Goal: Task Accomplishment & Management: Use online tool/utility

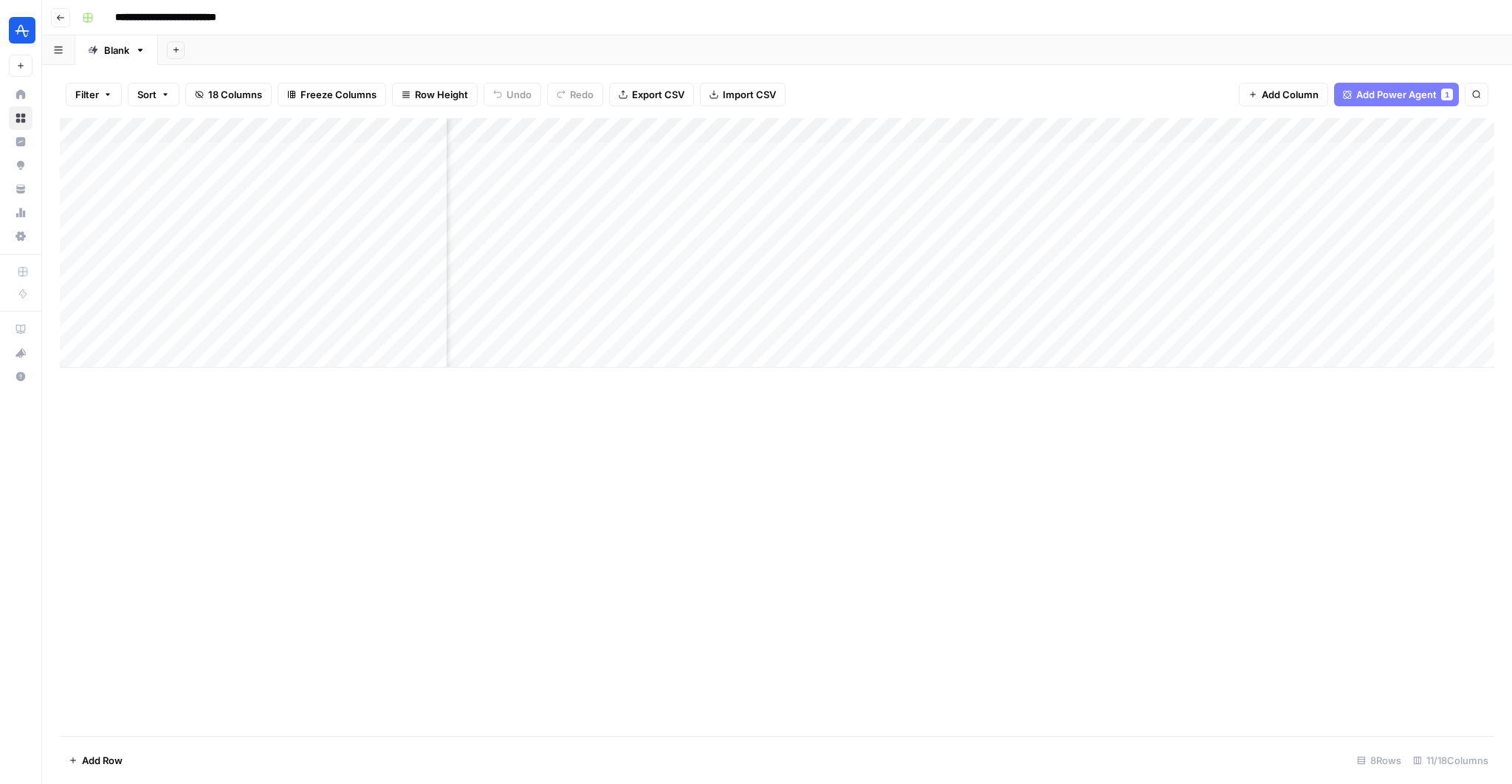
scroll to position [0, 895]
click at [739, 478] on div "Add Column" at bounding box center [777, 427] width 1435 height 618
click at [776, 132] on div "Add Column" at bounding box center [777, 242] width 1435 height 250
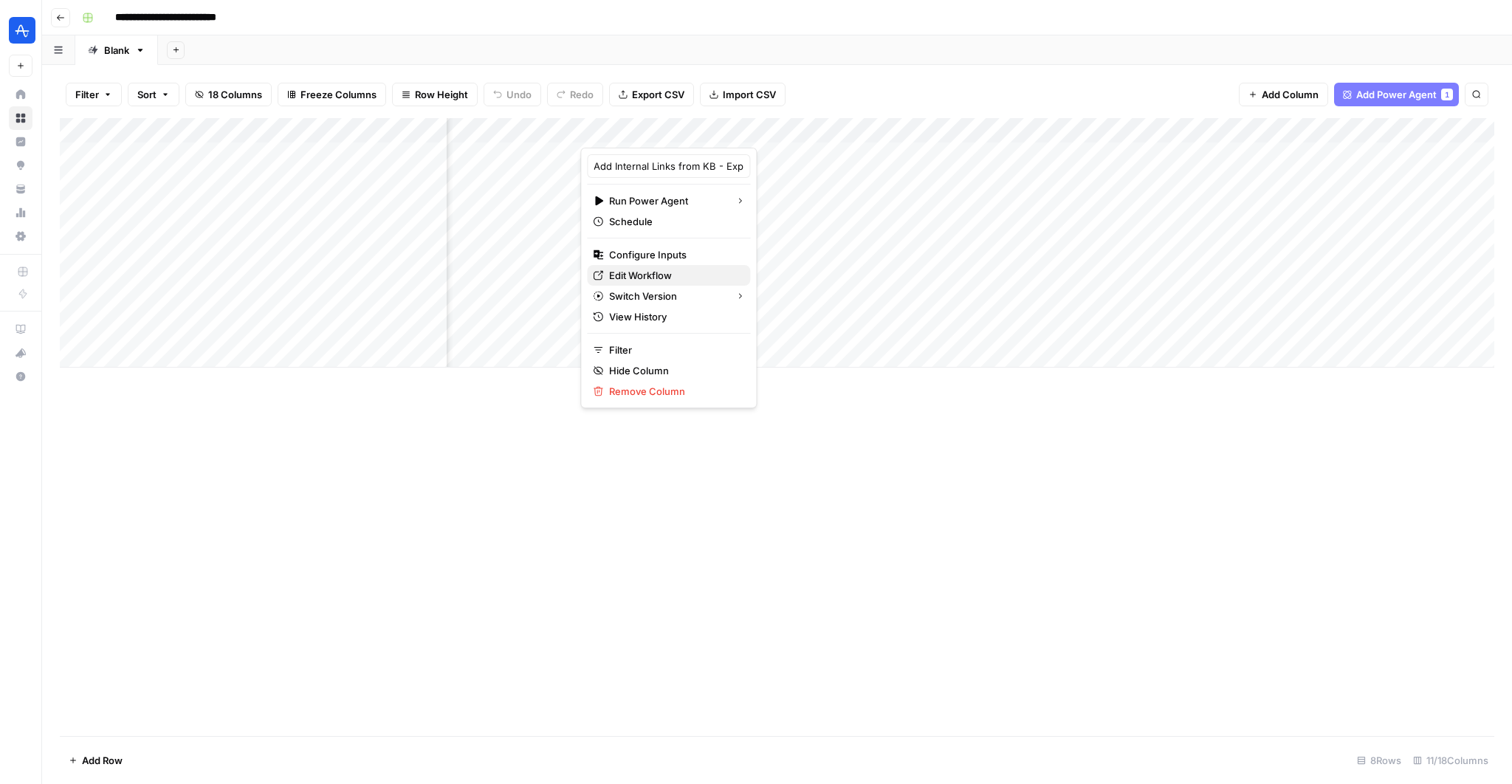
click at [638, 270] on span "Edit Workflow" at bounding box center [674, 275] width 129 height 15
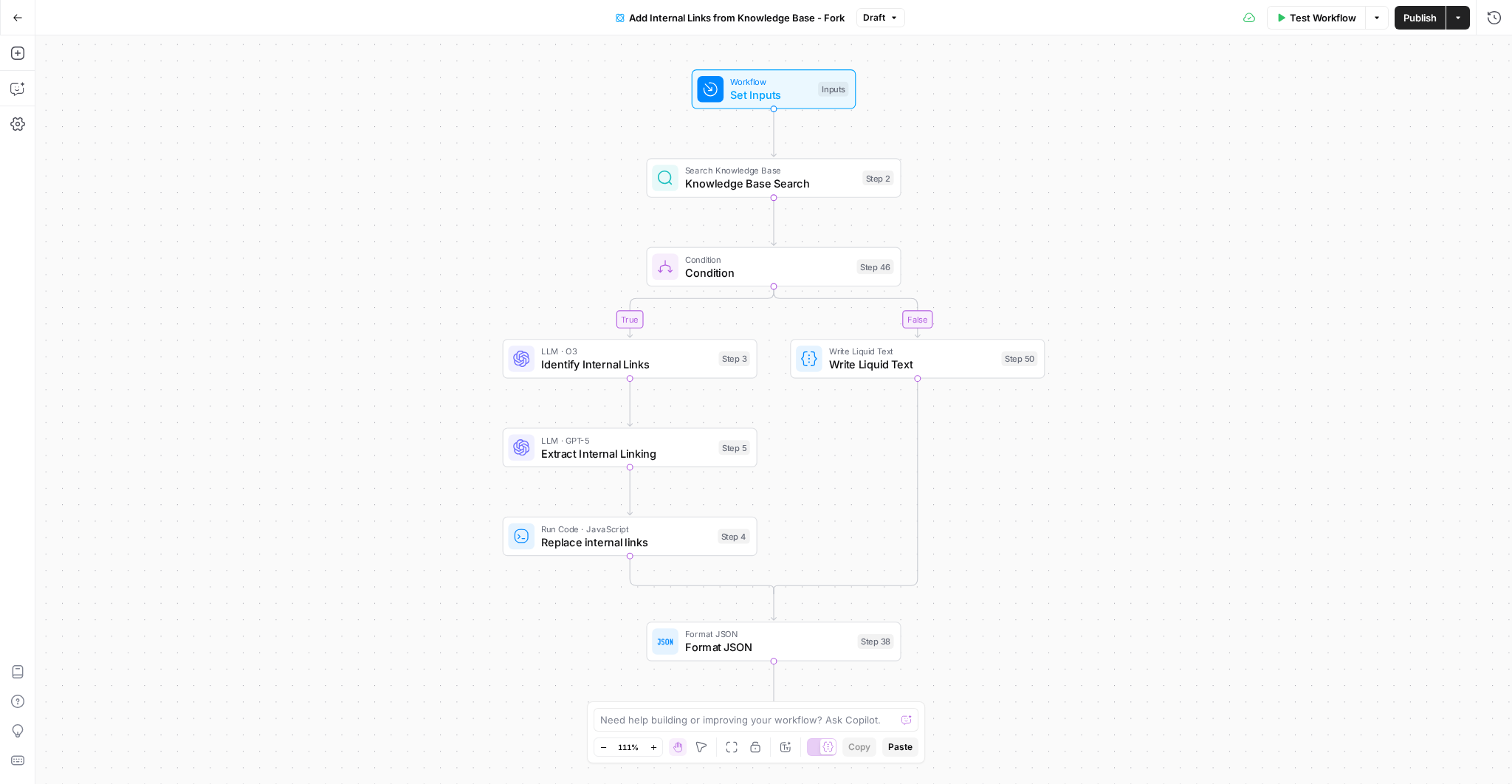
click at [388, 429] on div "true false Workflow Set Inputs Inputs Search Knowledge Base Knowledge Base Sear…" at bounding box center [773, 409] width 1477 height 749
click at [773, 183] on span "Knowledge Base Search" at bounding box center [771, 183] width 172 height 17
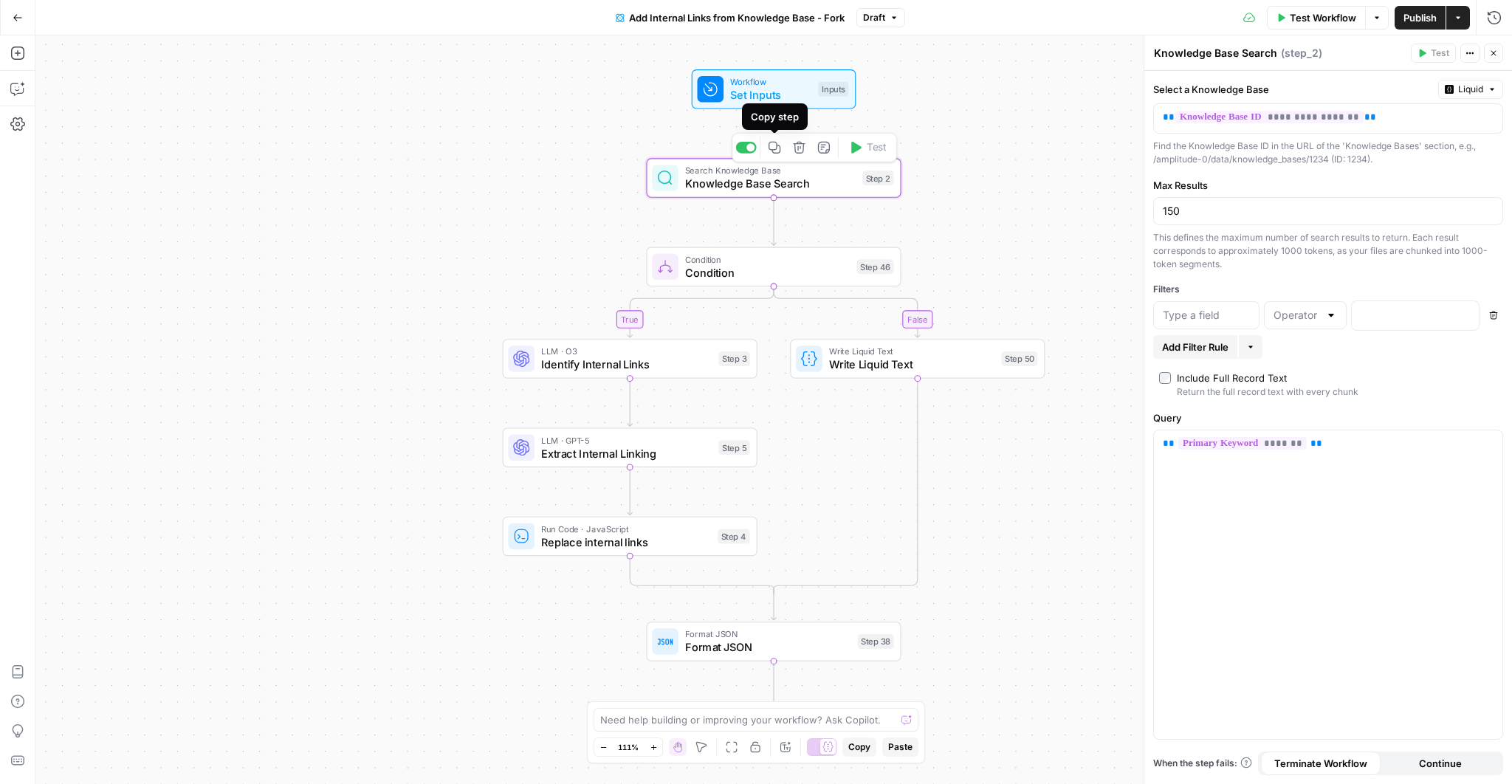
click at [776, 154] on button "Copy step" at bounding box center [775, 146] width 21 height 21
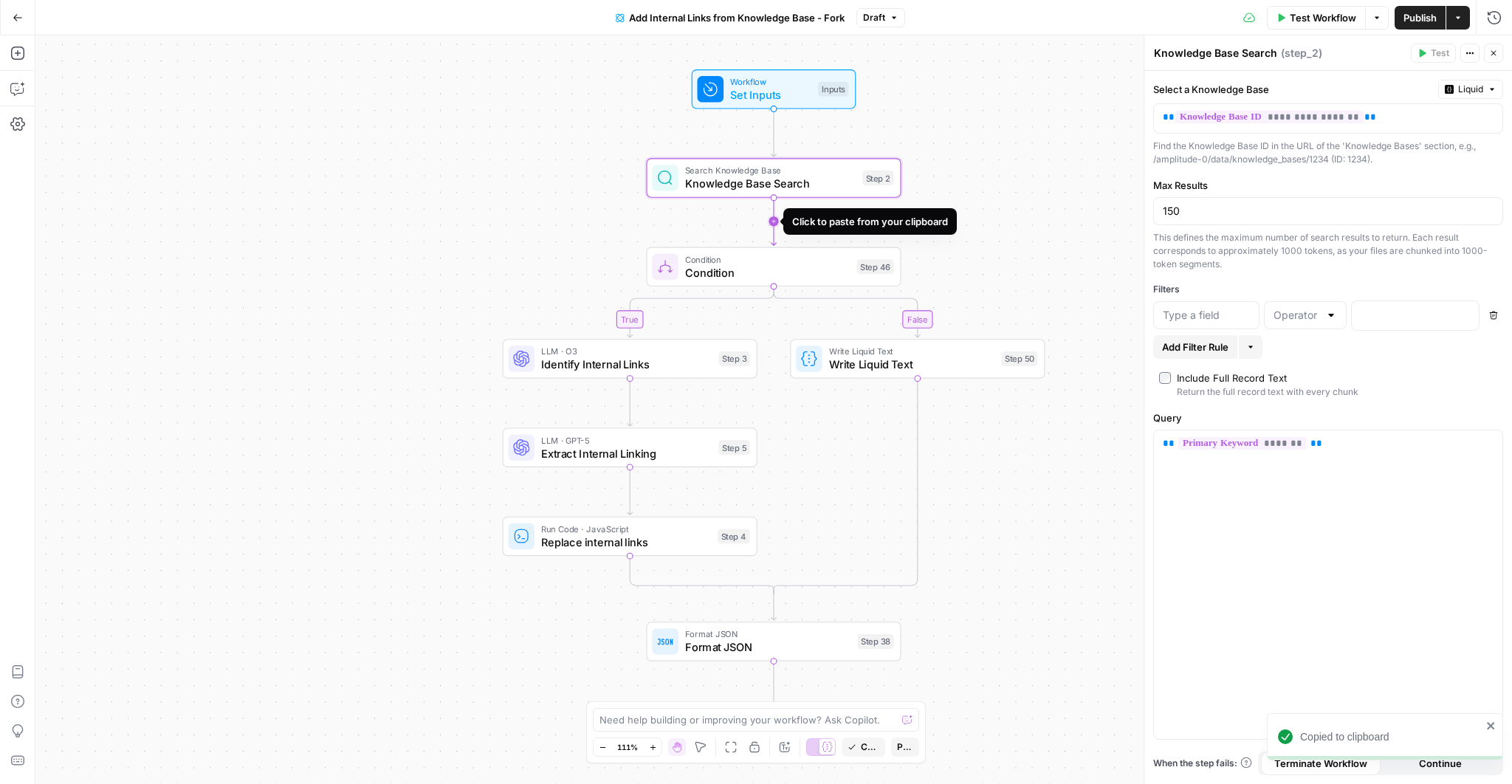
click at [772, 214] on icon "Edge from step_2 to step_46" at bounding box center [774, 220] width 6 height 48
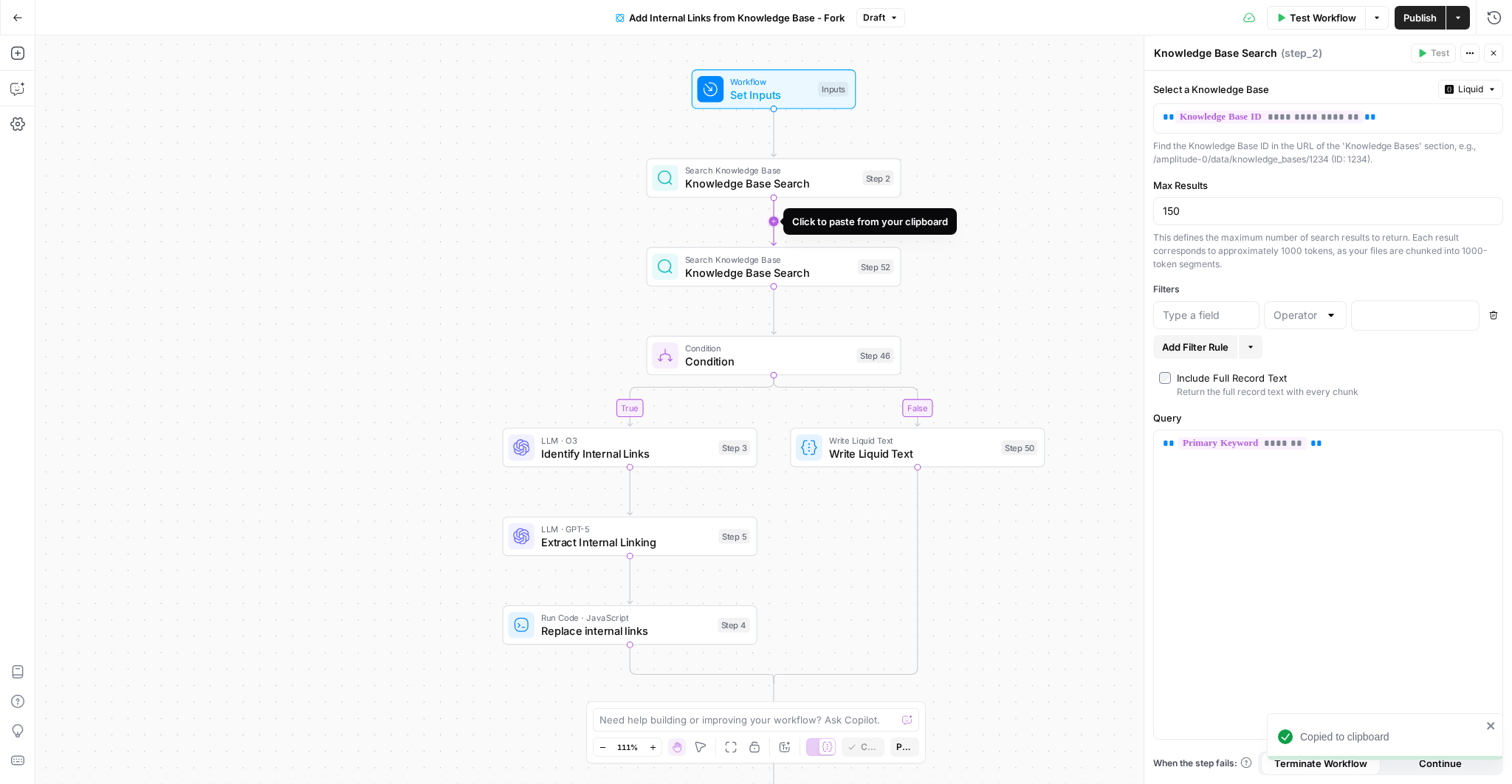
click at [776, 219] on icon "Edge from step_2 to step_52" at bounding box center [774, 220] width 6 height 48
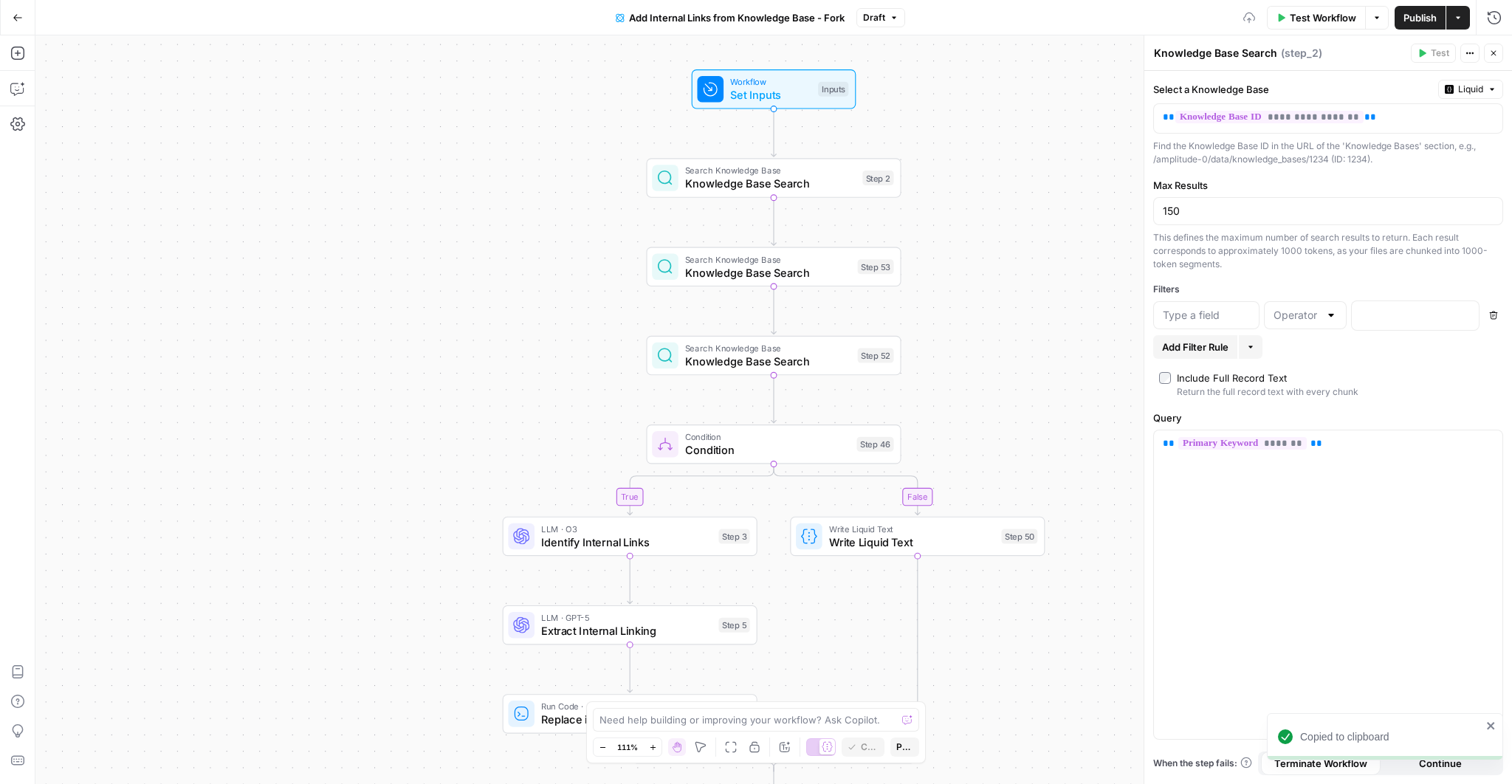
click at [772, 170] on span "Search Knowledge Base" at bounding box center [771, 170] width 172 height 13
click at [761, 183] on span "Knowledge Base Search" at bounding box center [771, 183] width 172 height 17
click at [798, 94] on span "Set Inputs" at bounding box center [770, 94] width 81 height 17
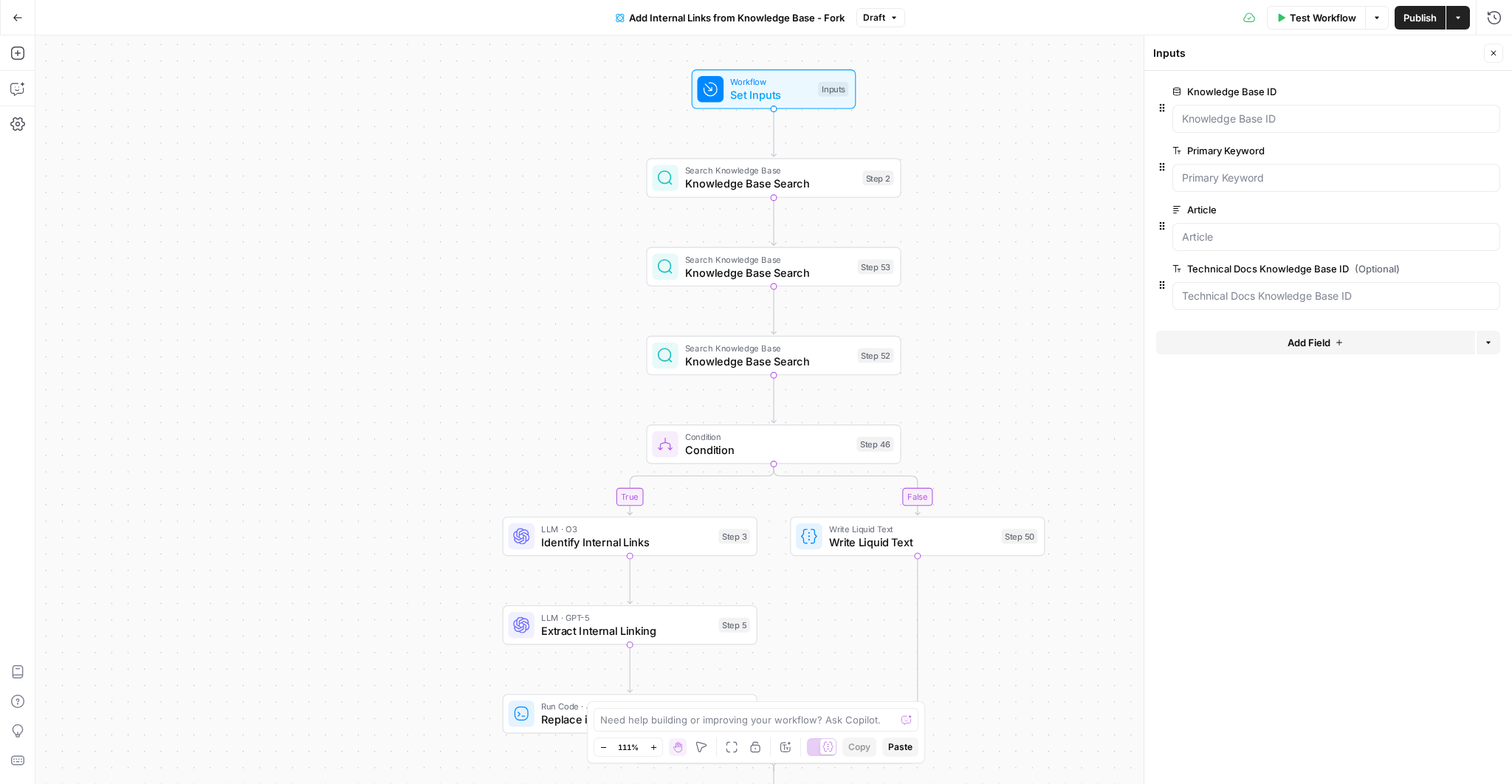
click at [1284, 340] on button "Add Field" at bounding box center [1315, 342] width 319 height 24
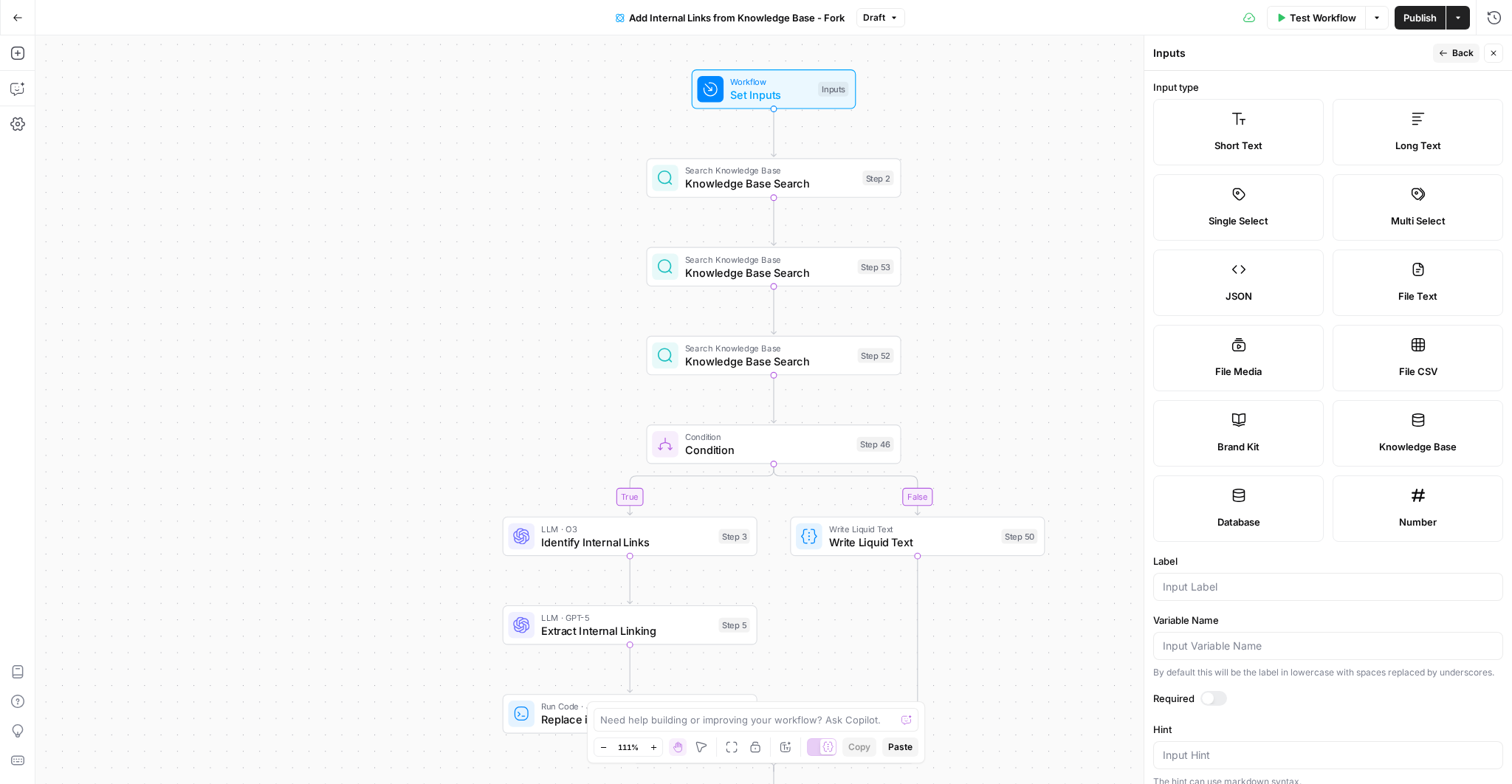
click at [1383, 449] on span "Knowledge Base" at bounding box center [1418, 446] width 77 height 15
click at [1262, 579] on input "Label" at bounding box center [1329, 586] width 331 height 15
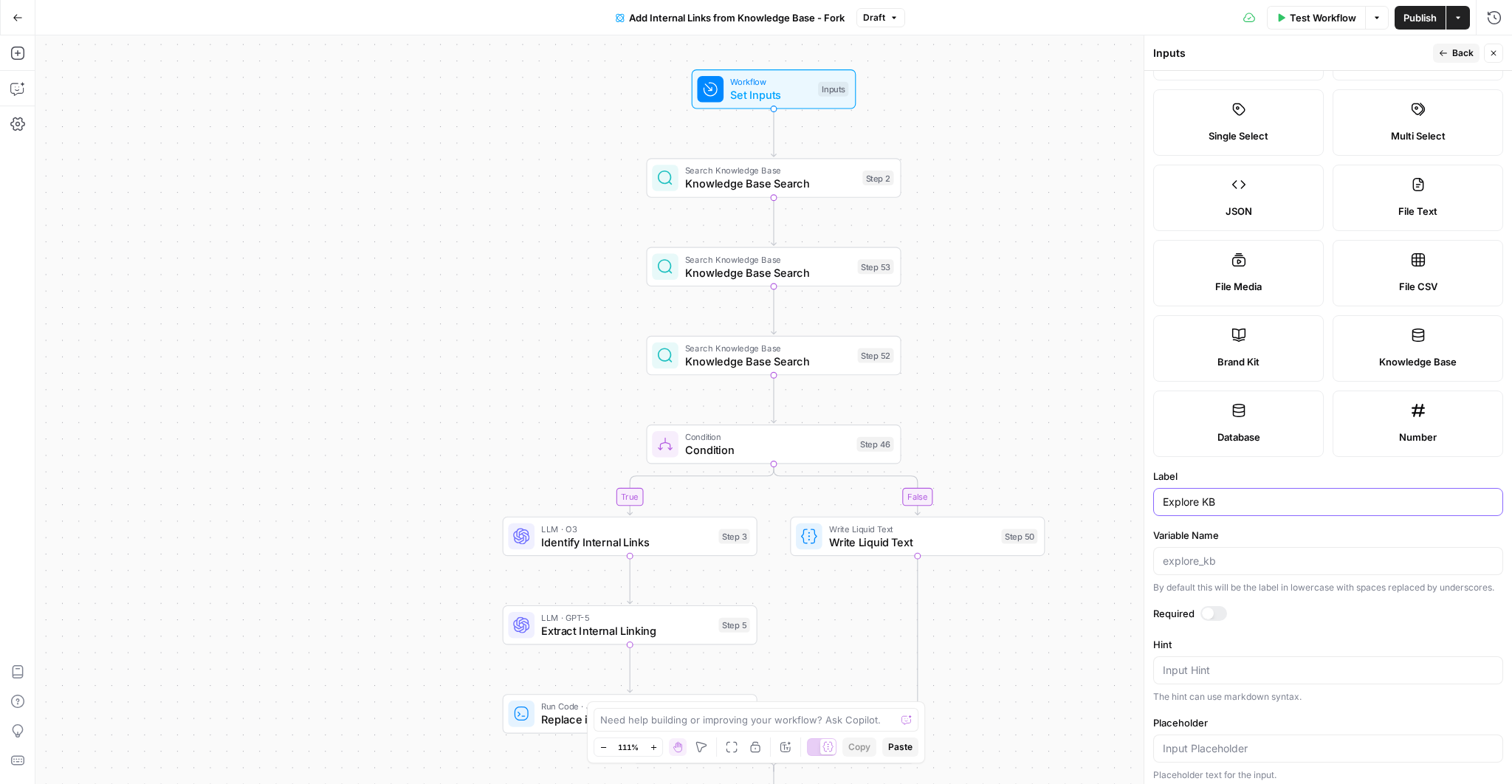
scroll to position [89, 0]
type input "Explore KB"
click at [1456, 51] on span "Back" at bounding box center [1462, 53] width 21 height 13
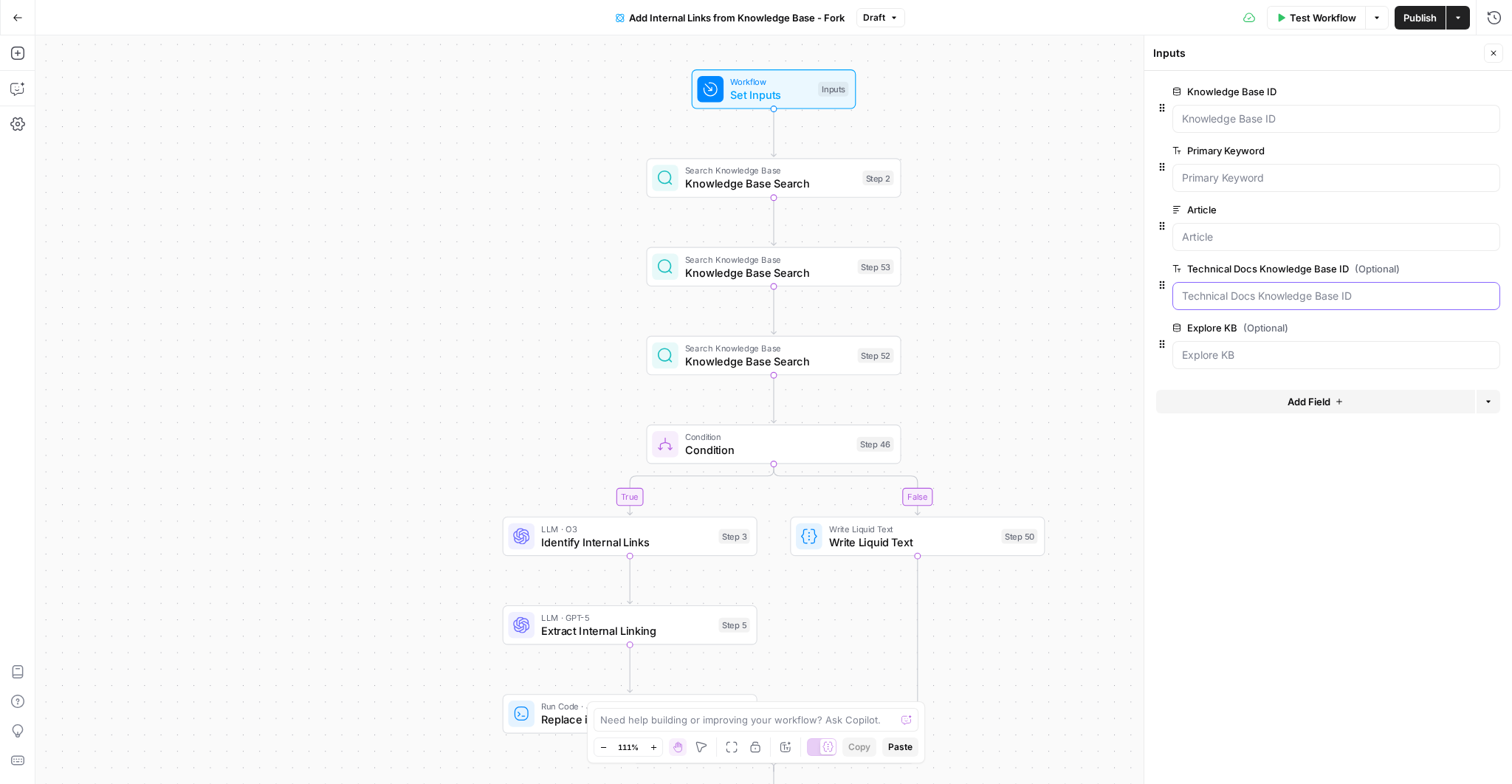
click at [1351, 298] on ID "Technical Docs Knowledge Base ID (Optional)" at bounding box center [1336, 296] width 309 height 15
click at [1448, 269] on span "edit field" at bounding box center [1444, 268] width 32 height 12
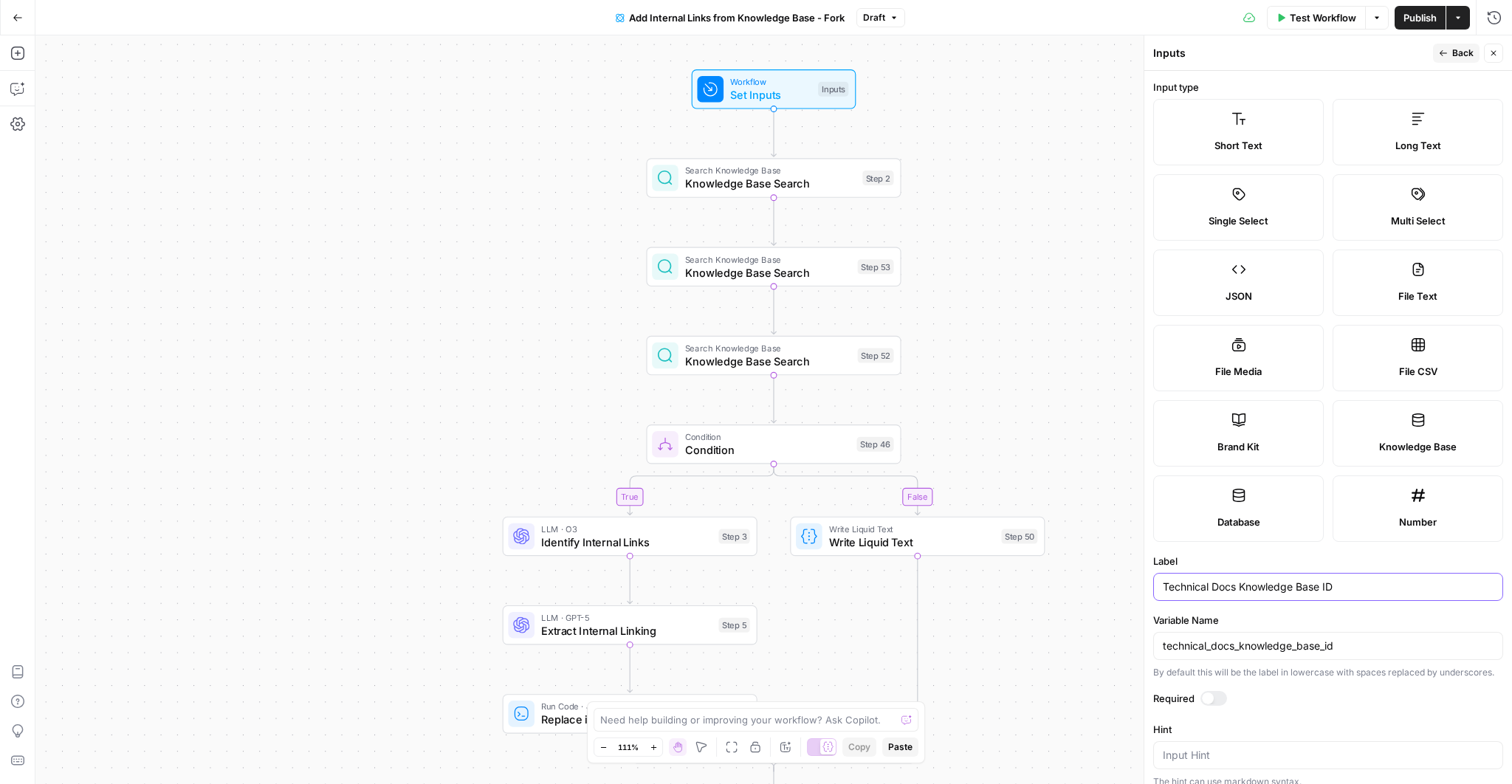
click at [1286, 584] on input "Technical Docs Knowledge Base ID" at bounding box center [1329, 586] width 331 height 15
click at [1283, 642] on input "technical_docs_knowledge_base_id" at bounding box center [1329, 645] width 331 height 15
type input "Trac"
type input "Track KB"
click at [1462, 55] on span "Back" at bounding box center [1462, 53] width 21 height 13
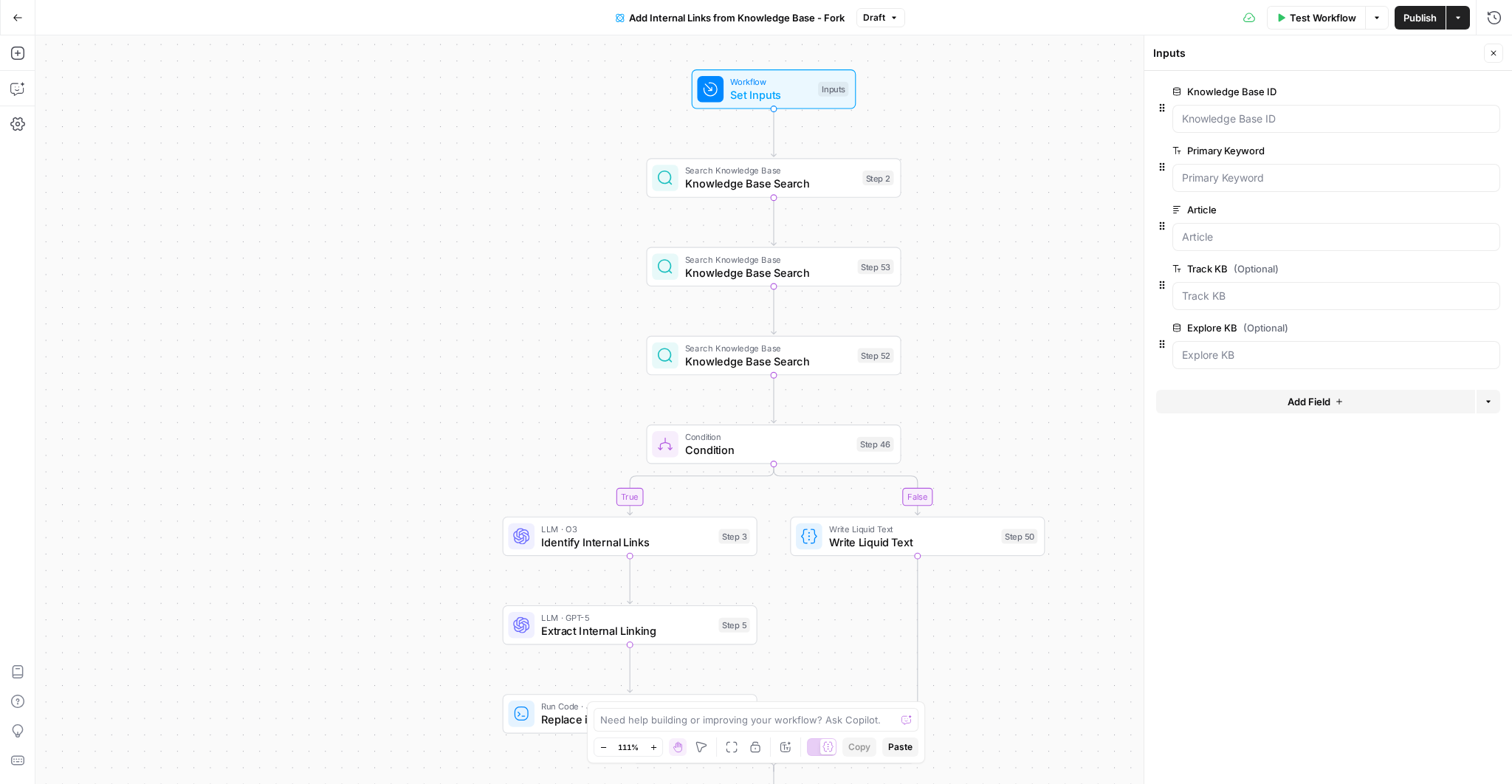
click at [1452, 267] on span "edit field" at bounding box center [1444, 268] width 32 height 12
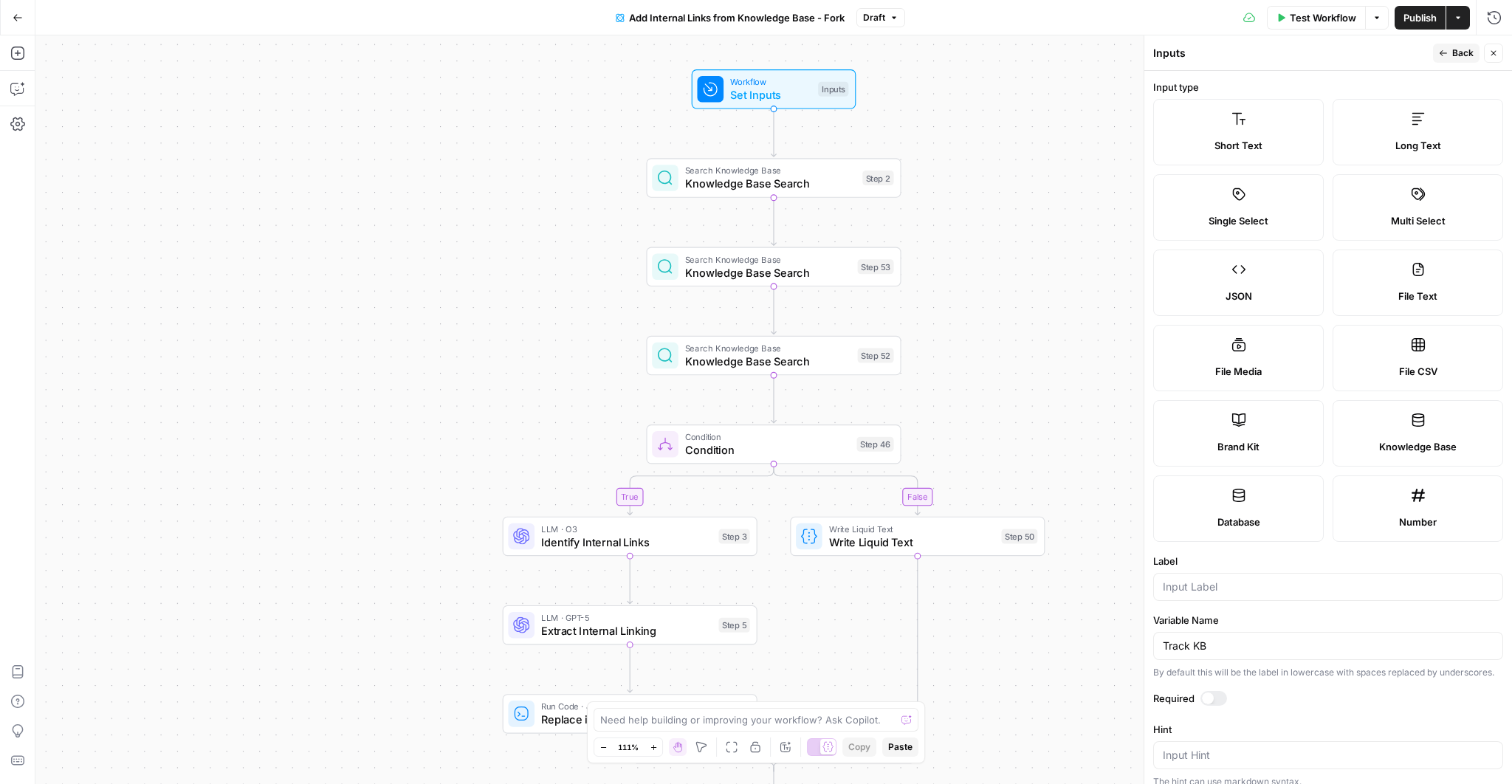
click at [1389, 432] on label "Knowledge Base" at bounding box center [1418, 433] width 171 height 66
click at [1450, 46] on button "Back" at bounding box center [1456, 53] width 46 height 19
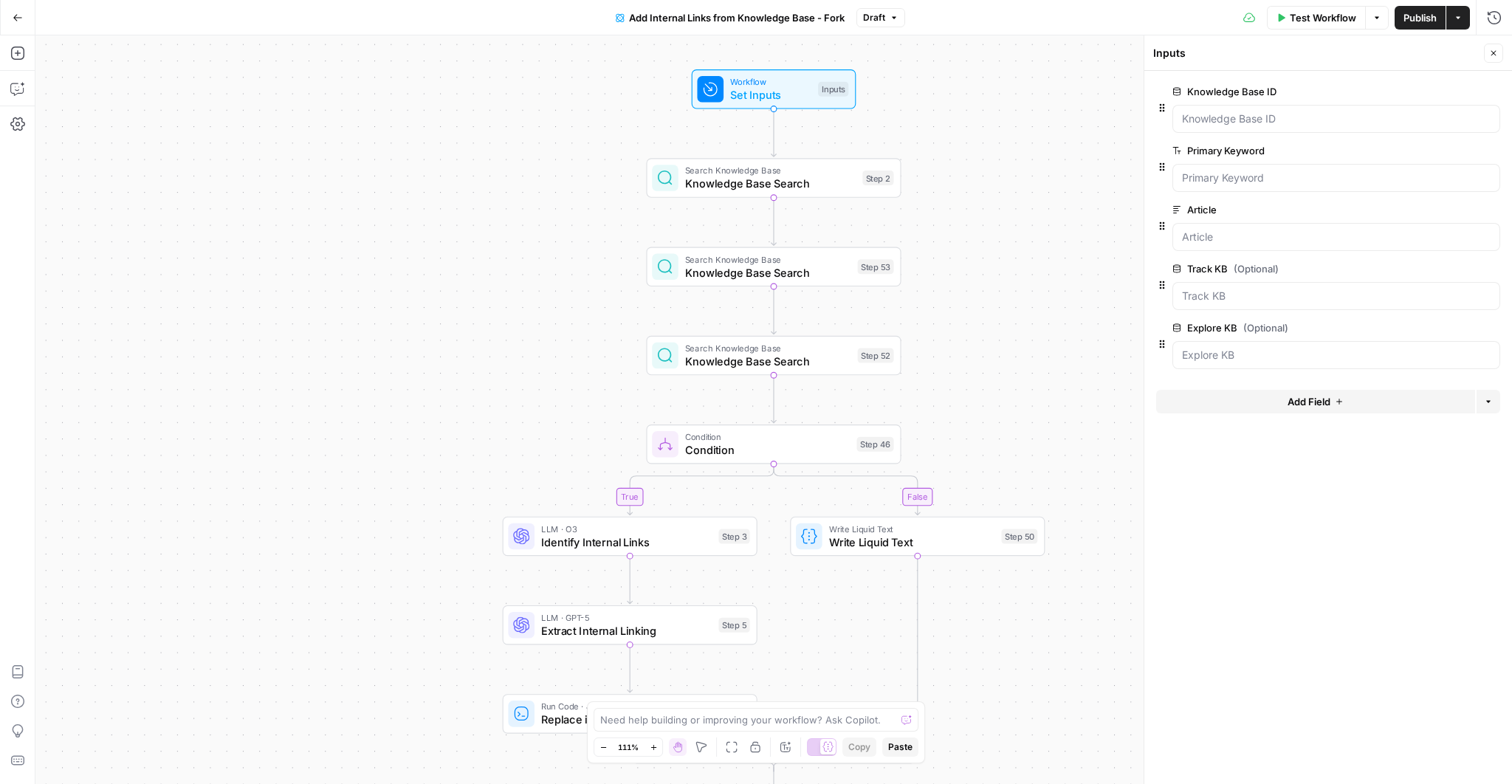
click at [1280, 408] on button "Add Field" at bounding box center [1315, 401] width 319 height 24
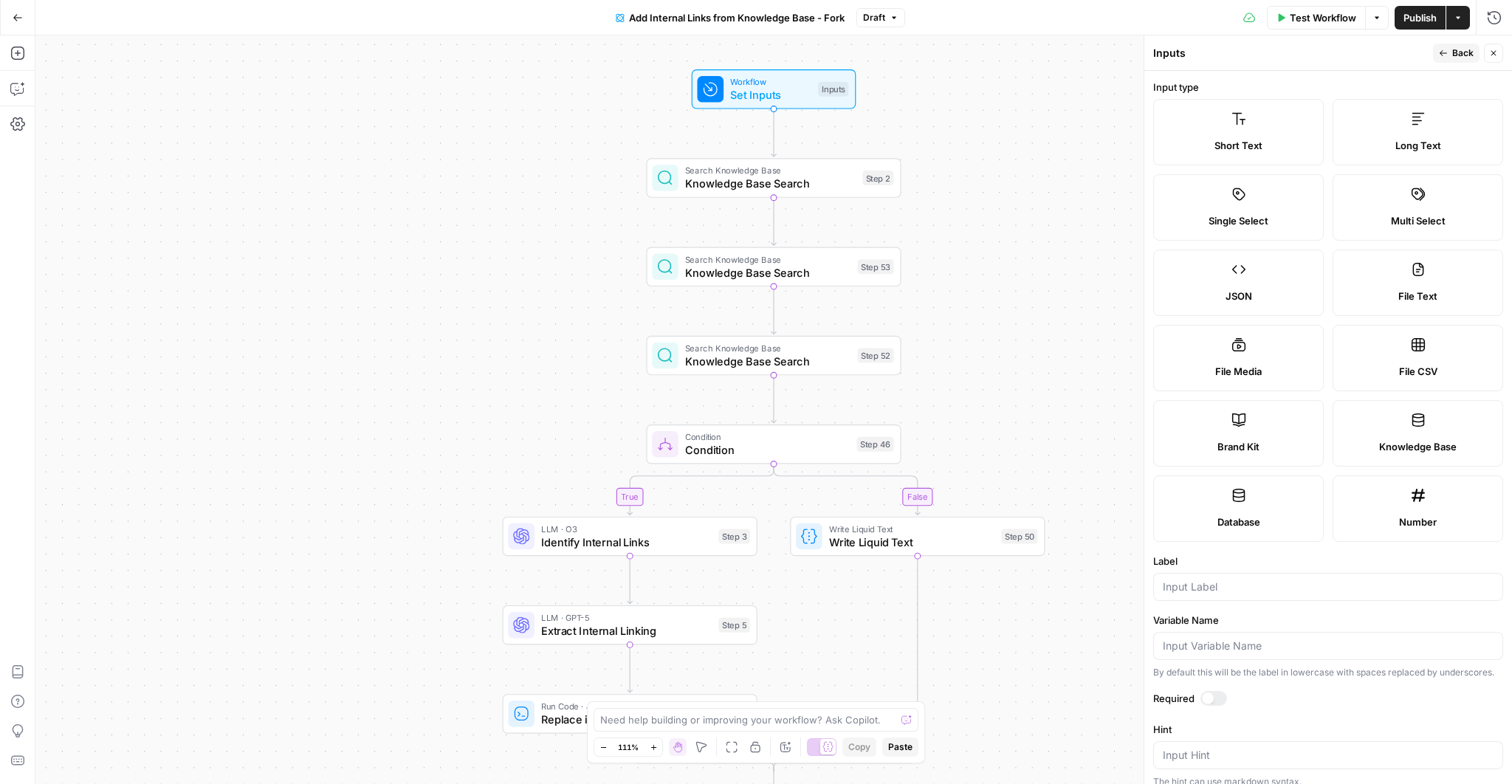
click at [1402, 440] on span "Knowledge Base" at bounding box center [1418, 446] width 77 height 15
click at [1262, 587] on input "Label" at bounding box center [1329, 586] width 331 height 15
type input "Templates KB"
click at [1455, 54] on span "Back" at bounding box center [1462, 53] width 21 height 13
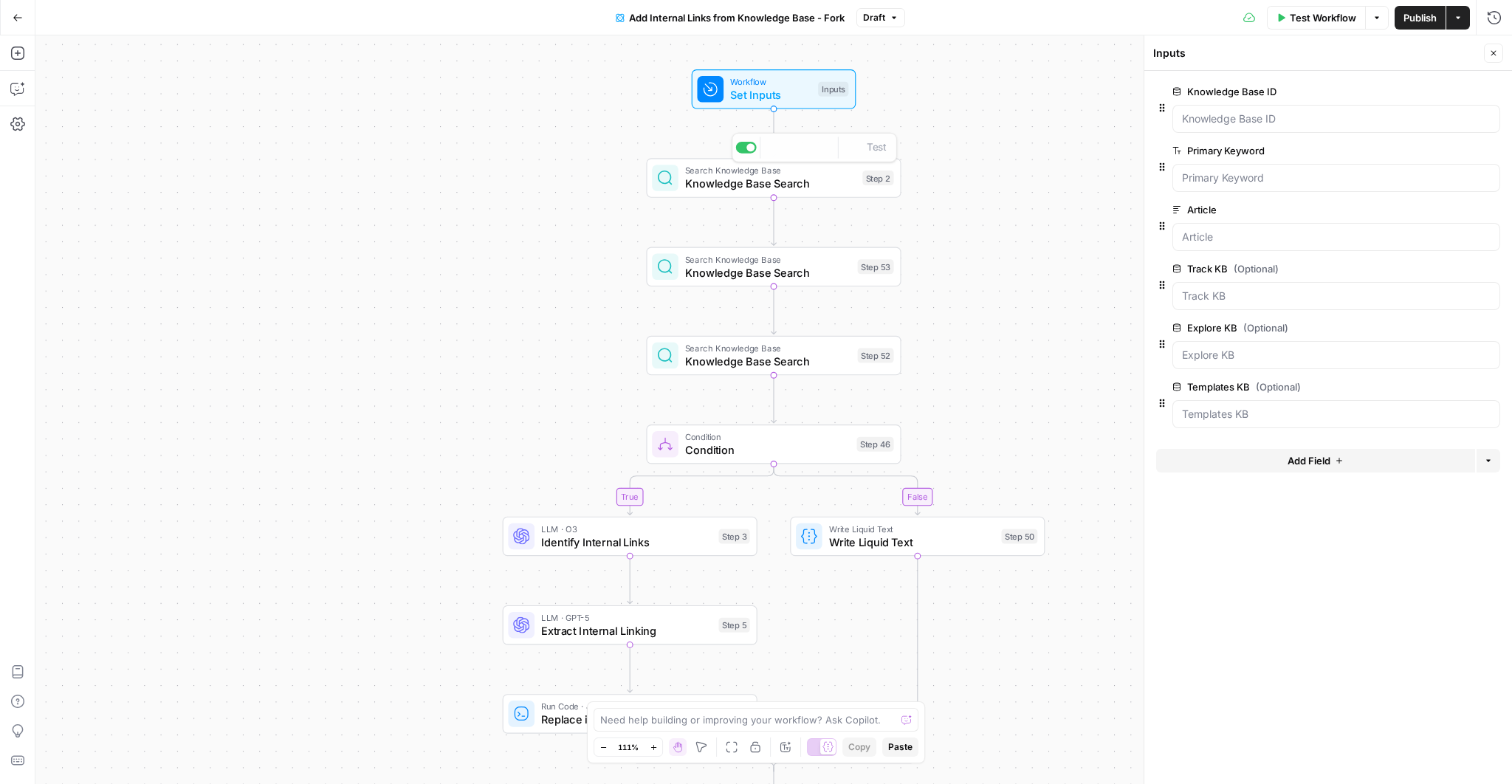
click at [778, 89] on span "Set Inputs" at bounding box center [770, 94] width 81 height 17
click at [729, 187] on span "Knowledge Base Search" at bounding box center [771, 183] width 172 height 17
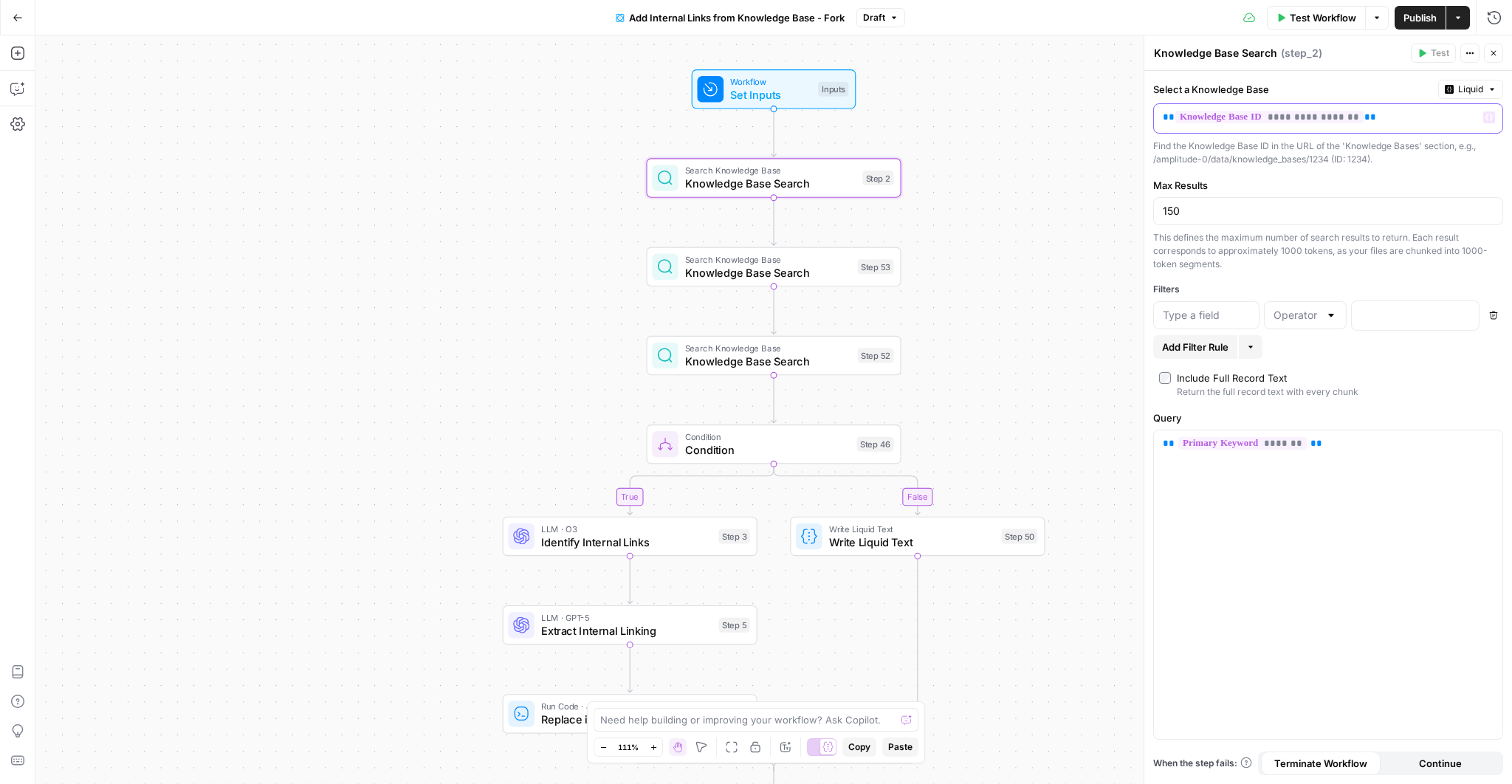
click at [1405, 129] on div "**********" at bounding box center [1317, 118] width 325 height 29
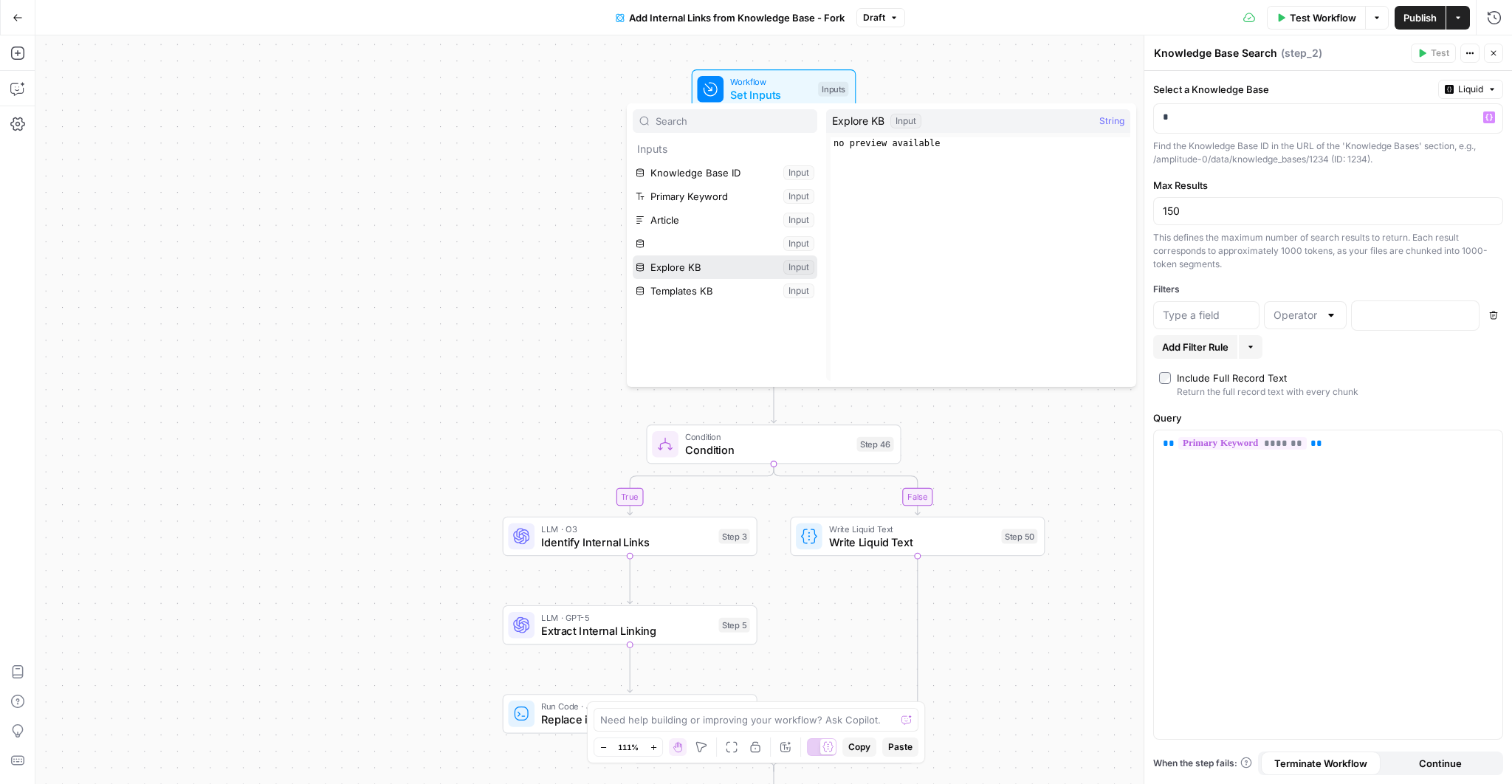
click at [702, 265] on button "Select variable Explore KB" at bounding box center [725, 267] width 184 height 24
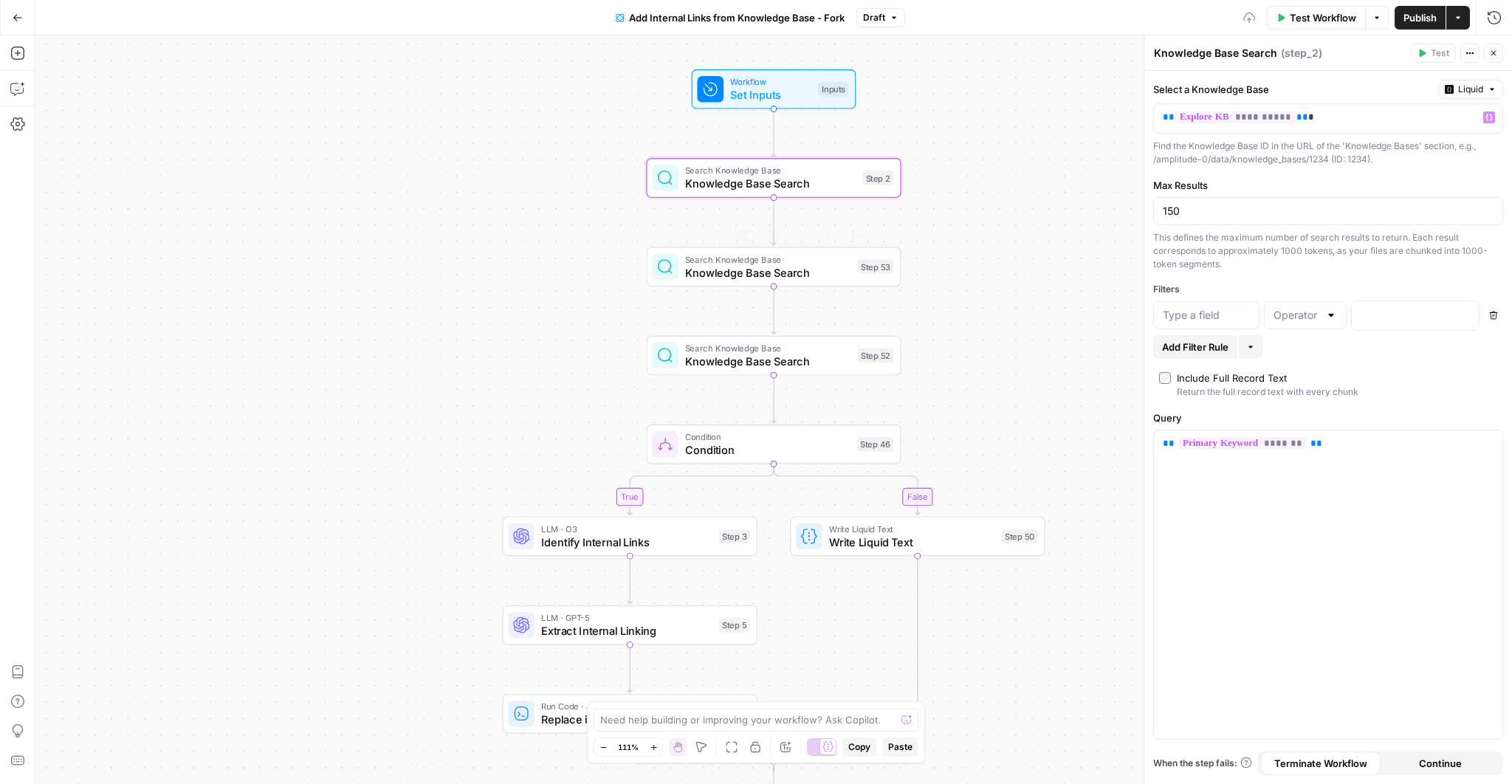
click at [746, 276] on span "Knowledge Base Search" at bounding box center [768, 272] width 166 height 17
click at [1410, 121] on p "**********" at bounding box center [1317, 117] width 307 height 15
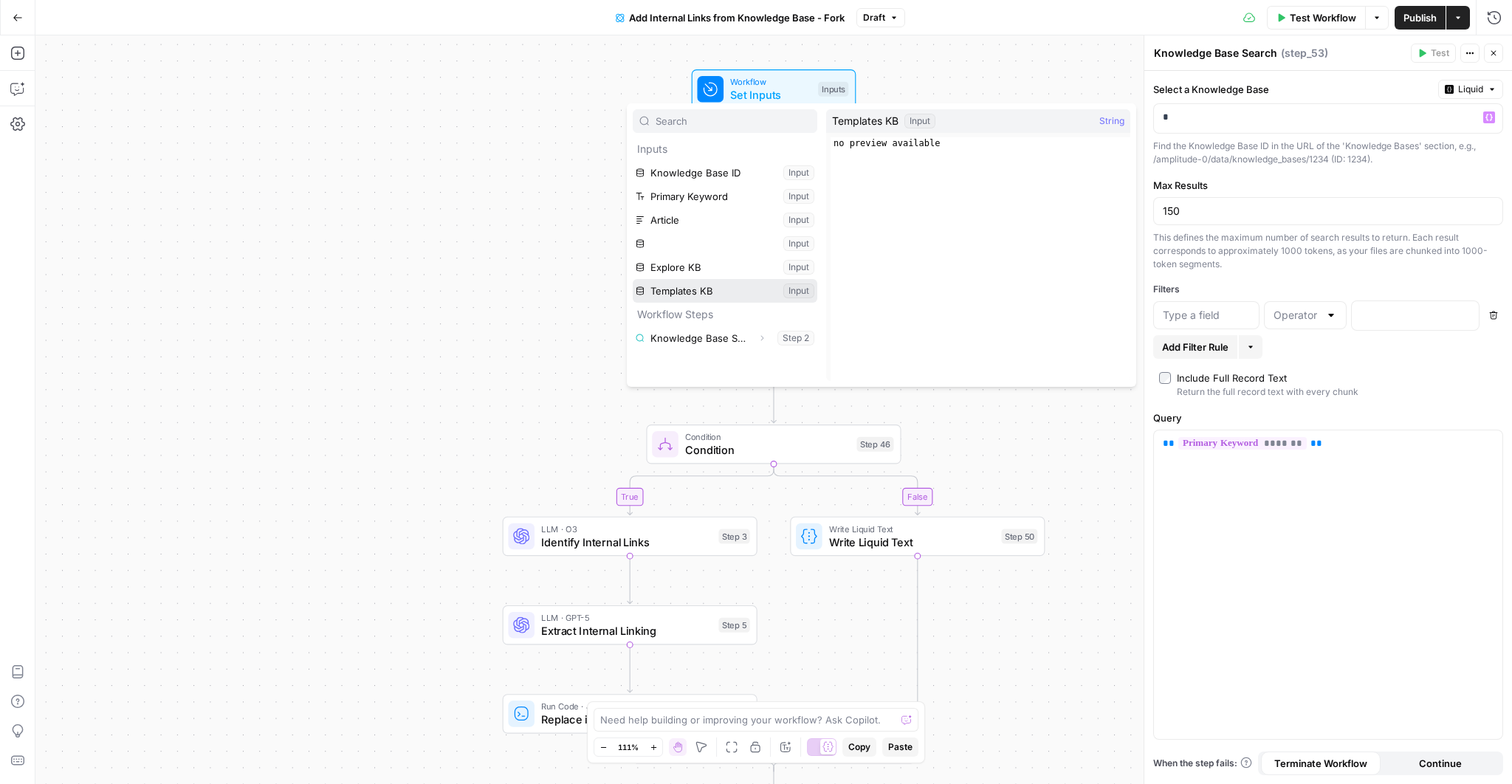
click at [698, 288] on button "Select variable Templates KB" at bounding box center [725, 290] width 184 height 24
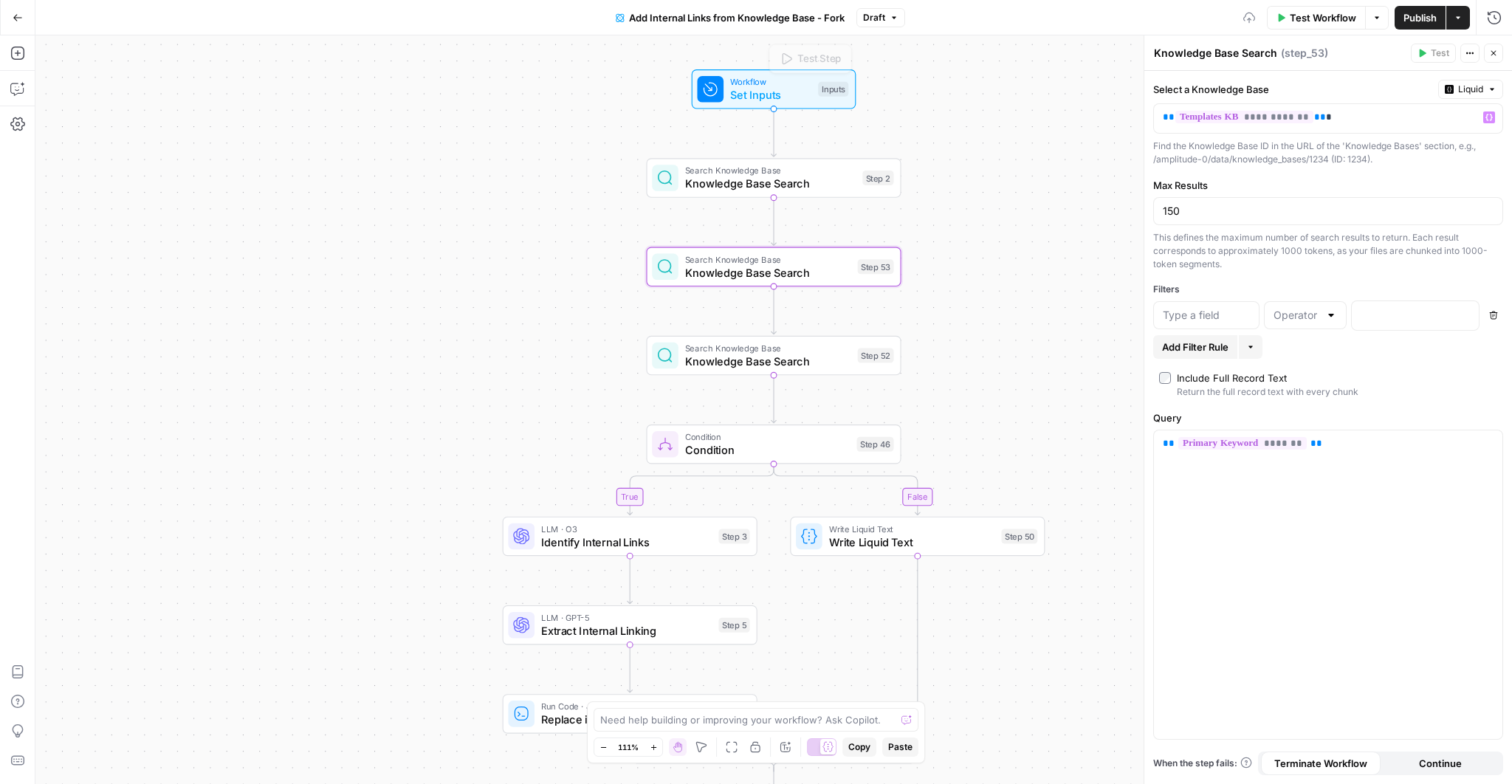
click at [756, 89] on span "Set Inputs" at bounding box center [770, 94] width 81 height 17
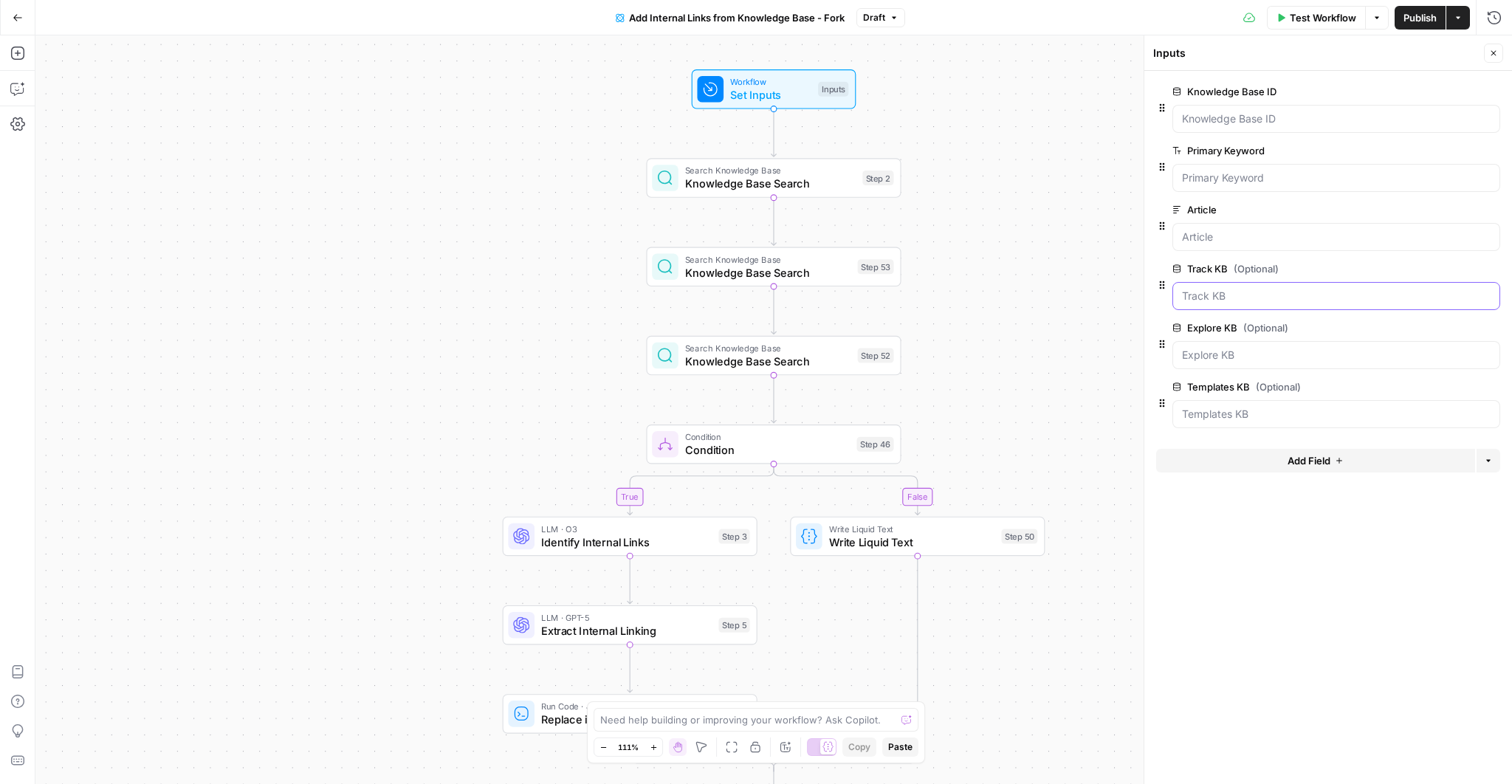
click at [1268, 289] on KB "Track KB (Optional)" at bounding box center [1336, 296] width 309 height 15
click at [1452, 263] on span "edit field" at bounding box center [1444, 268] width 32 height 12
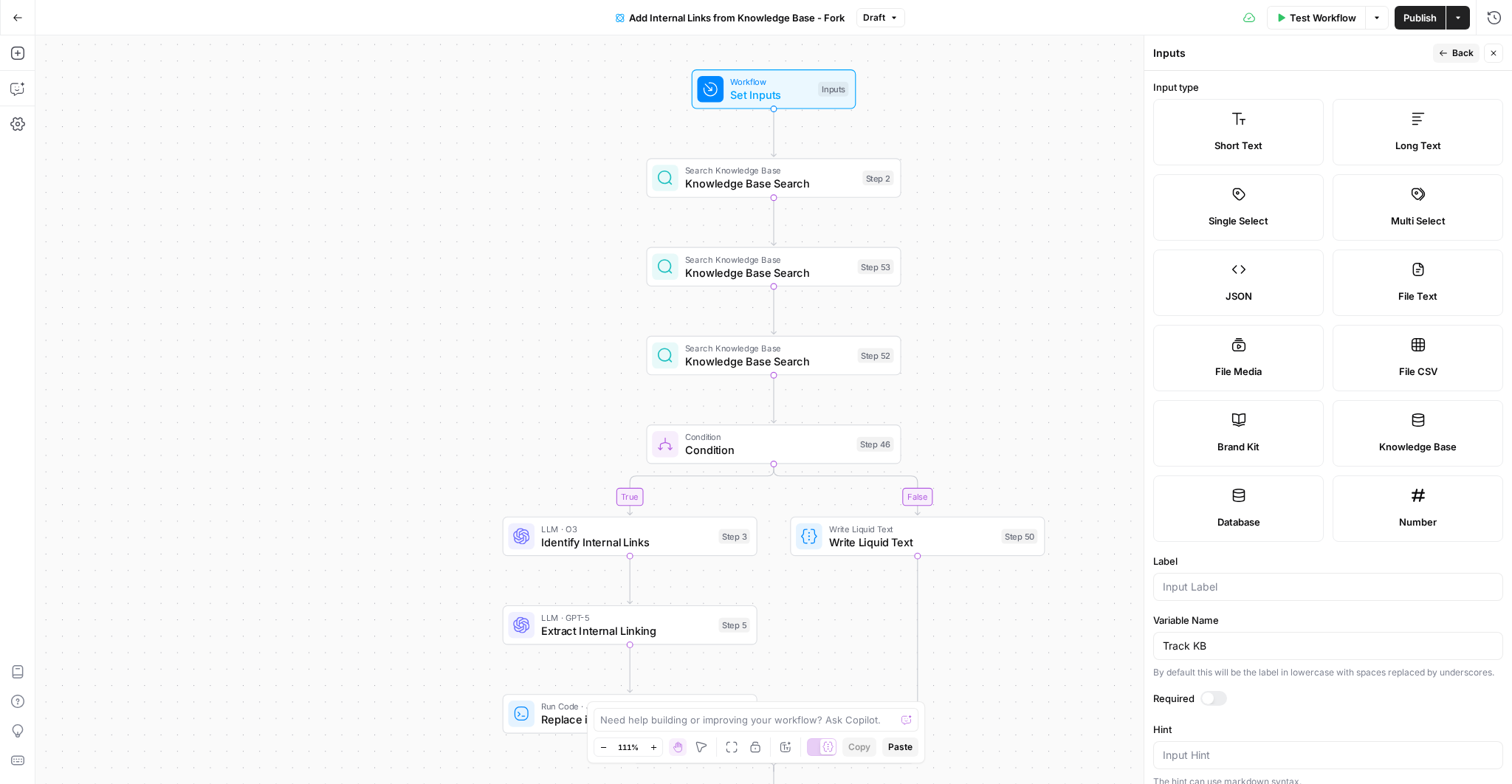
click at [1399, 426] on label "Knowledge Base" at bounding box center [1418, 433] width 171 height 66
click at [1304, 590] on input "Label" at bounding box center [1329, 586] width 331 height 15
type input "Track"
click at [1263, 657] on div "Track KB" at bounding box center [1329, 646] width 350 height 28
click at [1266, 593] on div "Track" at bounding box center [1329, 587] width 350 height 28
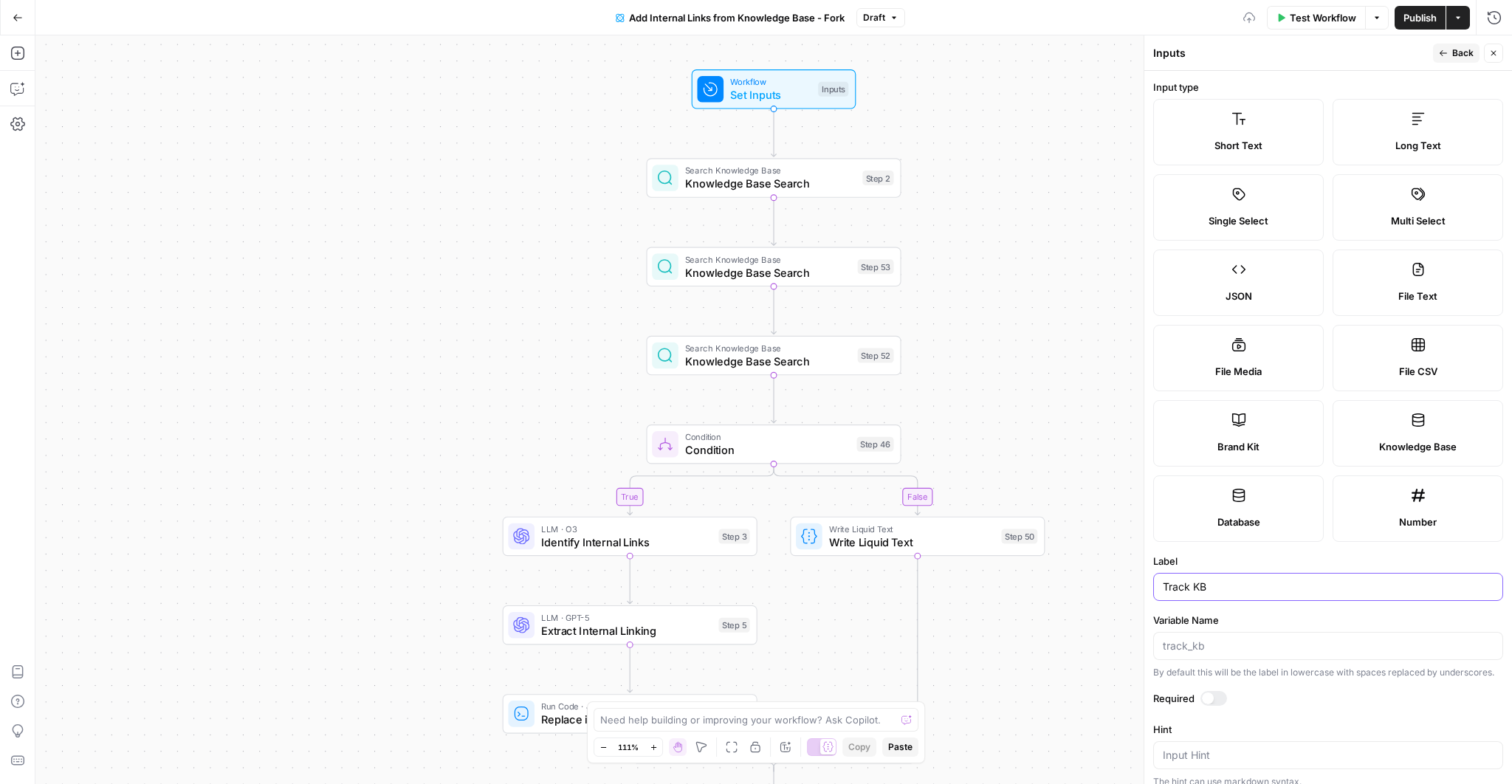
type input "Track KB"
click at [1450, 57] on button "Back" at bounding box center [1456, 53] width 46 height 19
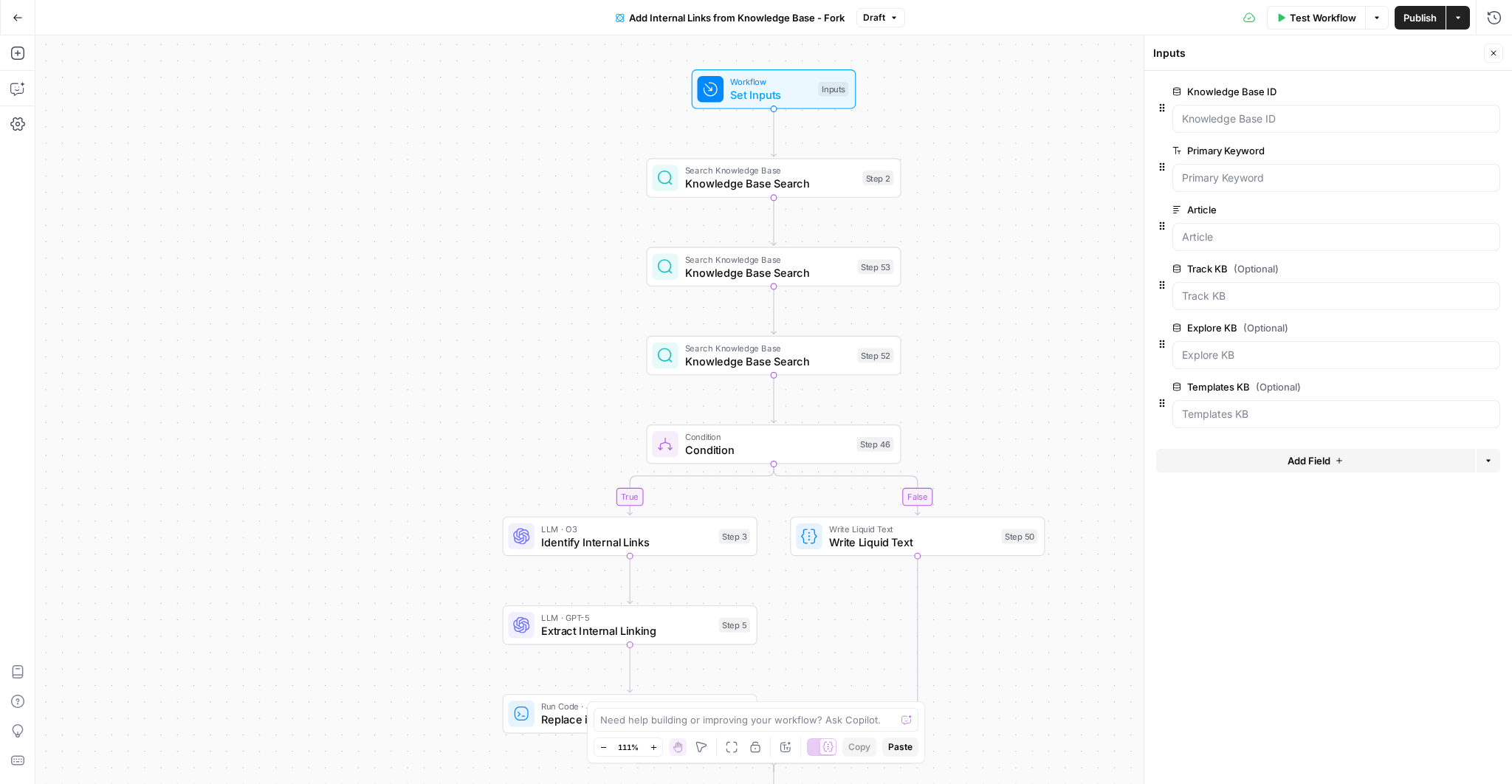
click at [801, 351] on span "Search Knowledge Base" at bounding box center [768, 348] width 166 height 13
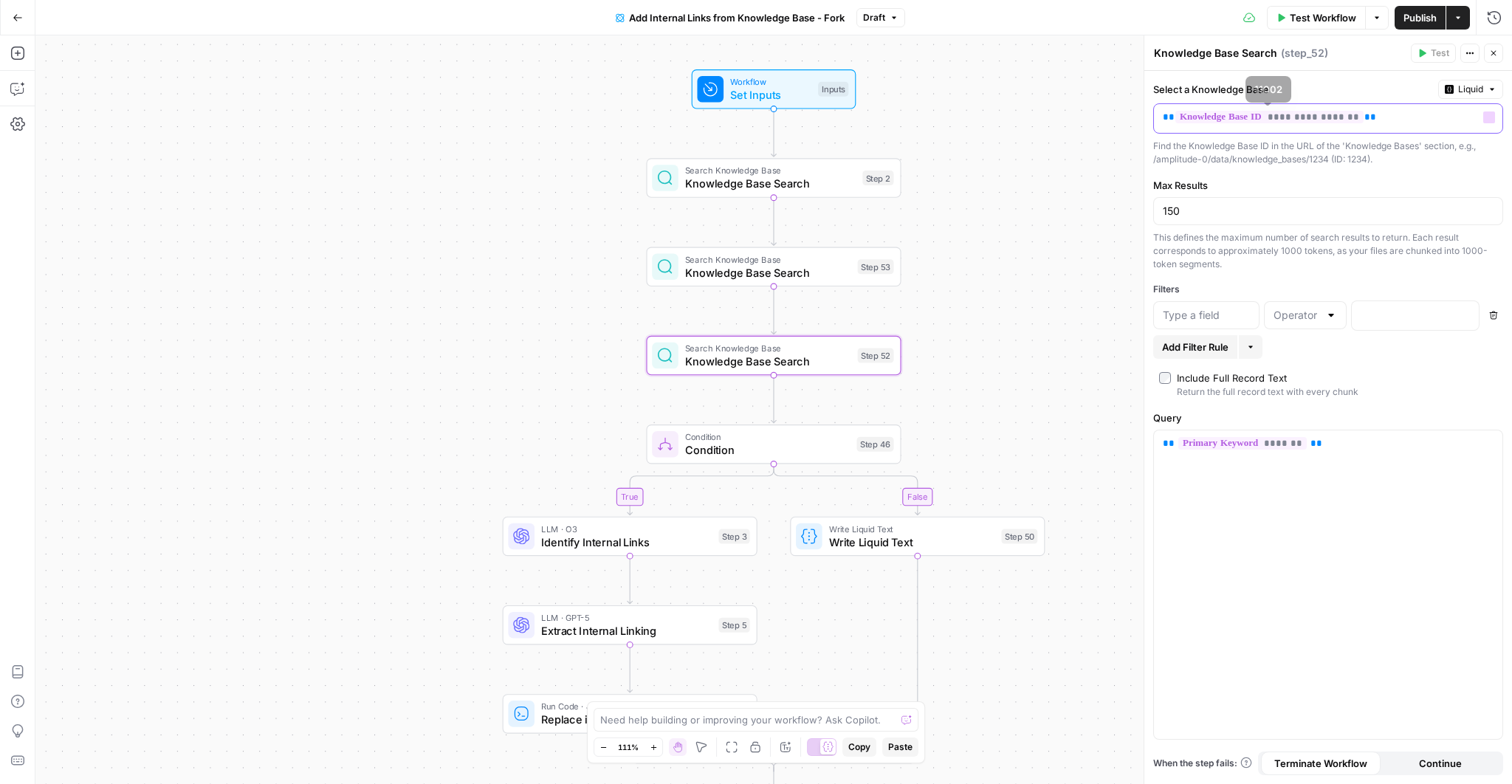
click at [1405, 114] on p "**********" at bounding box center [1317, 117] width 307 height 15
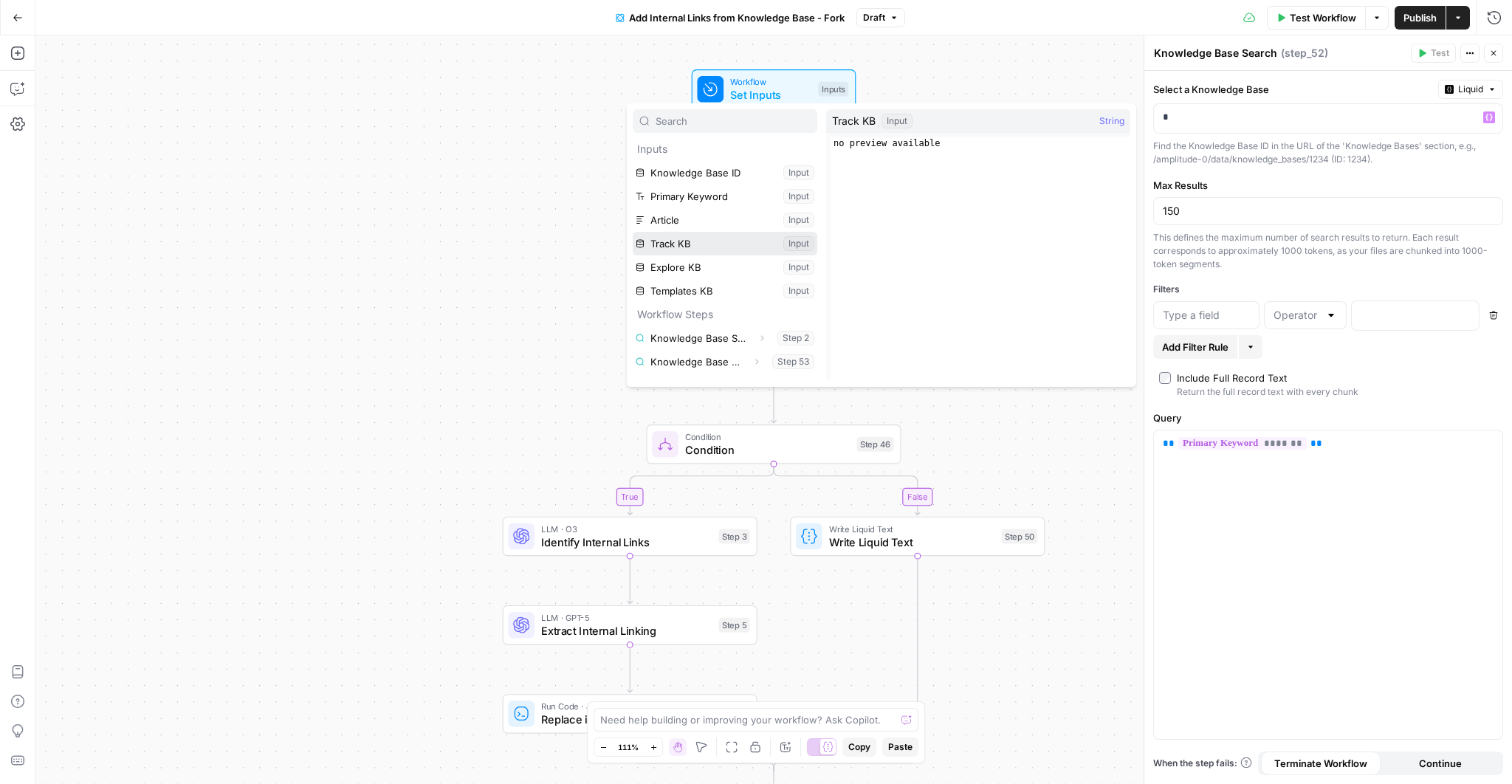
click at [698, 248] on button "Select variable Track KB" at bounding box center [725, 243] width 184 height 24
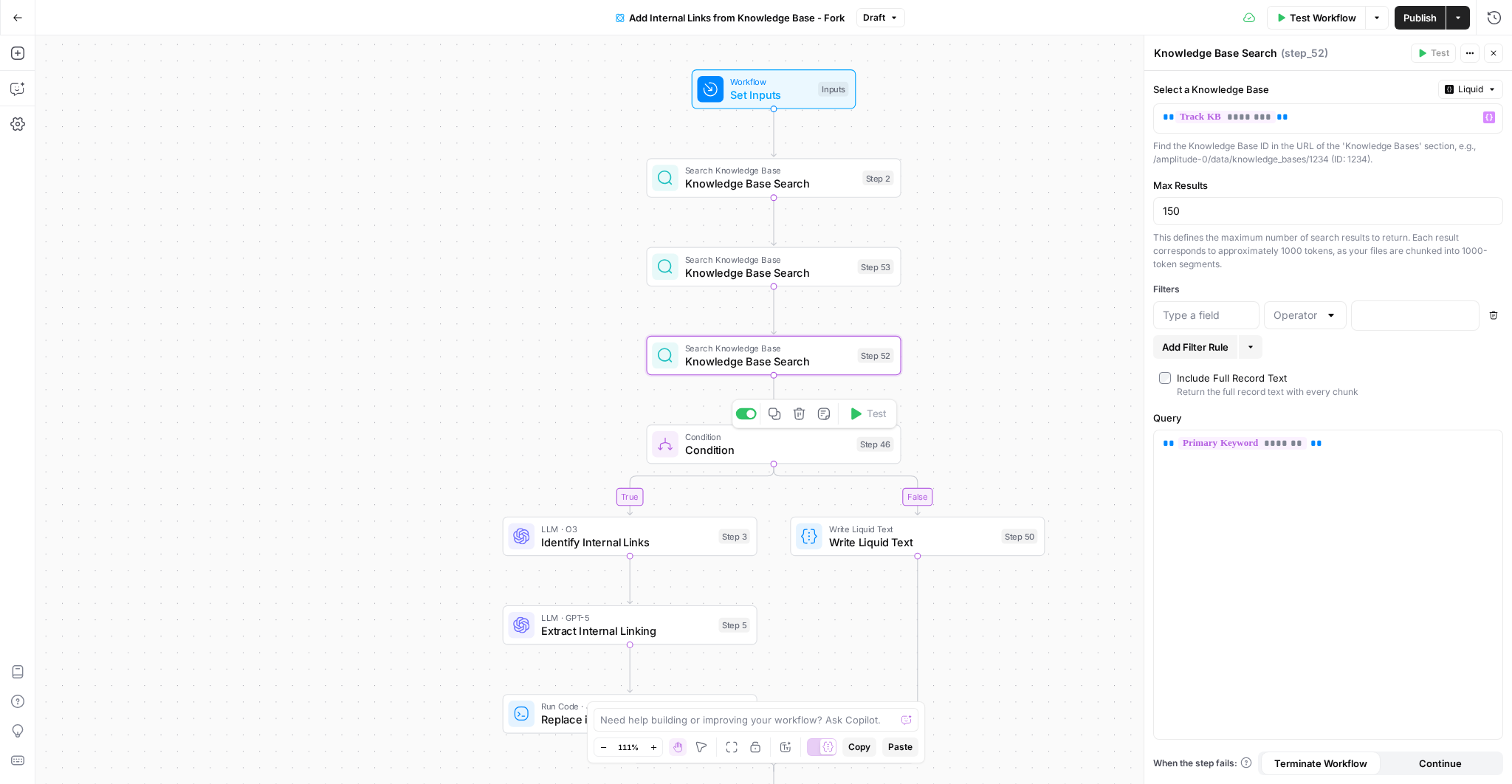
click at [729, 459] on div "Condition Condition Step 46 Copy step Delete step Add Note Test" at bounding box center [773, 444] width 255 height 39
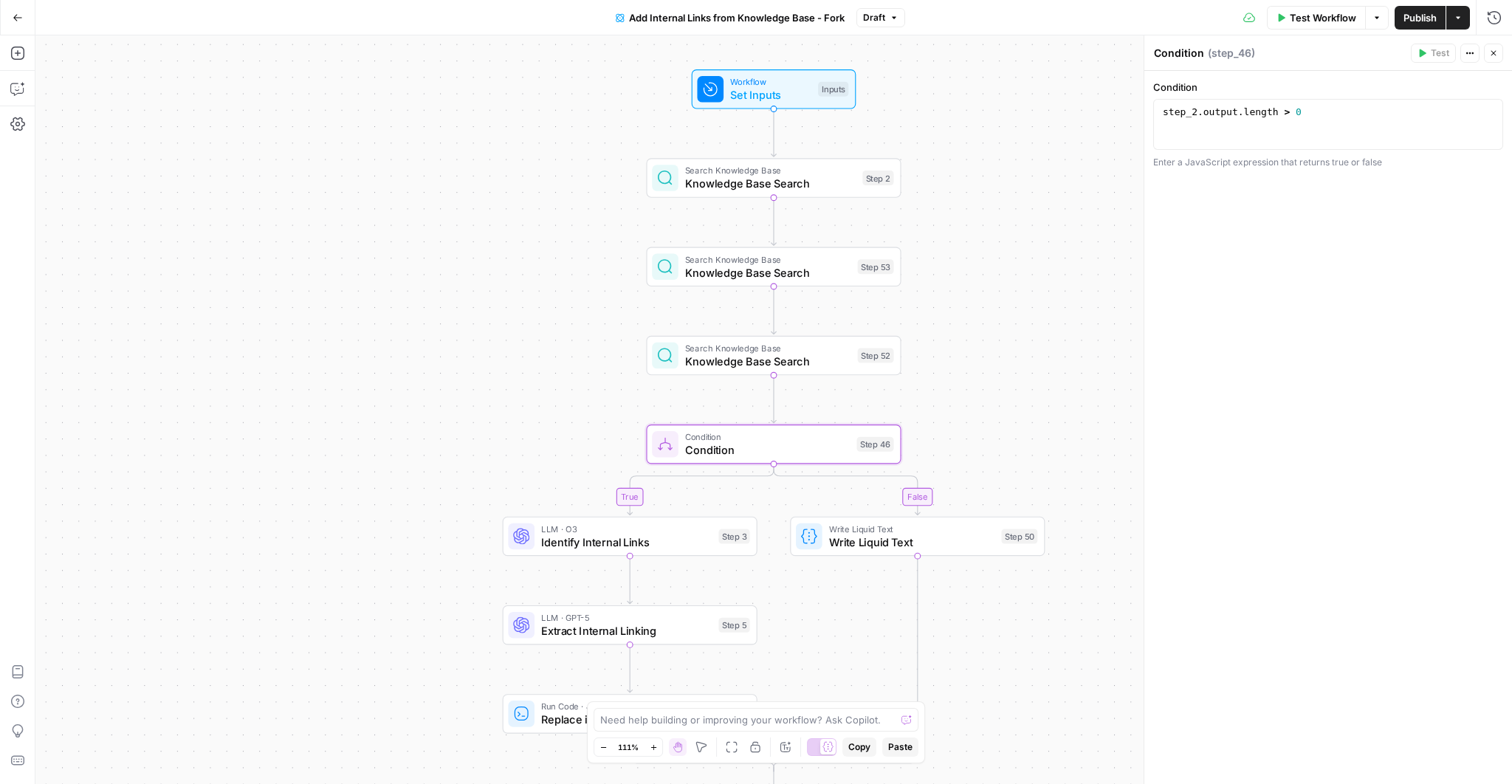
click at [602, 531] on span "LLM · O3" at bounding box center [627, 529] width 172 height 13
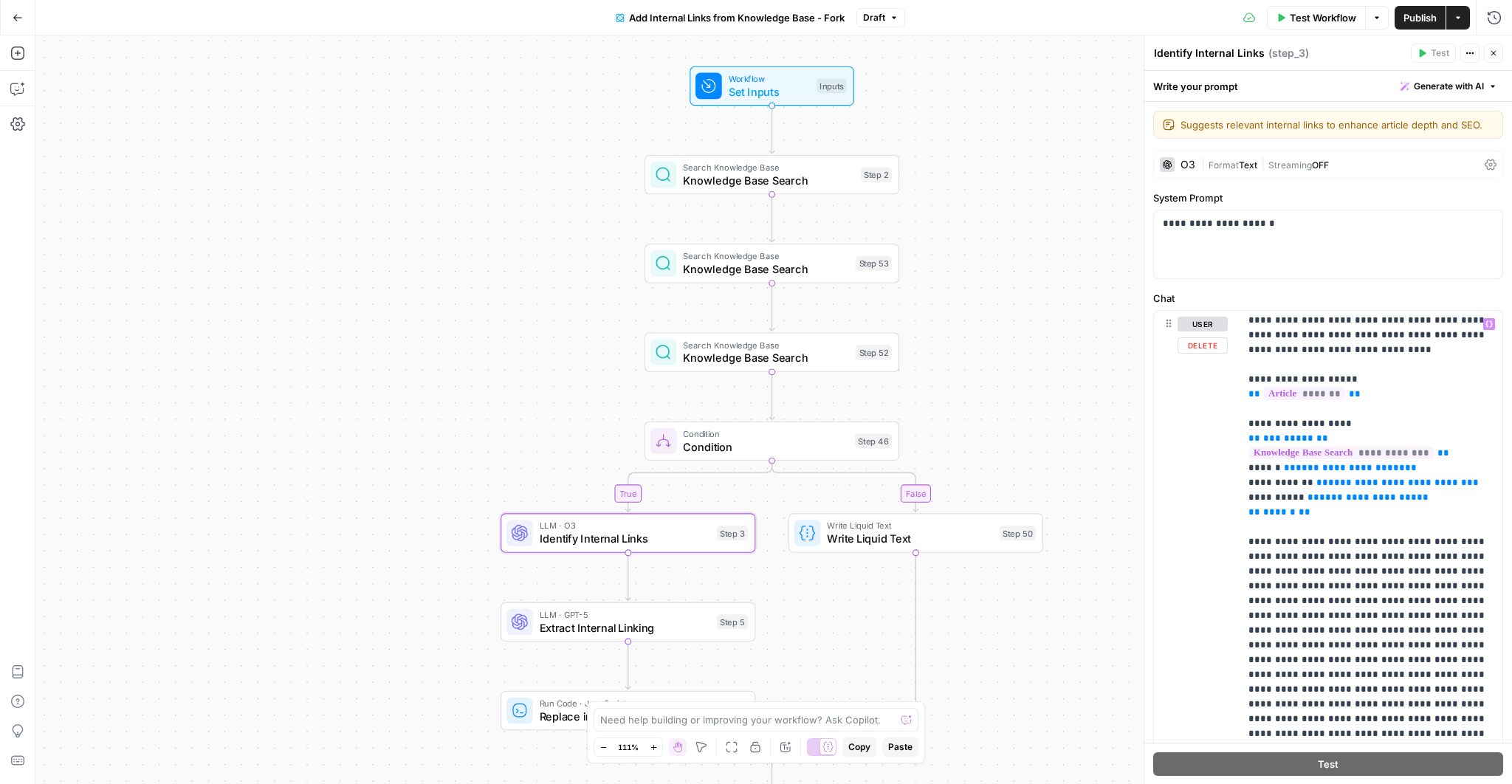
scroll to position [35, 0]
click at [1468, 435] on p "**********" at bounding box center [1372, 628] width 246 height 693
click at [723, 723] on textarea at bounding box center [747, 719] width 295 height 15
type textarea "A"
type textarea "I've added step 53 and step 52, which are searching for more KBs. Can you modif…"
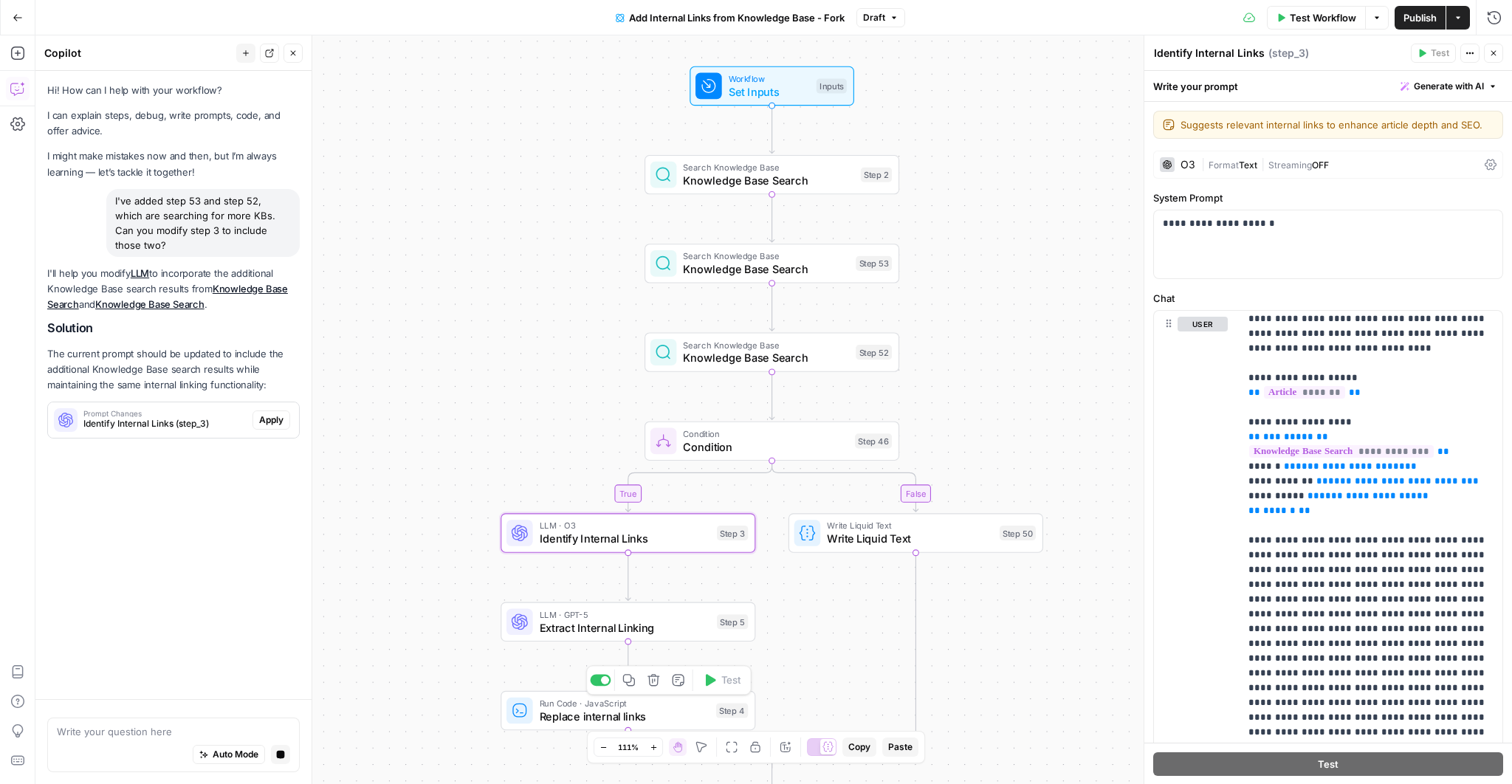
scroll to position [0, 0]
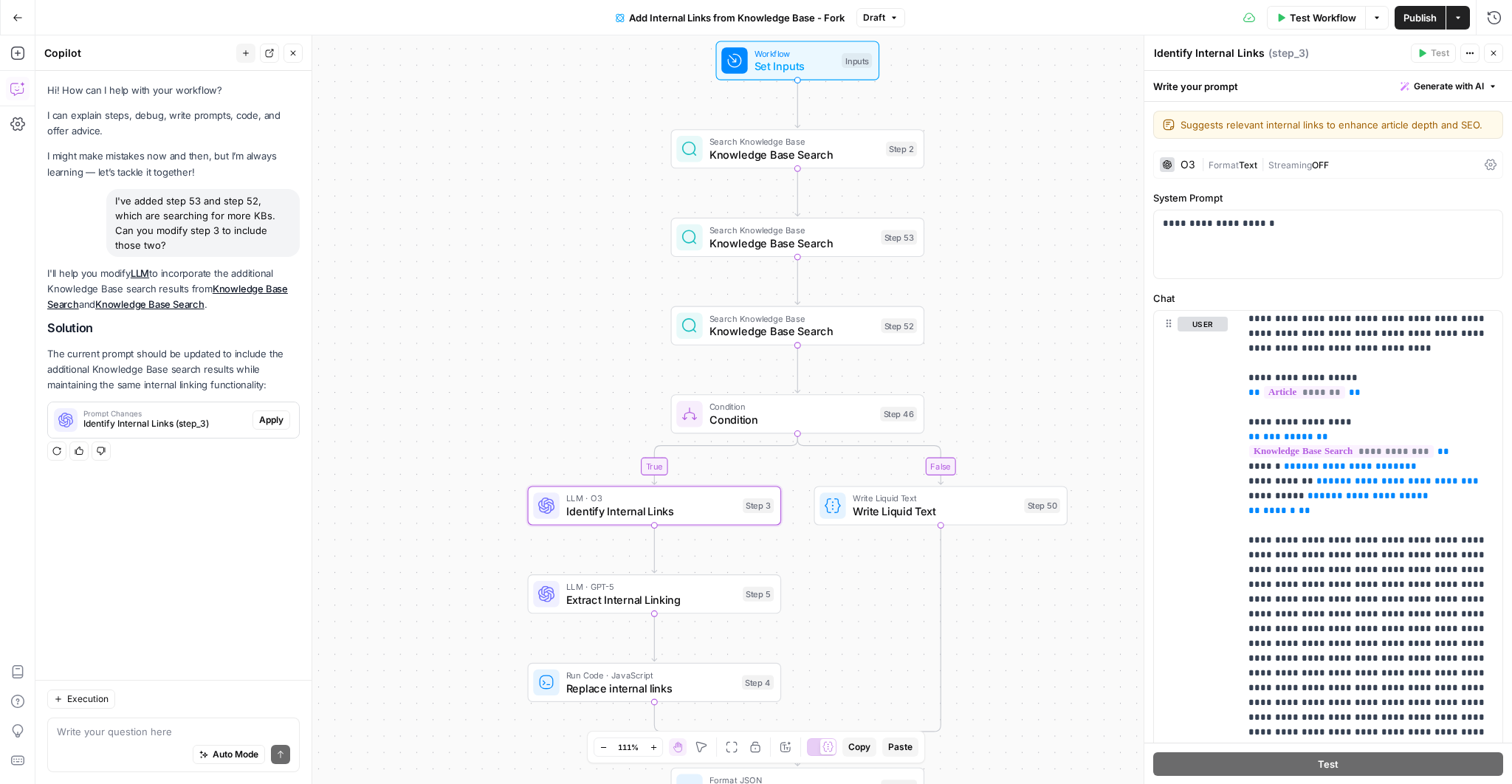
click at [139, 417] on span "Identify Internal Links (step_3)" at bounding box center [165, 423] width 163 height 13
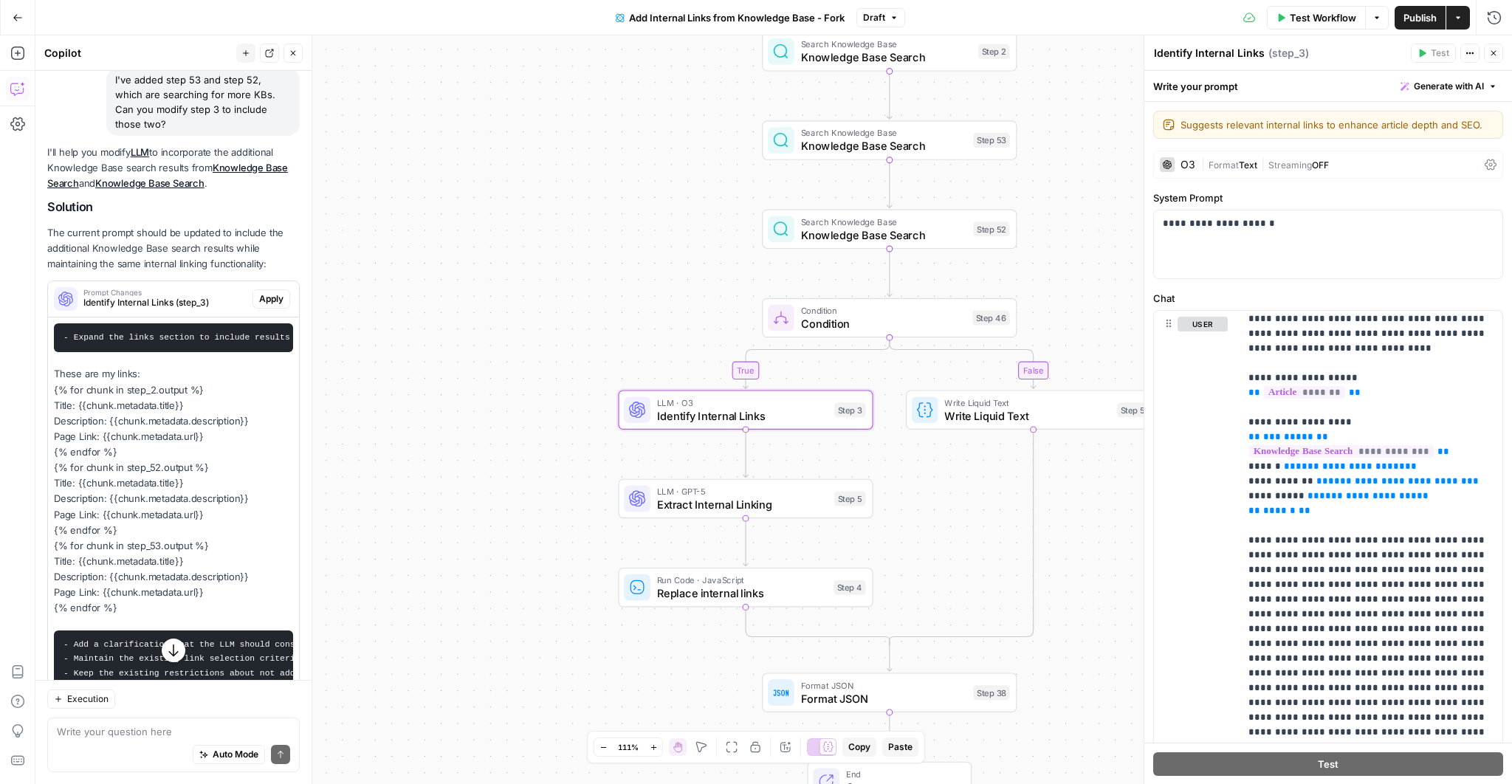
scroll to position [124, 0]
click at [267, 290] on span "Apply" at bounding box center [271, 296] width 24 height 13
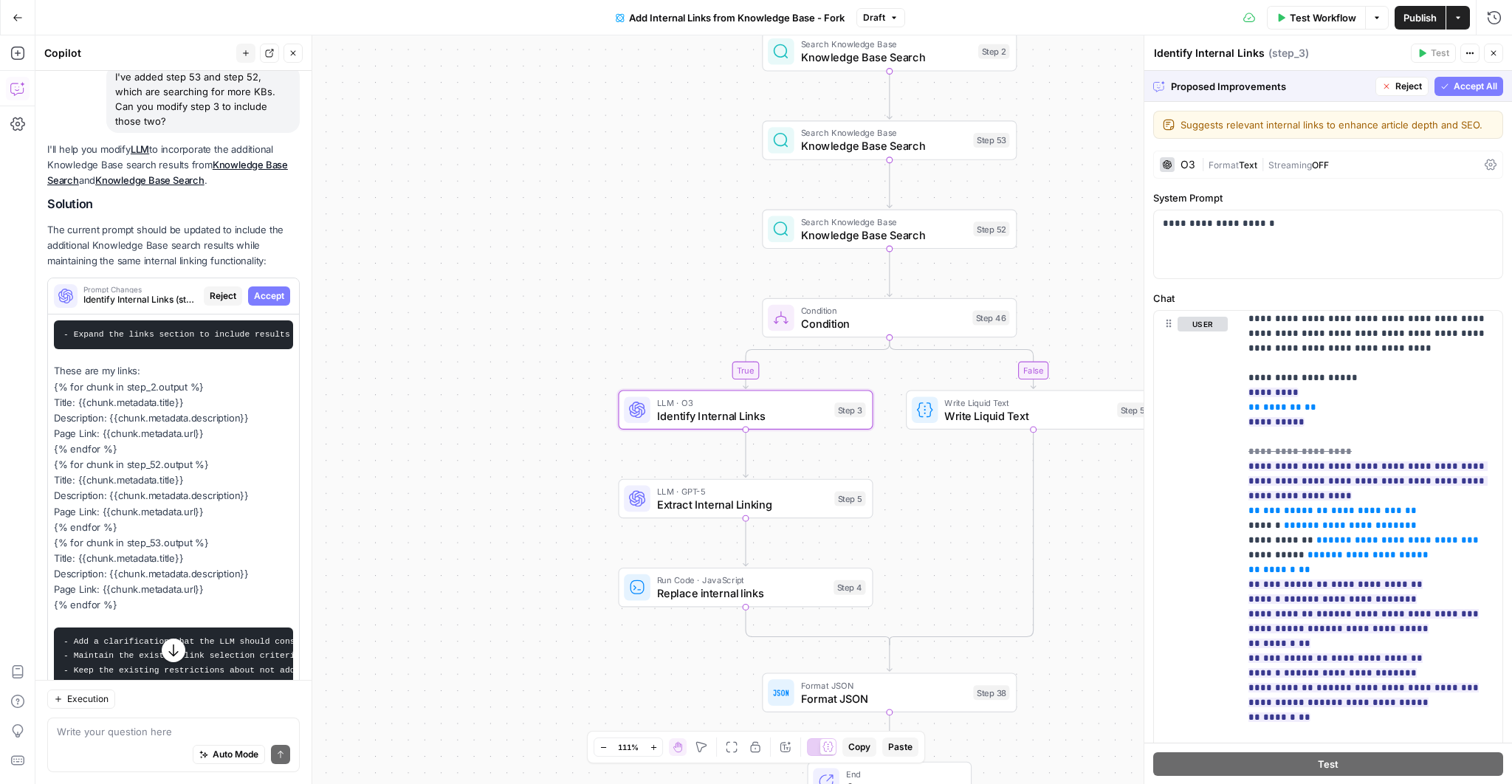
click at [268, 290] on span "Accept" at bounding box center [269, 296] width 30 height 13
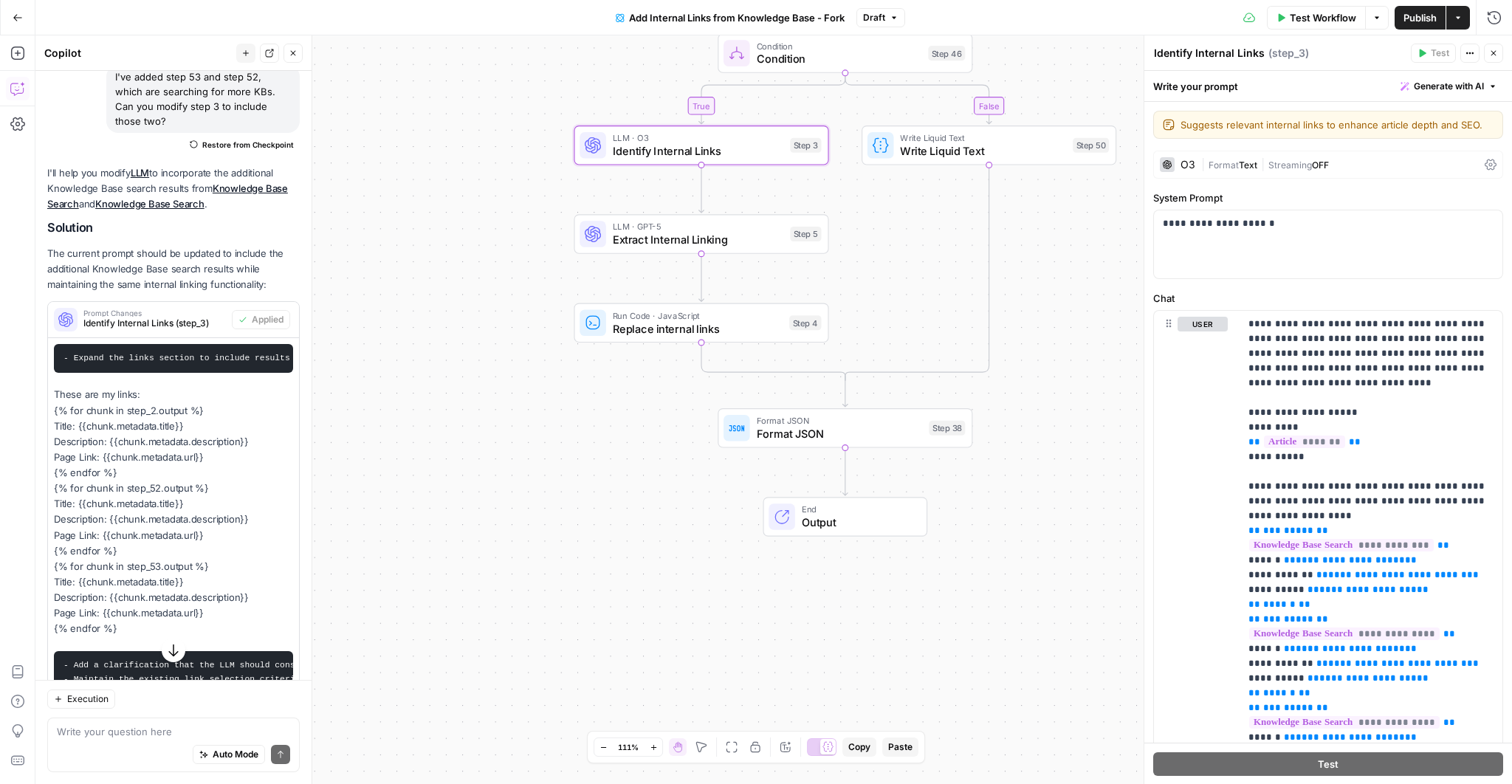
click at [19, 22] on icon "button" at bounding box center [17, 17] width 10 height 10
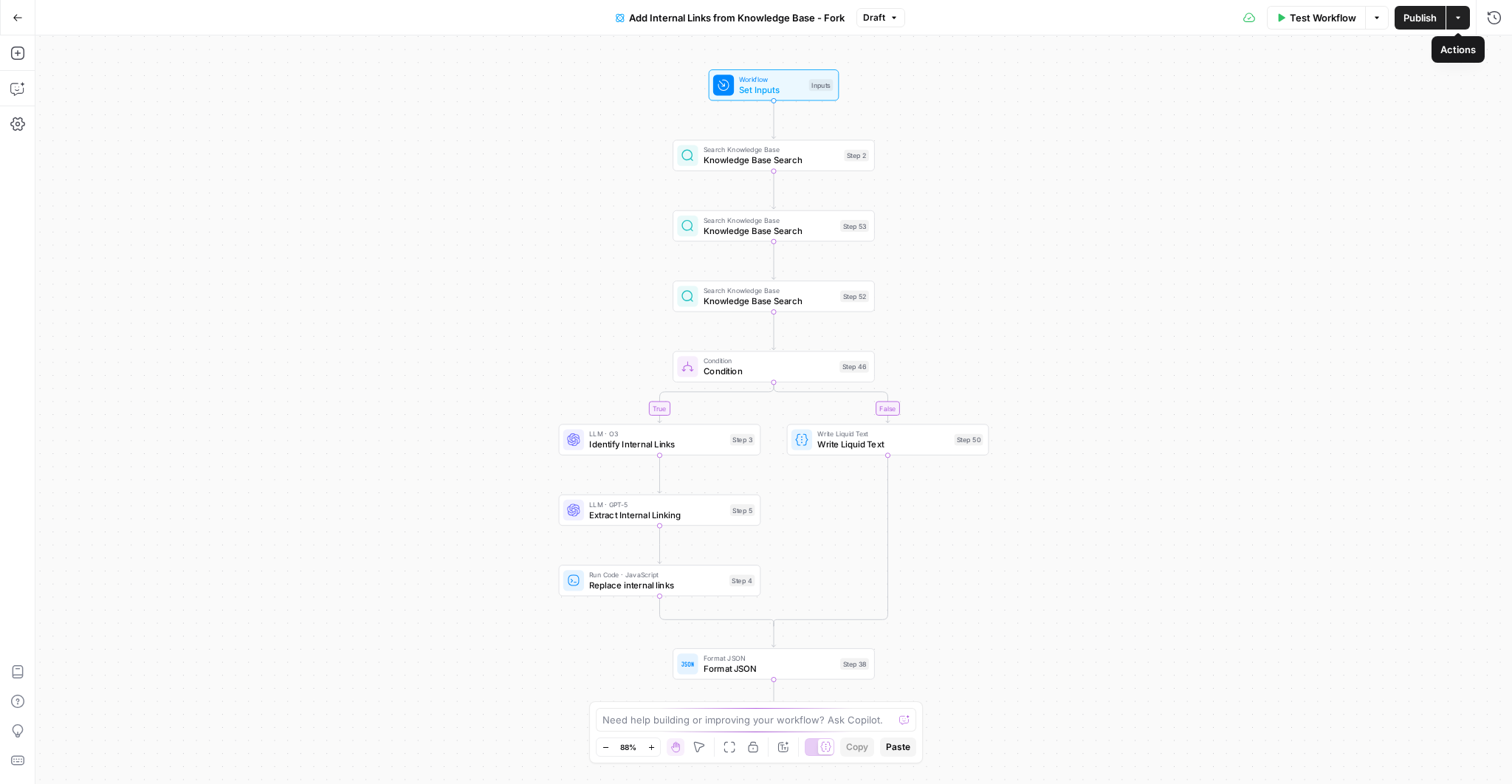
click at [1429, 25] on button "Publish" at bounding box center [1420, 18] width 51 height 24
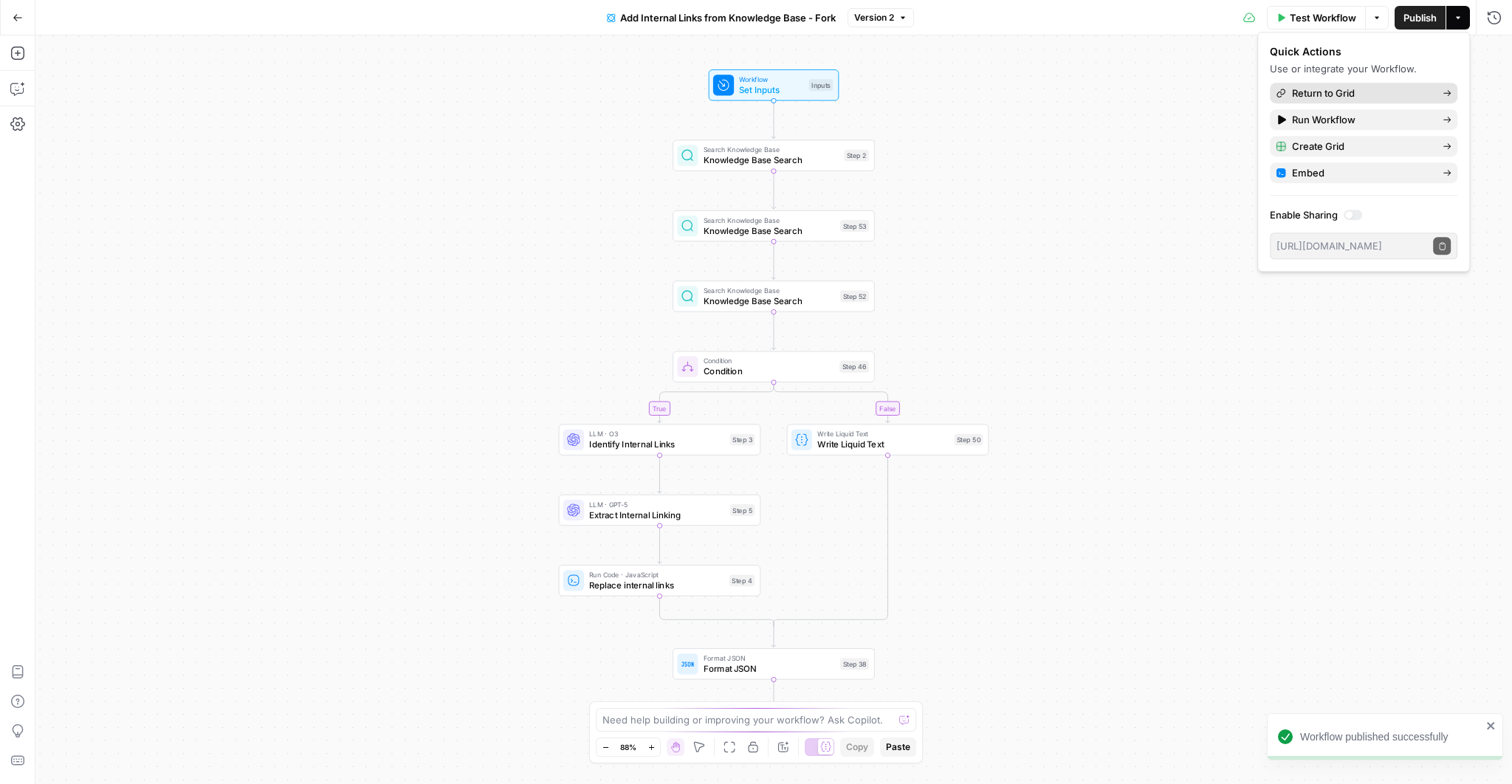
click at [1360, 93] on span "Return to Grid" at bounding box center [1362, 93] width 139 height 15
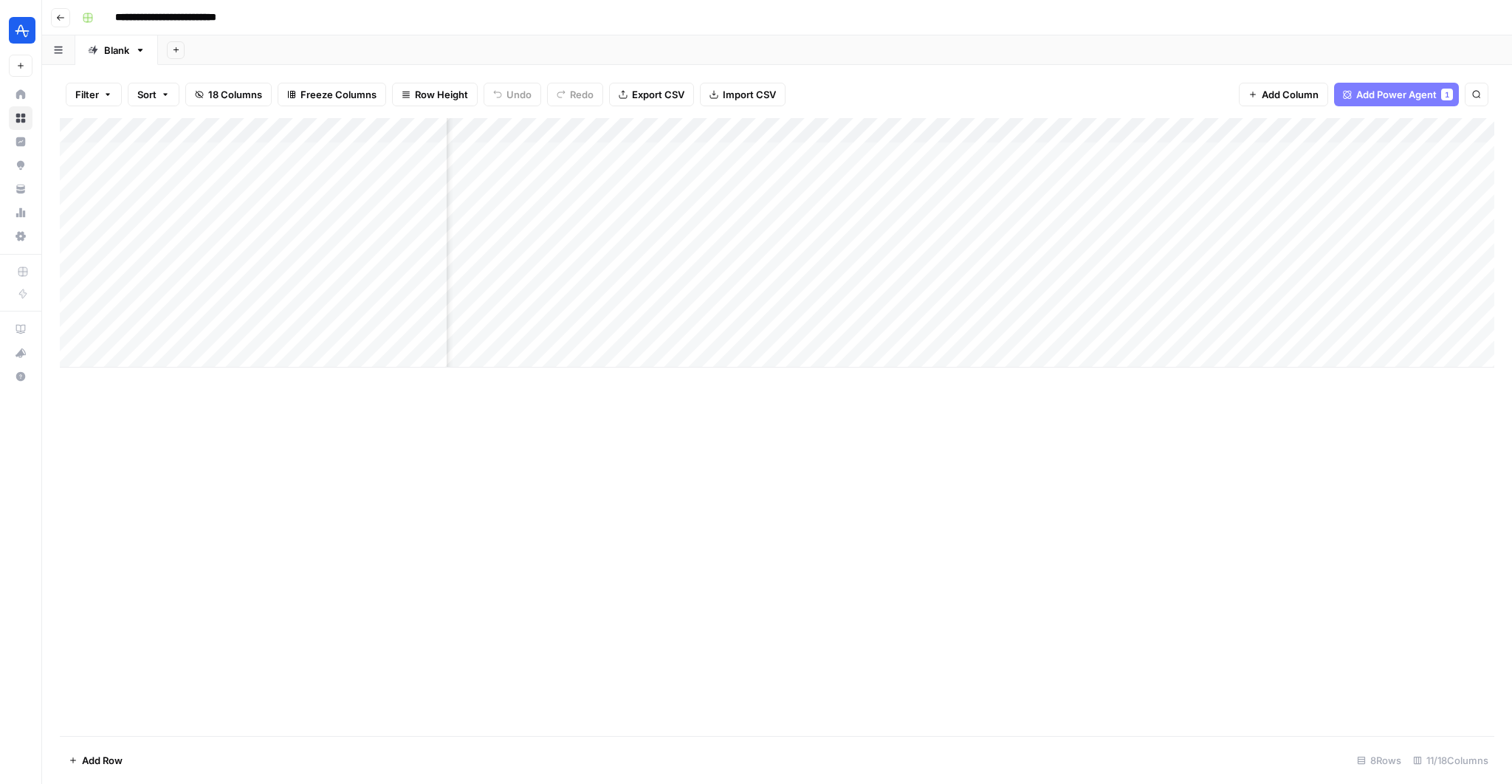
scroll to position [0, 595]
click at [790, 131] on div "Add Column" at bounding box center [777, 242] width 1435 height 250
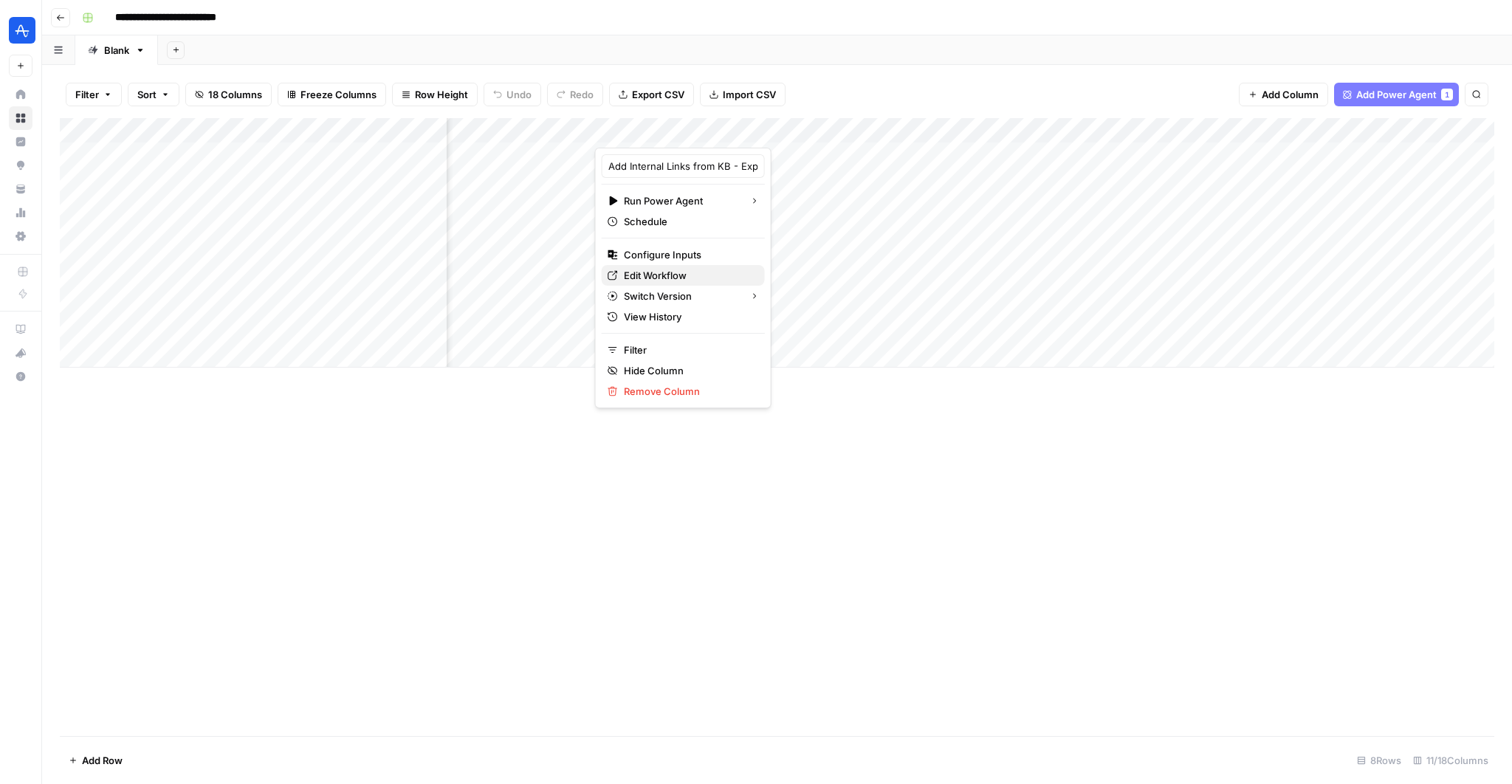
click at [670, 269] on span "Edit Workflow" at bounding box center [688, 275] width 129 height 15
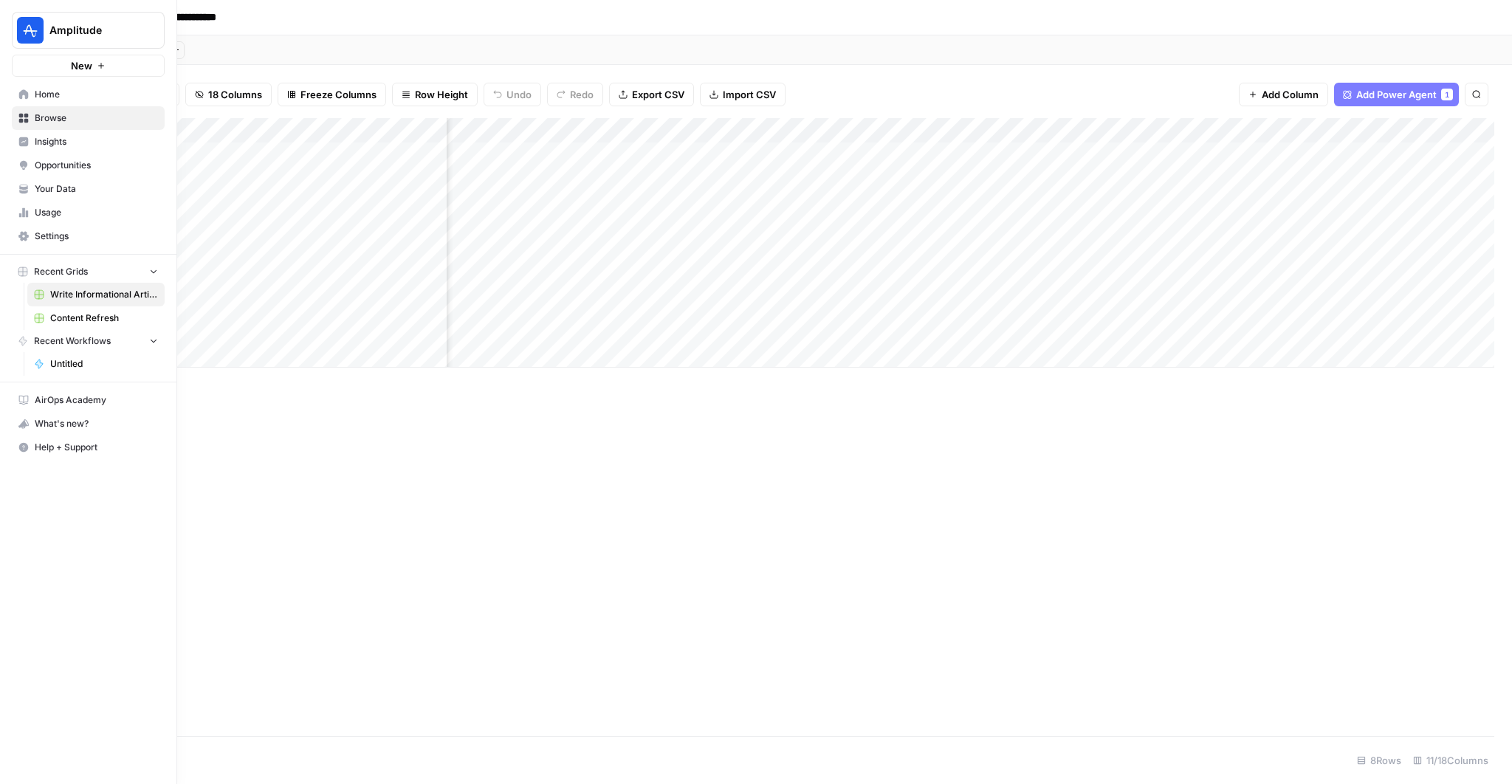
click at [53, 189] on span "Your Data" at bounding box center [96, 189] width 124 height 13
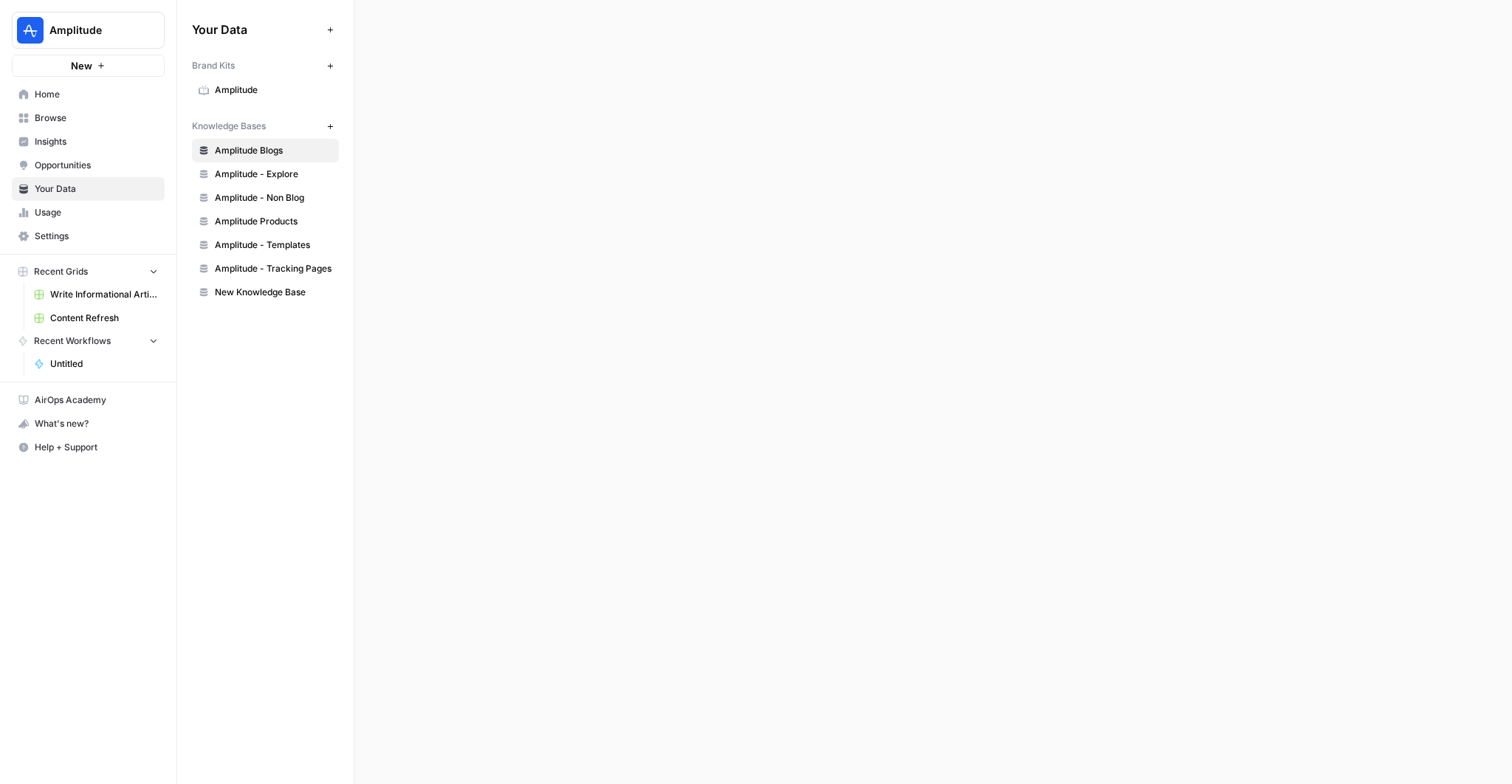
click at [44, 209] on span "Usage" at bounding box center [96, 213] width 124 height 13
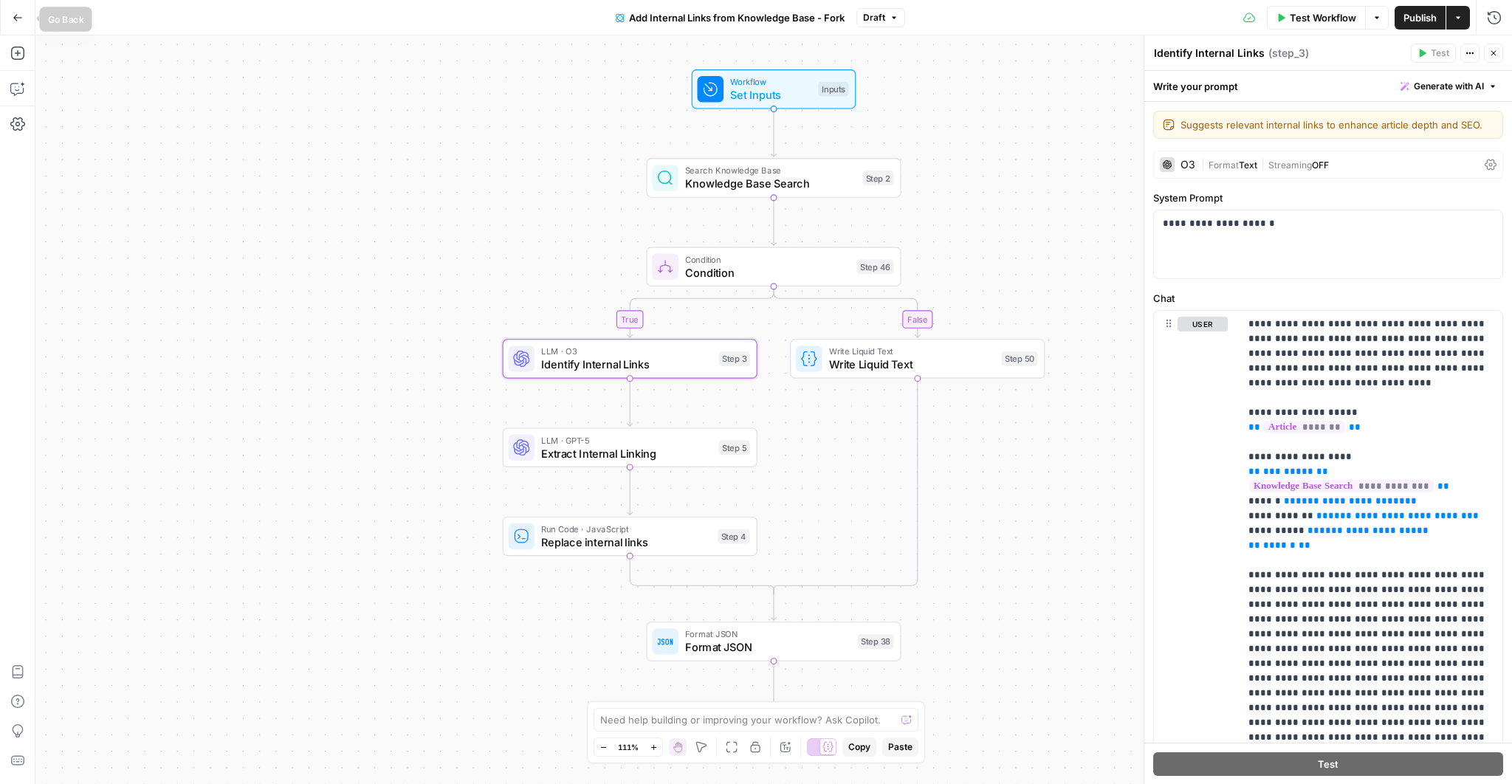
click at [13, 15] on icon "button" at bounding box center [17, 17] width 10 height 10
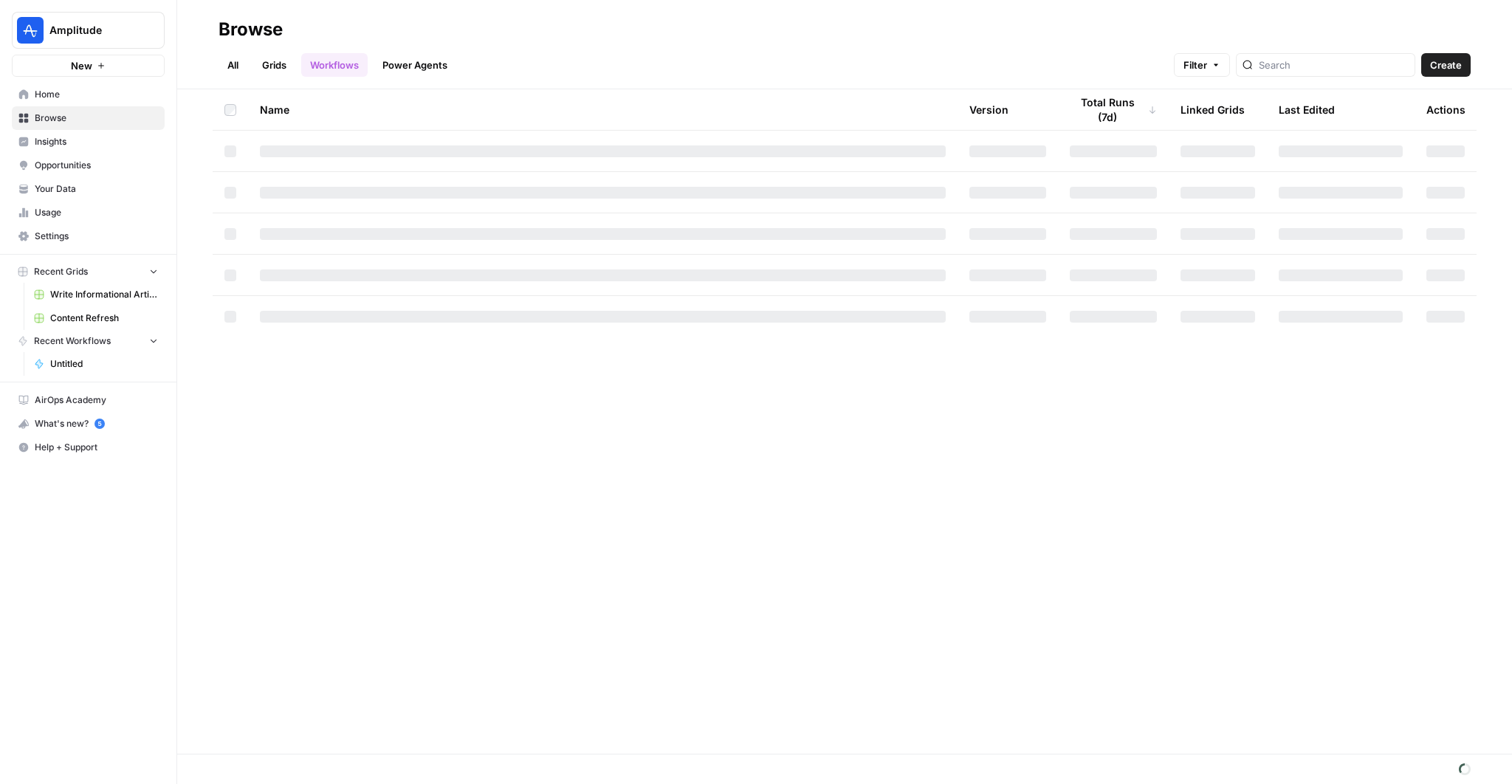
click at [89, 181] on link "Your Data" at bounding box center [88, 189] width 153 height 24
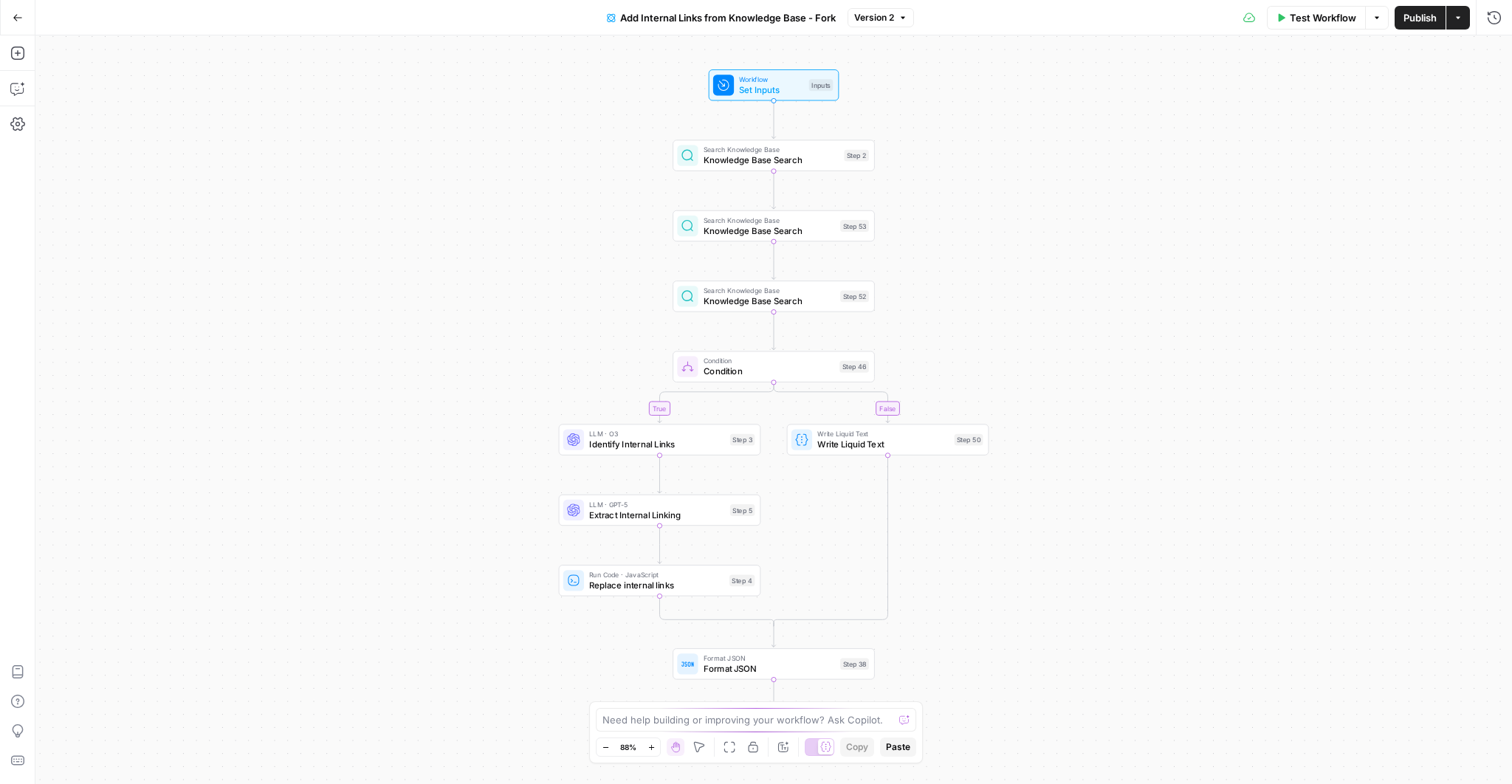
click at [22, 16] on icon "button" at bounding box center [17, 17] width 10 height 10
click at [1458, 28] on button "Actions" at bounding box center [1458, 18] width 24 height 24
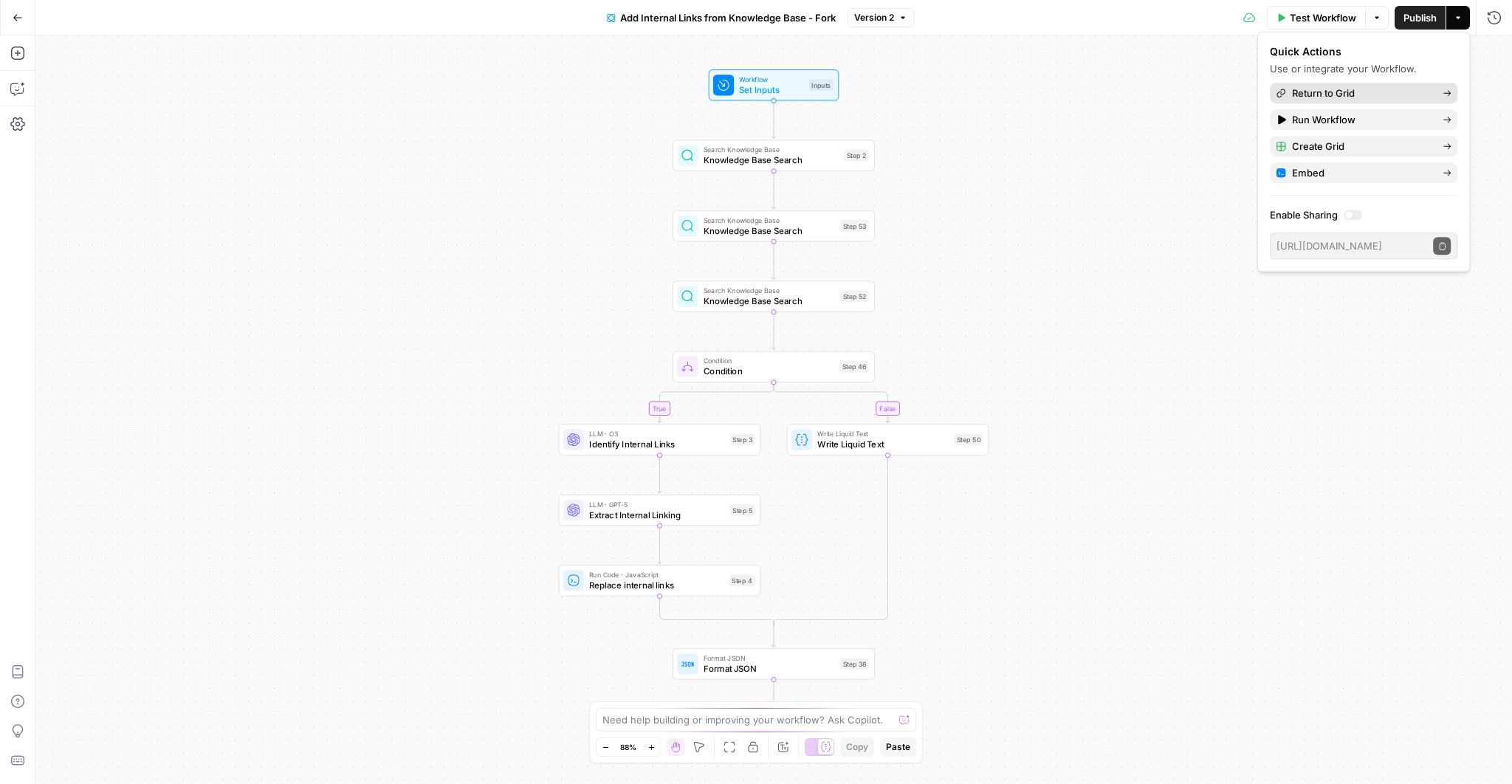
click at [1392, 96] on span "Return to Grid" at bounding box center [1362, 93] width 139 height 15
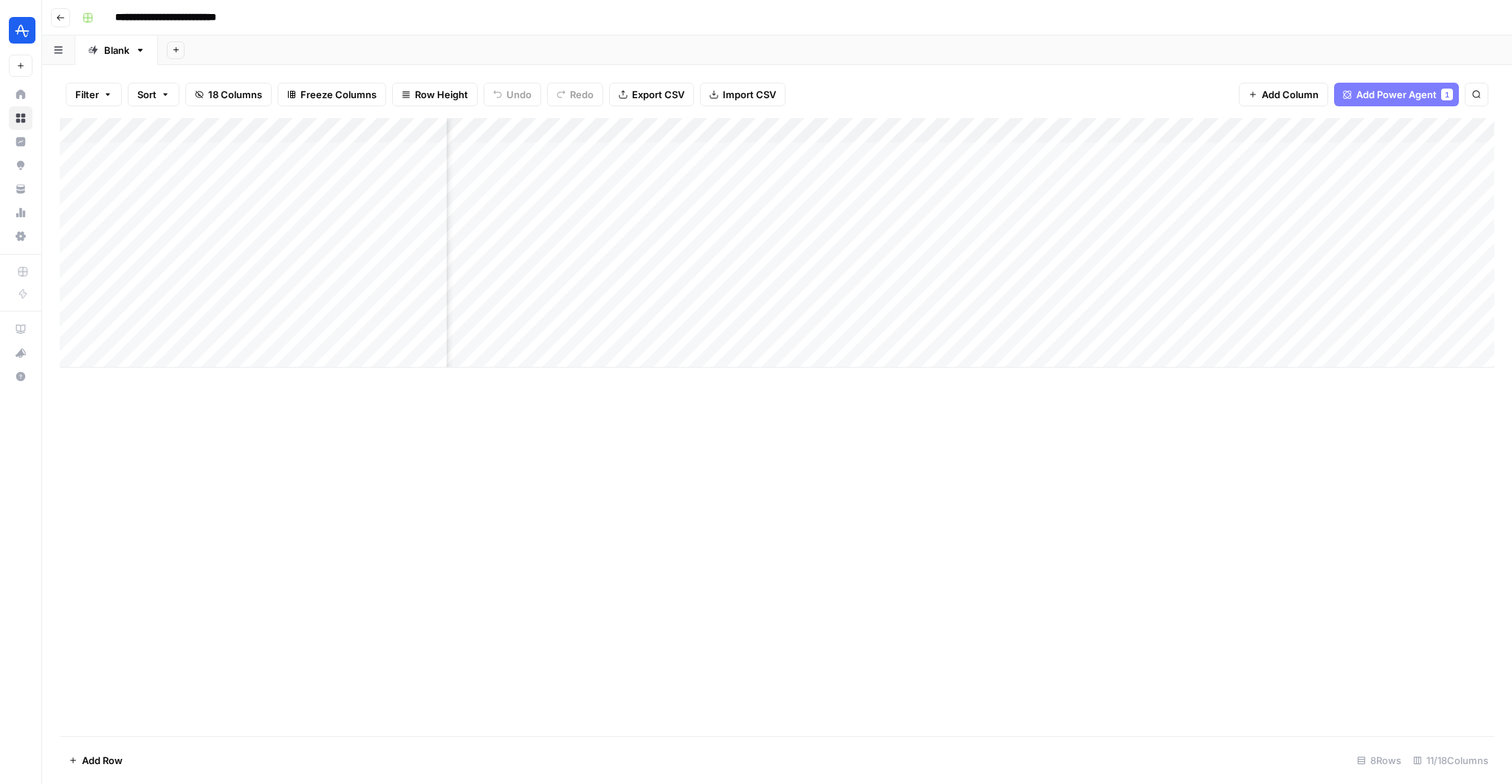
scroll to position [0, 458]
click at [1282, 128] on div "Add Column" at bounding box center [777, 242] width 1435 height 250
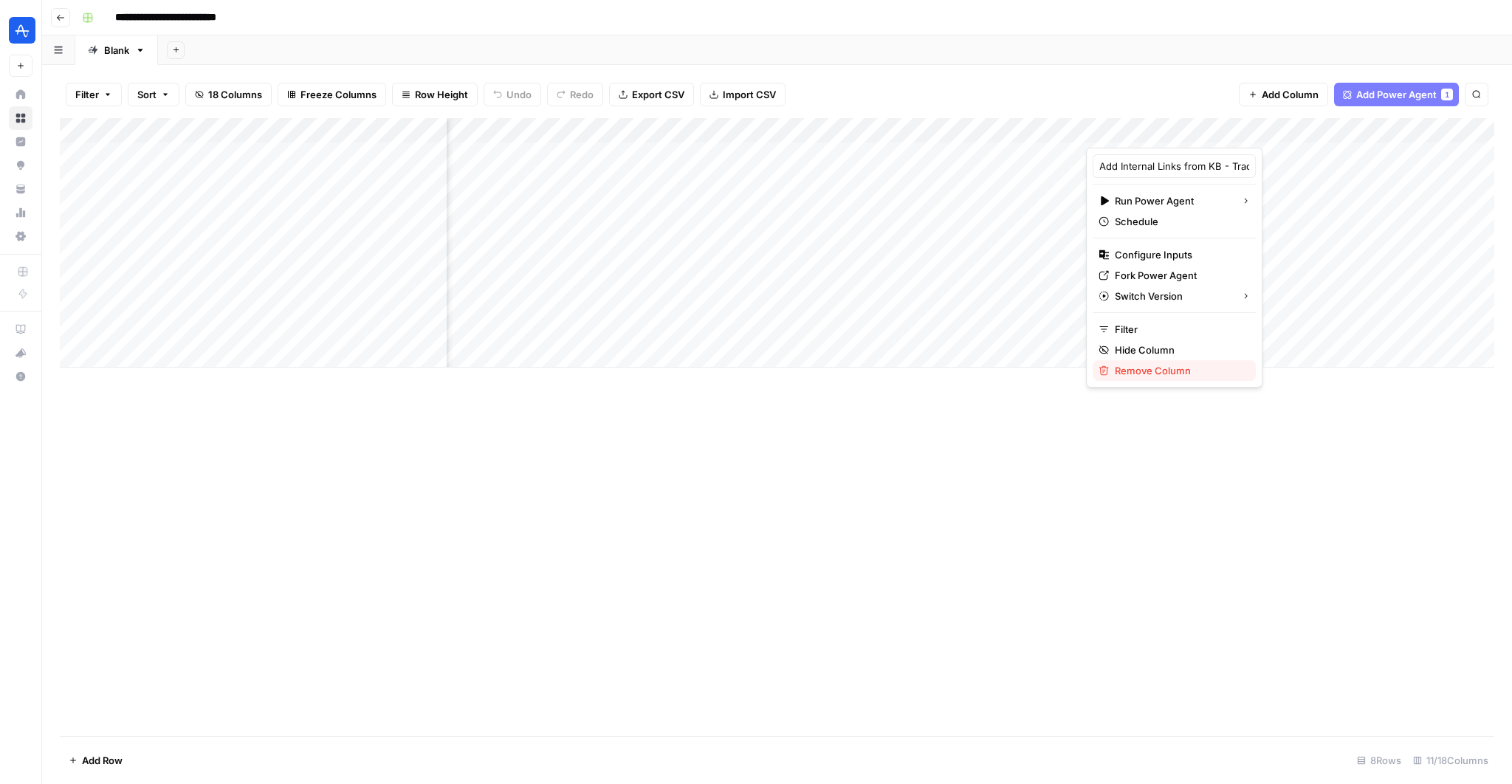
click at [1135, 373] on span "Remove Column" at bounding box center [1180, 370] width 129 height 15
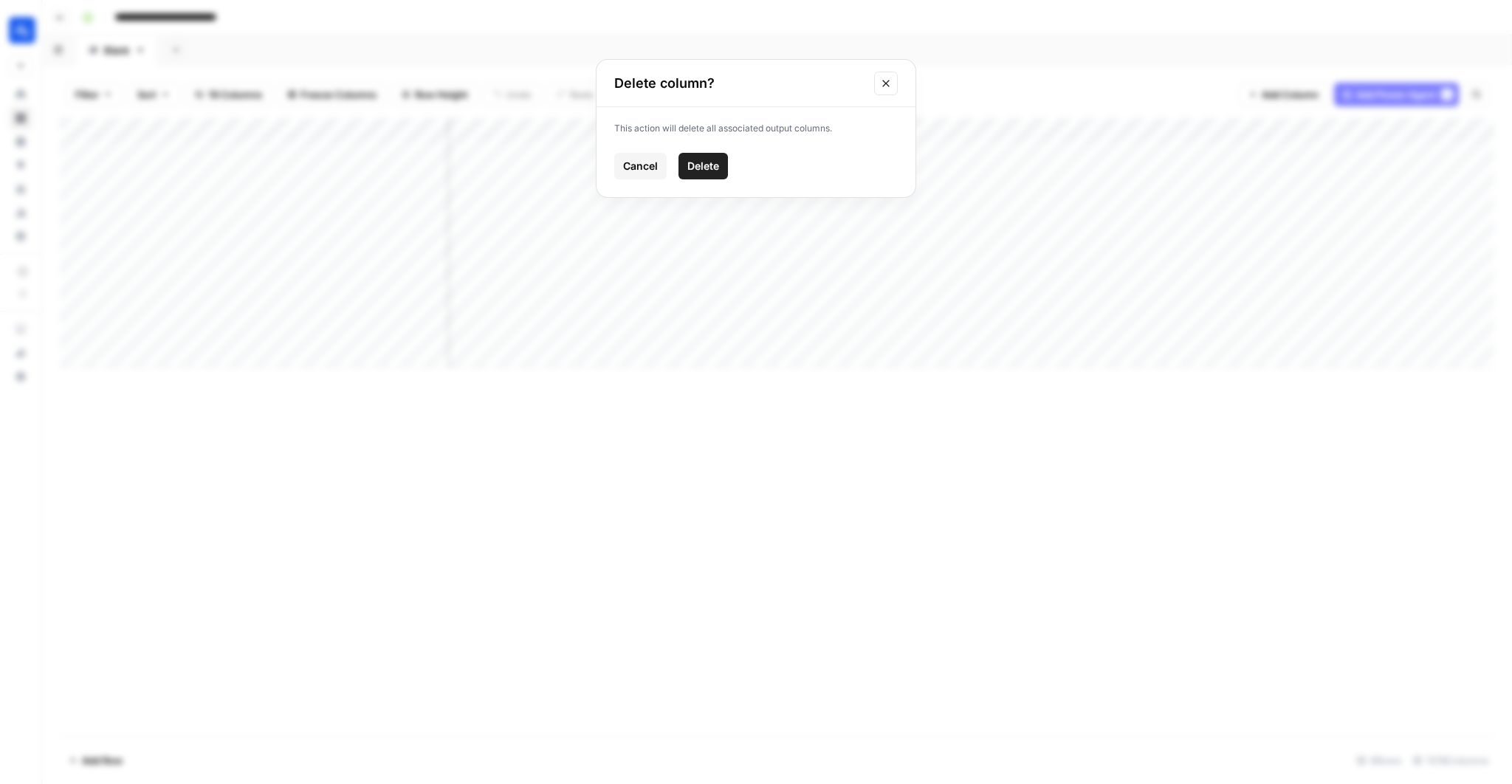
click at [701, 171] on span "Delete" at bounding box center [703, 166] width 32 height 15
click at [1332, 129] on div "Add Column" at bounding box center [777, 242] width 1435 height 250
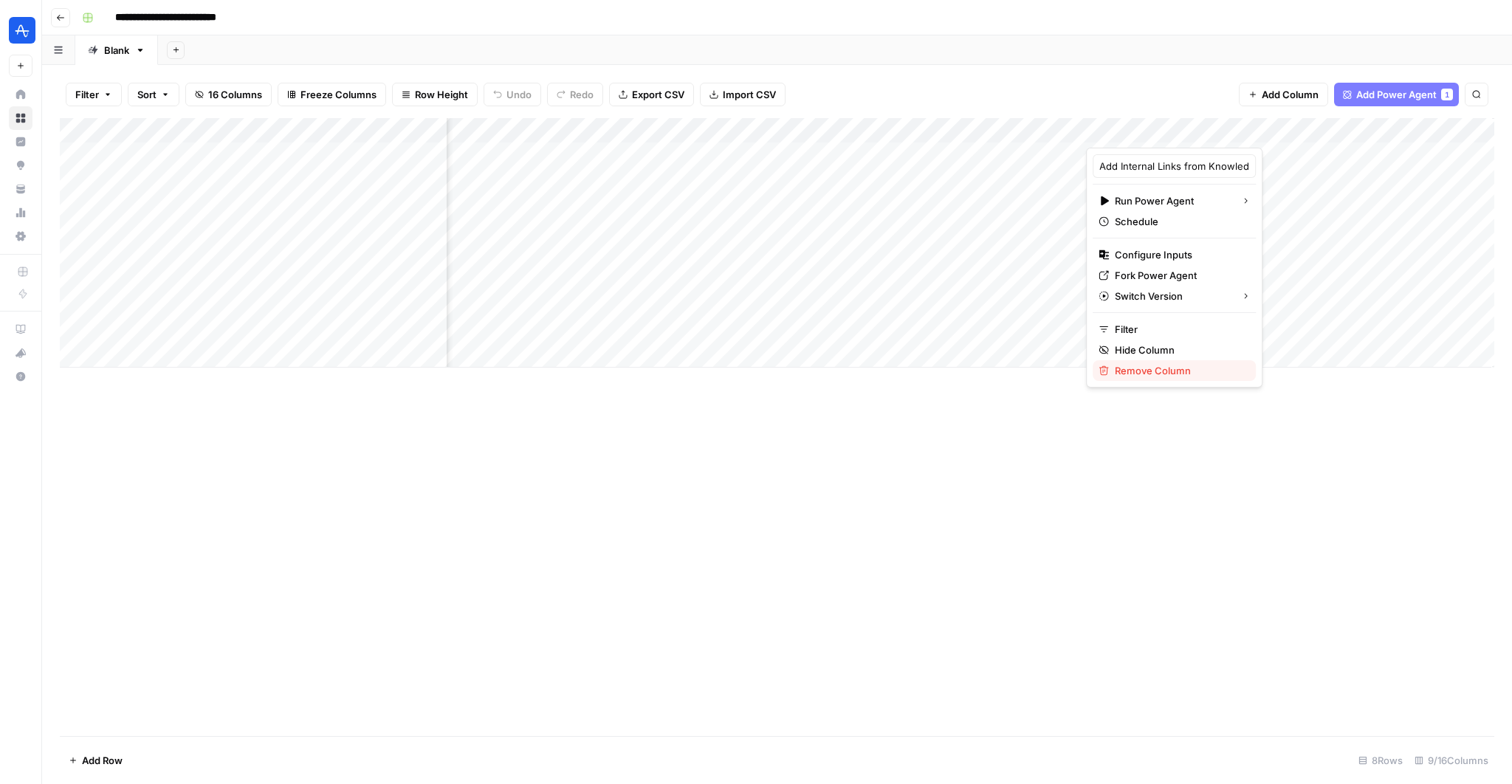
click at [1135, 378] on button "Remove Column" at bounding box center [1174, 371] width 163 height 20
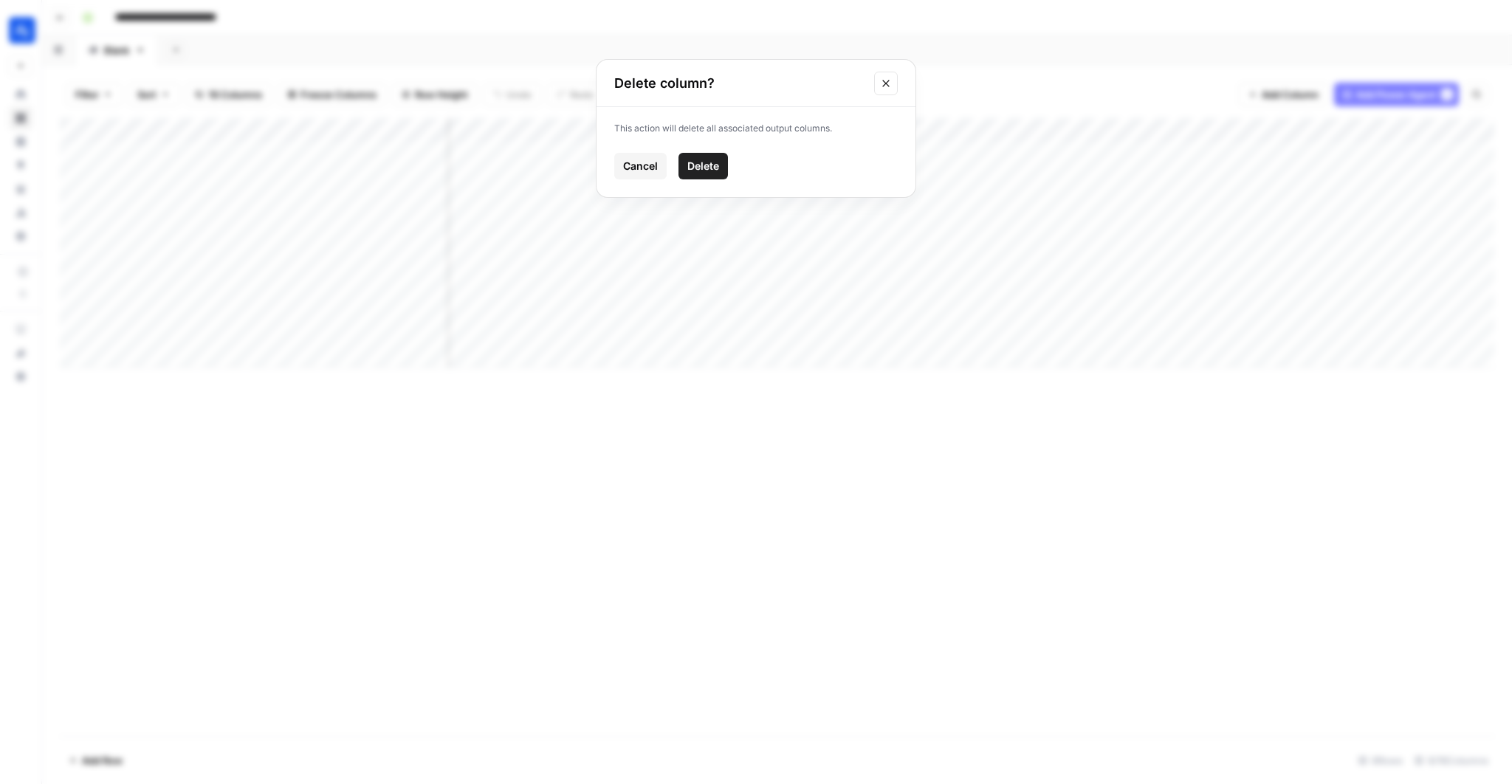
click at [704, 169] on span "Delete" at bounding box center [703, 166] width 32 height 15
click at [1251, 128] on div "Add Column" at bounding box center [777, 242] width 1435 height 250
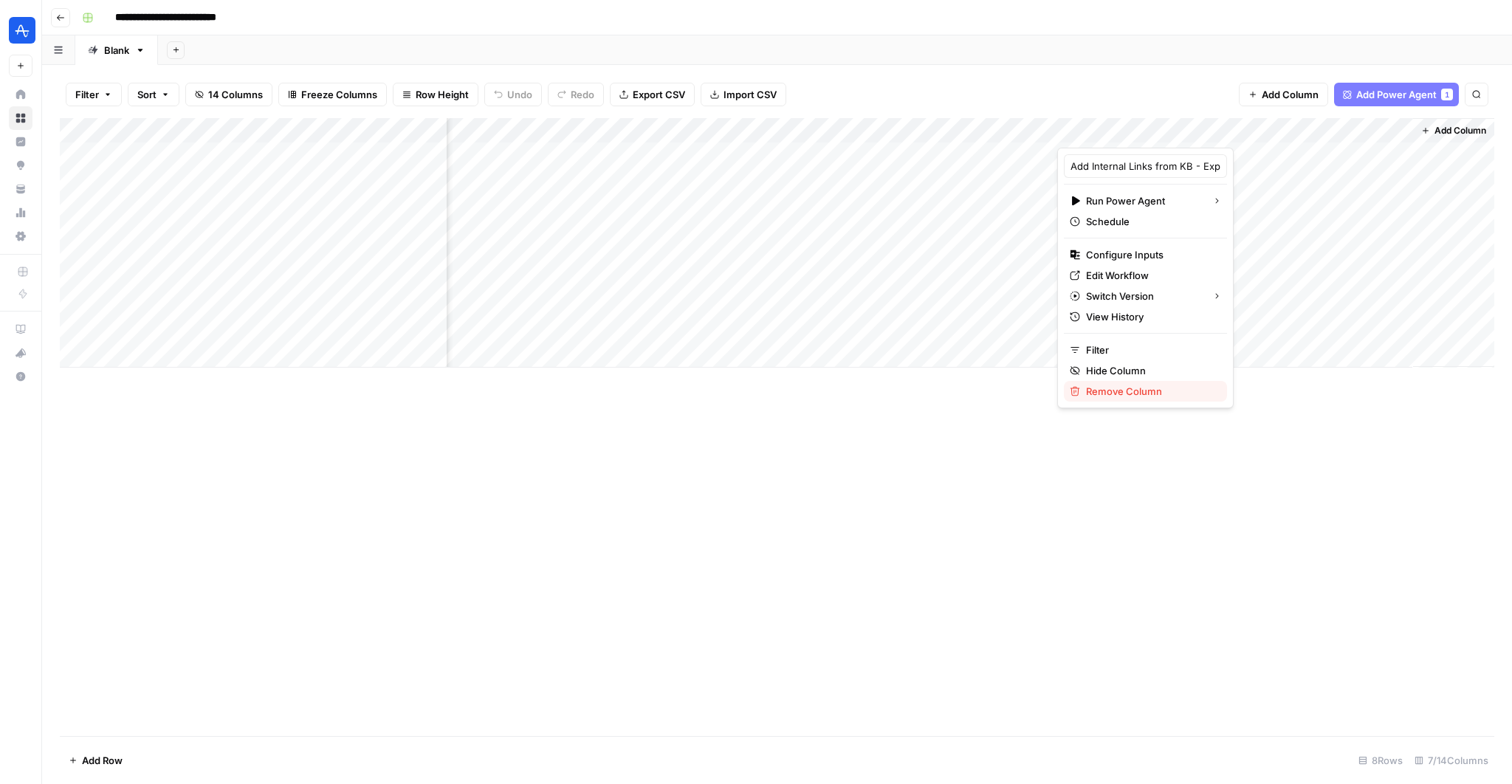
click at [1138, 381] on button "Remove Column" at bounding box center [1145, 391] width 163 height 20
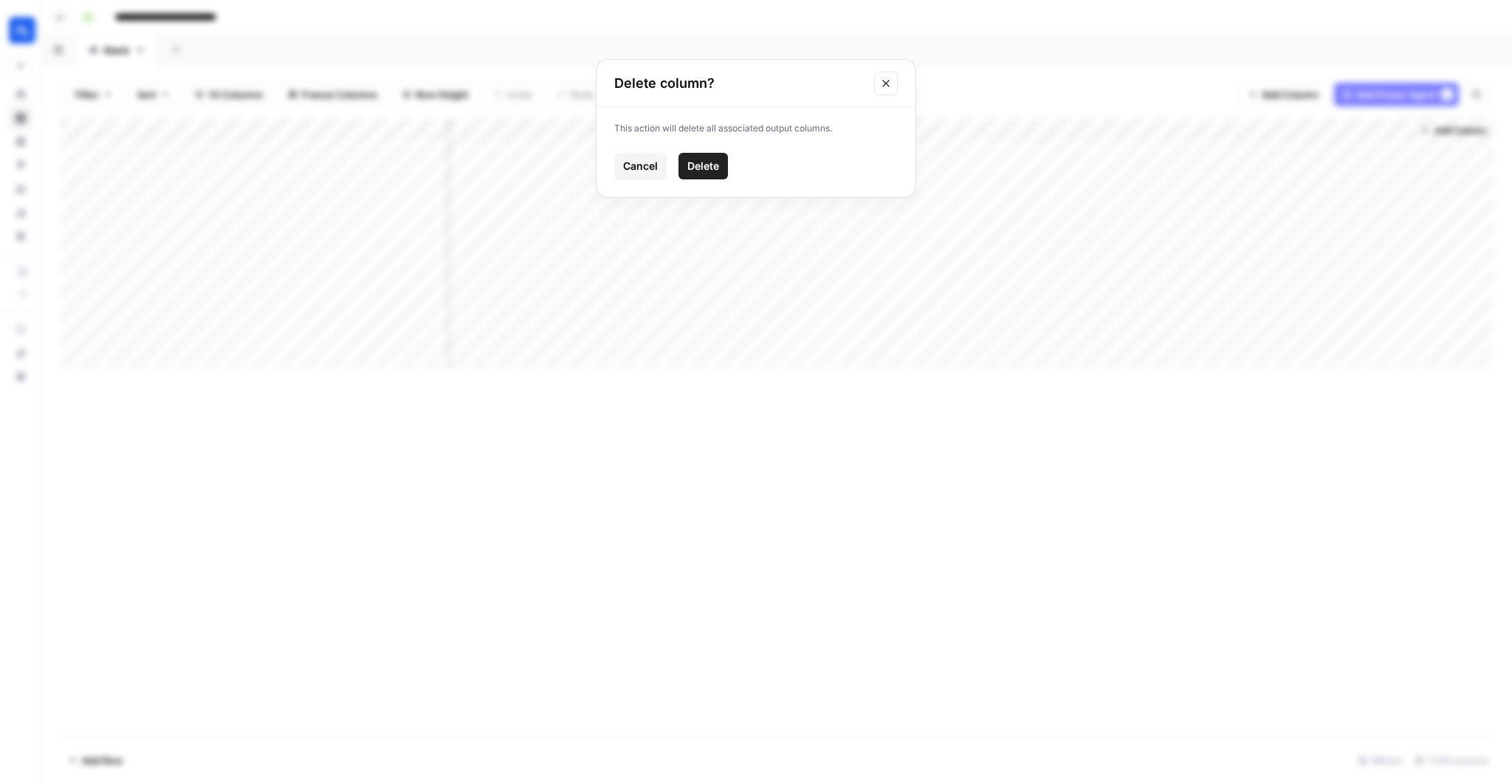
click at [694, 171] on span "Delete" at bounding box center [703, 166] width 32 height 15
click at [1094, 44] on div "Add Sheet" at bounding box center [836, 50] width 1354 height 30
click at [496, 29] on header "**********" at bounding box center [776, 17] width 1470 height 35
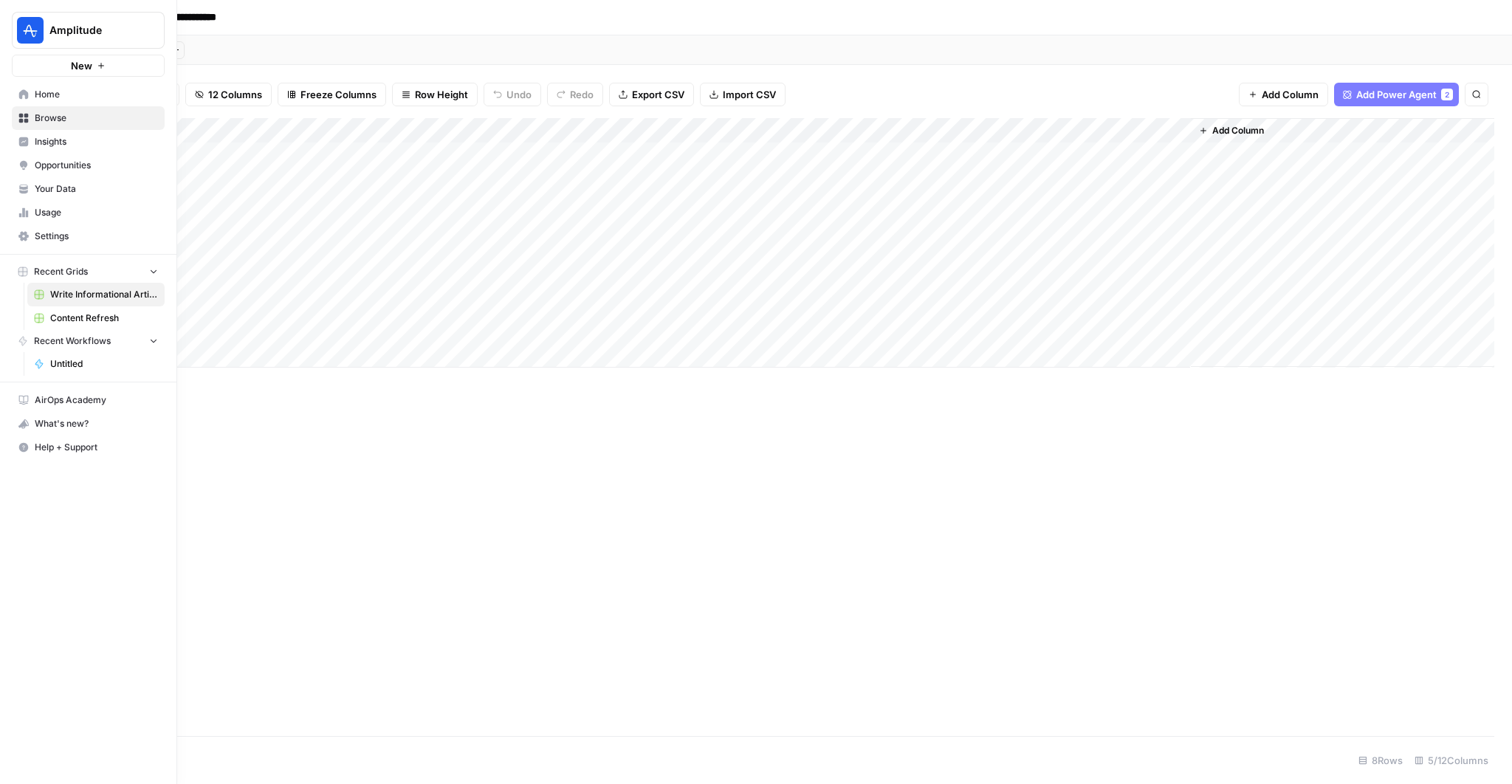
click at [50, 101] on link "Home" at bounding box center [88, 94] width 153 height 24
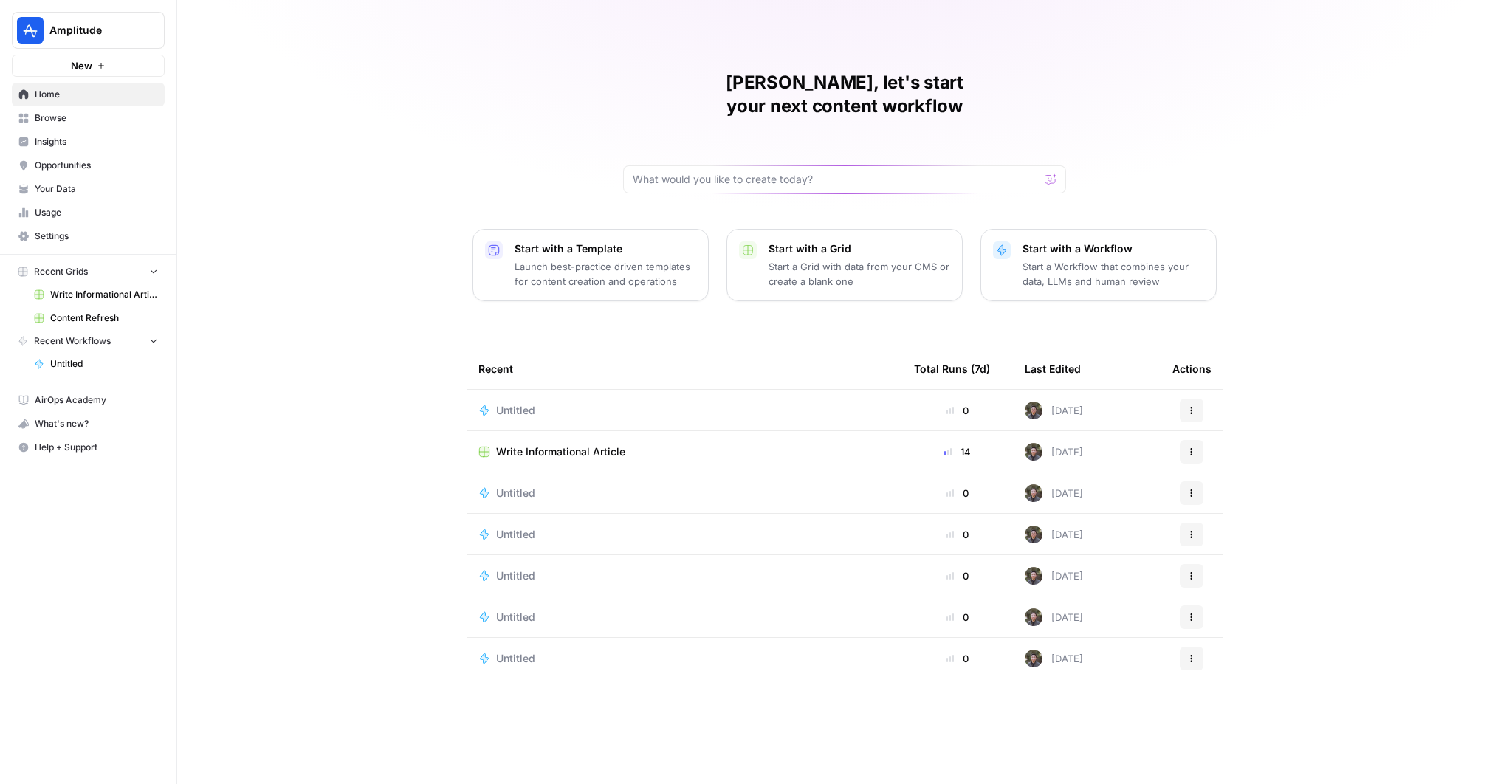
click at [520, 403] on span "Untitled" at bounding box center [516, 410] width 39 height 15
click at [71, 120] on span "Browse" at bounding box center [96, 118] width 124 height 13
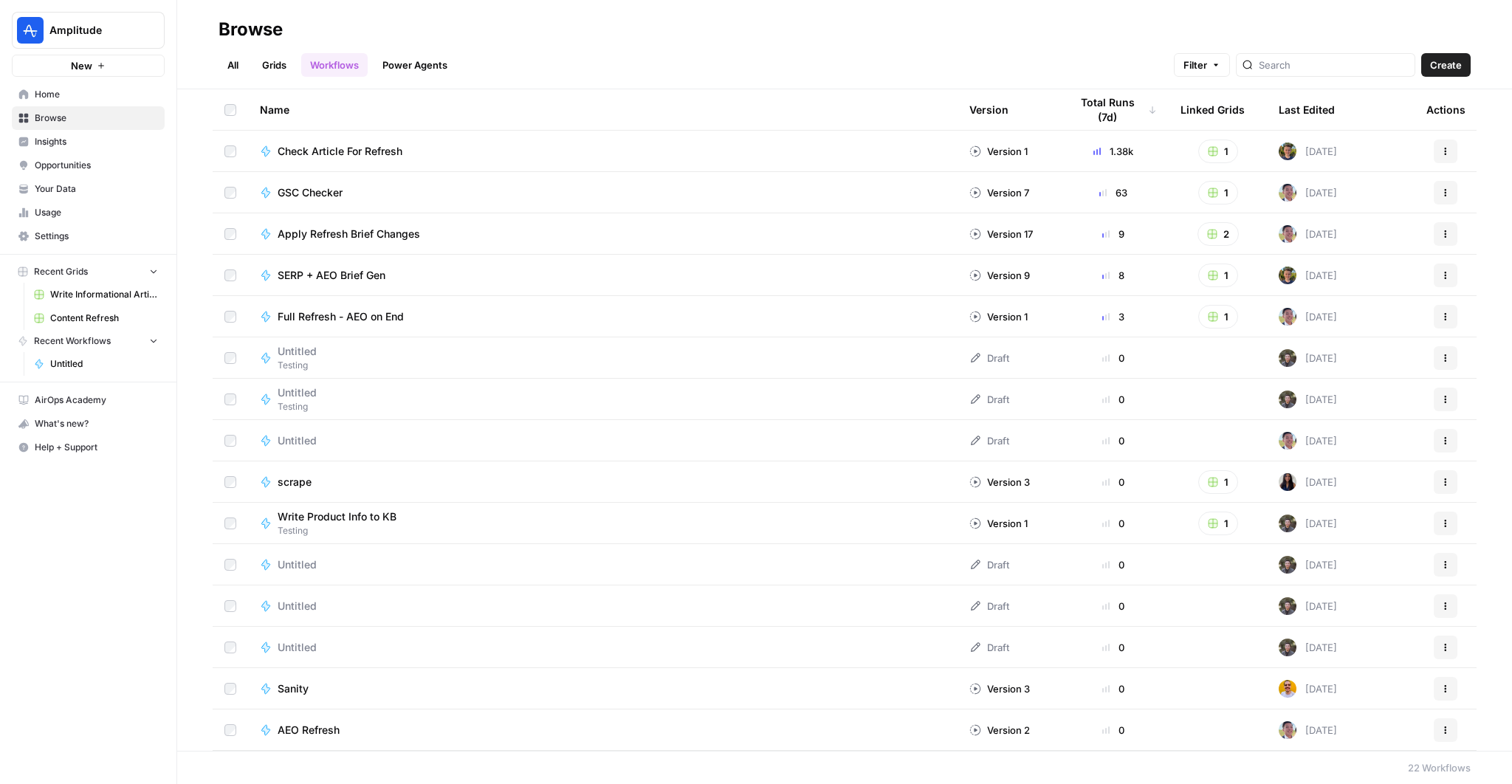
click at [279, 73] on link "Grids" at bounding box center [274, 65] width 42 height 24
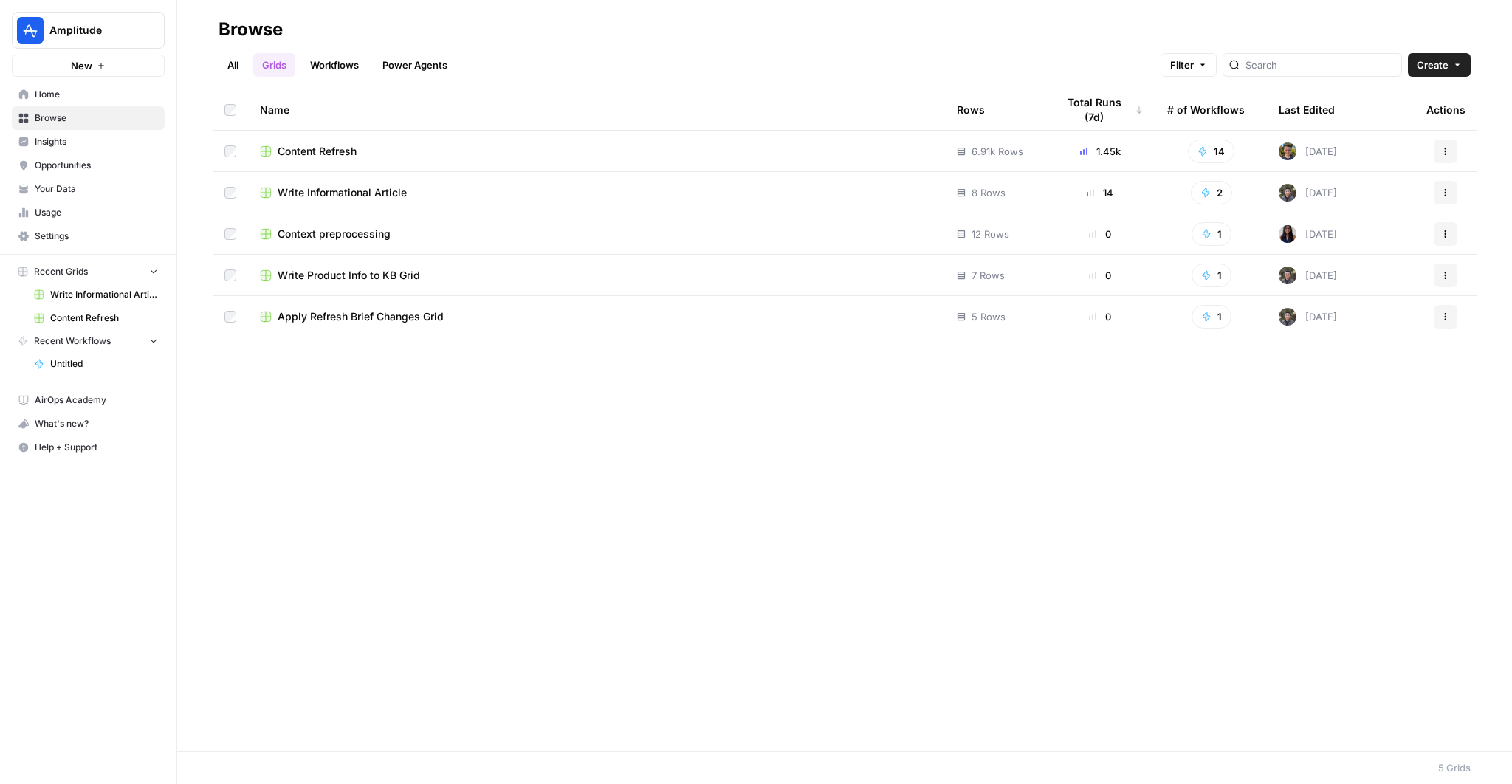
drag, startPoint x: 404, startPoint y: 77, endPoint x: 417, endPoint y: 64, distance: 18.4
click at [404, 77] on header "Browse All Grids Workflows Power Agents Filter Create" at bounding box center [844, 44] width 1335 height 89
click at [418, 63] on link "Power Agents" at bounding box center [414, 65] width 83 height 24
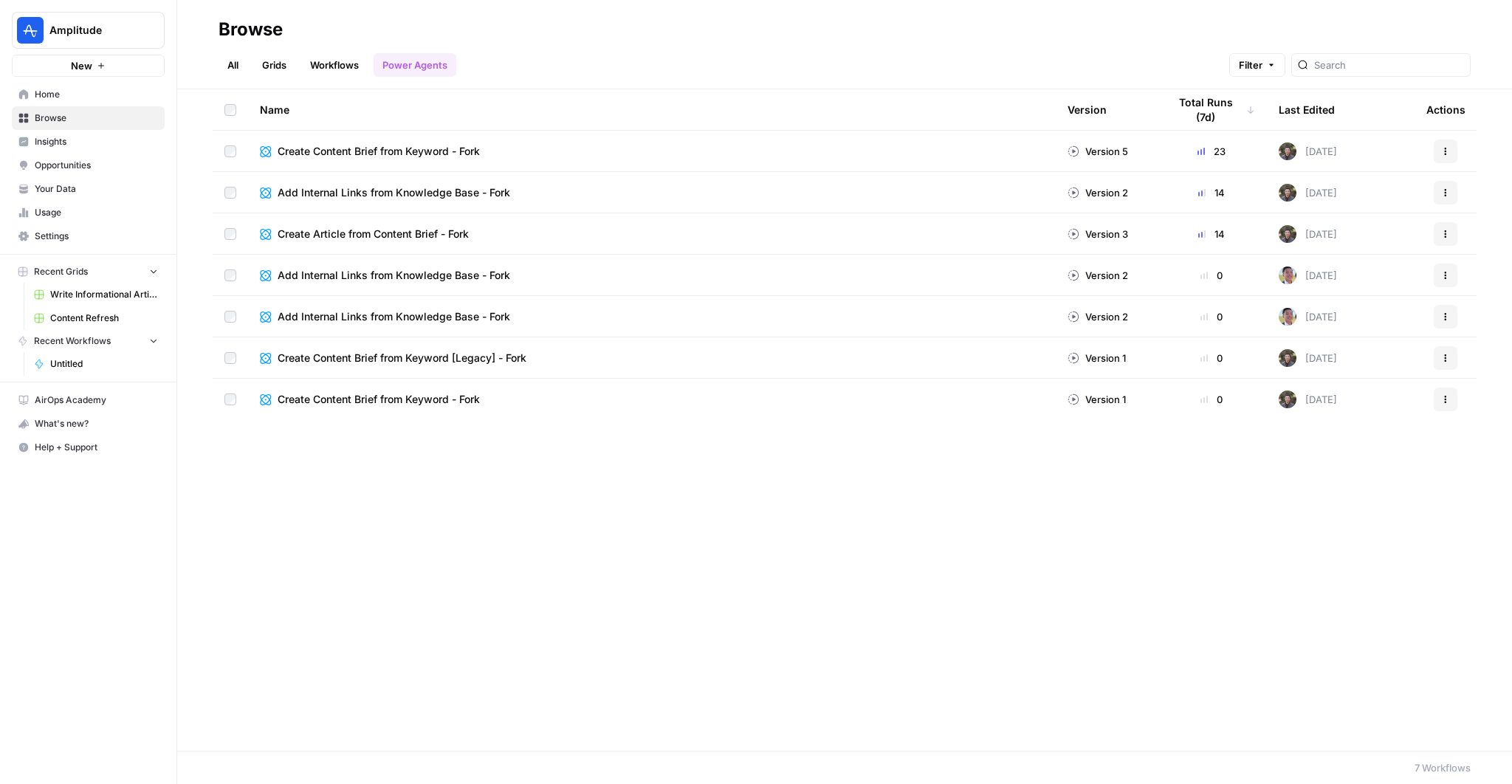
click at [409, 187] on span "Add Internal Links from Knowledge Base - Fork" at bounding box center [394, 192] width 232 height 15
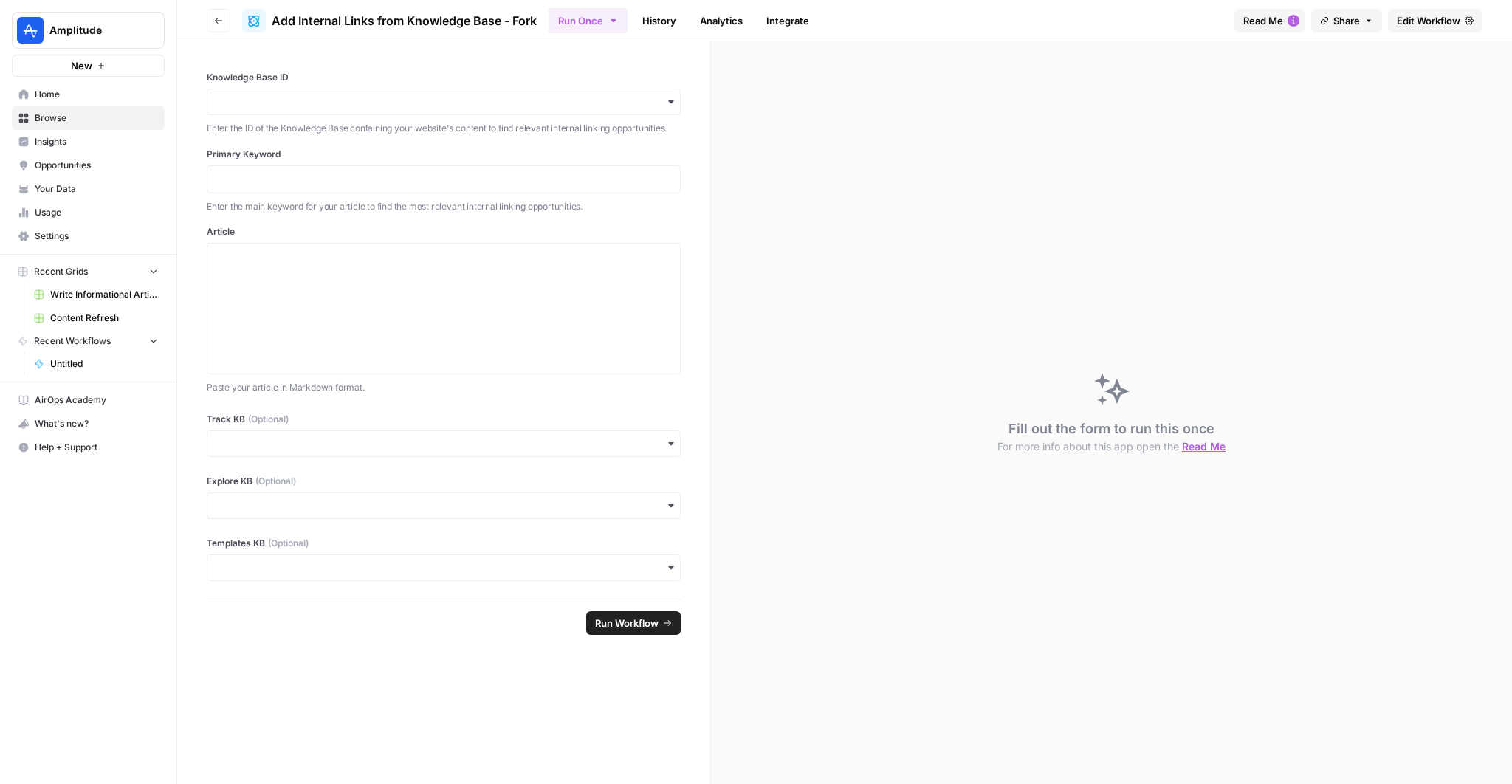
click at [1417, 17] on span "Edit Workflow" at bounding box center [1429, 20] width 64 height 15
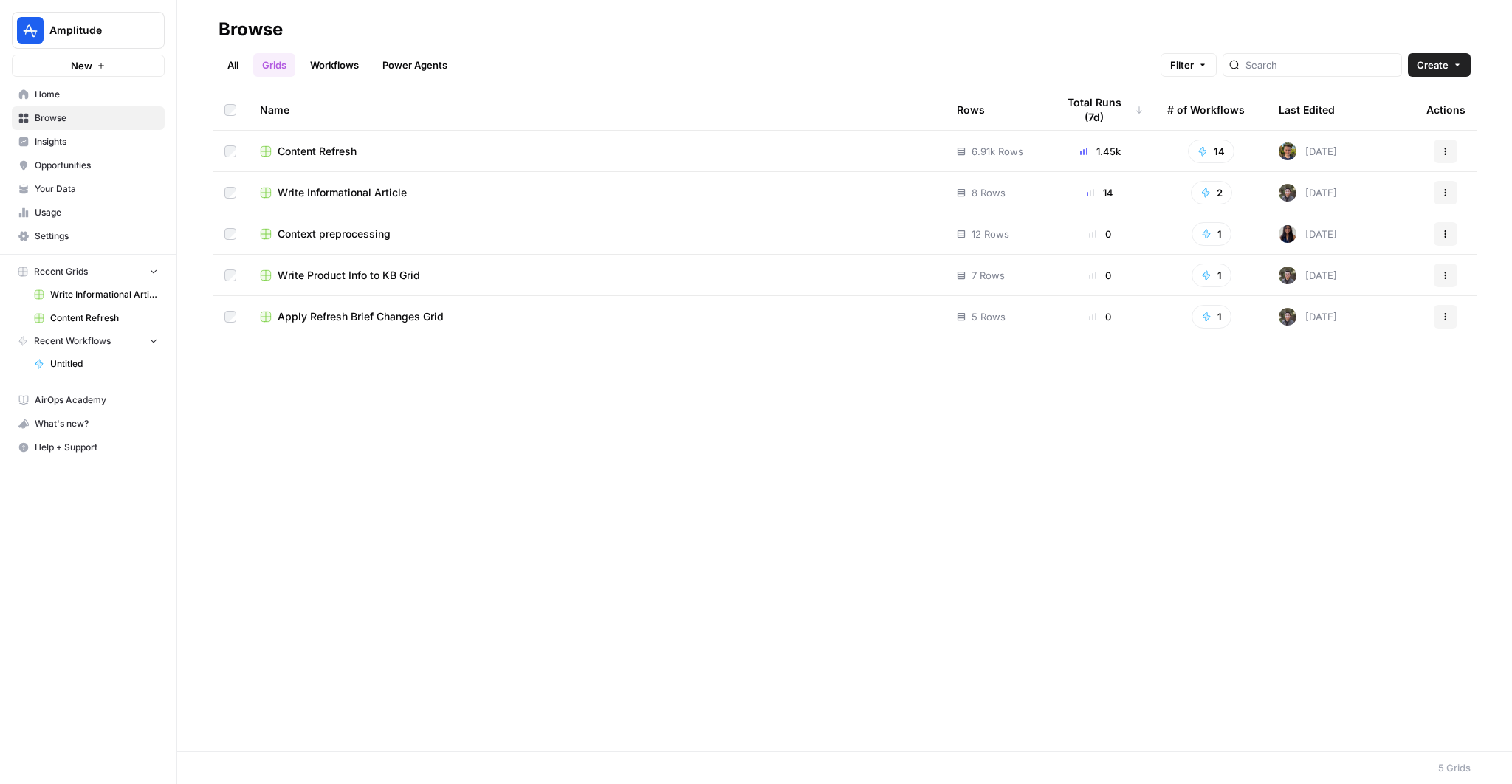
click at [367, 201] on td "Write Informational Article" at bounding box center [596, 192] width 697 height 41
click at [372, 190] on span "Write Informational Article" at bounding box center [343, 192] width 129 height 15
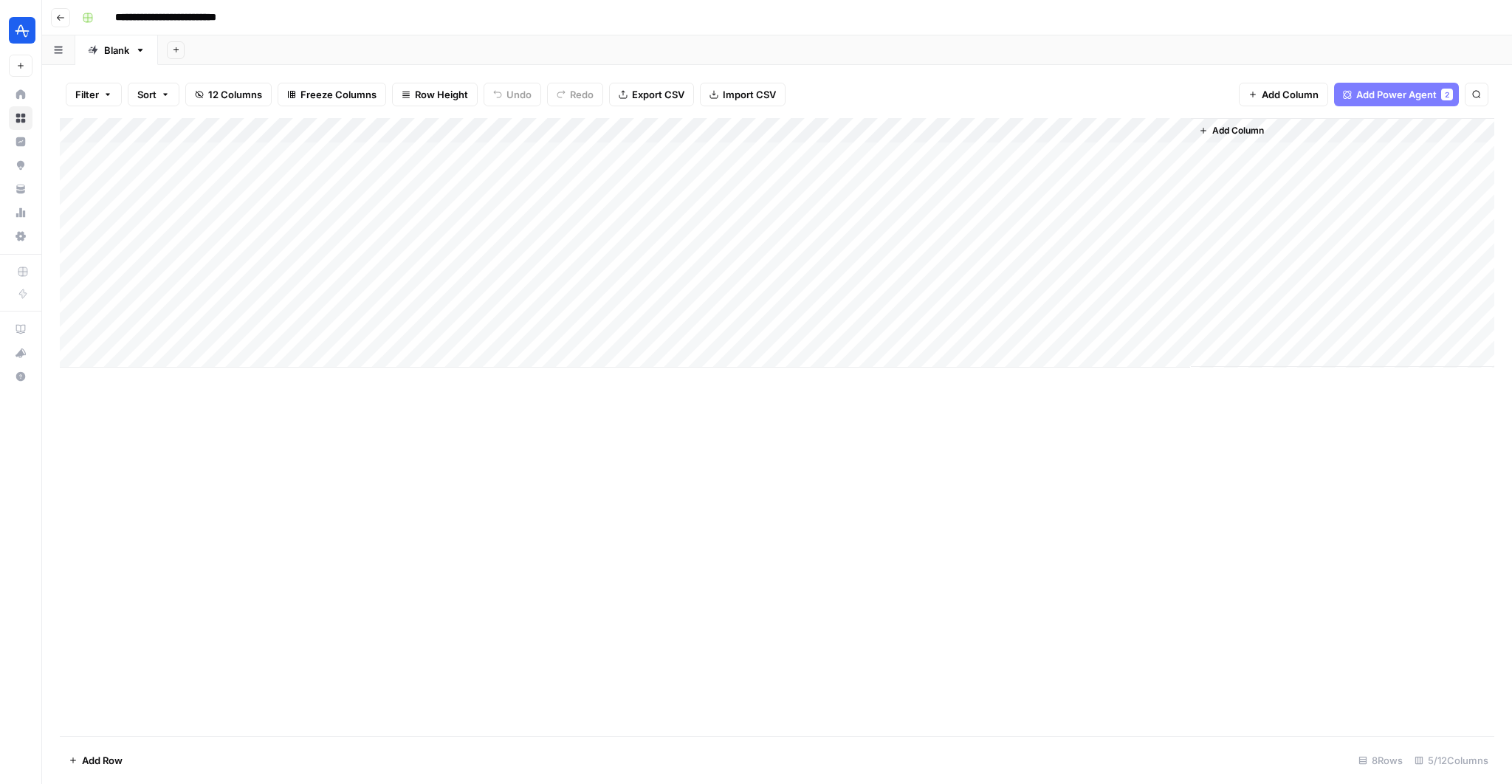
click at [1242, 129] on span "Add Column" at bounding box center [1239, 131] width 52 height 13
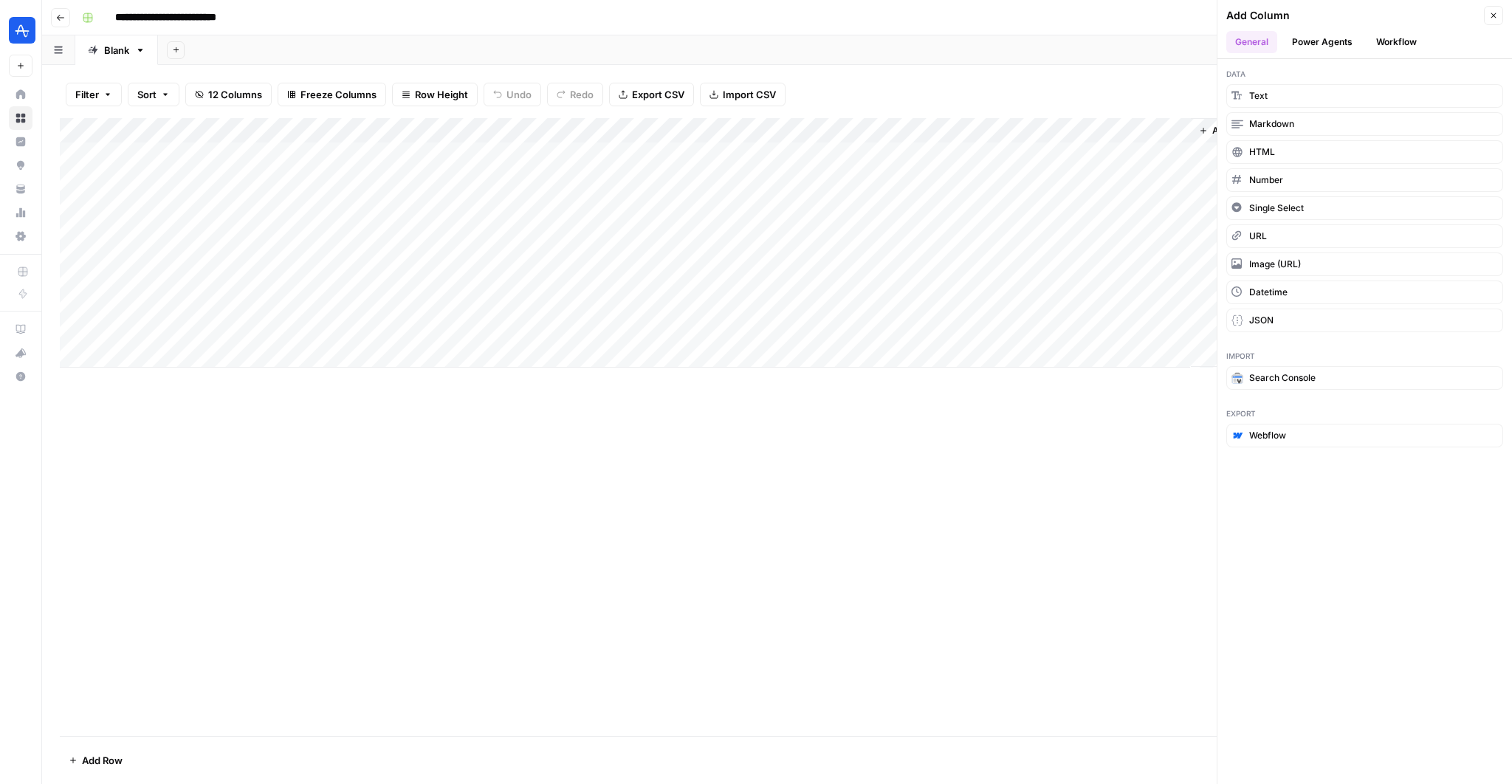
click at [1399, 37] on button "Workflow" at bounding box center [1397, 42] width 58 height 22
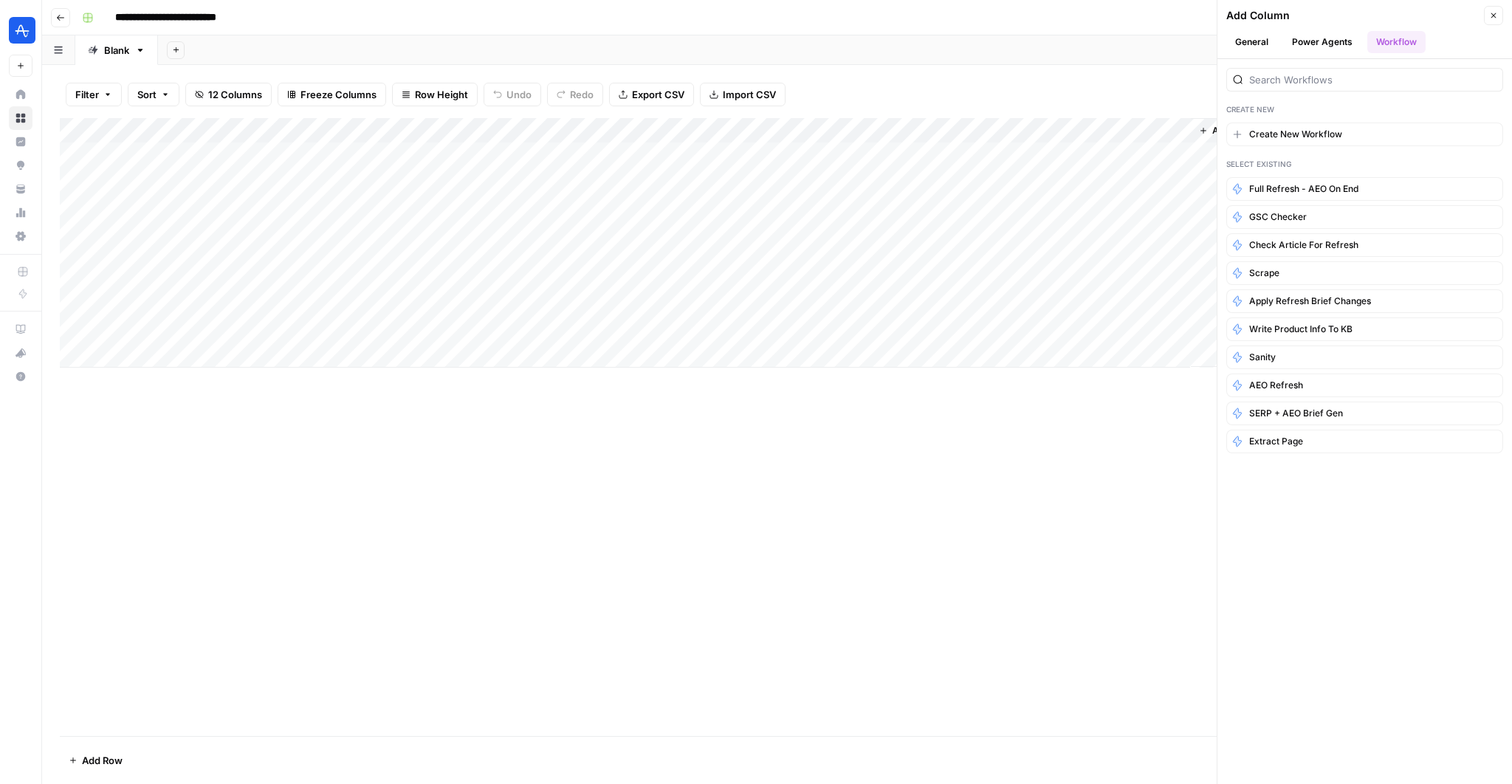
click at [1314, 64] on div at bounding box center [1366, 75] width 277 height 32
click at [1315, 50] on button "Power Agents" at bounding box center [1322, 42] width 78 height 22
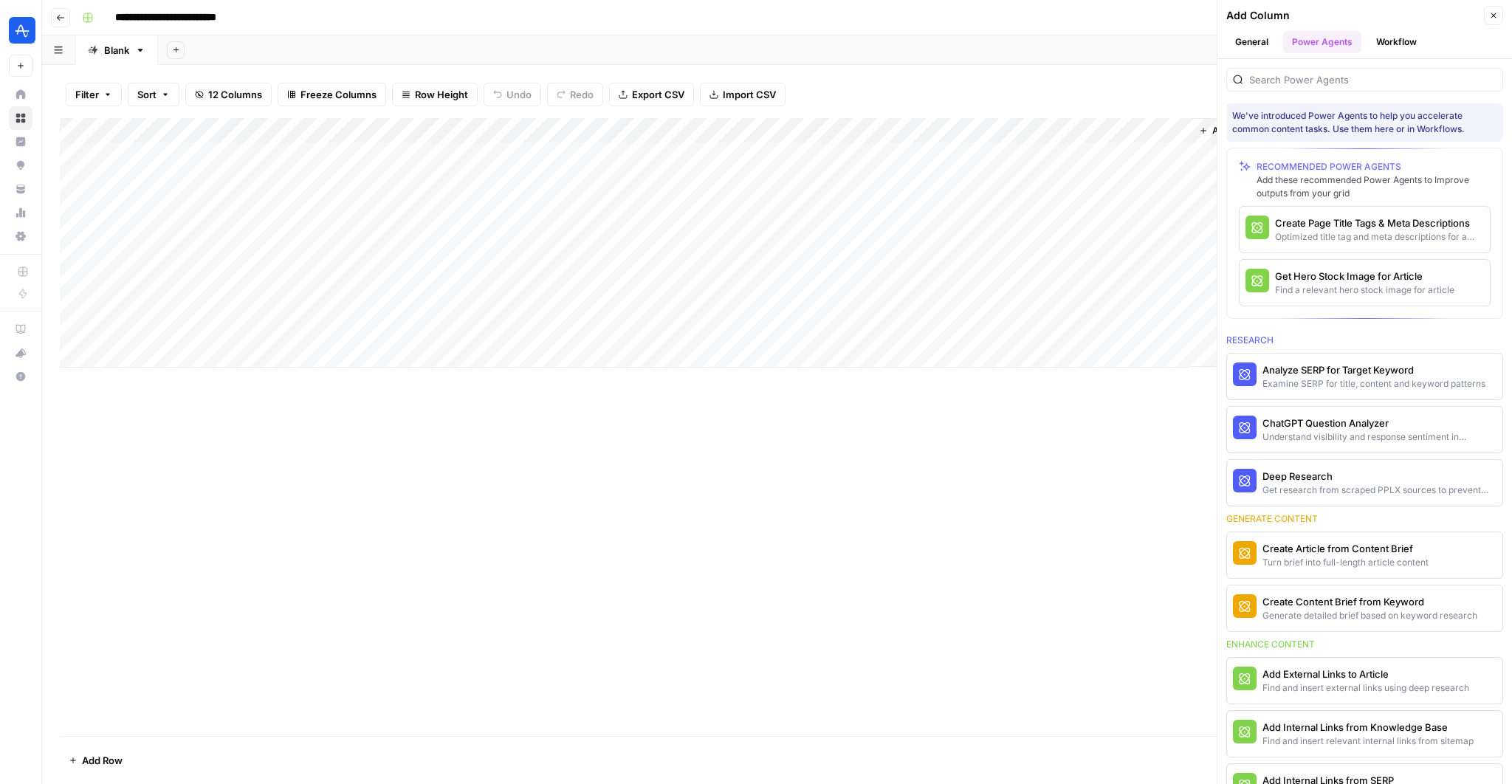
click at [1398, 39] on button "Workflow" at bounding box center [1397, 42] width 58 height 22
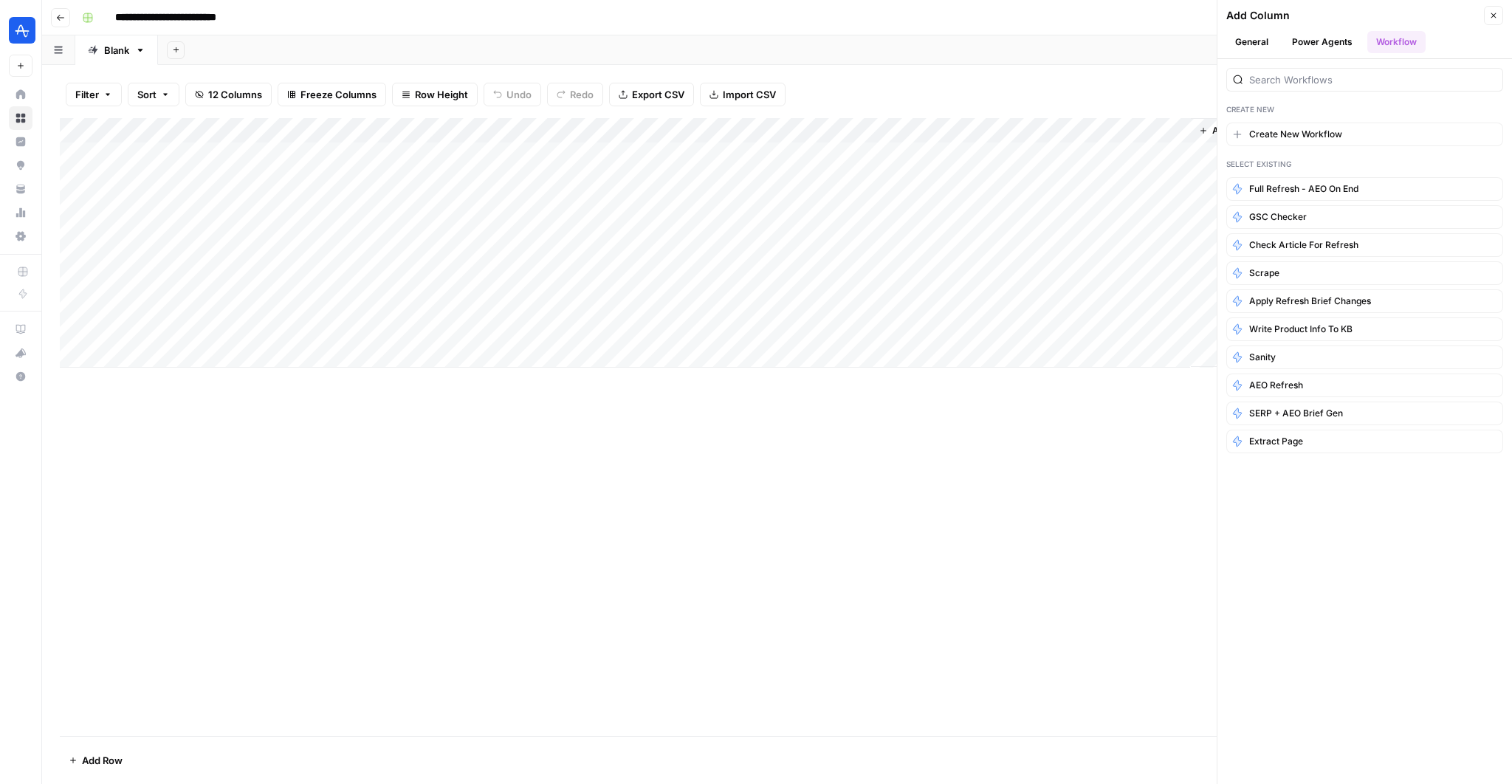
click at [1231, 50] on button "General" at bounding box center [1252, 42] width 51 height 22
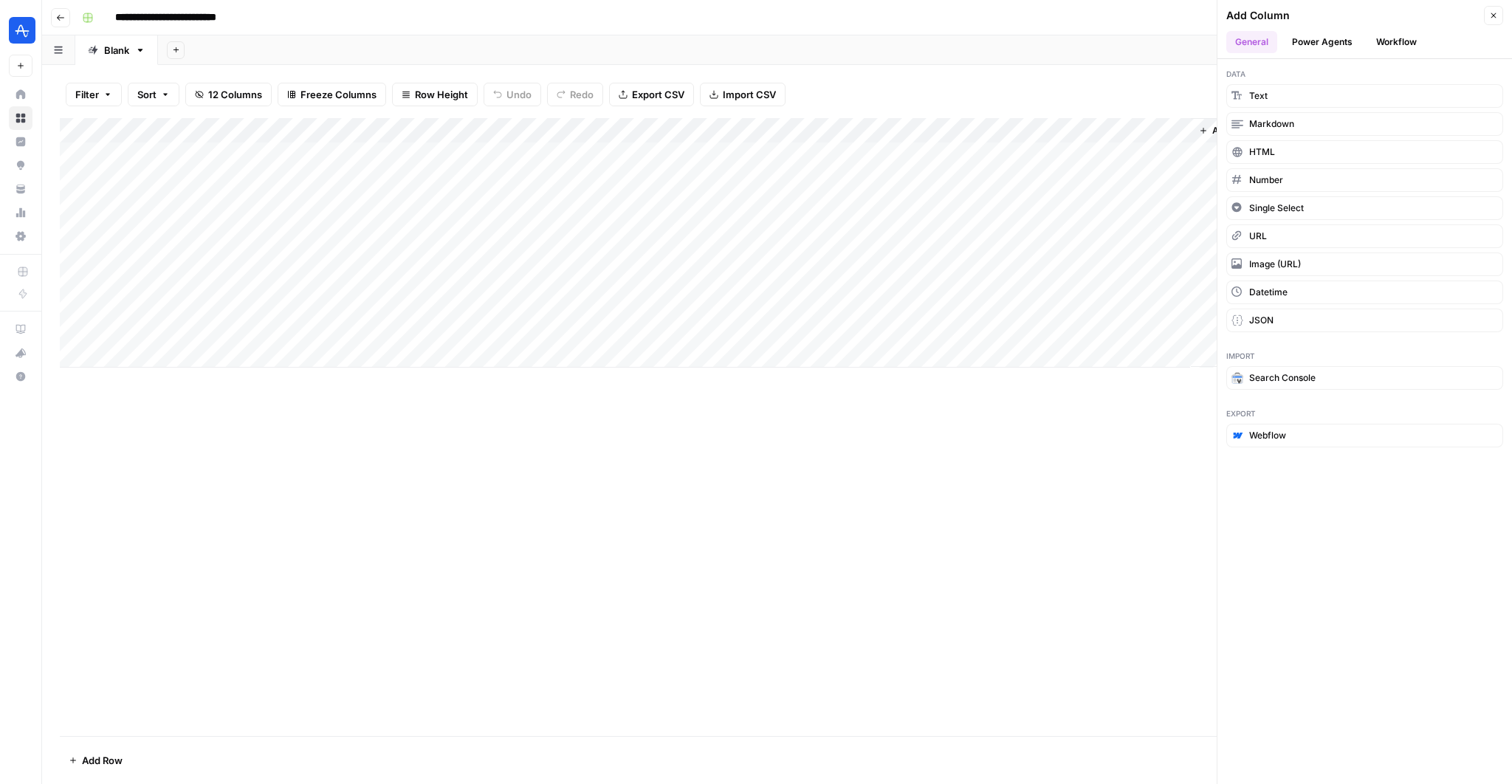
click at [1392, 54] on header "Add Column Close General Power Agents Workflow" at bounding box center [1365, 29] width 295 height 59
click at [1388, 47] on button "Workflow" at bounding box center [1397, 42] width 58 height 22
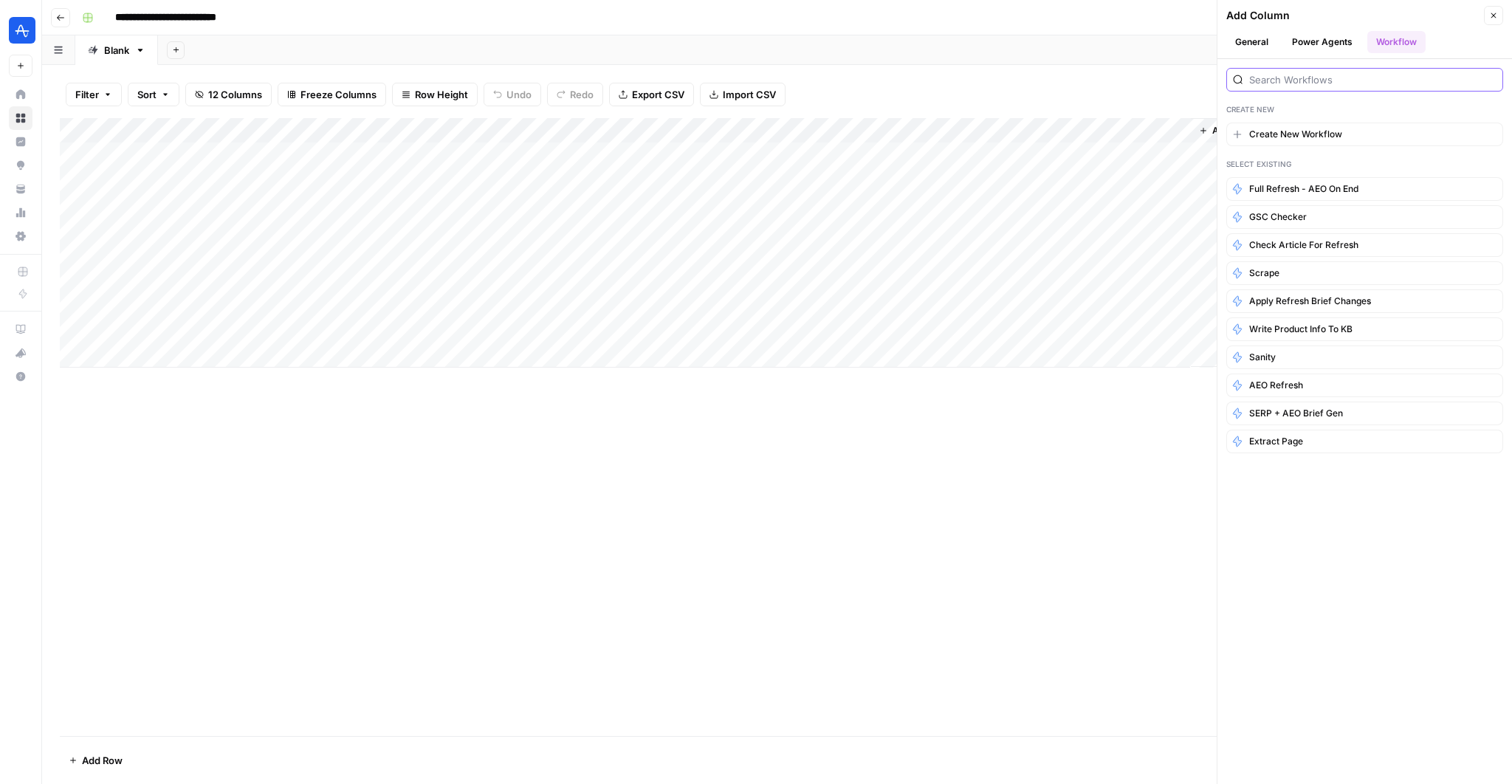
click at [1347, 73] on input "search" at bounding box center [1373, 80] width 247 height 15
type input "intern"
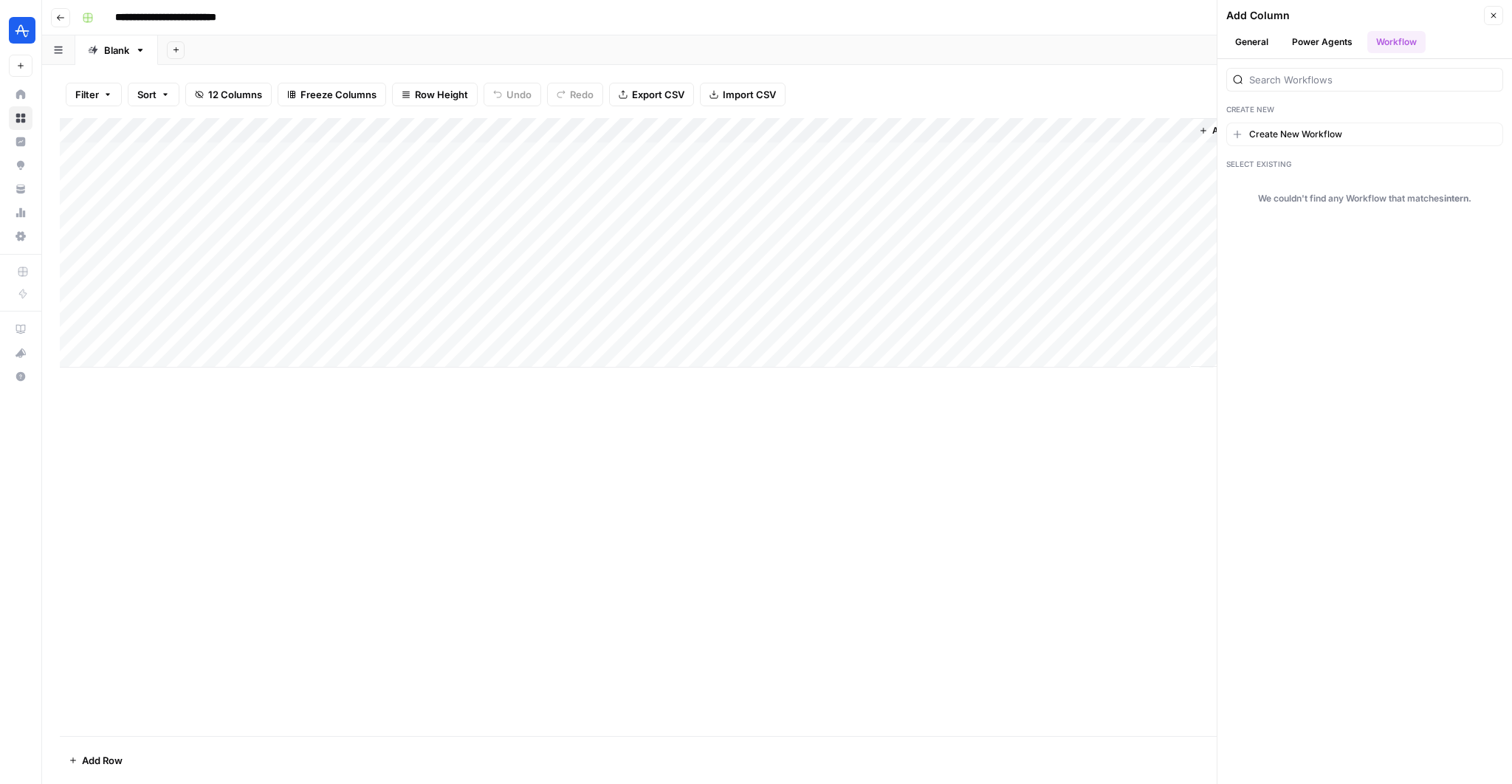
click at [1191, 46] on div "Add Sheet" at bounding box center [836, 50] width 1354 height 30
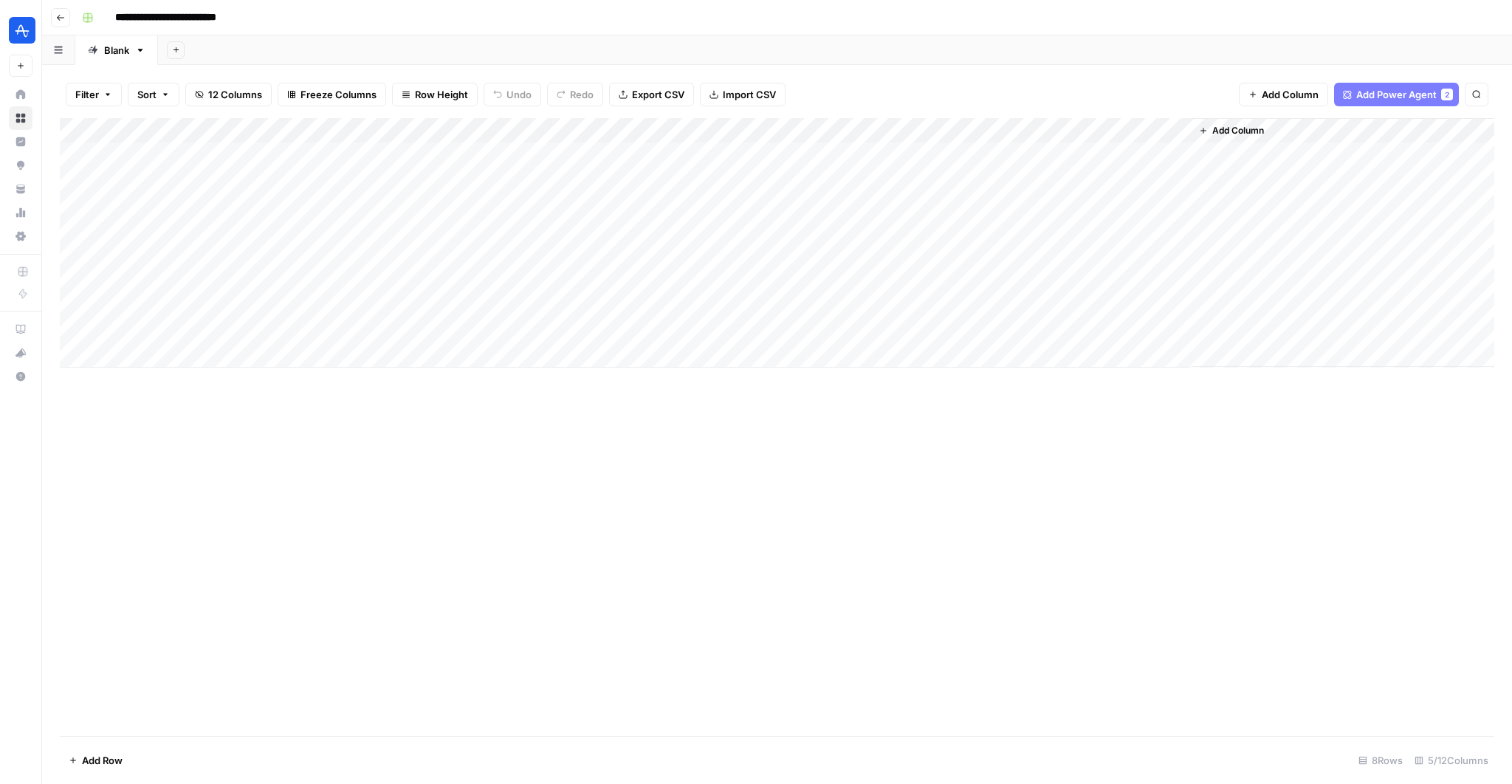
click at [1394, 97] on span "Add Power Agent" at bounding box center [1397, 94] width 80 height 15
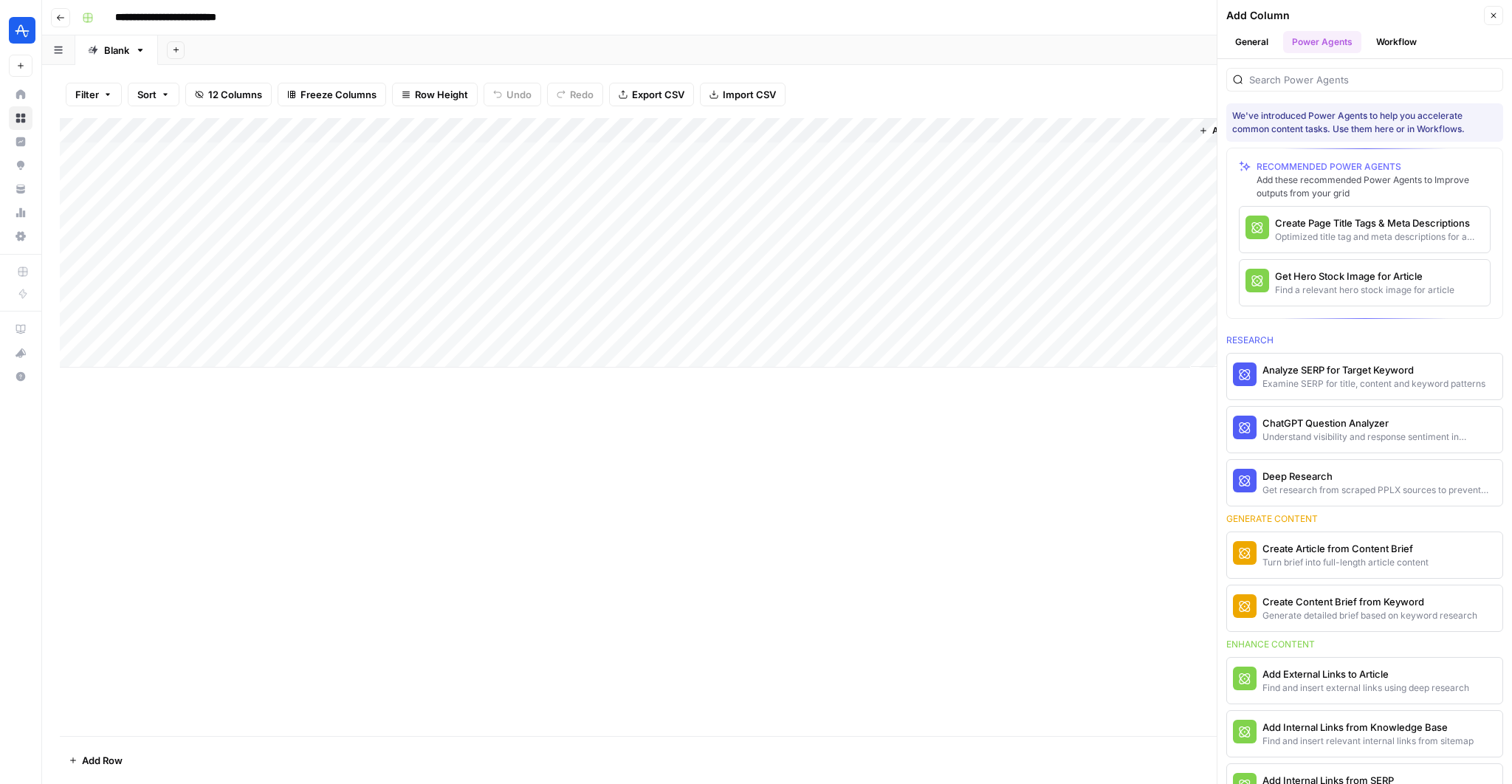
click at [1392, 46] on button "Workflow" at bounding box center [1397, 42] width 58 height 22
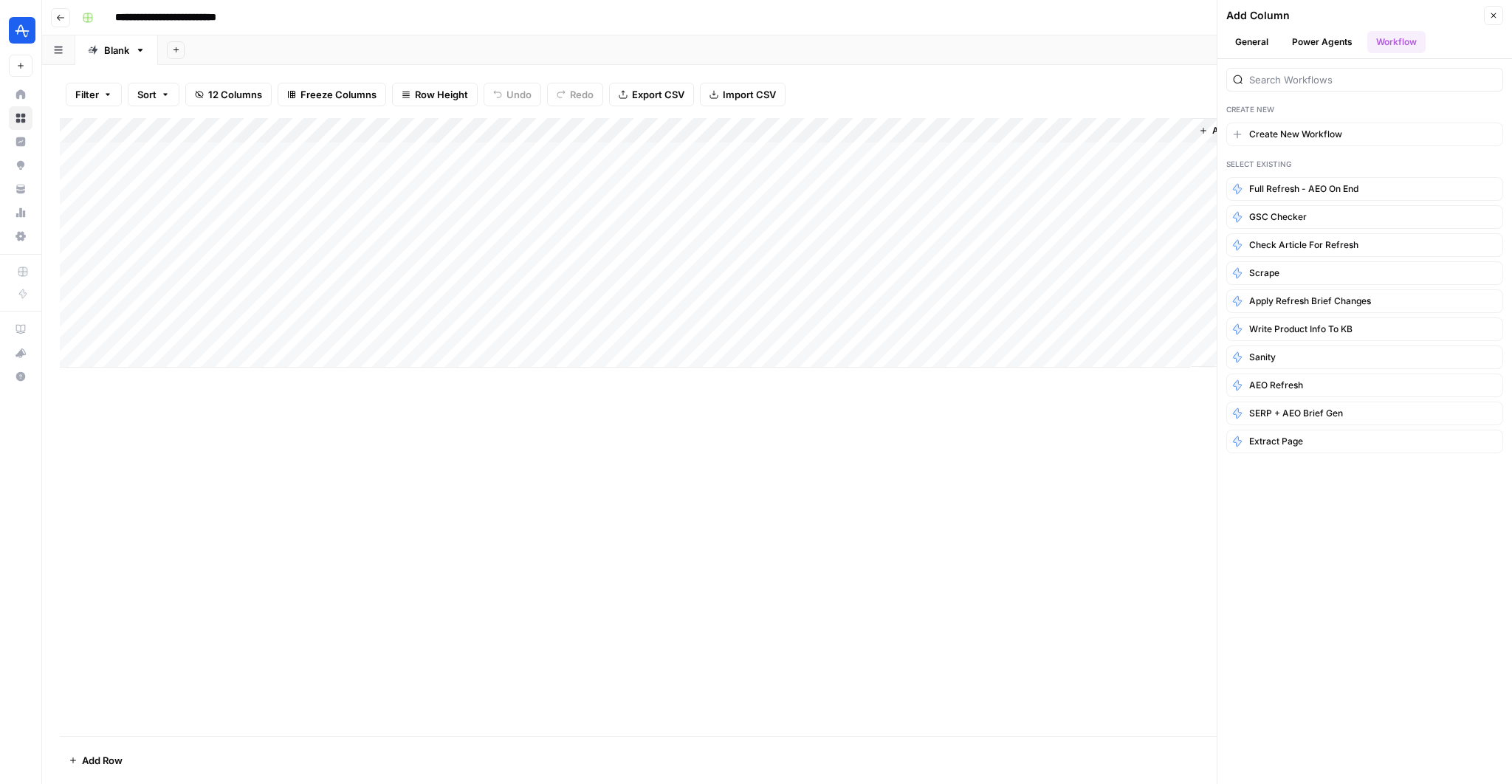
click at [1315, 35] on button "Power Agents" at bounding box center [1322, 42] width 78 height 22
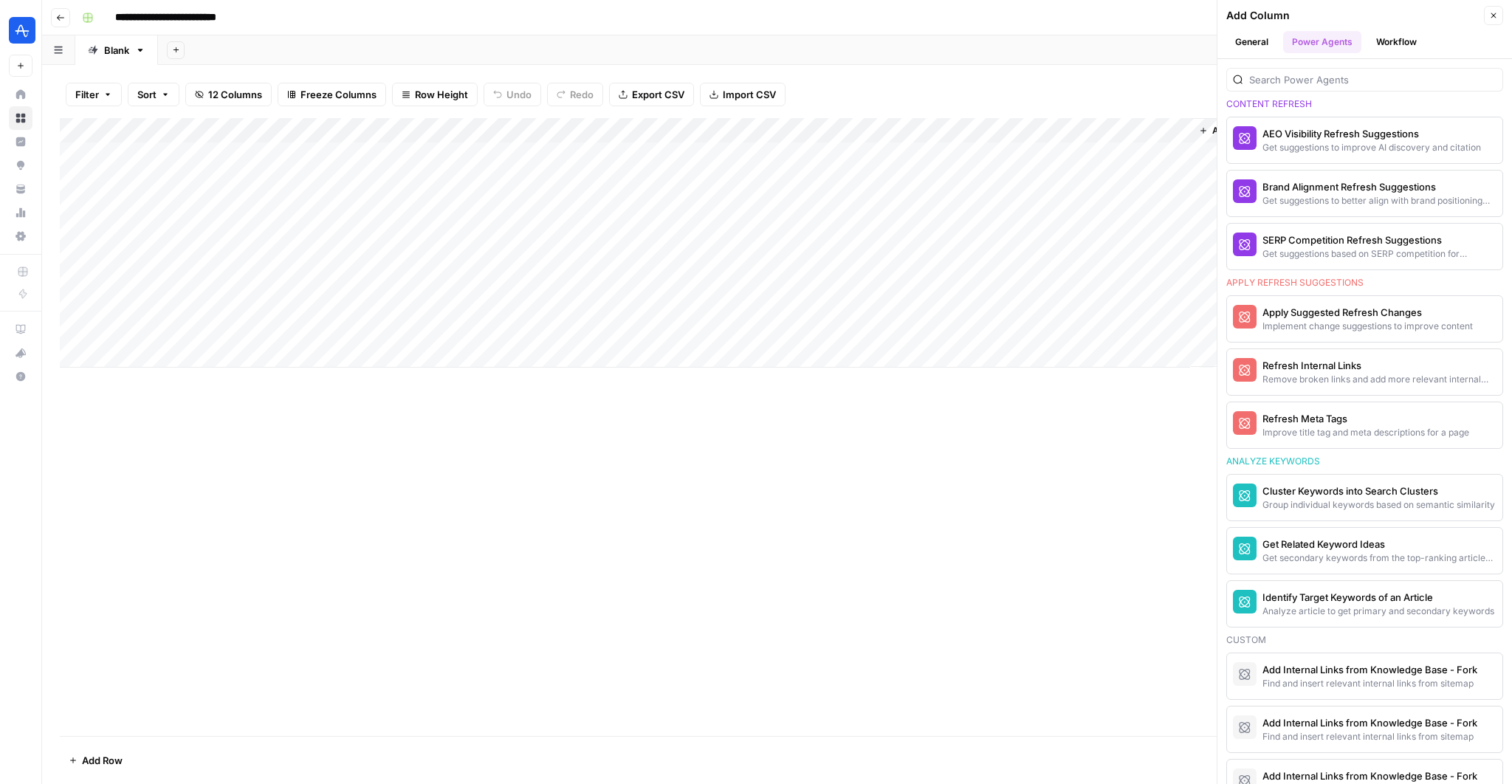
scroll to position [1237, 0]
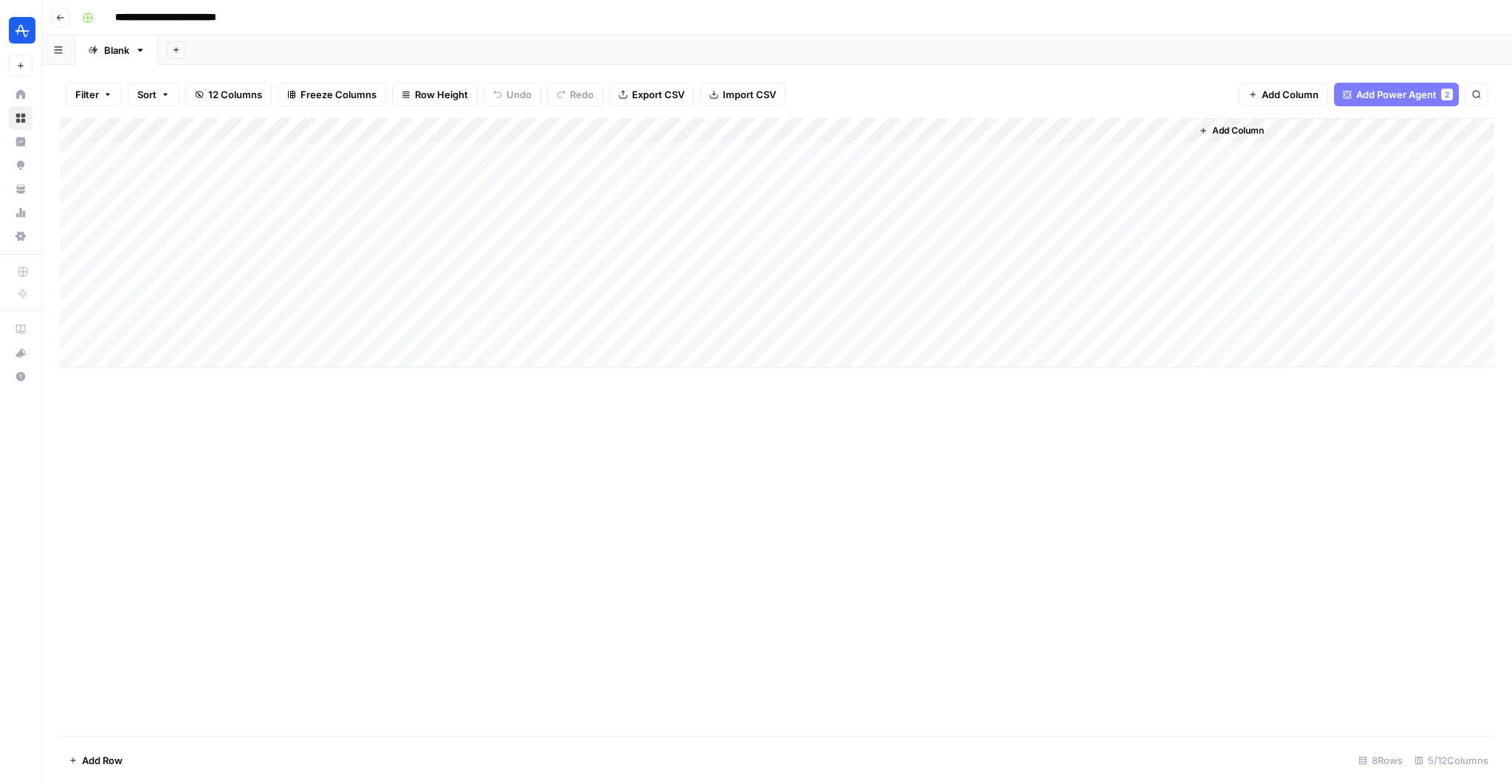
click at [1380, 100] on span "Add Power Agent" at bounding box center [1397, 94] width 80 height 15
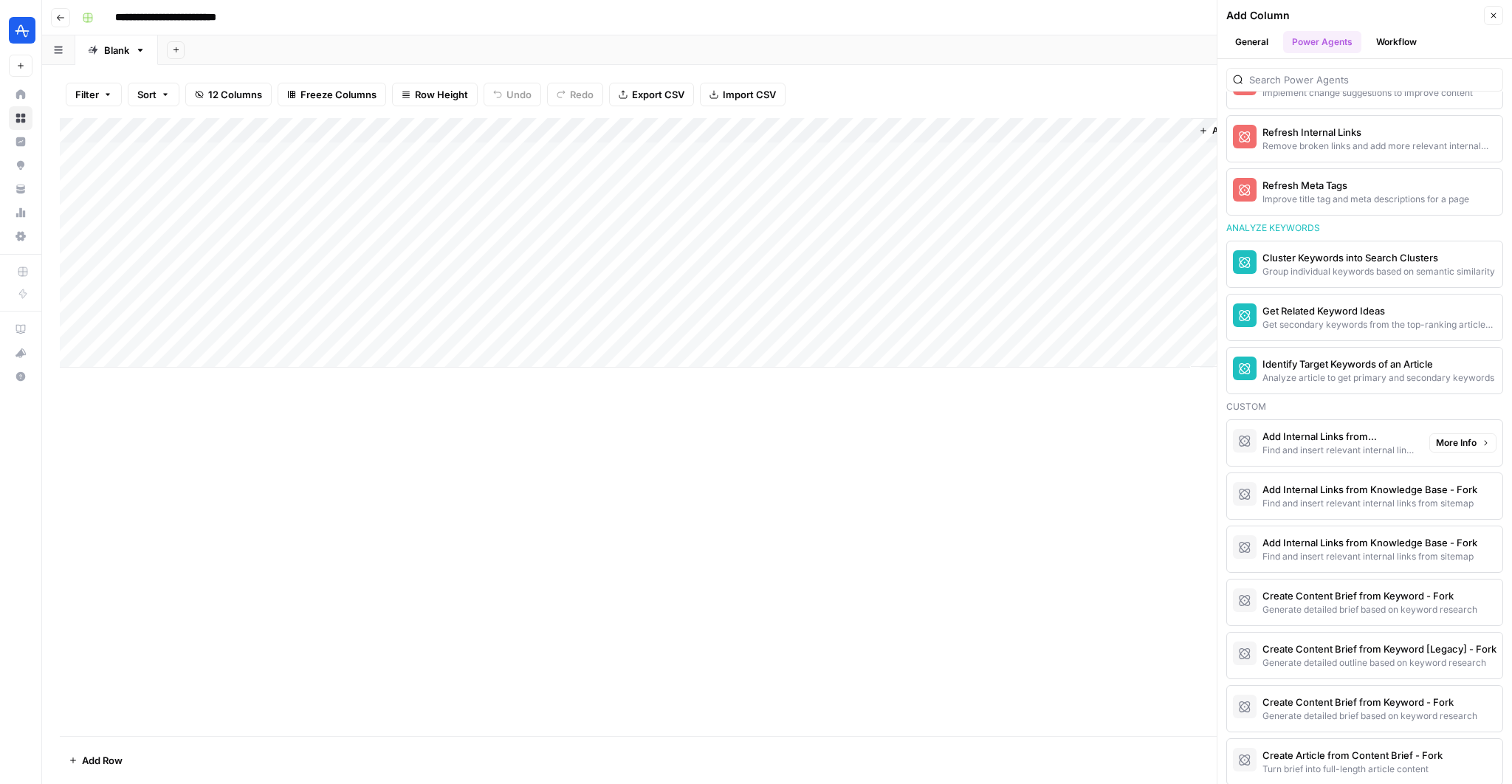
click at [1453, 437] on span "More Info" at bounding box center [1457, 442] width 41 height 13
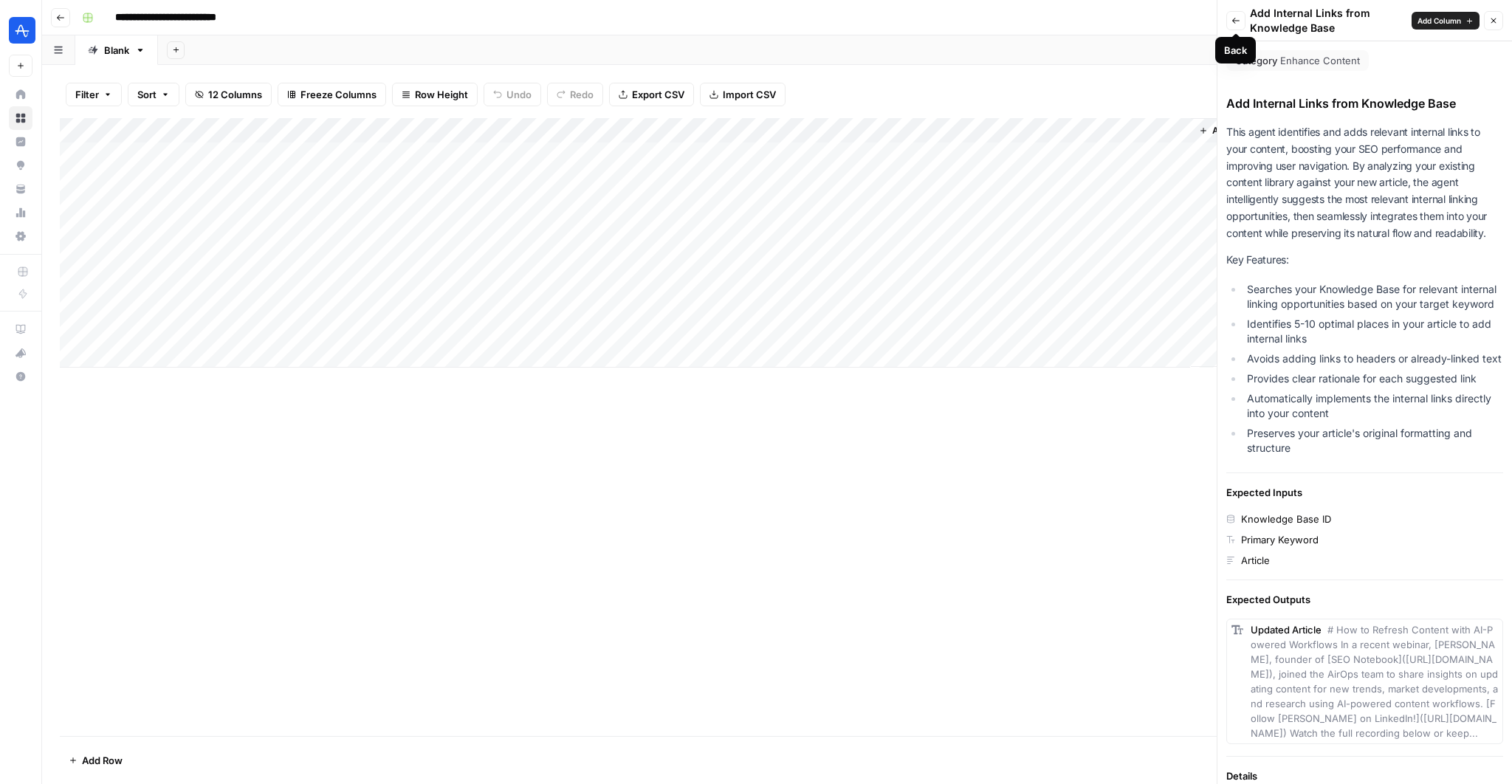
click at [1232, 24] on icon "button" at bounding box center [1236, 20] width 9 height 9
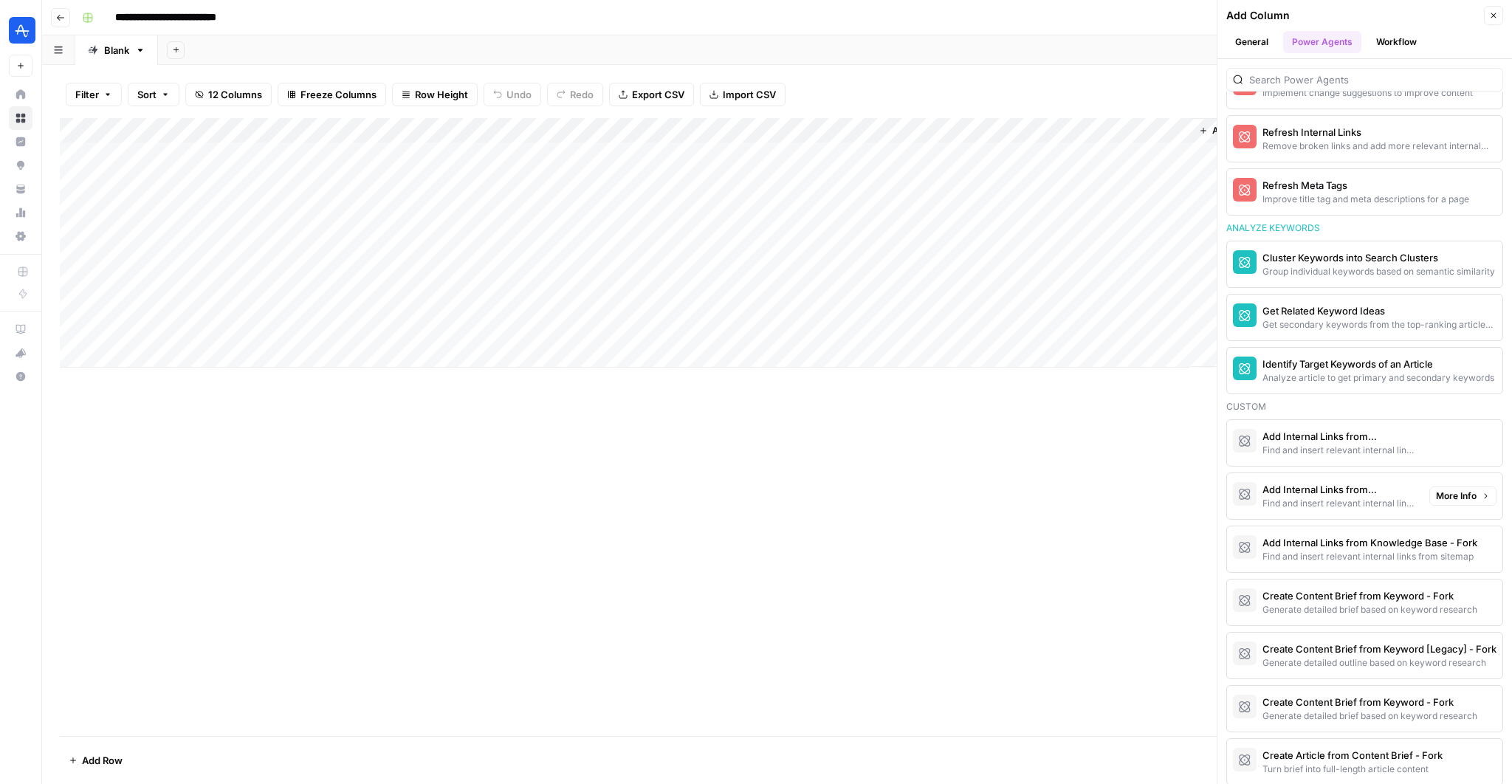
click at [1356, 445] on div "Find and insert relevant internal links from sitemap" at bounding box center [1340, 450] width 155 height 13
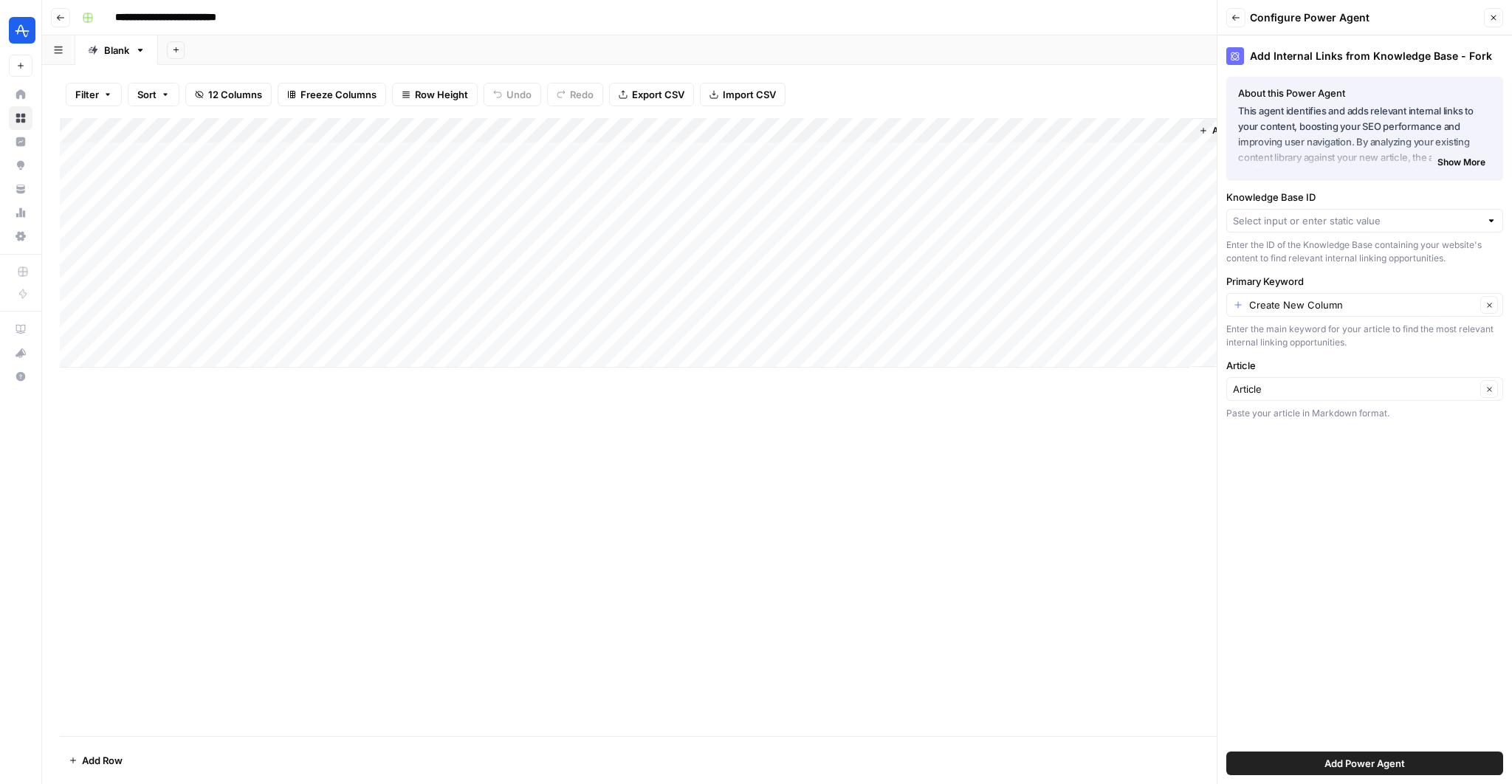
click at [1365, 764] on span "Add Power Agent" at bounding box center [1365, 763] width 80 height 15
click at [1299, 215] on input "Knowledge Base ID" at bounding box center [1357, 220] width 247 height 15
click at [1049, 505] on div "Add Column" at bounding box center [777, 427] width 1435 height 618
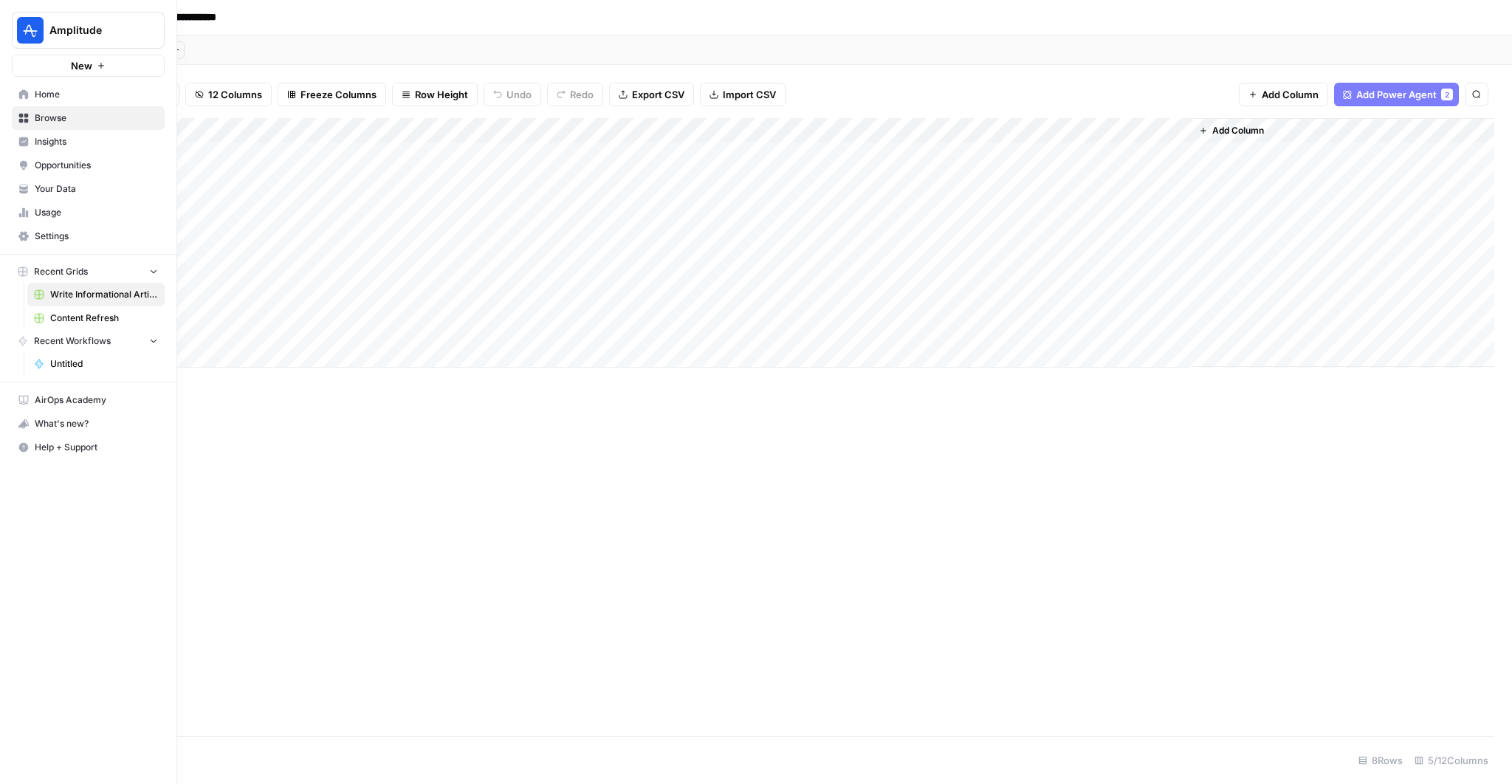
click at [46, 84] on link "Home" at bounding box center [88, 94] width 153 height 24
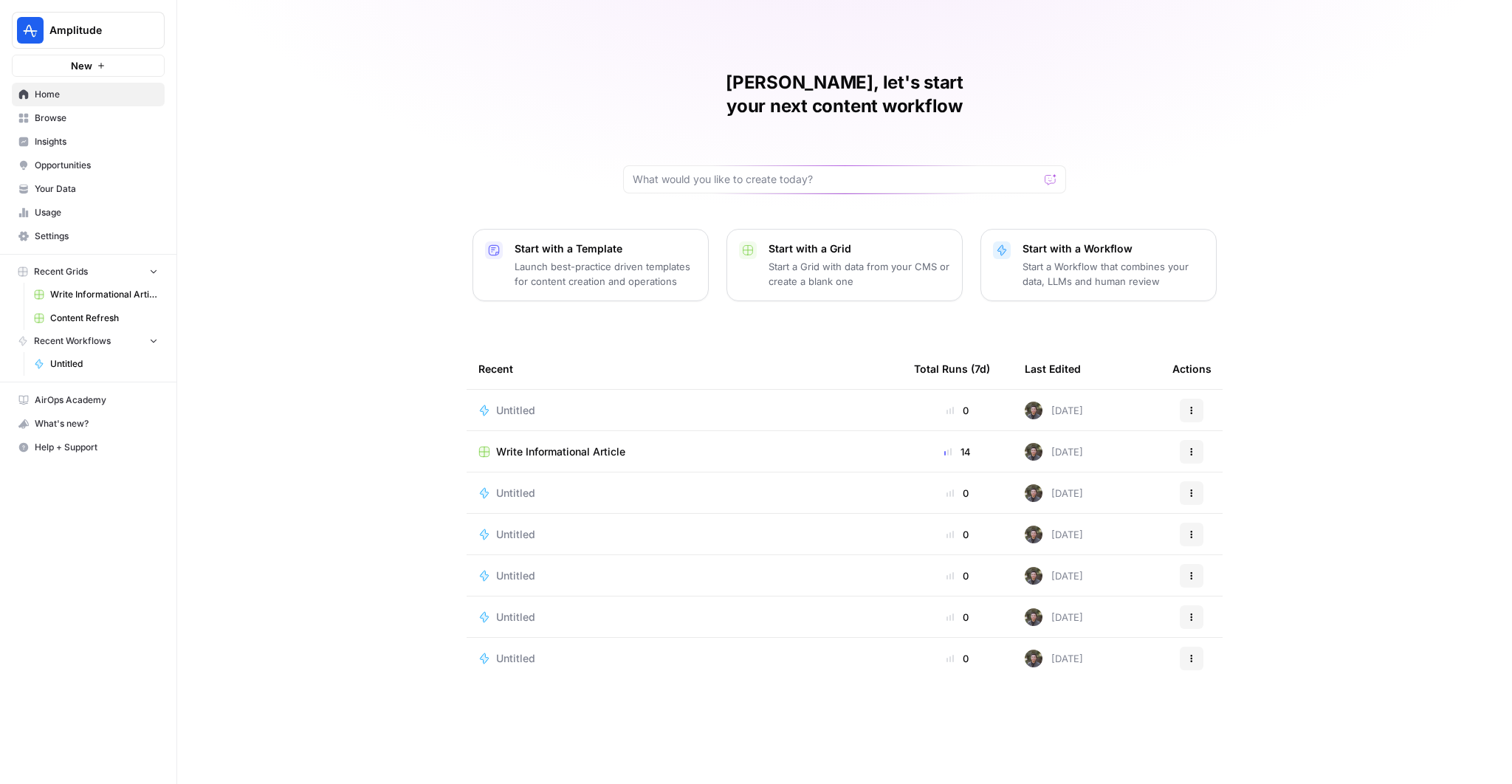
click at [43, 113] on span "Browse" at bounding box center [96, 118] width 124 height 13
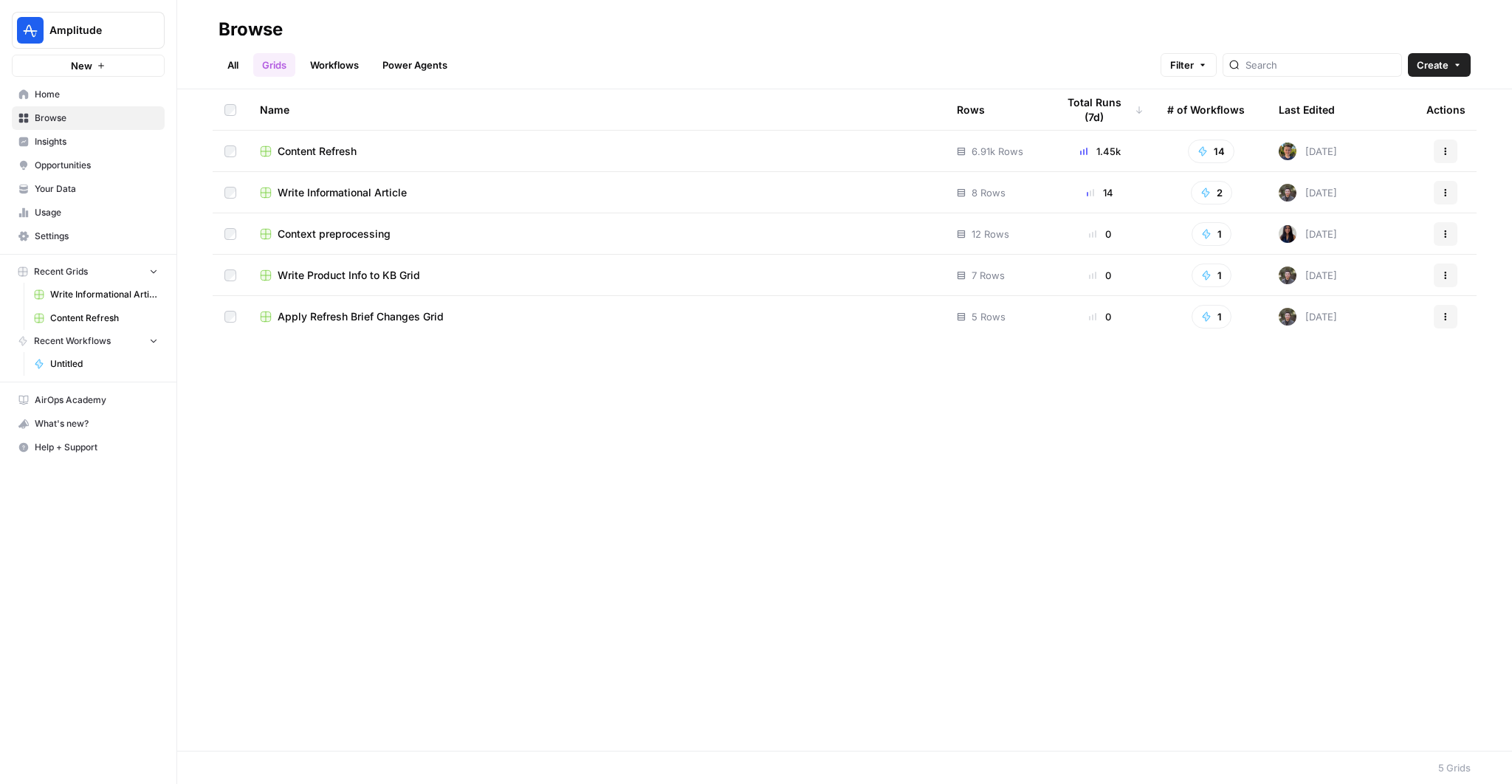
click at [350, 68] on link "Workflows" at bounding box center [335, 65] width 66 height 24
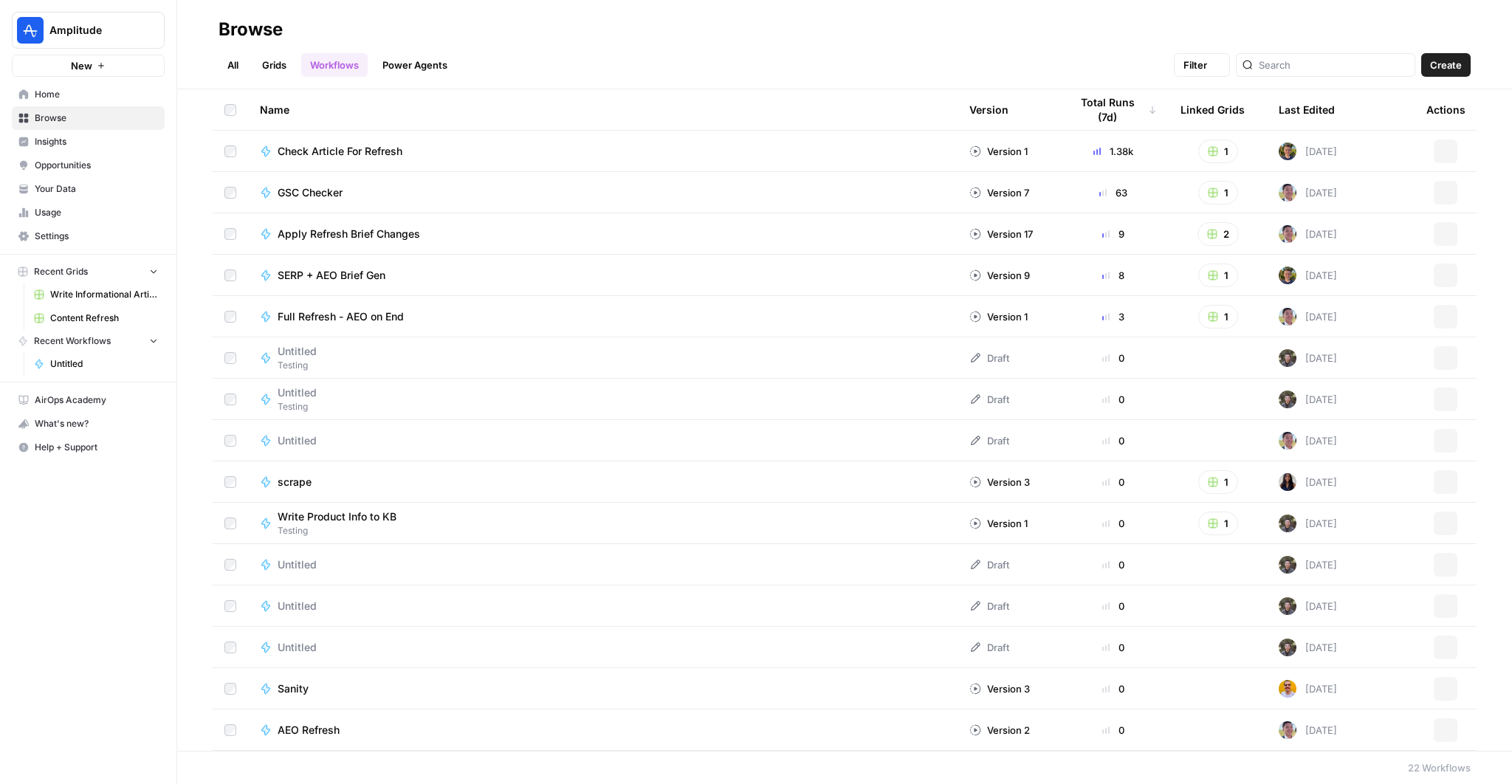
click at [428, 89] on div "Name" at bounding box center [602, 109] width 686 height 41
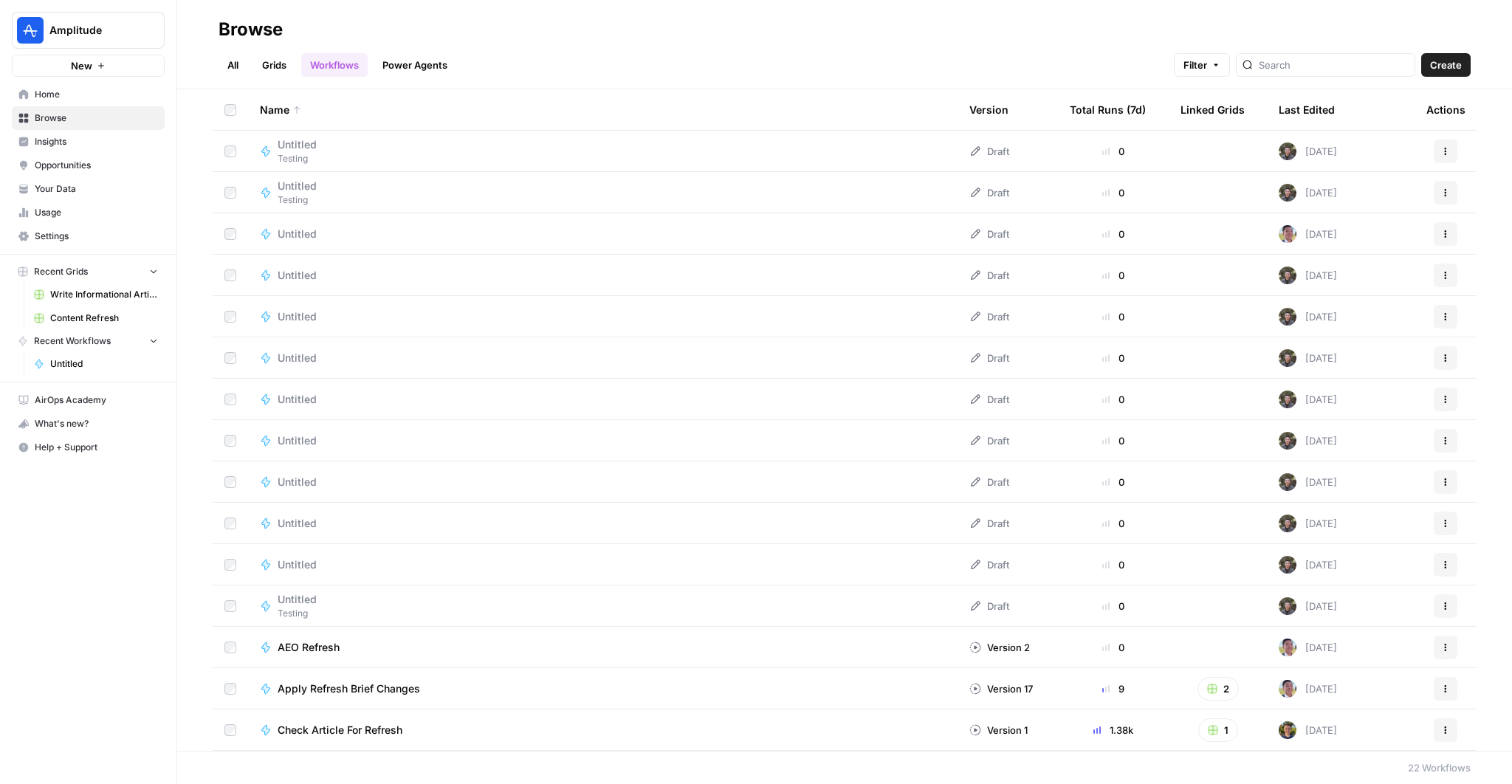
click at [417, 69] on link "Power Agents" at bounding box center [414, 65] width 83 height 24
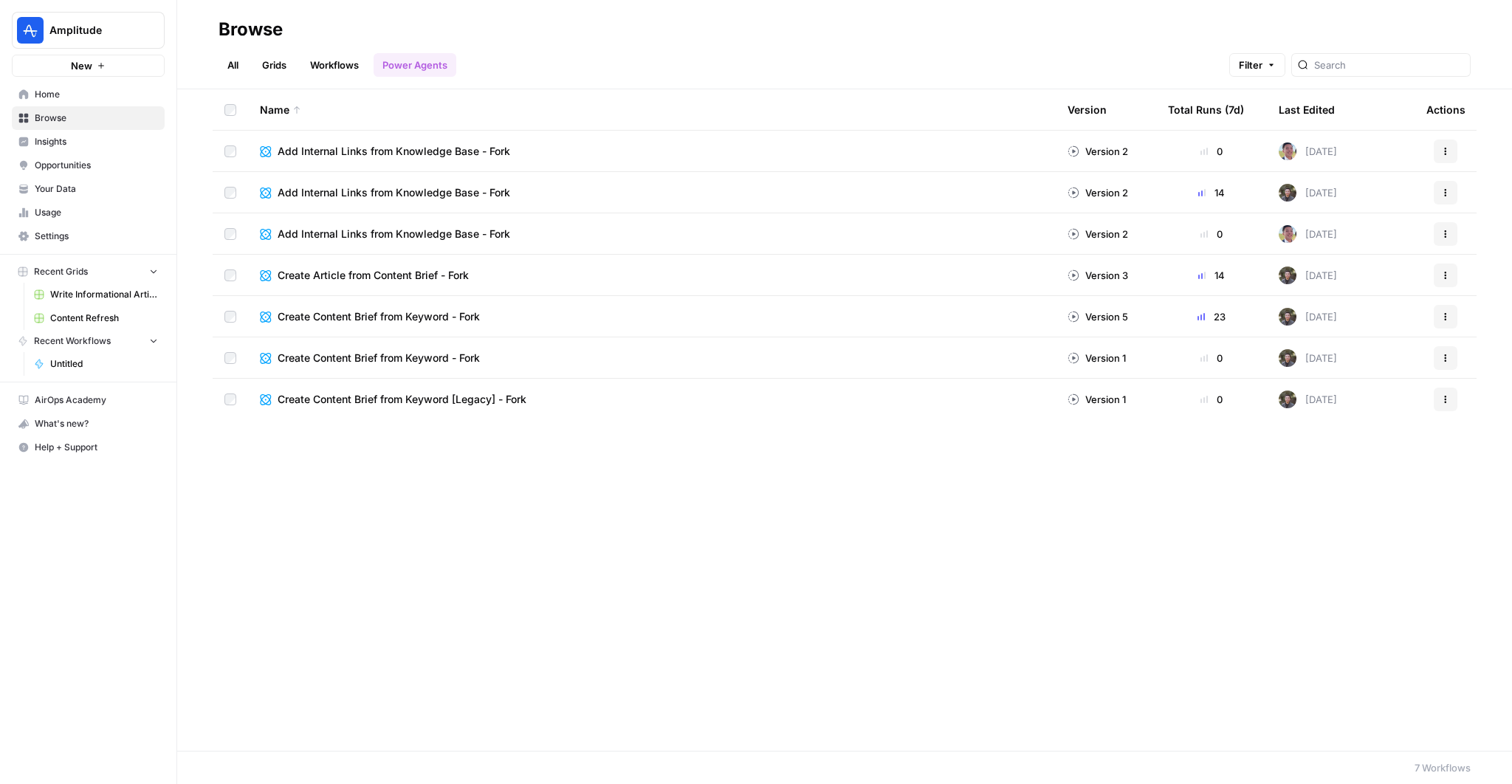
click at [445, 191] on span "Add Internal Links from Knowledge Base - Fork" at bounding box center [394, 192] width 232 height 15
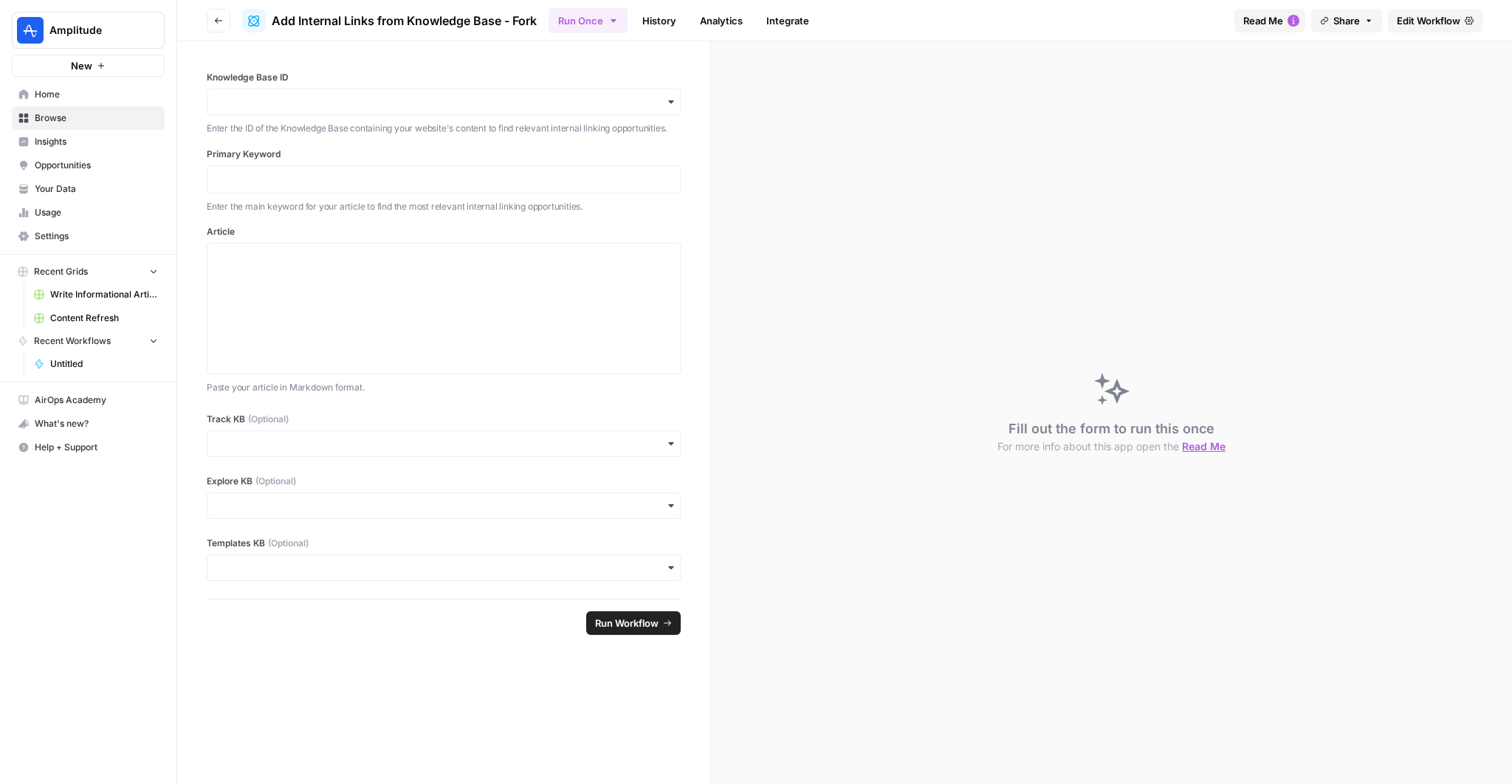
click at [1444, 20] on span "Edit Workflow" at bounding box center [1429, 20] width 64 height 15
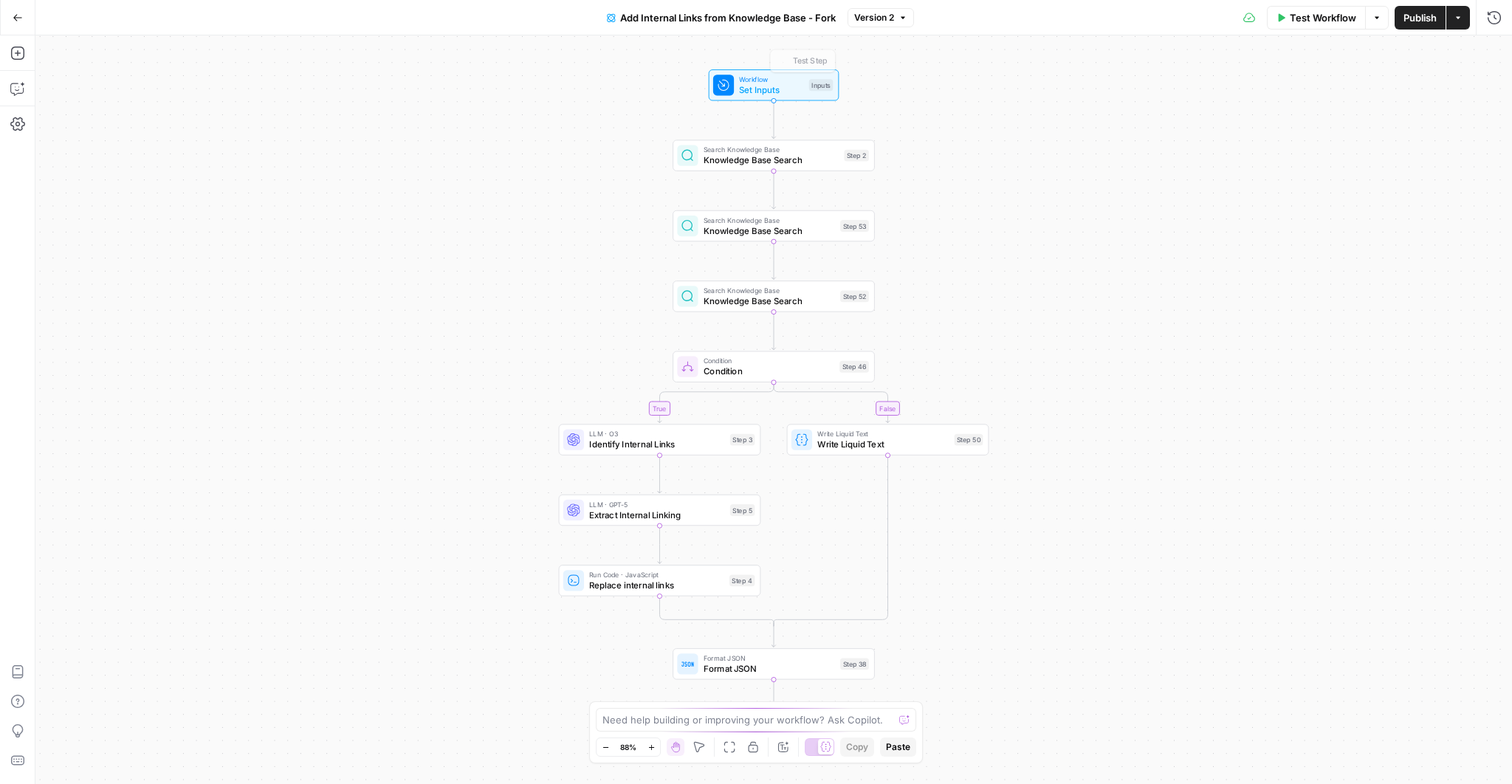
click at [825, 23] on span "Add Internal Links from Knowledge Base - Fork" at bounding box center [728, 17] width 216 height 15
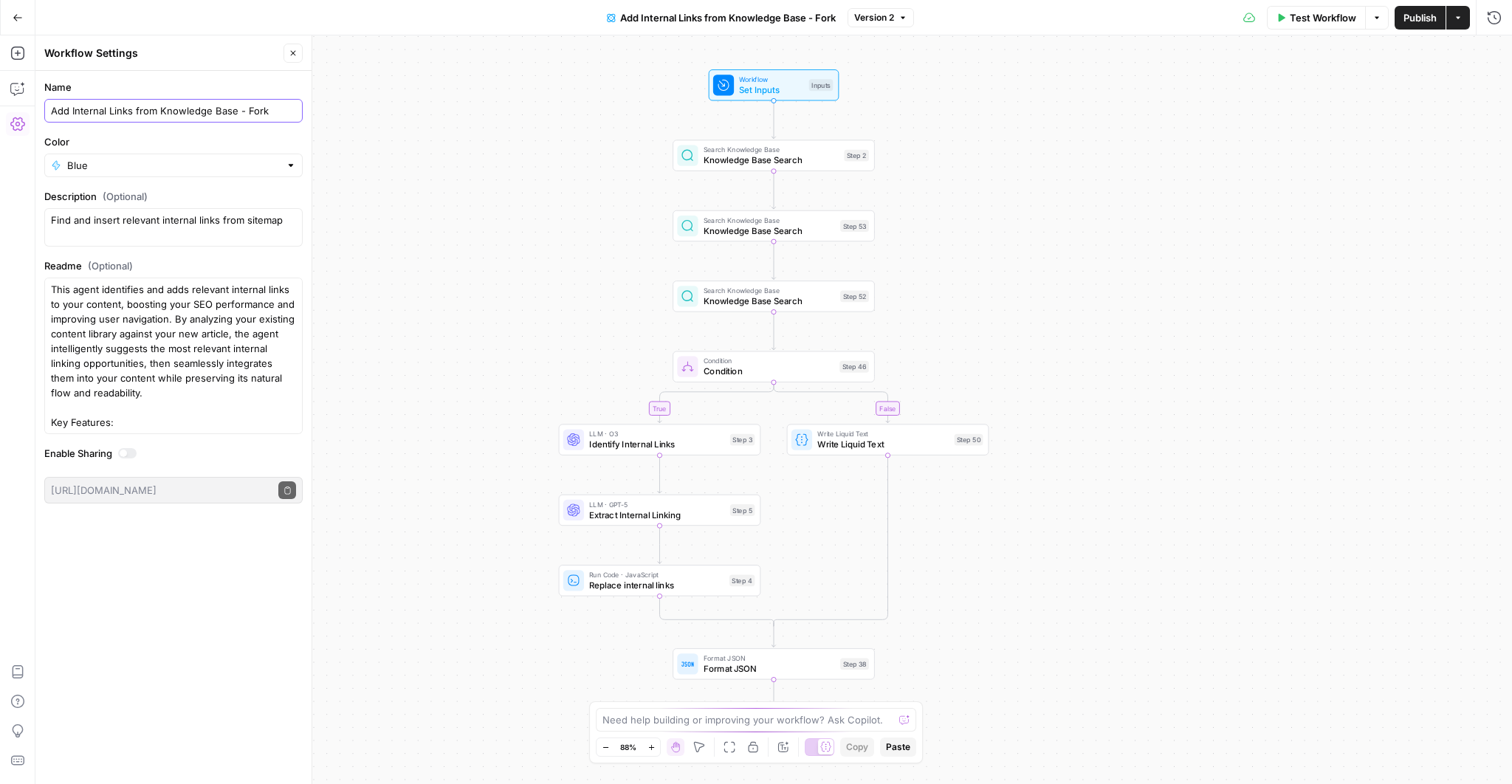
click at [279, 114] on input "Add Internal Links from Knowledge Base - Fork" at bounding box center [173, 110] width 245 height 15
type input "Add Internal Links from Knowledge Base - Main Fork"
click at [1418, 17] on span "Publish" at bounding box center [1421, 17] width 33 height 15
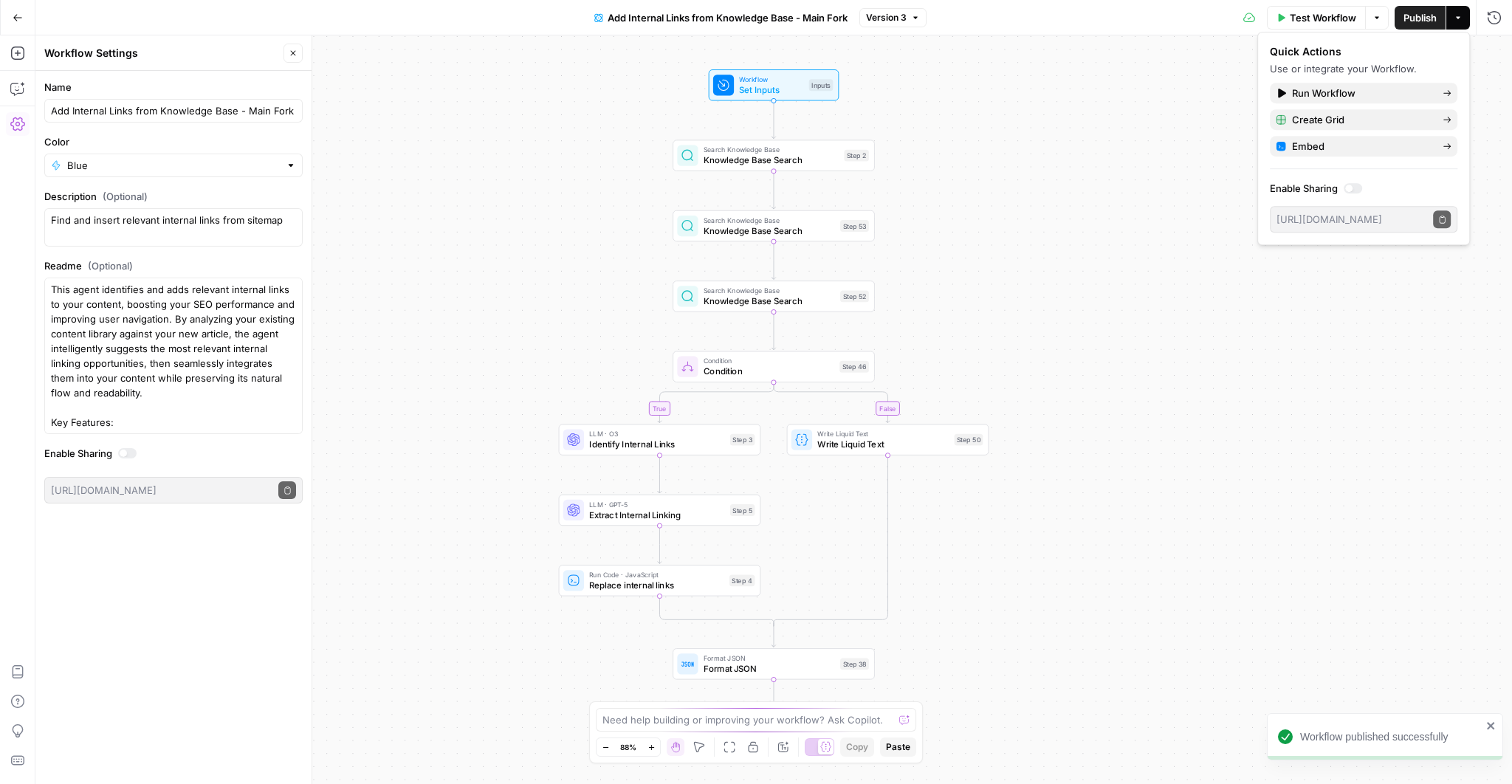
click at [15, 14] on icon "button" at bounding box center [17, 17] width 10 height 10
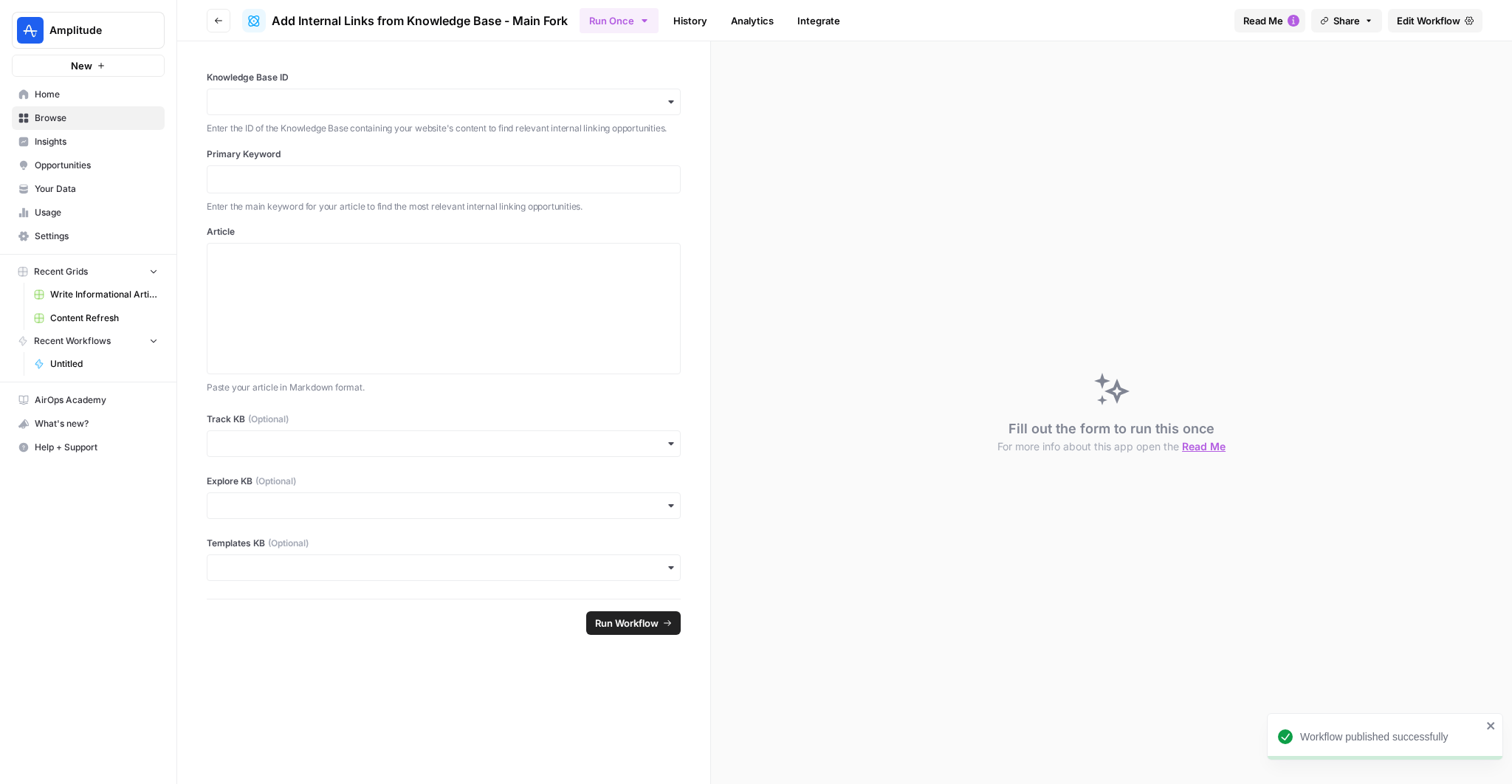
click at [15, 14] on button "Amplitude" at bounding box center [88, 30] width 153 height 37
click at [419, 106] on input "Knowledge Base ID" at bounding box center [444, 102] width 455 height 15
click at [58, 106] on link "Browse" at bounding box center [88, 118] width 153 height 24
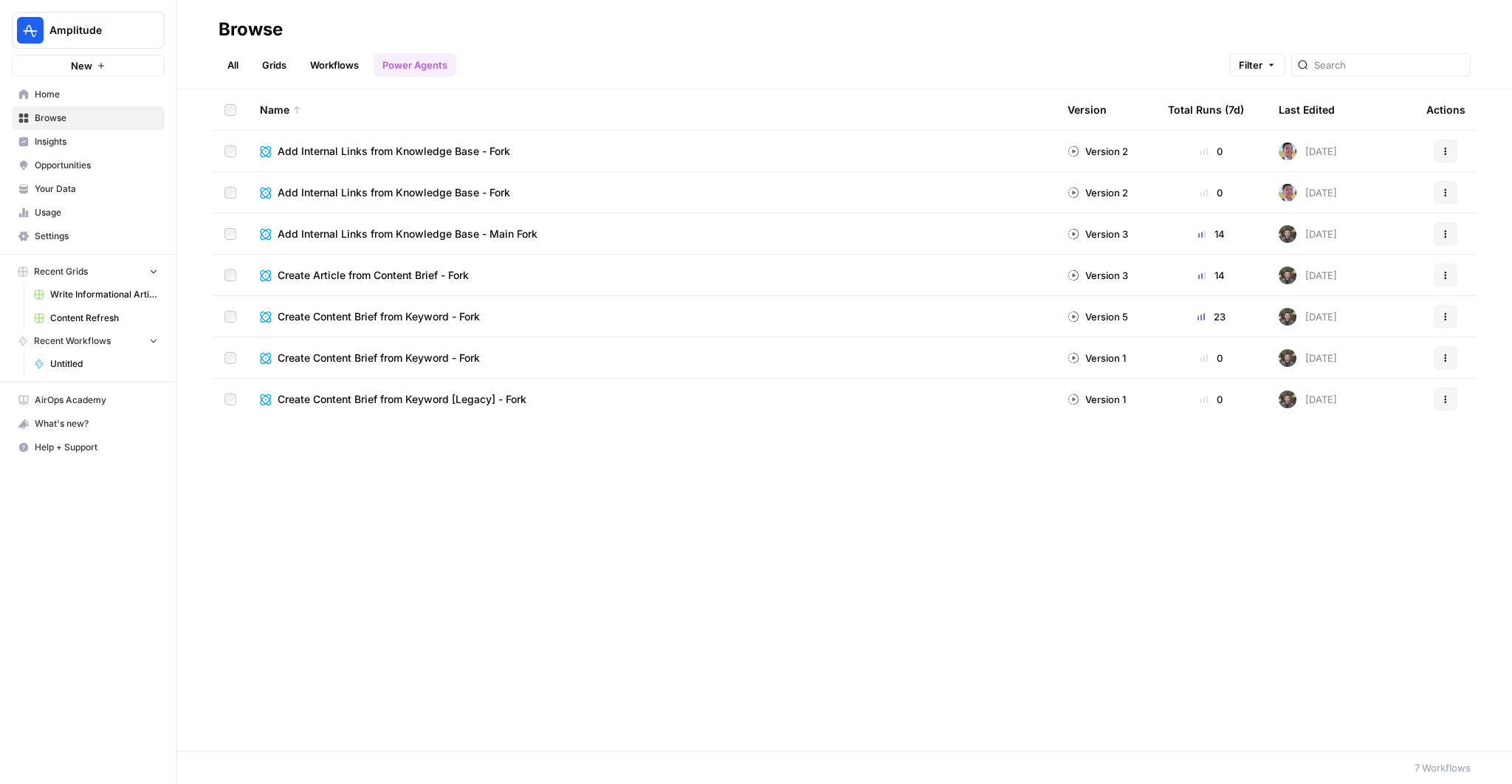
click at [338, 79] on header "Browse All Grids Workflows Power Agents Filter" at bounding box center [844, 44] width 1335 height 89
click at [284, 72] on link "Grids" at bounding box center [274, 65] width 42 height 24
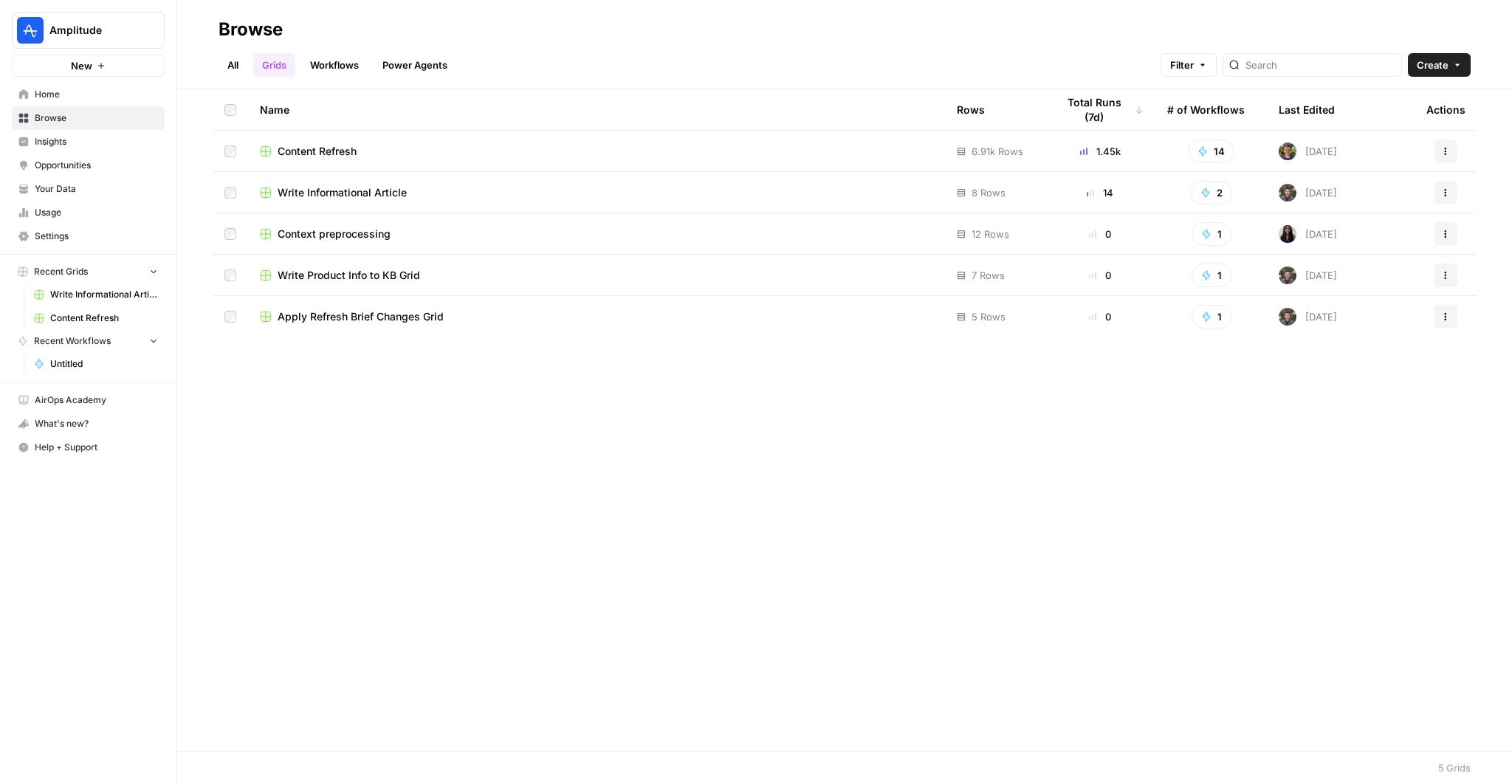
click at [373, 193] on span "Write Informational Article" at bounding box center [343, 192] width 129 height 15
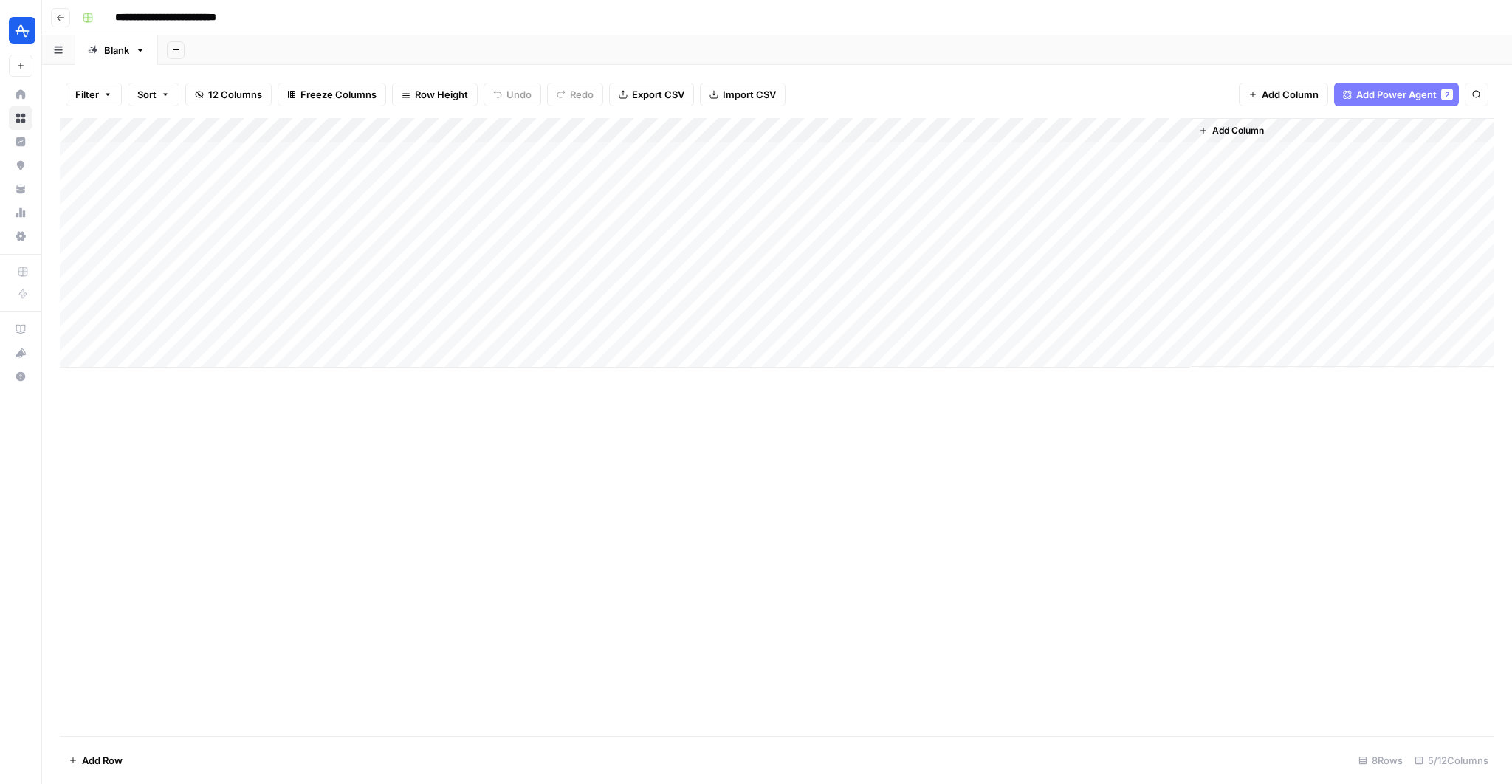
click at [1249, 131] on span "Add Column" at bounding box center [1239, 131] width 52 height 13
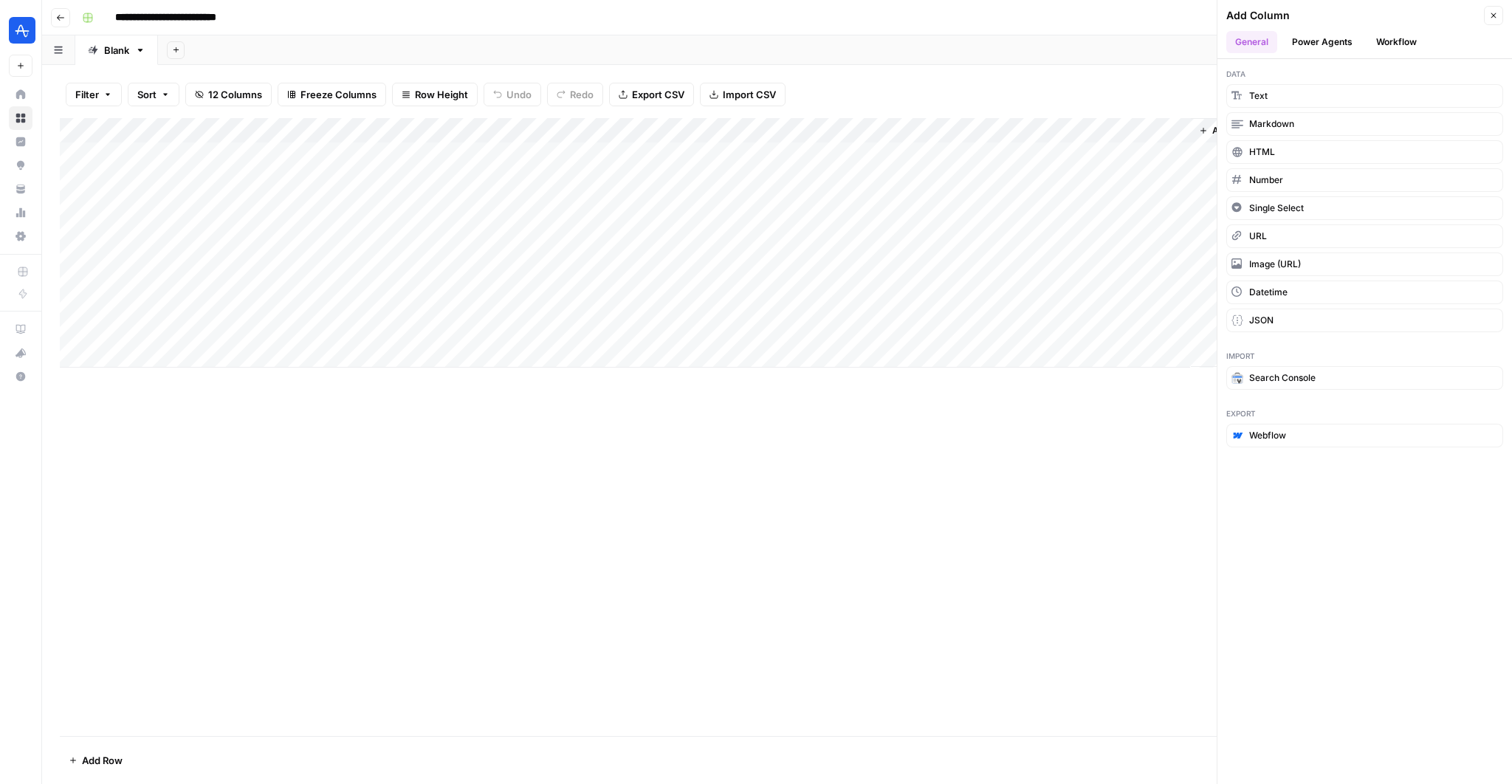
click at [1334, 34] on button "Power Agents" at bounding box center [1322, 42] width 78 height 22
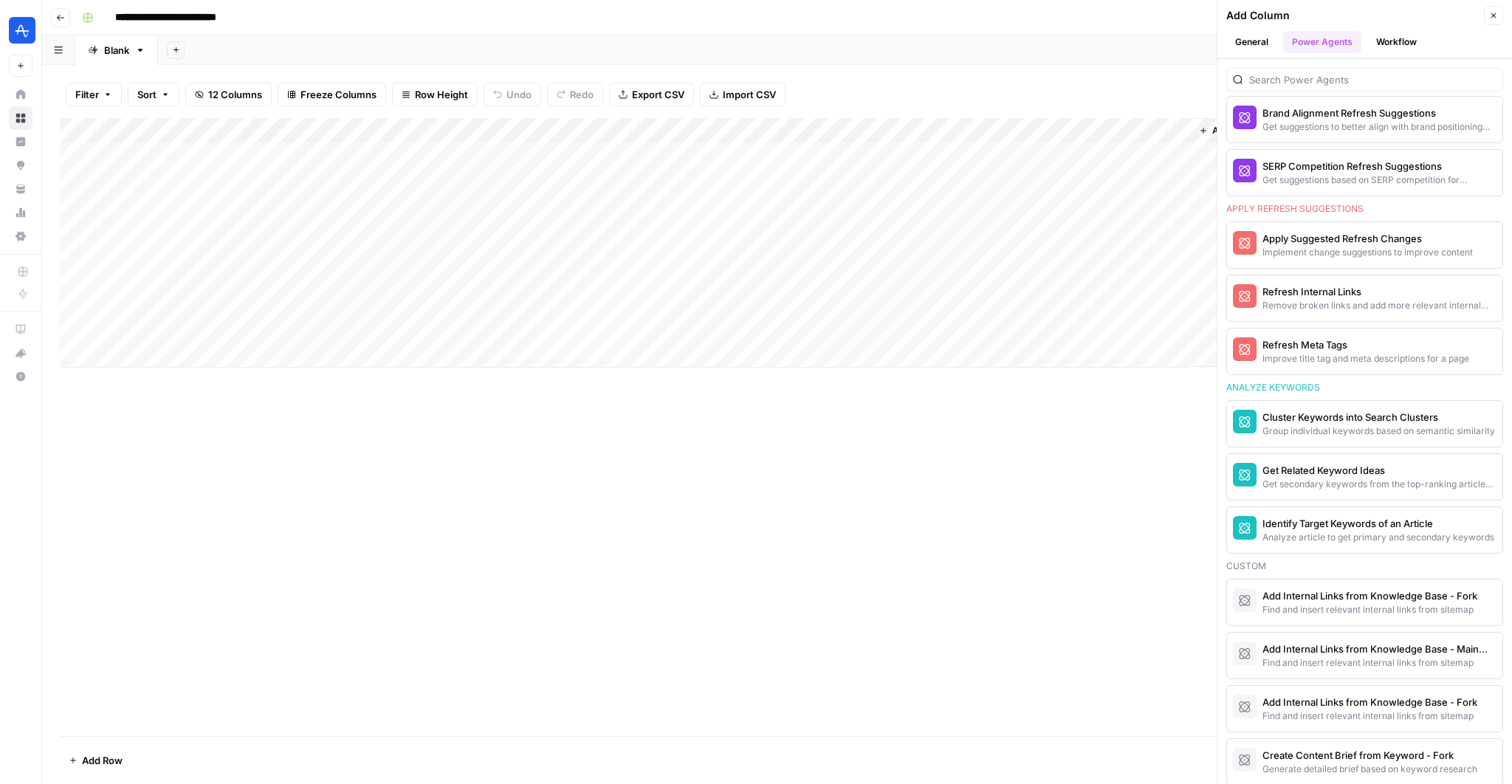
scroll to position [1237, 0]
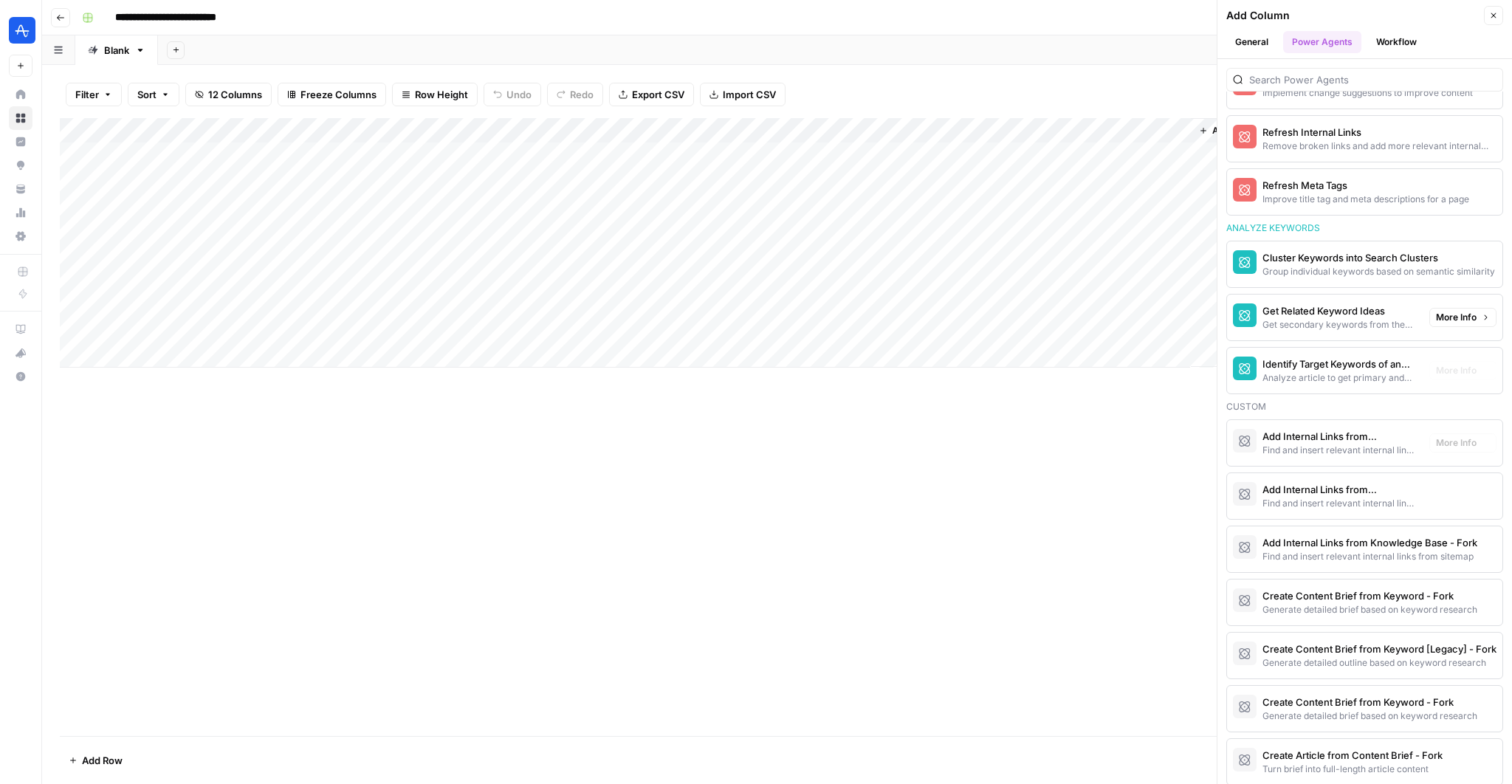
click at [1365, 497] on div "Find and insert relevant internal links from sitemap" at bounding box center [1340, 503] width 155 height 13
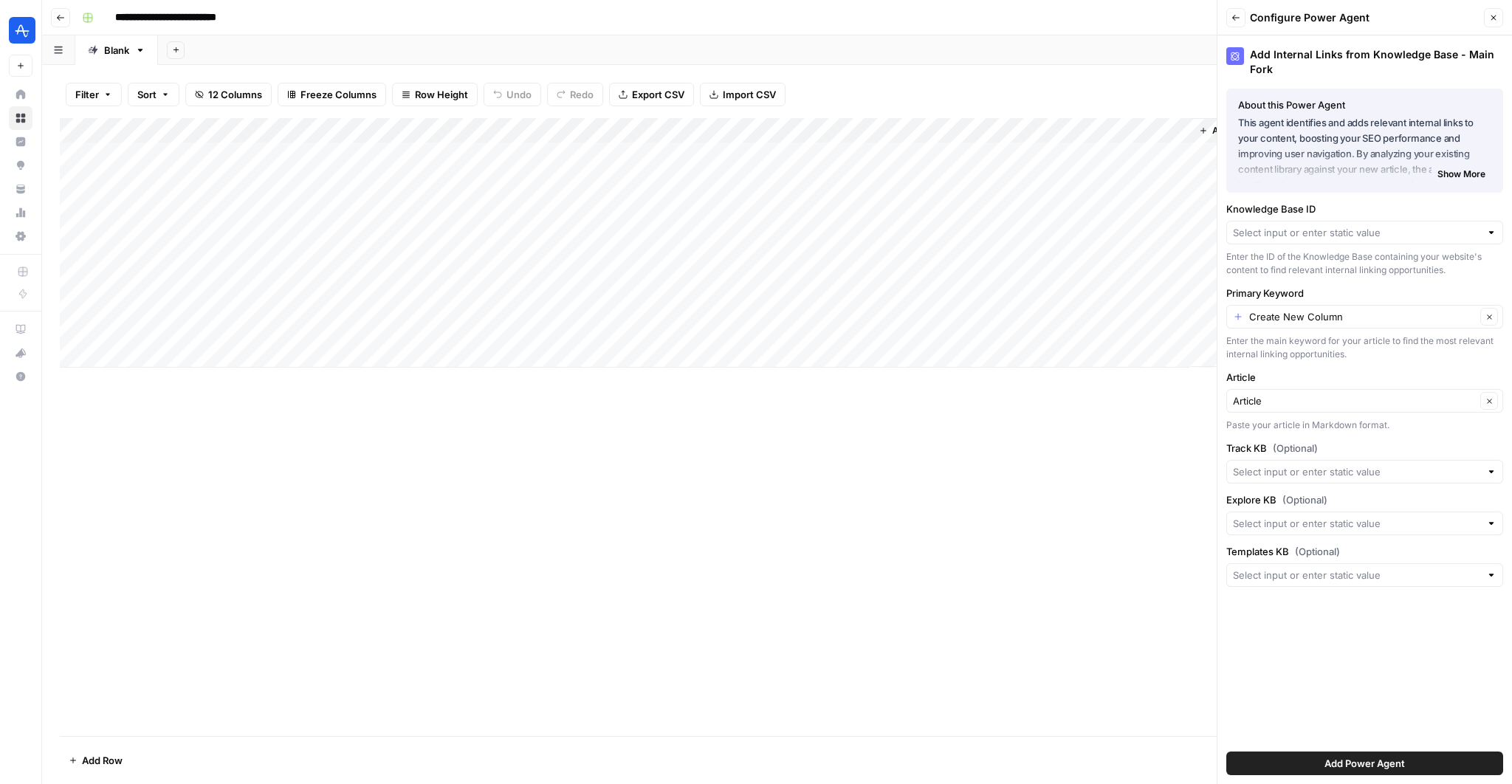
click at [1331, 479] on div at bounding box center [1366, 472] width 277 height 24
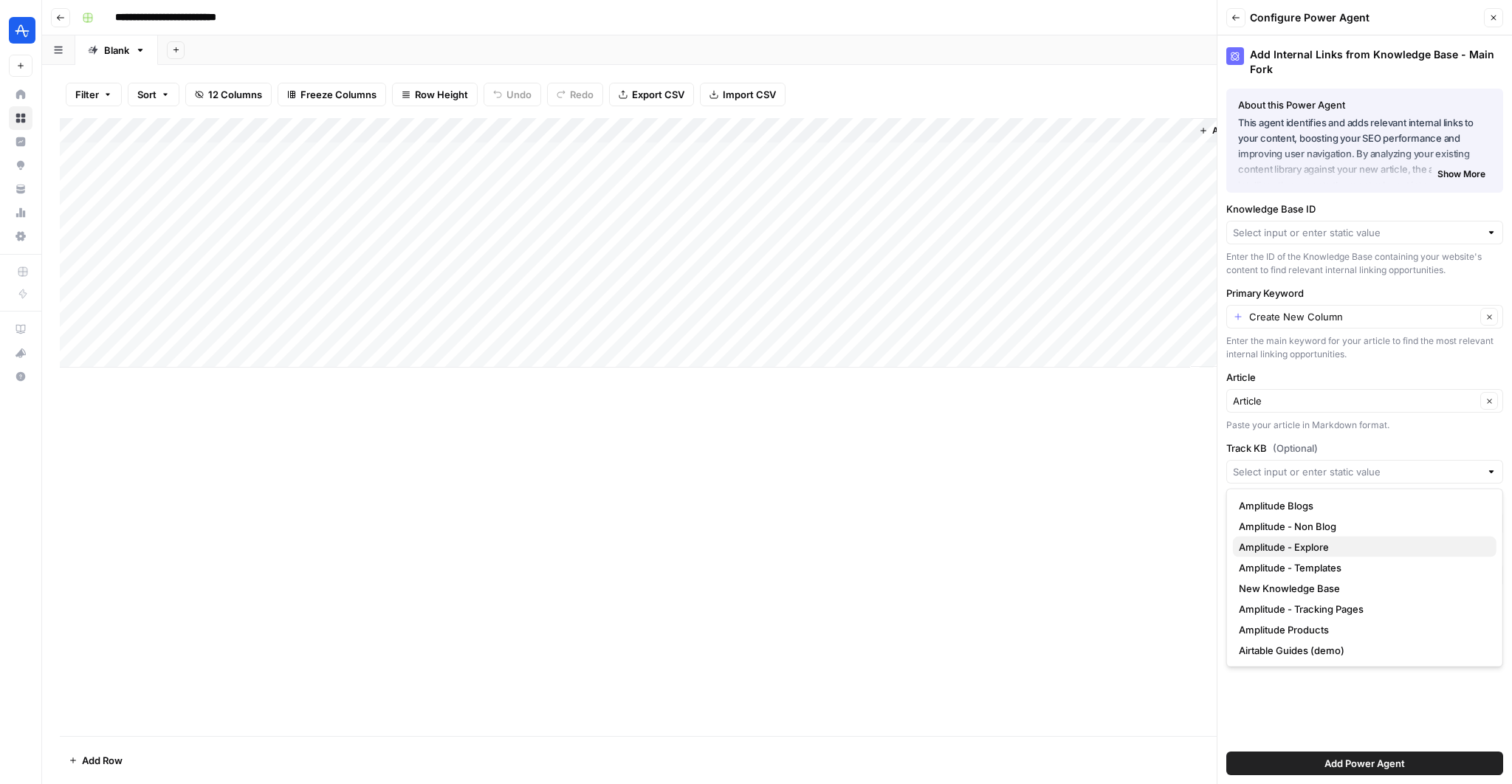
click at [1329, 545] on span "Amplitude - Explore" at bounding box center [1362, 546] width 246 height 15
type input "Amplitude - Explore"
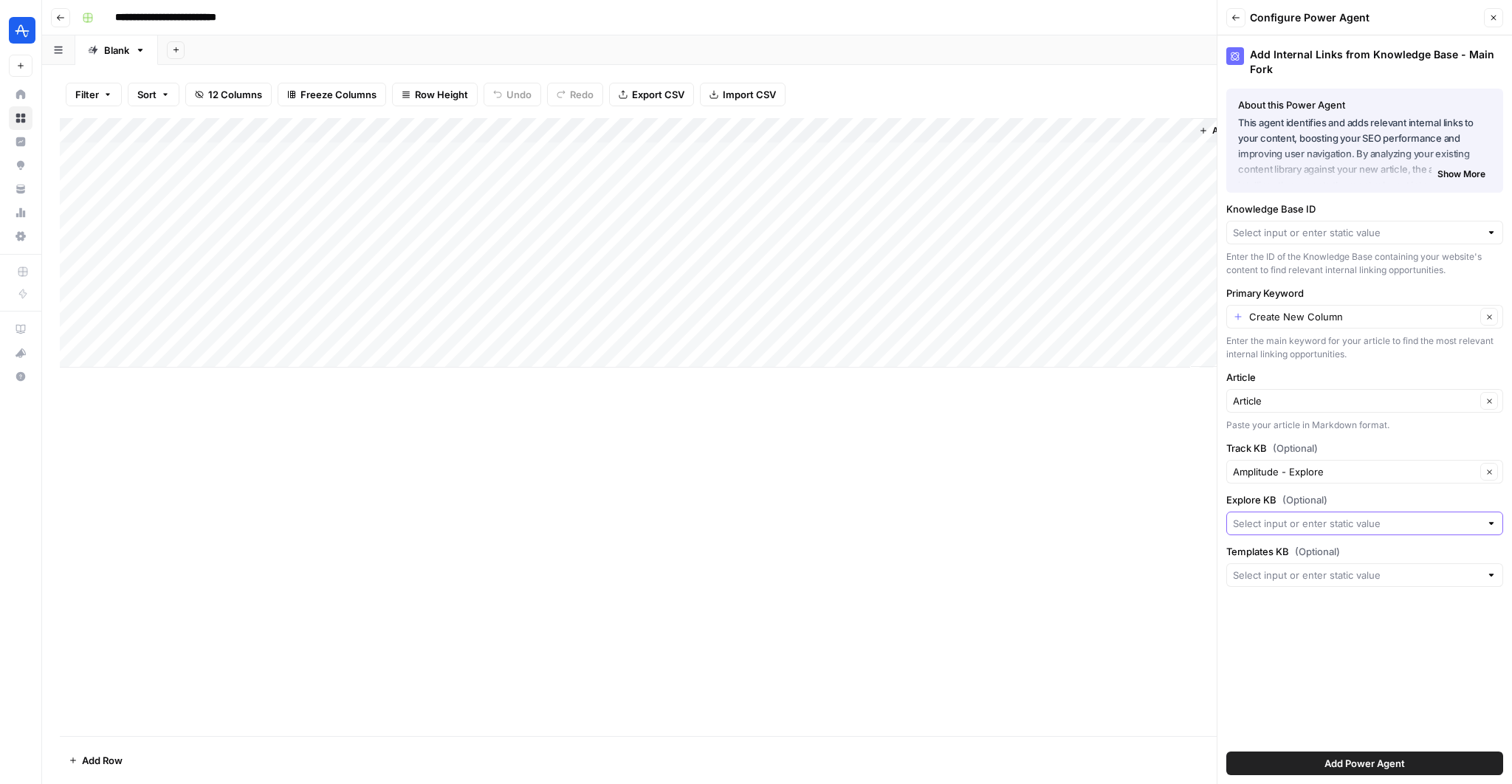
click at [1314, 527] on input "Explore KB (Optional)" at bounding box center [1357, 523] width 247 height 15
click at [1329, 466] on input "Track KB (Optional)" at bounding box center [1354, 472] width 243 height 15
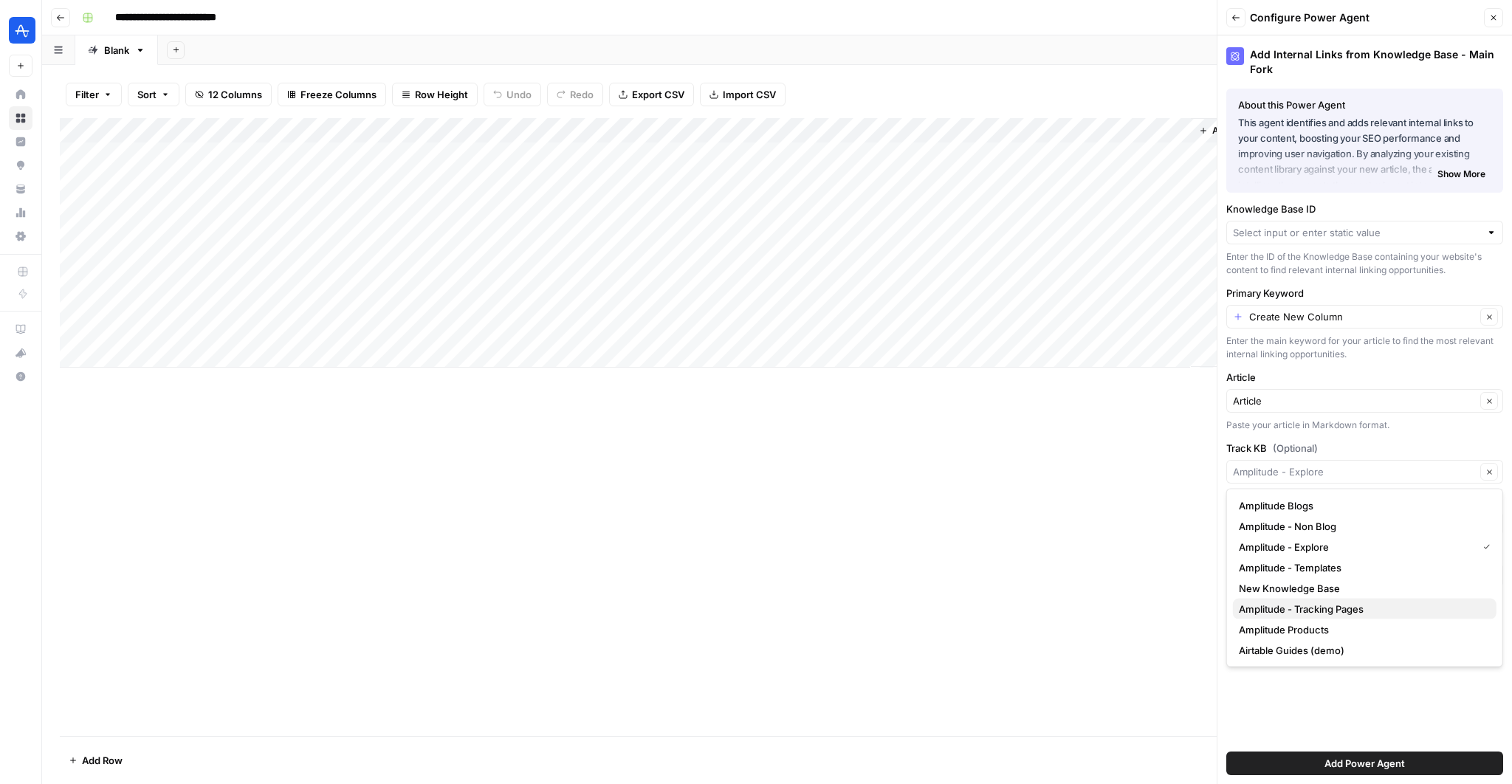
click at [1330, 610] on span "Amplitude - Tracking Pages" at bounding box center [1362, 608] width 246 height 15
type input "Amplitude - Tracking Pages"
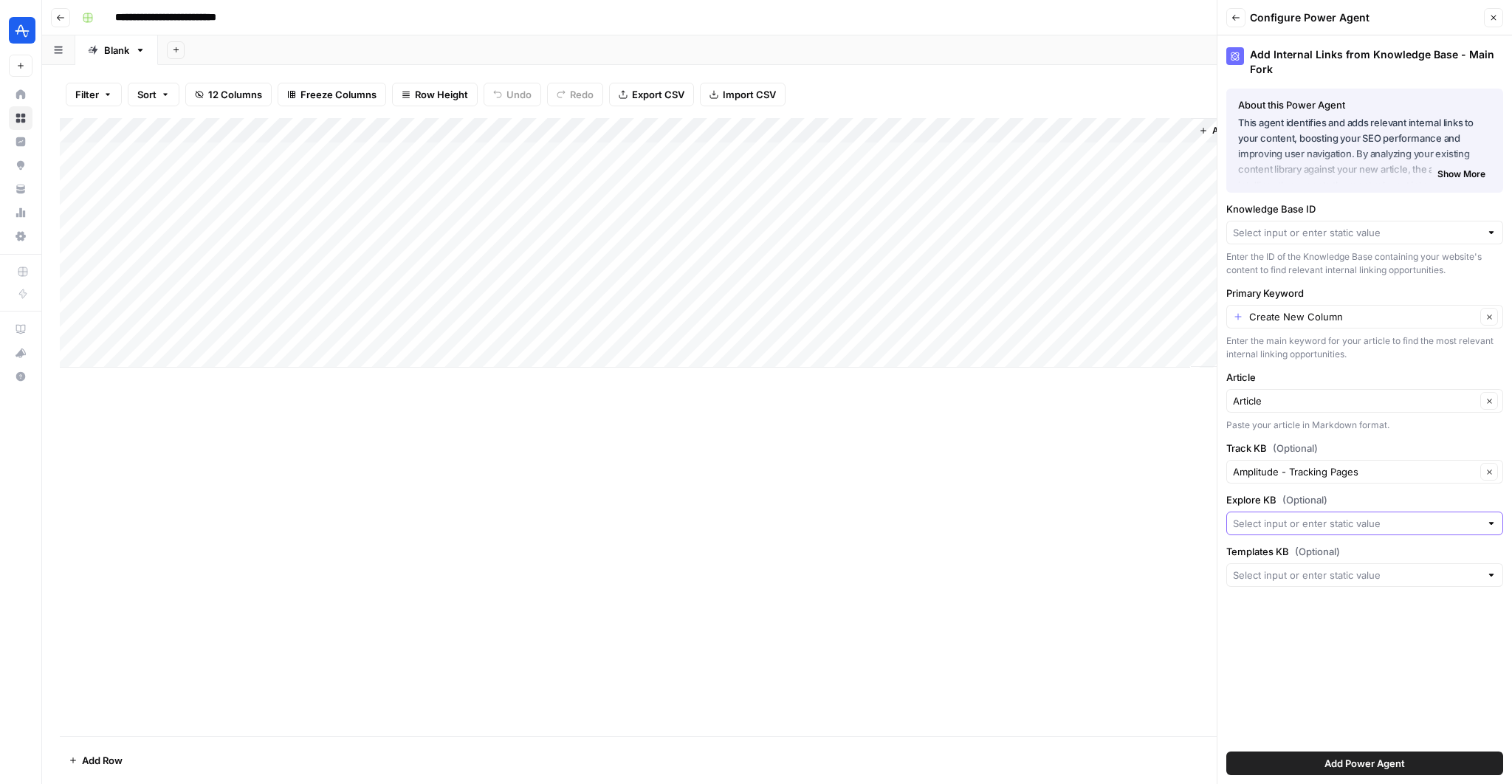
click at [1325, 519] on input "Explore KB (Optional)" at bounding box center [1357, 523] width 247 height 15
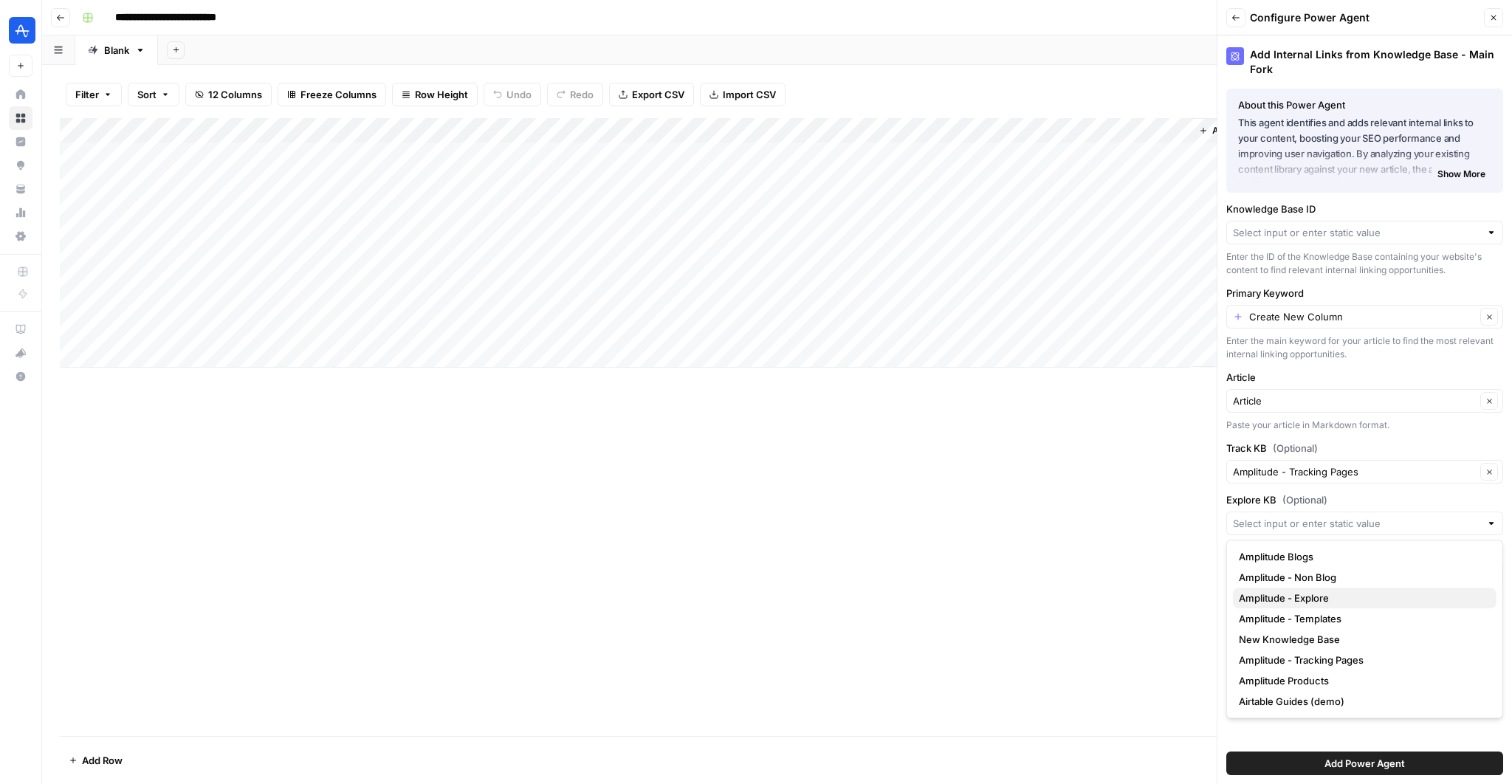
click at [1313, 599] on span "Amplitude - Explore" at bounding box center [1362, 597] width 246 height 15
type input "Amplitude - Explore"
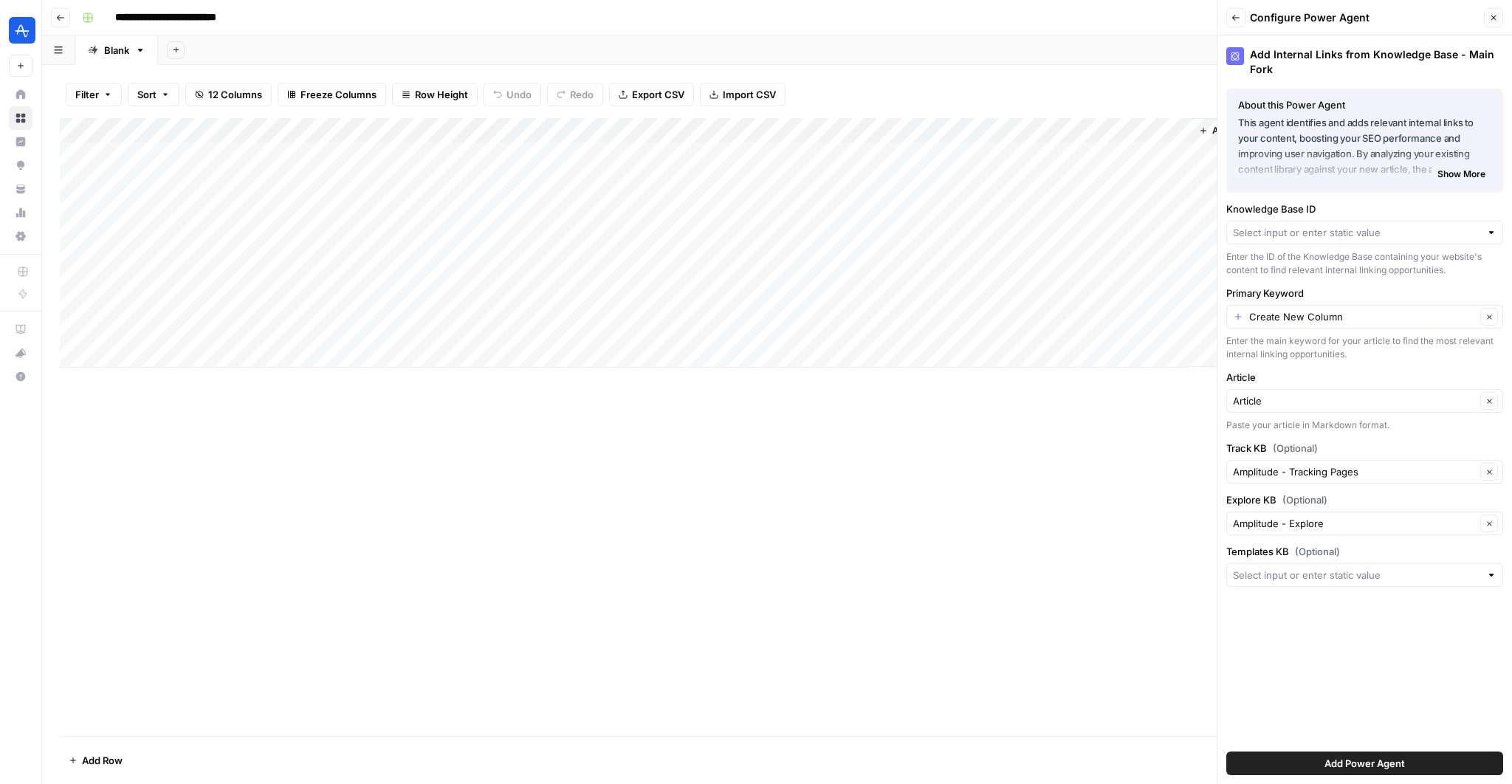
click at [1322, 586] on div "Add Internal Links from Knowledge Base - Main Fork About this Power Agent This …" at bounding box center [1365, 409] width 295 height 749
click at [1321, 571] on input "Templates KB (Optional)" at bounding box center [1357, 575] width 247 height 15
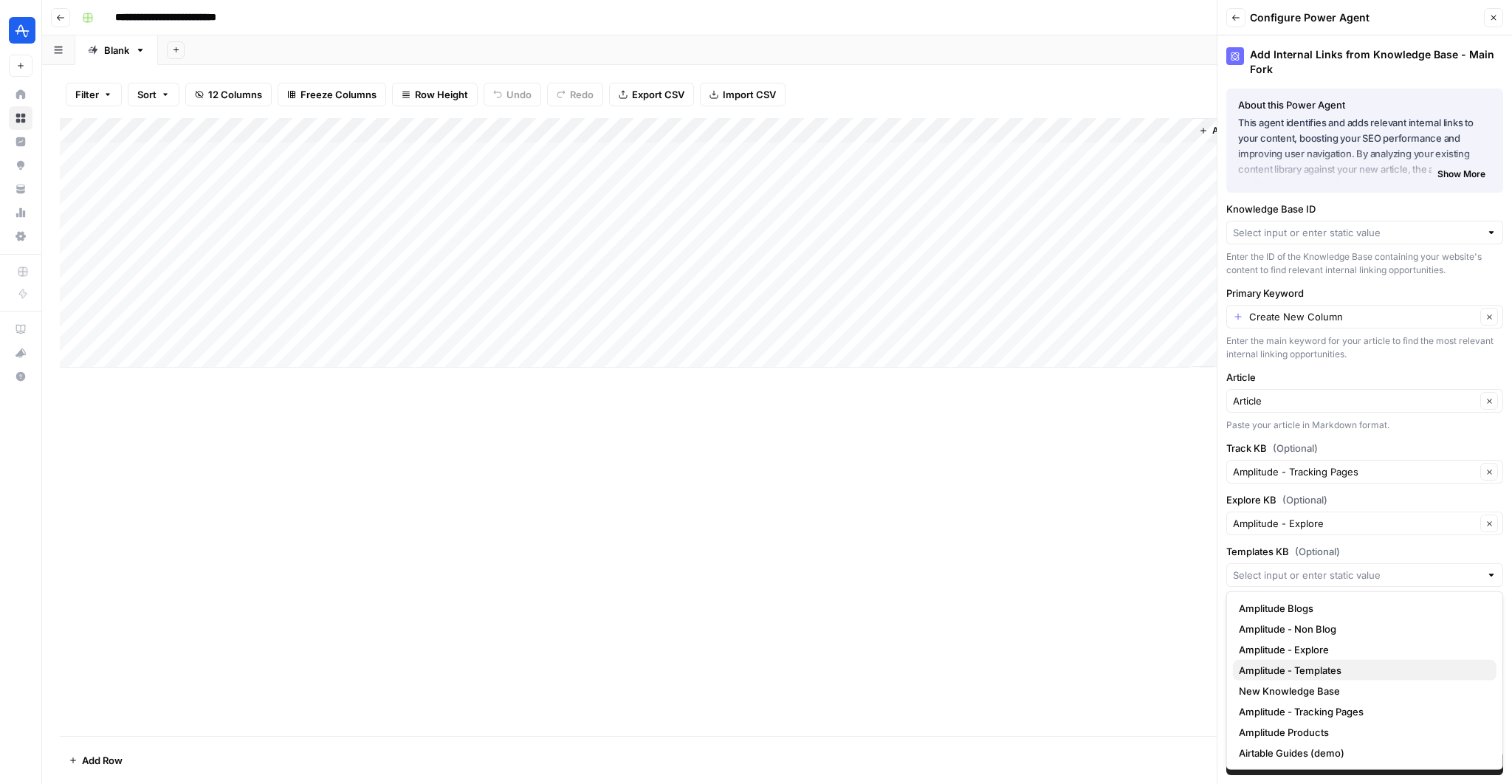
click at [1314, 668] on span "Amplitude - Templates" at bounding box center [1362, 670] width 246 height 15
type input "Amplitude - Templates"
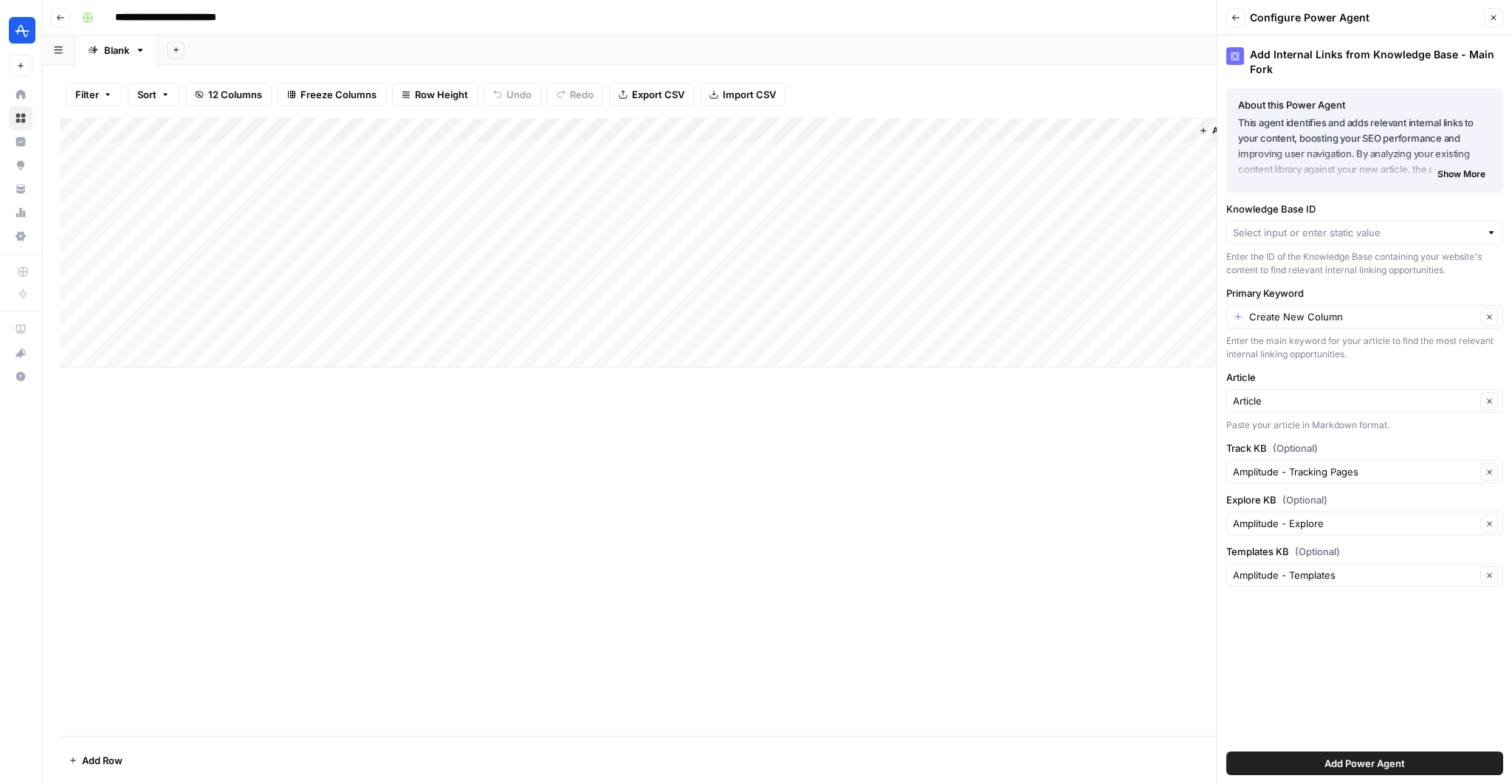
click at [1340, 682] on div "Add Internal Links from Knowledge Base - Main Fork About this Power Agent This …" at bounding box center [1365, 409] width 295 height 749
click at [1303, 319] on input "Primary Keyword" at bounding box center [1363, 316] width 227 height 15
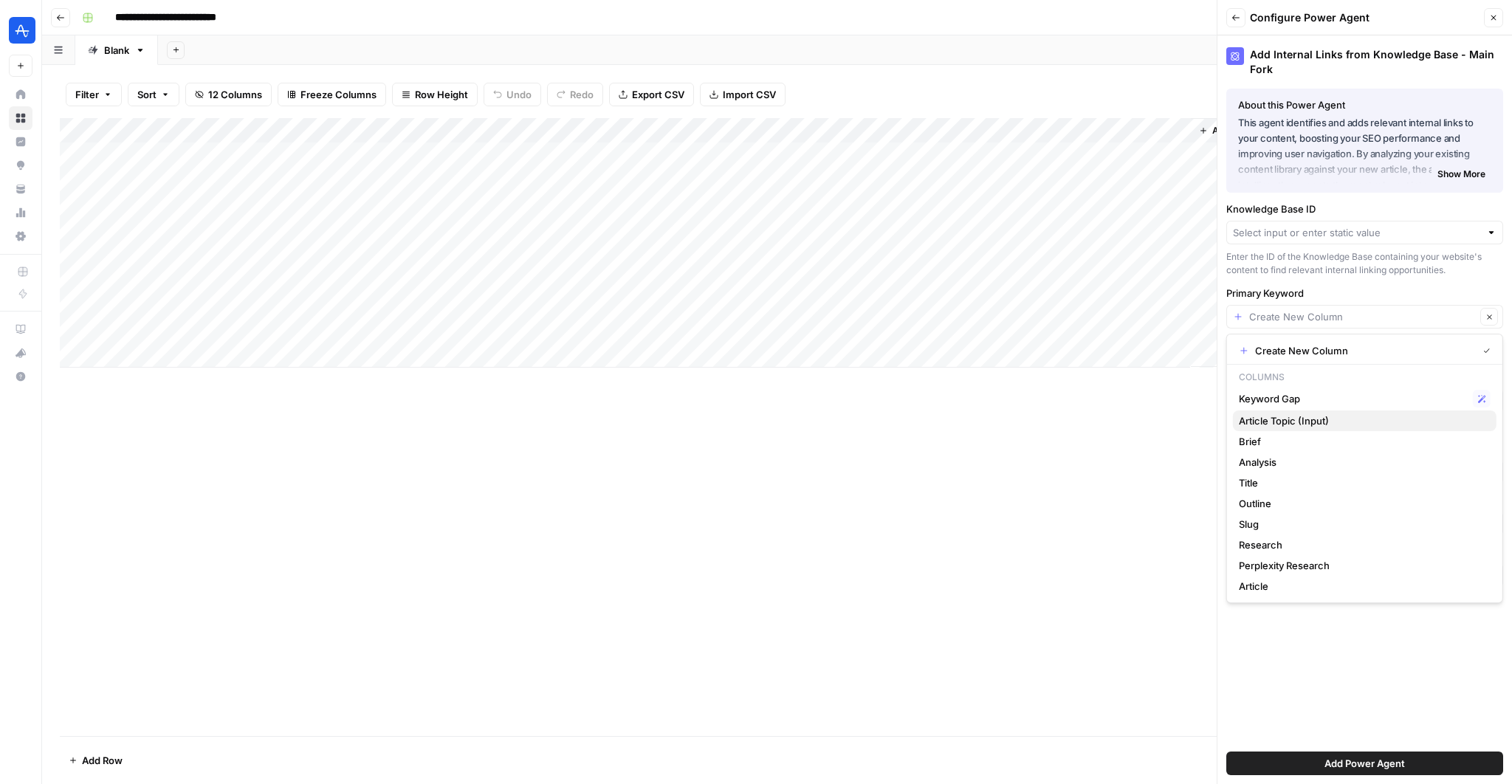
click at [1310, 424] on span "Article Topic (Input)" at bounding box center [1362, 420] width 246 height 15
type input "Article Topic (Input)"
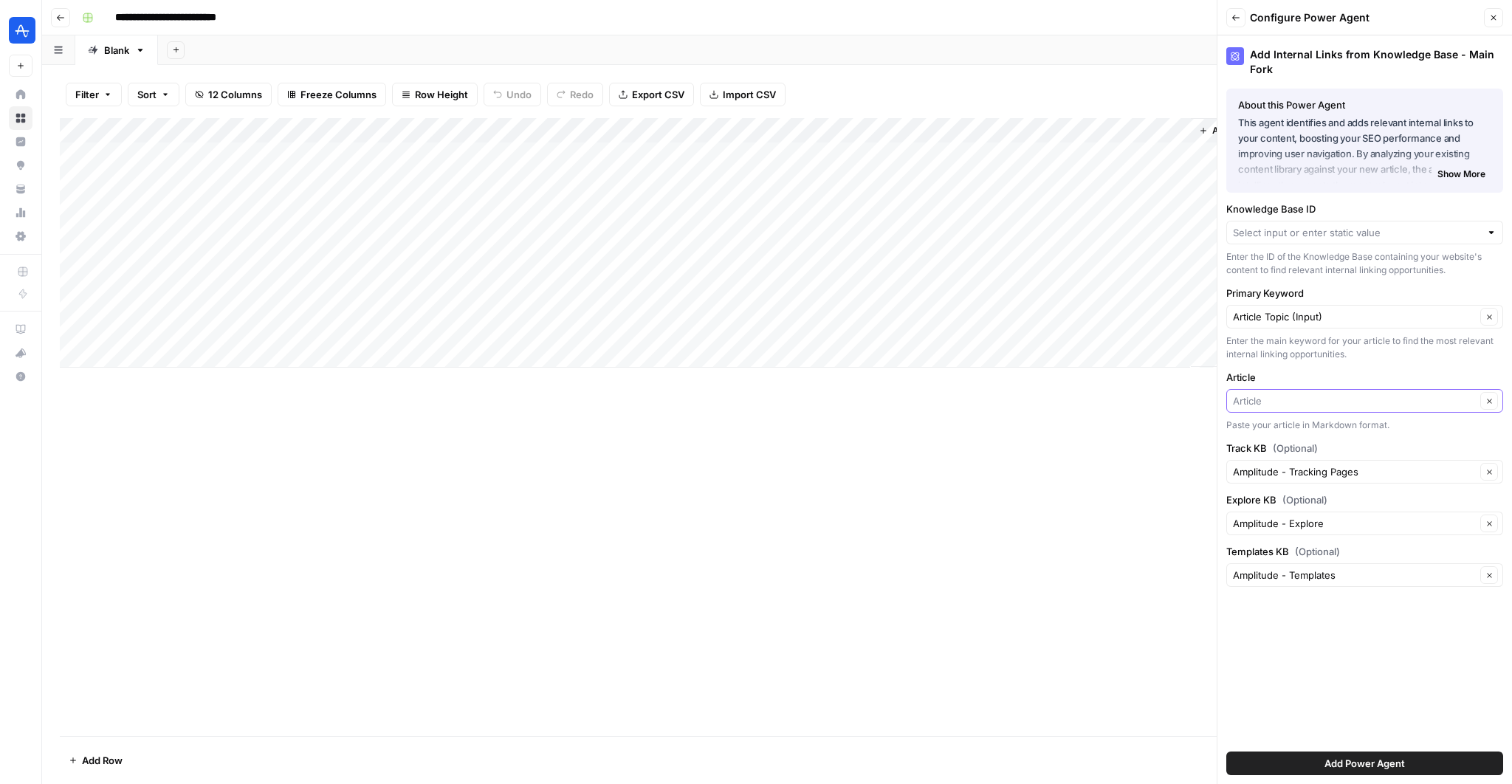
click at [1331, 400] on input "Article" at bounding box center [1354, 401] width 243 height 15
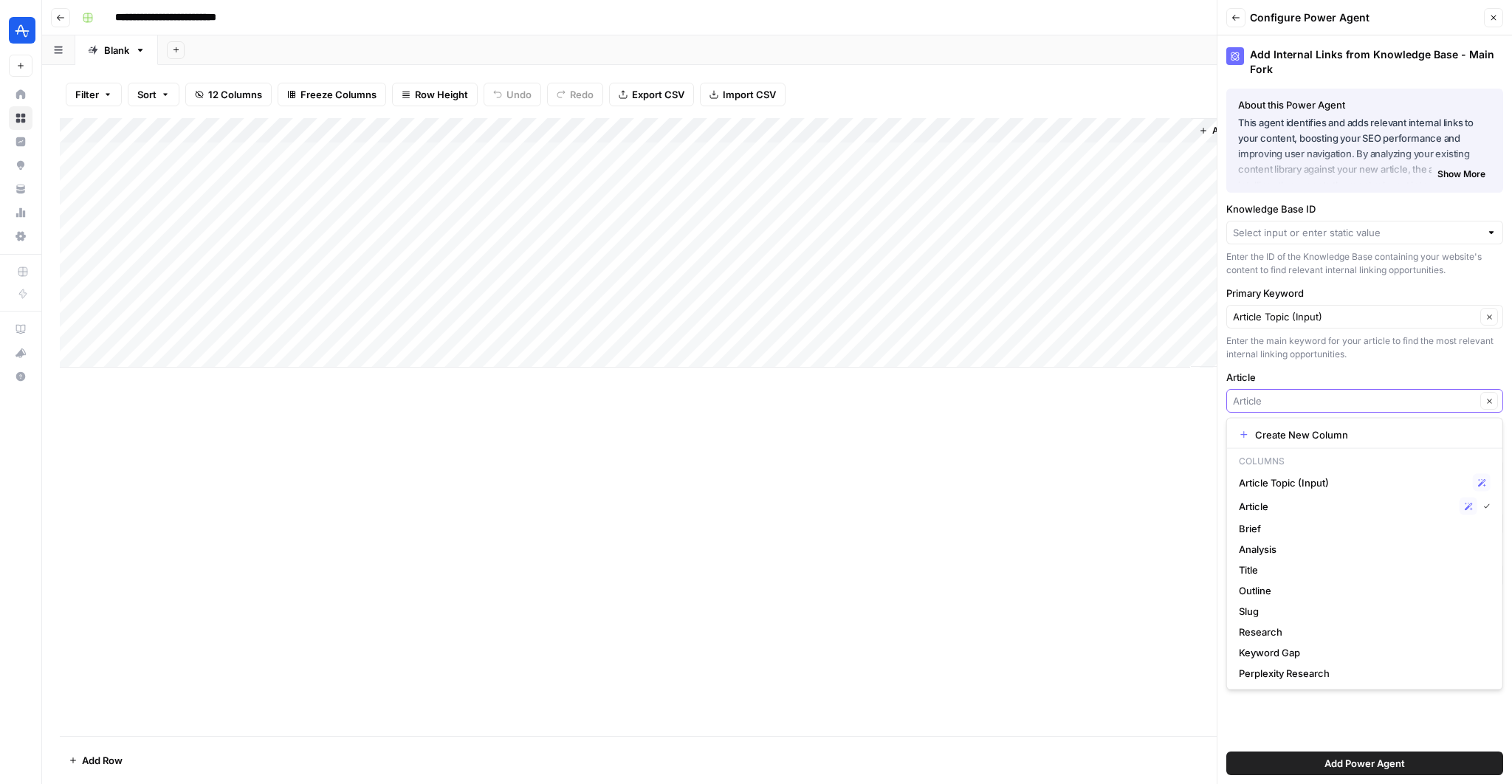
click at [1331, 400] on input "Article" at bounding box center [1354, 401] width 243 height 15
type input "Article"
click at [1365, 764] on span "Add Power Agent" at bounding box center [1365, 763] width 80 height 15
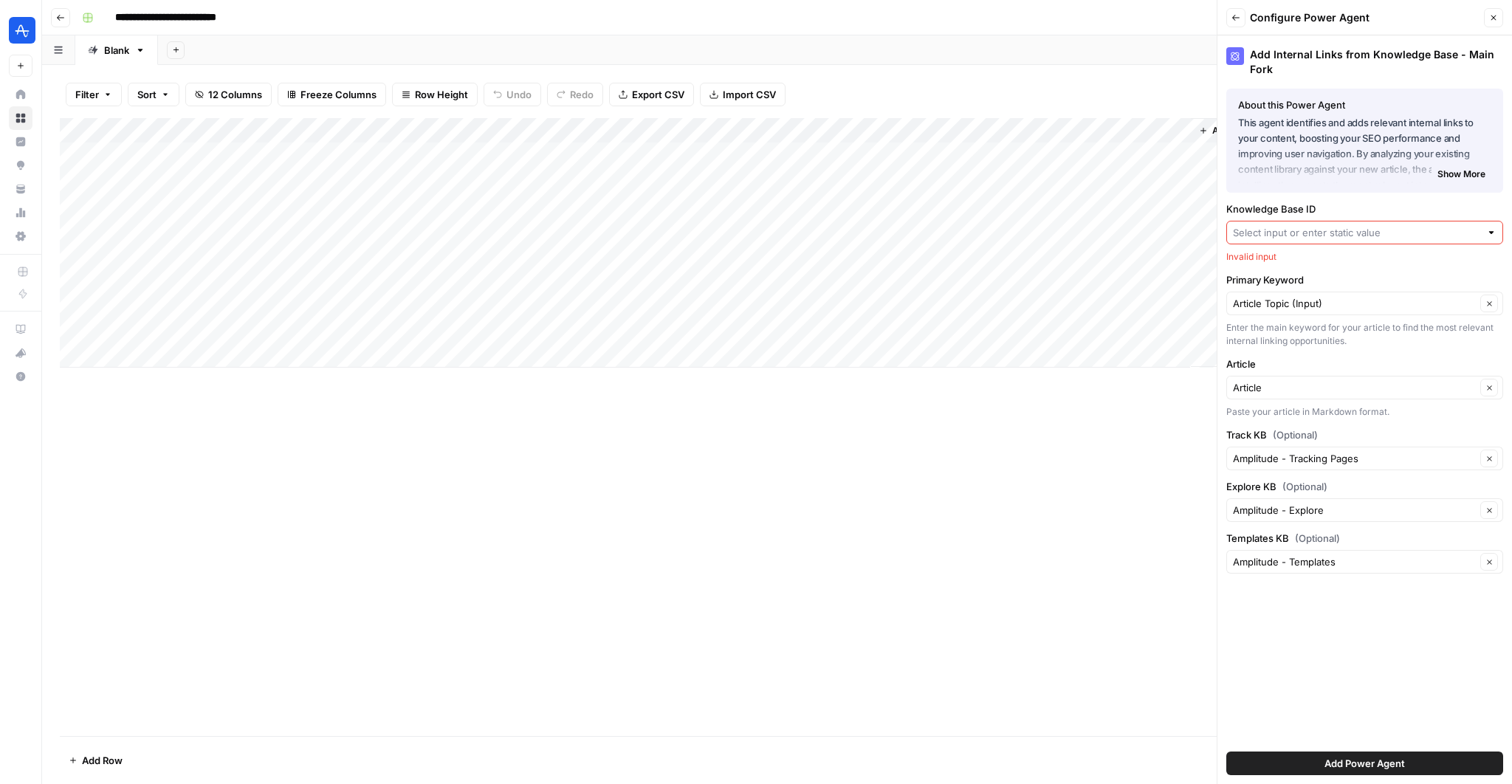
click at [1343, 758] on span "Add Power Agent" at bounding box center [1365, 763] width 80 height 15
click at [1349, 242] on div at bounding box center [1366, 232] width 277 height 24
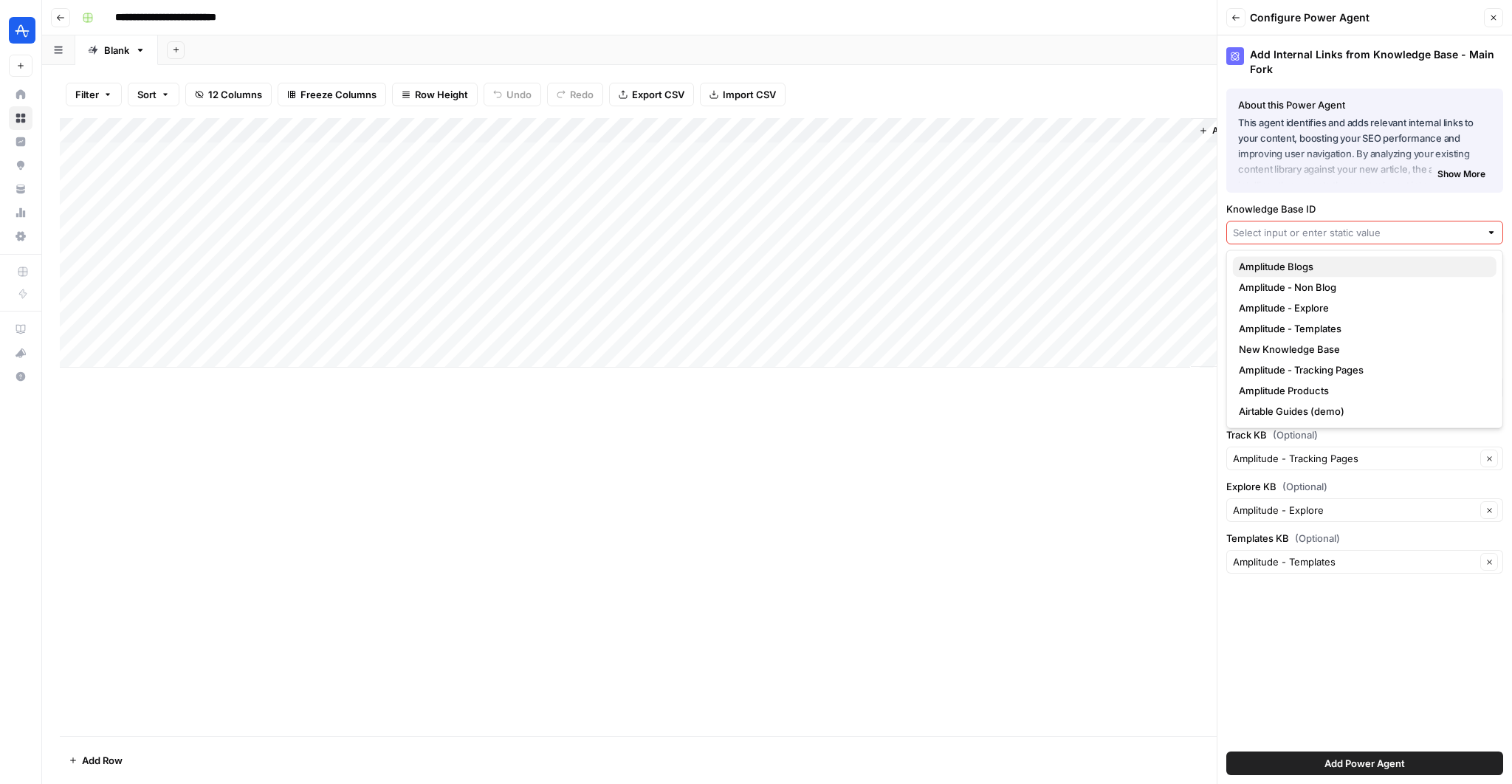
click at [1338, 271] on span "Amplitude Blogs" at bounding box center [1362, 266] width 246 height 15
type input "Amplitude Blogs"
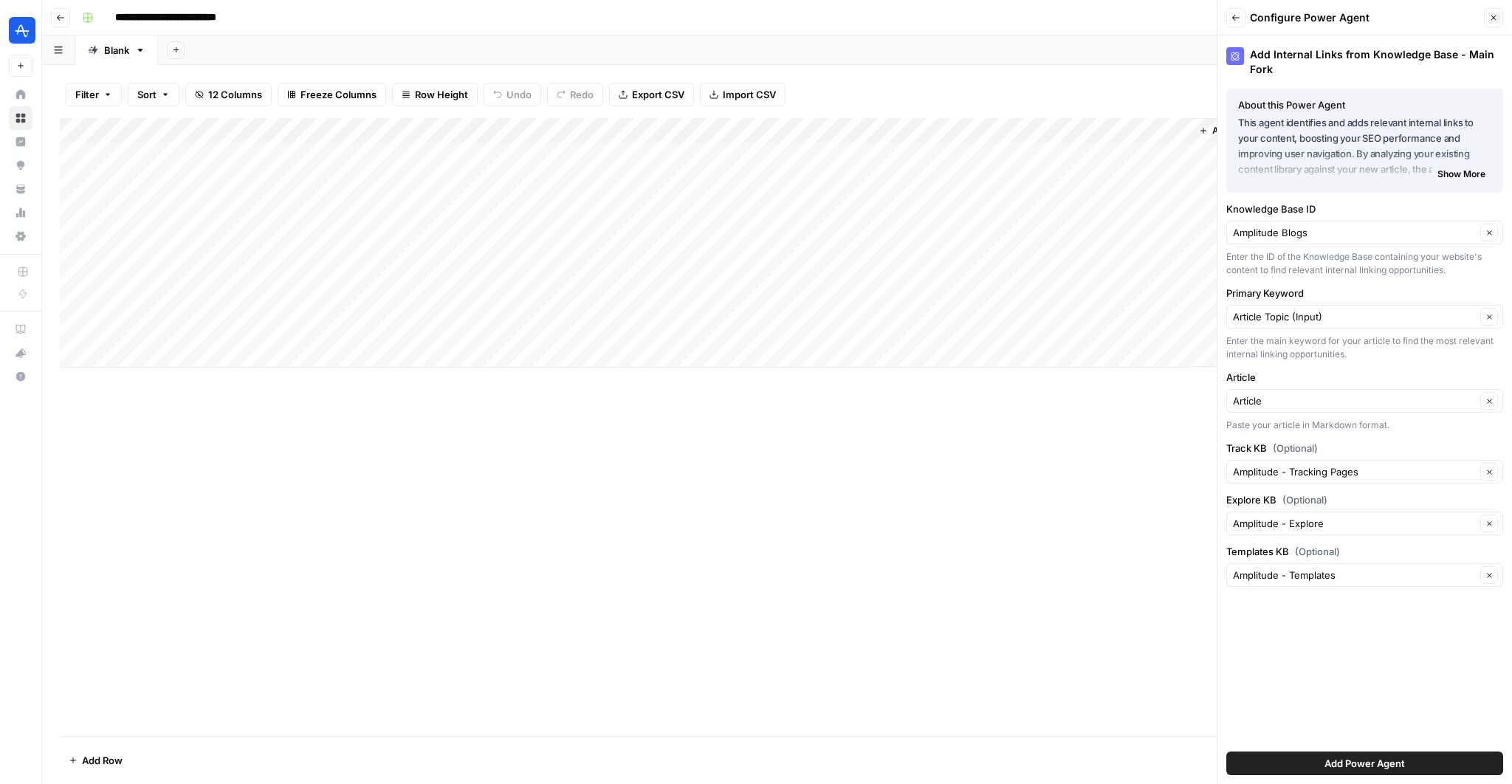
click at [1402, 764] on span "Add Power Agent" at bounding box center [1365, 763] width 80 height 15
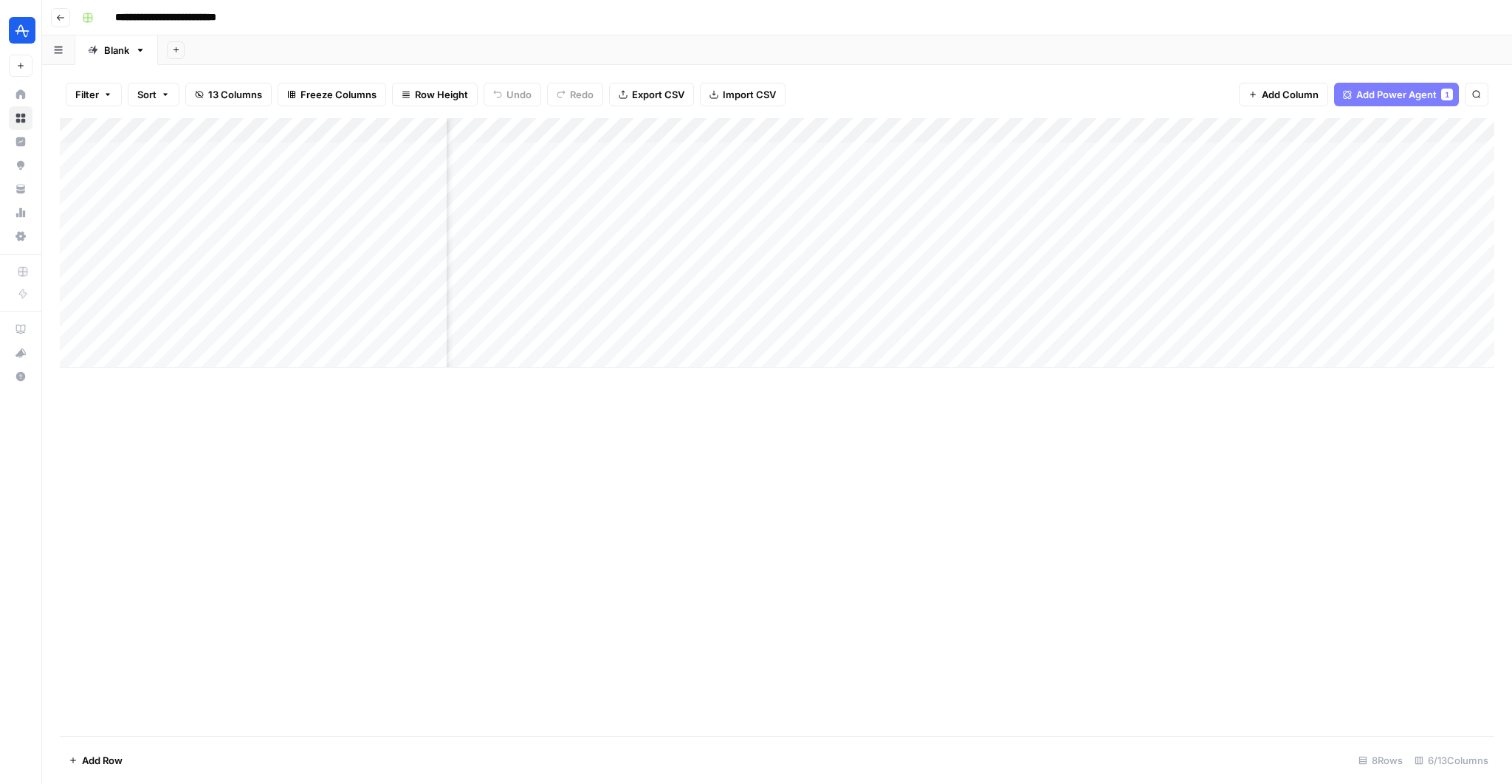
scroll to position [0, 89]
click at [1247, 299] on div "Add Column" at bounding box center [777, 242] width 1435 height 250
click at [1394, 305] on div "Add Column" at bounding box center [777, 242] width 1435 height 250
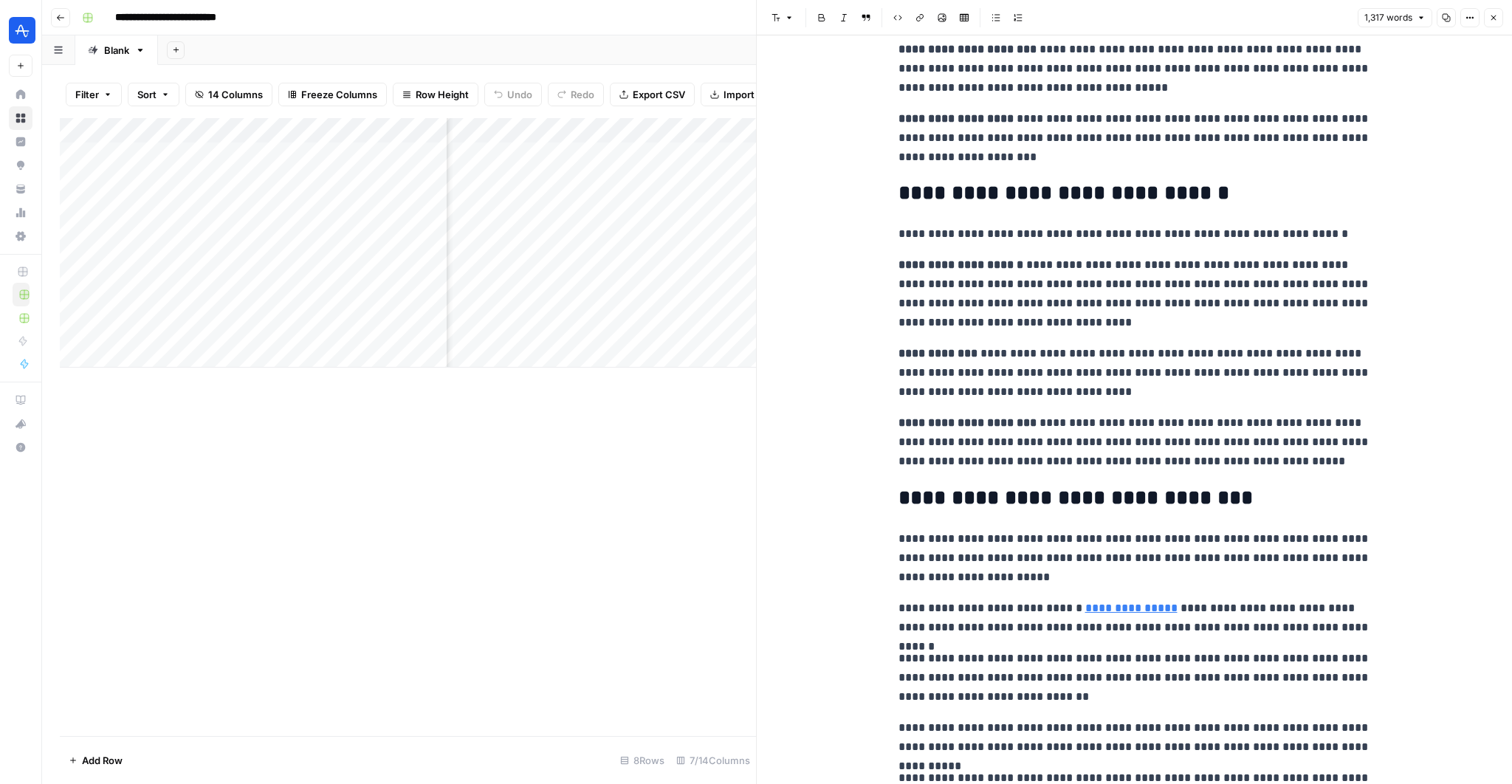
scroll to position [983, 0]
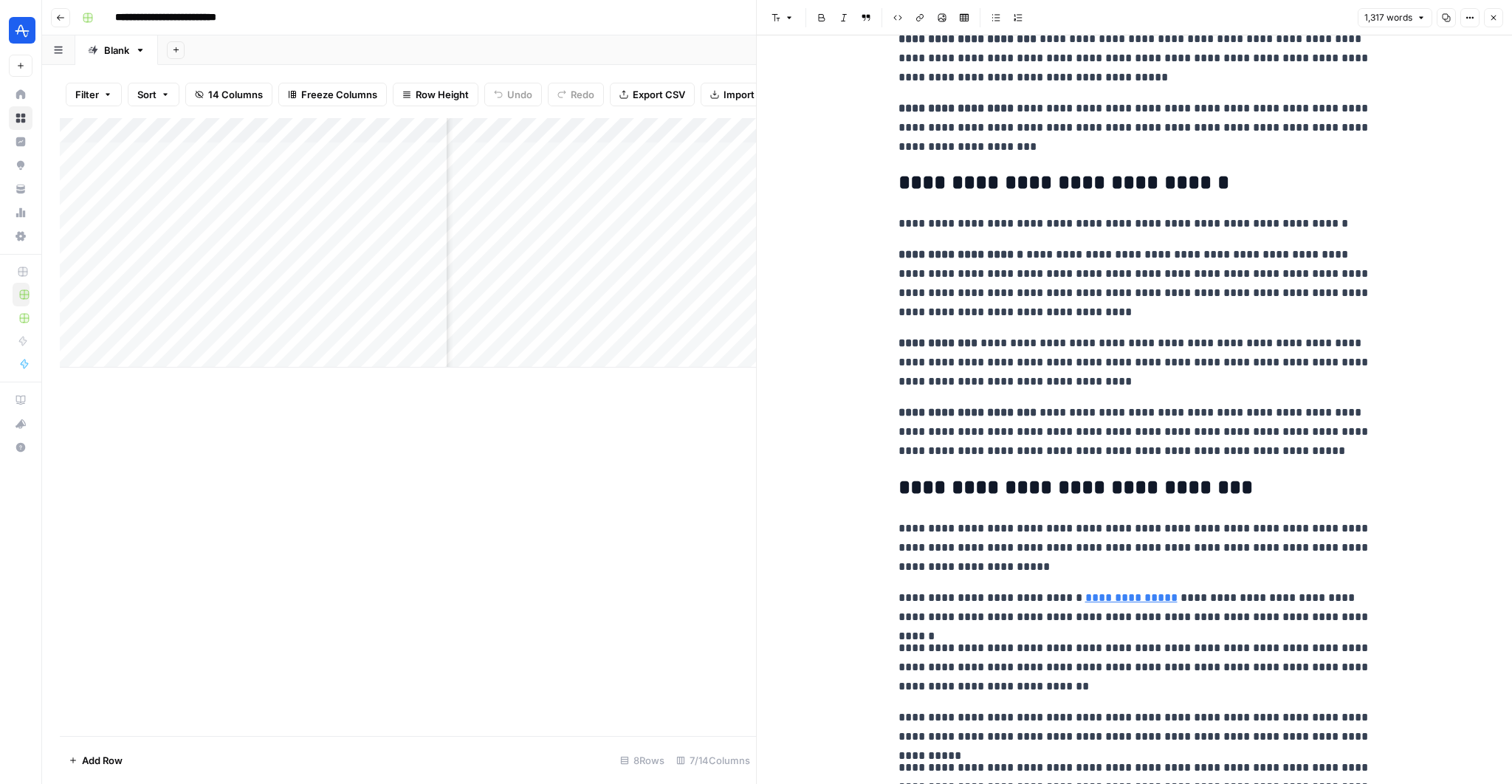
click at [1494, 17] on icon "button" at bounding box center [1493, 17] width 9 height 9
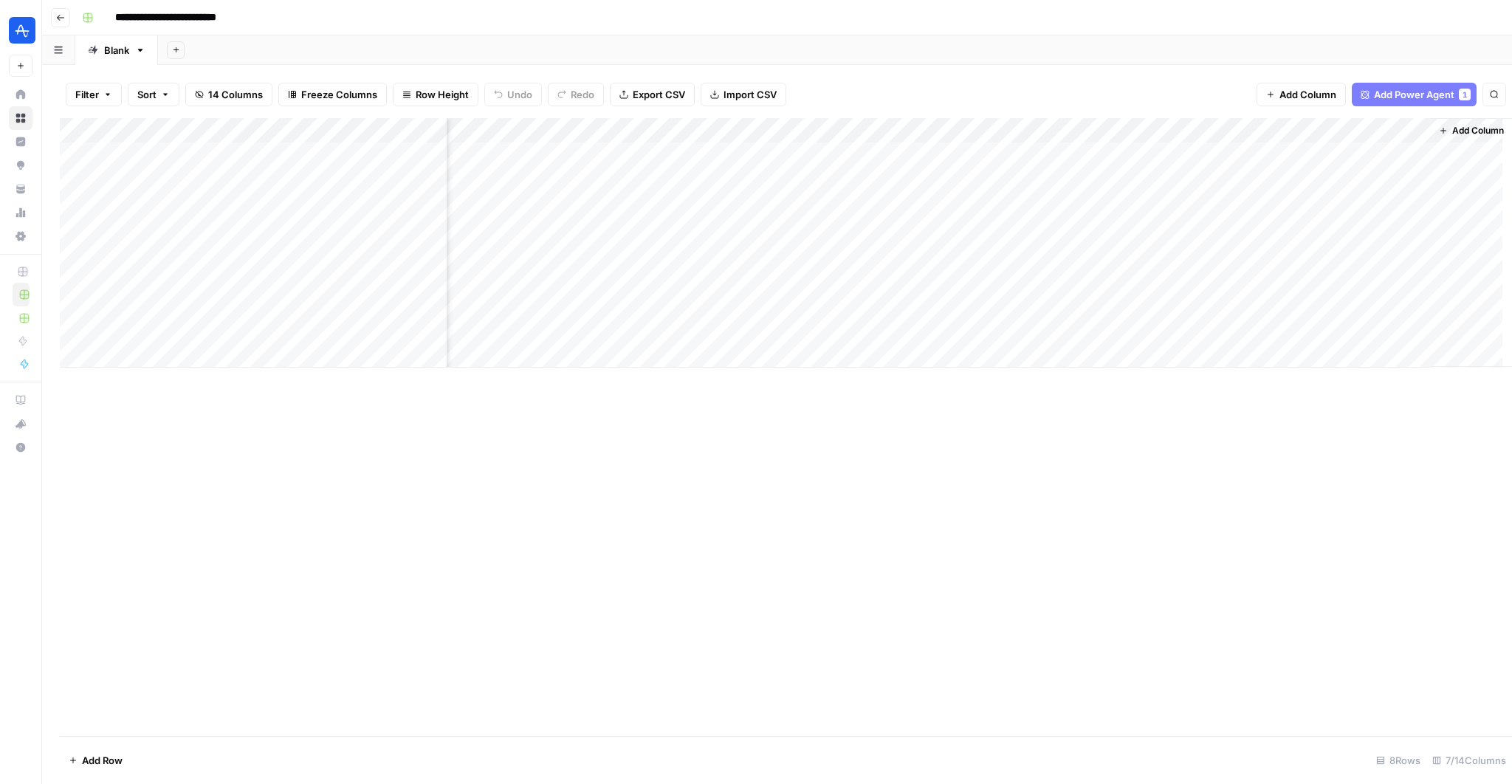
scroll to position [0, 204]
click at [1266, 131] on div "Add Column" at bounding box center [777, 242] width 1435 height 250
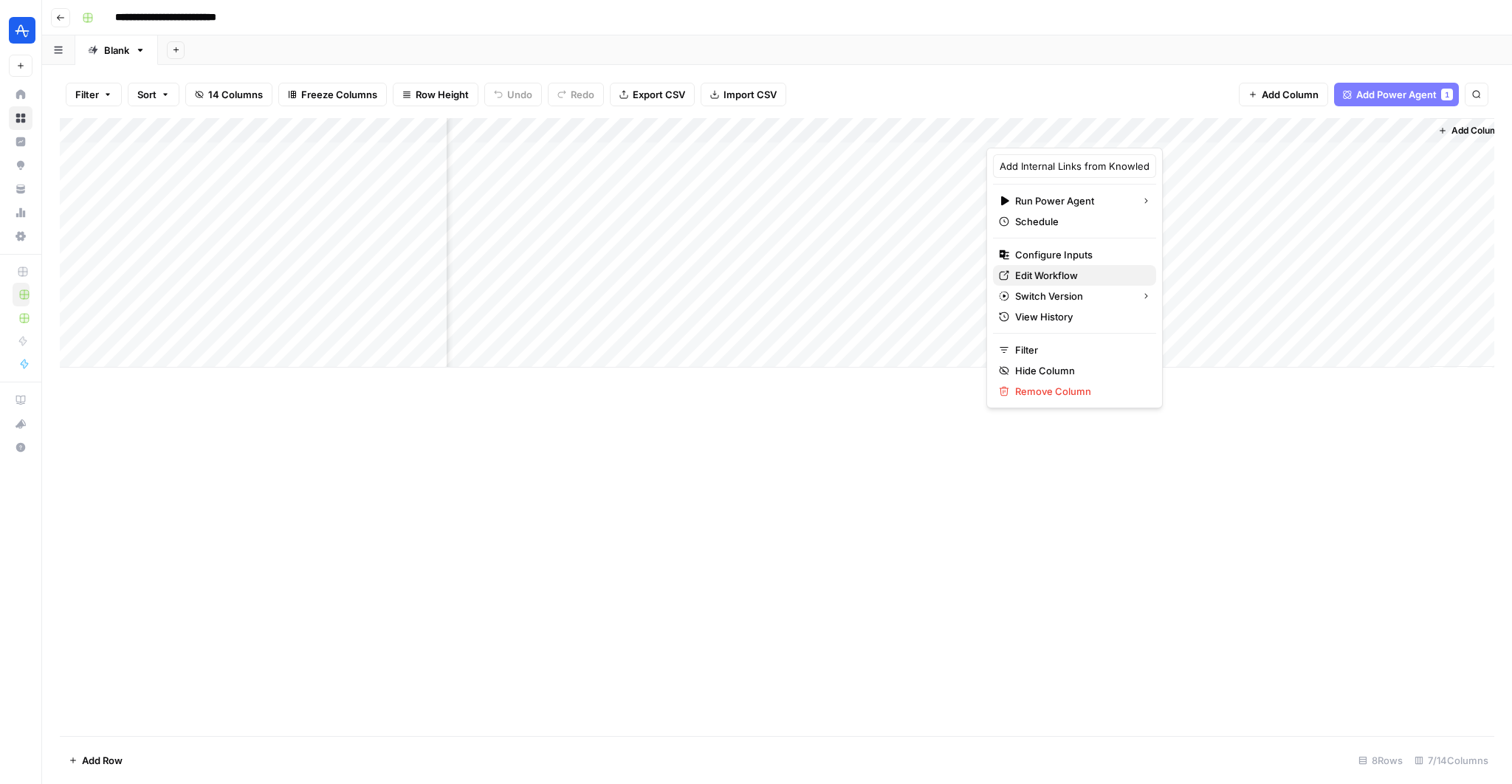
click at [1024, 268] on span "Edit Workflow" at bounding box center [1080, 275] width 129 height 15
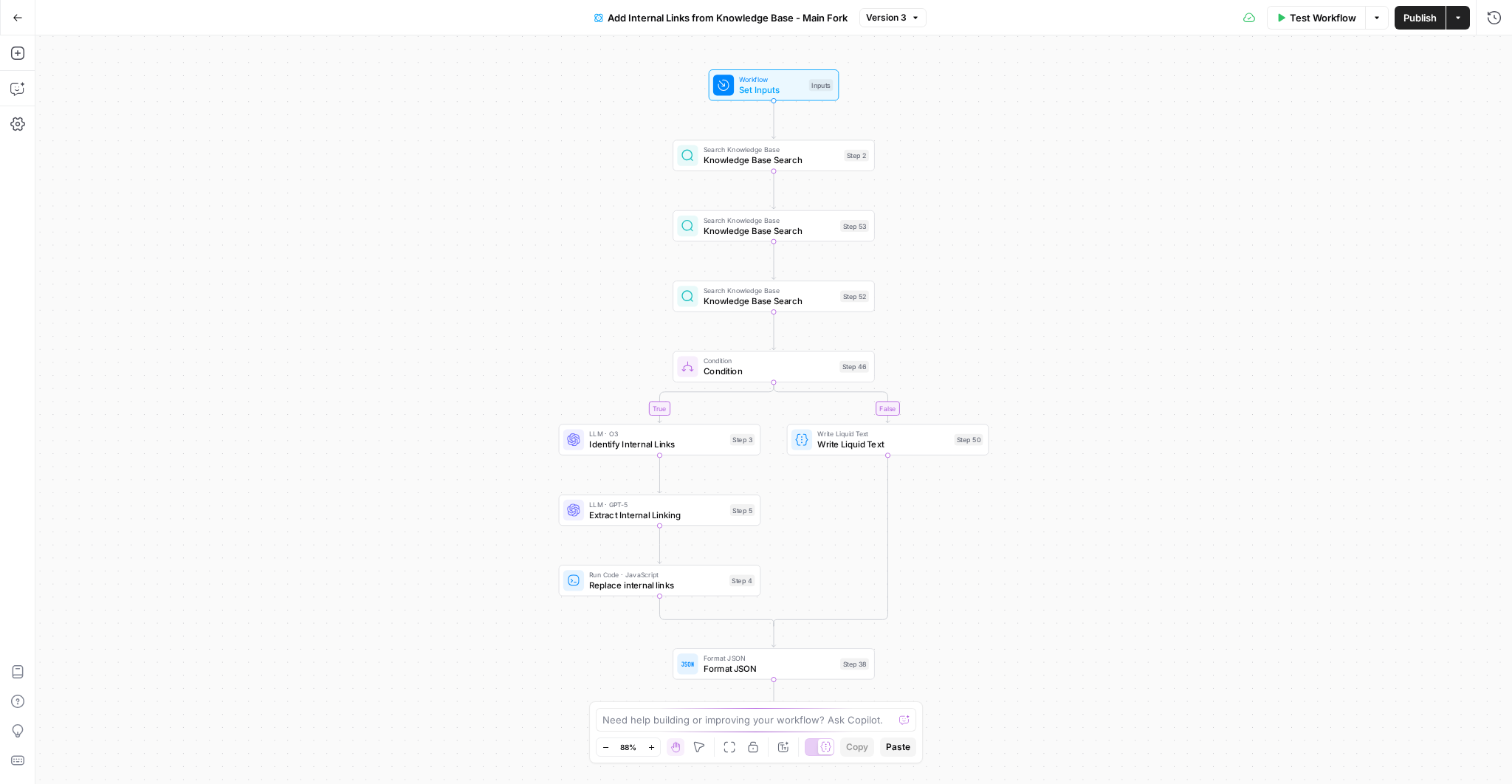
click at [788, 148] on span "Search Knowledge Base" at bounding box center [772, 150] width 136 height 10
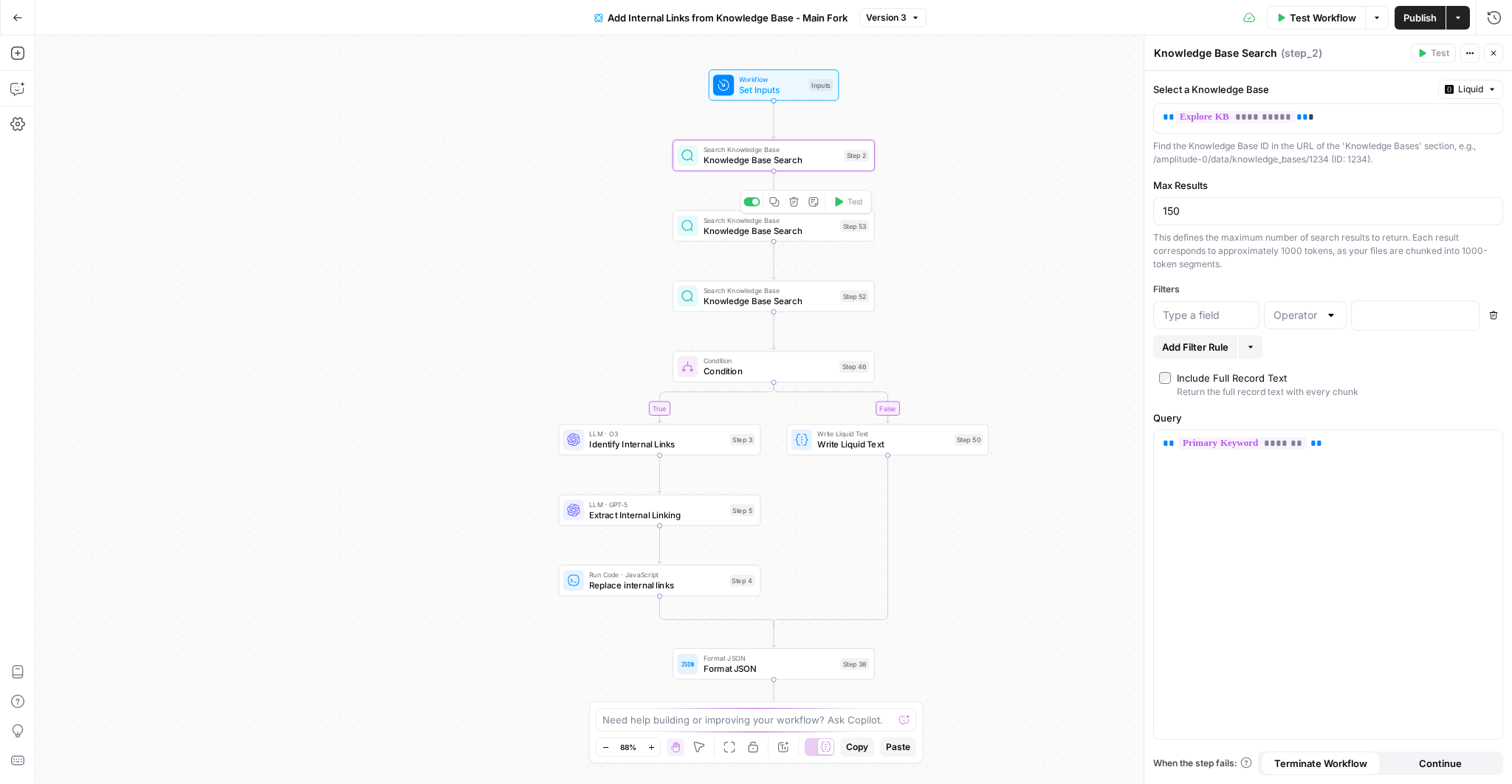
click at [753, 232] on span "Knowledge Base Search" at bounding box center [769, 230] width 132 height 13
click at [732, 306] on span "Knowledge Base Search" at bounding box center [769, 301] width 132 height 13
click at [635, 447] on span "Identify Internal Links" at bounding box center [657, 444] width 136 height 13
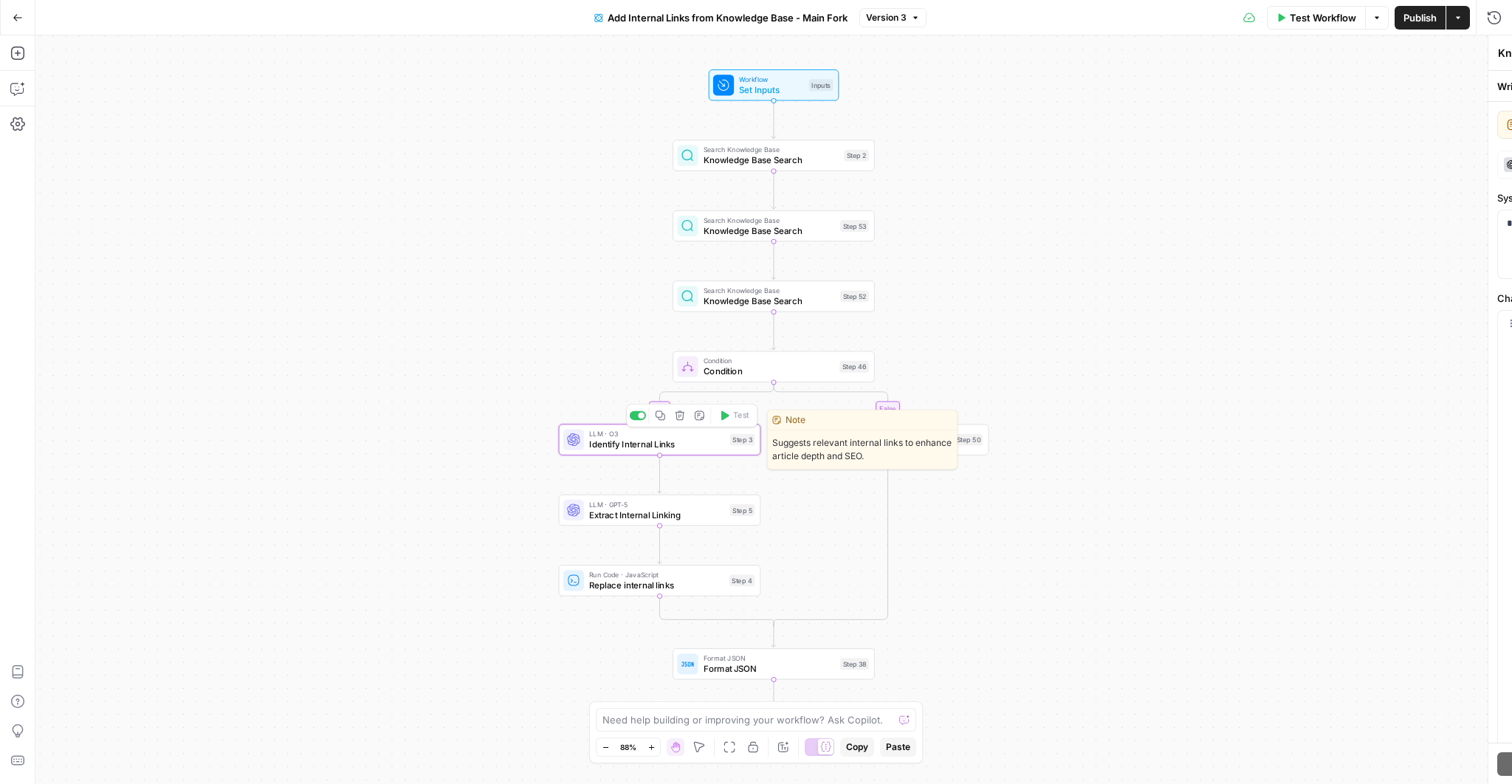
type textarea "Identify Internal Links"
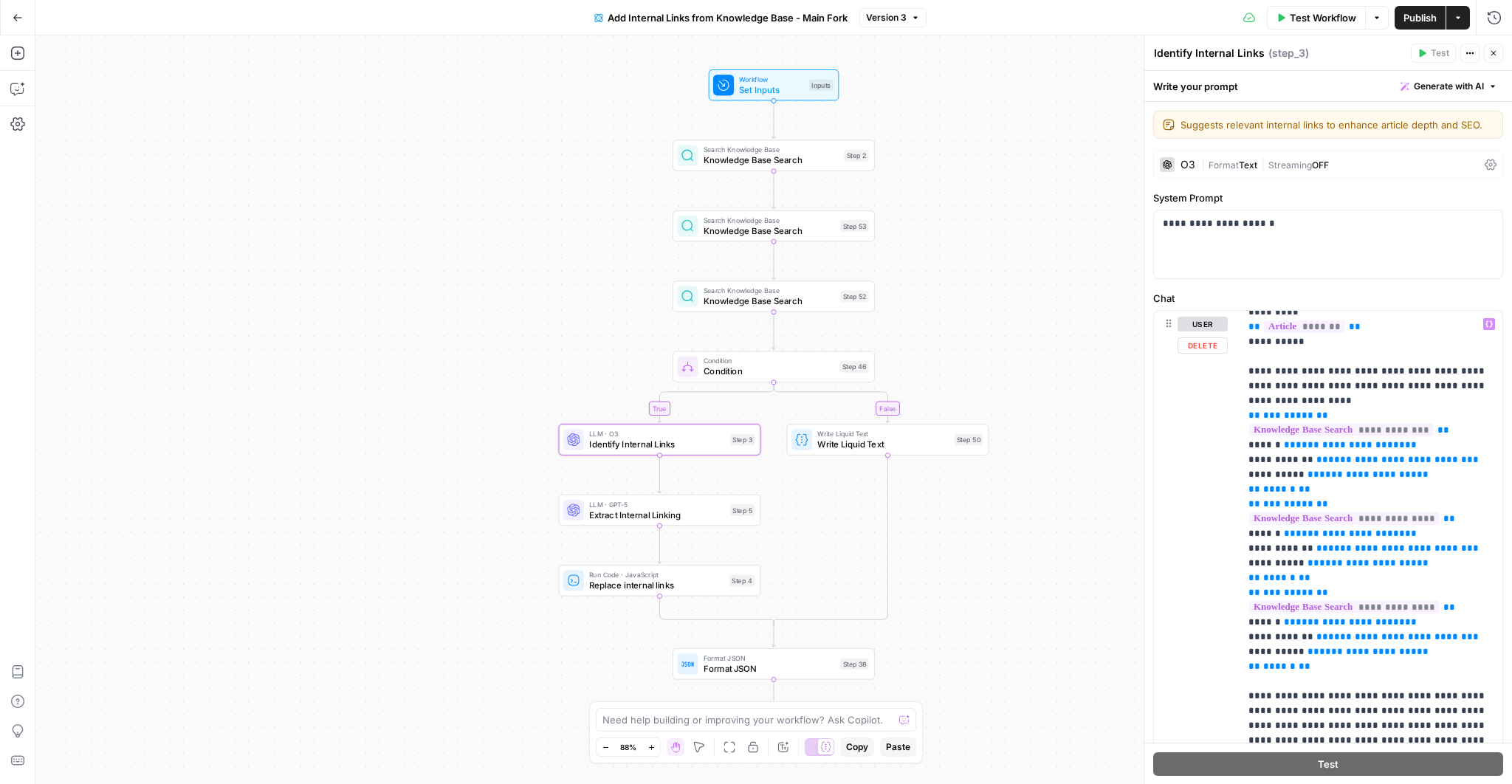
scroll to position [120, 0]
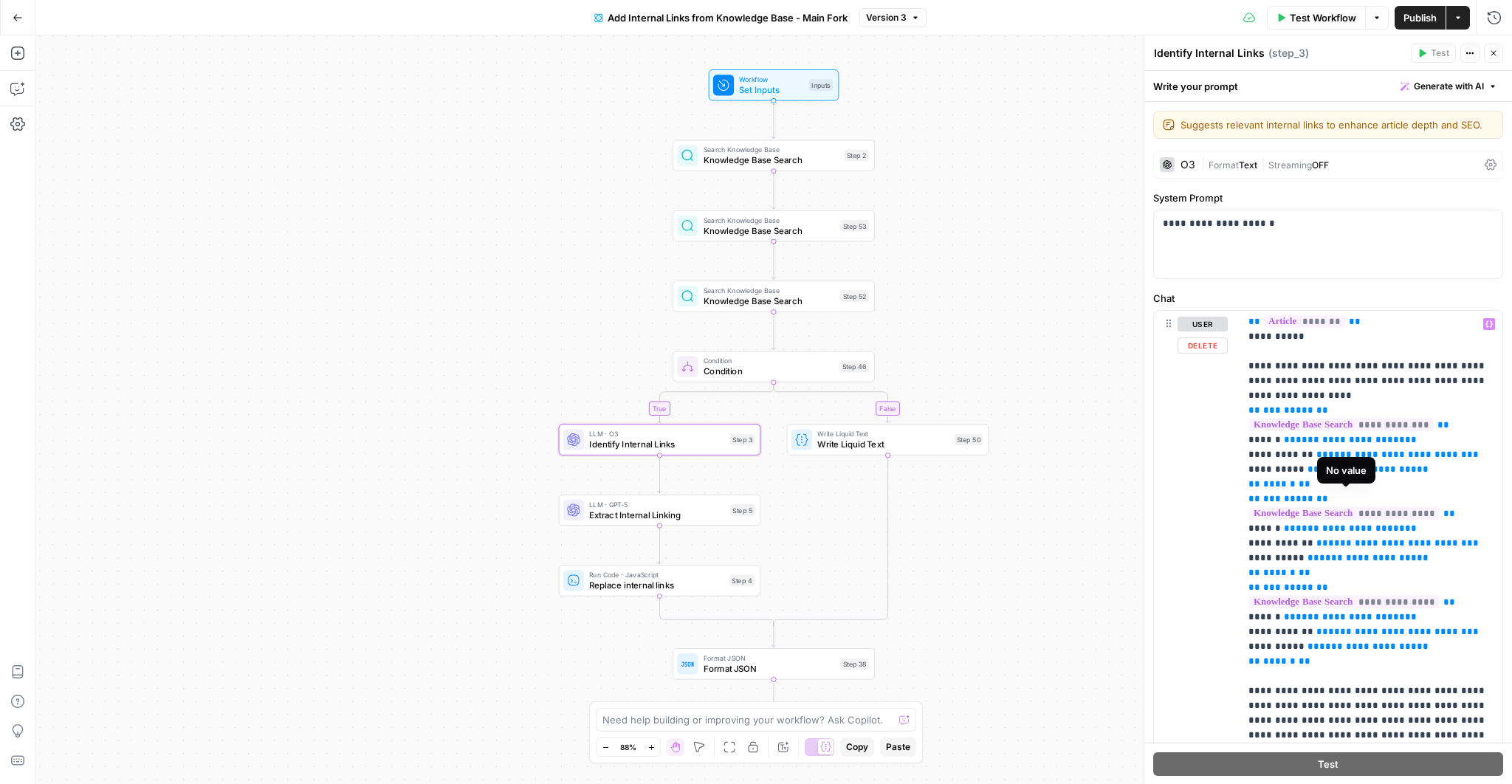
click at [1285, 507] on span "**********" at bounding box center [1345, 513] width 191 height 13
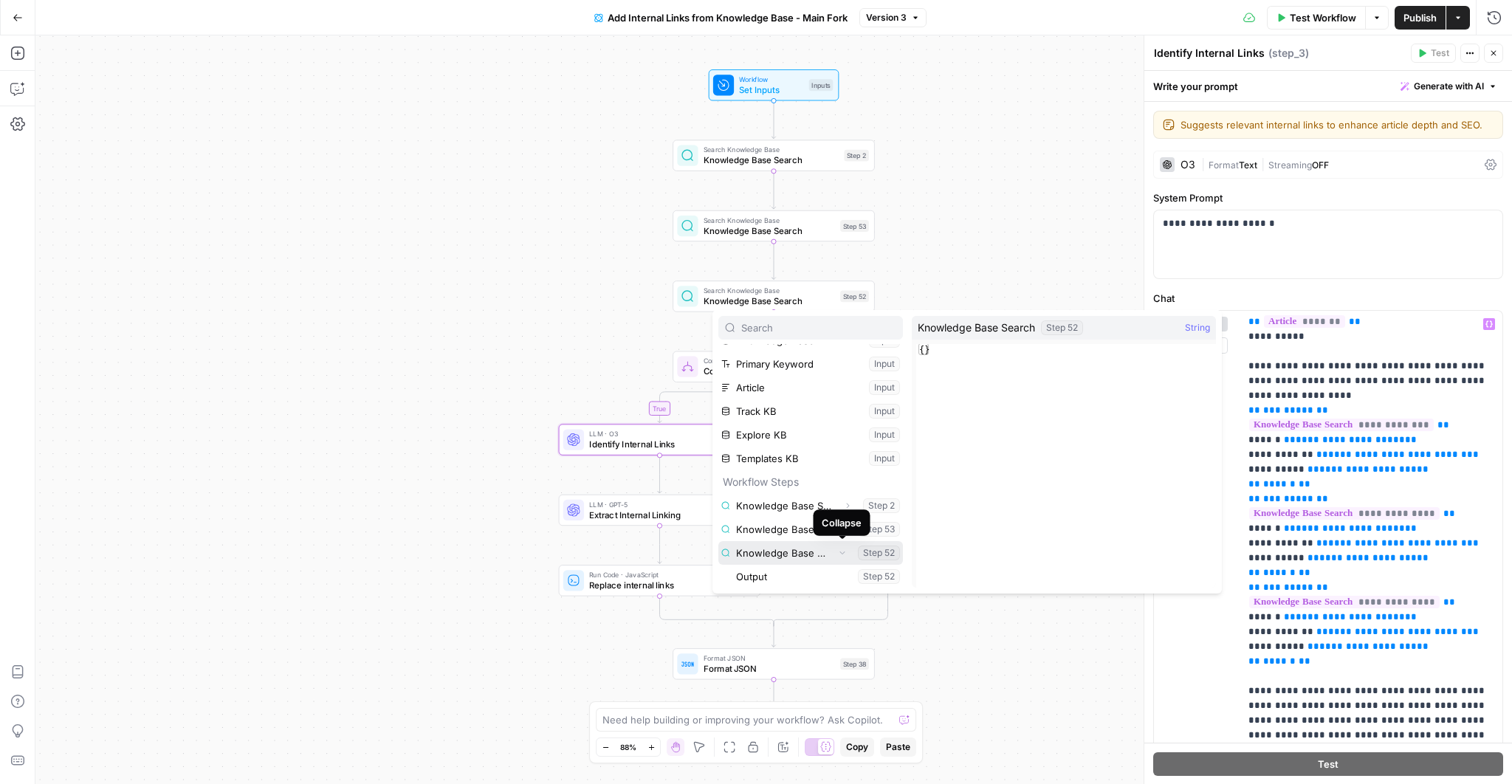
click at [842, 551] on icon "button" at bounding box center [842, 552] width 9 height 9
click at [844, 555] on icon "button" at bounding box center [842, 553] width 9 height 9
click at [794, 551] on button "Select variable Output" at bounding box center [818, 553] width 170 height 24
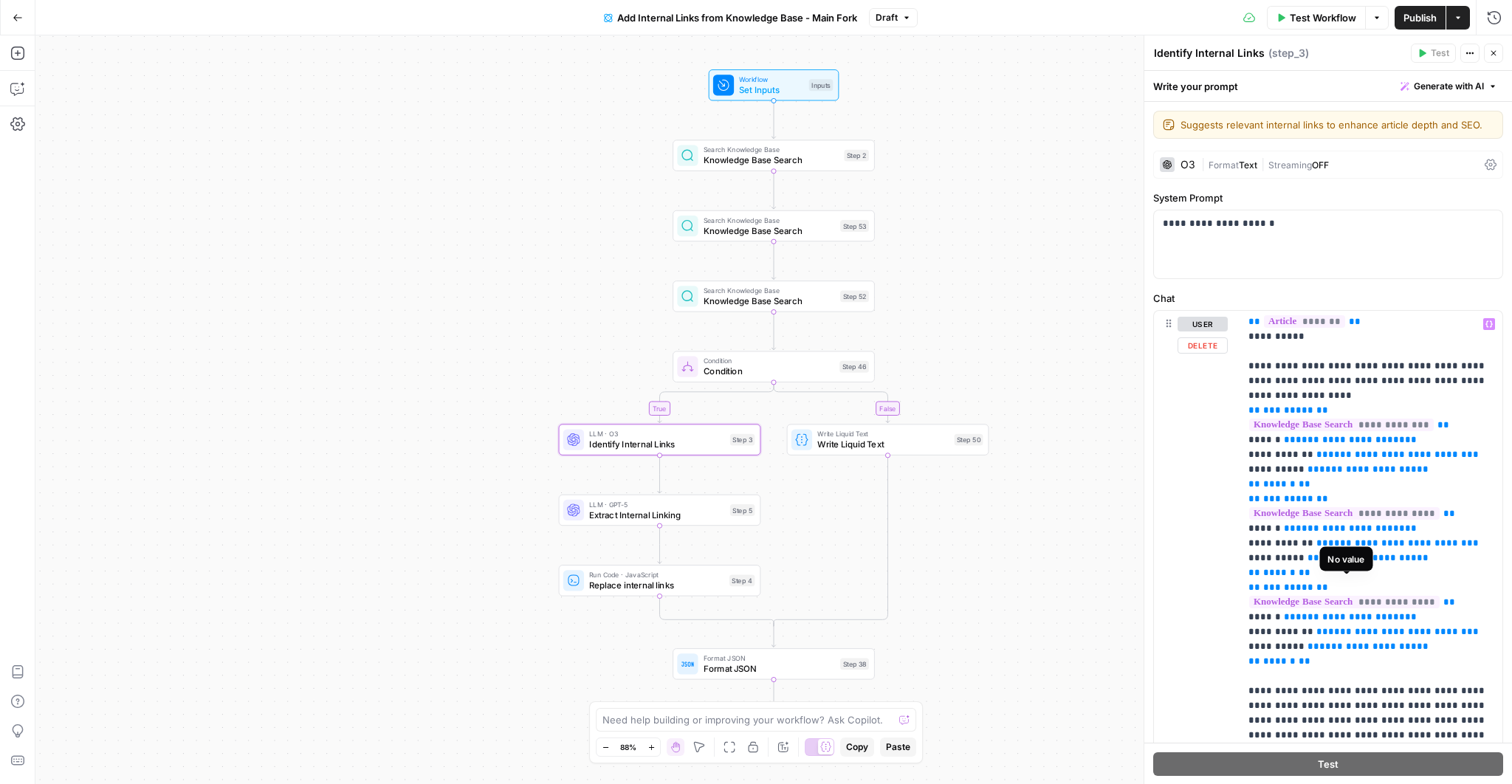
click at [1408, 596] on span "**********" at bounding box center [1345, 602] width 191 height 13
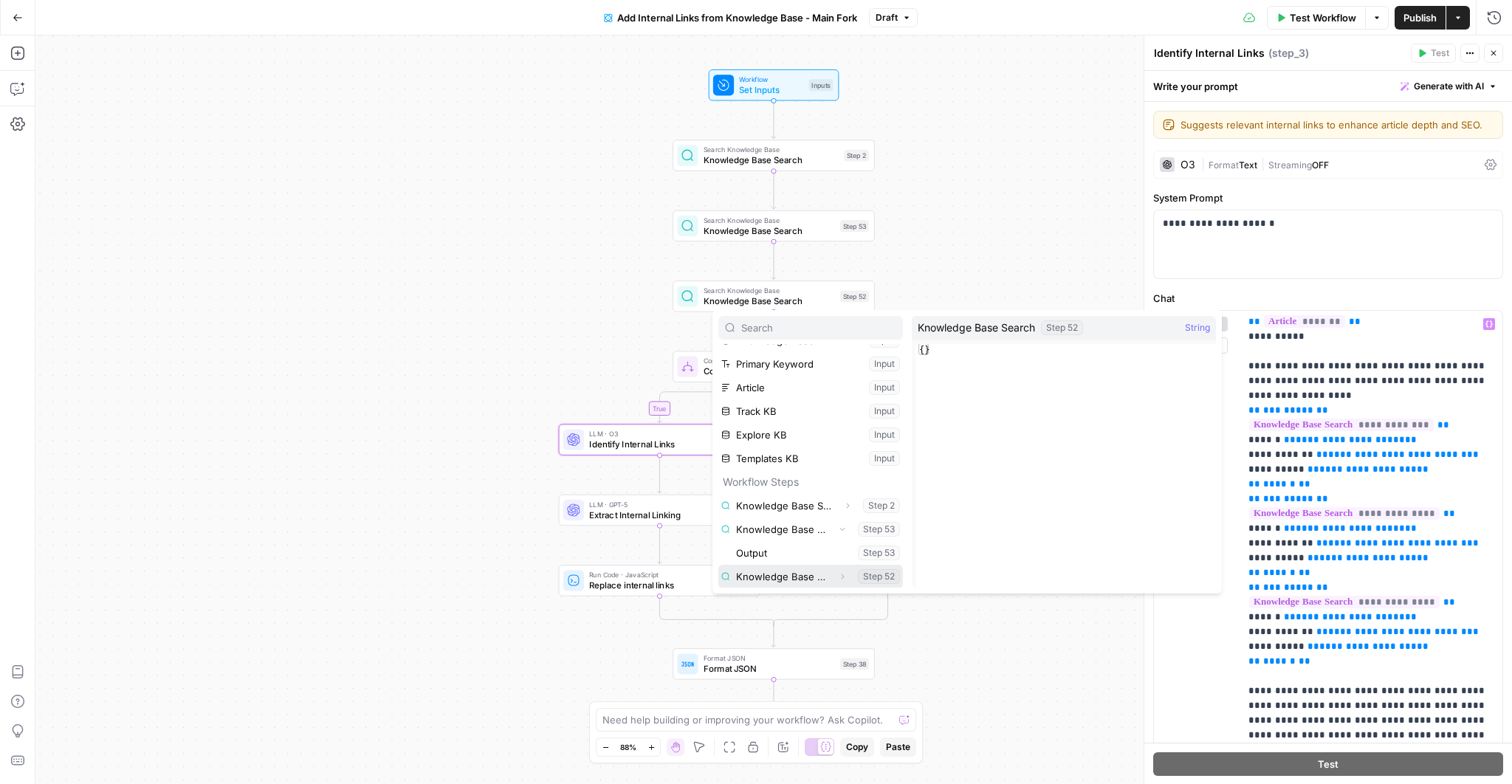
click at [824, 576] on button "Select variable Knowledge Base Search" at bounding box center [810, 576] width 184 height 24
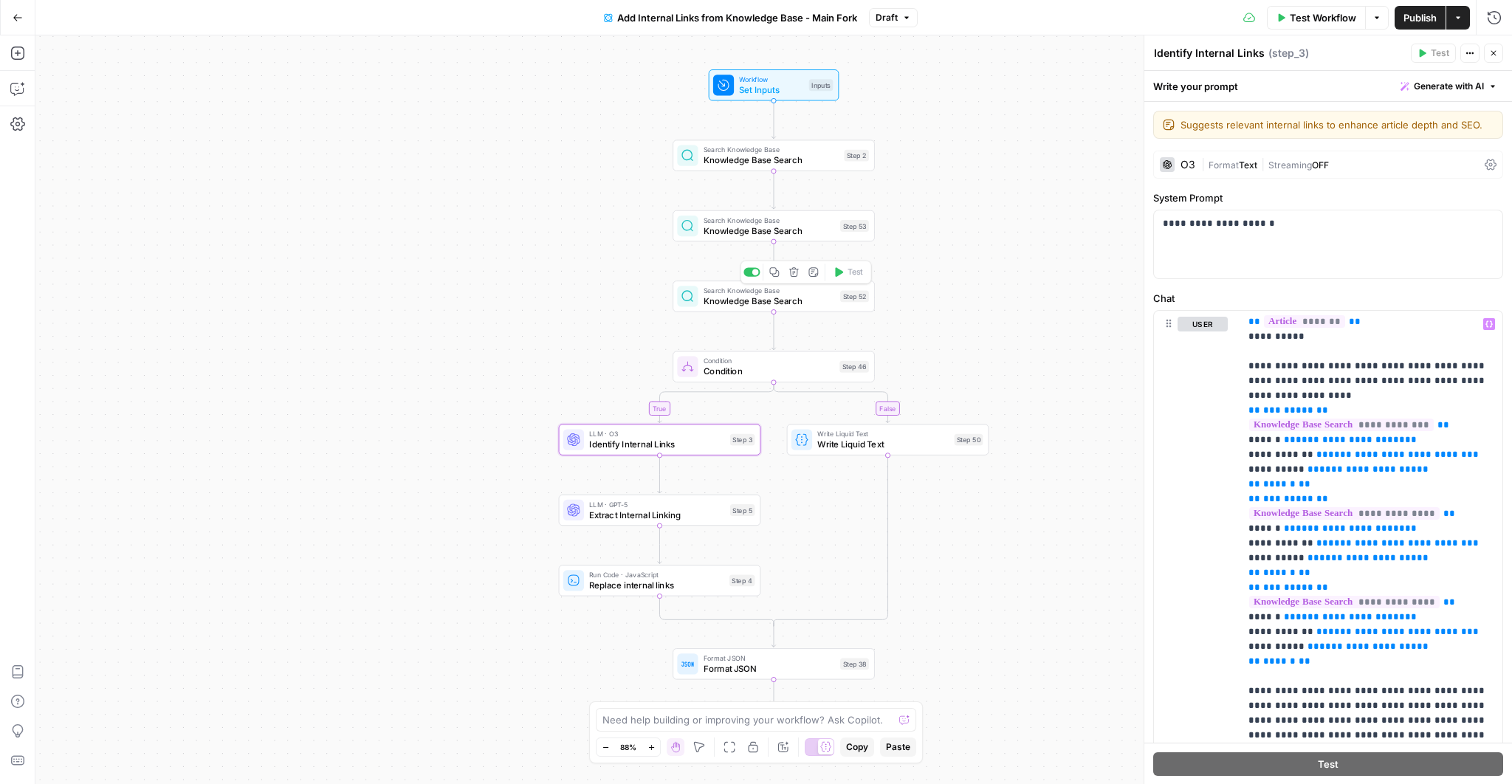
click at [769, 303] on span "Knowledge Base Search" at bounding box center [769, 301] width 132 height 13
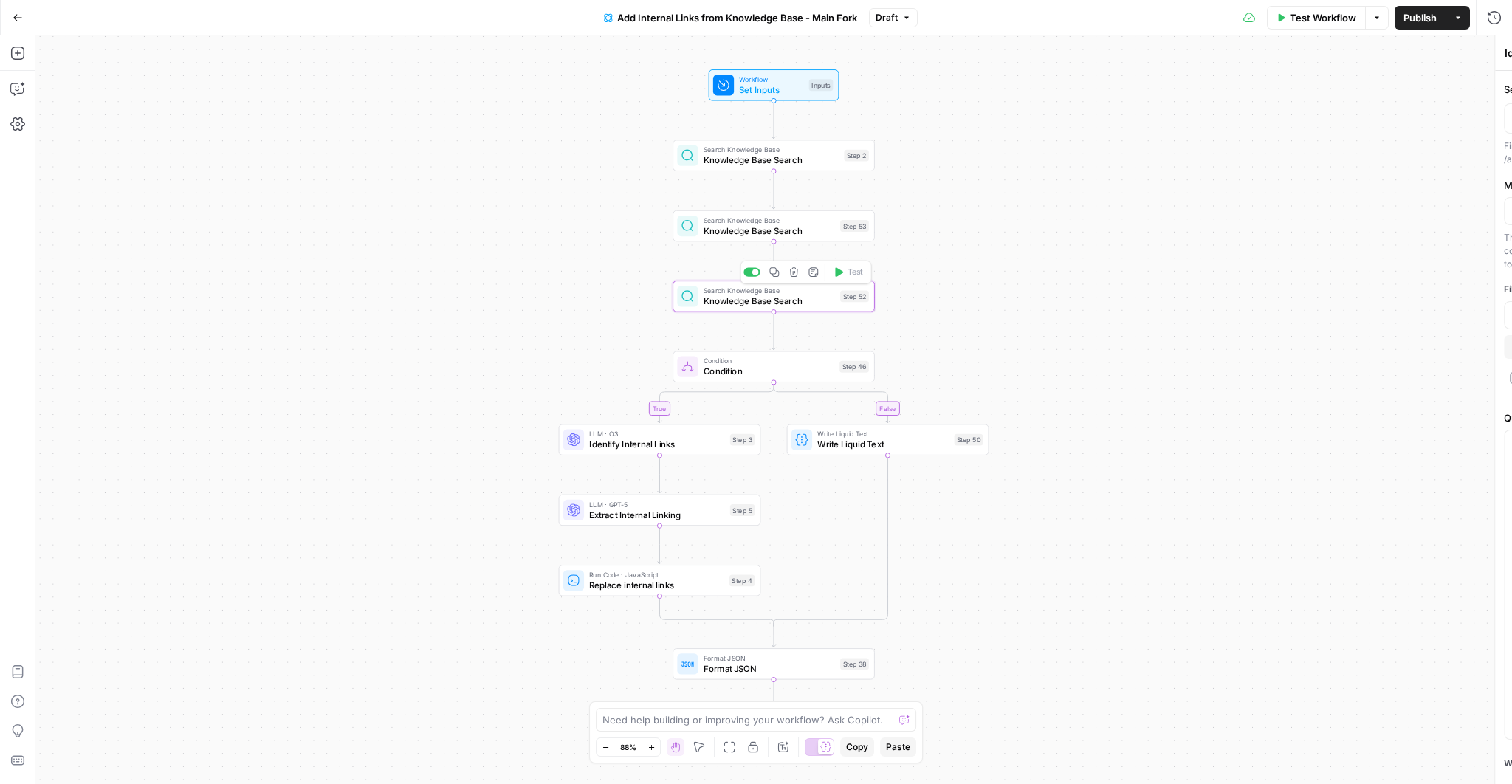
type textarea "Knowledge Base Search"
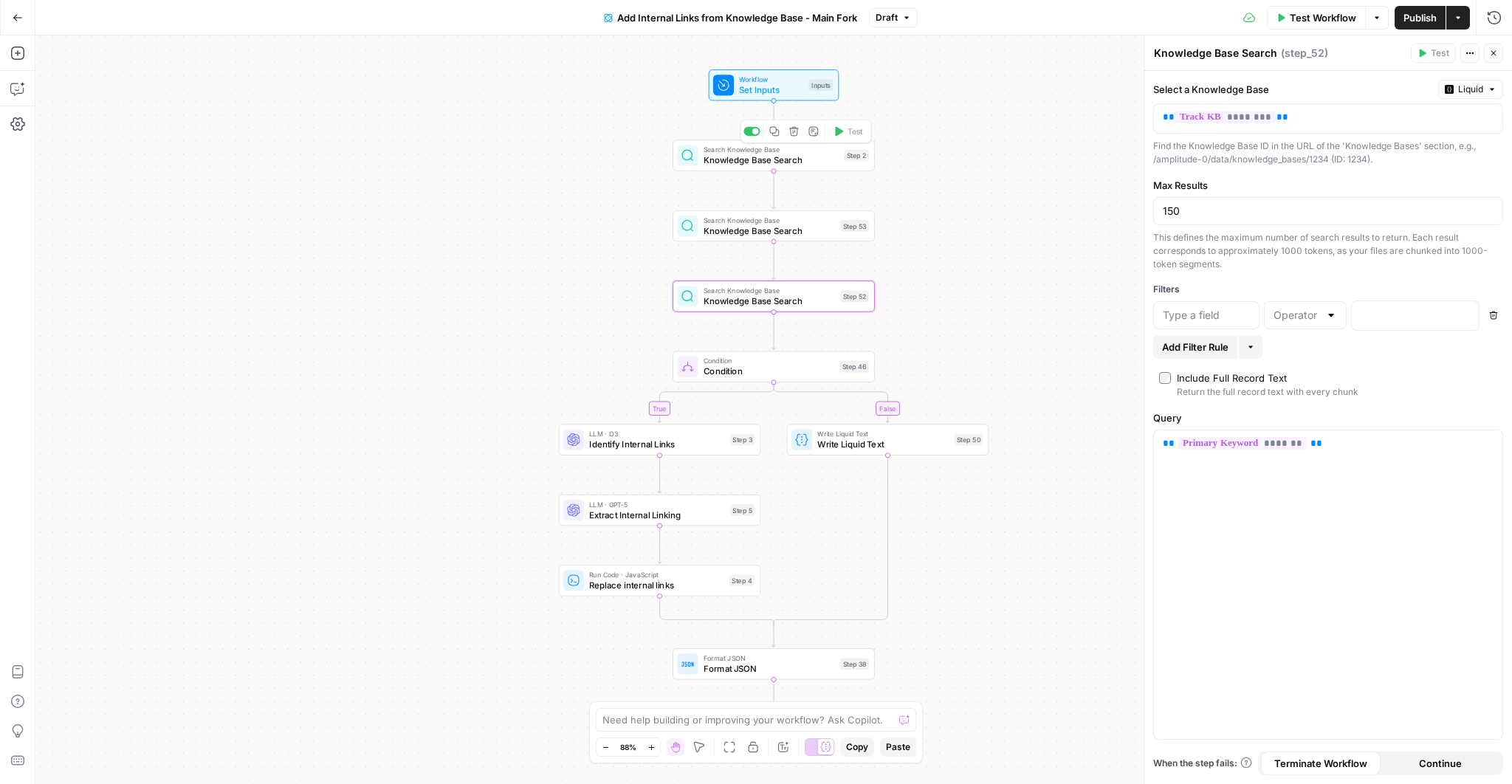
click at [742, 161] on span "Knowledge Base Search" at bounding box center [772, 160] width 136 height 13
click at [757, 91] on span "Set Inputs" at bounding box center [772, 90] width 65 height 13
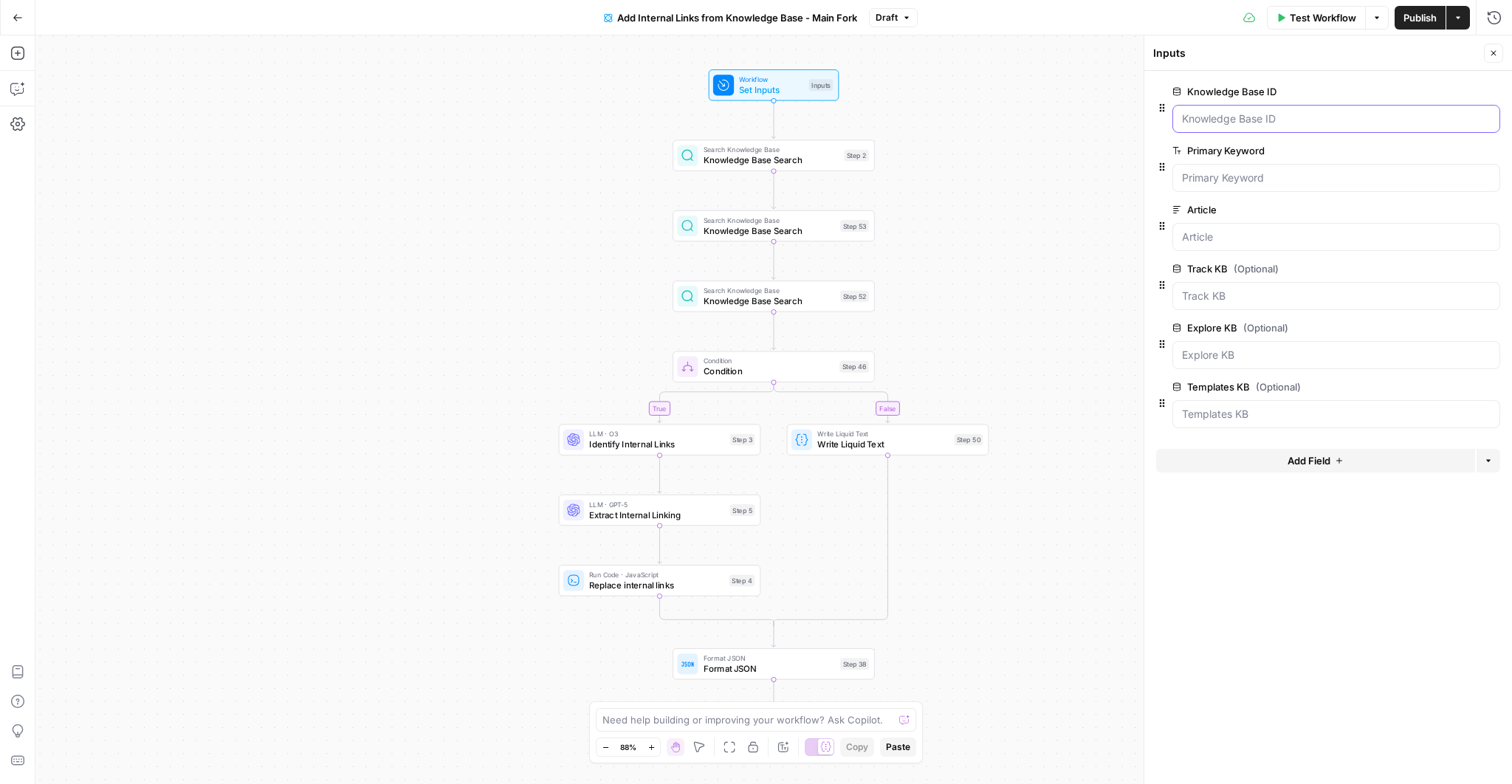
click at [1235, 124] on ID "Knowledge Base ID" at bounding box center [1336, 119] width 309 height 15
click at [1439, 94] on span "edit field" at bounding box center [1444, 91] width 32 height 12
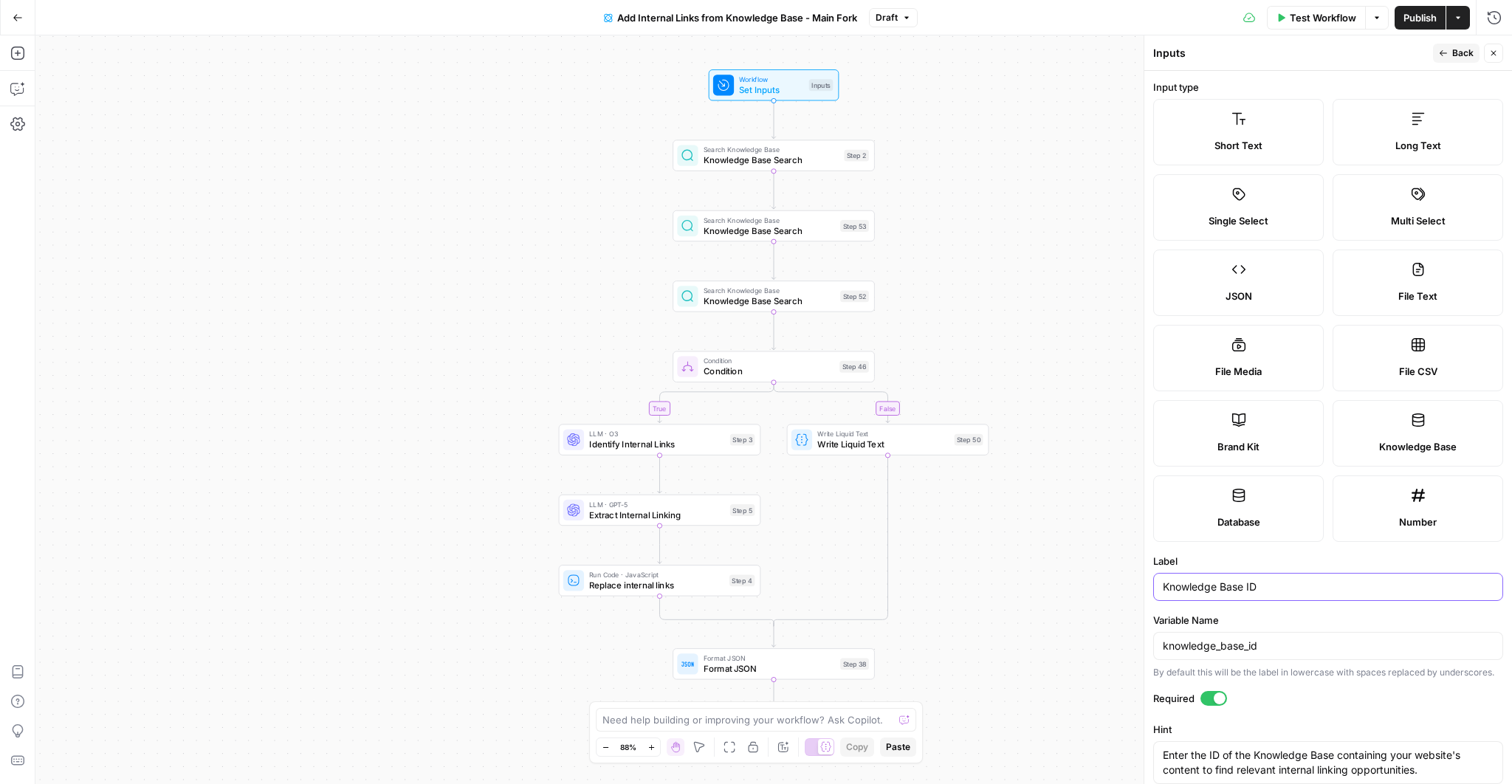
click at [1179, 586] on input "Knowledge Base ID" at bounding box center [1329, 586] width 331 height 15
type input "Explore KB"
click at [1451, 49] on button "Back" at bounding box center [1456, 53] width 46 height 19
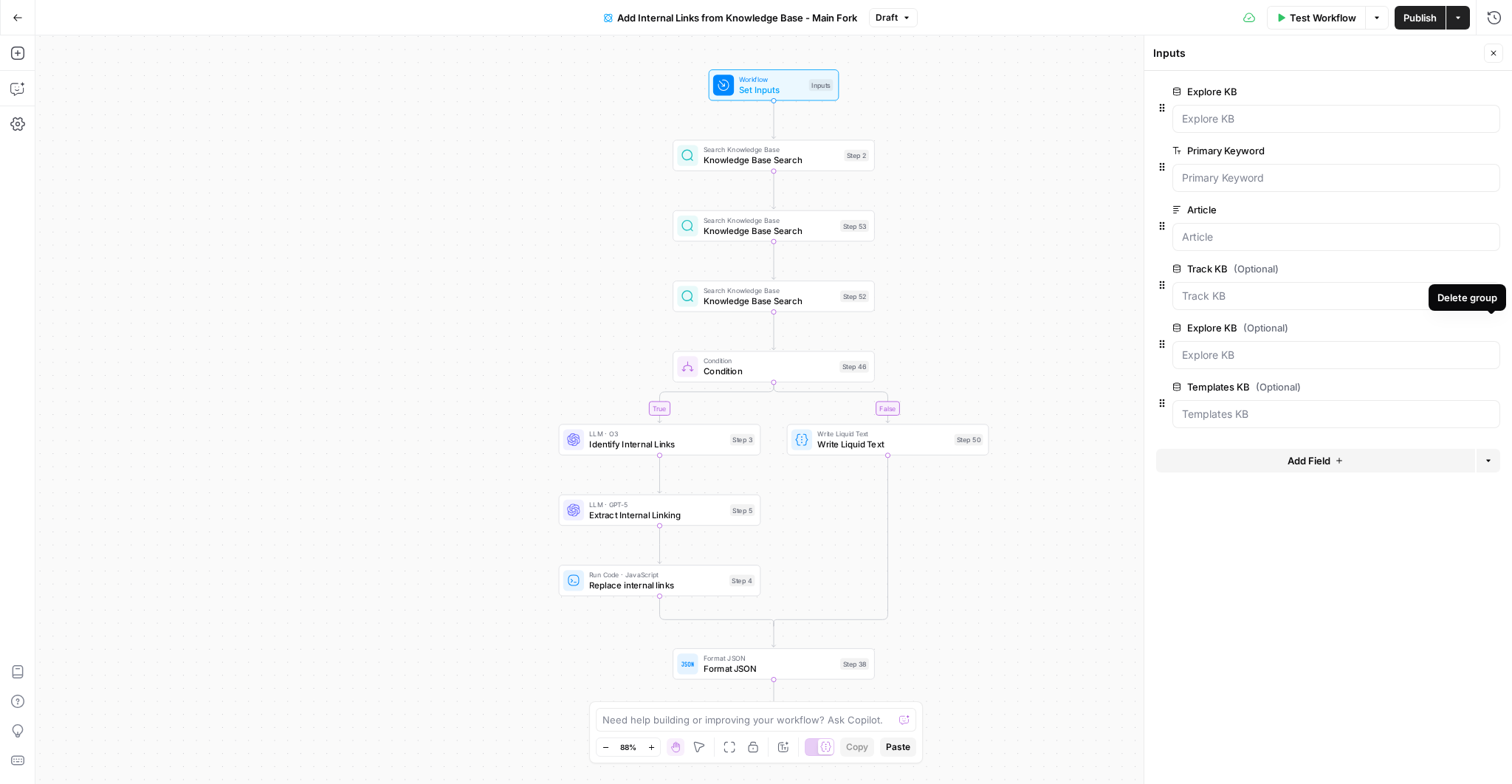
click at [1493, 327] on icon "button" at bounding box center [1492, 328] width 8 height 8
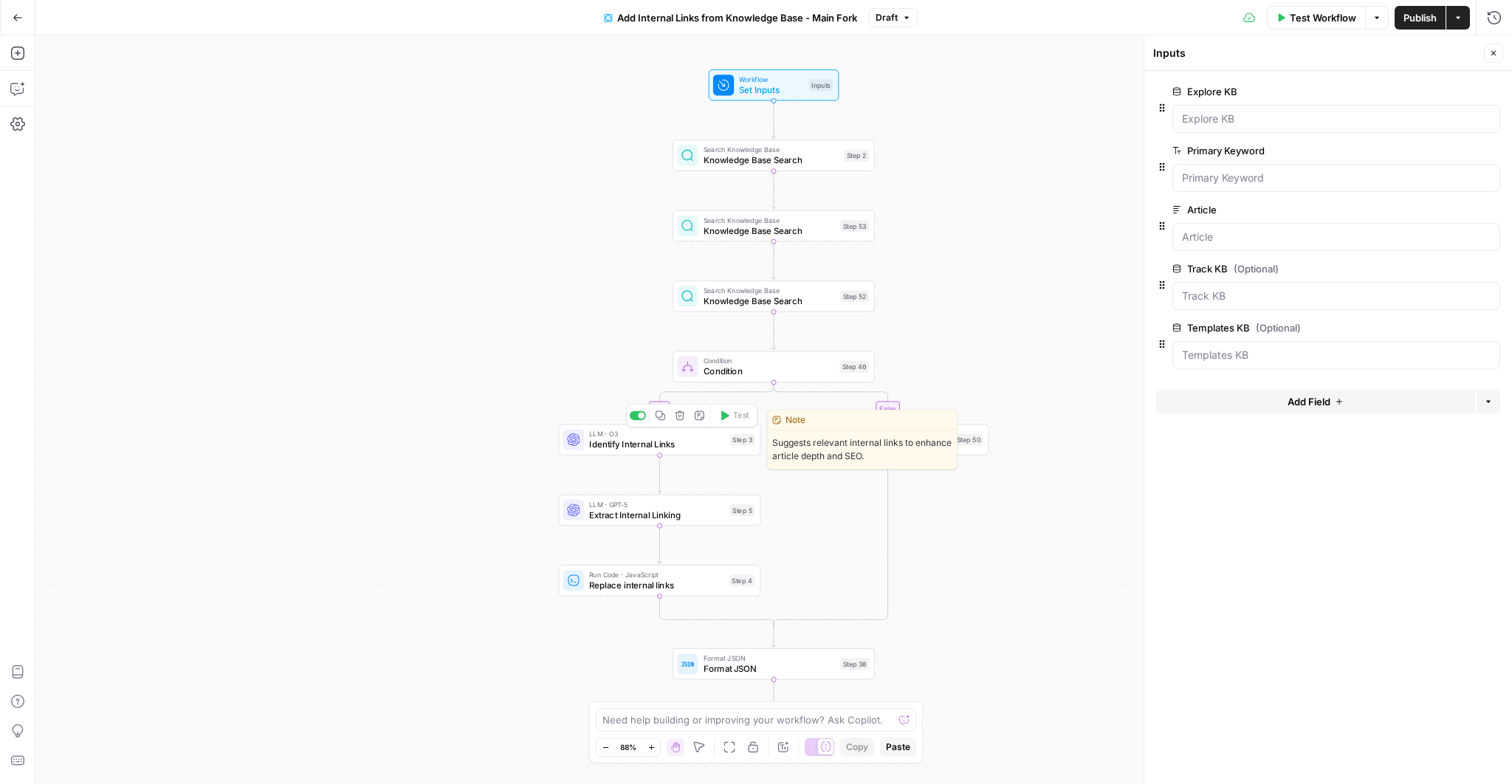
click at [643, 441] on span "Identify Internal Links" at bounding box center [657, 444] width 136 height 13
type textarea "Identify Internal Links"
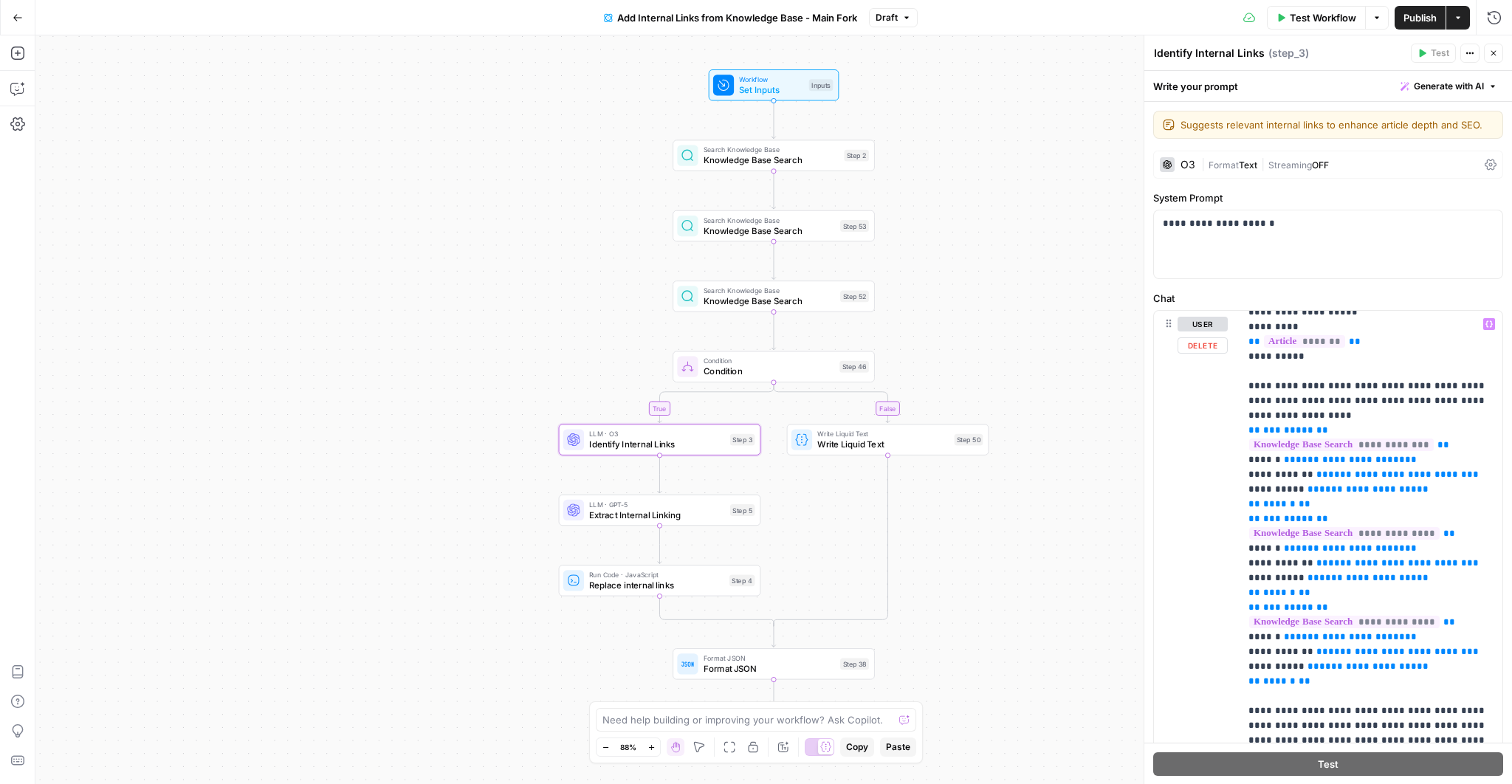
scroll to position [101, 0]
click at [1348, 438] on span "**********" at bounding box center [1342, 445] width 184 height 13
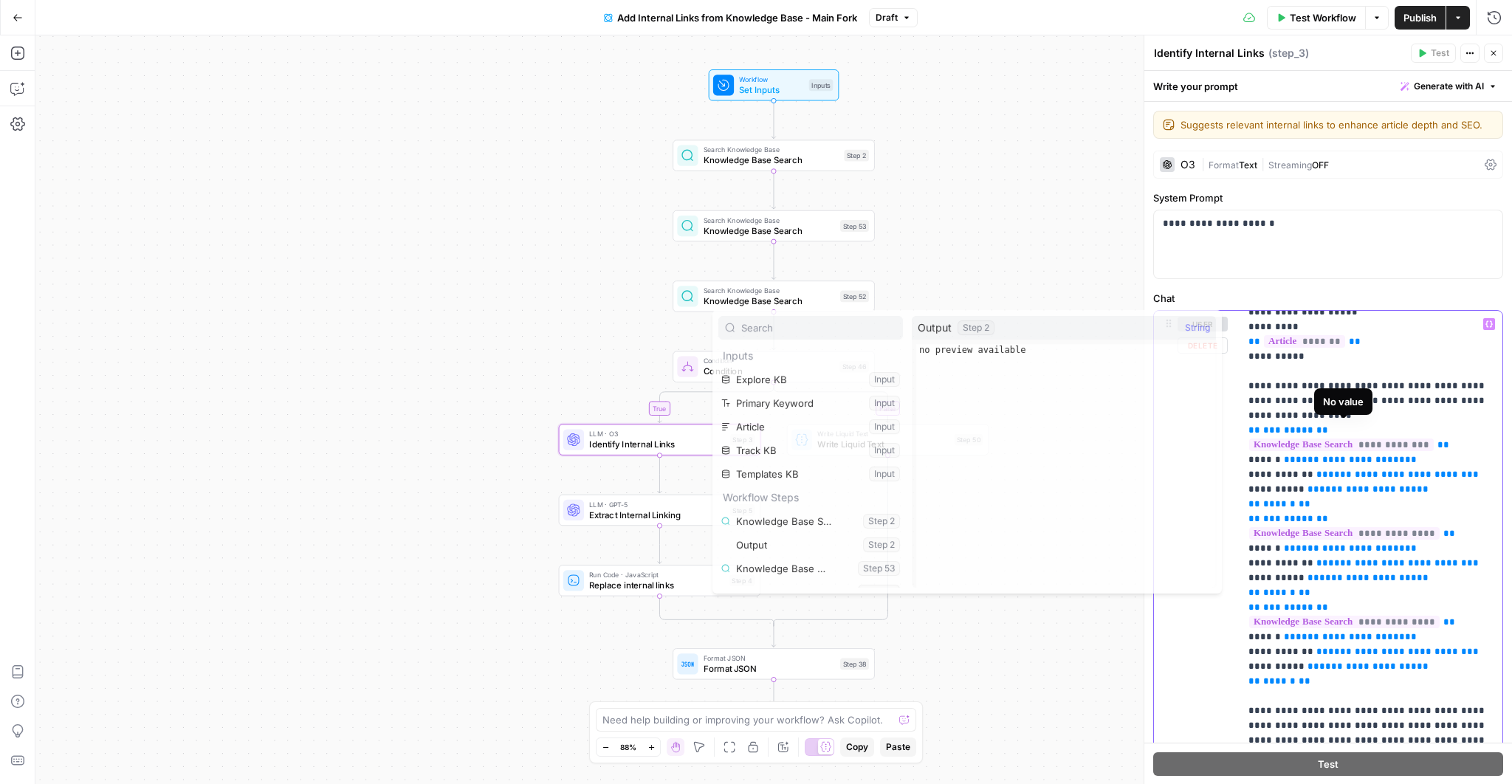
click at [1348, 438] on span "**********" at bounding box center [1342, 445] width 184 height 13
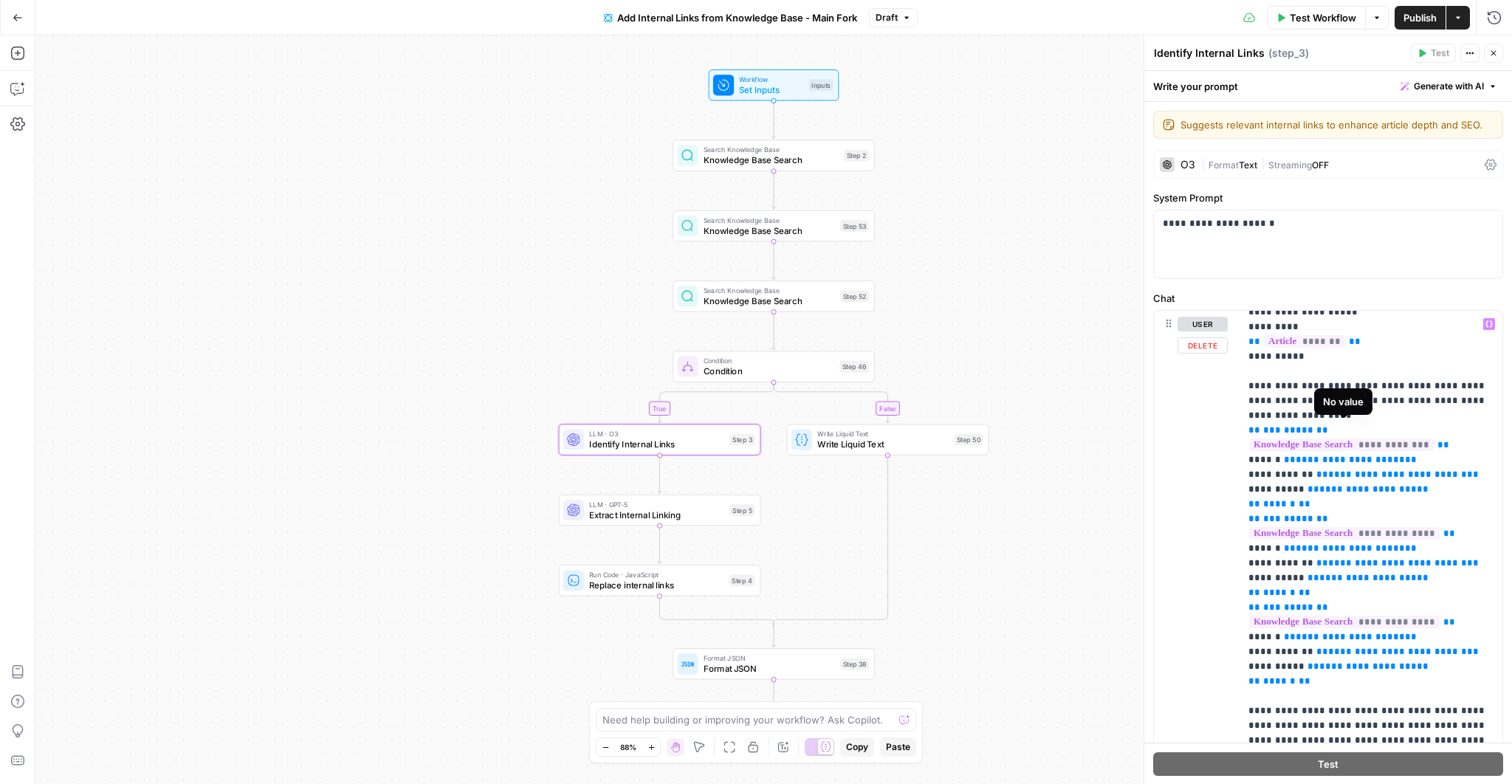
click at [1348, 438] on span "**********" at bounding box center [1342, 445] width 184 height 13
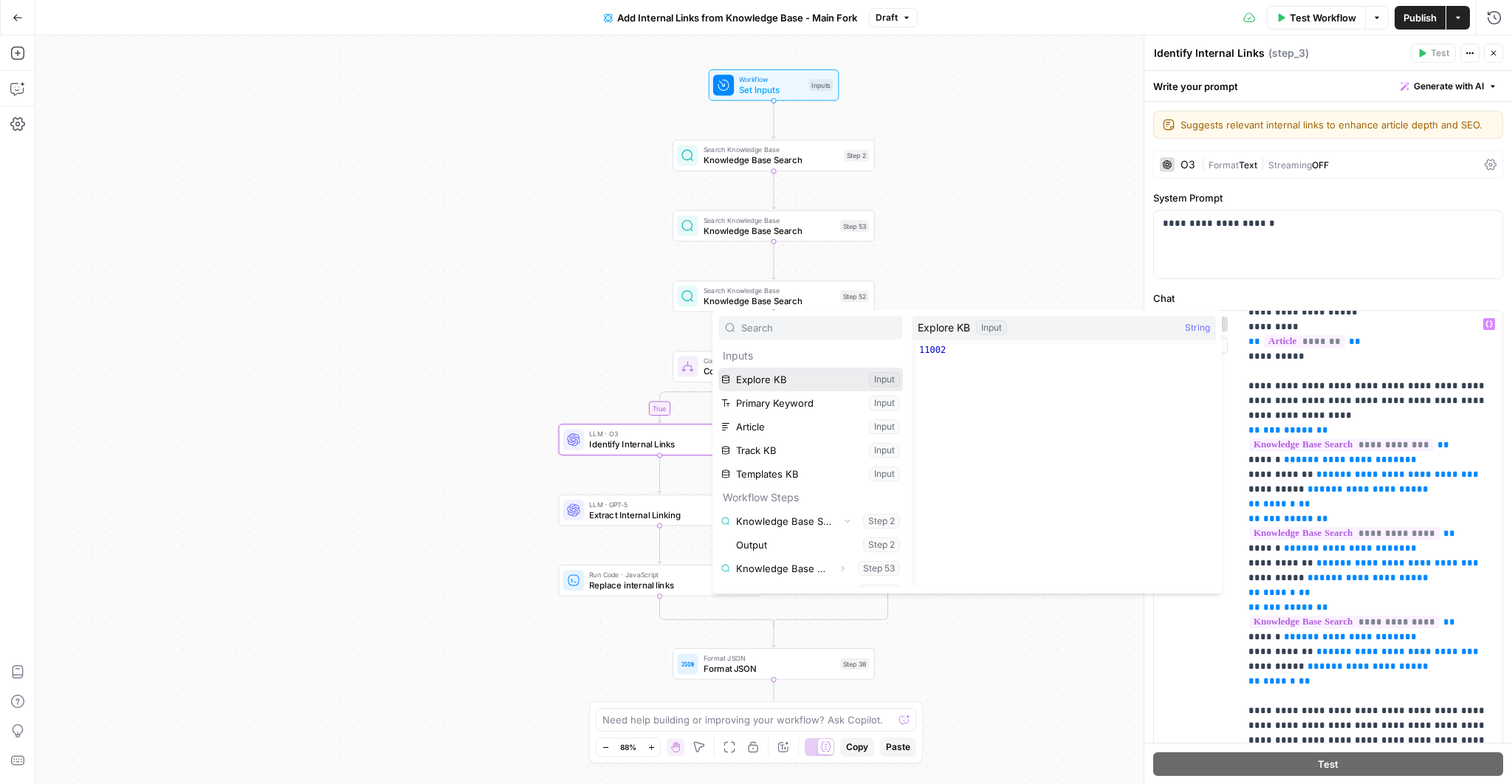
click at [802, 373] on button "Select variable Explore KB" at bounding box center [810, 379] width 184 height 24
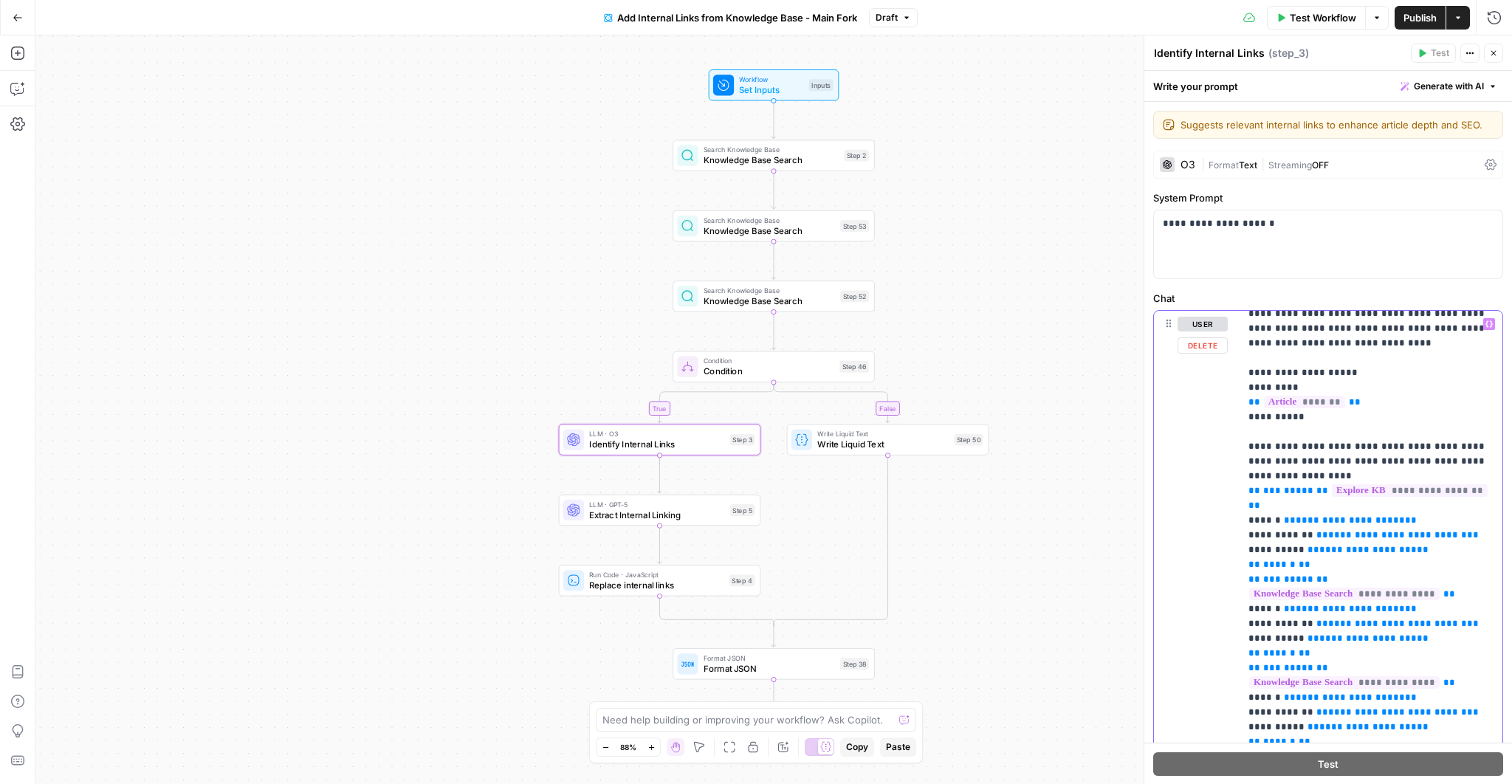
scroll to position [35, 0]
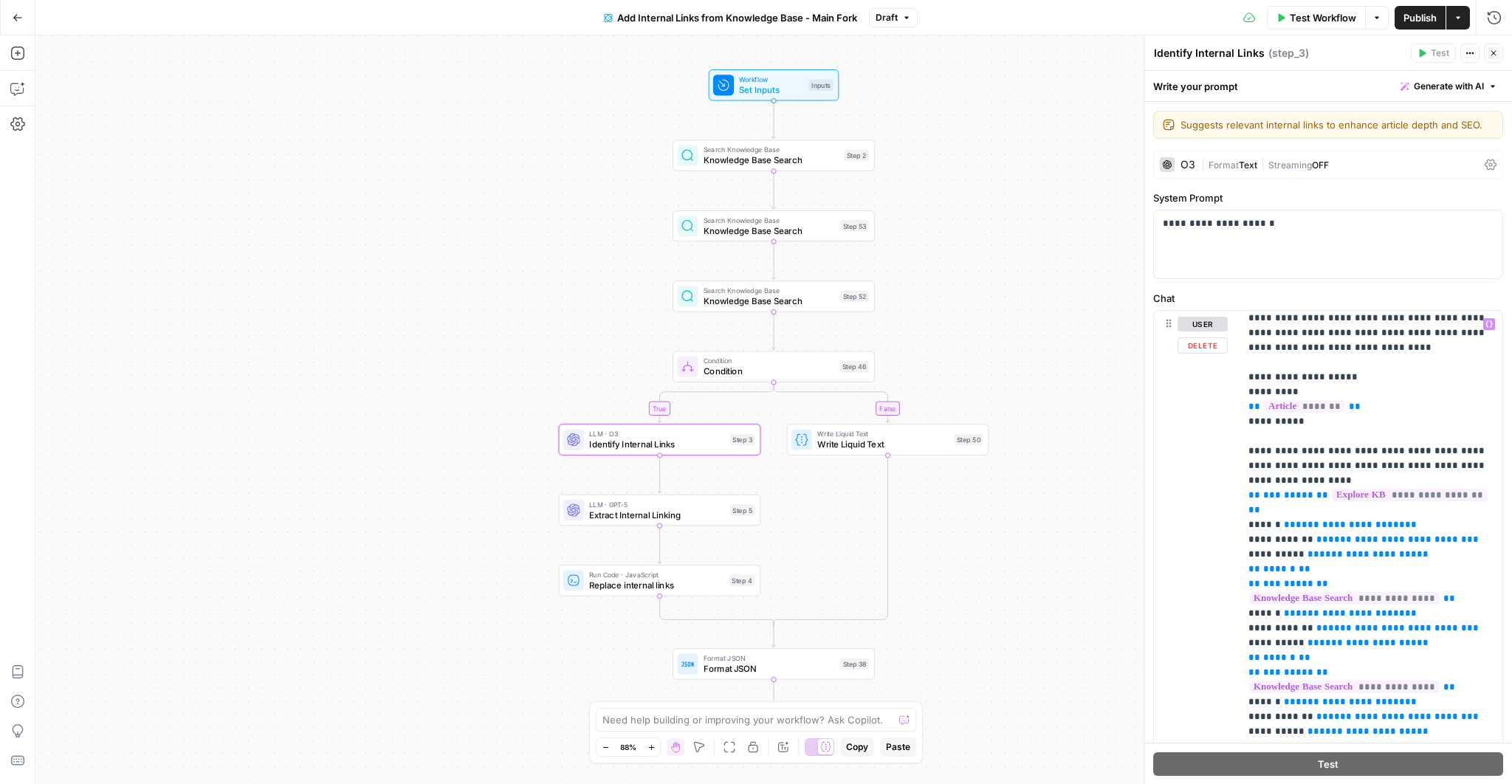
click at [1362, 592] on span "**********" at bounding box center [1345, 598] width 191 height 13
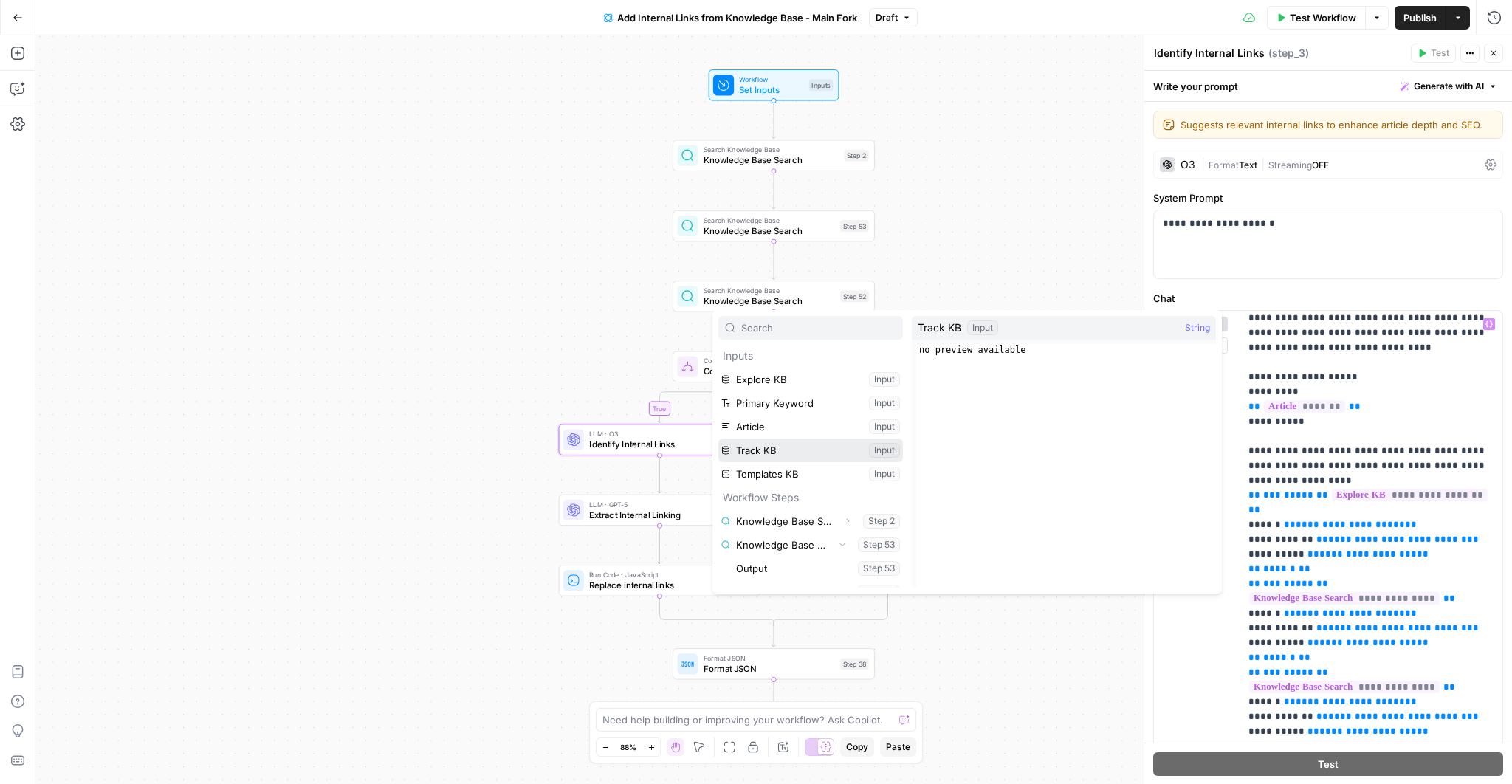
click at [806, 452] on button "Select variable Track KB" at bounding box center [810, 450] width 184 height 24
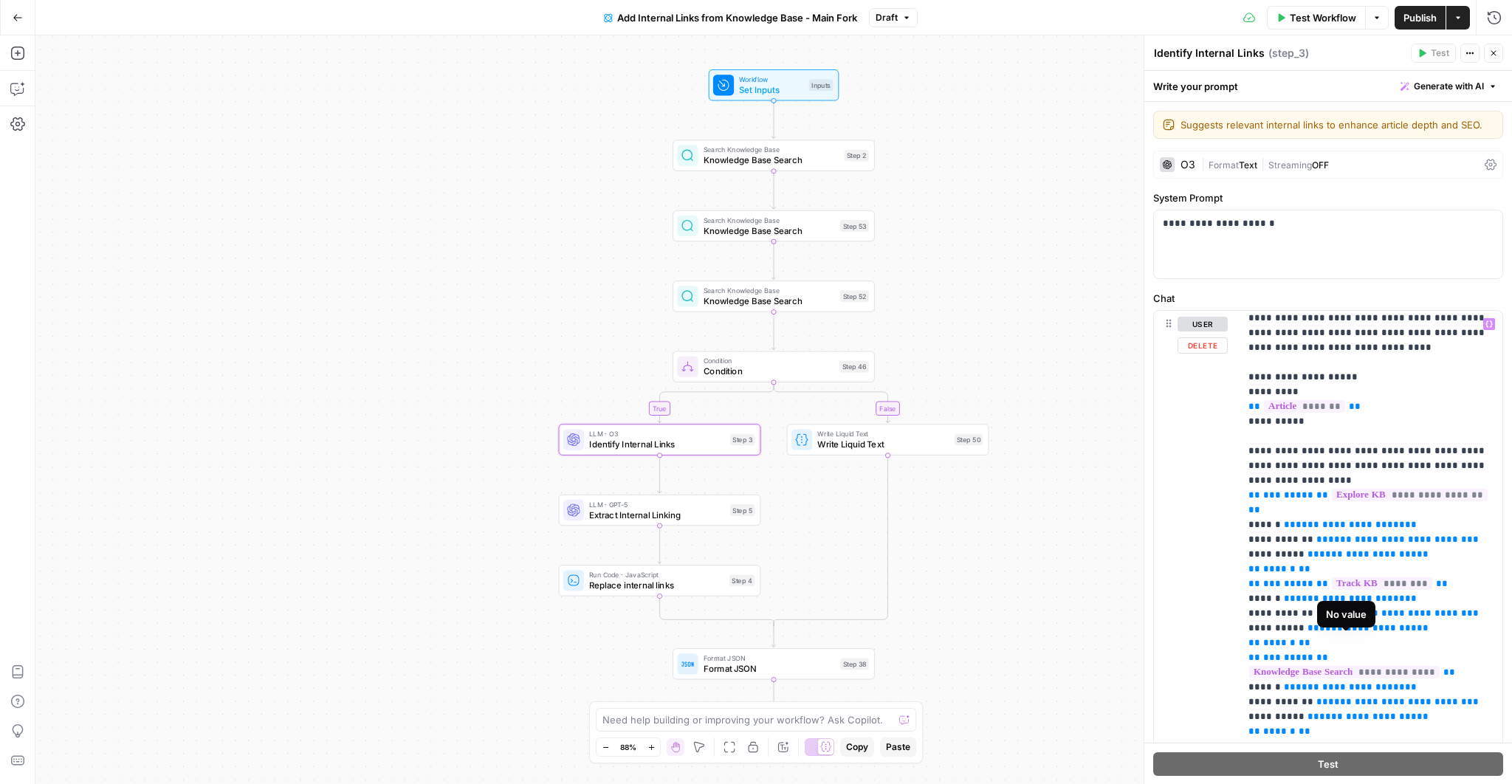
click at [1369, 666] on span "**********" at bounding box center [1345, 672] width 191 height 13
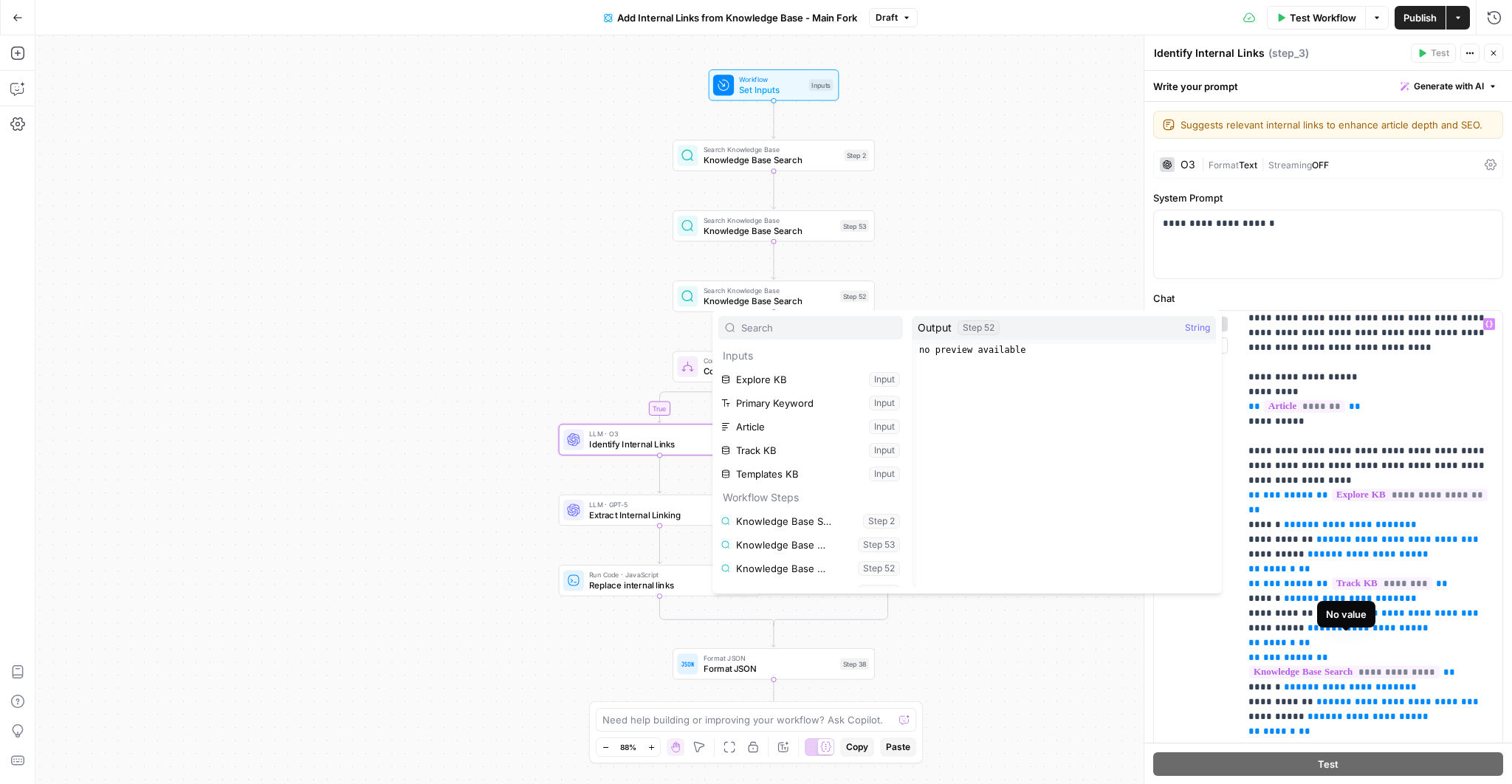
scroll to position [16, 0]
click at [794, 454] on button "Select variable Templates KB" at bounding box center [810, 458] width 184 height 24
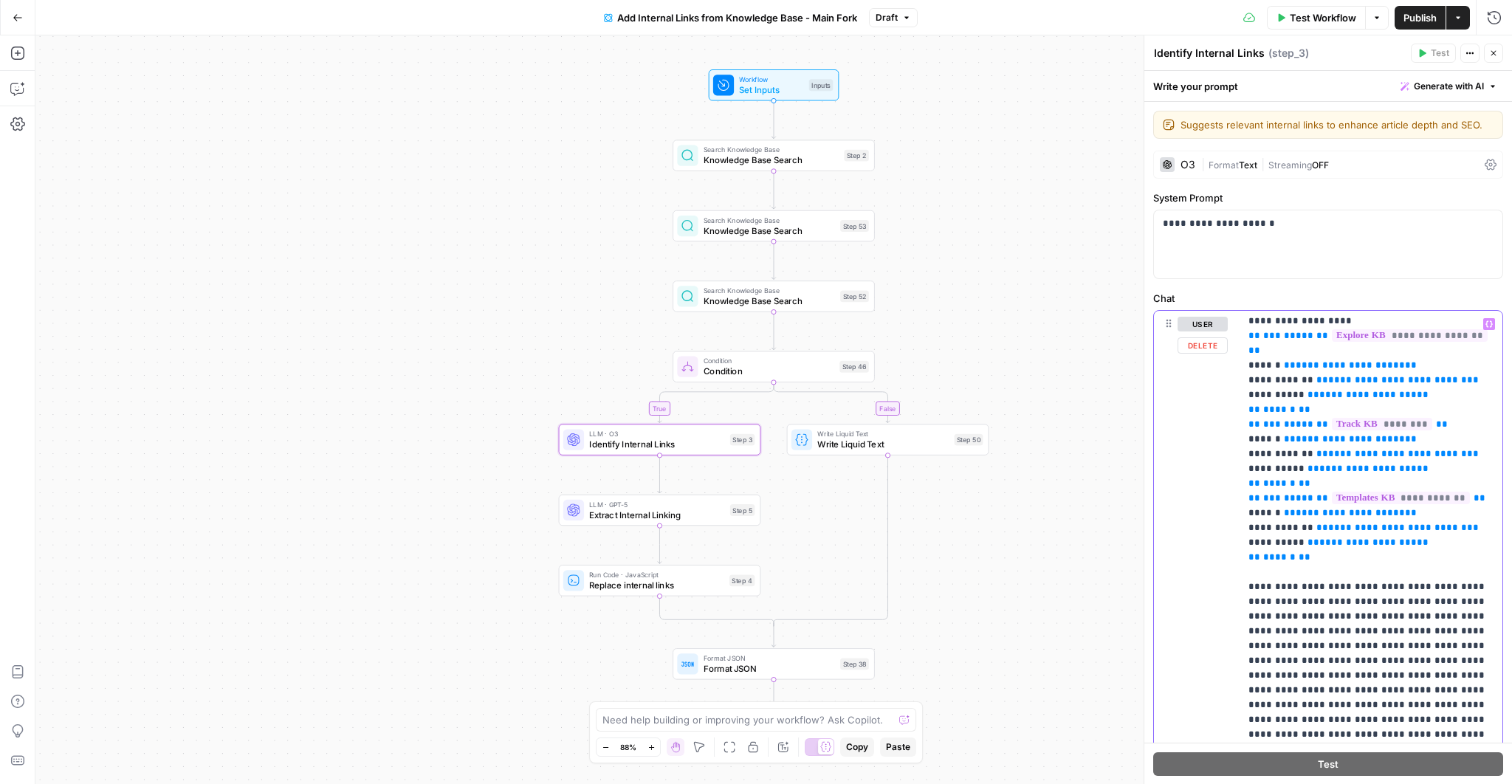
scroll to position [292, 0]
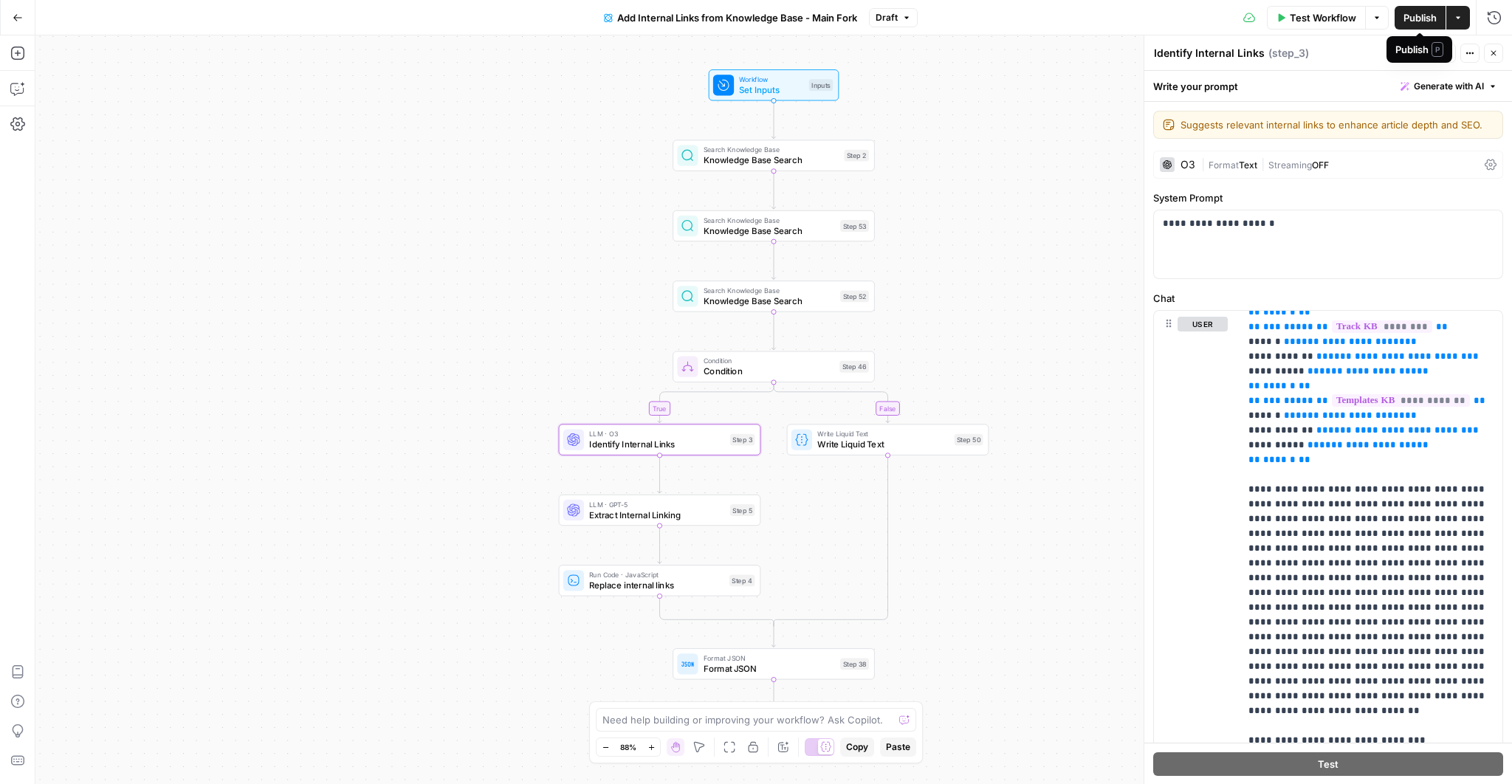
click at [1422, 17] on span "Publish" at bounding box center [1421, 17] width 33 height 15
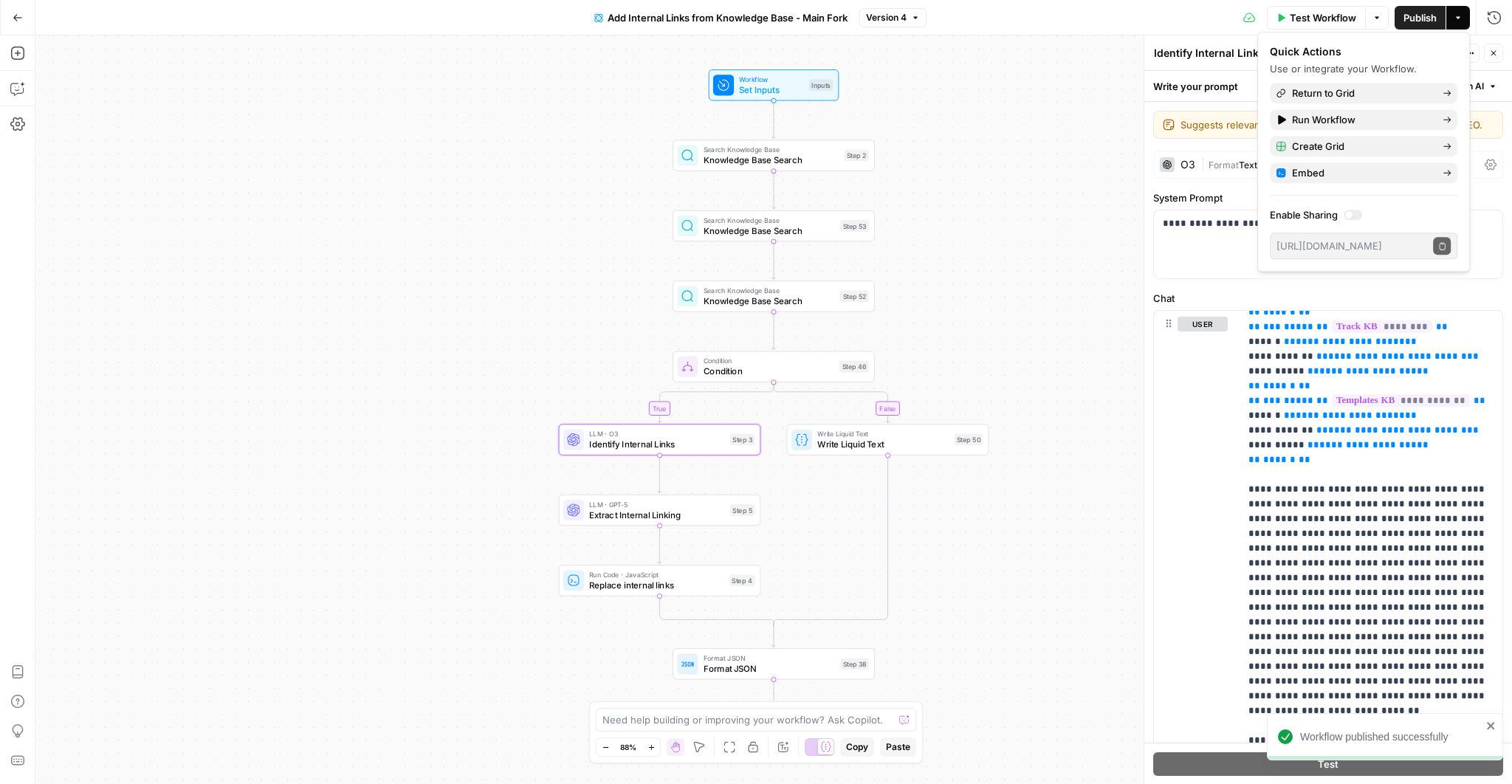
click at [1395, 131] on div "Quick Actions Use or integrate your Workflow. Return to Grid Run Workflow Creat…" at bounding box center [1364, 151] width 187 height 215
click at [1384, 96] on span "Return to Grid" at bounding box center [1362, 93] width 139 height 15
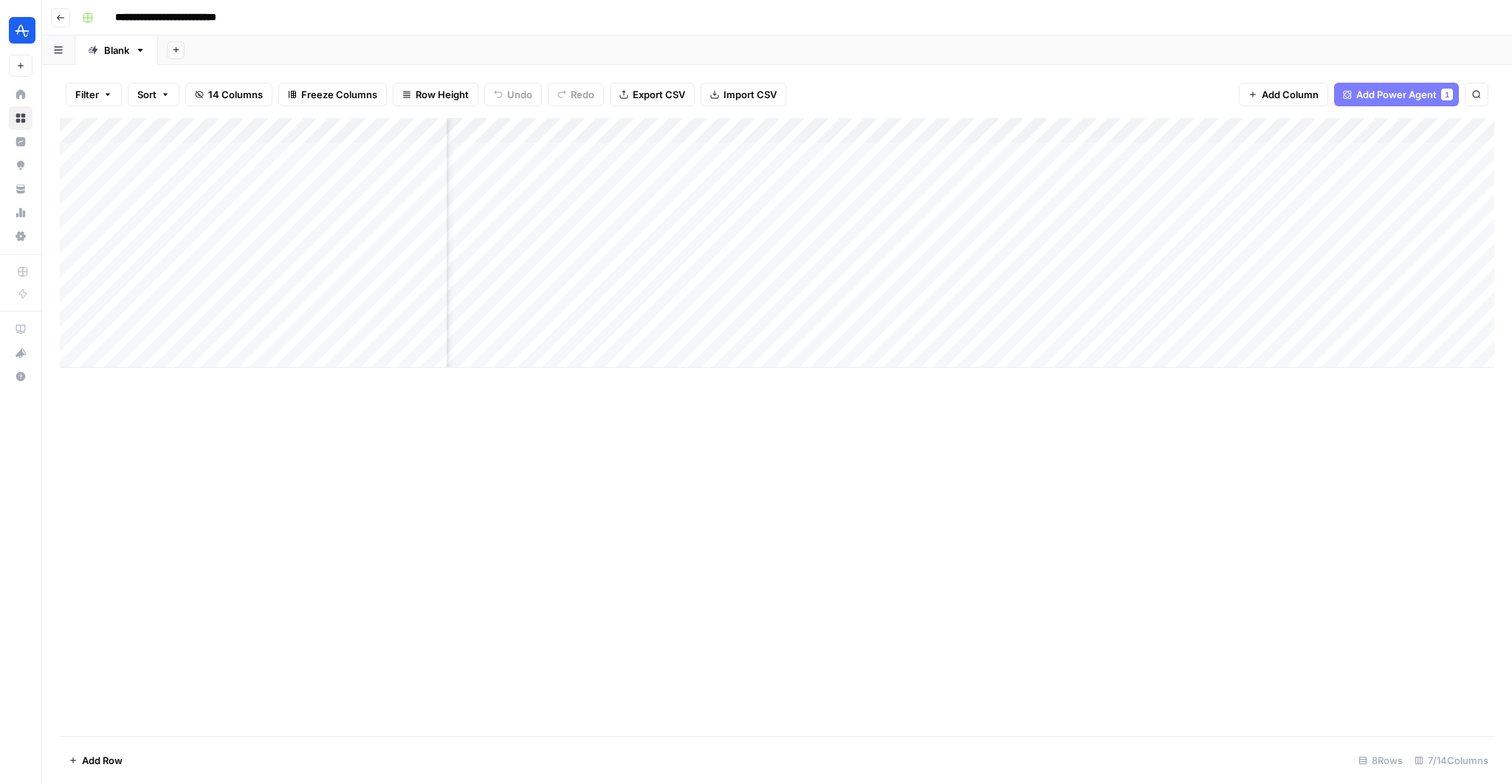
scroll to position [0, 221]
click at [1265, 303] on div "Add Column" at bounding box center [777, 242] width 1435 height 250
click at [1393, 302] on div "Add Column" at bounding box center [777, 242] width 1435 height 250
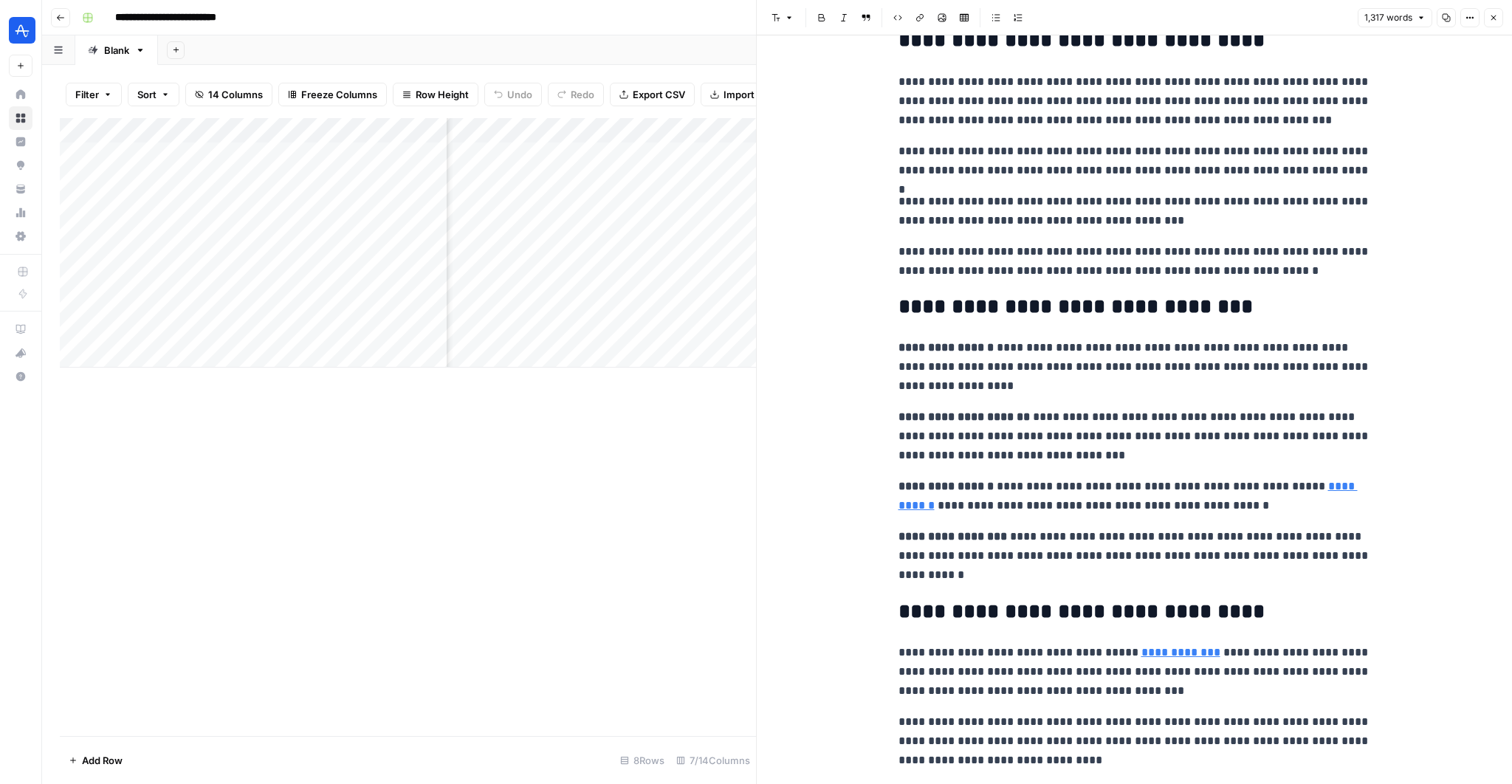
scroll to position [2565, 0]
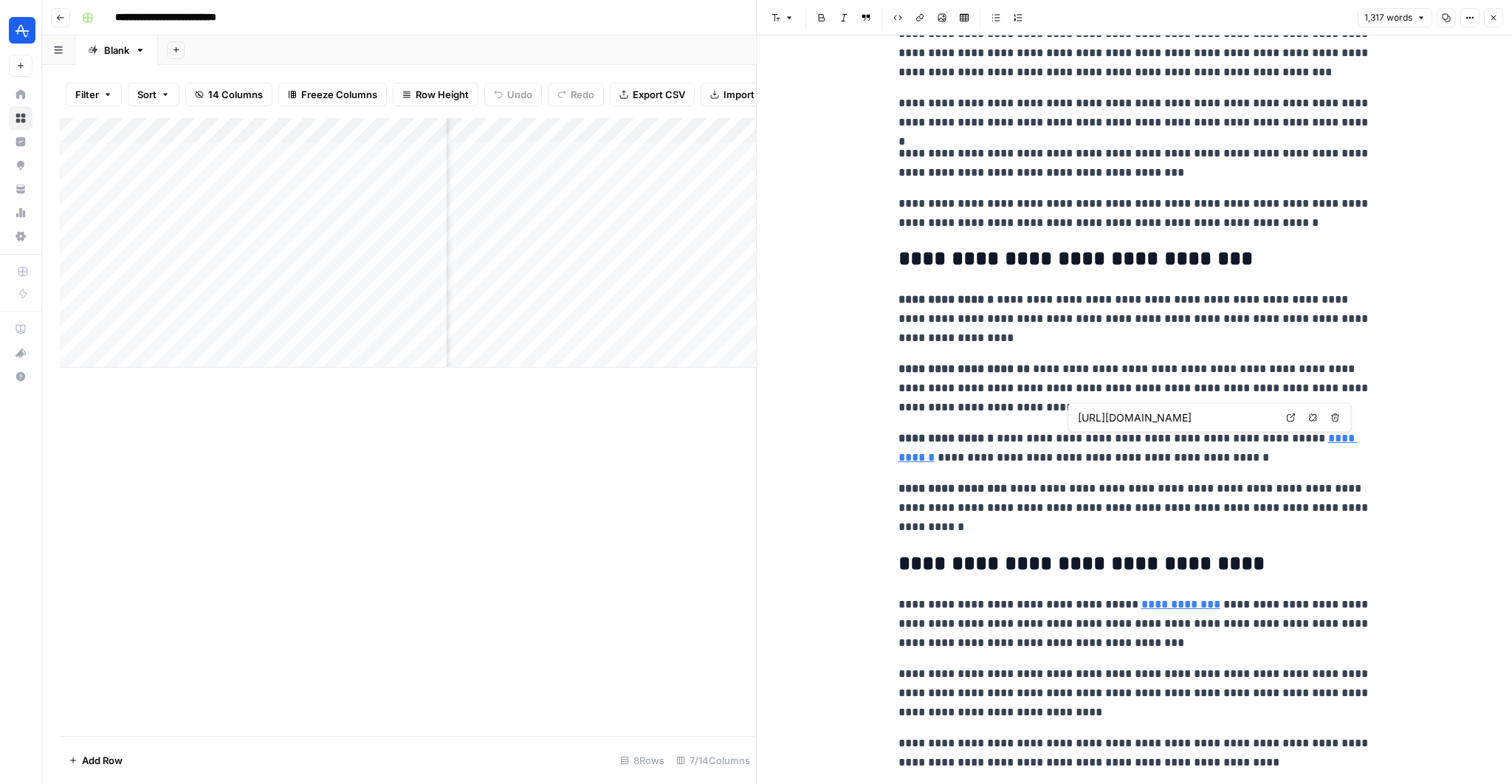
type input "[URL][DOMAIN_NAME]"
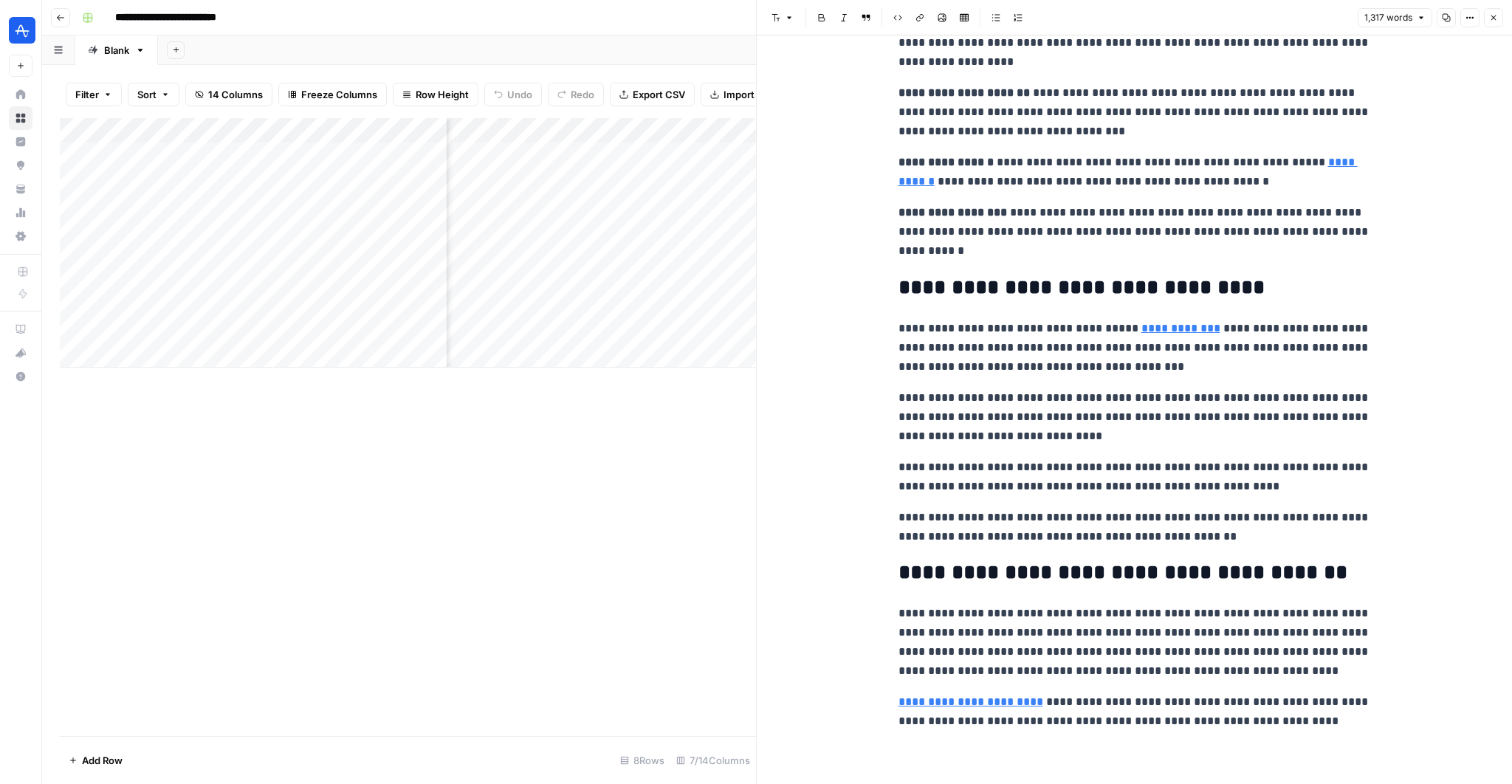
click at [61, 23] on button "Go back" at bounding box center [61, 17] width 19 height 19
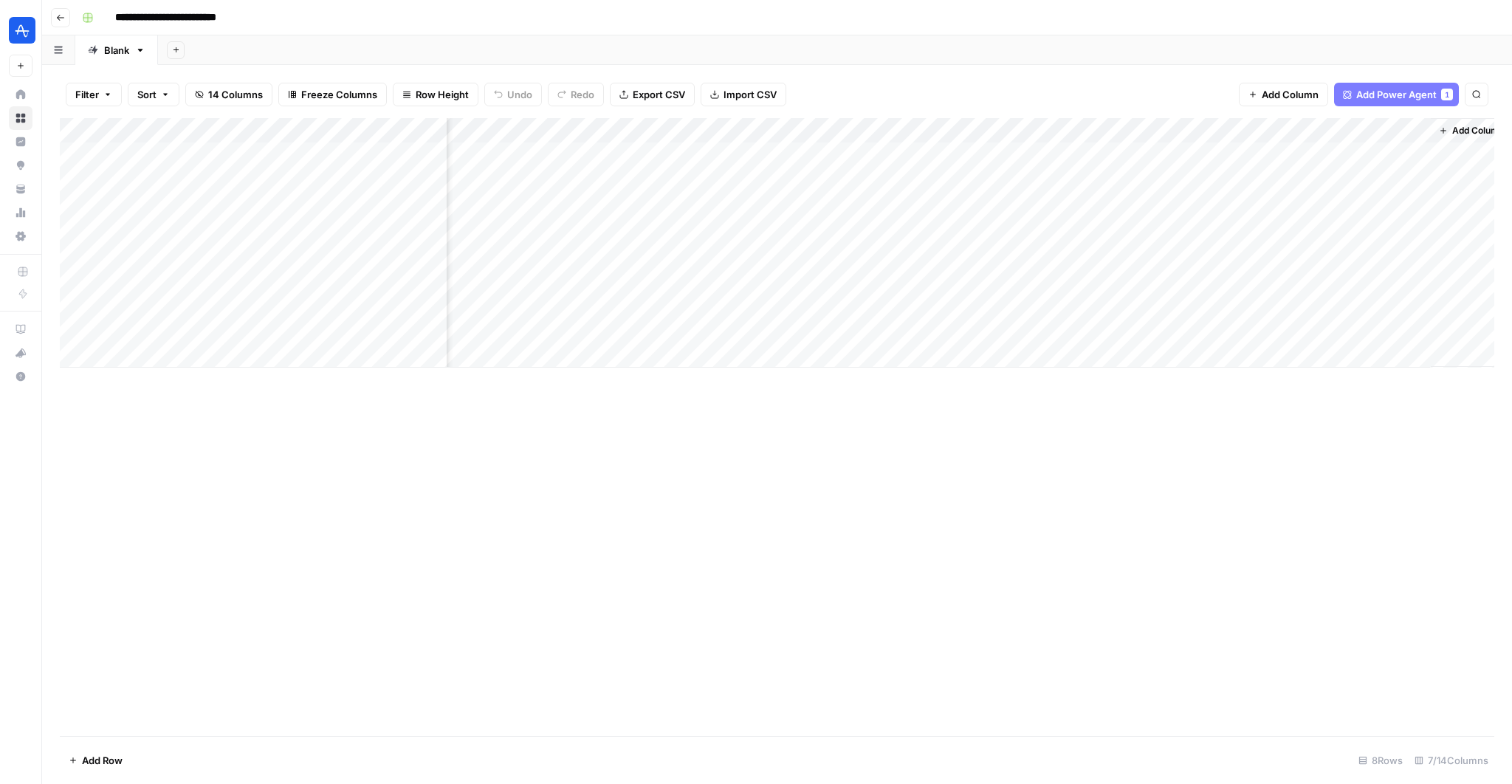
scroll to position [0, 204]
click at [1269, 128] on div "Add Column" at bounding box center [777, 242] width 1435 height 250
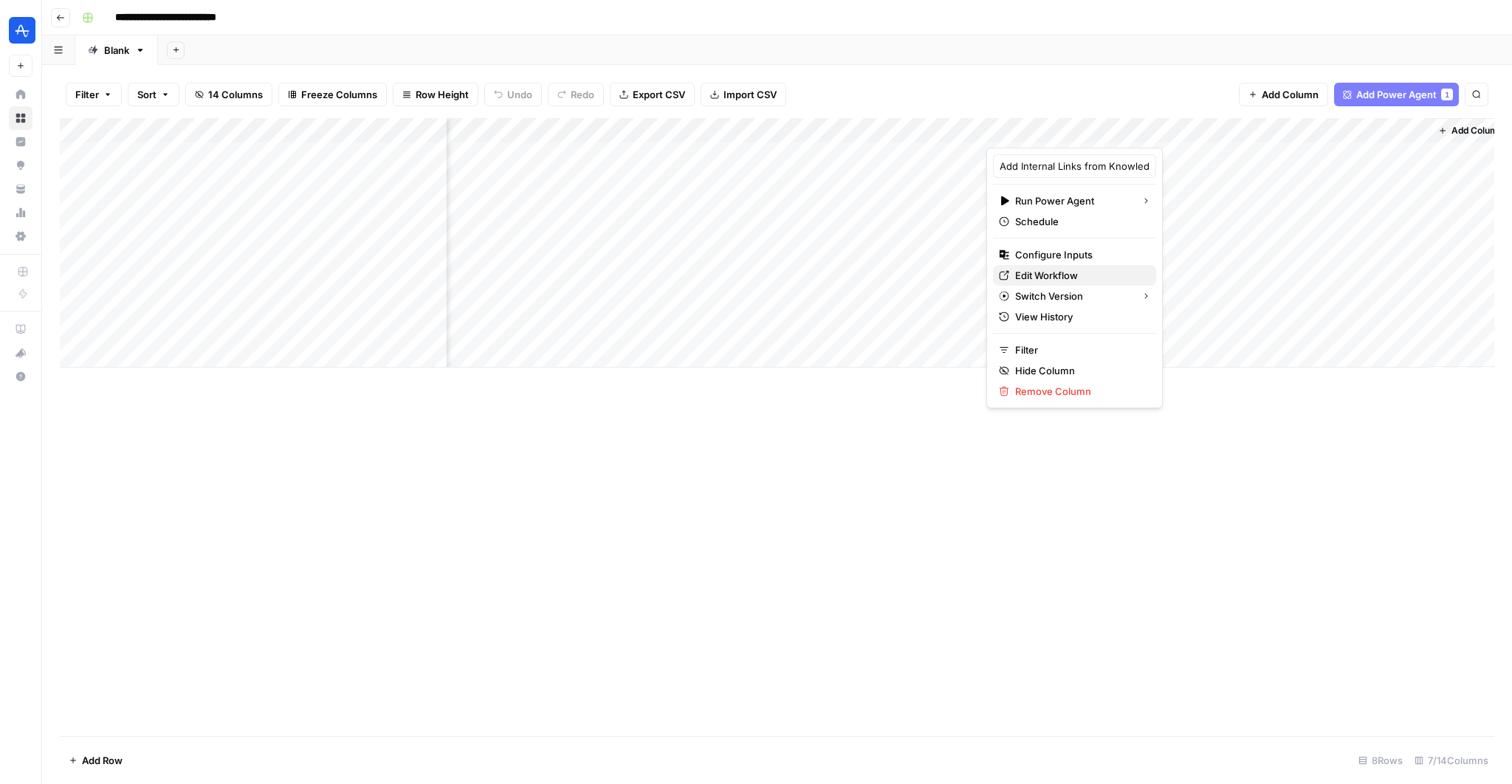
click at [1086, 267] on link "Edit Workflow" at bounding box center [1074, 276] width 163 height 20
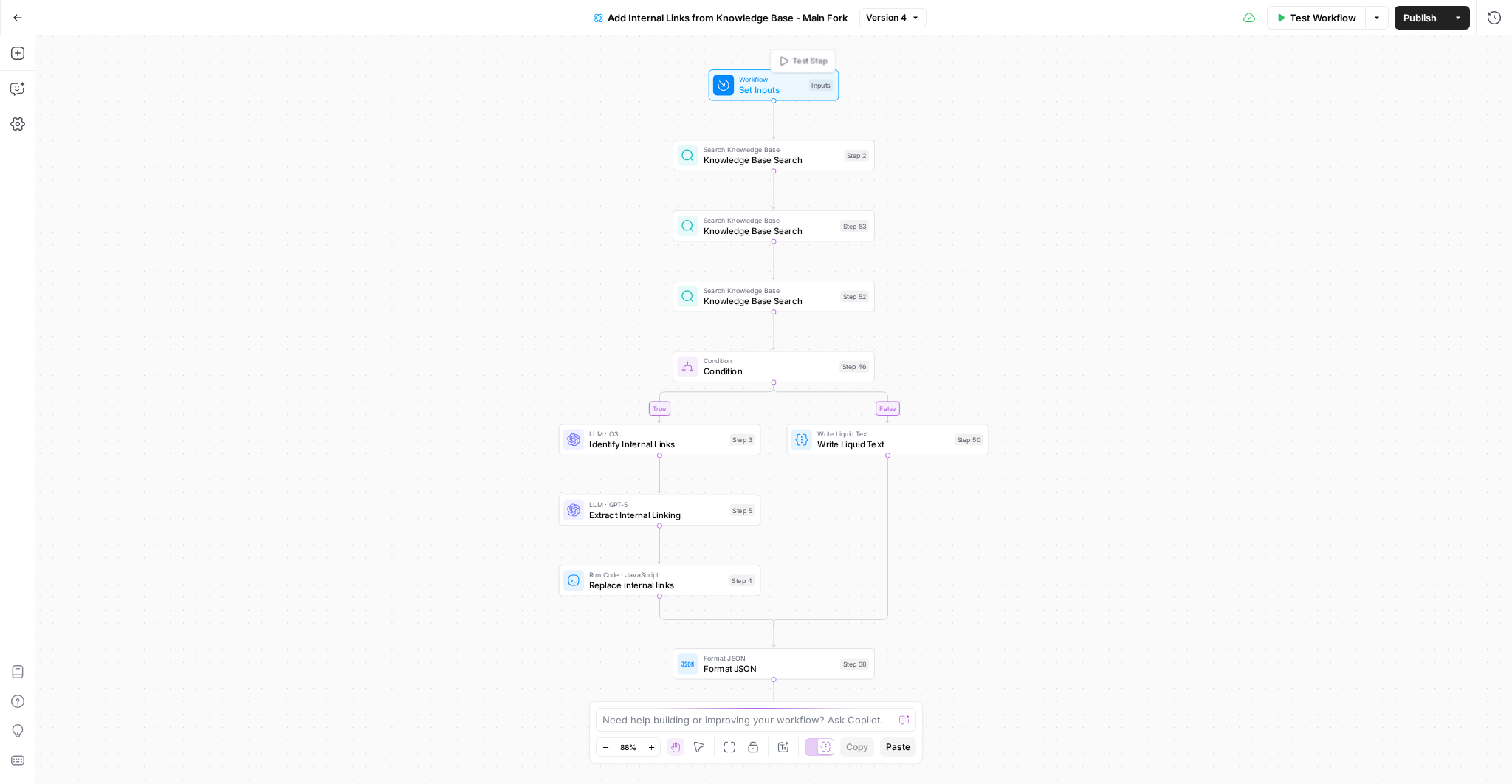
click at [762, 94] on span "Set Inputs" at bounding box center [772, 90] width 65 height 13
drag, startPoint x: 1164, startPoint y: 106, endPoint x: 1162, endPoint y: 232, distance: 126.0
click at [694, 161] on icon at bounding box center [688, 155] width 13 height 13
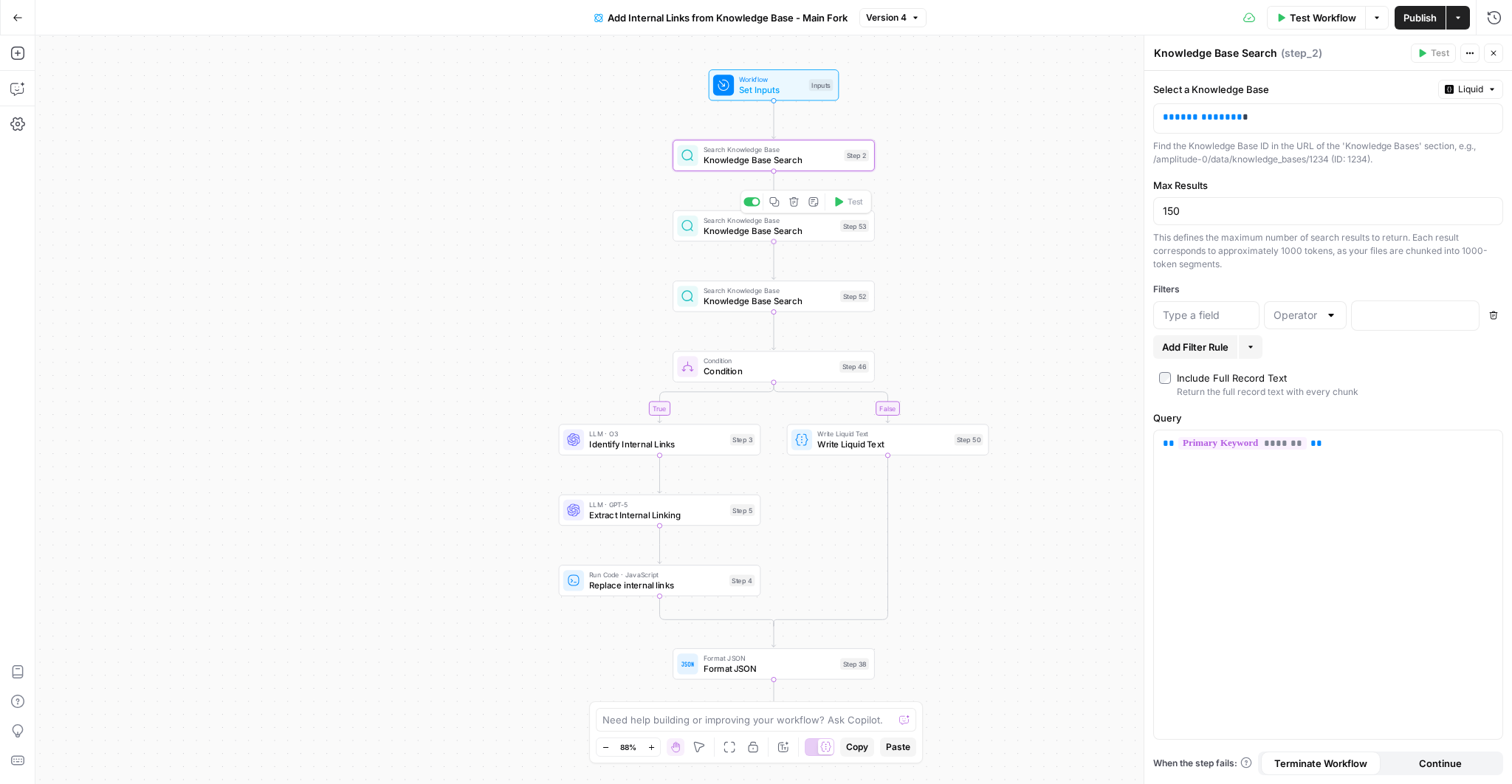
click at [715, 220] on span "Search Knowledge Base" at bounding box center [769, 220] width 132 height 10
click at [729, 309] on div "Search Knowledge Base Knowledge Base Search Step 52 Copy step Delete step Add N…" at bounding box center [773, 295] width 202 height 31
click at [733, 361] on span "Condition" at bounding box center [769, 361] width 131 height 10
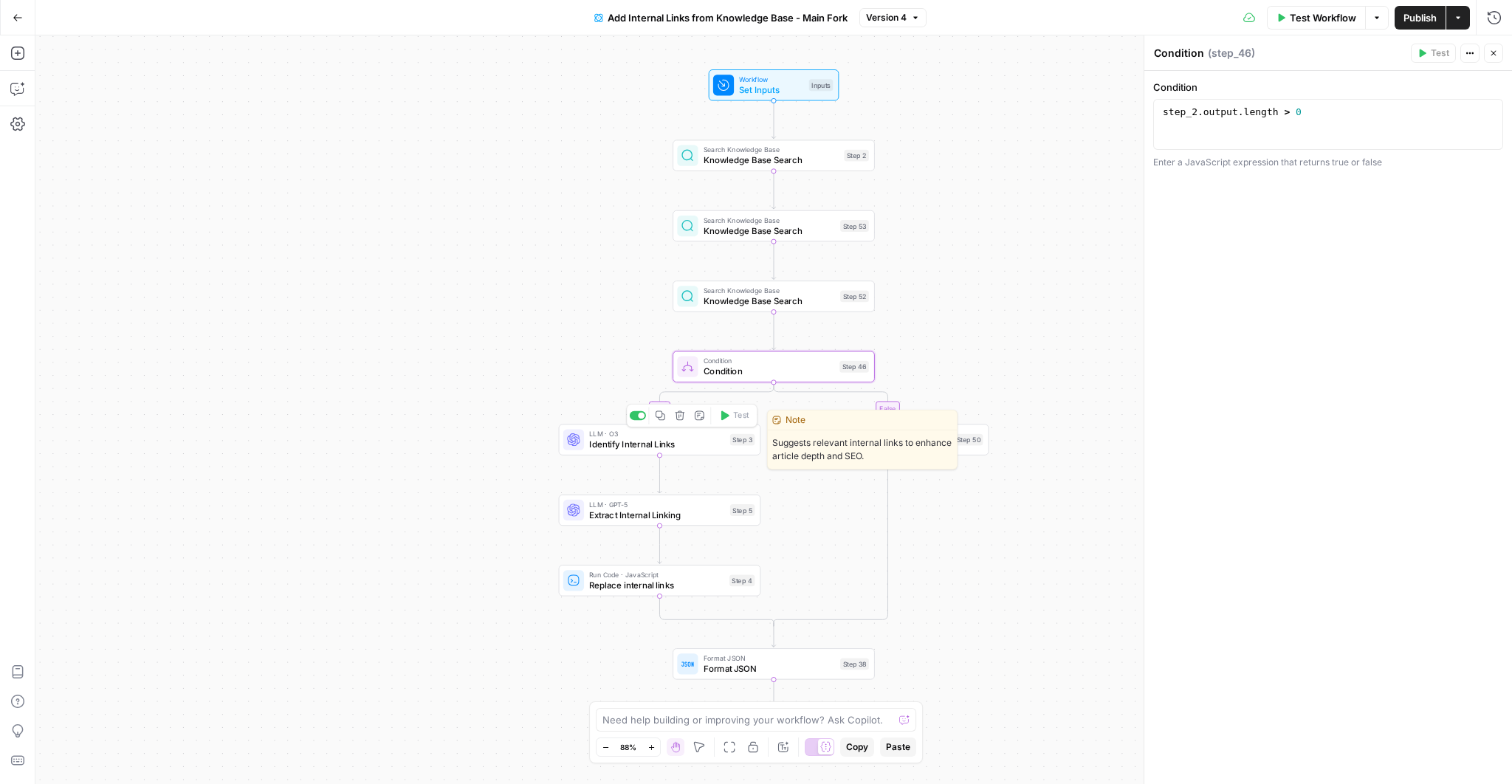
click at [630, 449] on span "Identify Internal Links" at bounding box center [657, 444] width 136 height 13
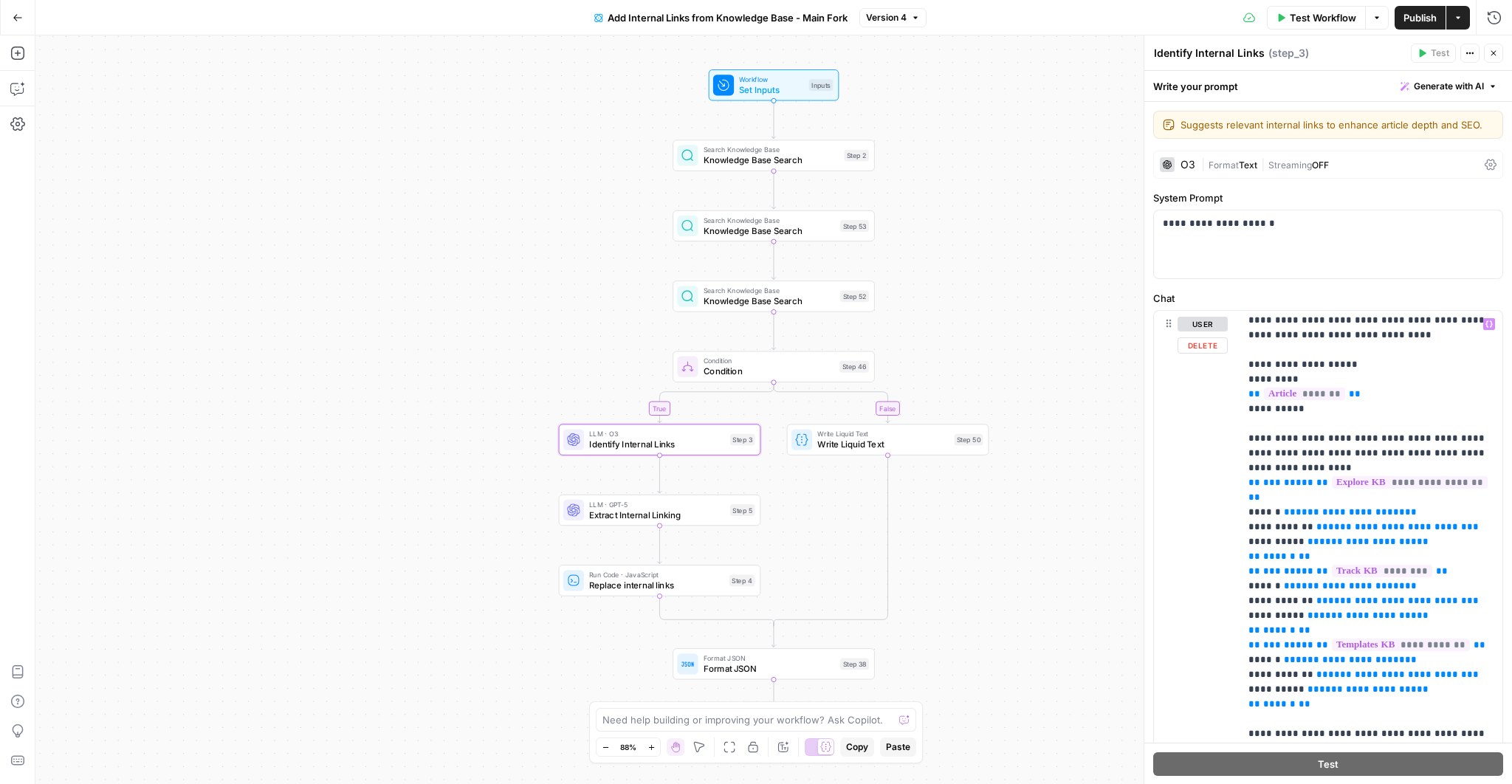
scroll to position [57, 0]
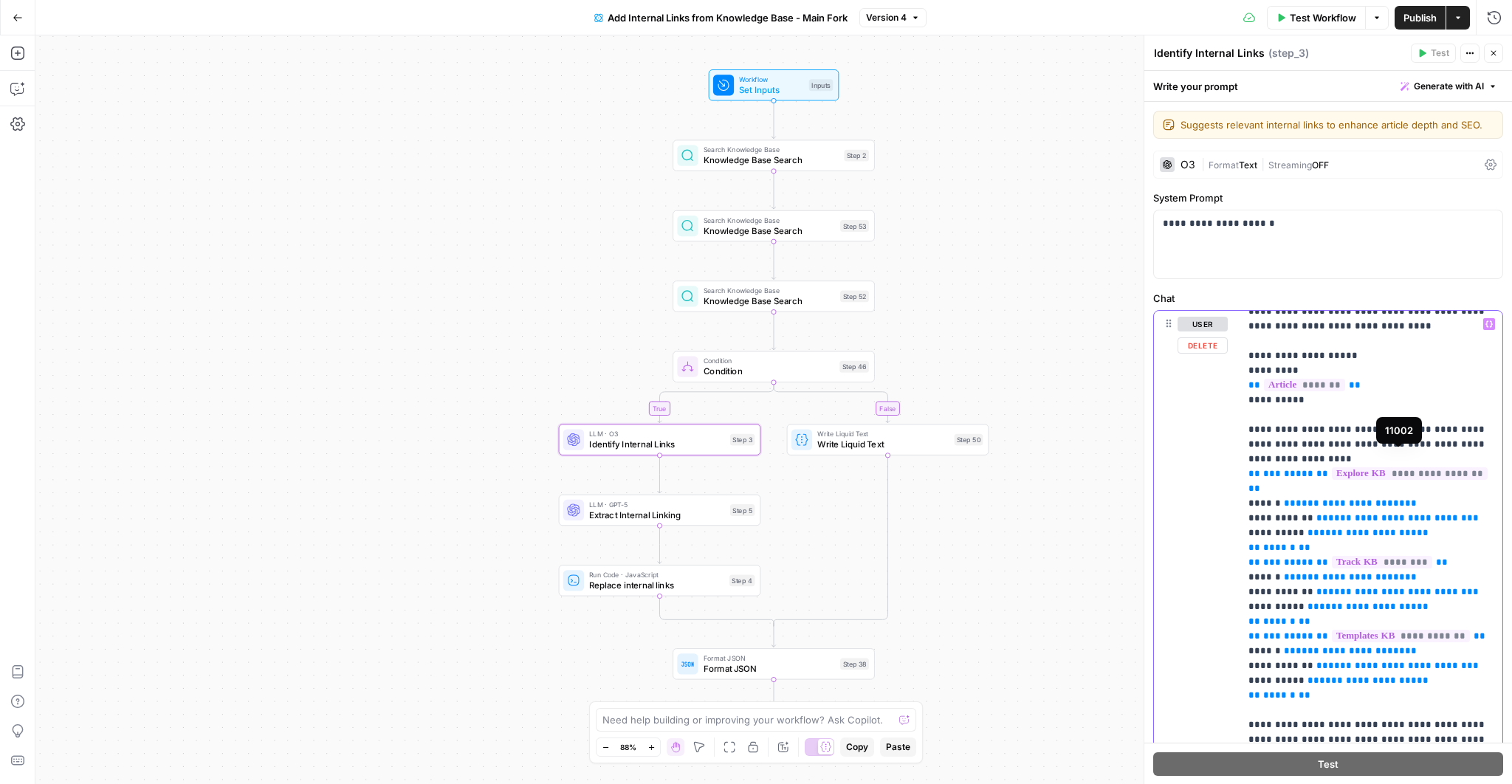
click at [1354, 468] on span "**********" at bounding box center [1410, 474] width 156 height 13
click at [783, 145] on span "Search Knowledge Base" at bounding box center [772, 150] width 136 height 10
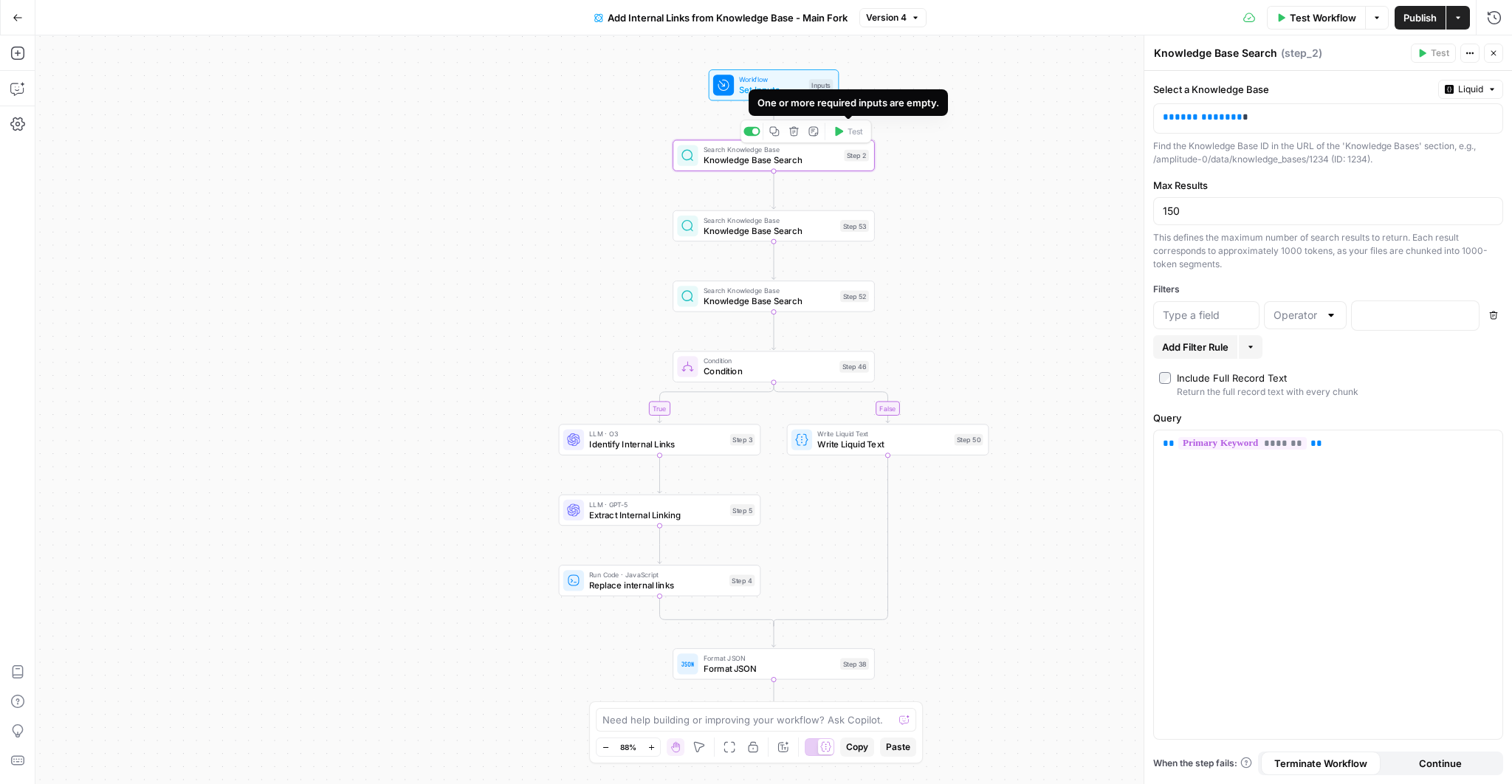
click at [787, 89] on span "Set Inputs" at bounding box center [772, 90] width 65 height 13
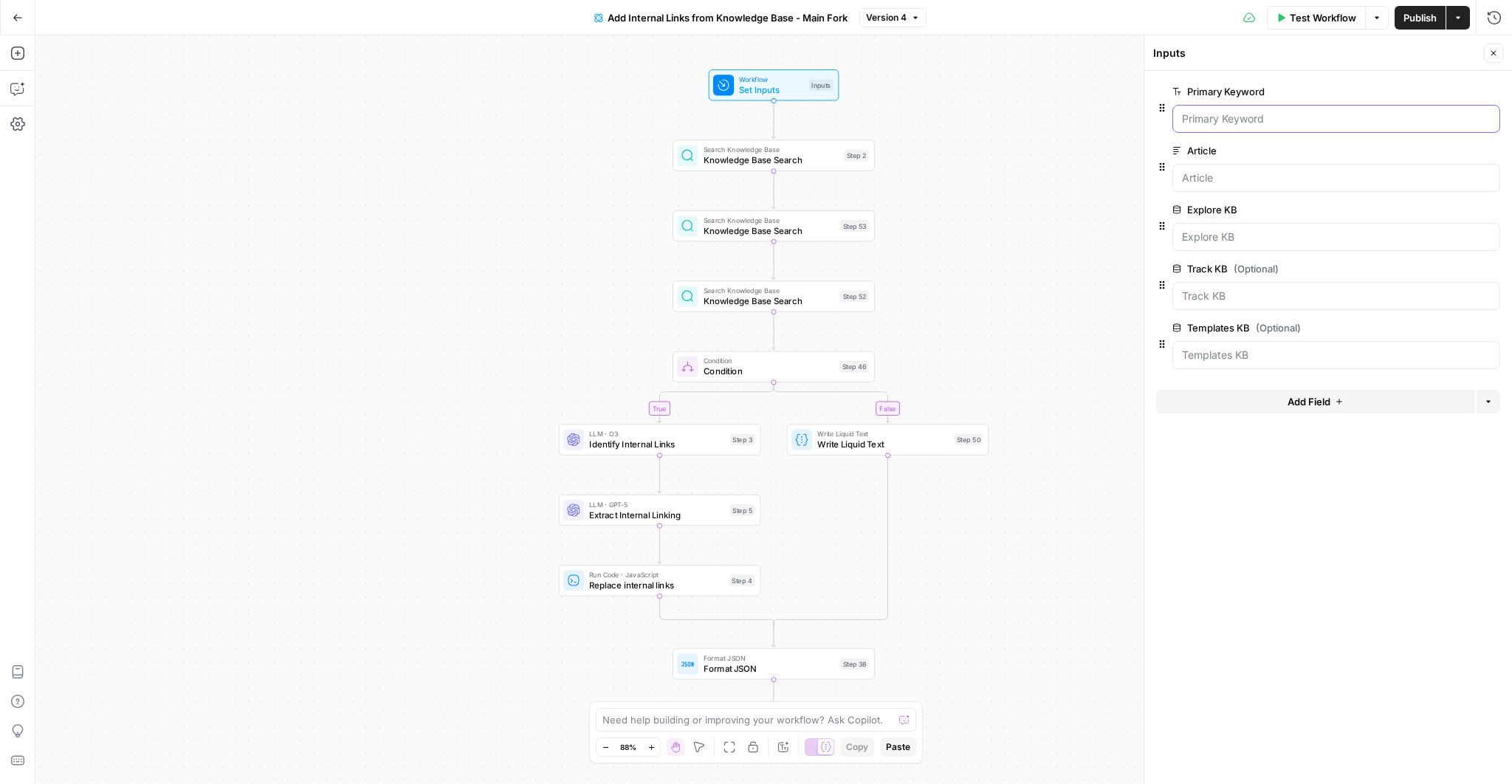
click at [1210, 123] on Keyword "Primary Keyword" at bounding box center [1336, 119] width 309 height 15
click at [1309, 17] on span "Test Workflow" at bounding box center [1323, 17] width 66 height 15
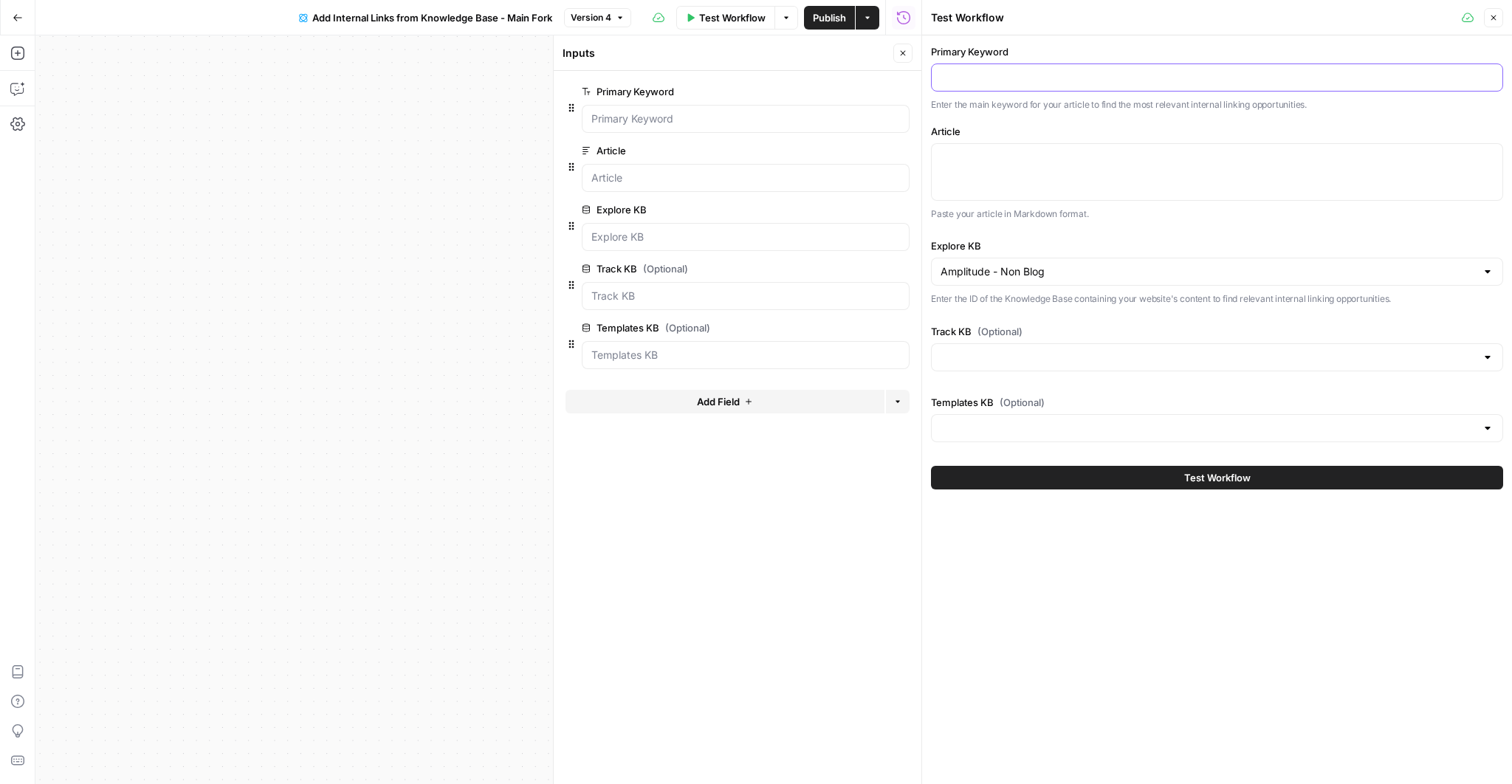
click at [1146, 80] on input "Primary Keyword" at bounding box center [1217, 77] width 553 height 15
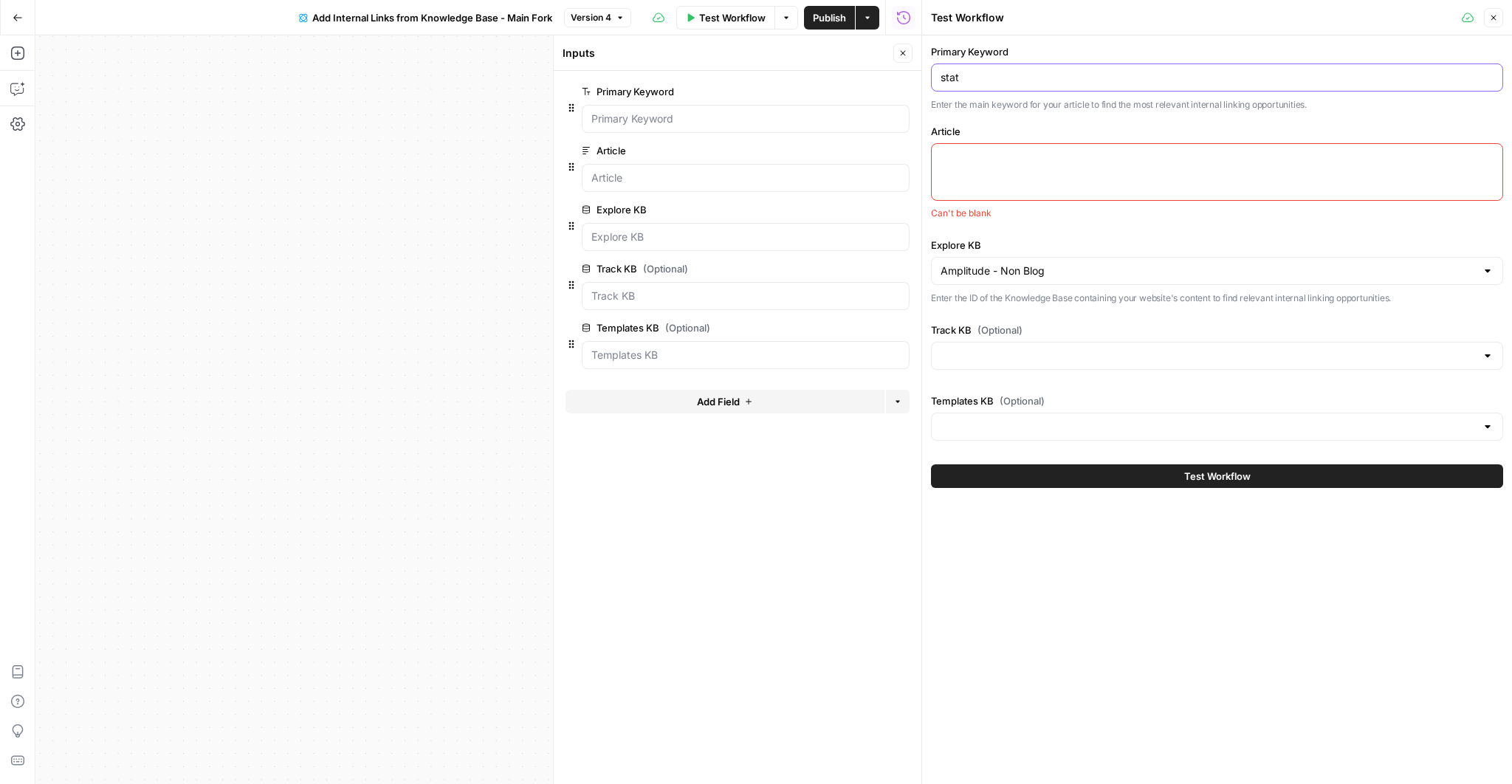
type input "statistical significance"
click at [1055, 158] on textarea "Article" at bounding box center [1217, 157] width 553 height 15
click at [1492, 20] on icon "button" at bounding box center [1493, 17] width 9 height 9
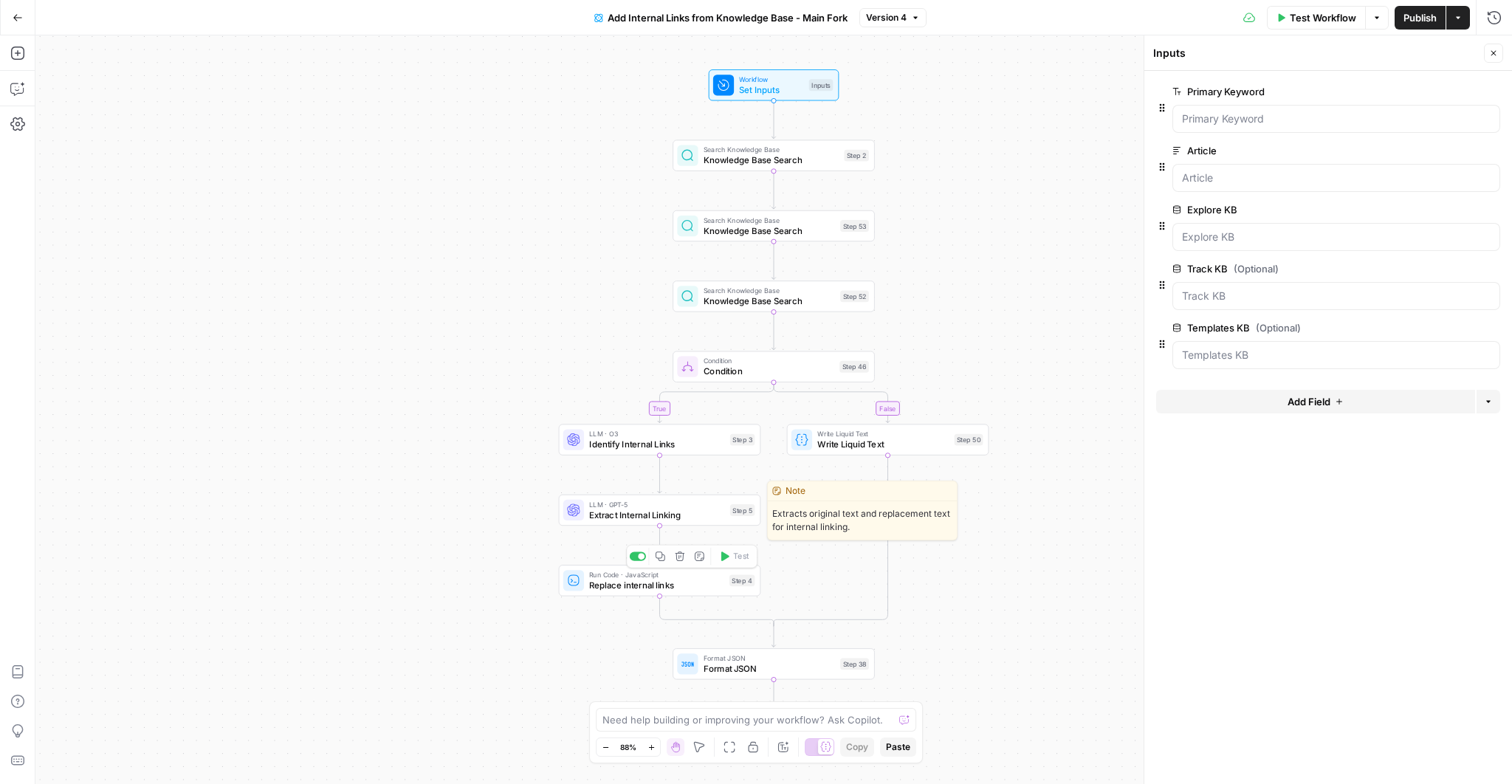
click at [647, 516] on span "Extract Internal Linking" at bounding box center [657, 514] width 136 height 13
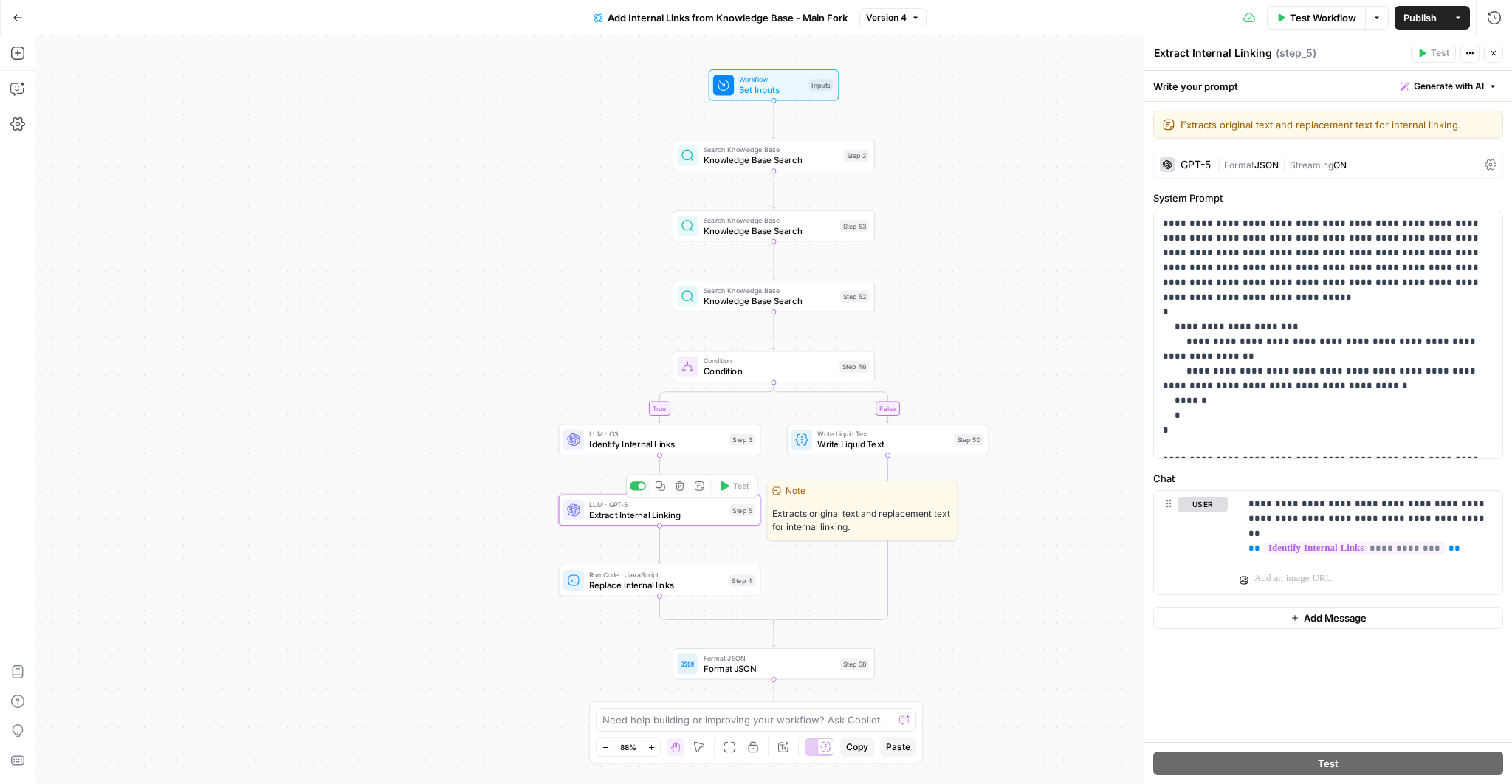
click at [634, 453] on div "LLM · O3 Identify Internal Links Step 3 Copy step Delete step Edit Note Test" at bounding box center [660, 438] width 202 height 31
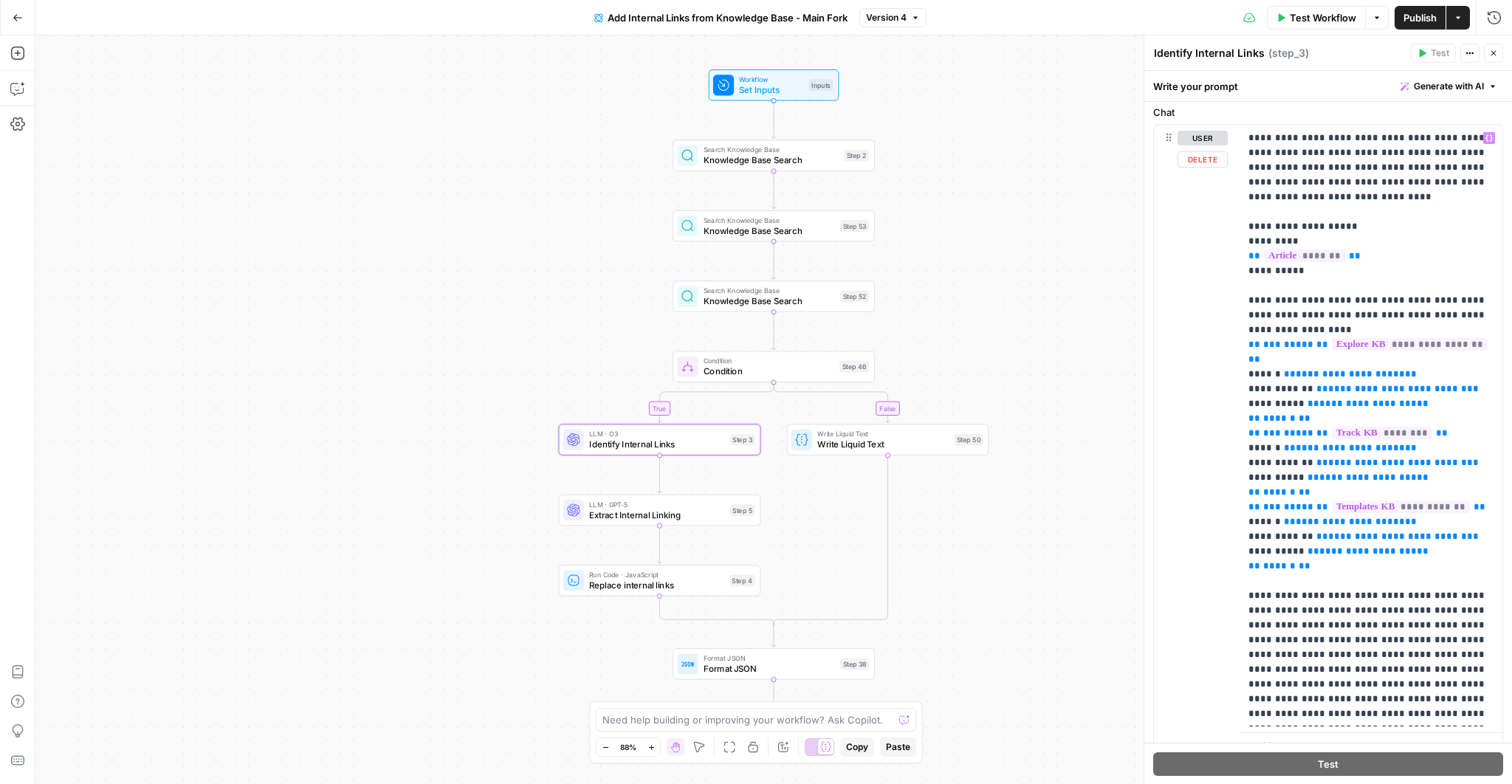
scroll to position [184, 0]
click at [24, 98] on button "Copilot" at bounding box center [18, 89] width 24 height 24
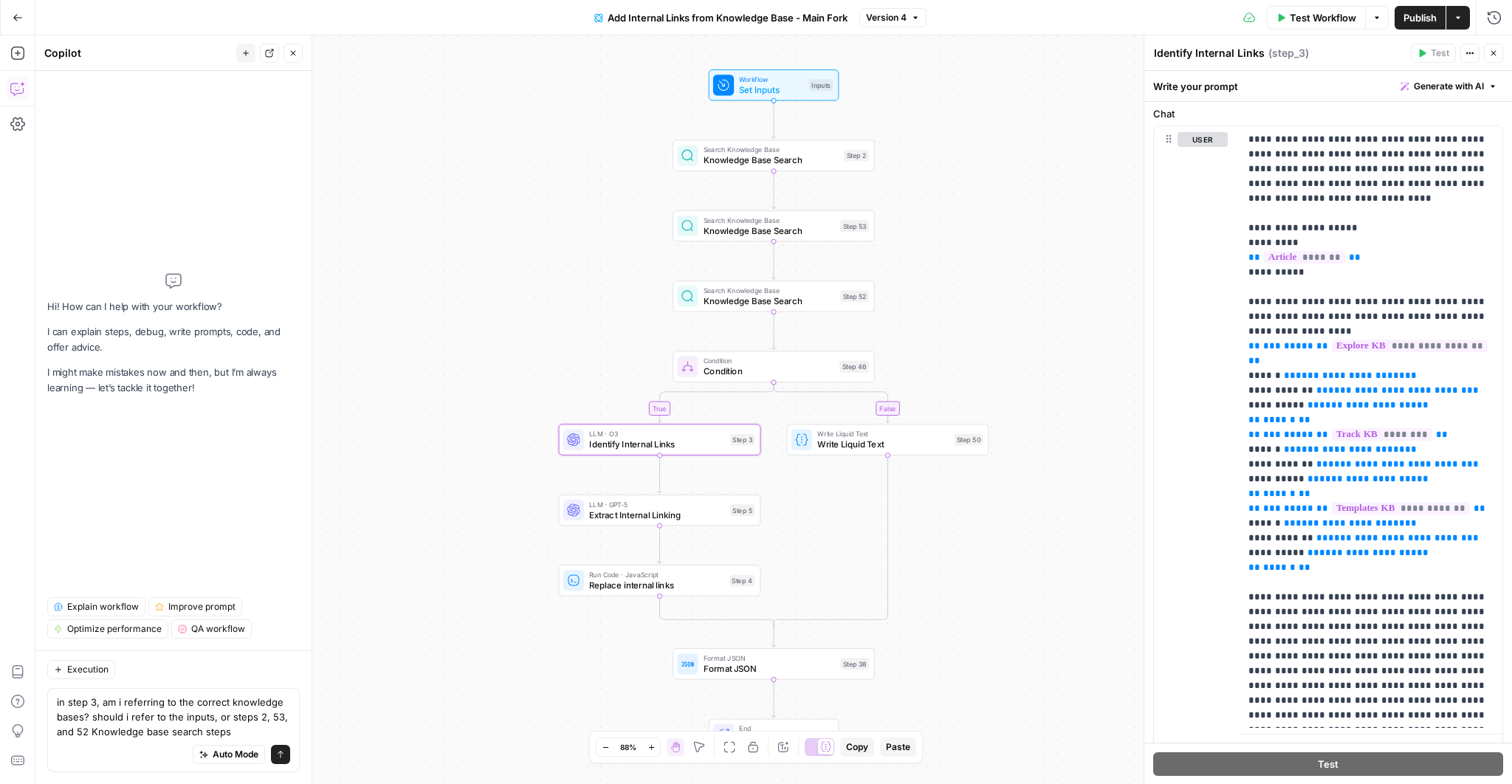
type textarea "in step 3, am i referring to the correct knowledge bases? should i refer to the…"
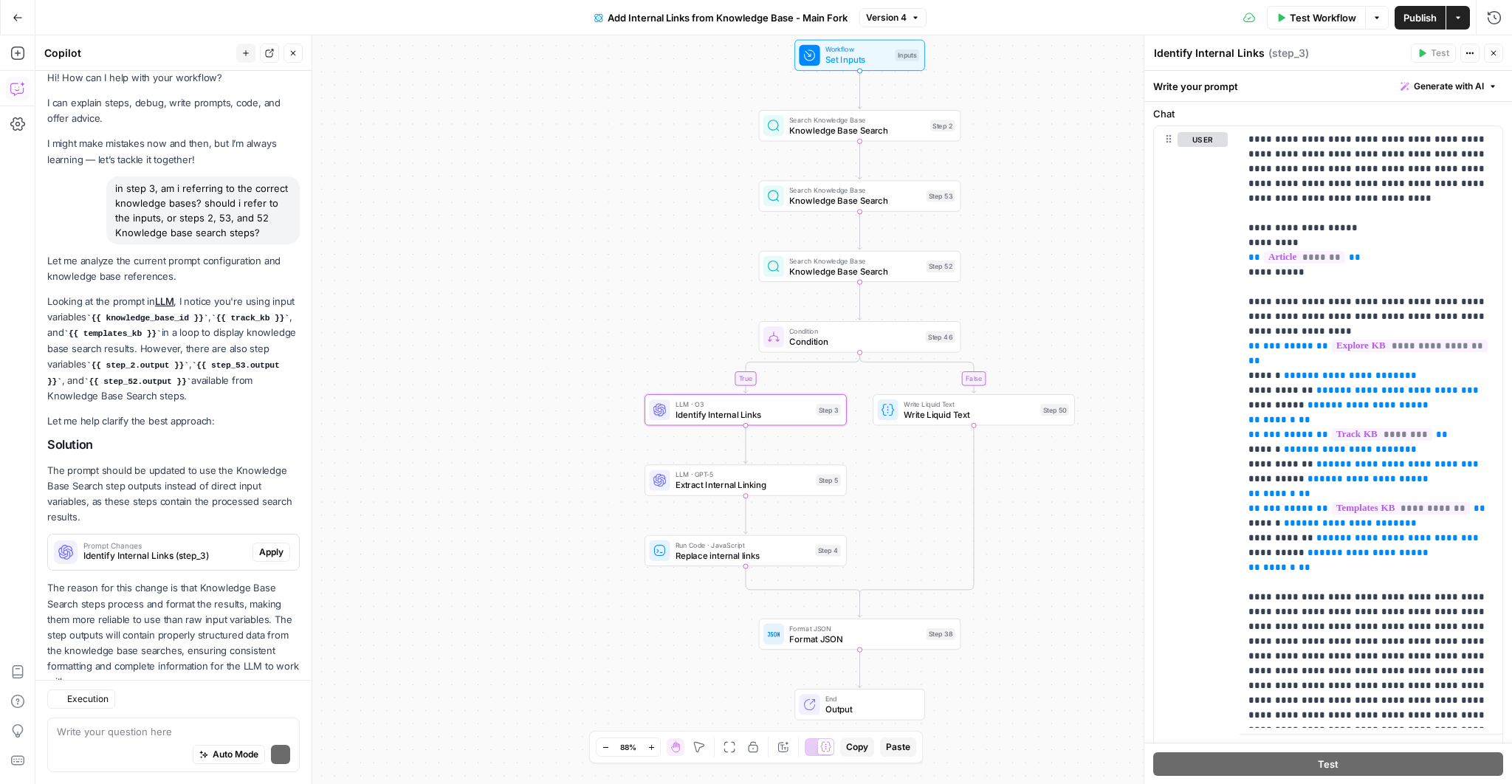
scroll to position [55, 0]
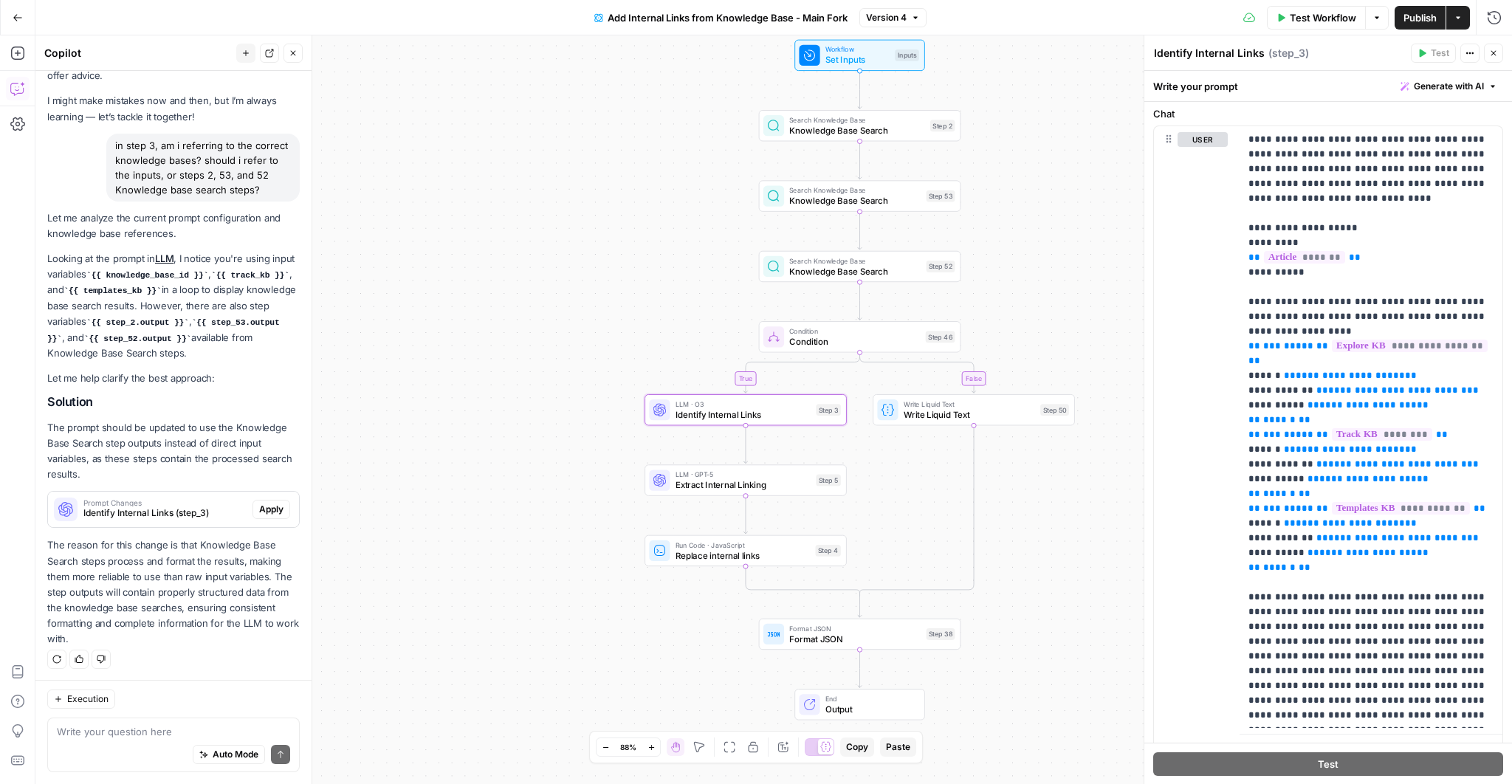
click at [266, 515] on button "Apply" at bounding box center [272, 509] width 38 height 19
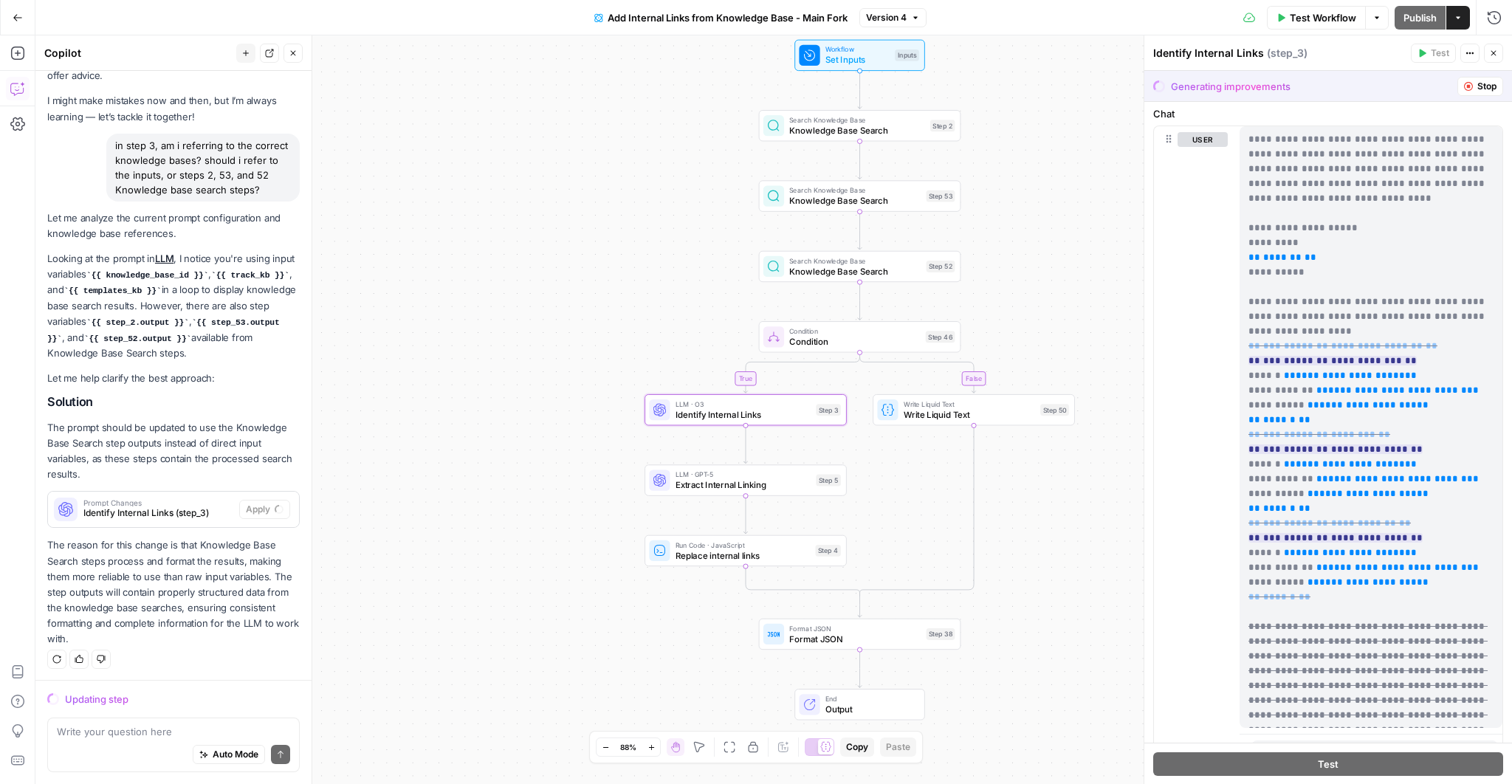
scroll to position [0, 0]
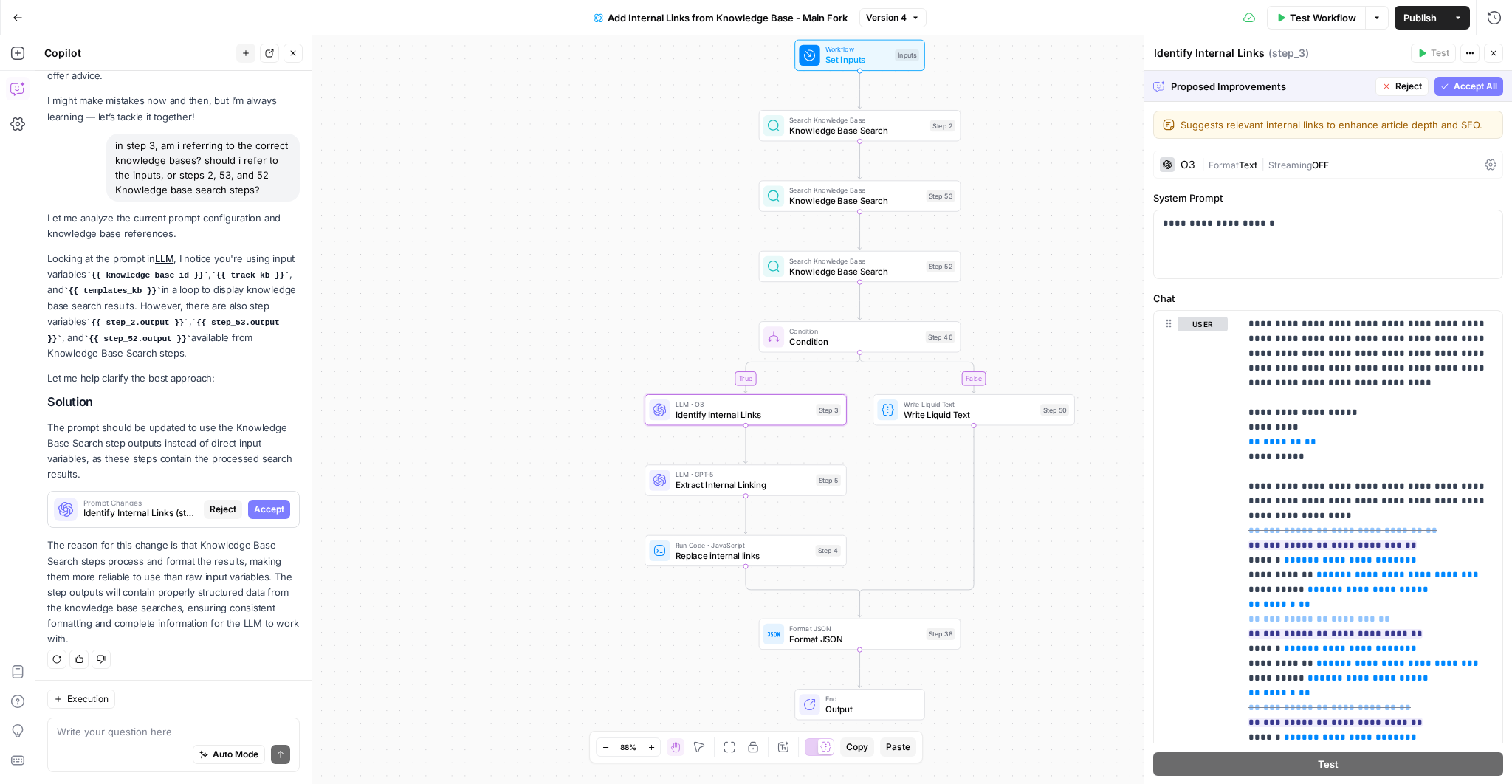
click at [266, 515] on span "Accept" at bounding box center [269, 509] width 30 height 13
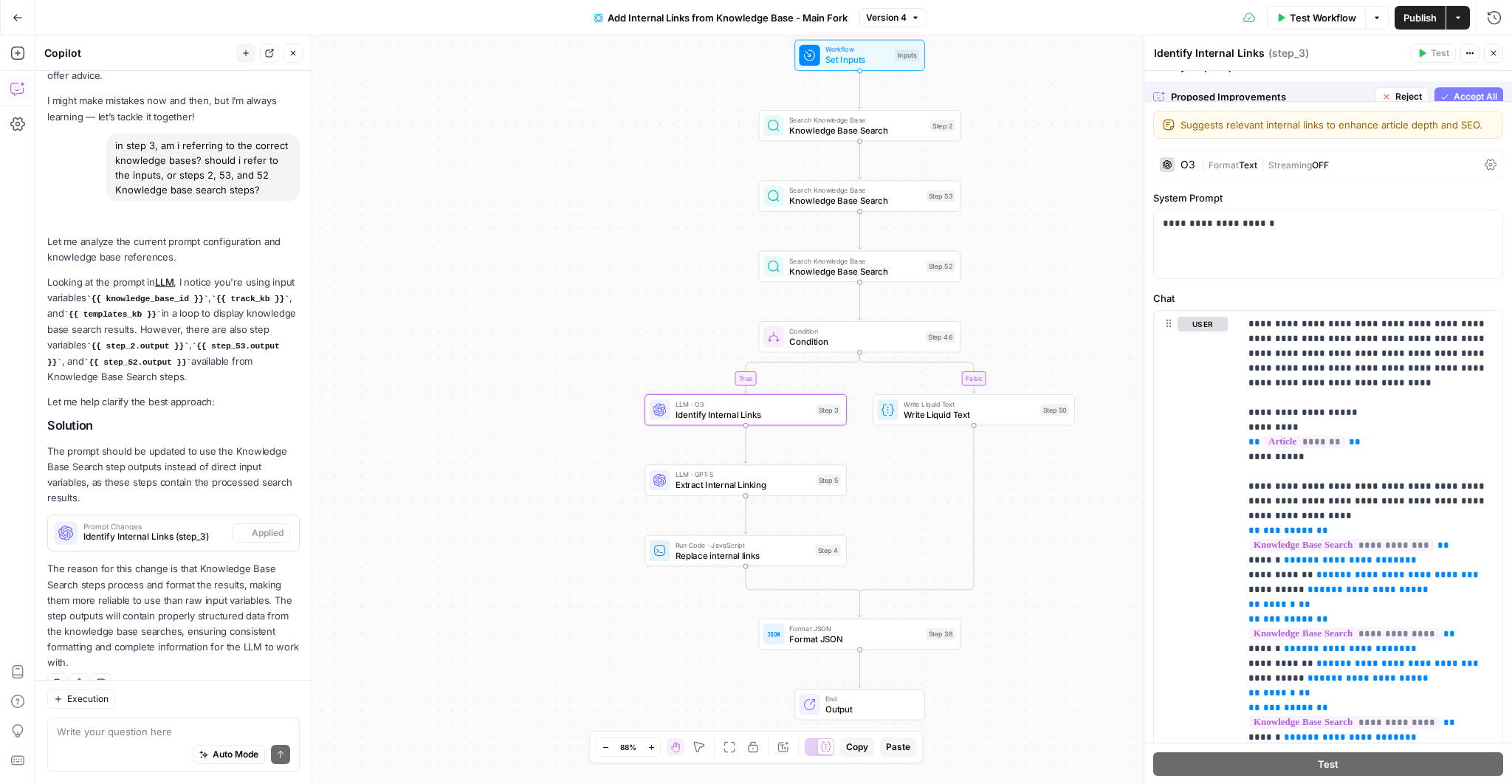
scroll to position [79, 0]
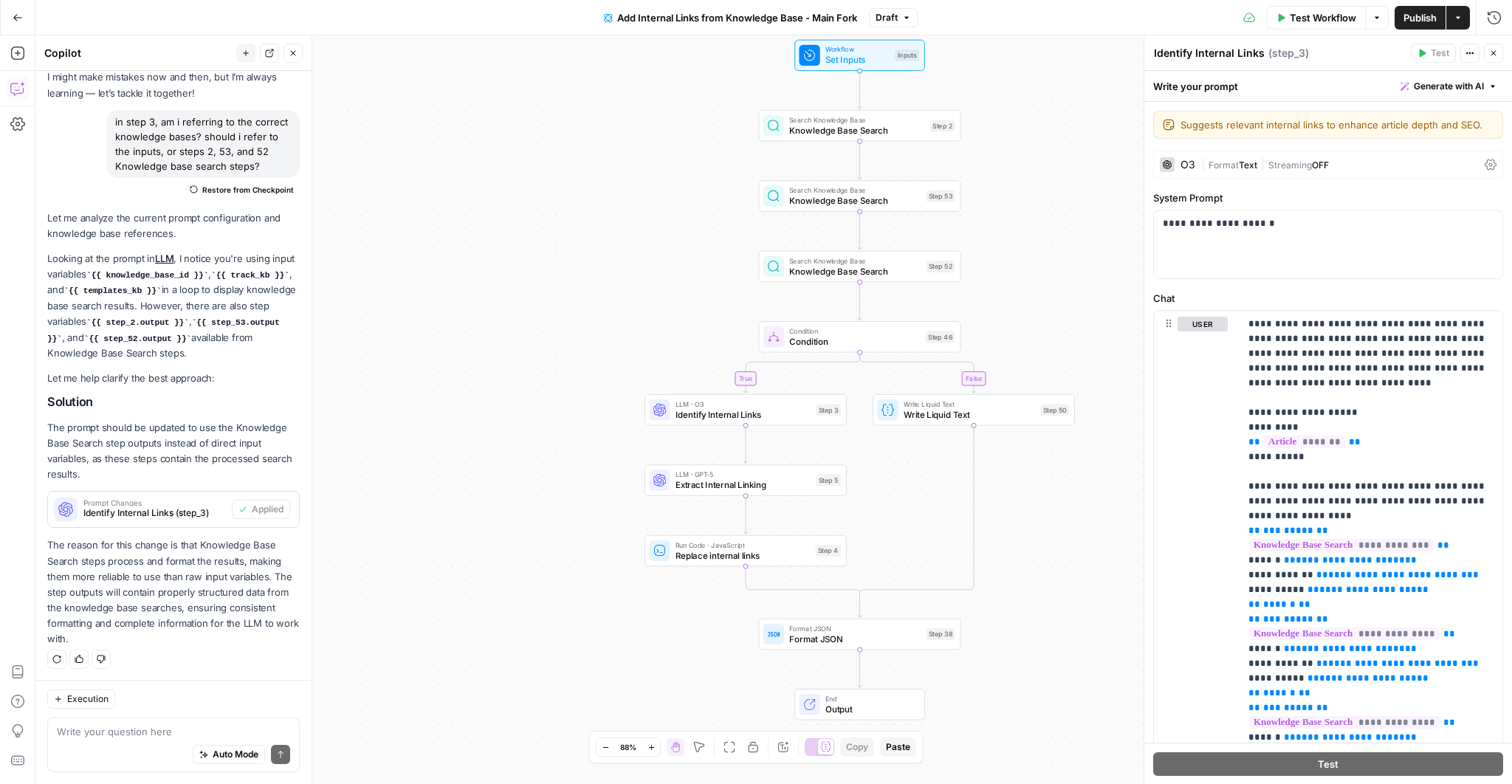
click at [1424, 16] on span "Publish" at bounding box center [1421, 17] width 33 height 15
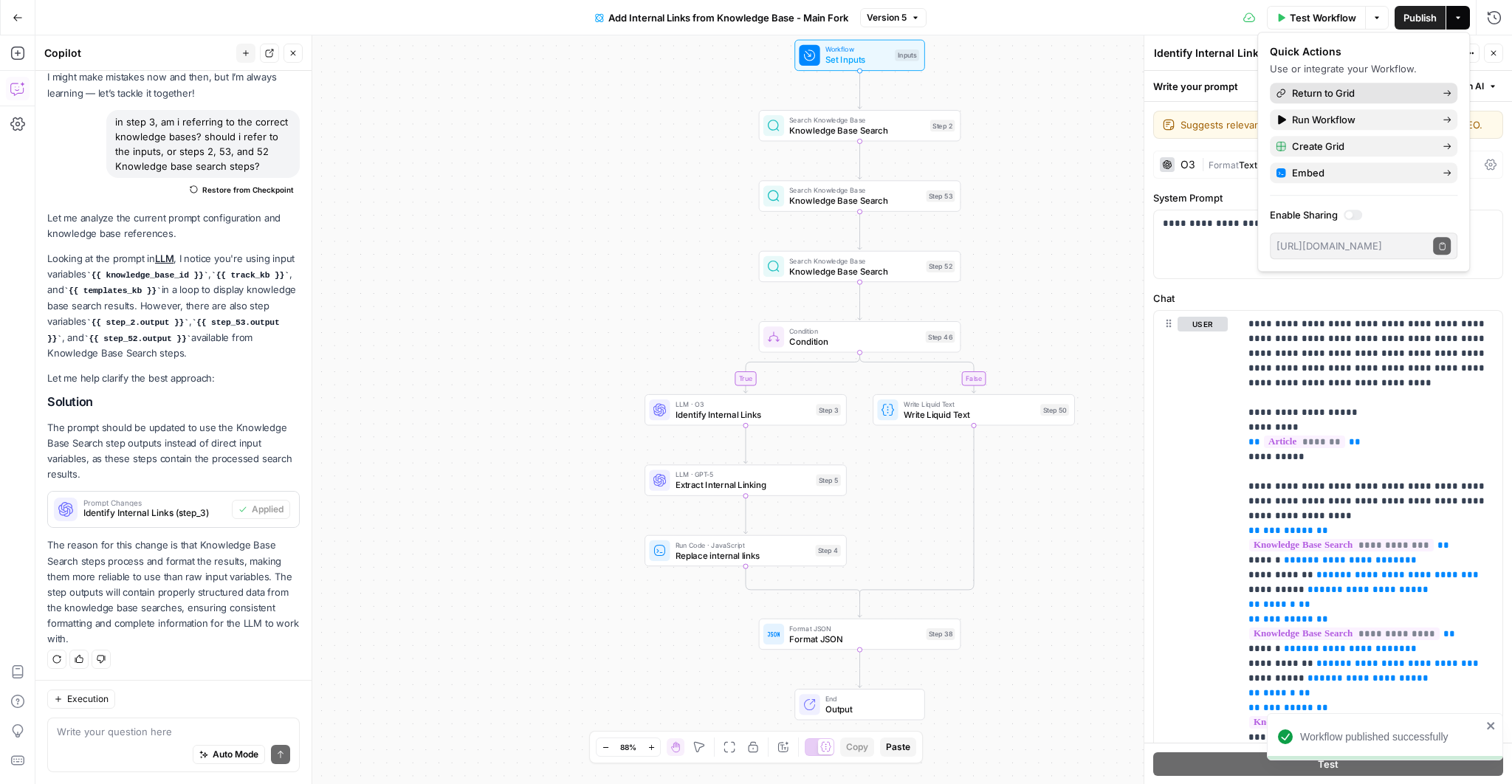
click at [1317, 93] on span "Return to Grid" at bounding box center [1362, 93] width 139 height 15
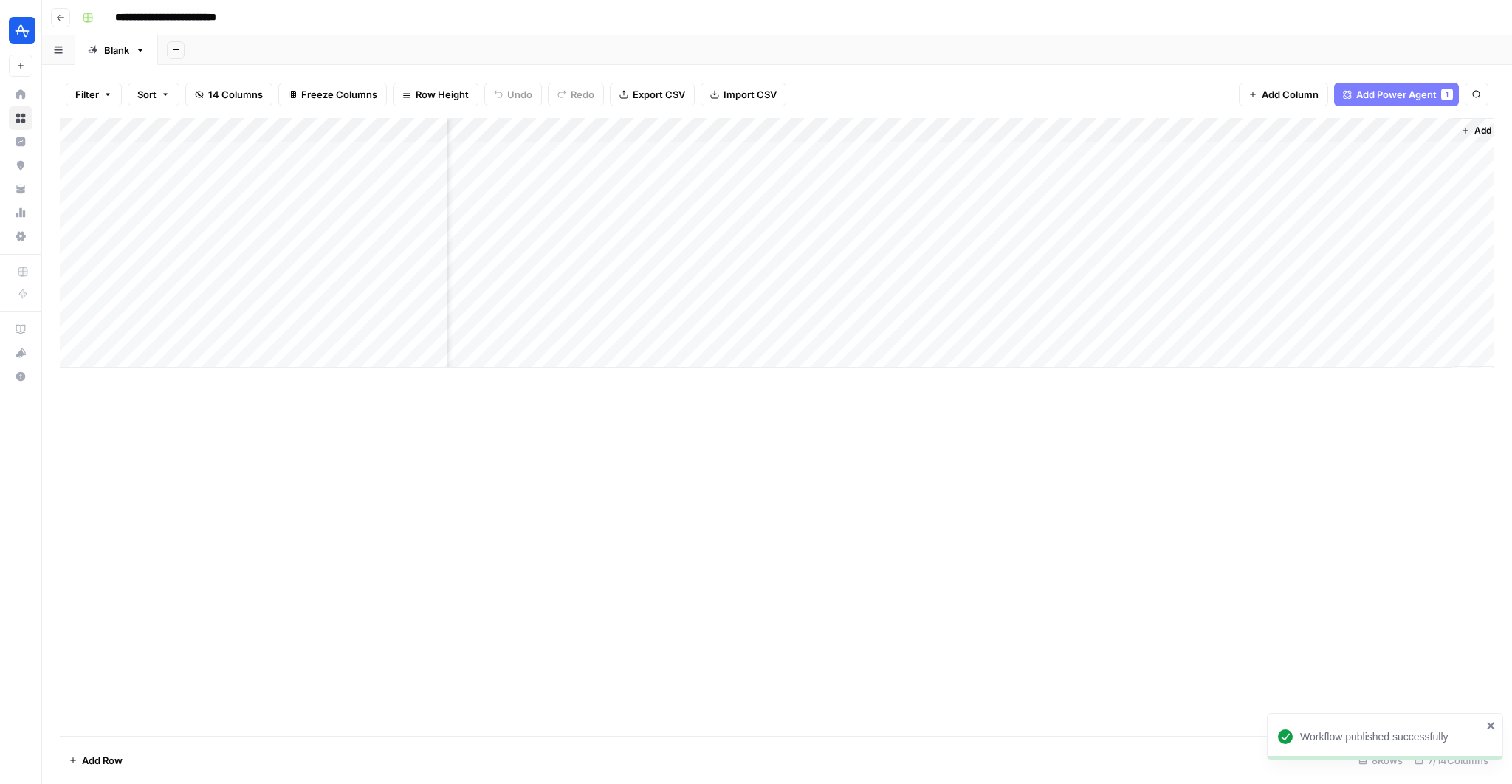
scroll to position [0, 221]
click at [1266, 303] on div "Add Column" at bounding box center [777, 242] width 1435 height 250
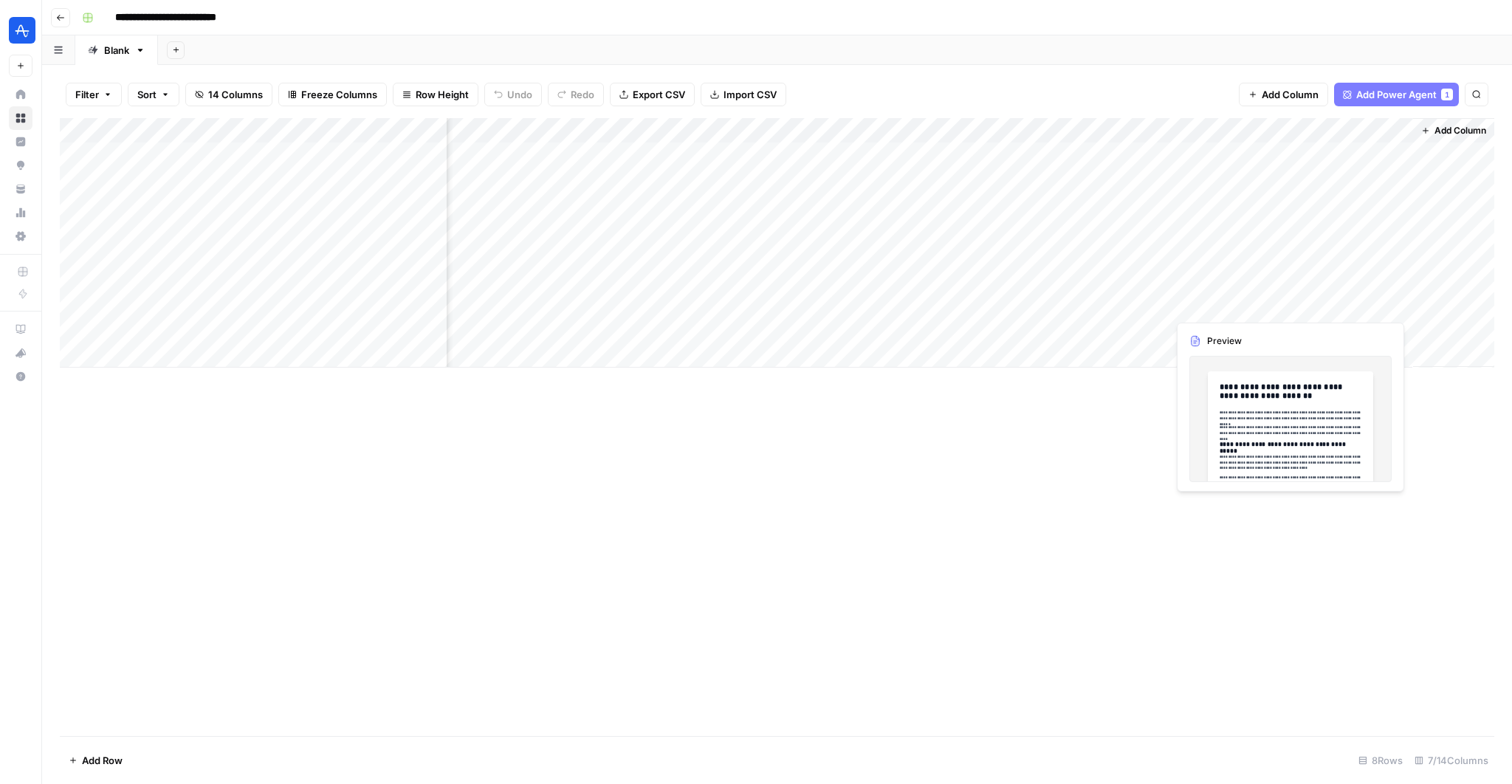
click at [1384, 303] on div "Add Column" at bounding box center [777, 242] width 1435 height 250
click at [1394, 305] on div "Add Column" at bounding box center [777, 242] width 1435 height 250
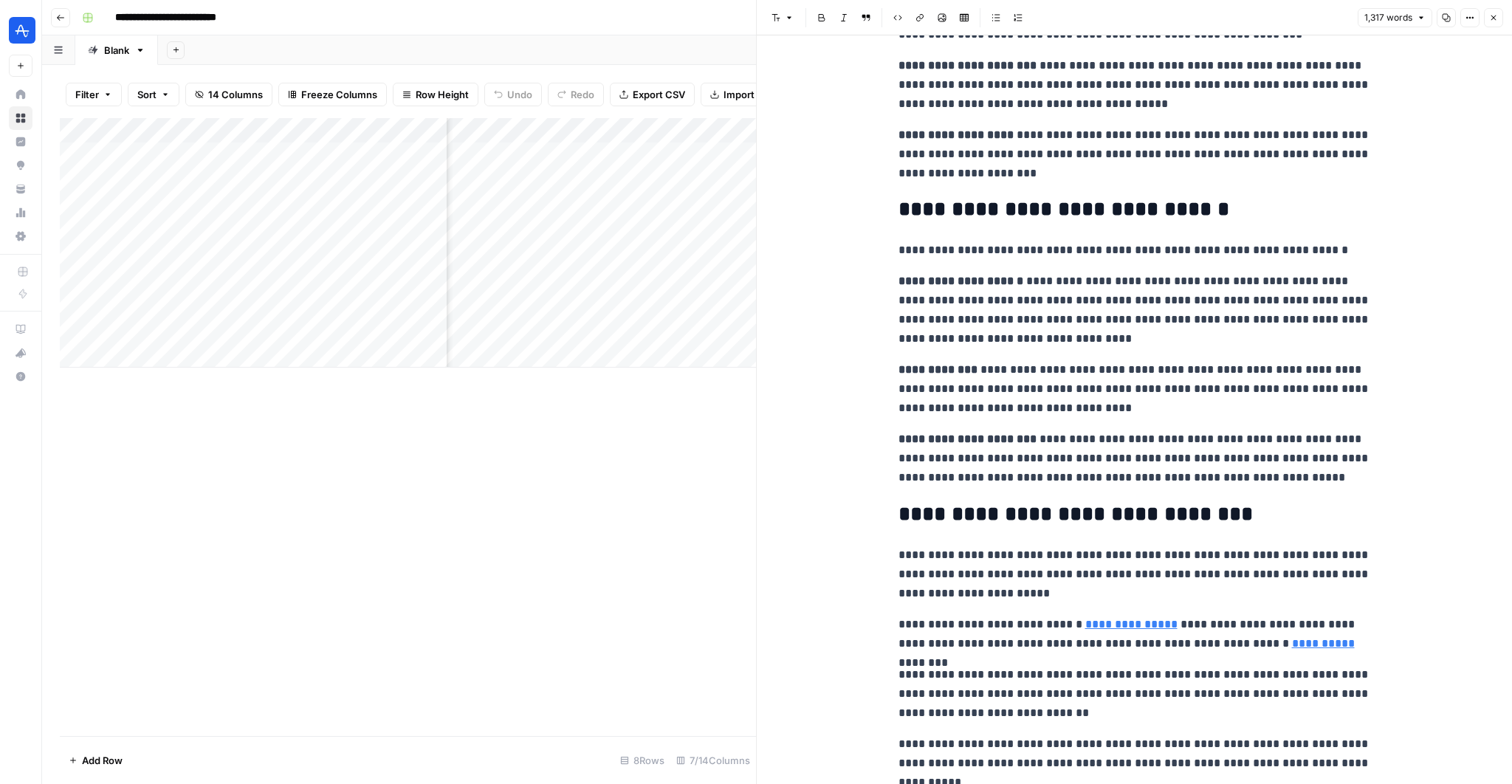
scroll to position [978, 0]
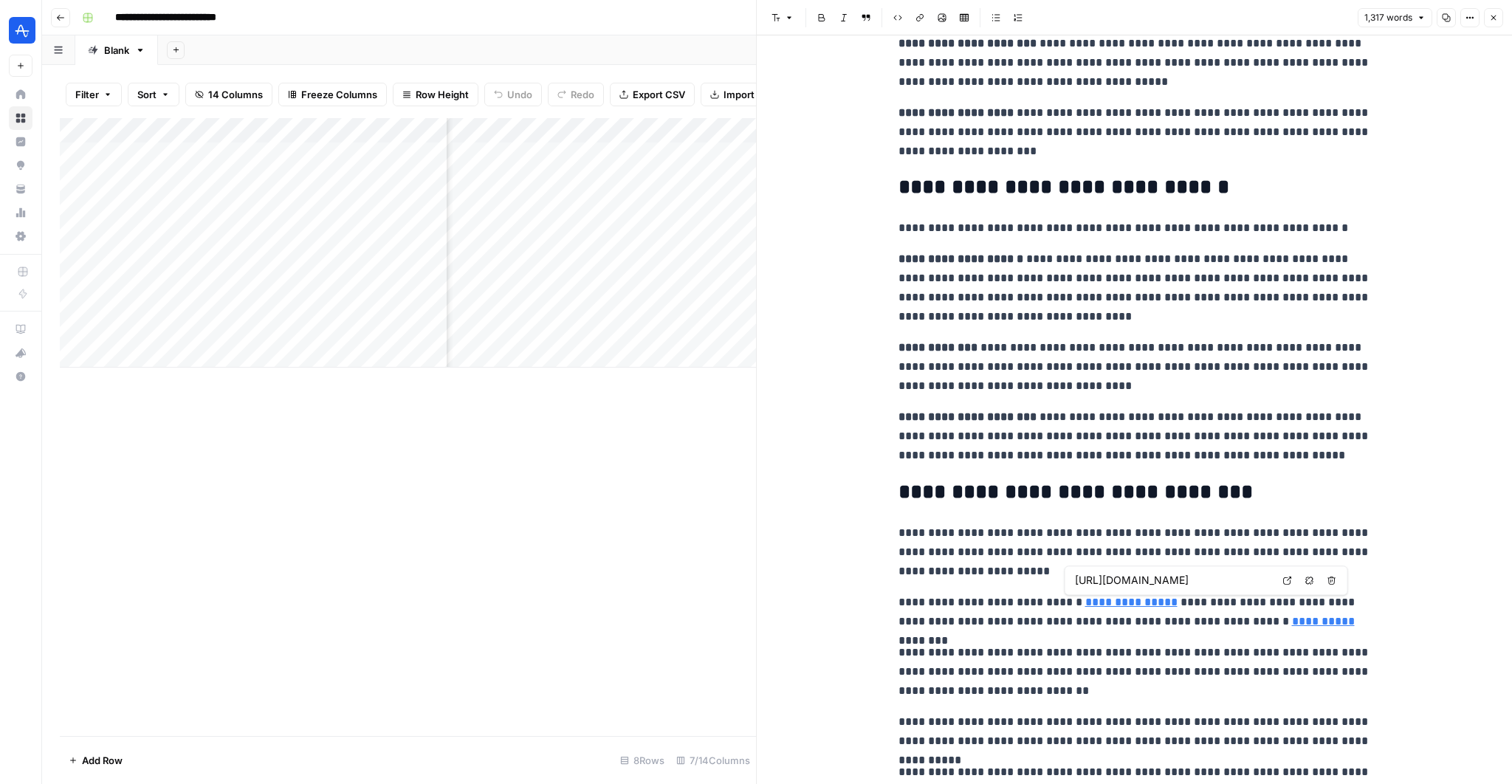
type input "[URL][DOMAIN_NAME]"
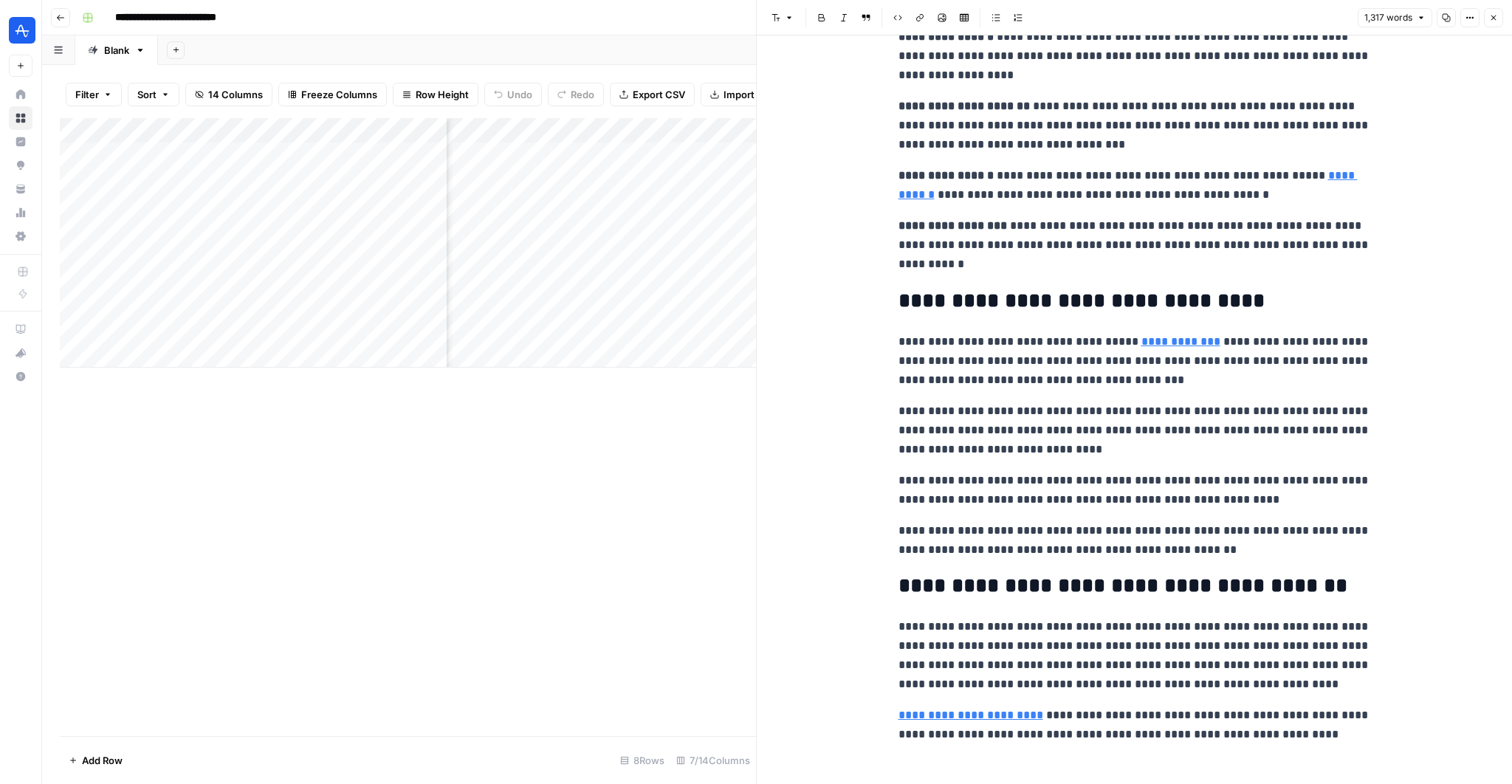
scroll to position [2842, 0]
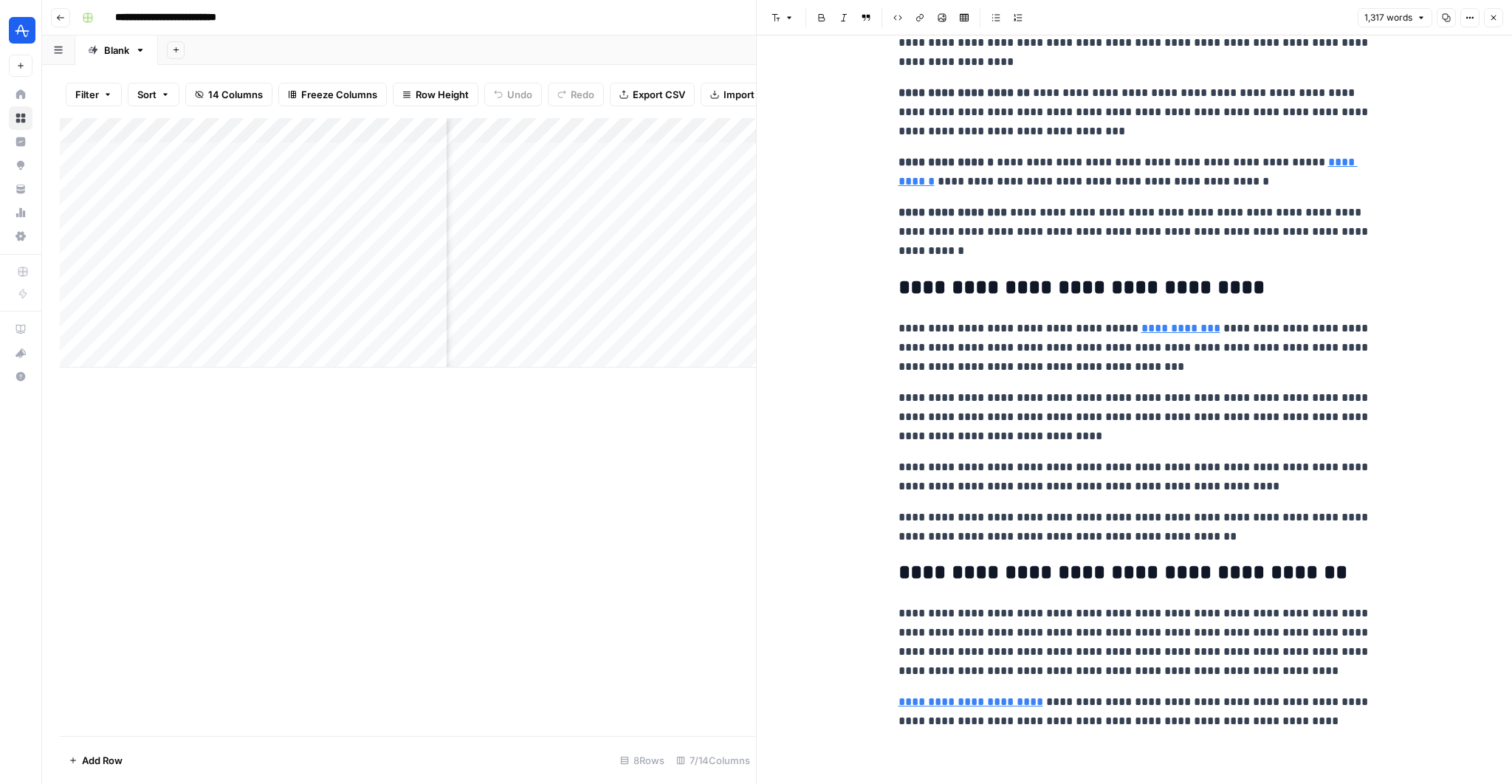
click at [1488, 28] on header "Font style Bold Italic Block quote Code block Link Image Insert Table Bulleted …" at bounding box center [1134, 17] width 755 height 35
click at [1493, 17] on icon "button" at bounding box center [1493, 17] width 9 height 9
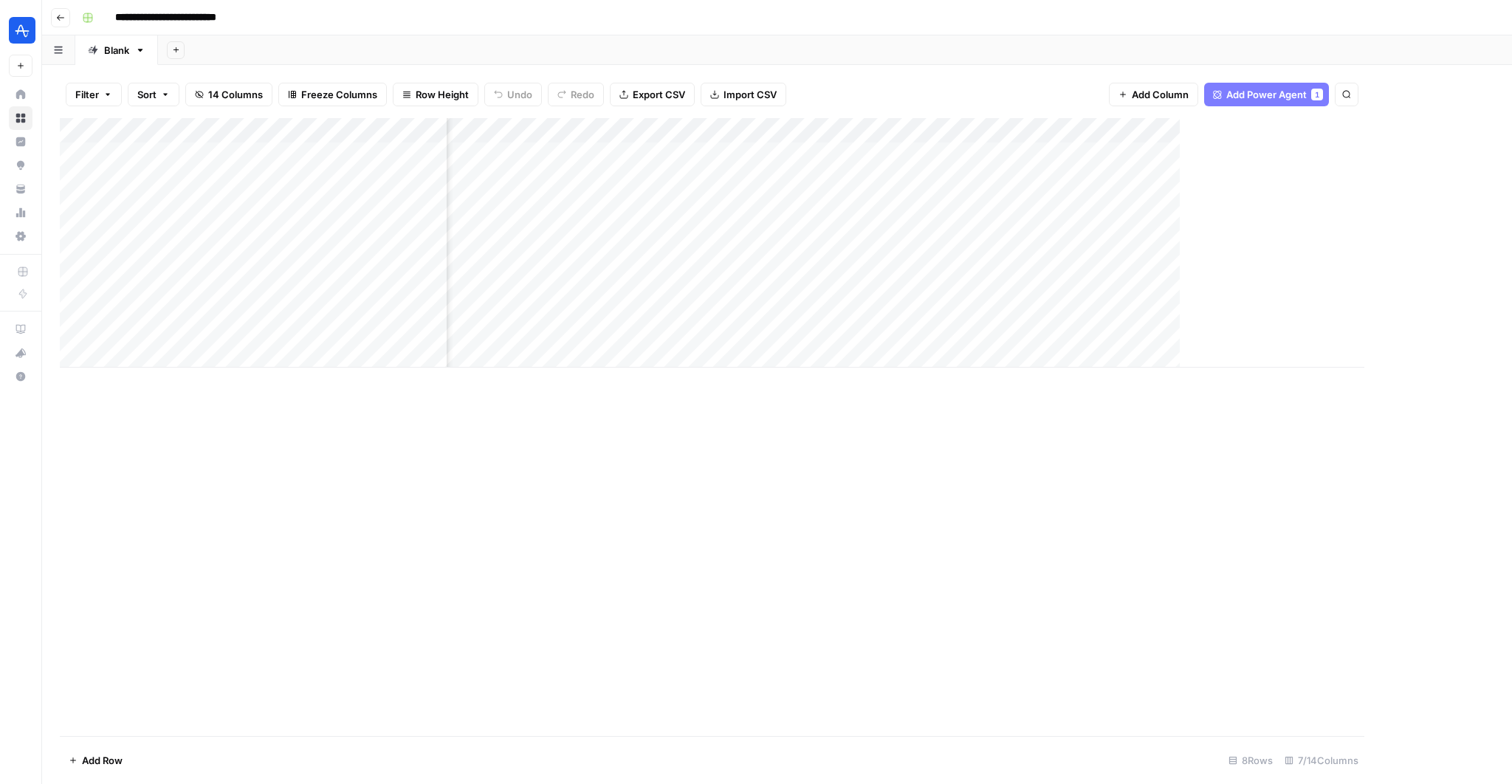
scroll to position [0, 204]
click at [1265, 128] on div "Add Column" at bounding box center [777, 242] width 1435 height 250
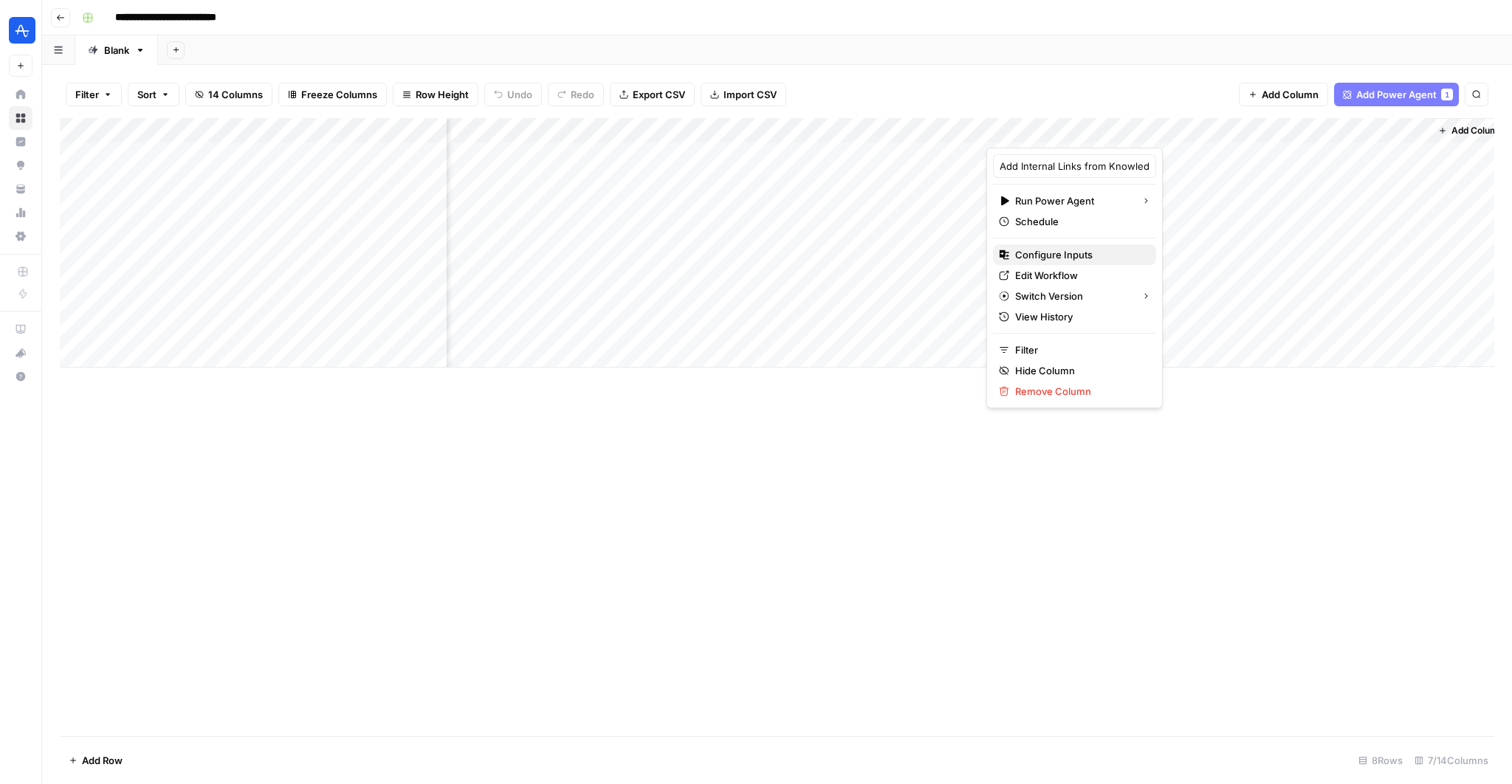
click at [1072, 261] on span "Configure Inputs" at bounding box center [1080, 254] width 129 height 15
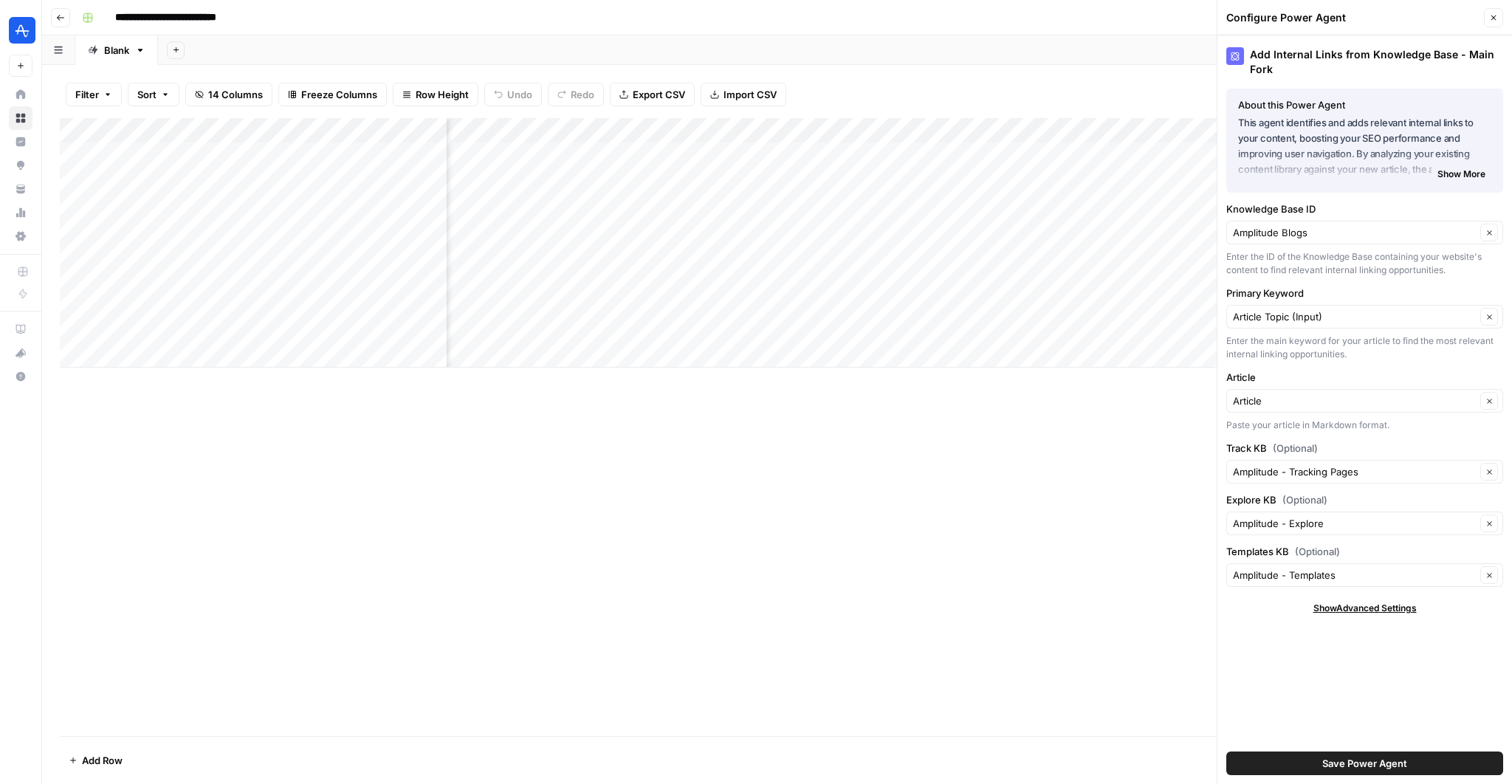
click at [1496, 18] on icon "button" at bounding box center [1493, 17] width 9 height 9
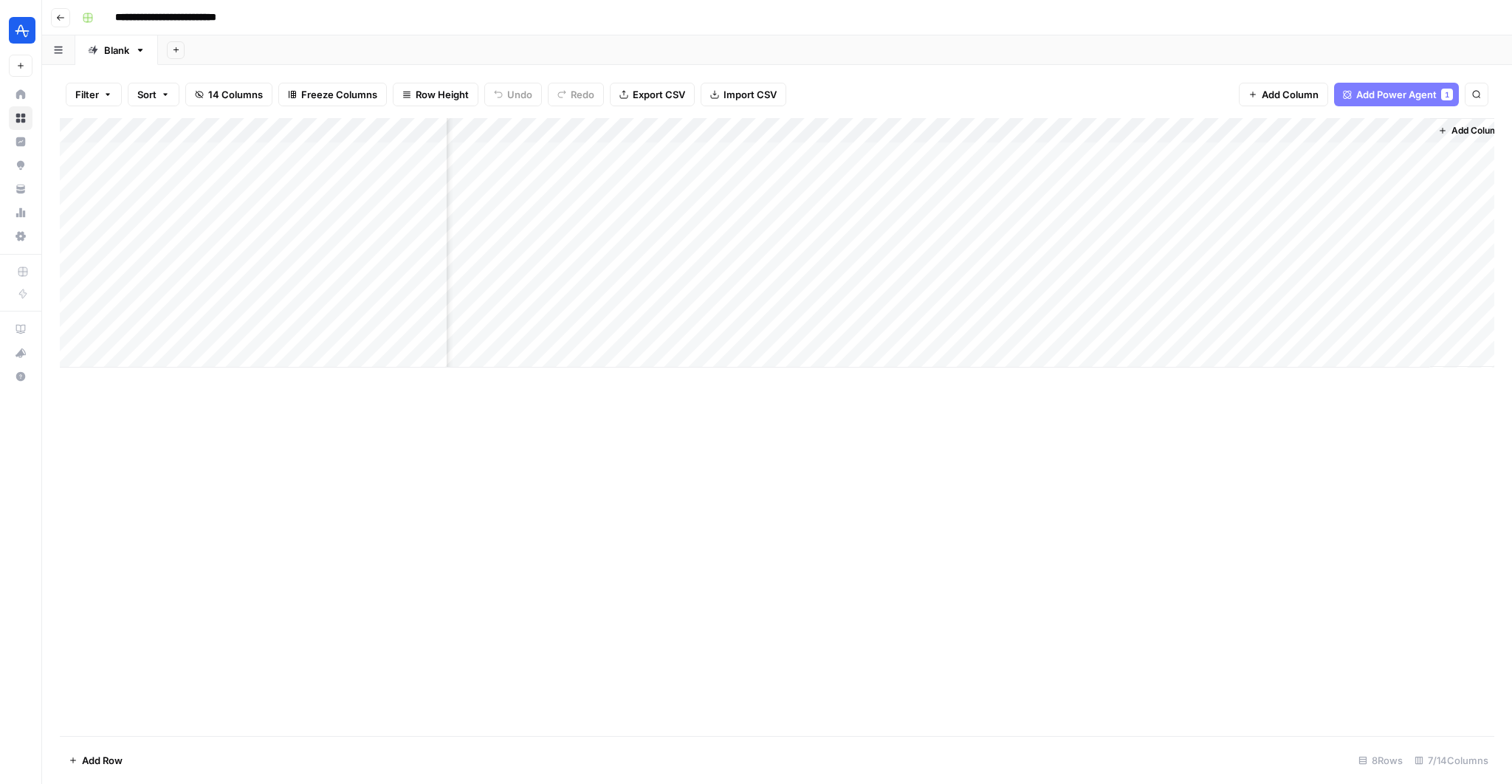
click at [1265, 128] on div "Add Column" at bounding box center [777, 242] width 1435 height 250
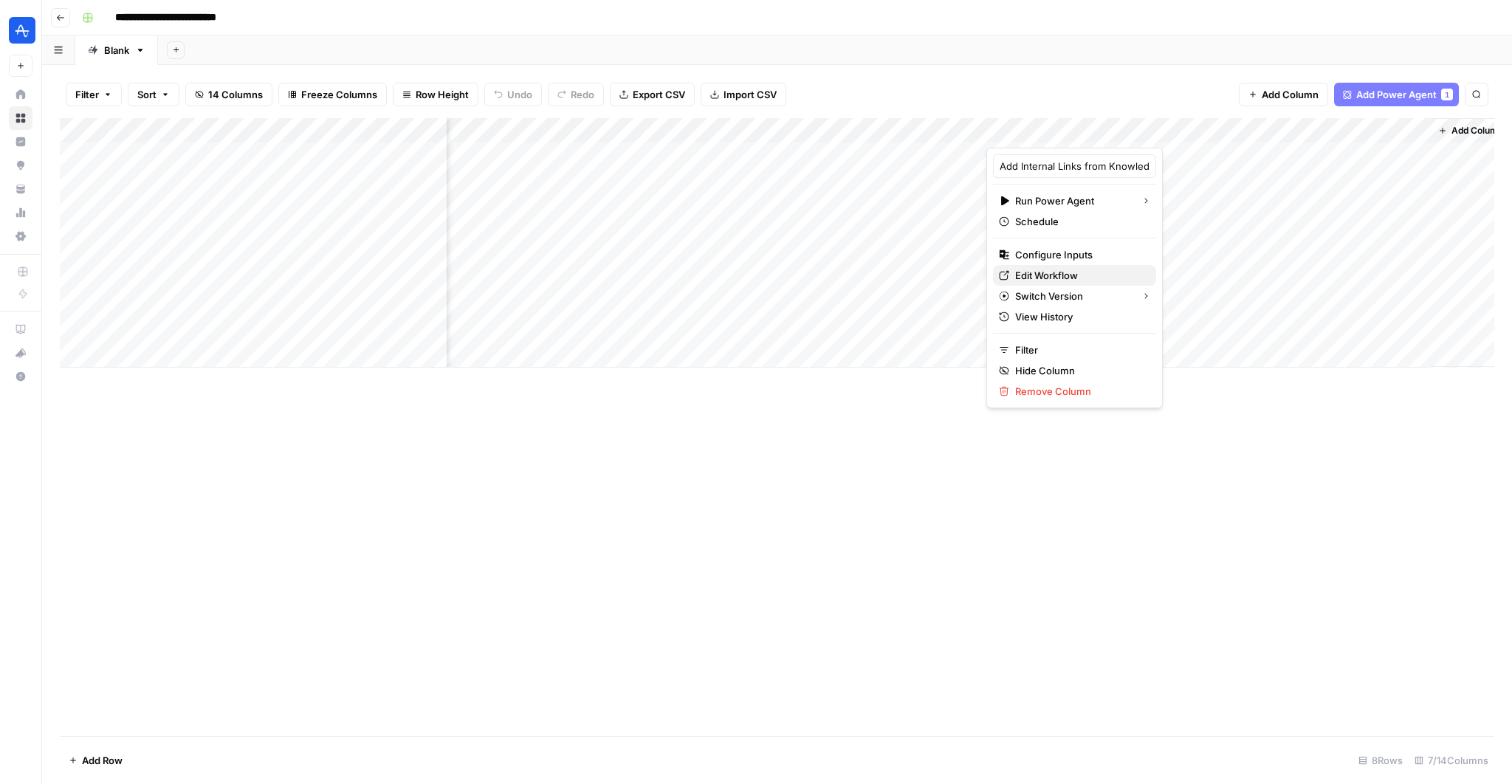
click at [1045, 276] on span "Edit Workflow" at bounding box center [1080, 275] width 129 height 15
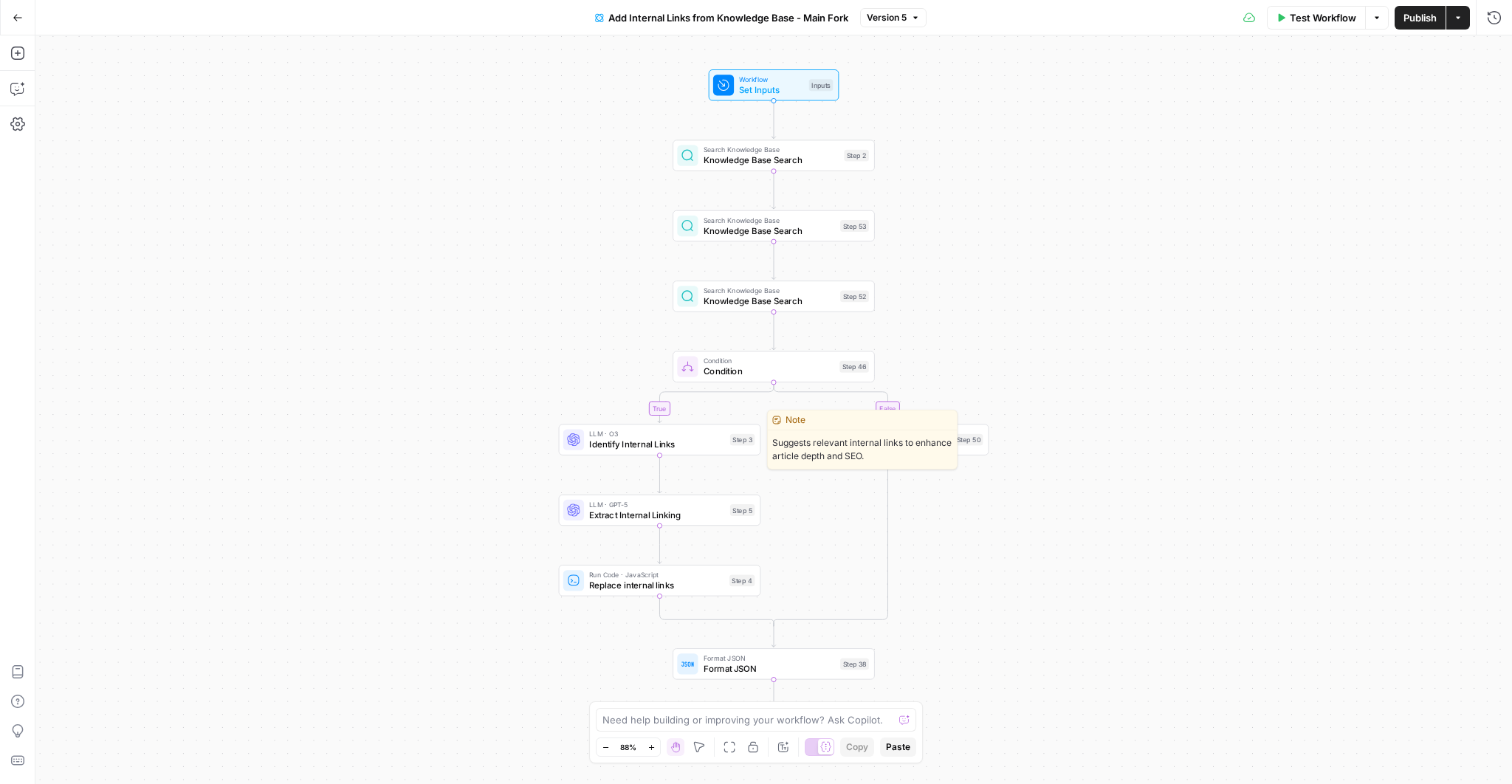
click at [669, 446] on span "Identify Internal Links" at bounding box center [657, 444] width 136 height 13
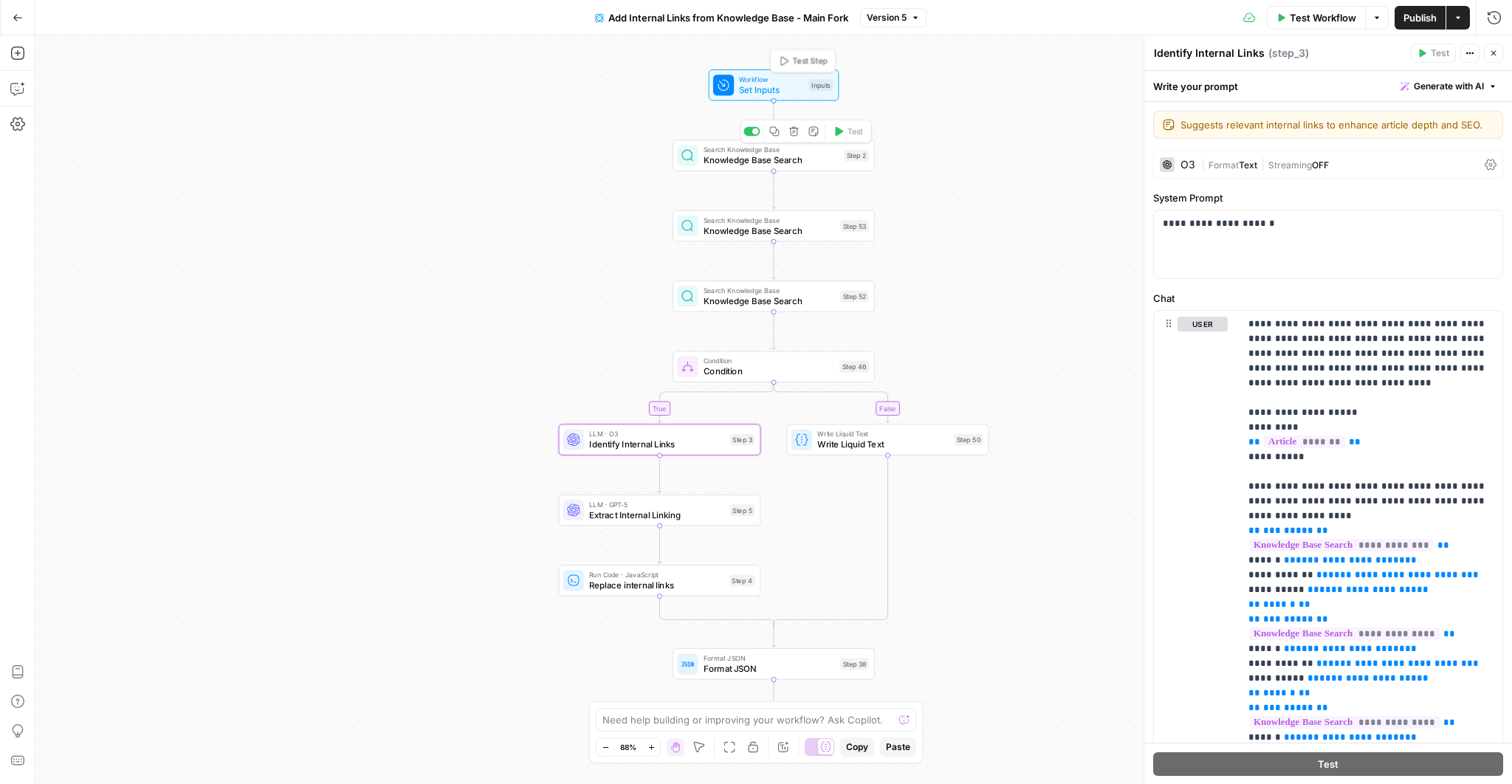
click at [769, 81] on span "Workflow" at bounding box center [772, 79] width 65 height 10
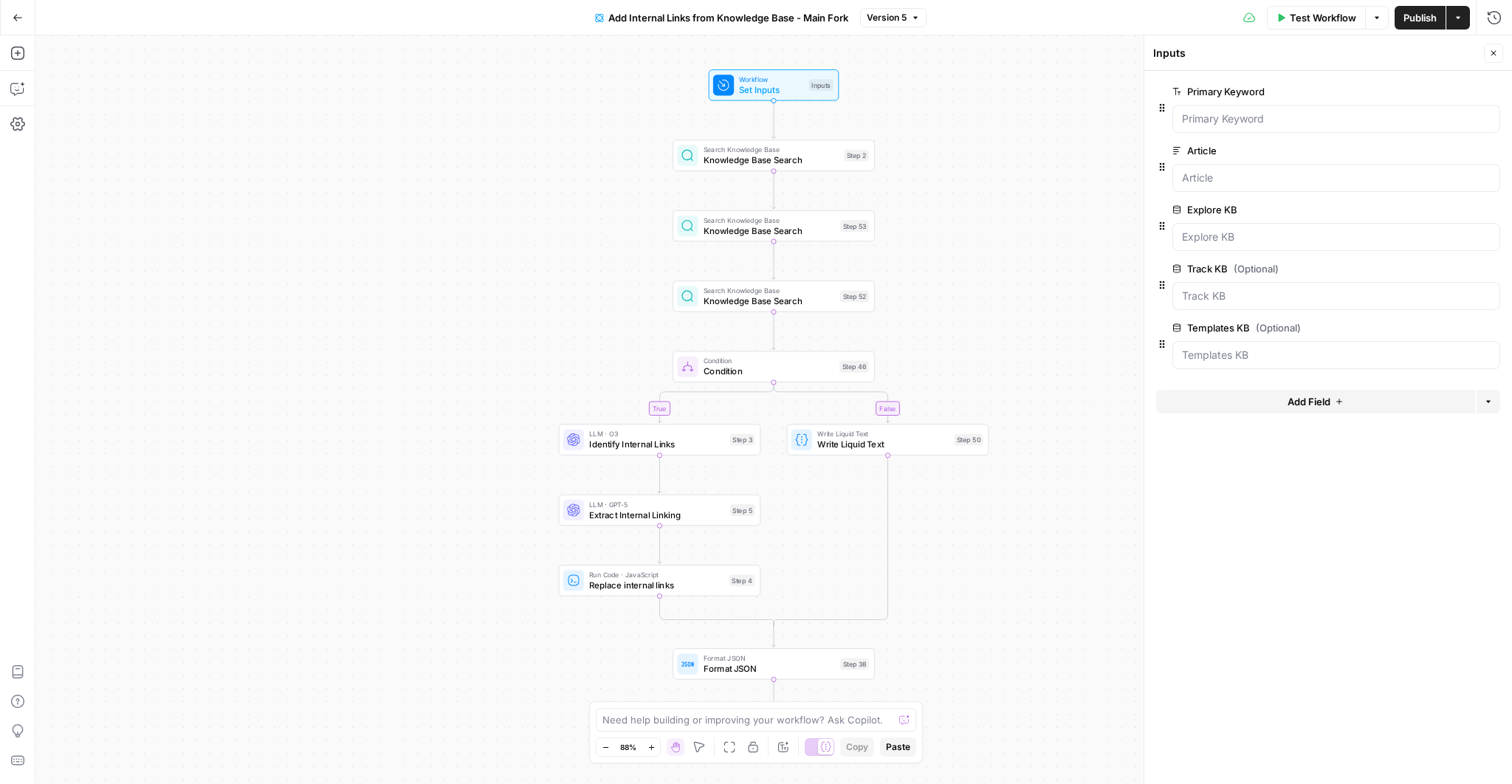
click at [1425, 18] on span "Publish" at bounding box center [1421, 17] width 33 height 15
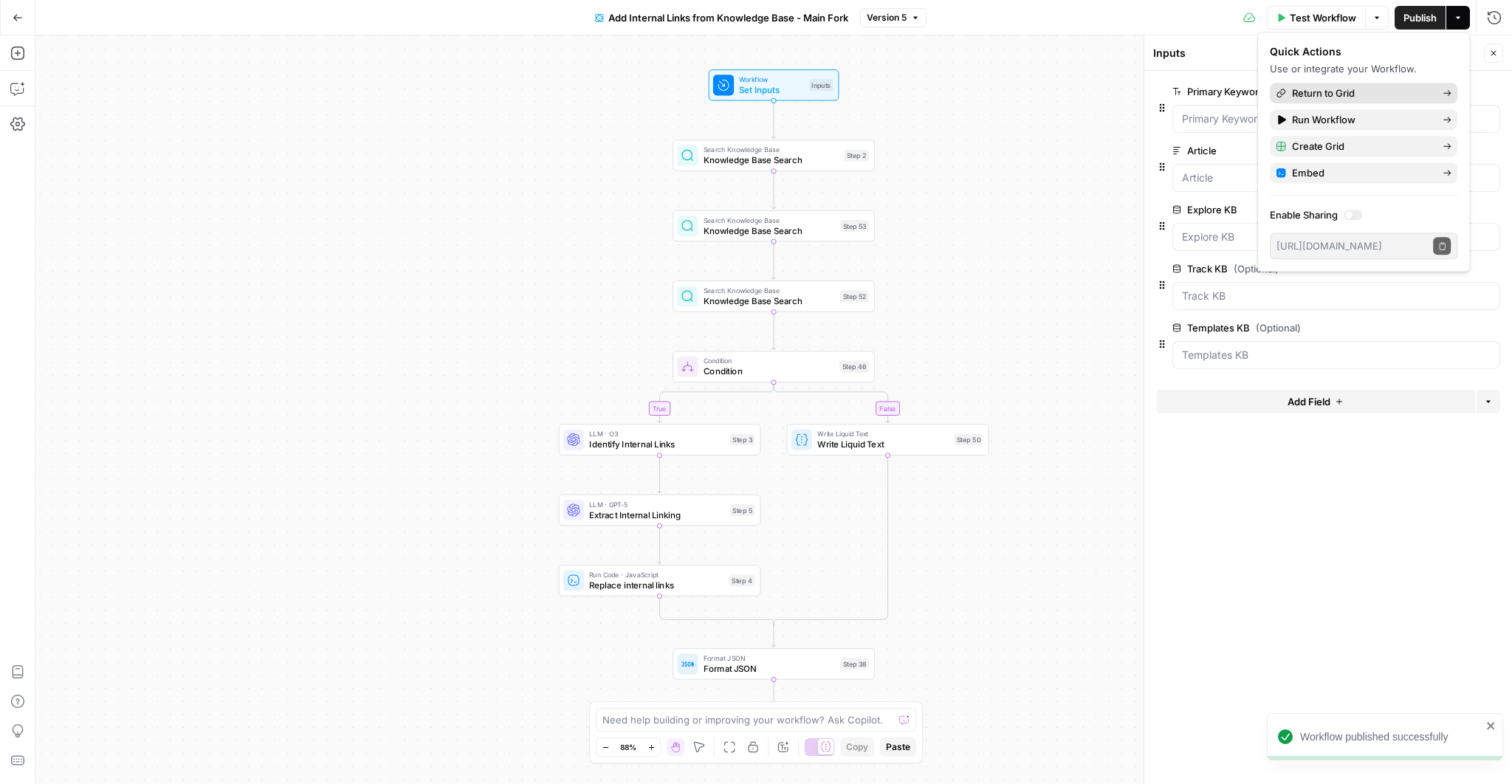
click at [1333, 87] on span "Return to Grid" at bounding box center [1362, 93] width 139 height 15
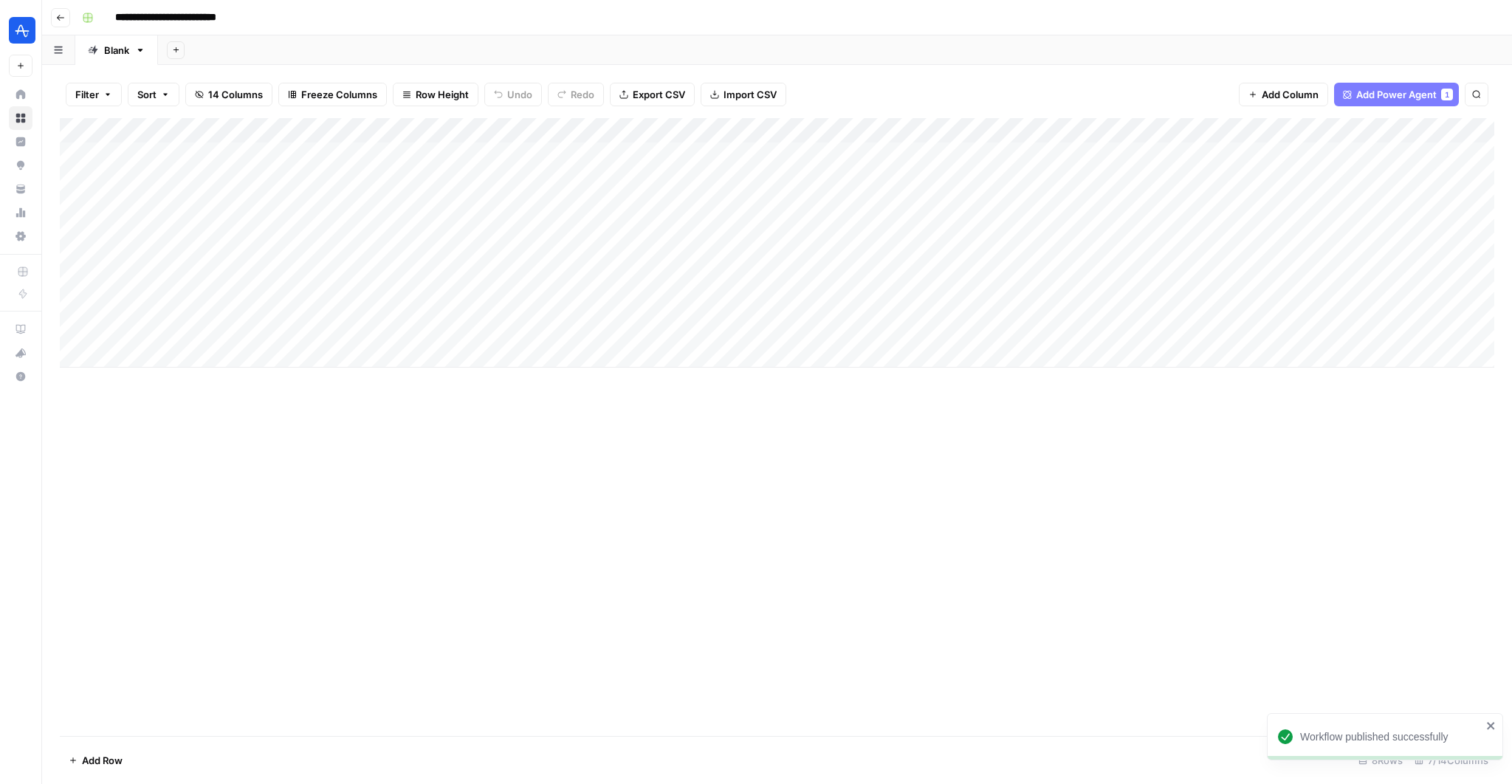
click at [1328, 134] on div "Add Column" at bounding box center [777, 242] width 1435 height 250
click at [1403, 203] on div "Add Column" at bounding box center [777, 242] width 1435 height 250
click at [1247, 131] on div "Add Column" at bounding box center [777, 242] width 1435 height 250
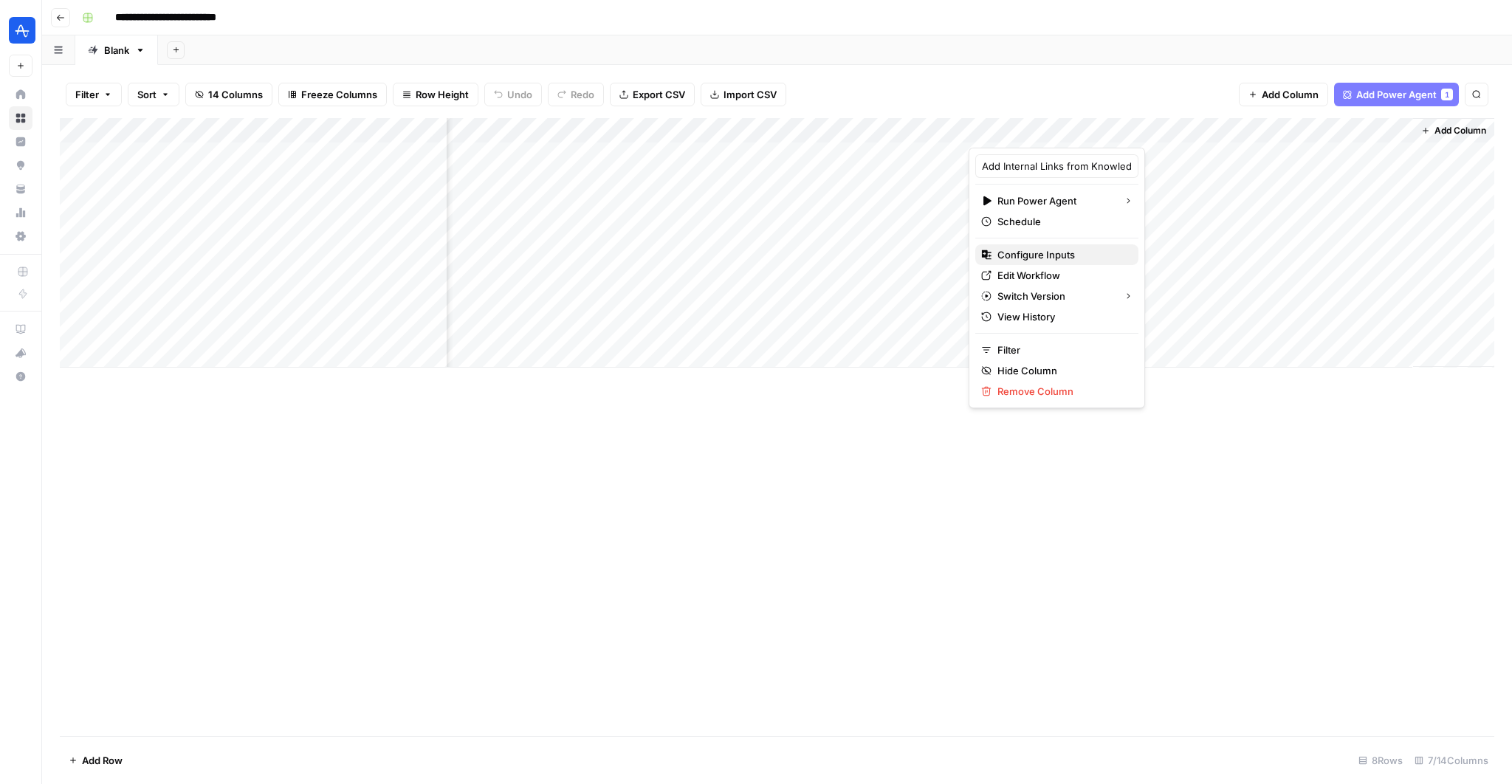
click at [1041, 253] on span "Configure Inputs" at bounding box center [1062, 254] width 129 height 15
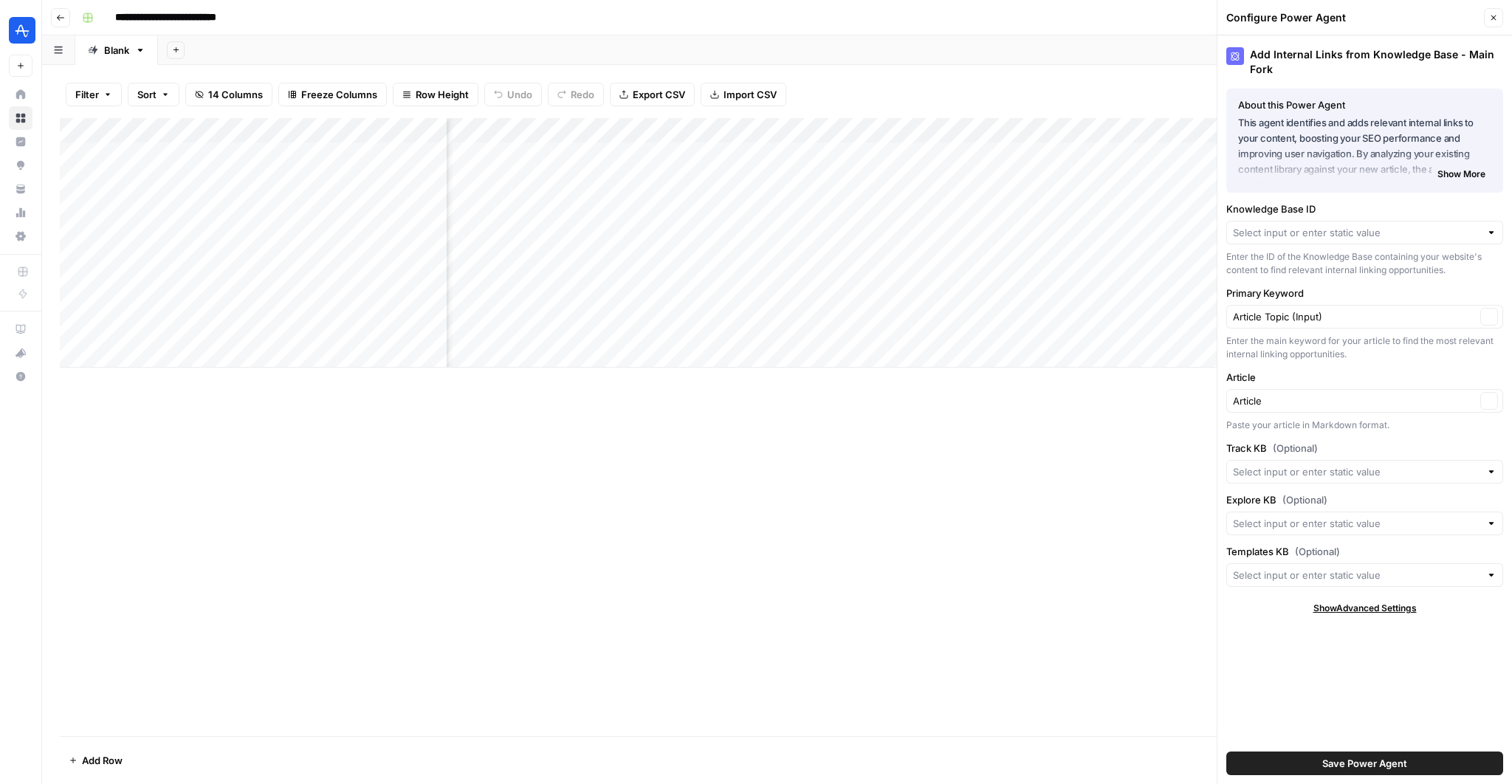
type input "Amplitude Blogs"
type input "Amplitude - Tracking Pages"
type input "Amplitude - Explore"
type input "Amplitude - Templates"
click at [1492, 13] on icon "button" at bounding box center [1493, 17] width 9 height 9
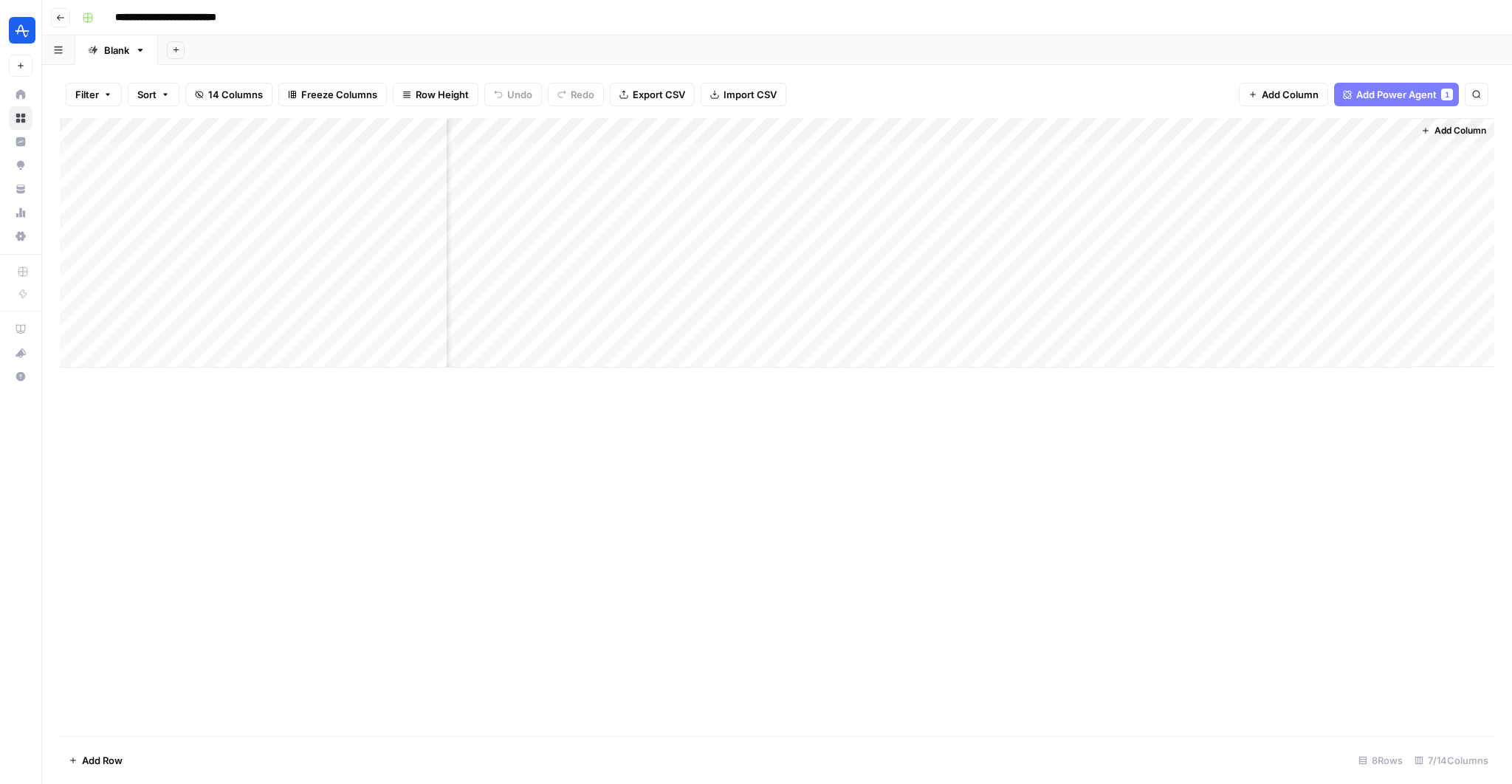
click at [1247, 132] on div "Add Column" at bounding box center [777, 242] width 1435 height 250
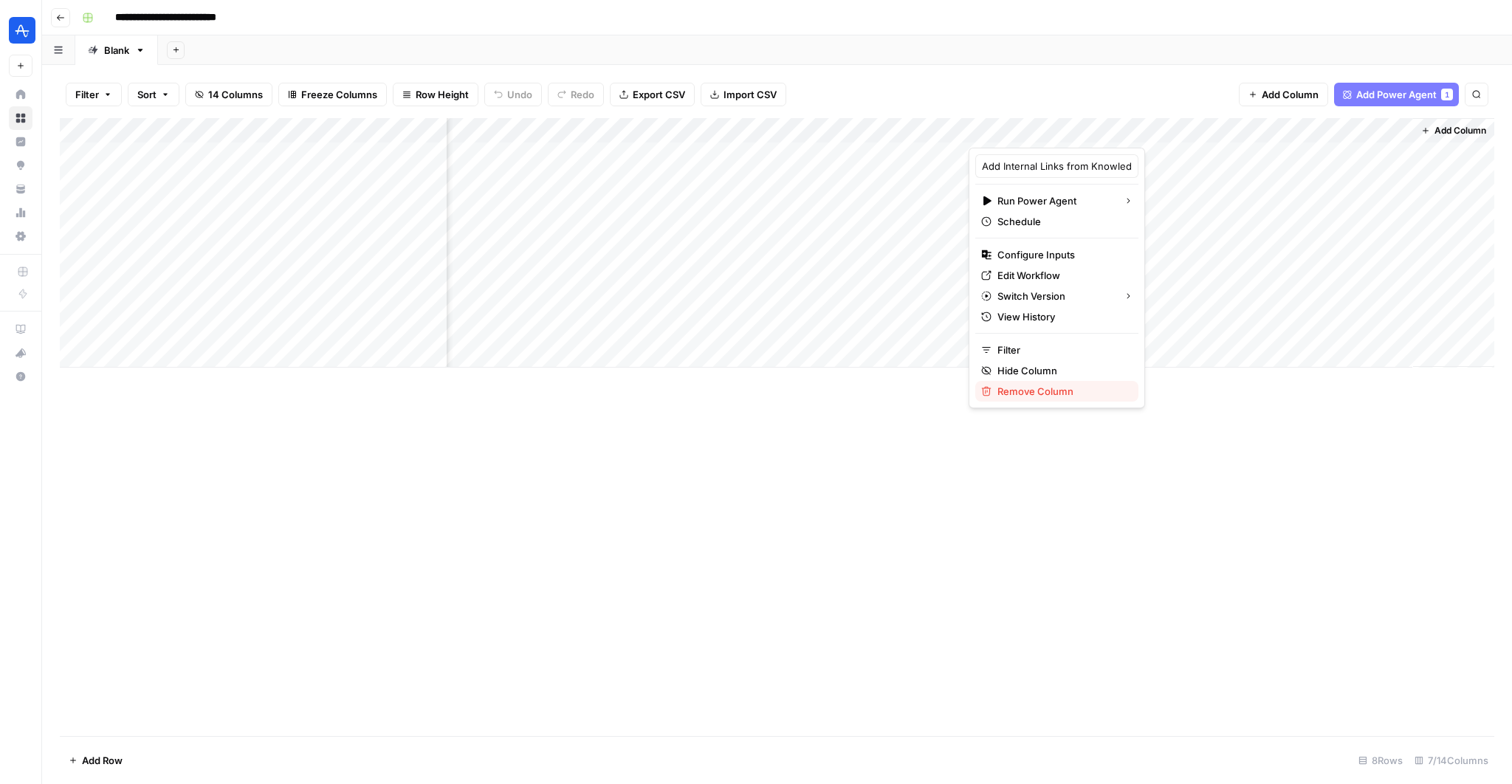
click at [1037, 385] on span "Remove Column" at bounding box center [1062, 391] width 129 height 15
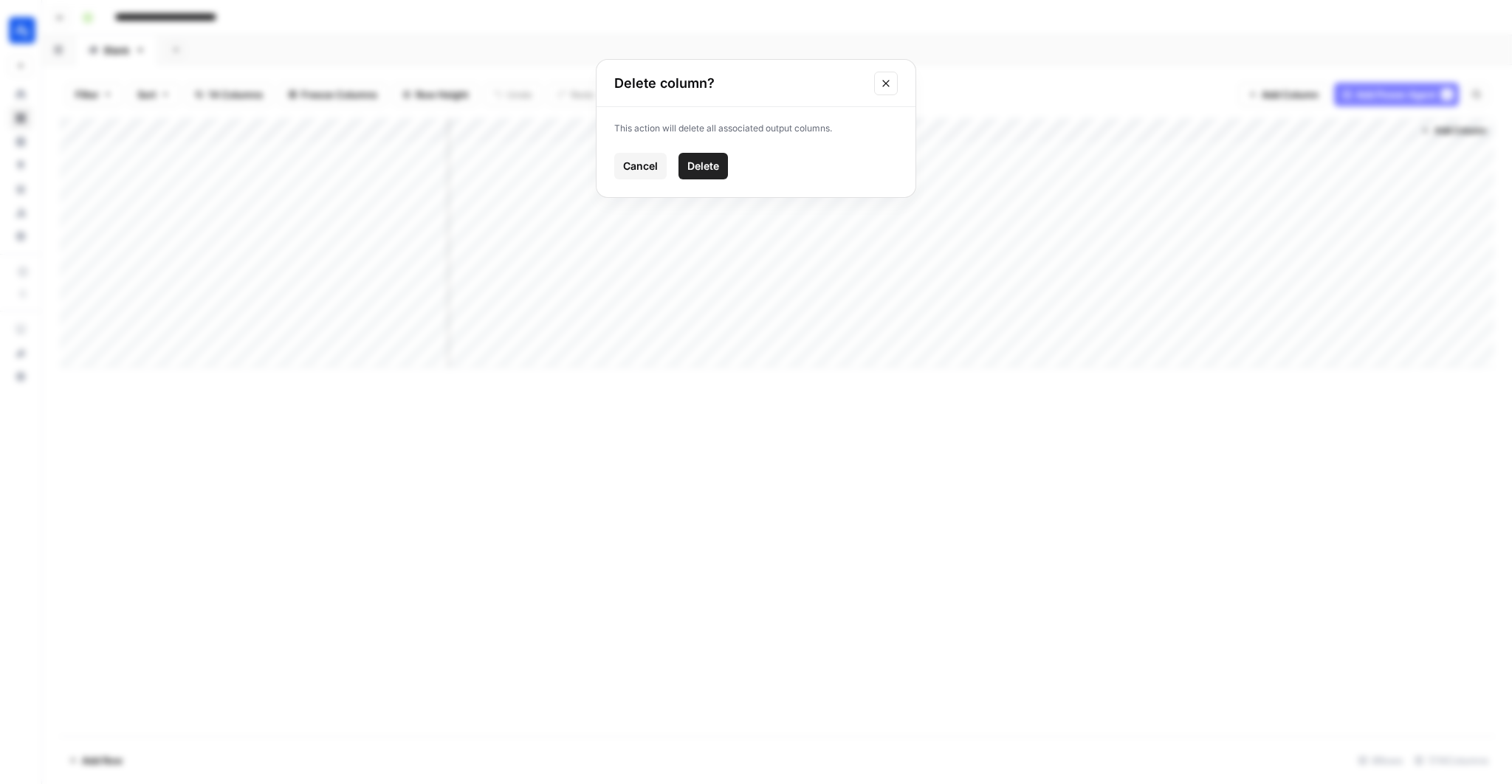
click at [704, 169] on span "Delete" at bounding box center [703, 166] width 32 height 15
click at [1376, 95] on span "Add Power Agent" at bounding box center [1397, 94] width 80 height 15
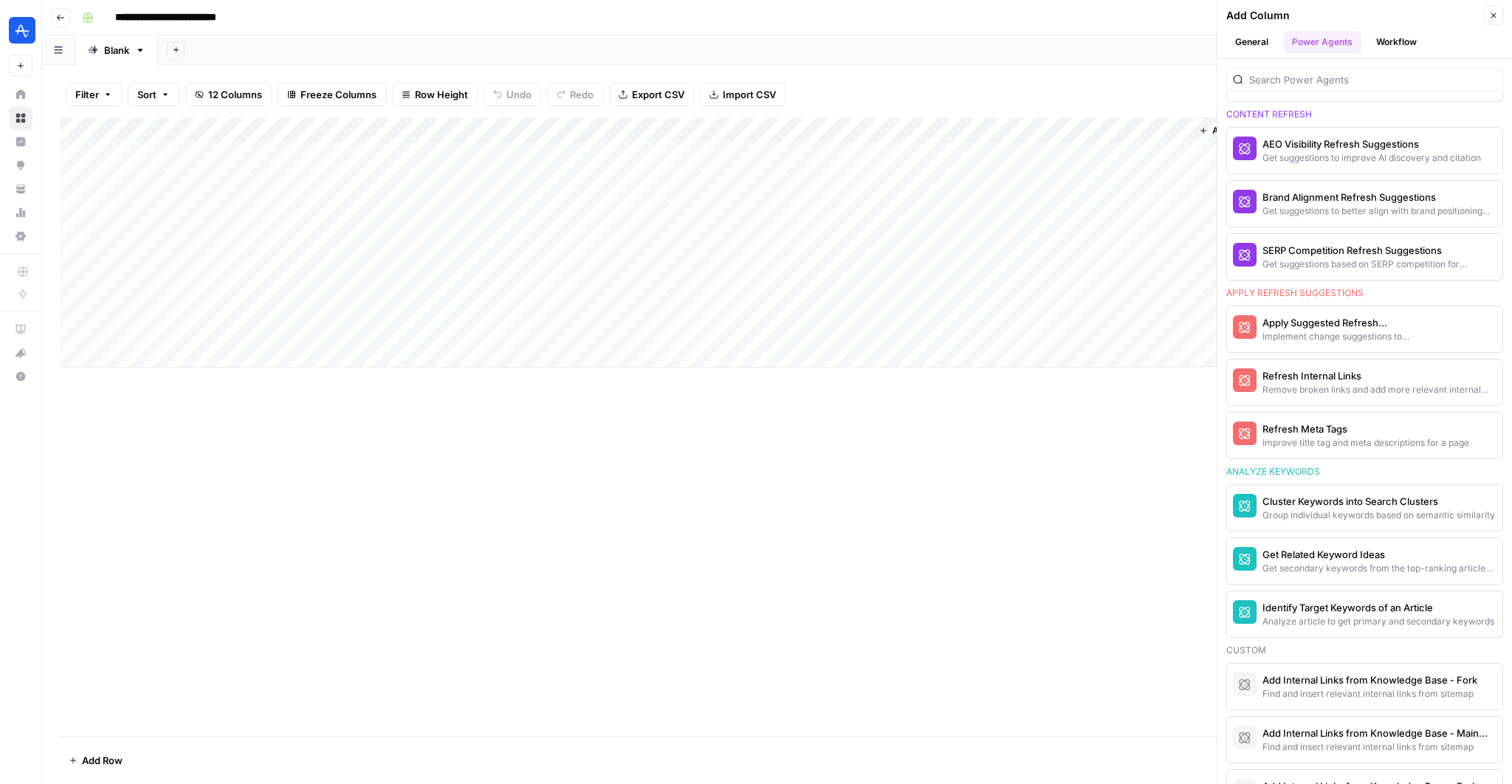
scroll to position [1237, 0]
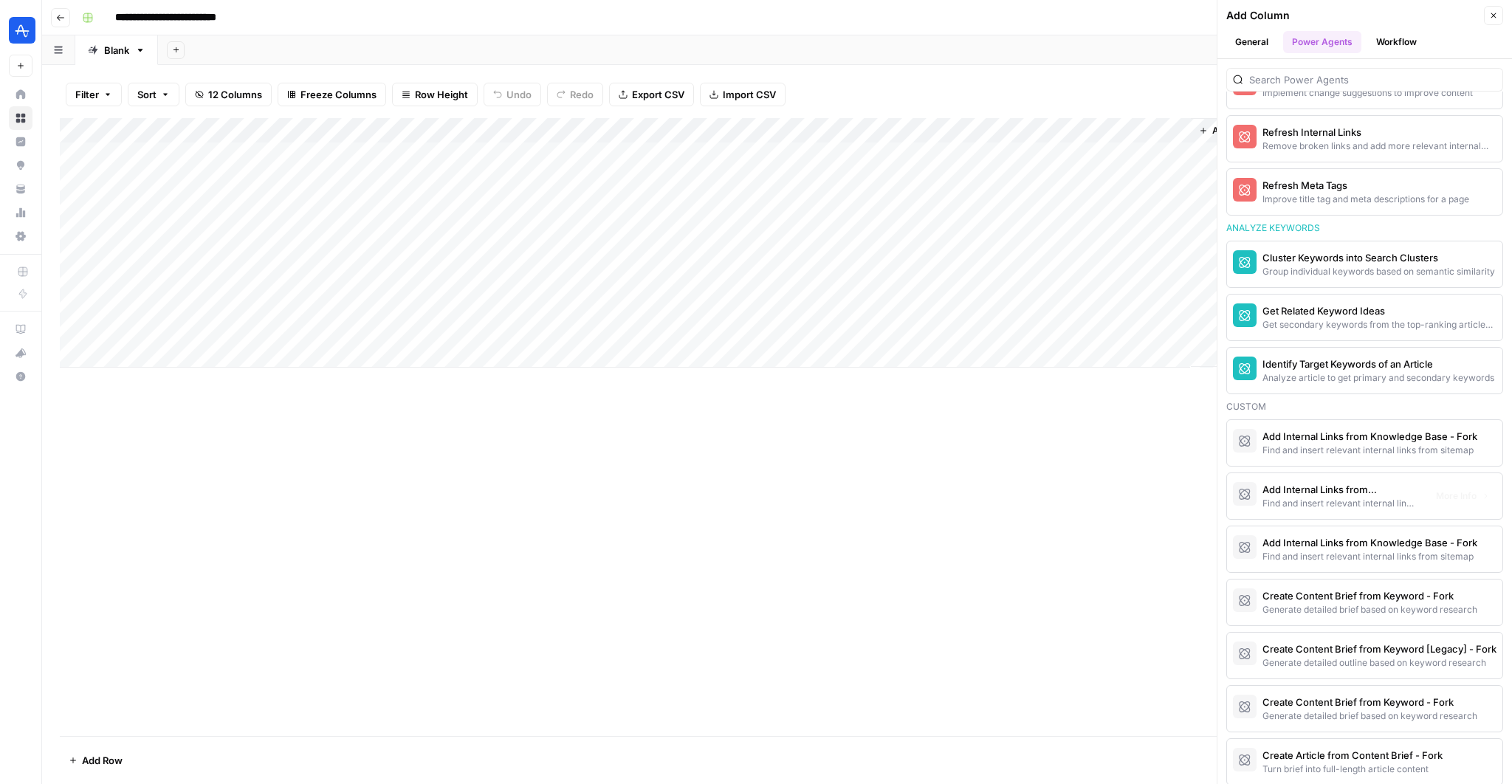
click at [1388, 497] on div "Find and insert relevant internal links from sitemap" at bounding box center [1340, 503] width 155 height 13
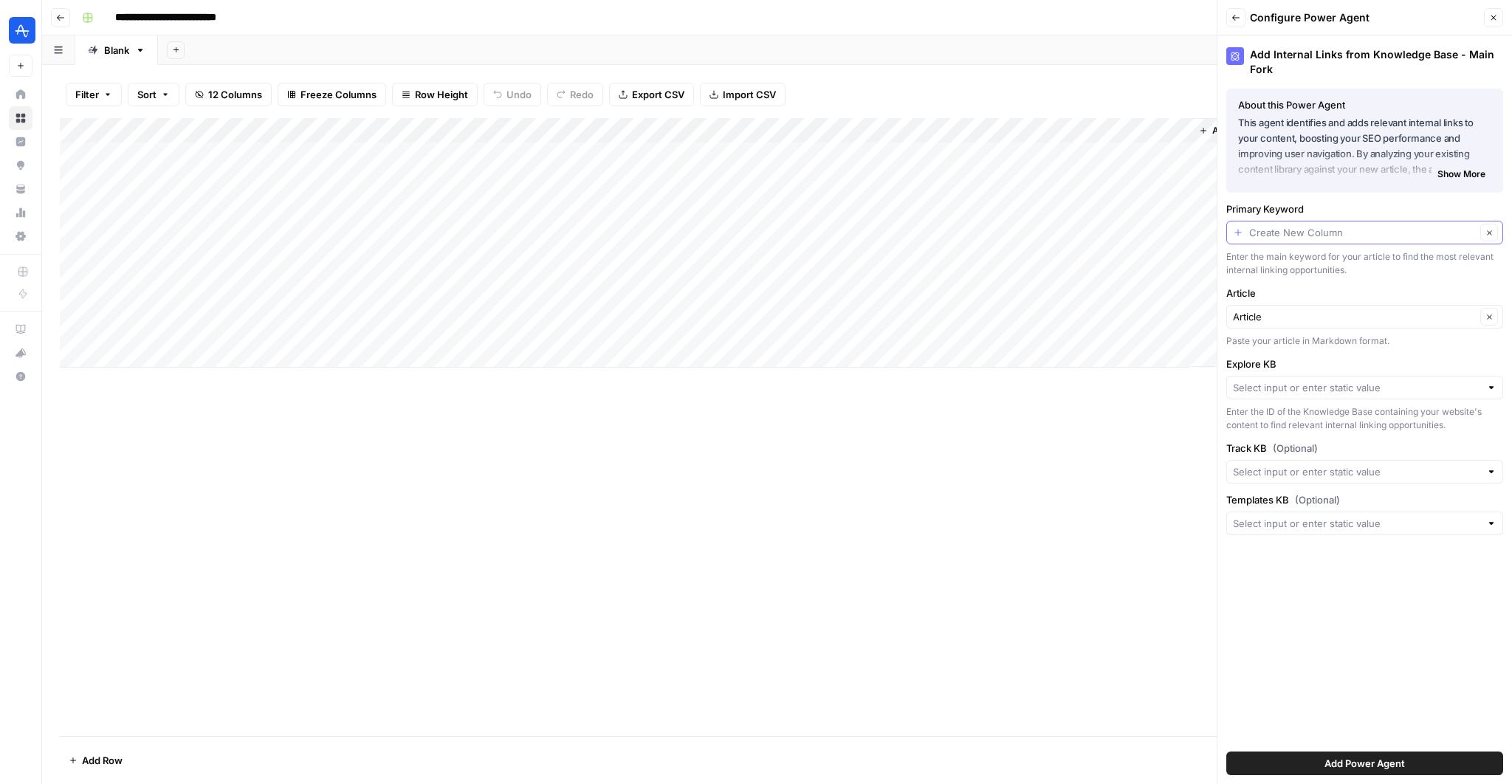
click at [1301, 232] on input "Primary Keyword" at bounding box center [1363, 232] width 227 height 15
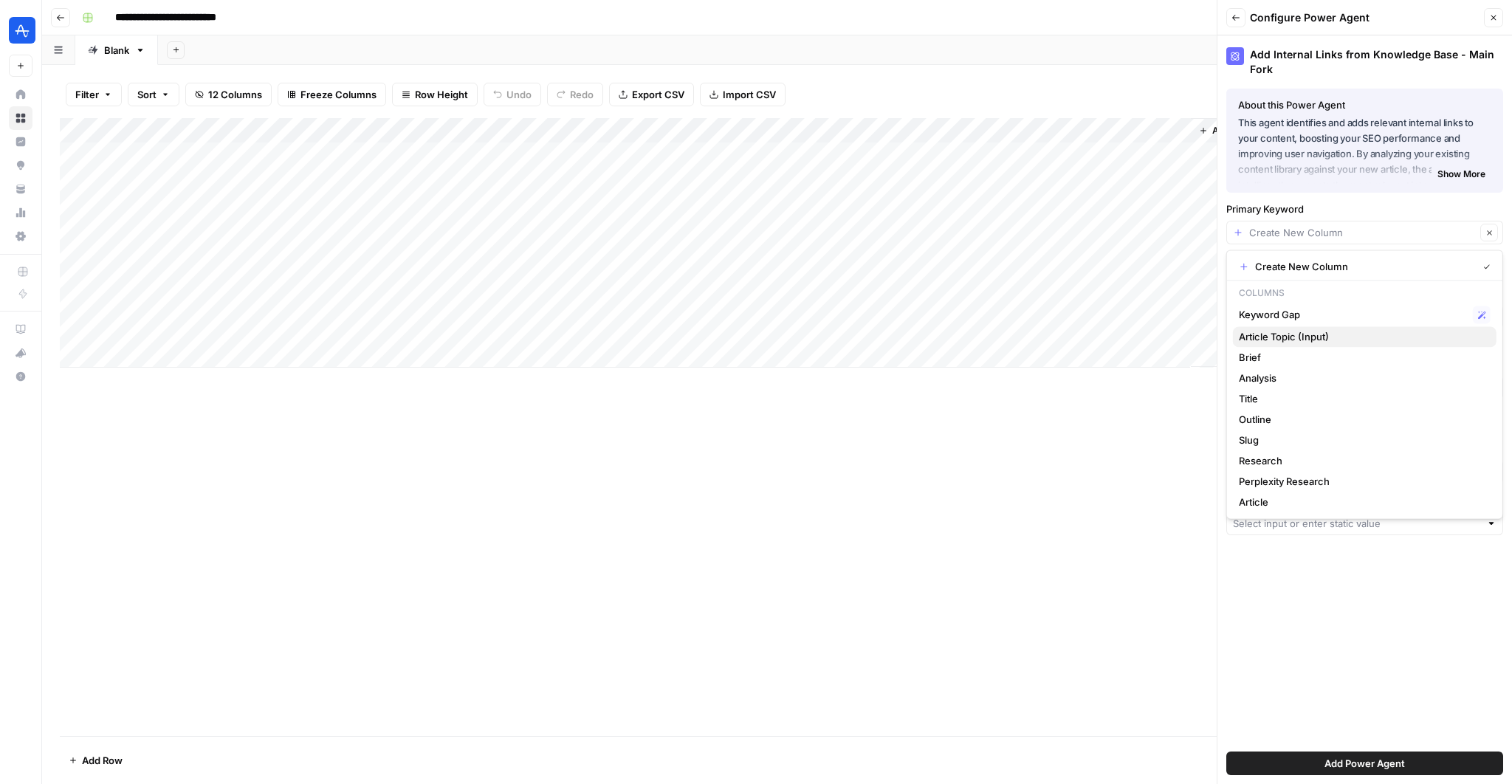
click at [1301, 333] on span "Article Topic (Input)" at bounding box center [1362, 336] width 246 height 15
type input "Article Topic (Input)"
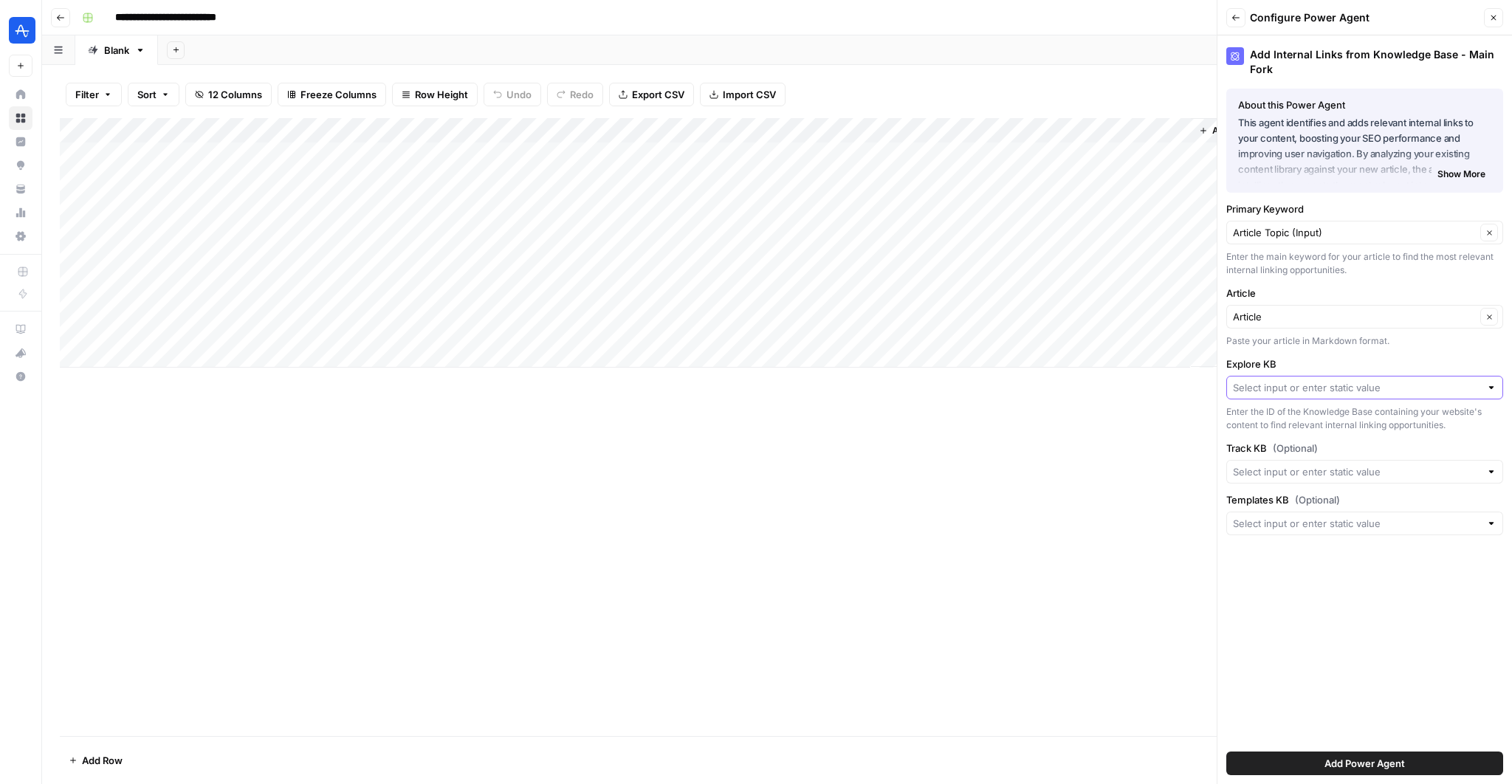
click at [1317, 380] on input "Explore KB" at bounding box center [1357, 387] width 247 height 15
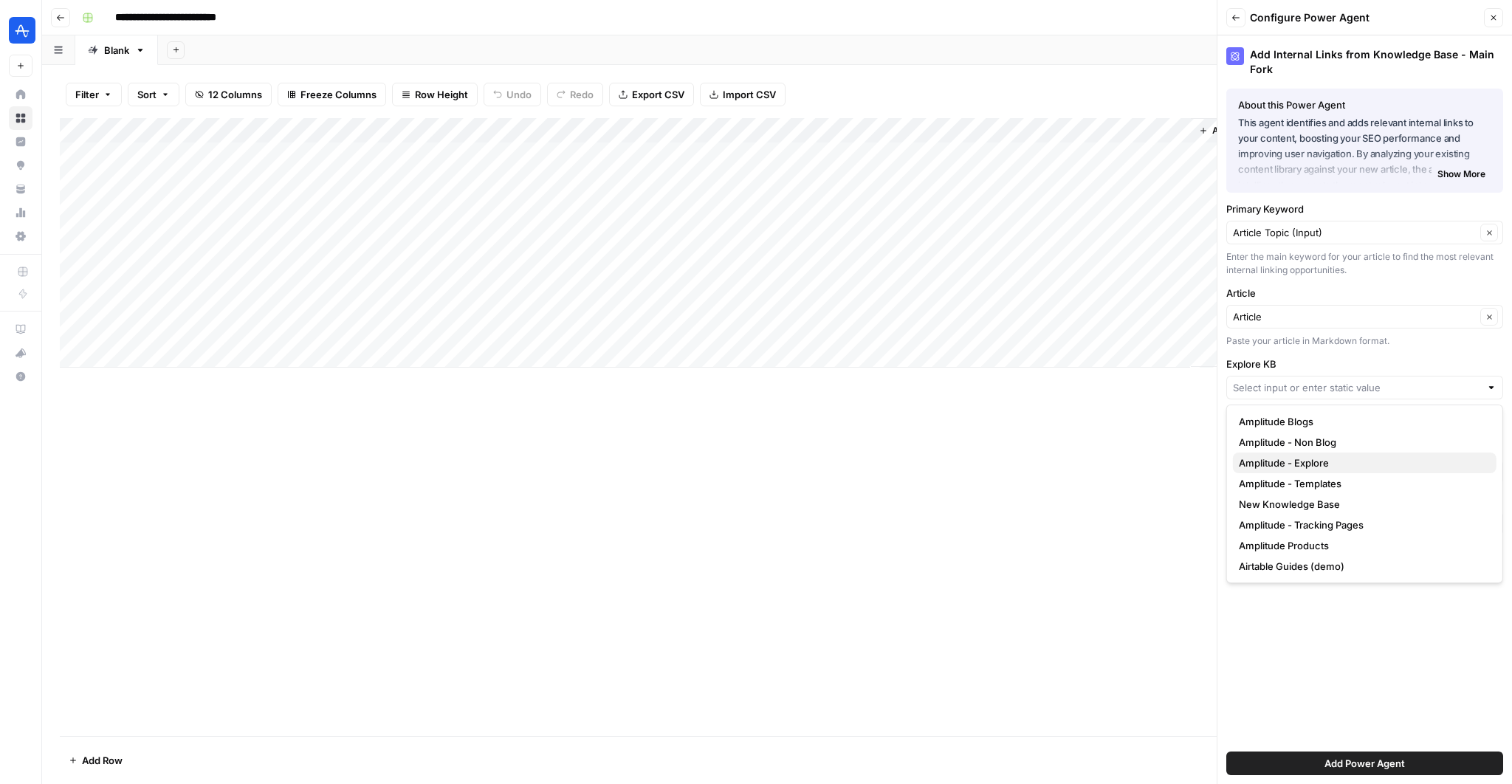
click at [1322, 460] on span "Amplitude - Explore" at bounding box center [1362, 463] width 246 height 15
type input "Amplitude - Explore"
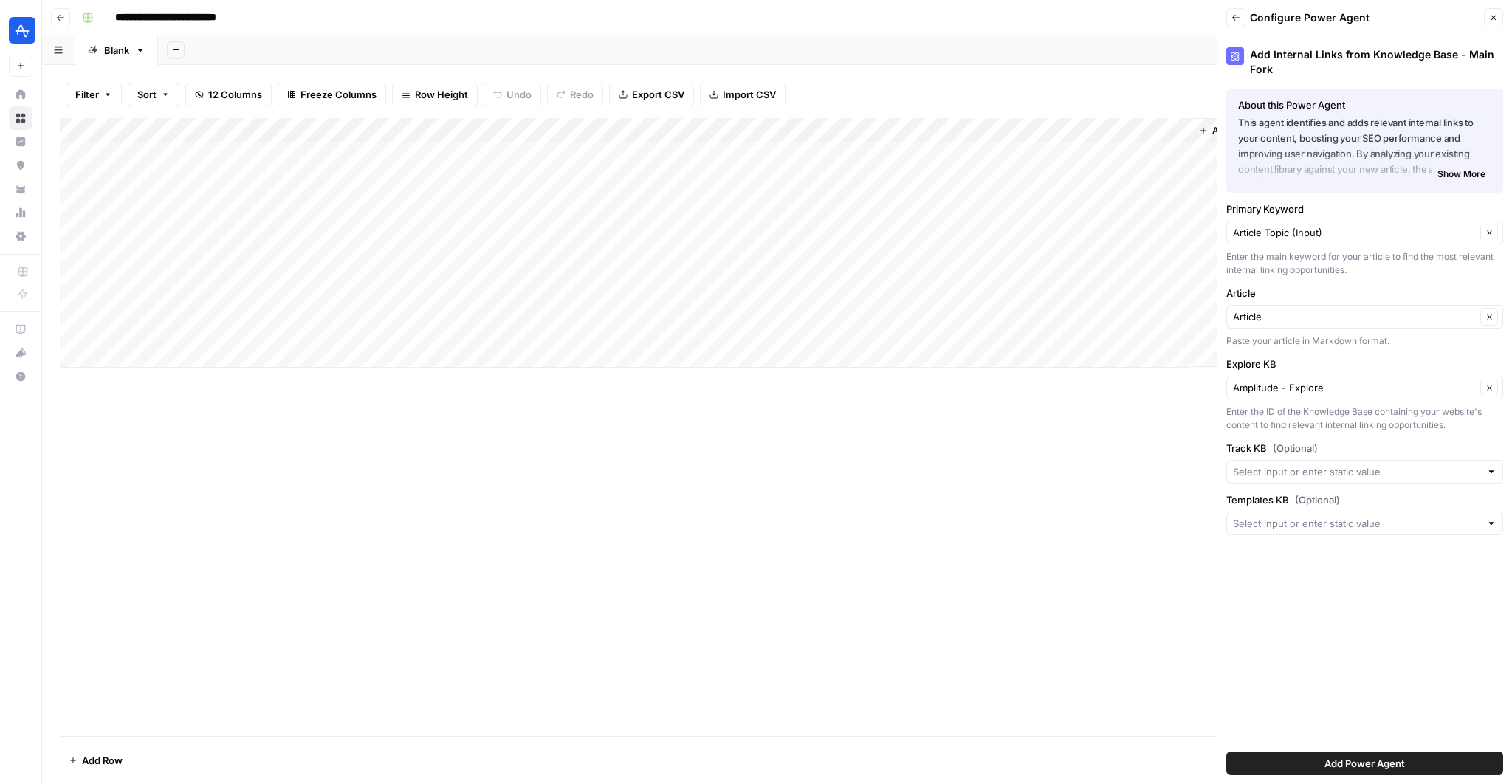
click at [1314, 485] on div "Add Internal Links from Knowledge Base - Main Fork About this Power Agent This …" at bounding box center [1365, 409] width 295 height 749
click at [1314, 479] on div at bounding box center [1366, 472] width 277 height 24
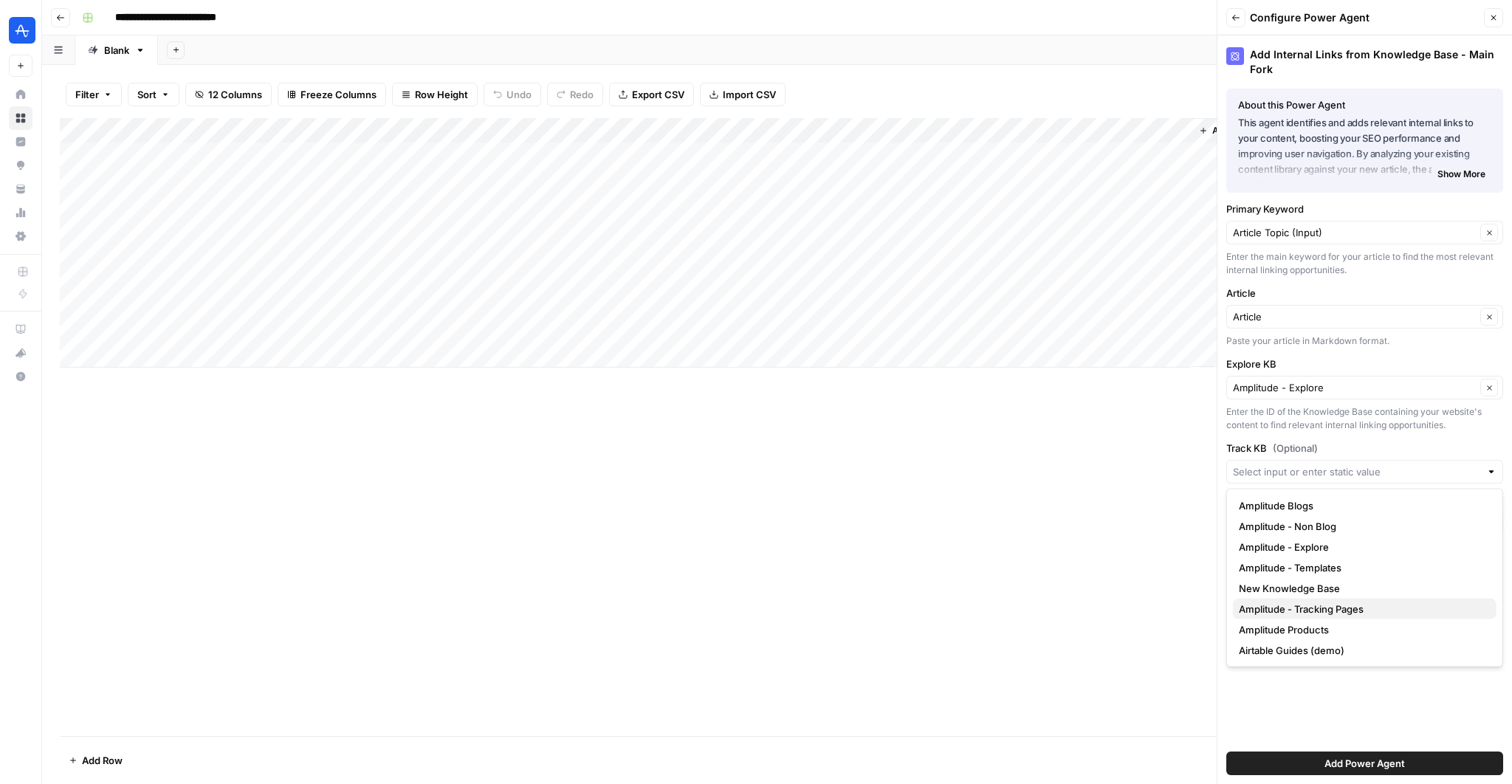
click at [1330, 607] on span "Amplitude - Tracking Pages" at bounding box center [1362, 608] width 246 height 15
type input "Amplitude - Tracking Pages"
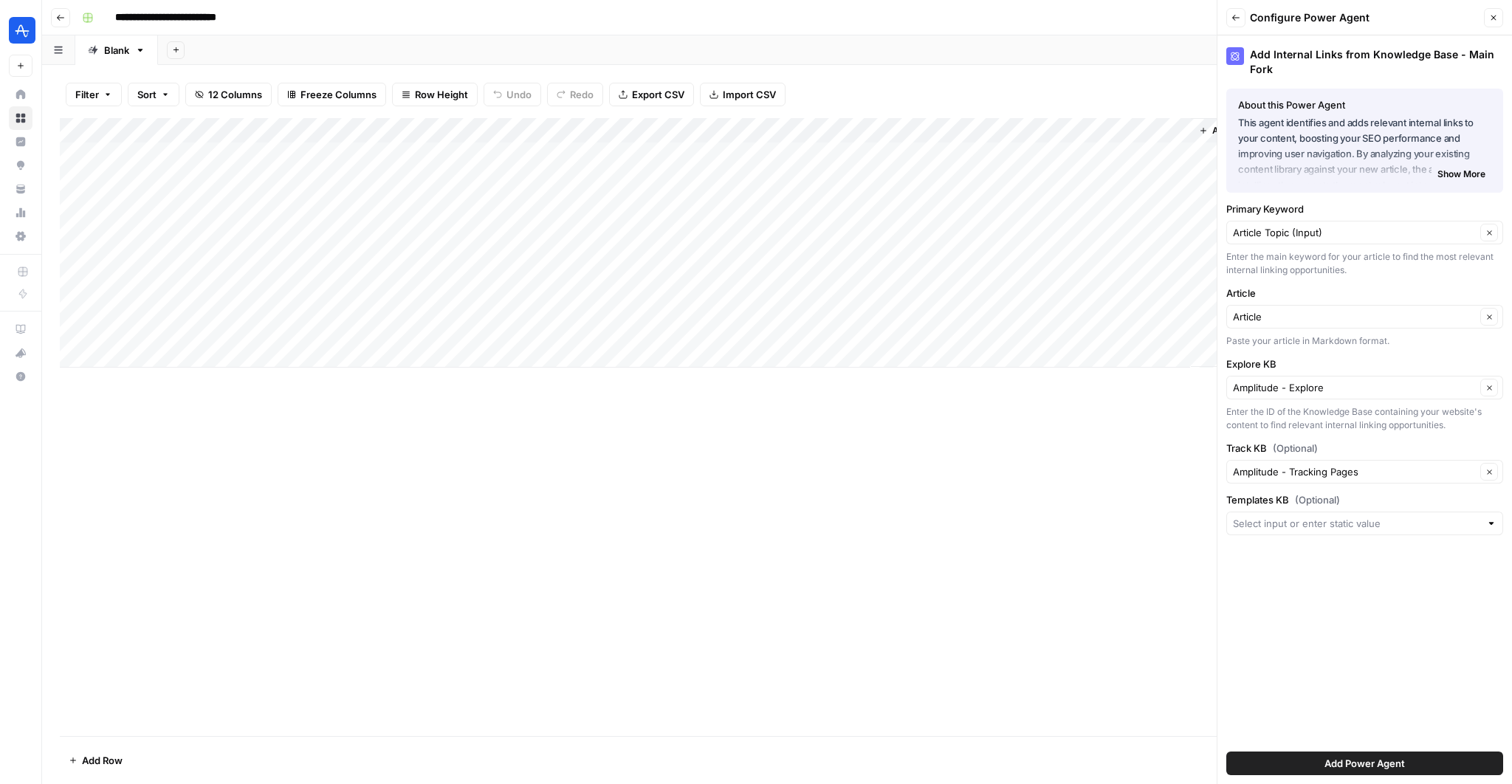
click at [1324, 512] on div at bounding box center [1366, 523] width 277 height 24
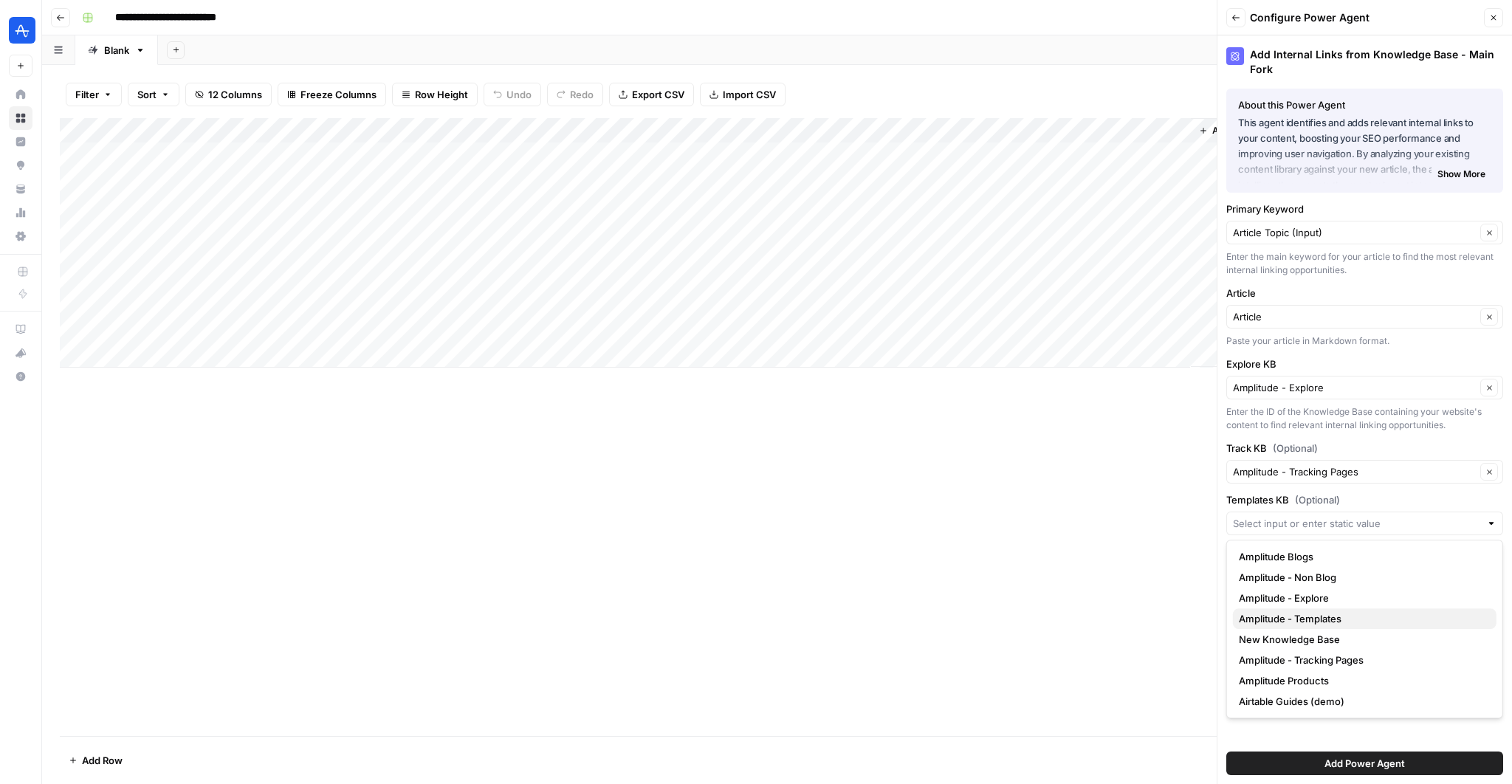
click at [1346, 614] on span "Amplitude - Templates" at bounding box center [1362, 618] width 246 height 15
type input "Amplitude - Templates"
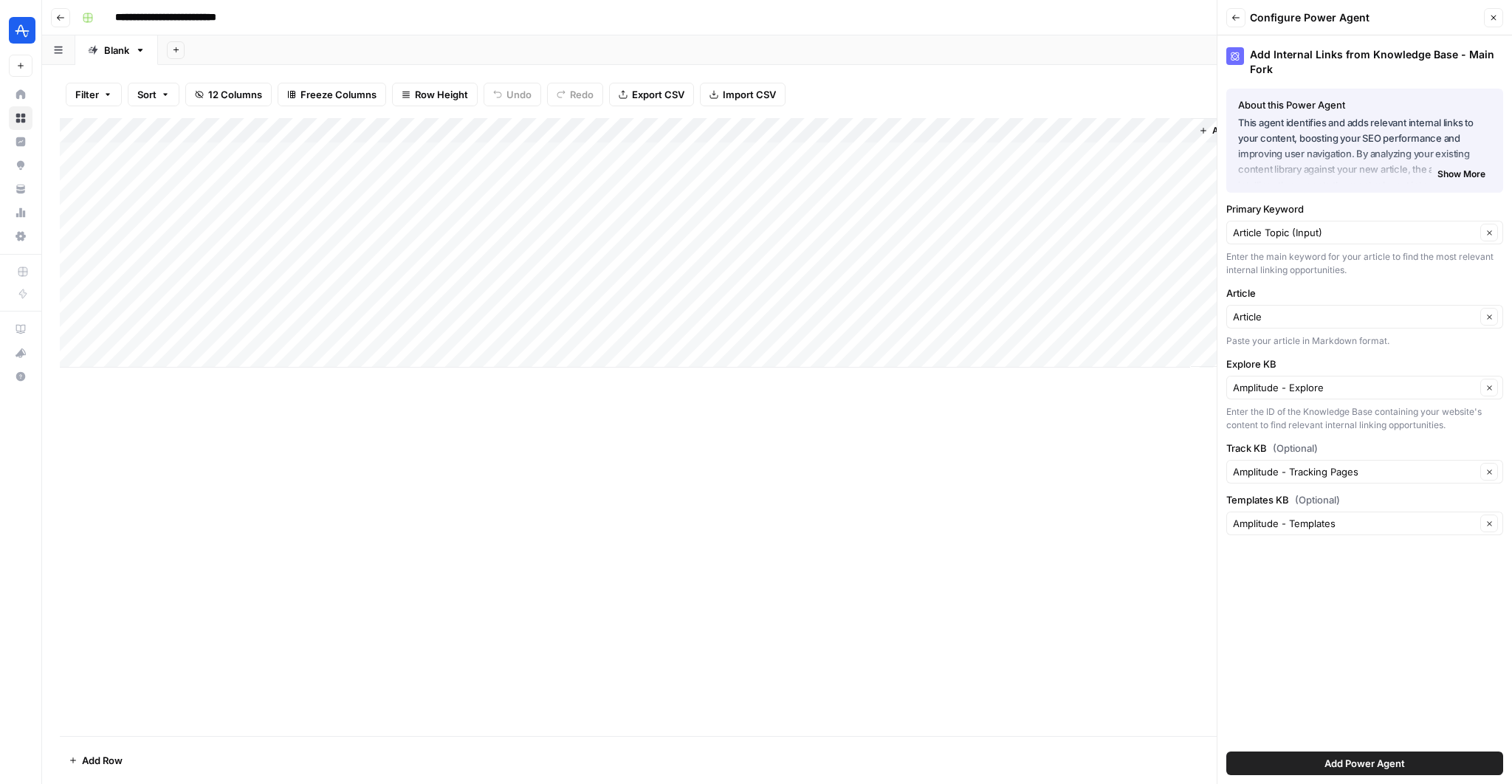
click at [1346, 770] on span "Add Power Agent" at bounding box center [1365, 763] width 80 height 15
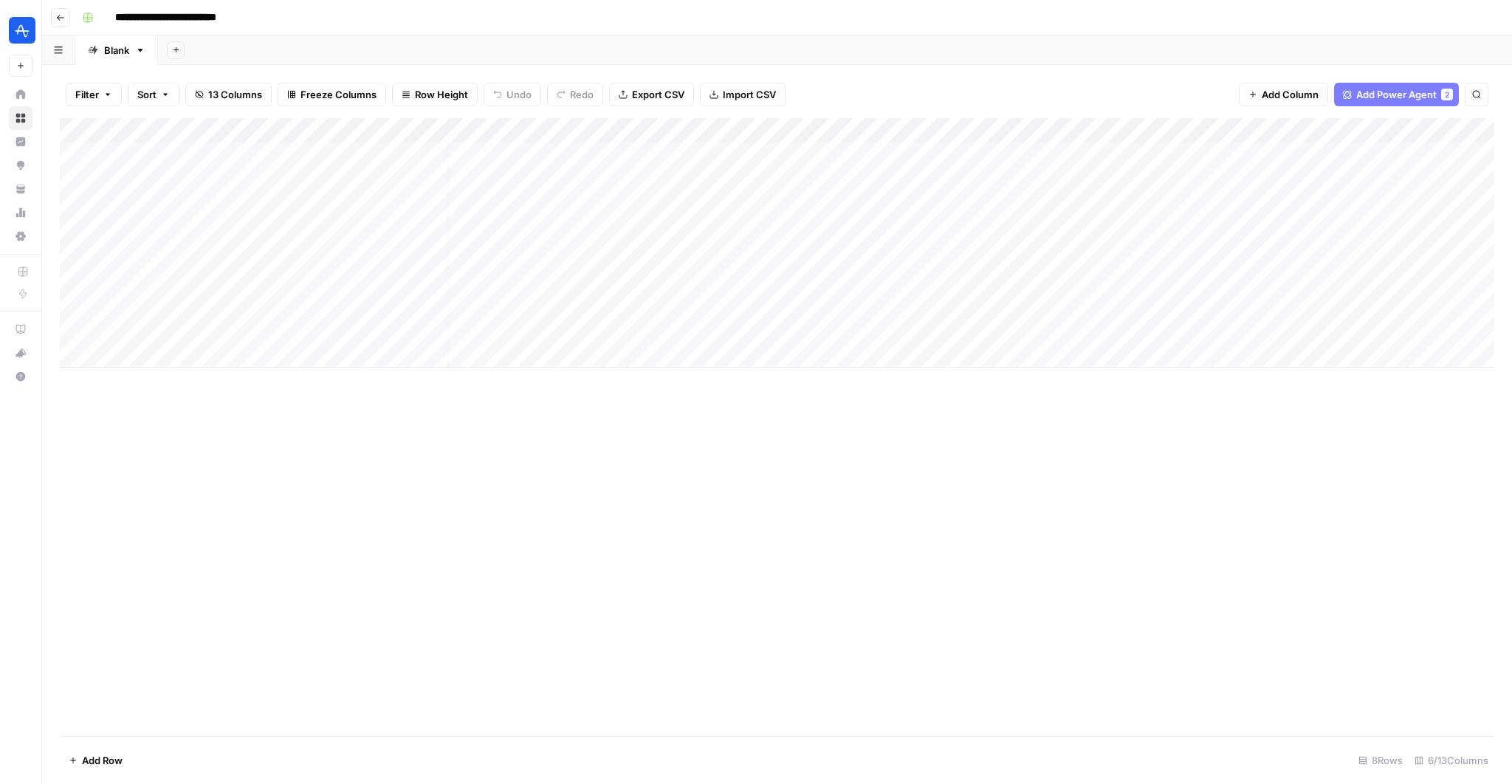
scroll to position [0, 89]
click at [1240, 307] on div "Add Column" at bounding box center [777, 242] width 1435 height 250
click at [1128, 301] on div "Add Column" at bounding box center [777, 242] width 1435 height 250
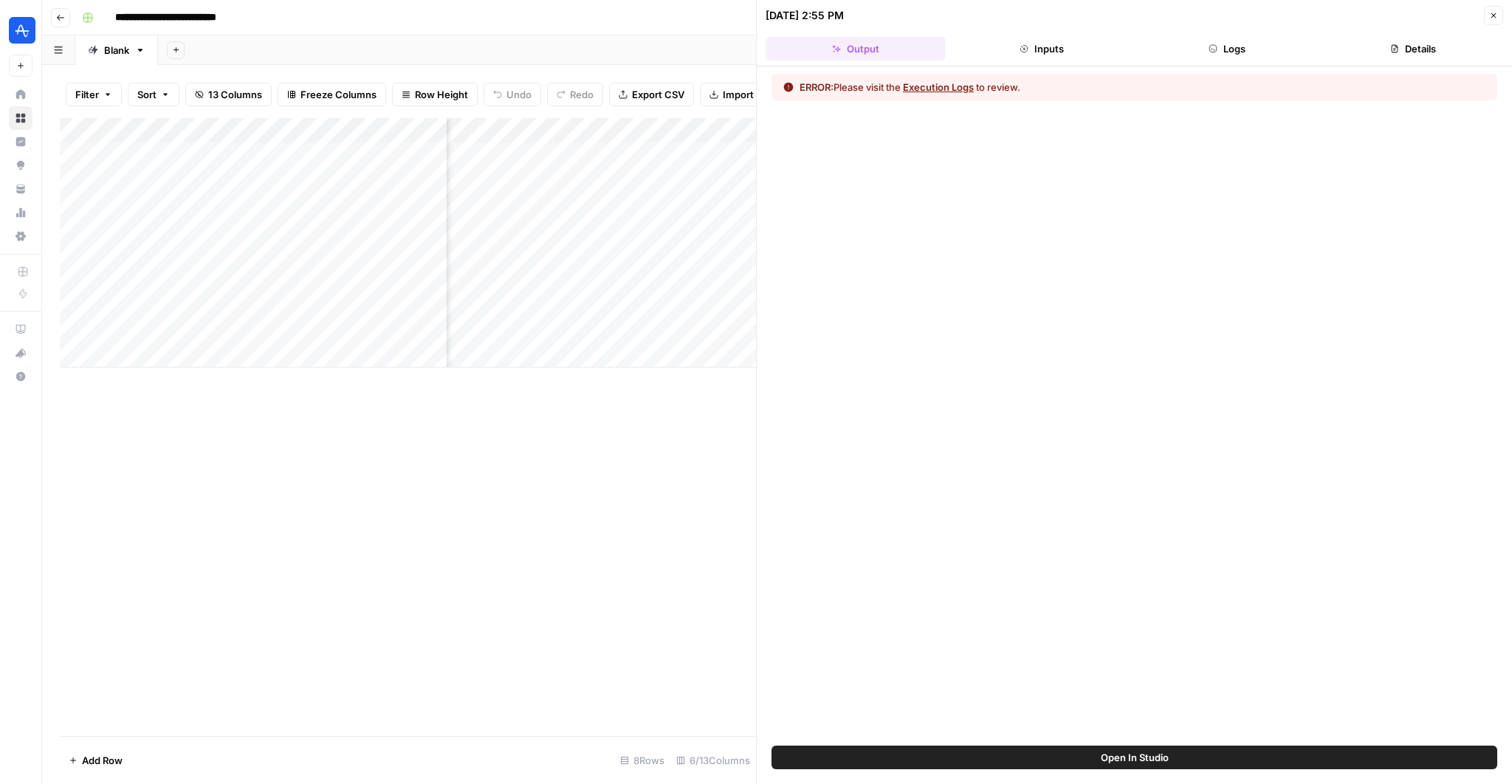
click at [931, 85] on button "Execution Logs" at bounding box center [939, 87] width 71 height 15
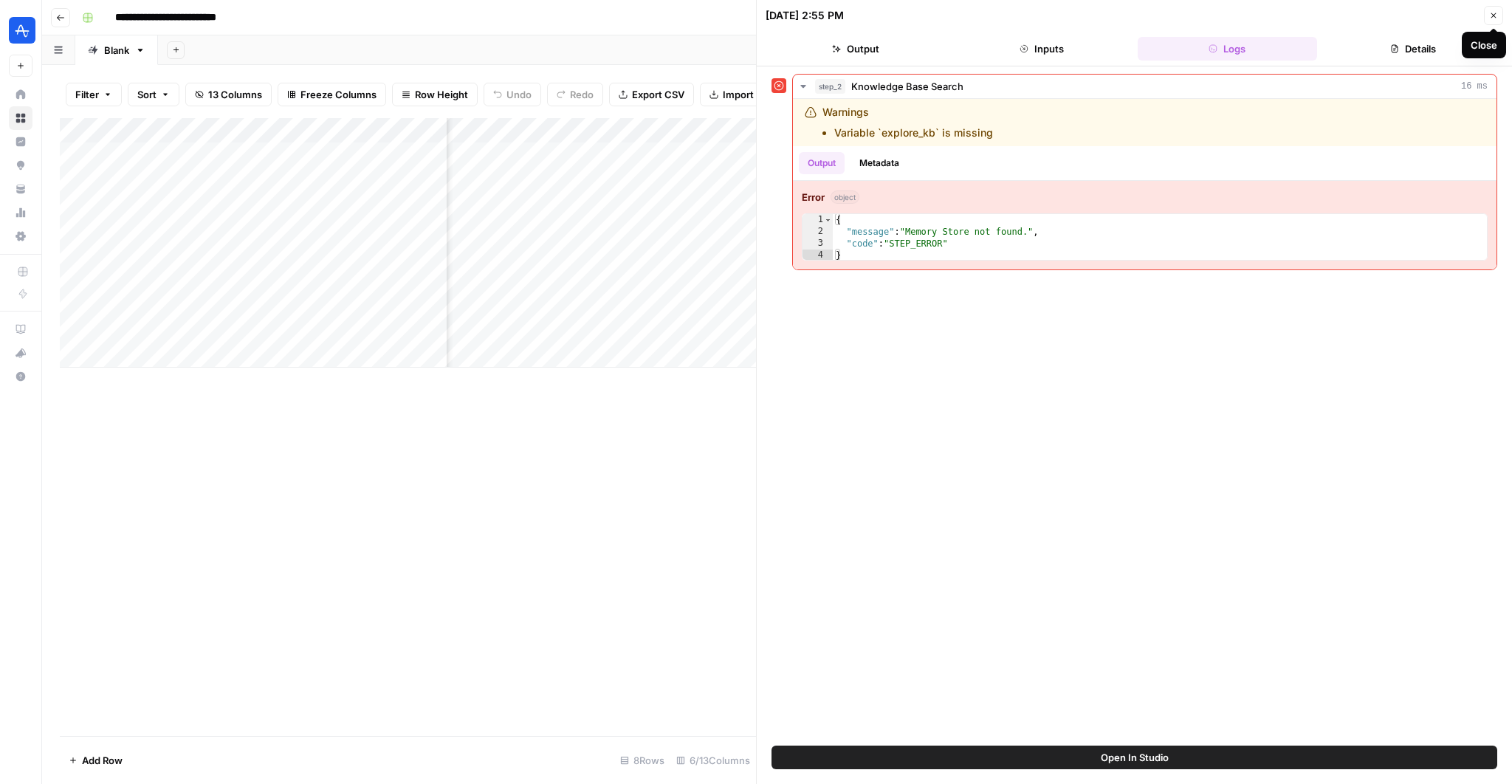
click at [1490, 21] on button "Close" at bounding box center [1494, 16] width 19 height 19
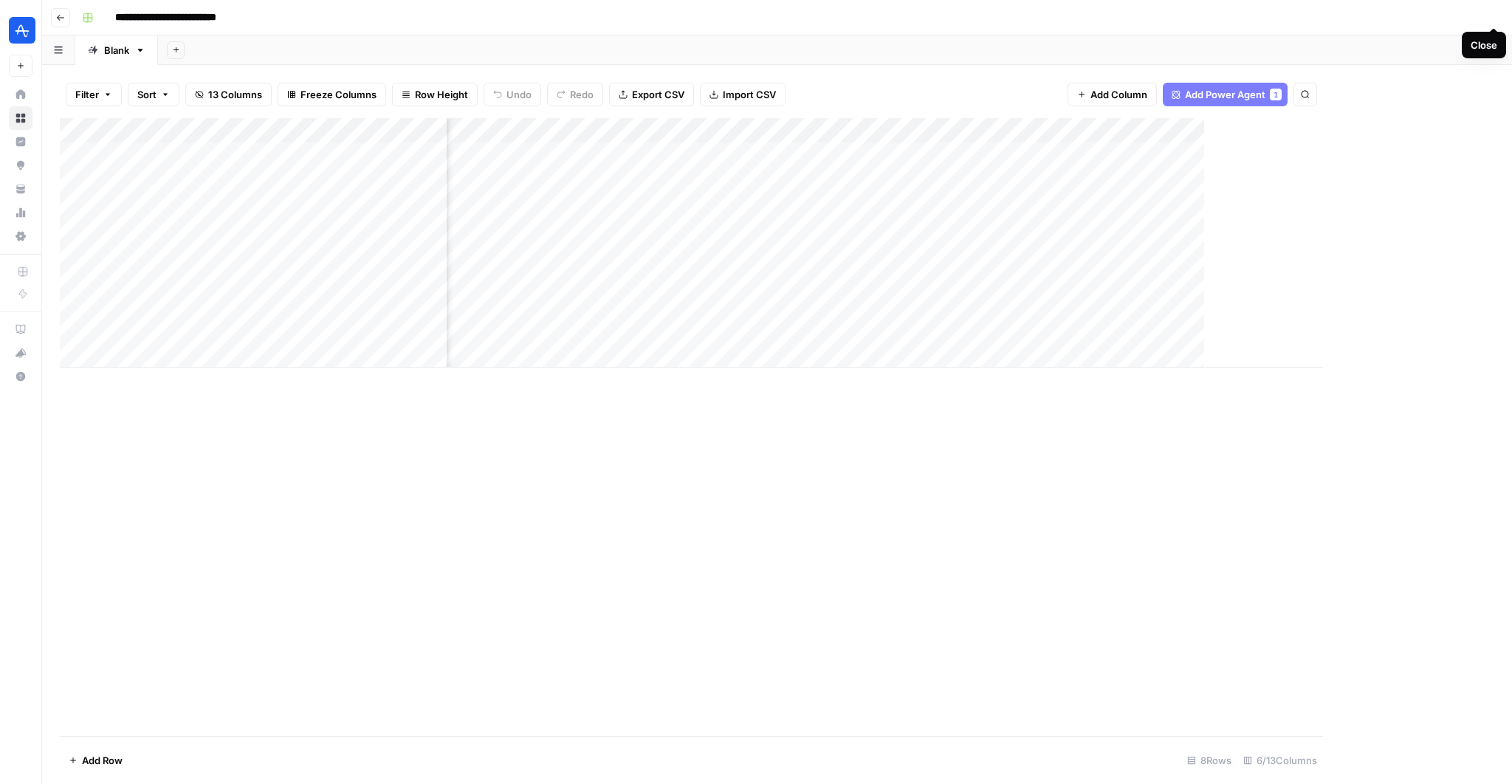
scroll to position [0, 71]
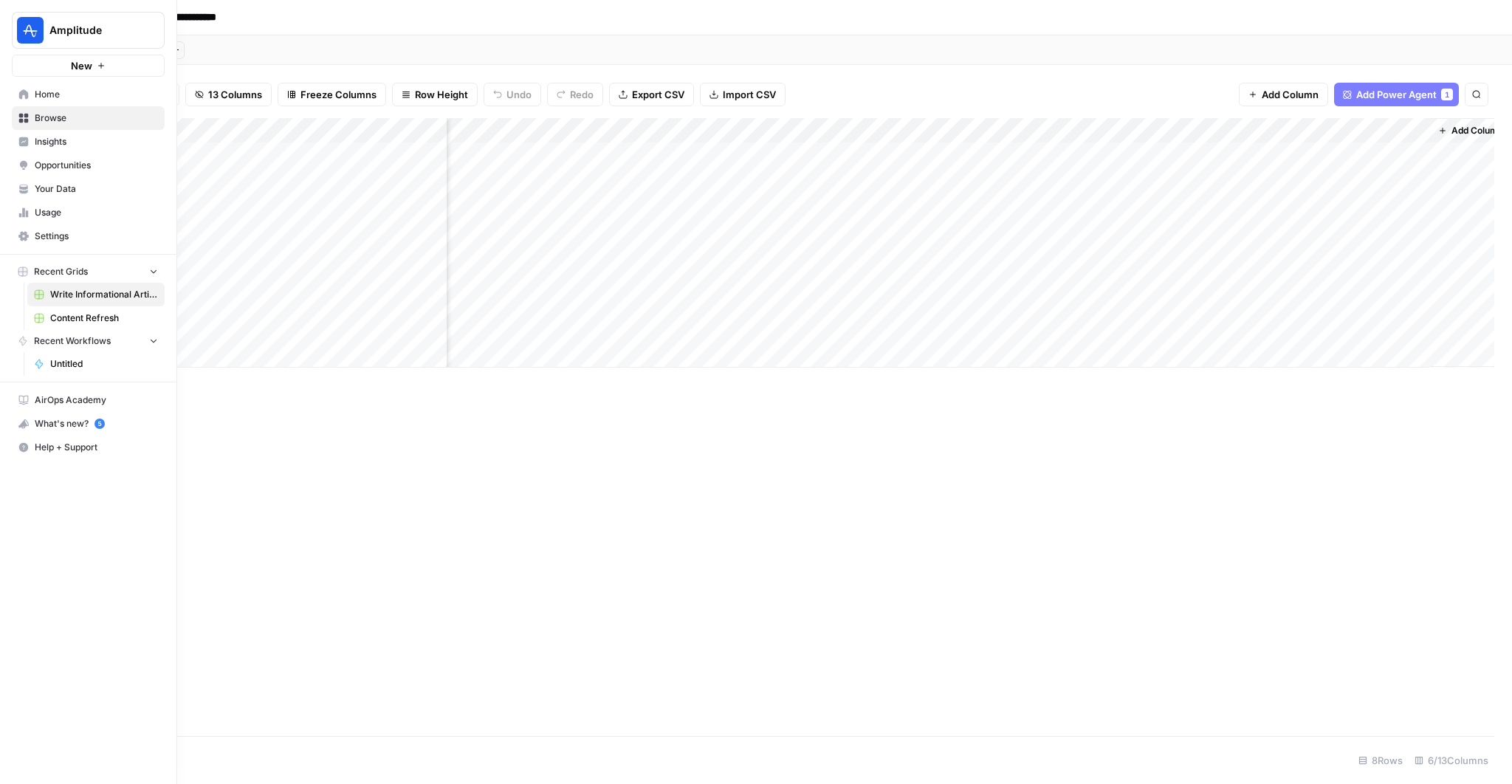
click at [57, 187] on span "Your Data" at bounding box center [96, 189] width 124 height 13
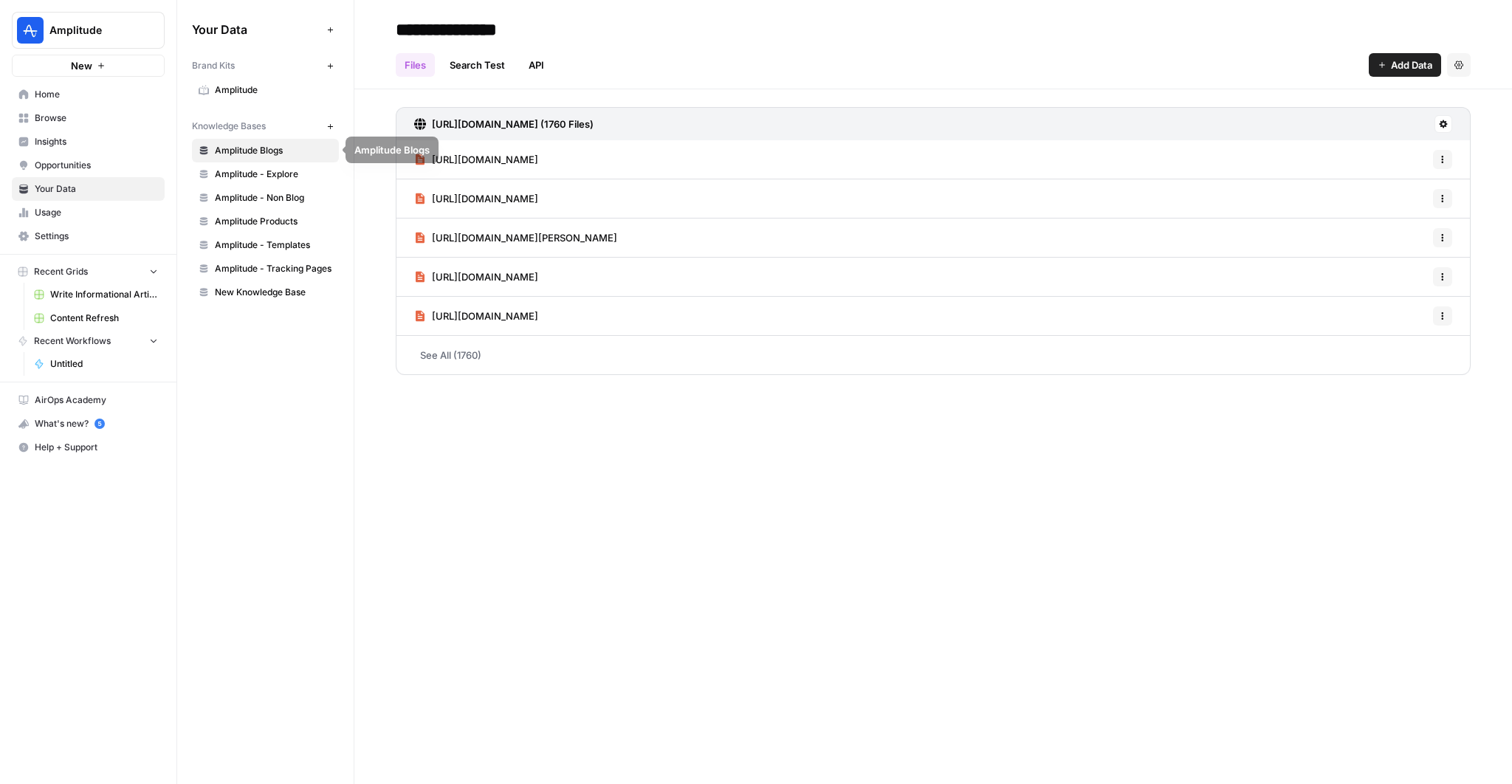
click at [247, 176] on span "Amplitude - Explore" at bounding box center [273, 174] width 117 height 13
click at [72, 126] on link "Browse" at bounding box center [88, 118] width 153 height 24
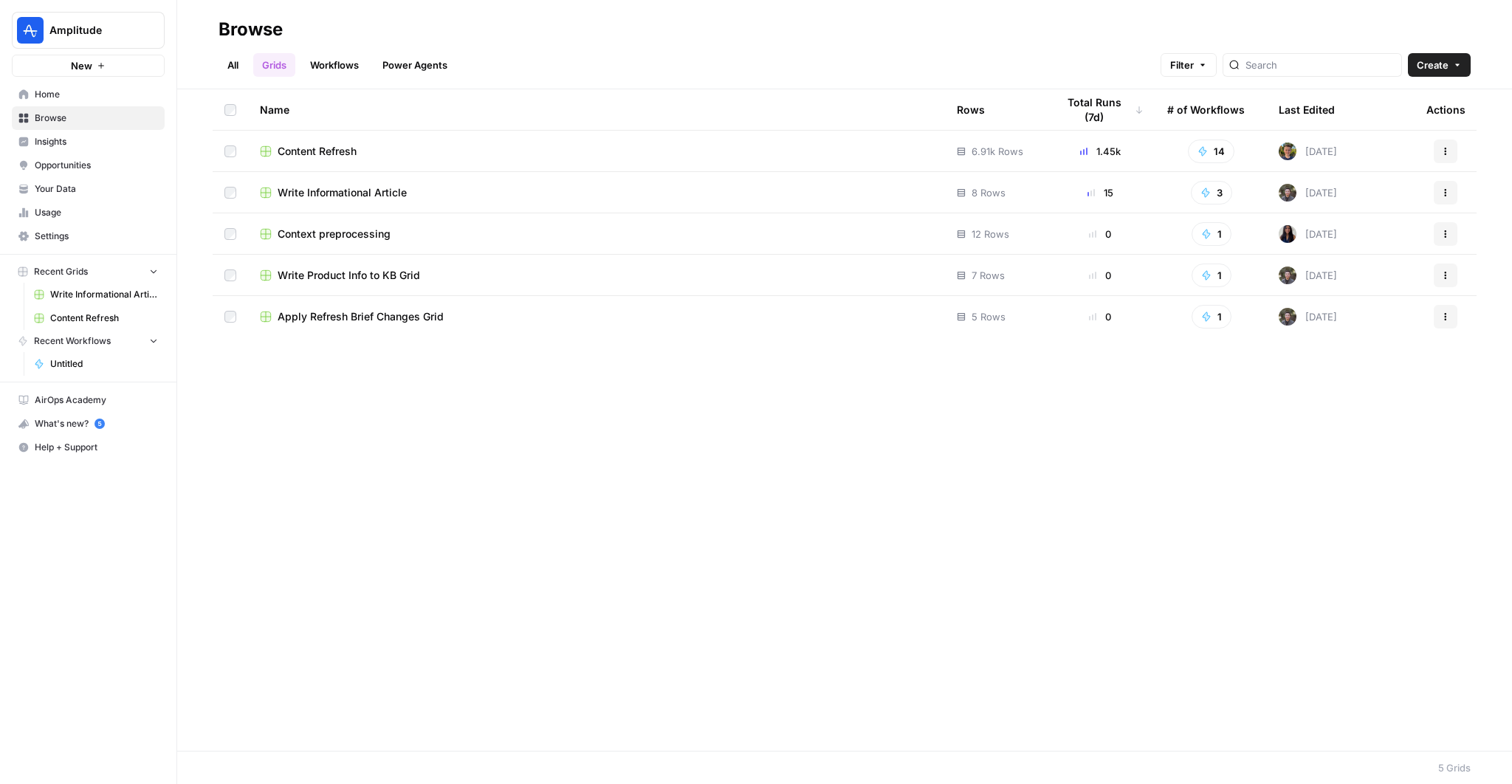
click at [354, 189] on span "Write Informational Article" at bounding box center [343, 192] width 129 height 15
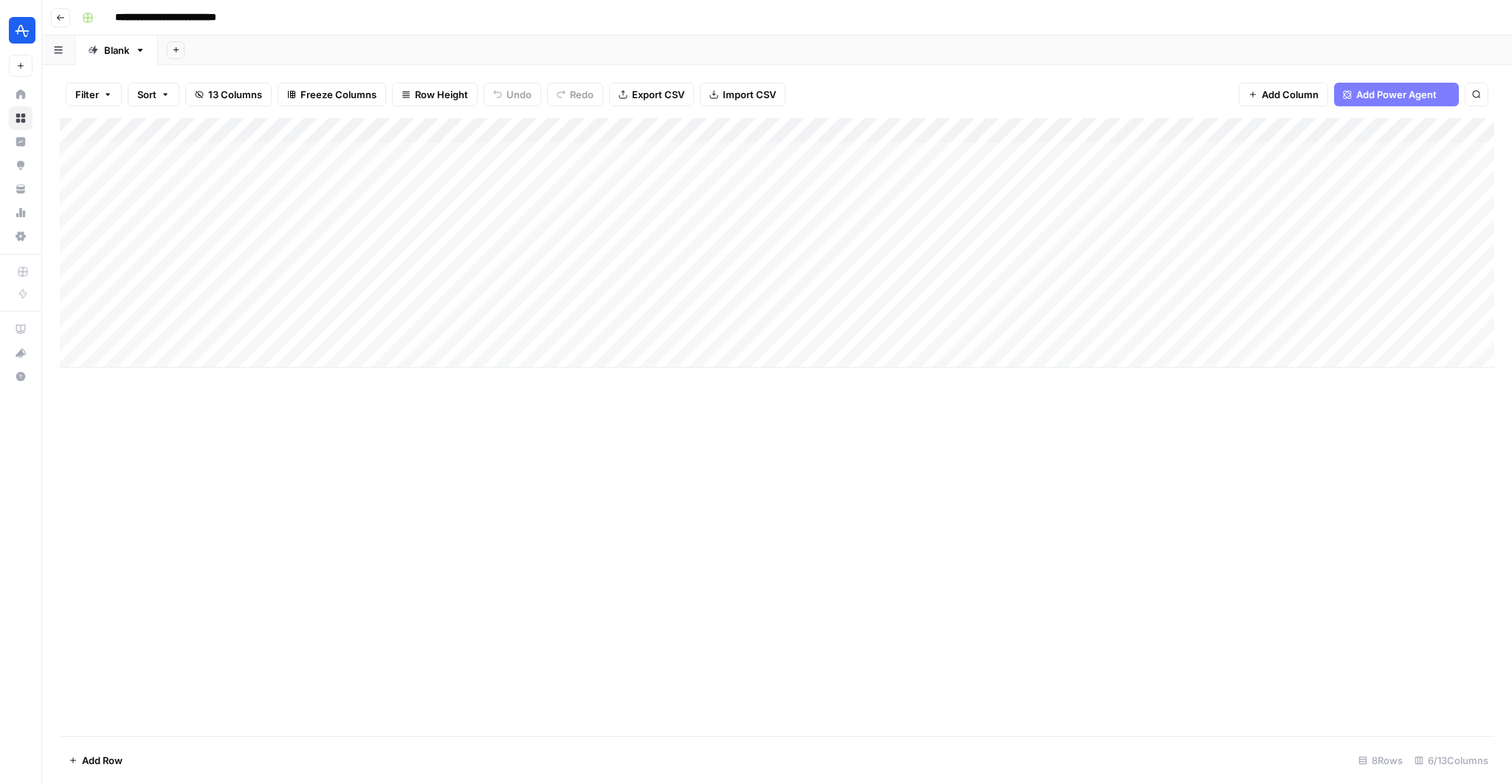
scroll to position [0, 89]
click at [1378, 127] on div "Add Column" at bounding box center [777, 242] width 1435 height 250
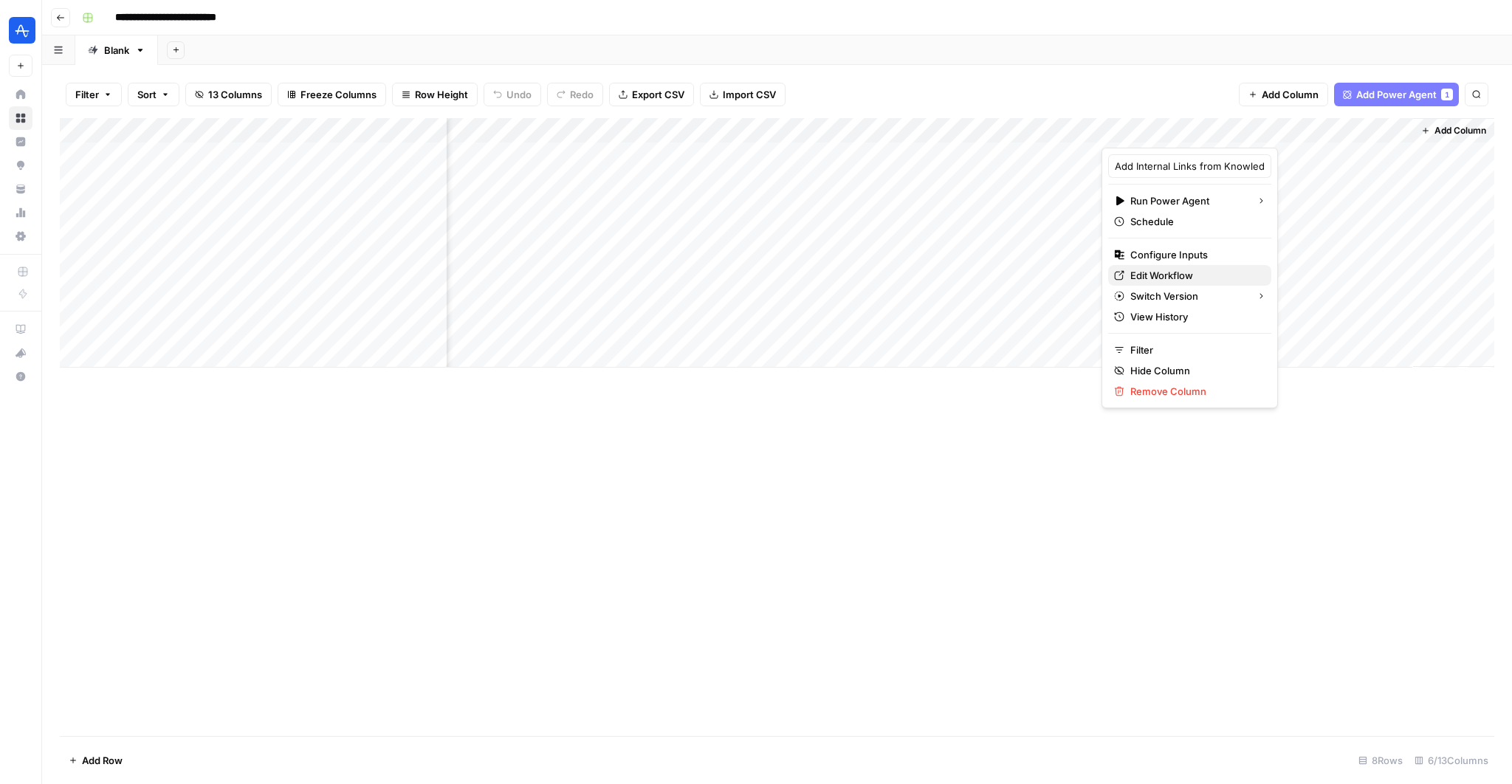
click at [1169, 268] on span "Edit Workflow" at bounding box center [1195, 275] width 129 height 15
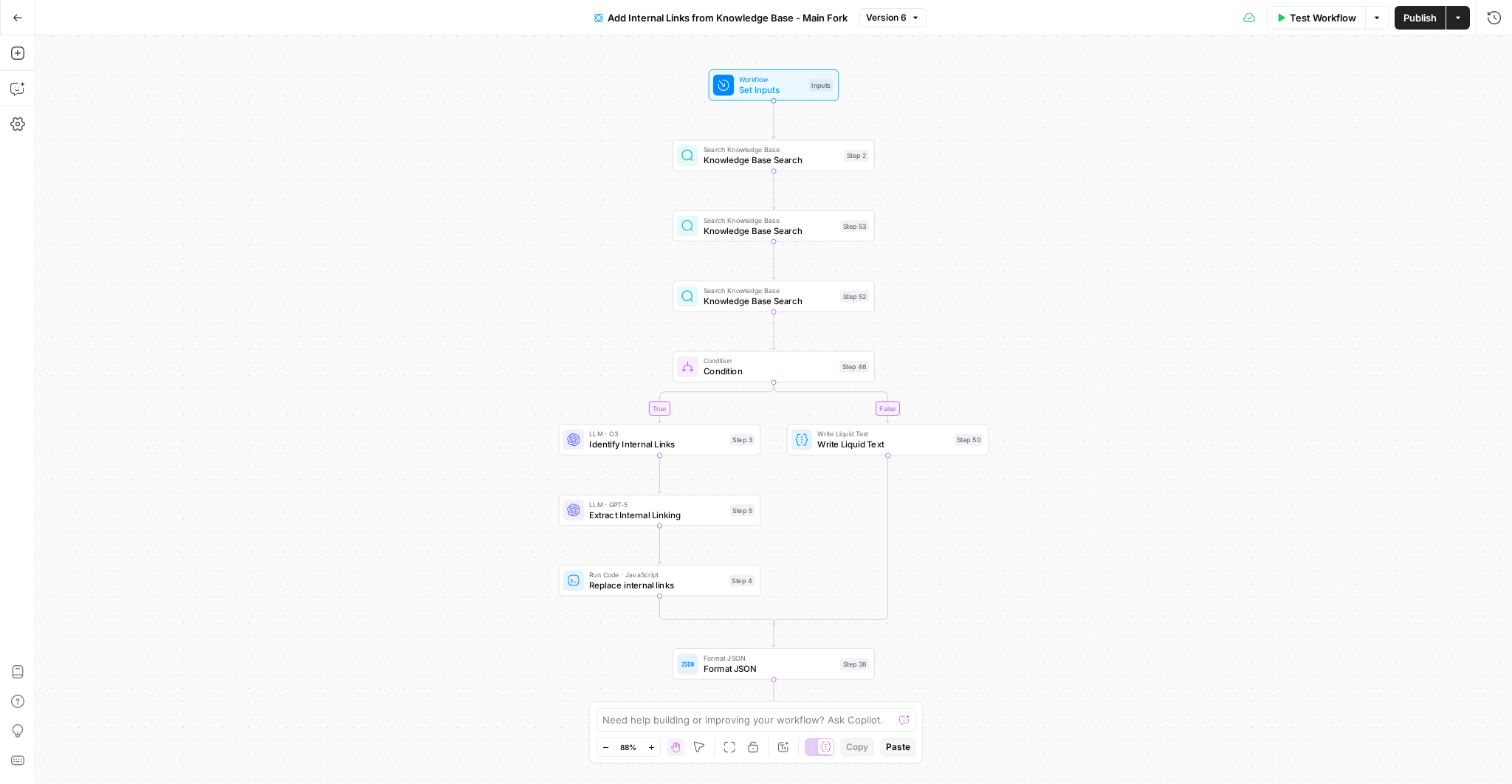
click at [790, 153] on span "Knowledge Base Search" at bounding box center [772, 160] width 136 height 13
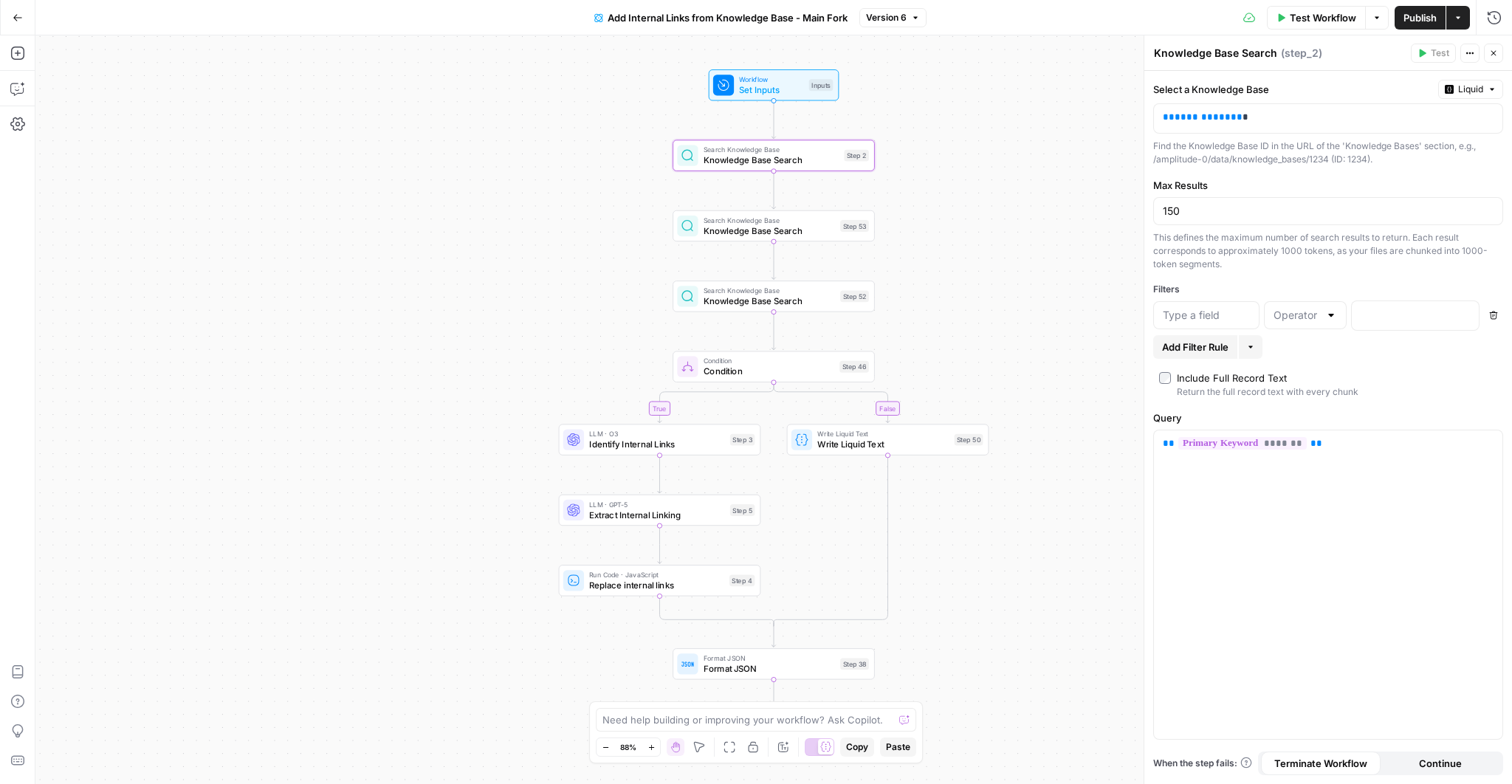
click at [1490, 61] on button "Close" at bounding box center [1494, 53] width 19 height 19
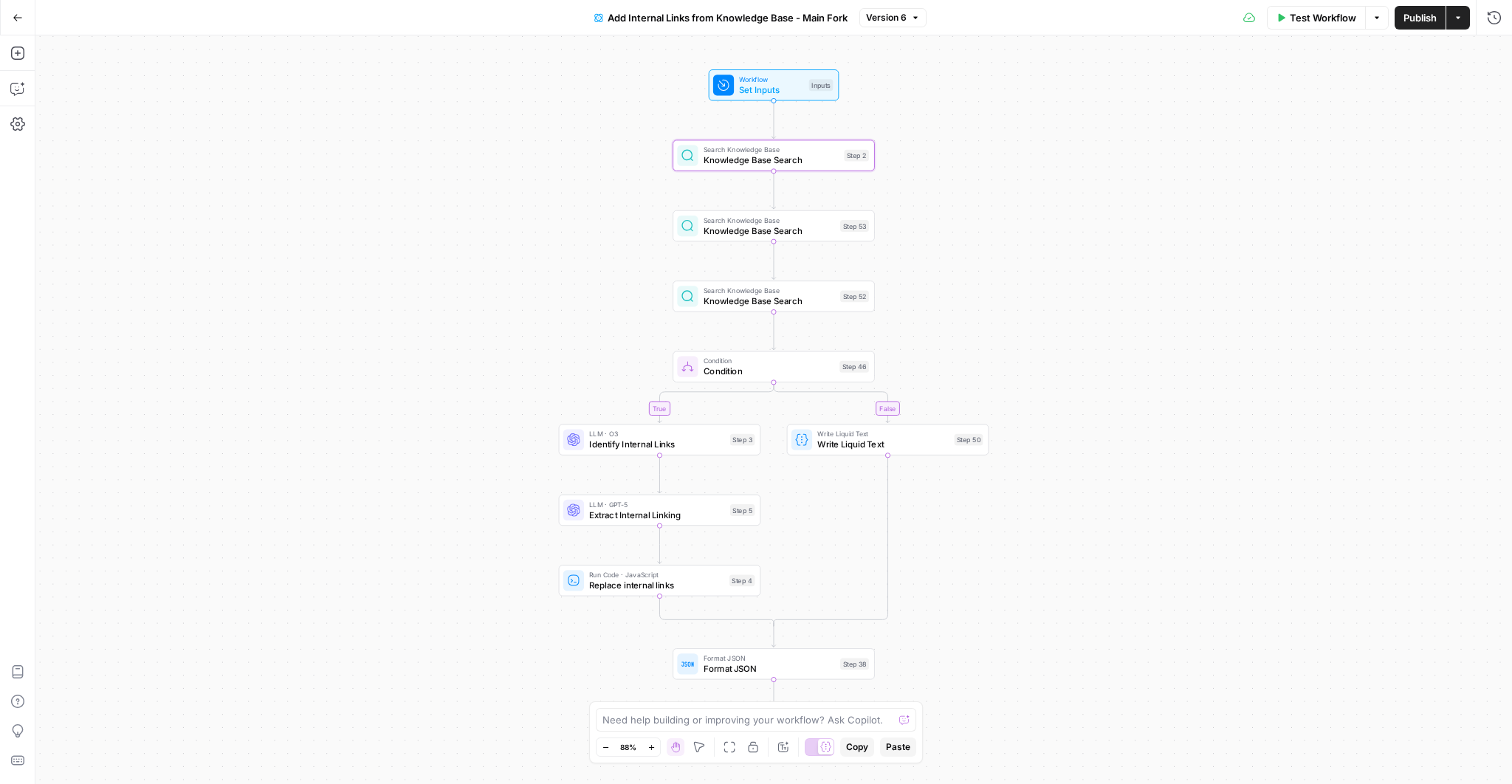
click at [1448, 31] on div "Test Workflow Options Publish Actions Run History" at bounding box center [1220, 17] width 586 height 35
click at [1455, 21] on button "Actions" at bounding box center [1458, 18] width 24 height 24
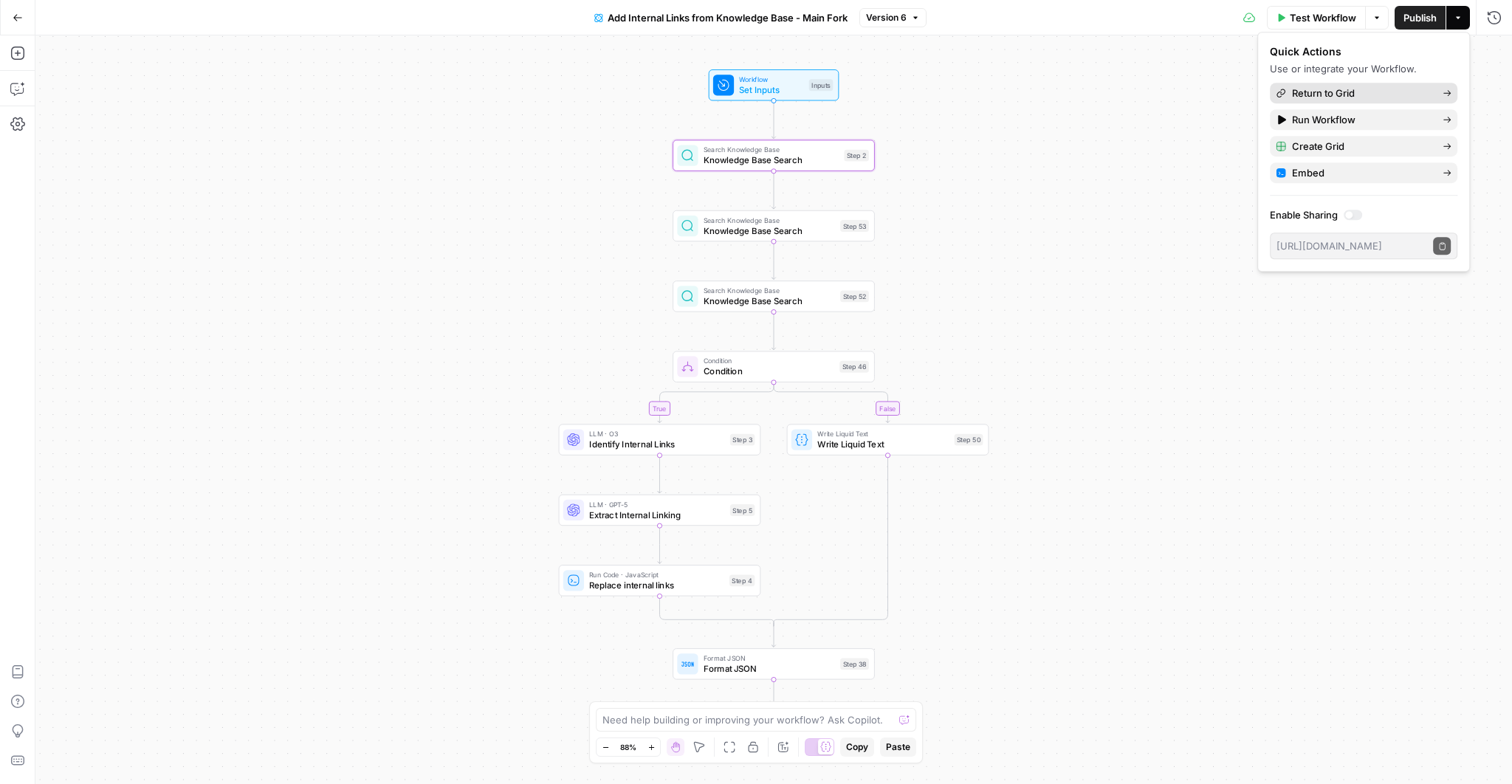
click at [1334, 91] on span "Return to Grid" at bounding box center [1362, 93] width 139 height 15
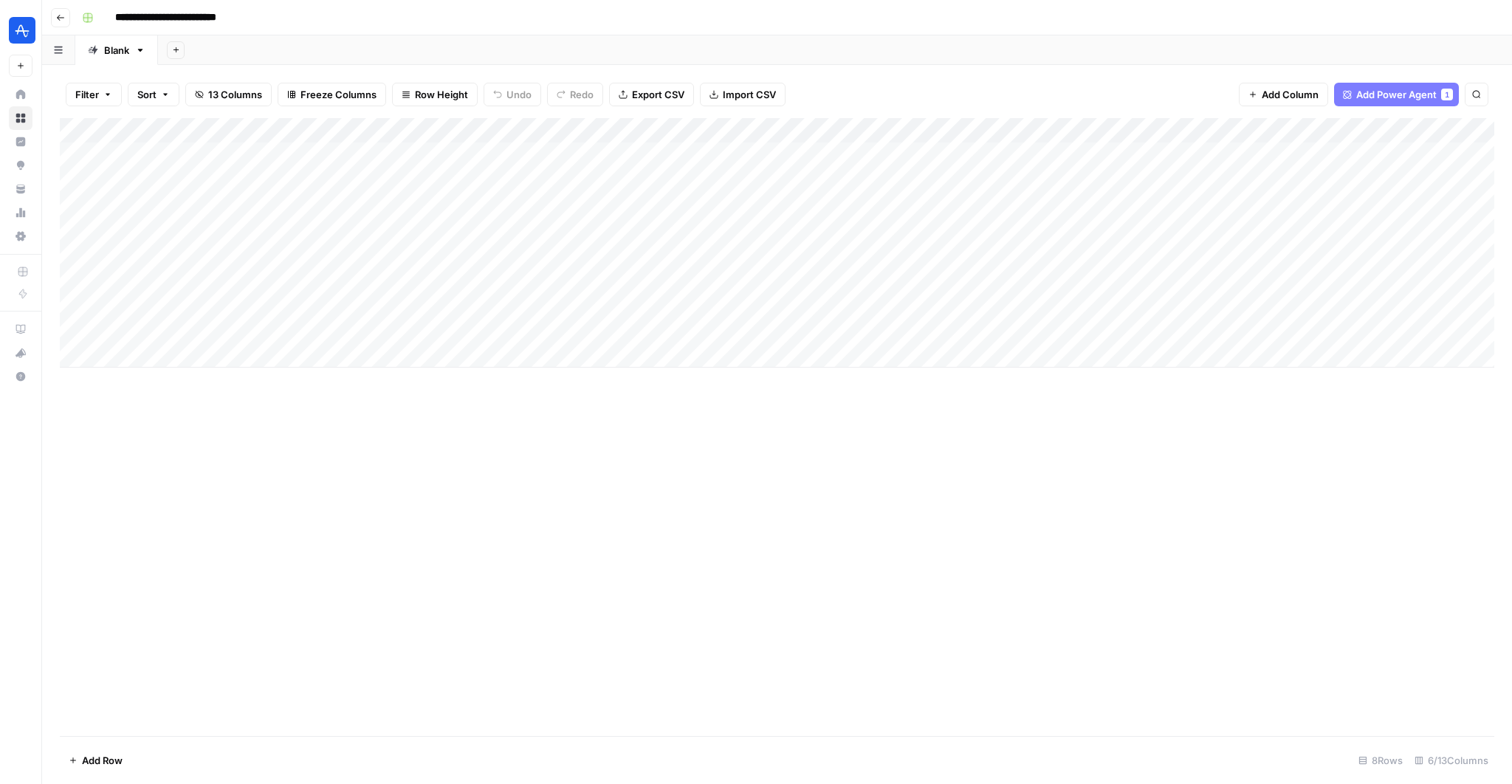
click at [1466, 132] on div "Add Column" at bounding box center [777, 242] width 1435 height 250
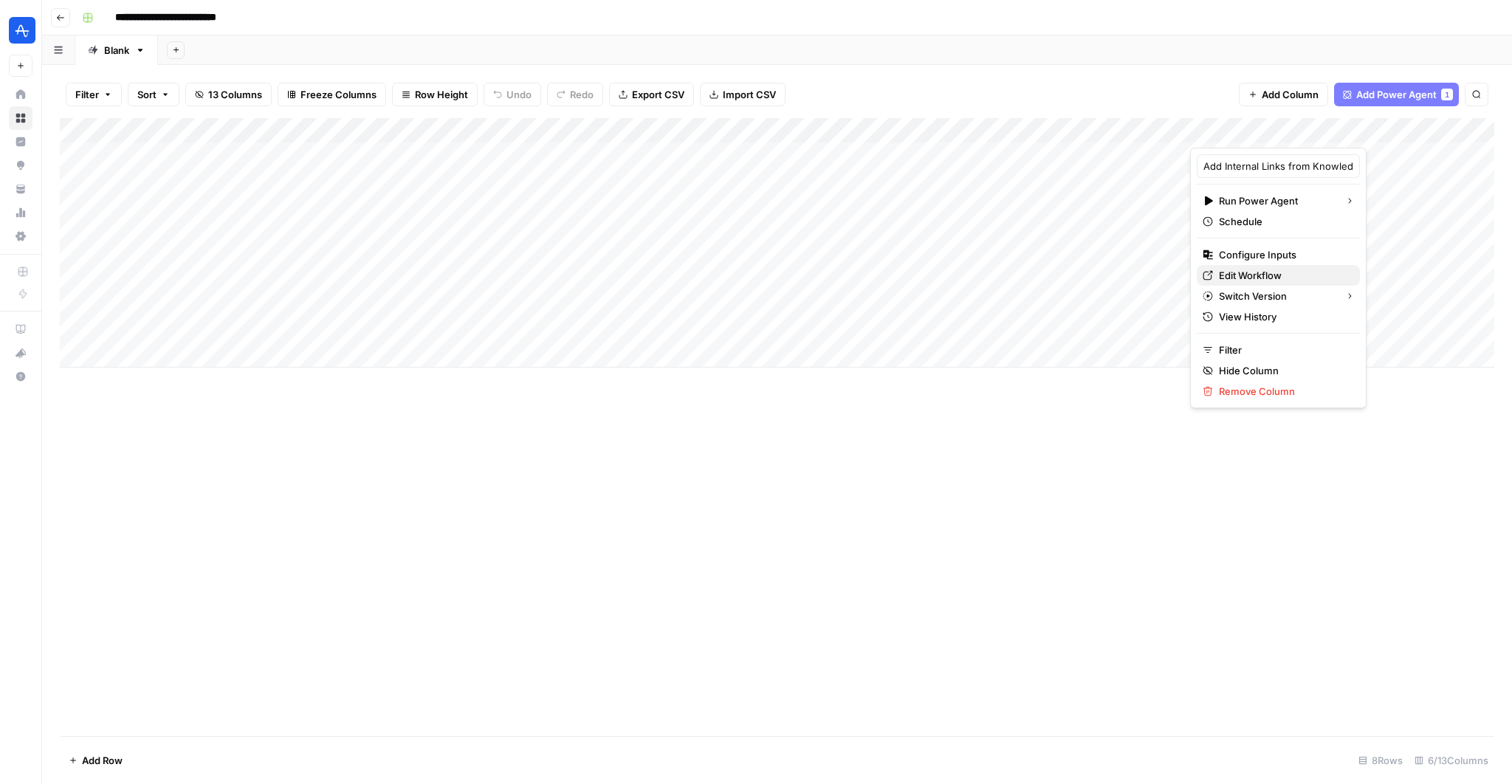
click at [1265, 268] on span "Edit Workflow" at bounding box center [1284, 275] width 129 height 15
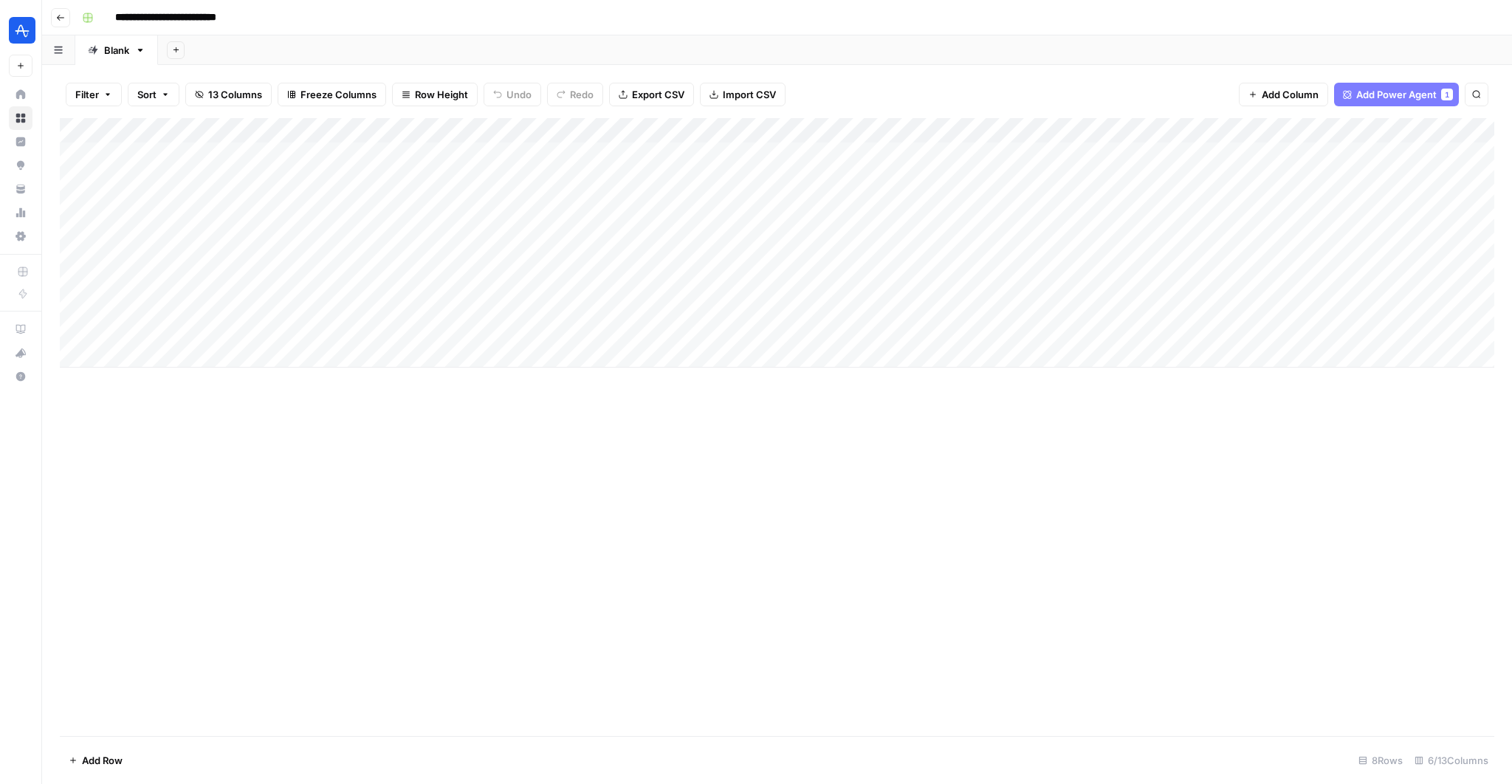
click at [1464, 132] on div "Add Column" at bounding box center [777, 242] width 1435 height 250
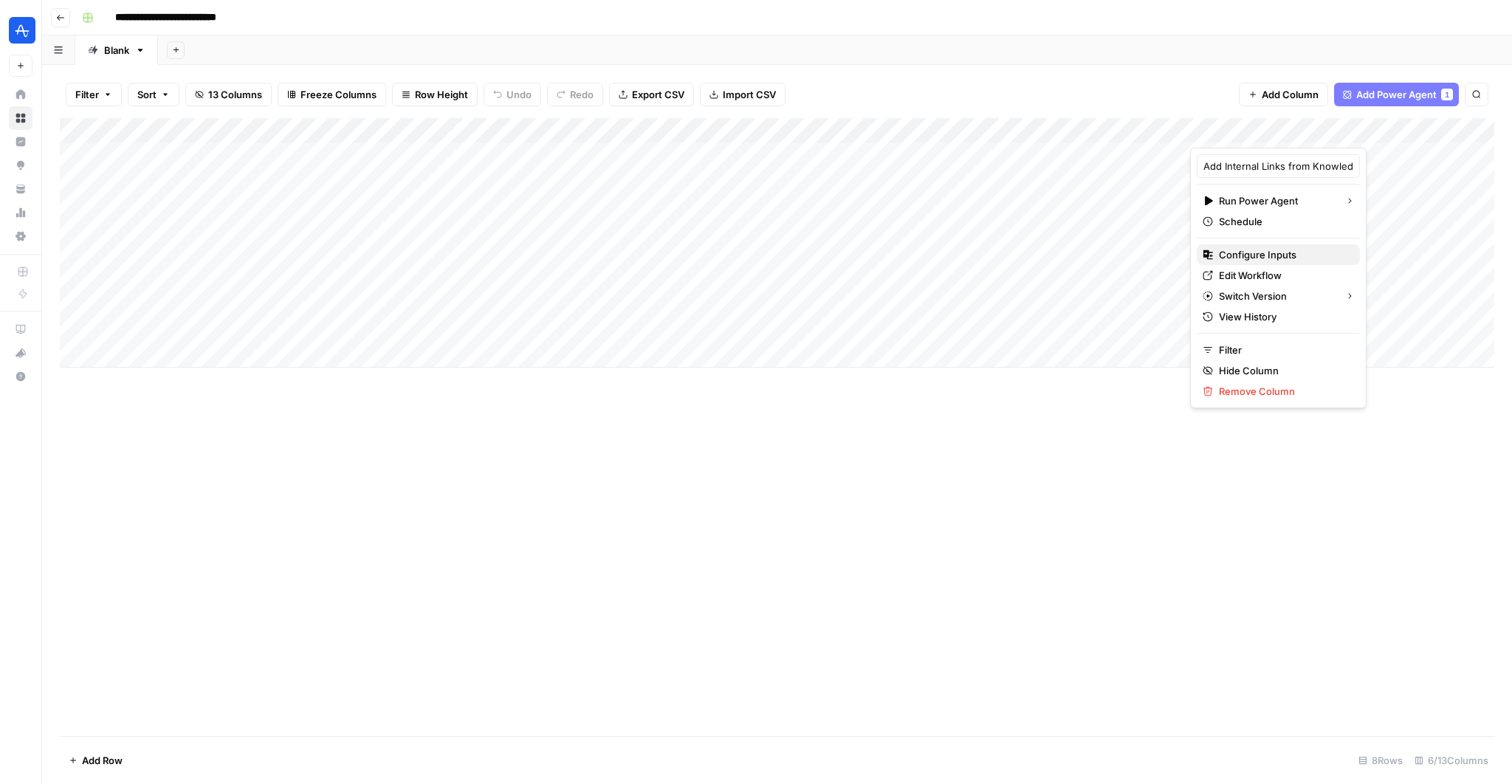
click at [1296, 258] on span "Configure Inputs" at bounding box center [1284, 254] width 129 height 15
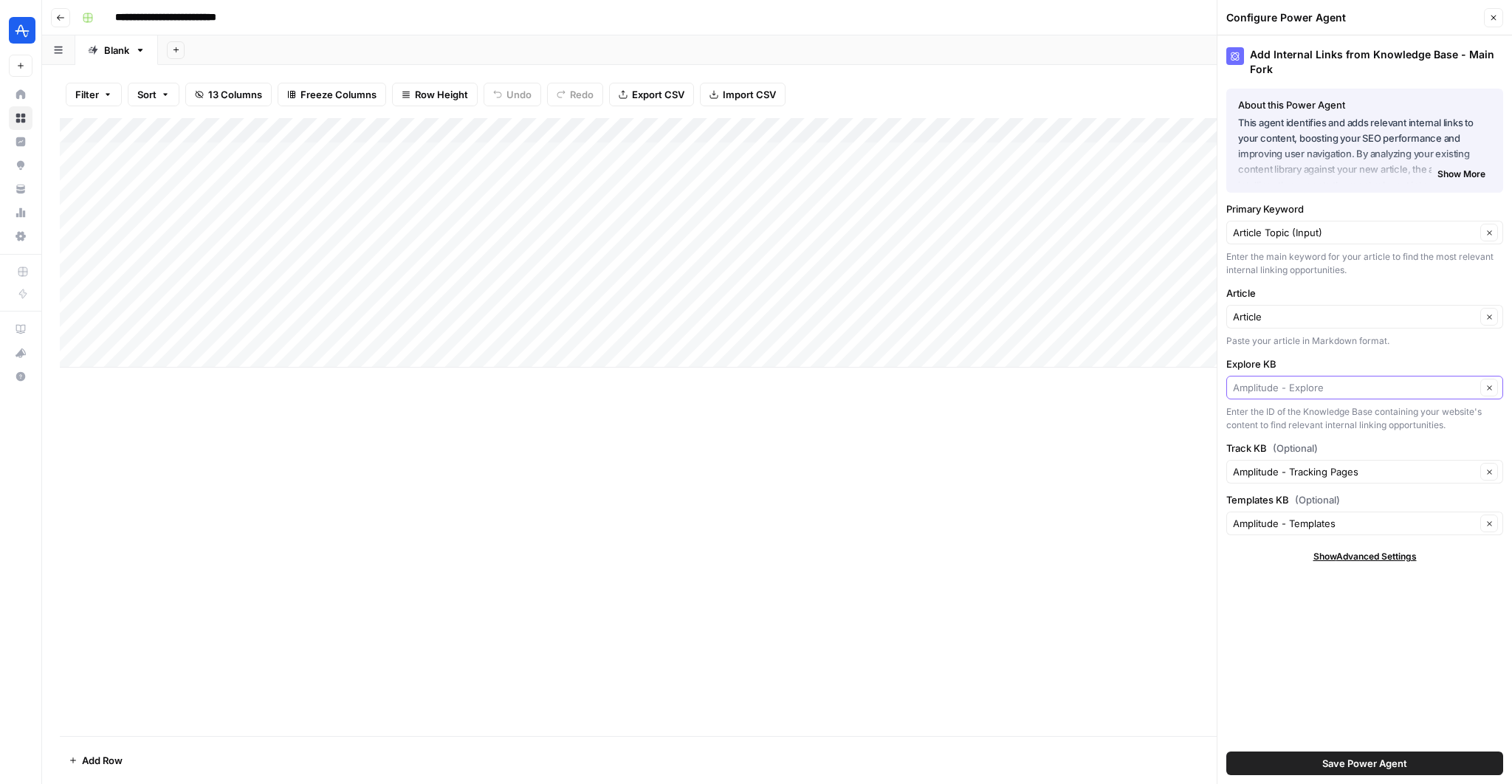
click at [1367, 385] on input "Explore KB" at bounding box center [1354, 387] width 243 height 15
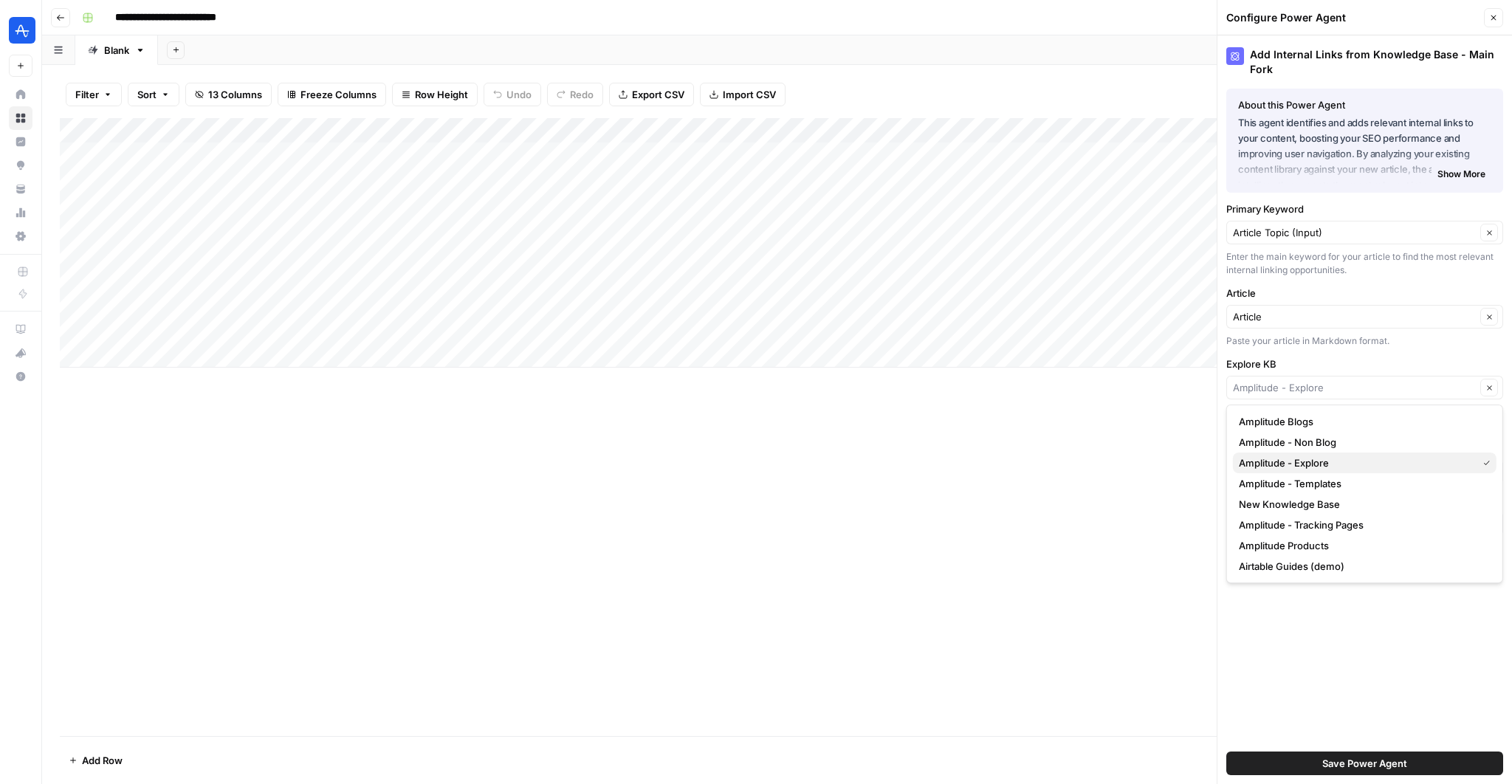
click at [1325, 468] on span "Amplitude - Explore" at bounding box center [1354, 463] width 232 height 15
type input "Amplitude - Explore"
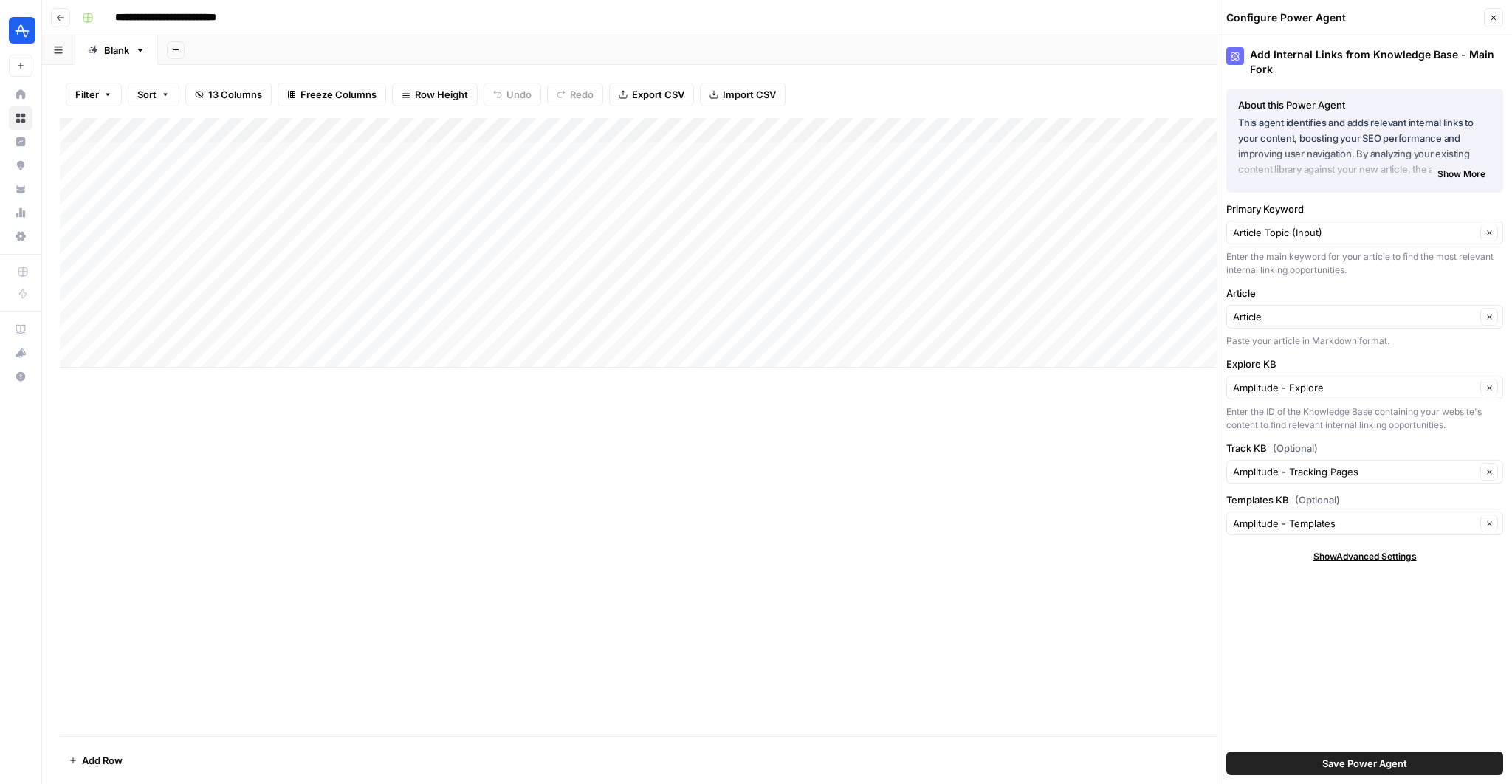
click at [1362, 764] on span "Save Power Agent" at bounding box center [1365, 763] width 85 height 15
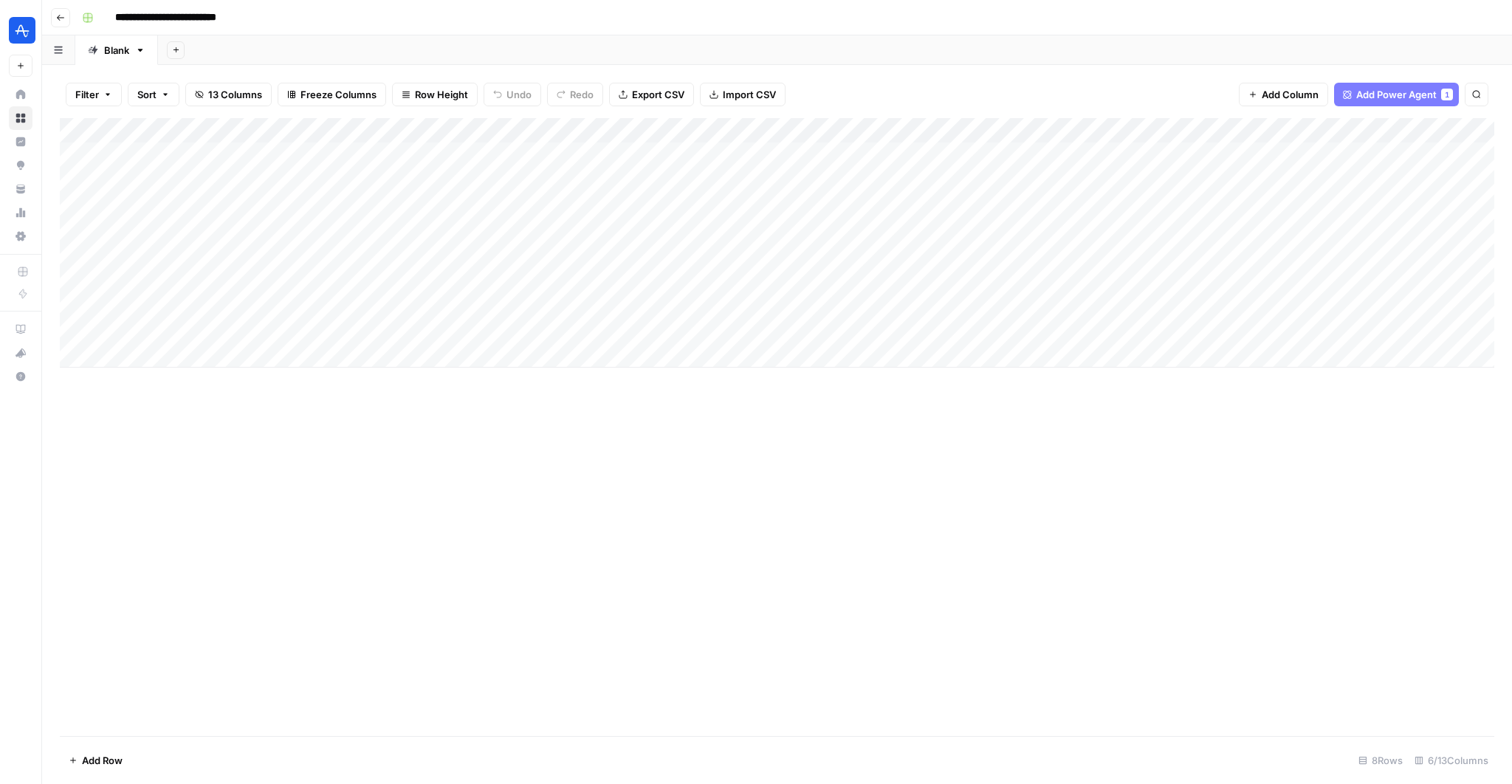
scroll to position [0, 89]
click at [1403, 300] on div "Add Column" at bounding box center [777, 242] width 1435 height 250
click at [1358, 304] on div "Add Column" at bounding box center [777, 242] width 1435 height 250
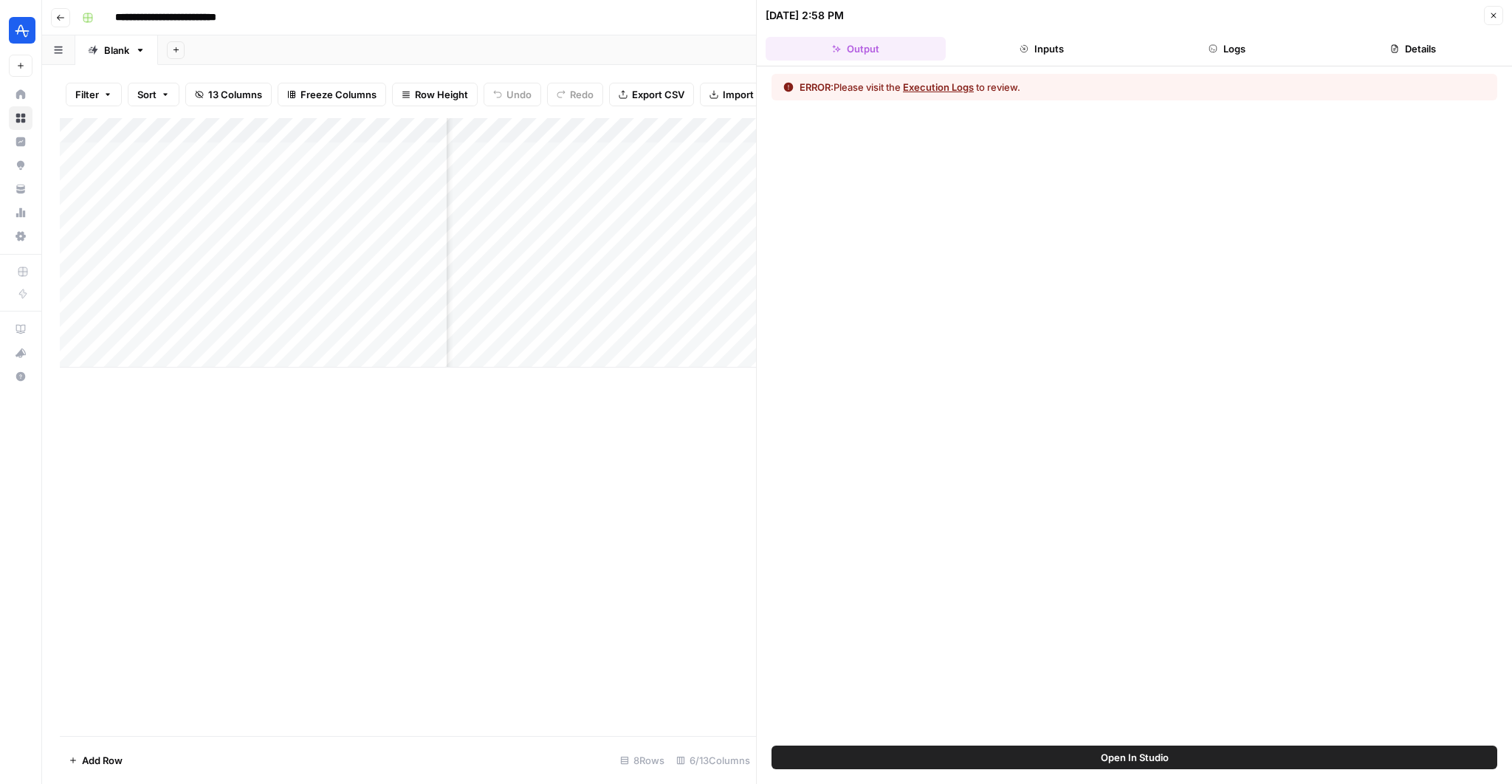
click at [921, 80] on button "Execution Logs" at bounding box center [939, 87] width 71 height 15
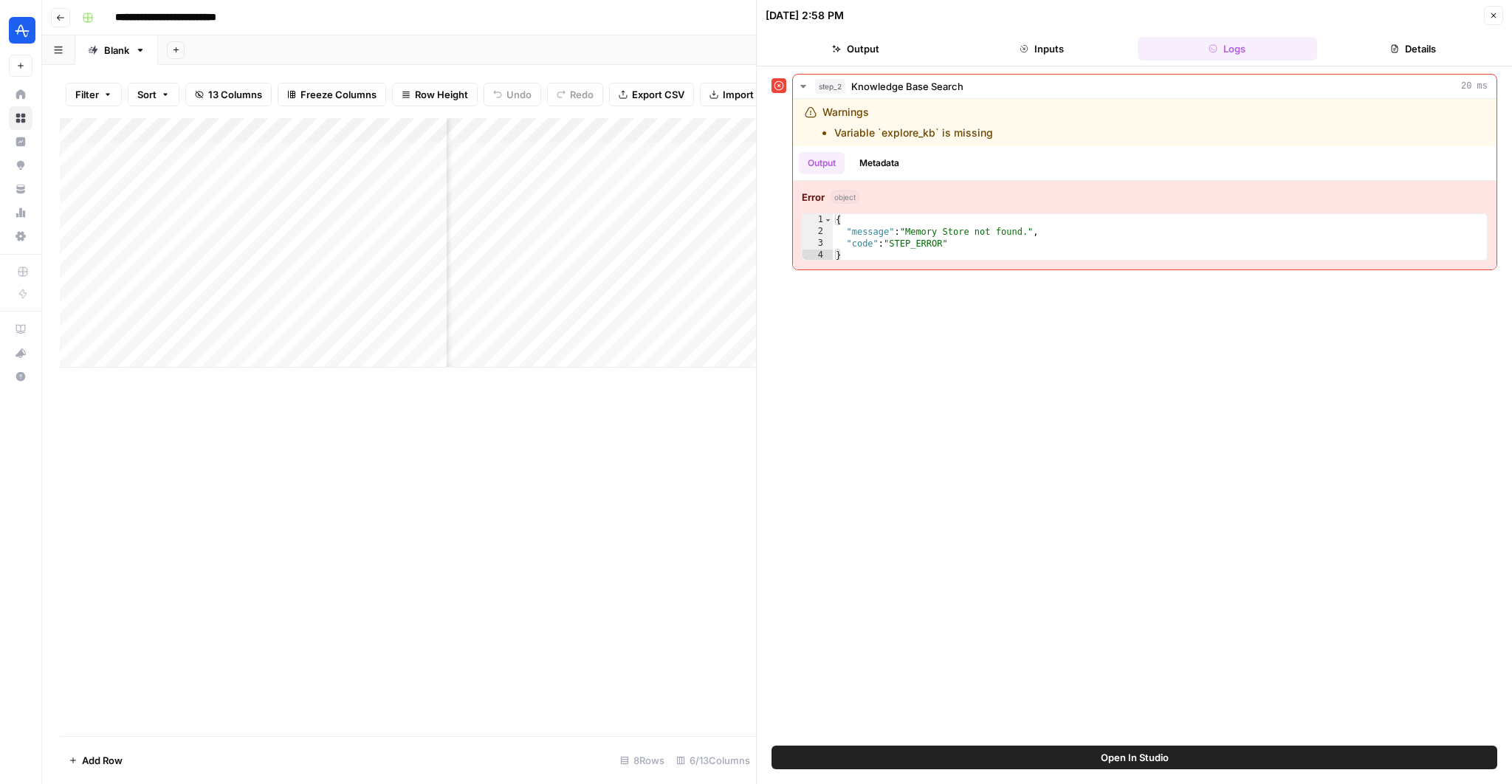
click at [974, 768] on button "Open In Studio" at bounding box center [1135, 757] width 726 height 24
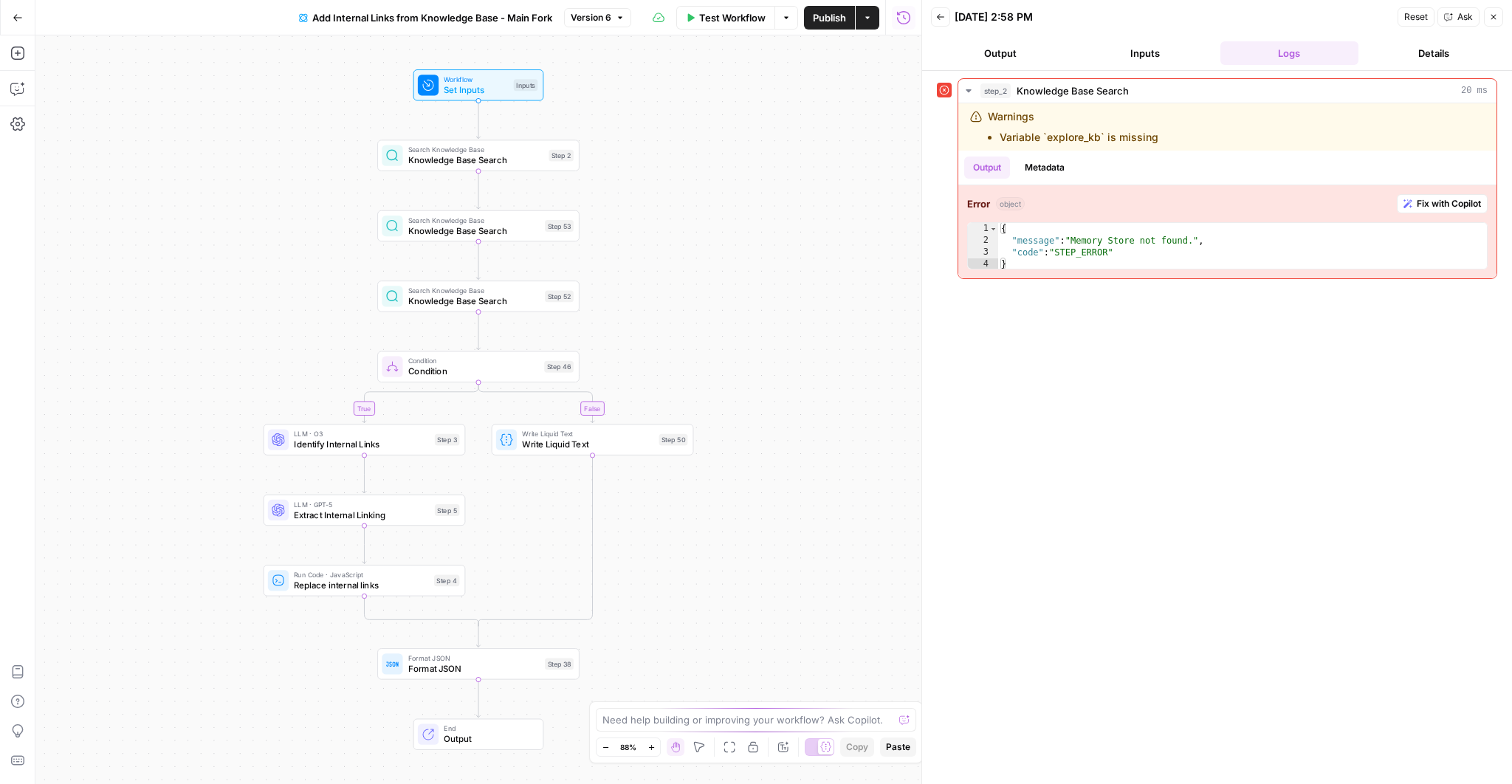
click at [1267, 63] on button "Logs" at bounding box center [1290, 54] width 139 height 24
click at [1169, 129] on div "Warnings Variable `explore_kb` is missing" at bounding box center [1146, 127] width 351 height 35
click at [502, 172] on div "true false Workflow Set Inputs Inputs Search Knowledge Base Knowledge Base Sear…" at bounding box center [478, 409] width 886 height 749
click at [492, 157] on span "Knowledge Base Search" at bounding box center [476, 159] width 136 height 13
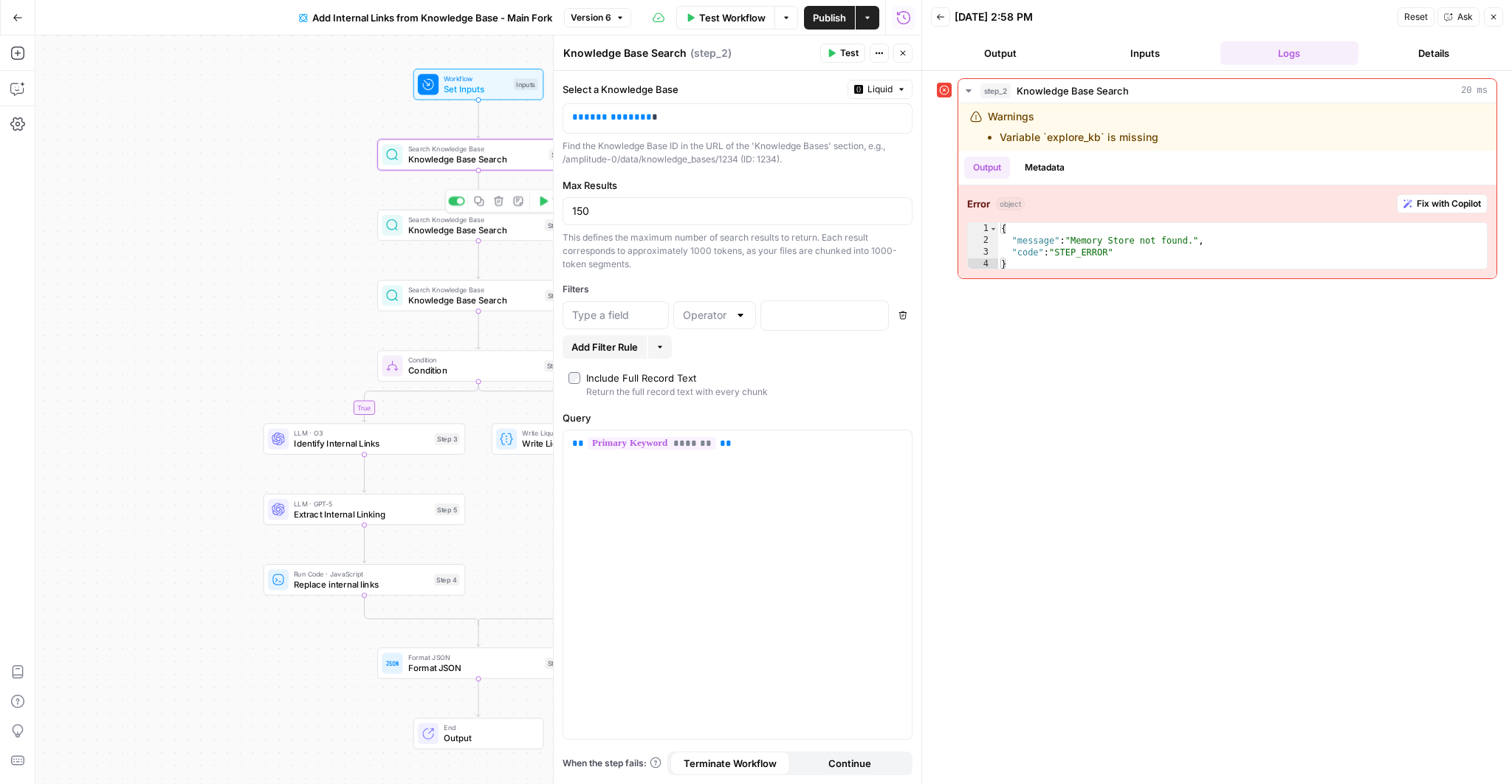
click at [469, 225] on span "Knowledge Base Search" at bounding box center [474, 229] width 132 height 13
click at [439, 159] on span "Knowledge Base Search" at bounding box center [476, 159] width 136 height 13
click at [625, 116] on span "**********" at bounding box center [612, 117] width 56 height 9
click at [689, 116] on p "**********" at bounding box center [726, 117] width 308 height 15
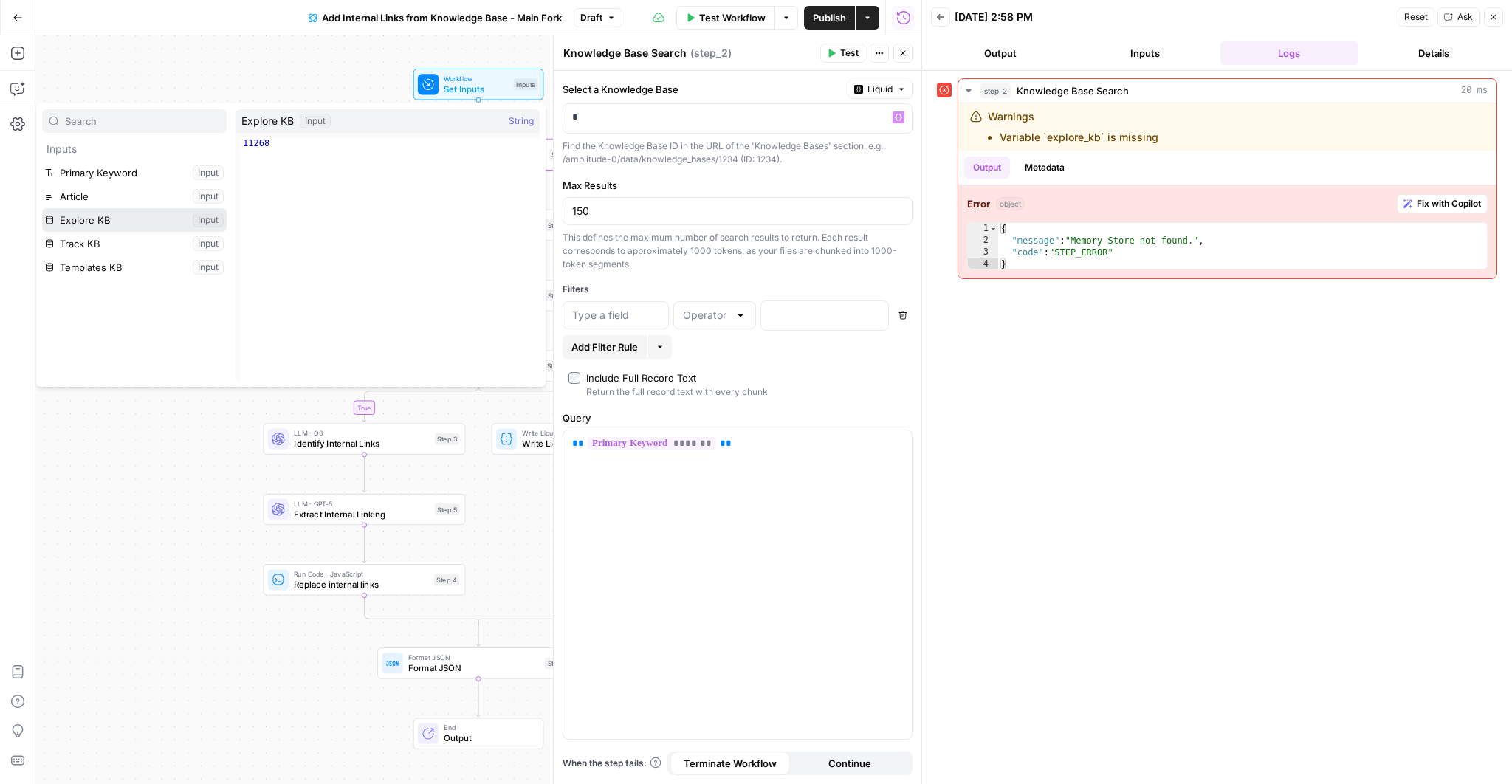
click at [127, 218] on button "Select variable Explore KB" at bounding box center [134, 220] width 184 height 24
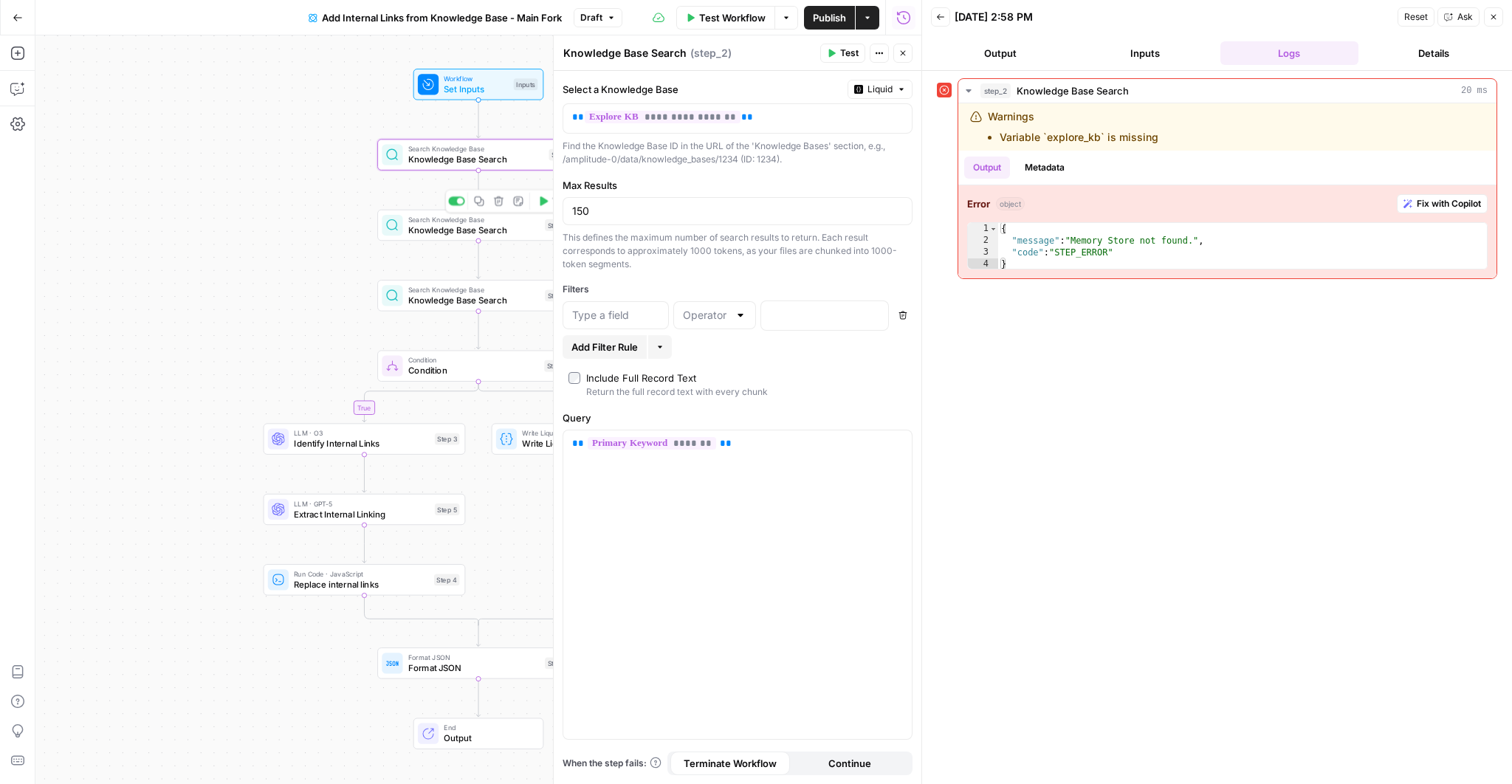
click at [424, 224] on span "Knowledge Base Search" at bounding box center [474, 229] width 132 height 13
click at [447, 303] on span "Knowledge Base Search" at bounding box center [474, 300] width 132 height 13
click at [834, 31] on div "Test Workflow Options Publish Actions Run History" at bounding box center [772, 17] width 300 height 35
click at [828, 19] on span "Publish" at bounding box center [829, 17] width 33 height 15
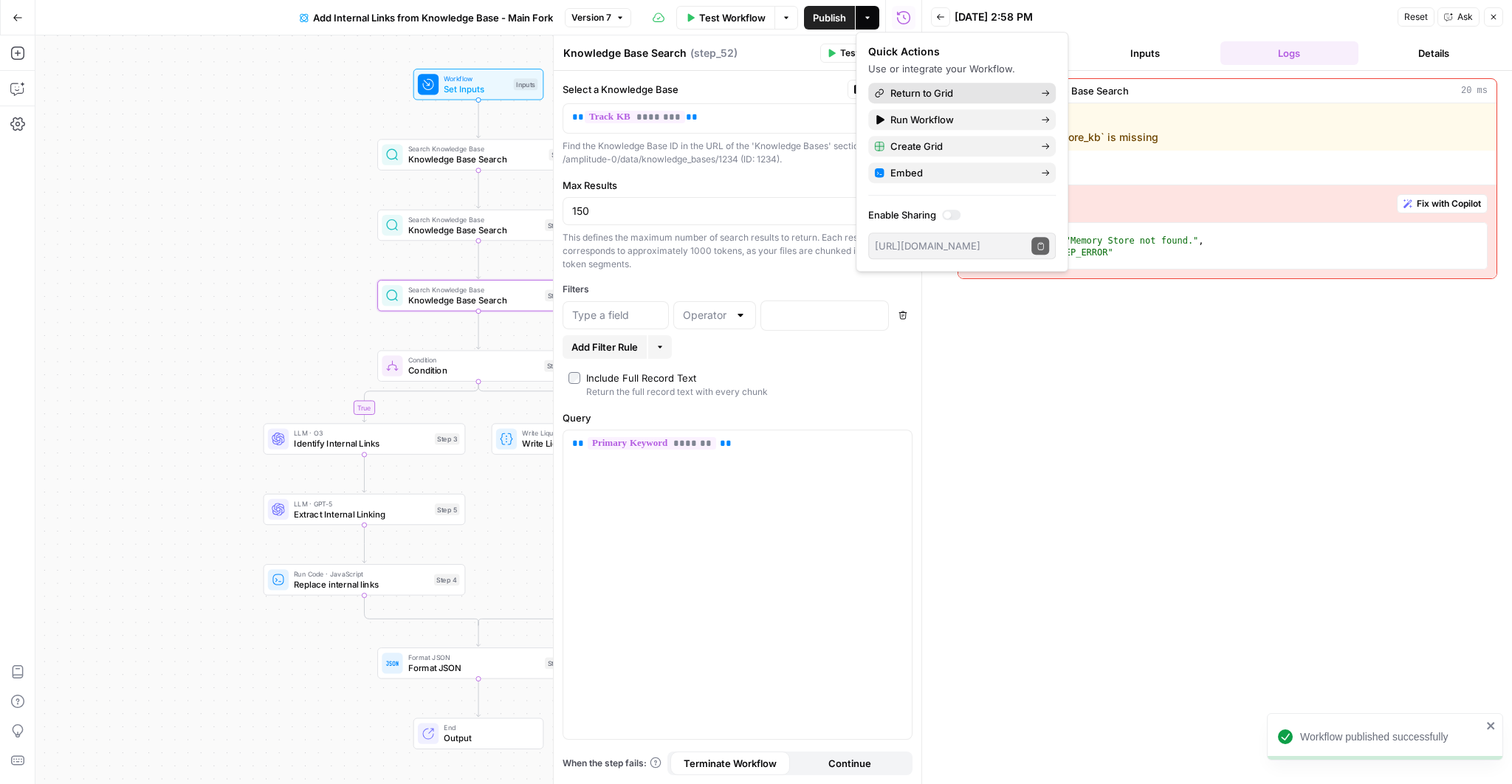
click at [917, 93] on span "Return to Grid" at bounding box center [960, 93] width 139 height 15
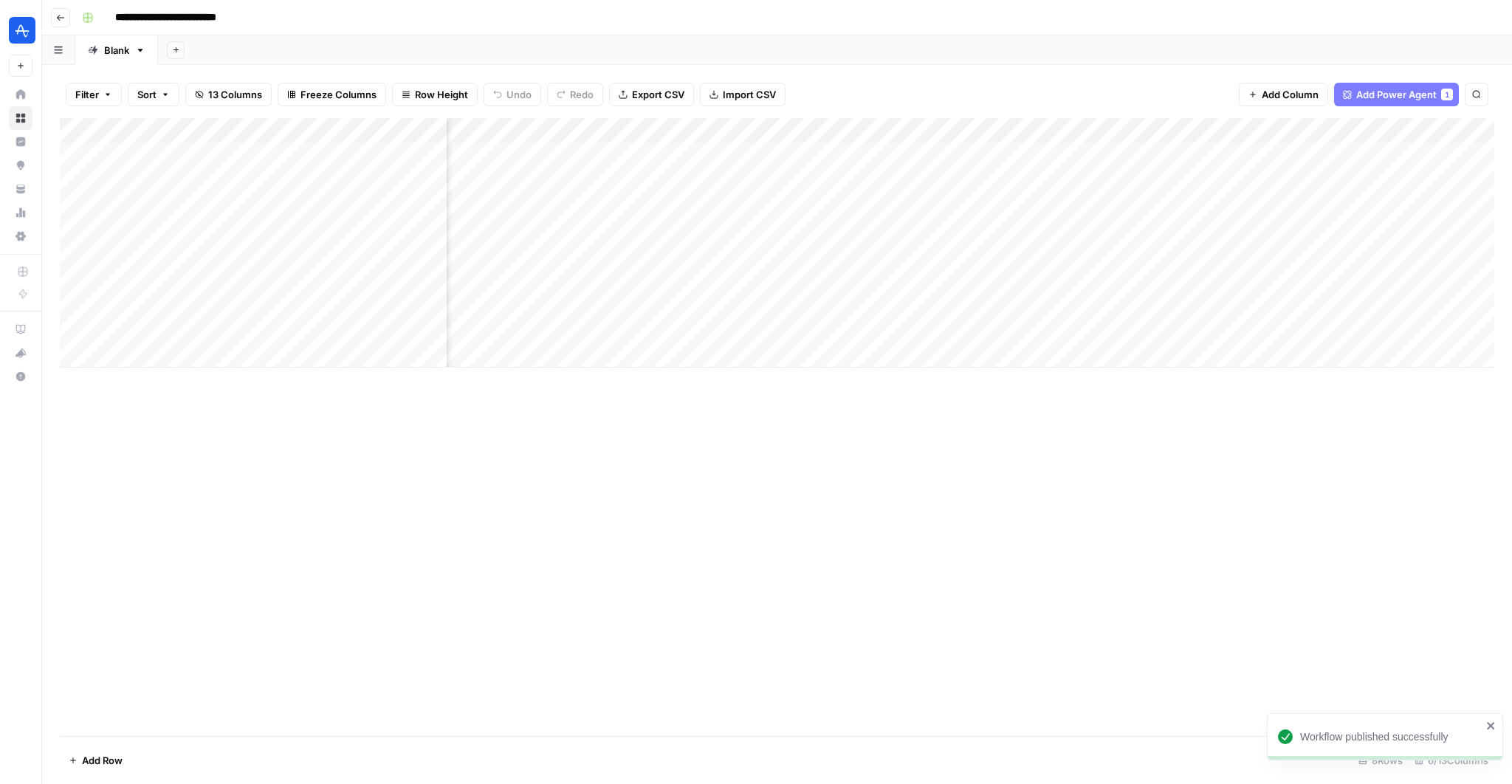
scroll to position [0, 89]
click at [1399, 304] on div "Add Column" at bounding box center [777, 242] width 1435 height 250
click at [1384, 301] on div "Add Column" at bounding box center [777, 242] width 1435 height 250
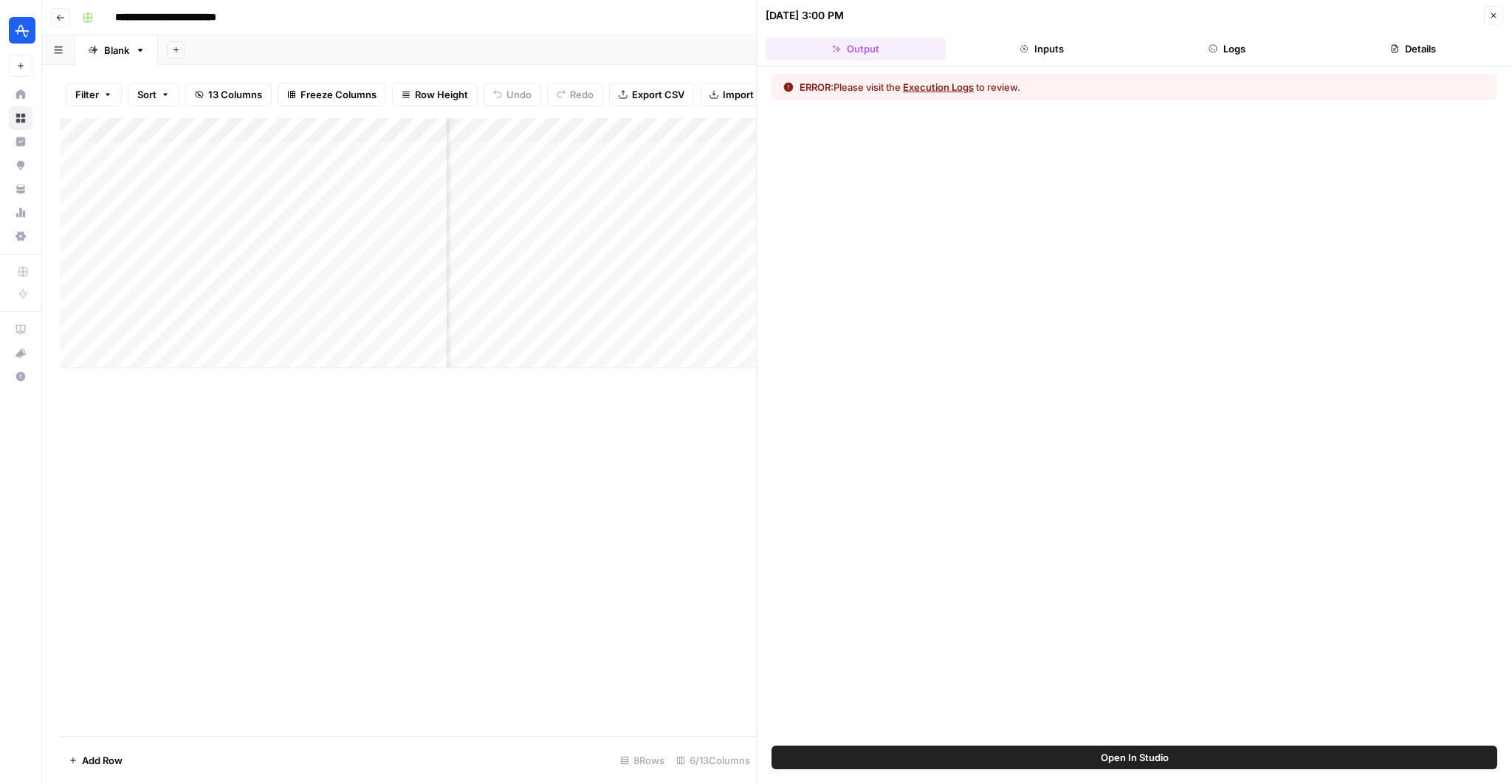
click at [1151, 754] on span "Open In Studio" at bounding box center [1135, 757] width 68 height 15
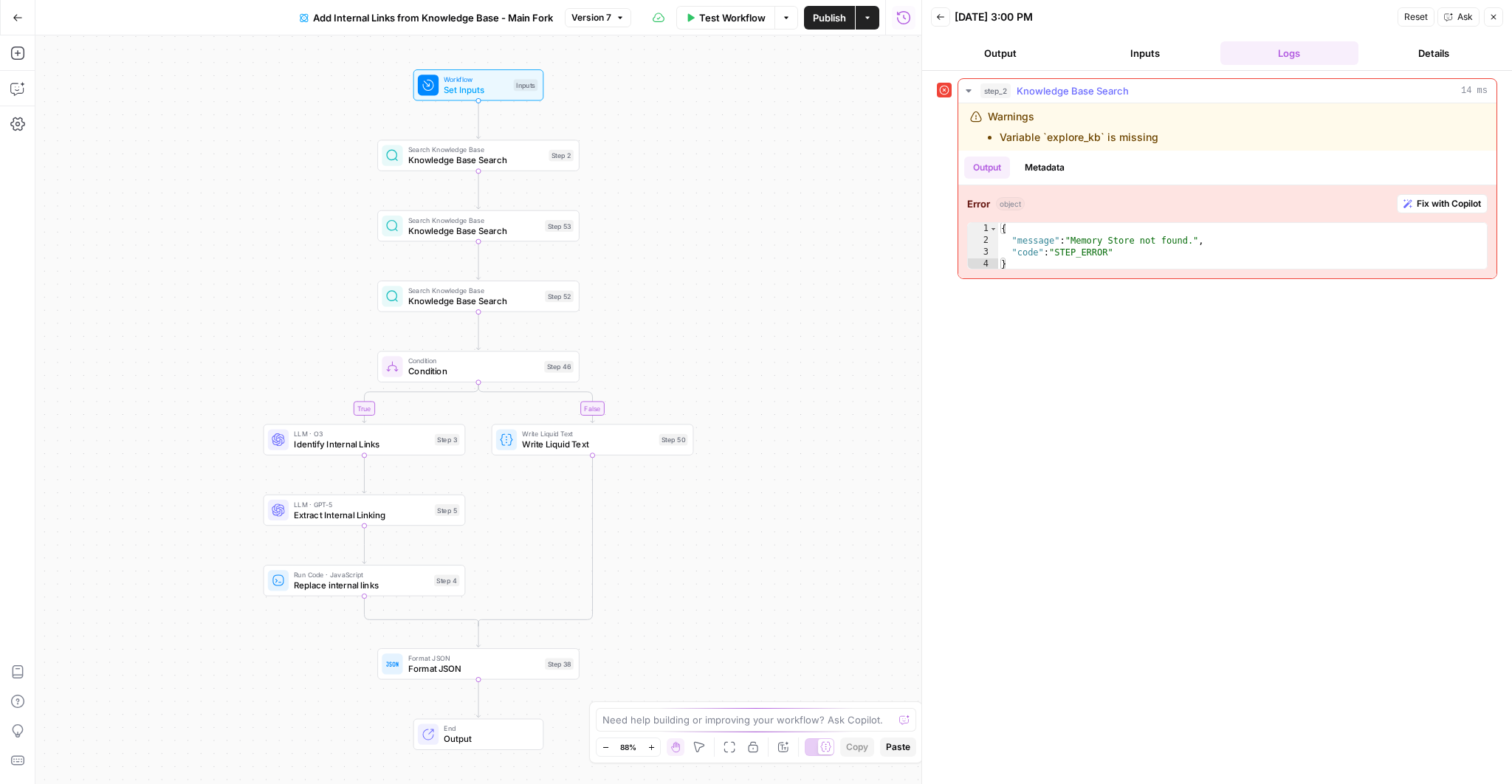
click at [1430, 202] on span "Fix with Copilot" at bounding box center [1449, 203] width 65 height 13
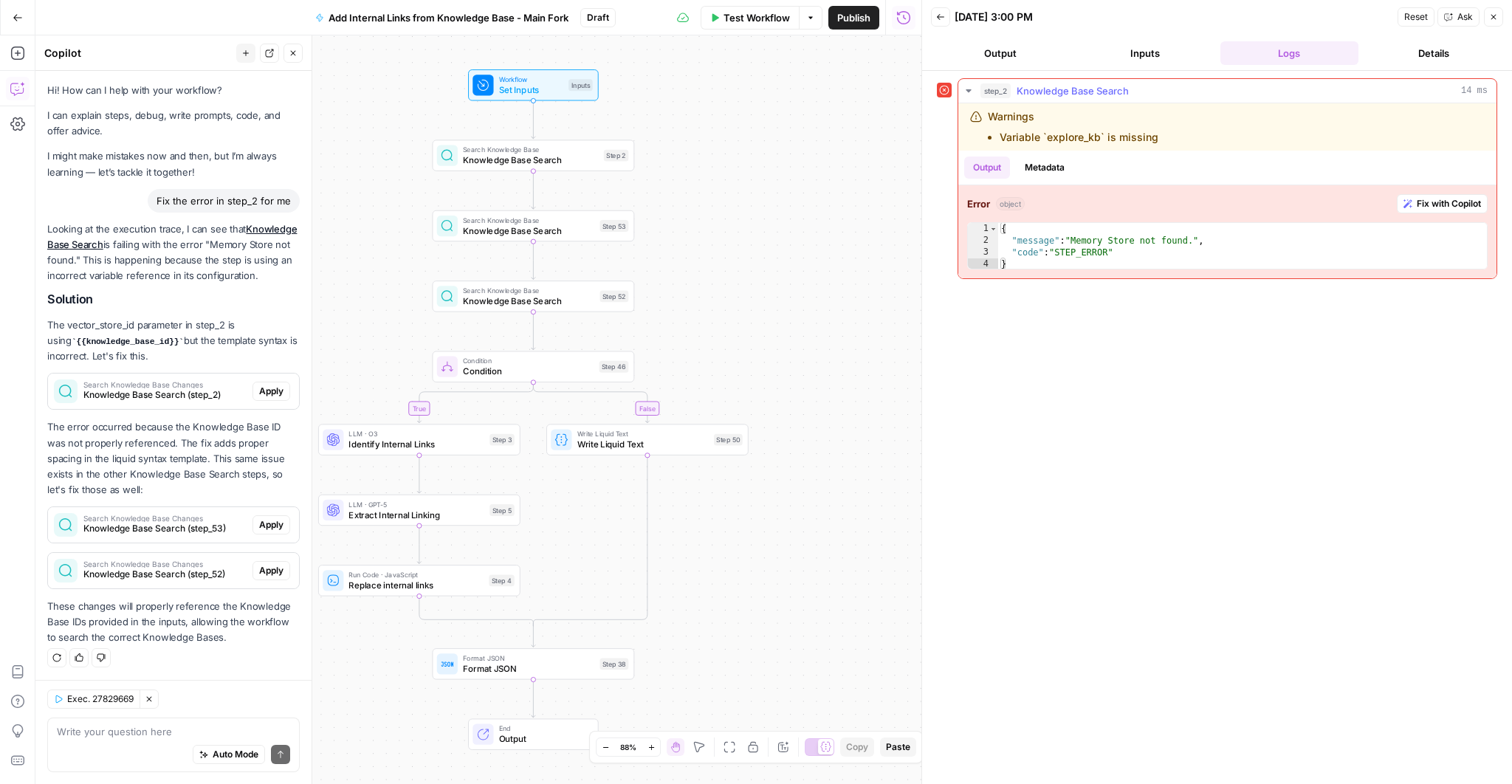
click at [1430, 202] on span "Fix with Copilot" at bounding box center [1449, 203] width 65 height 13
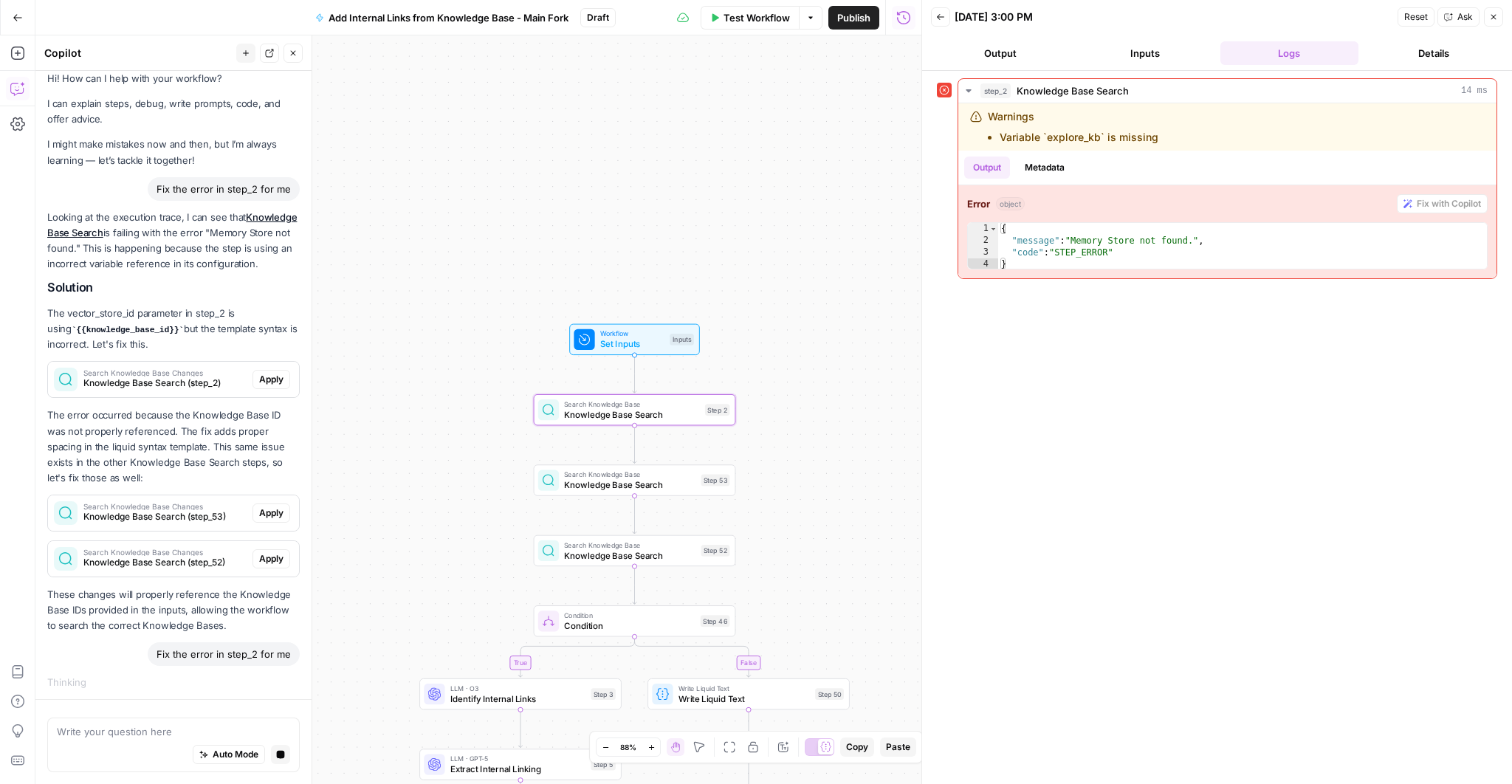
click at [269, 377] on span "Apply" at bounding box center [271, 379] width 24 height 13
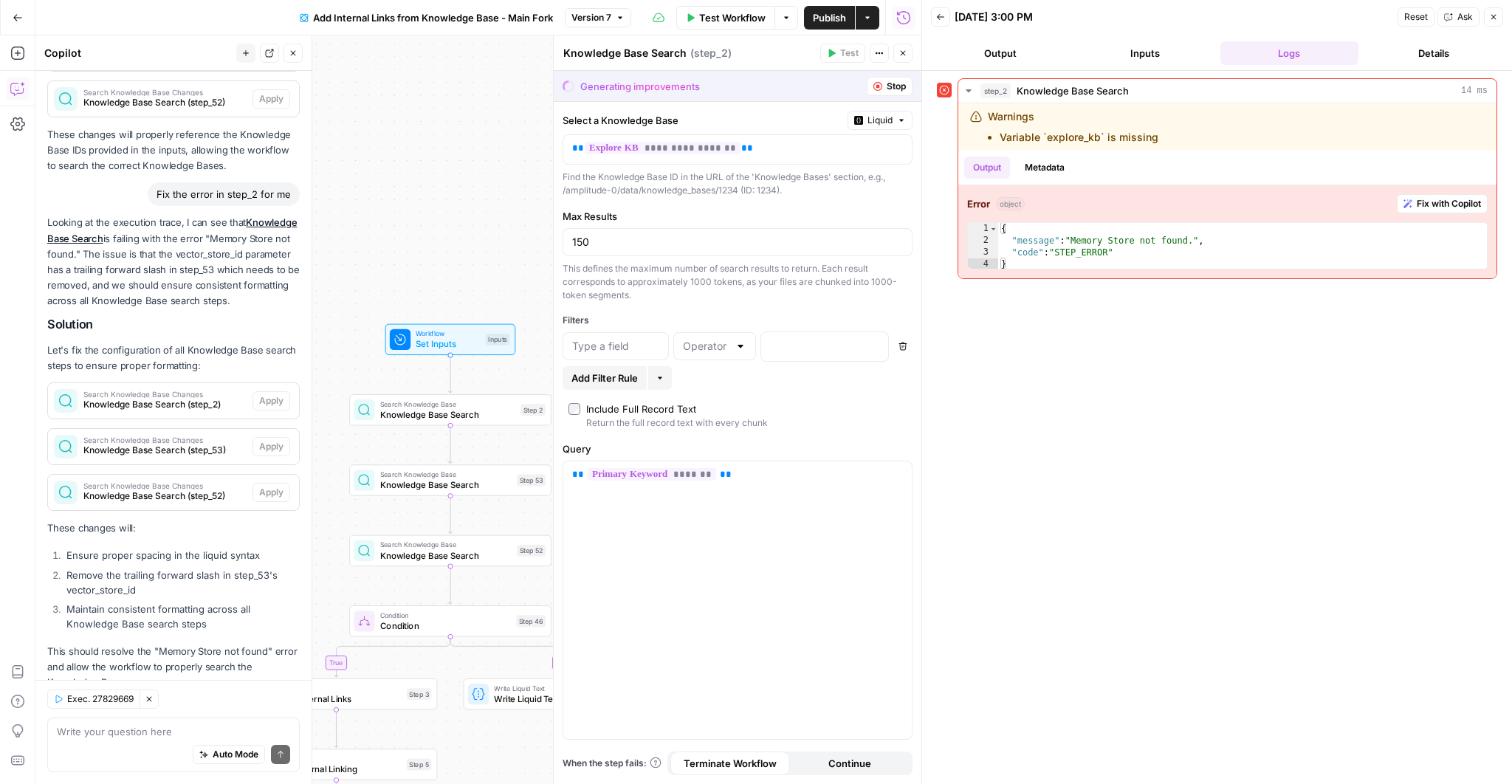
scroll to position [514, 0]
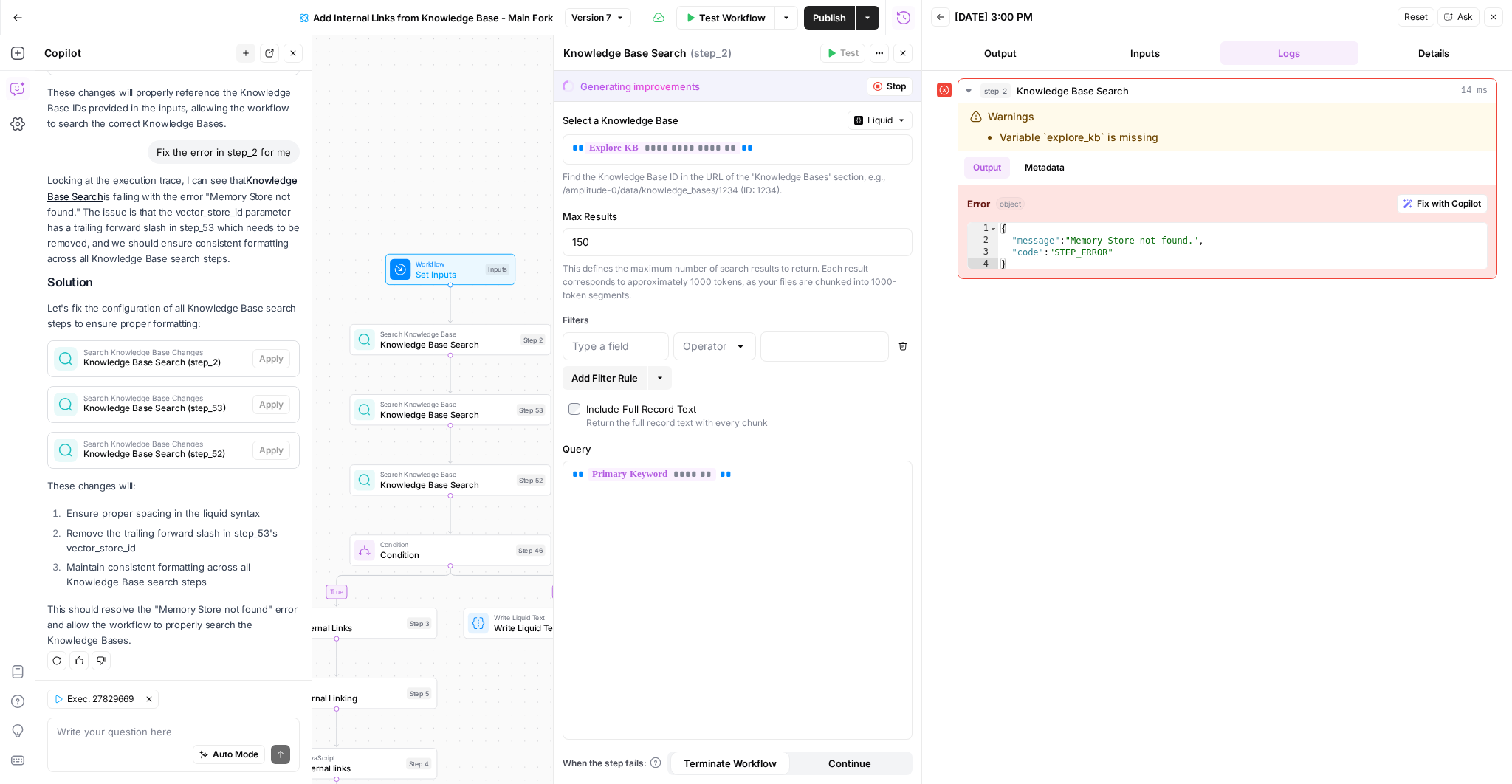
click at [823, 18] on span "Publish" at bounding box center [829, 17] width 33 height 15
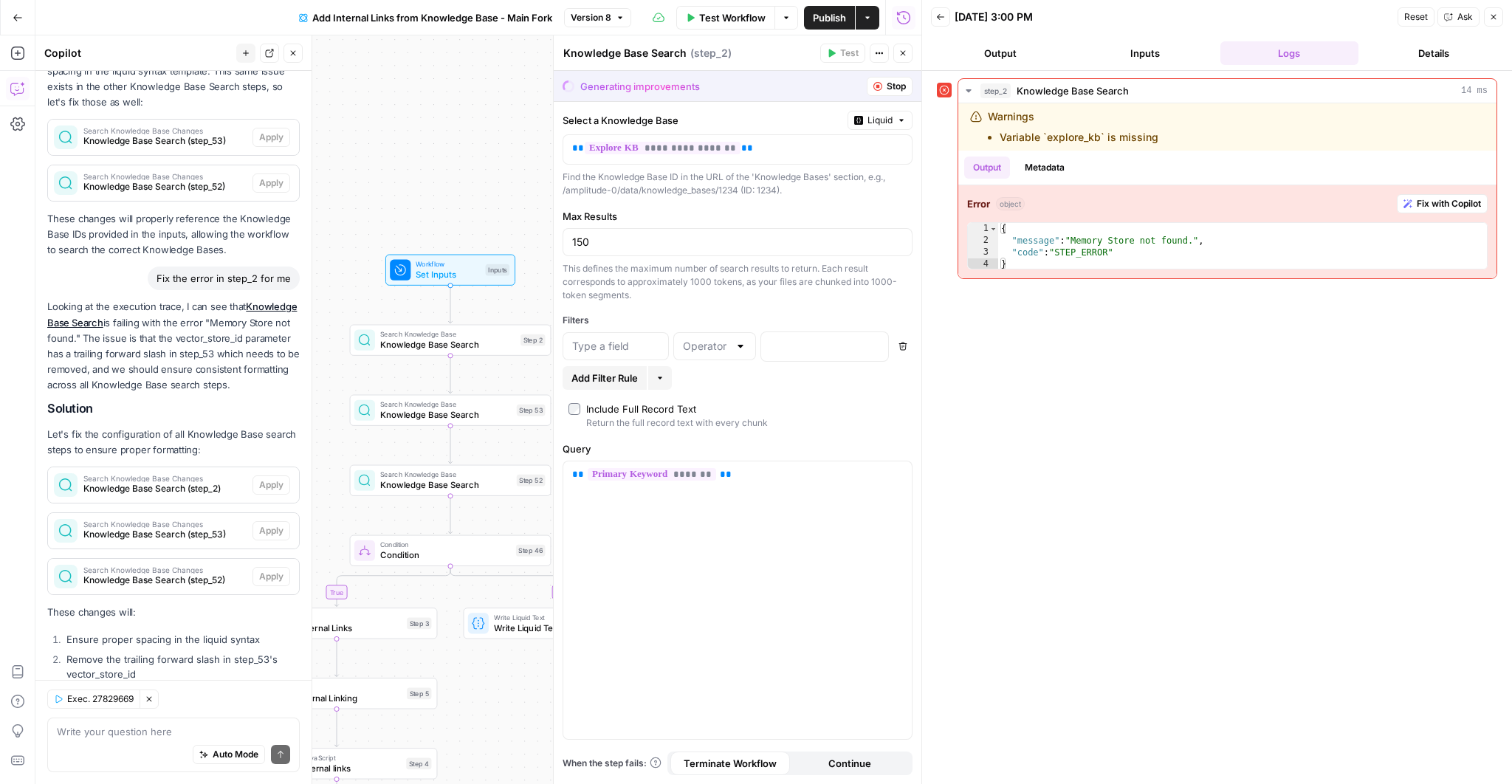
scroll to position [376, 0]
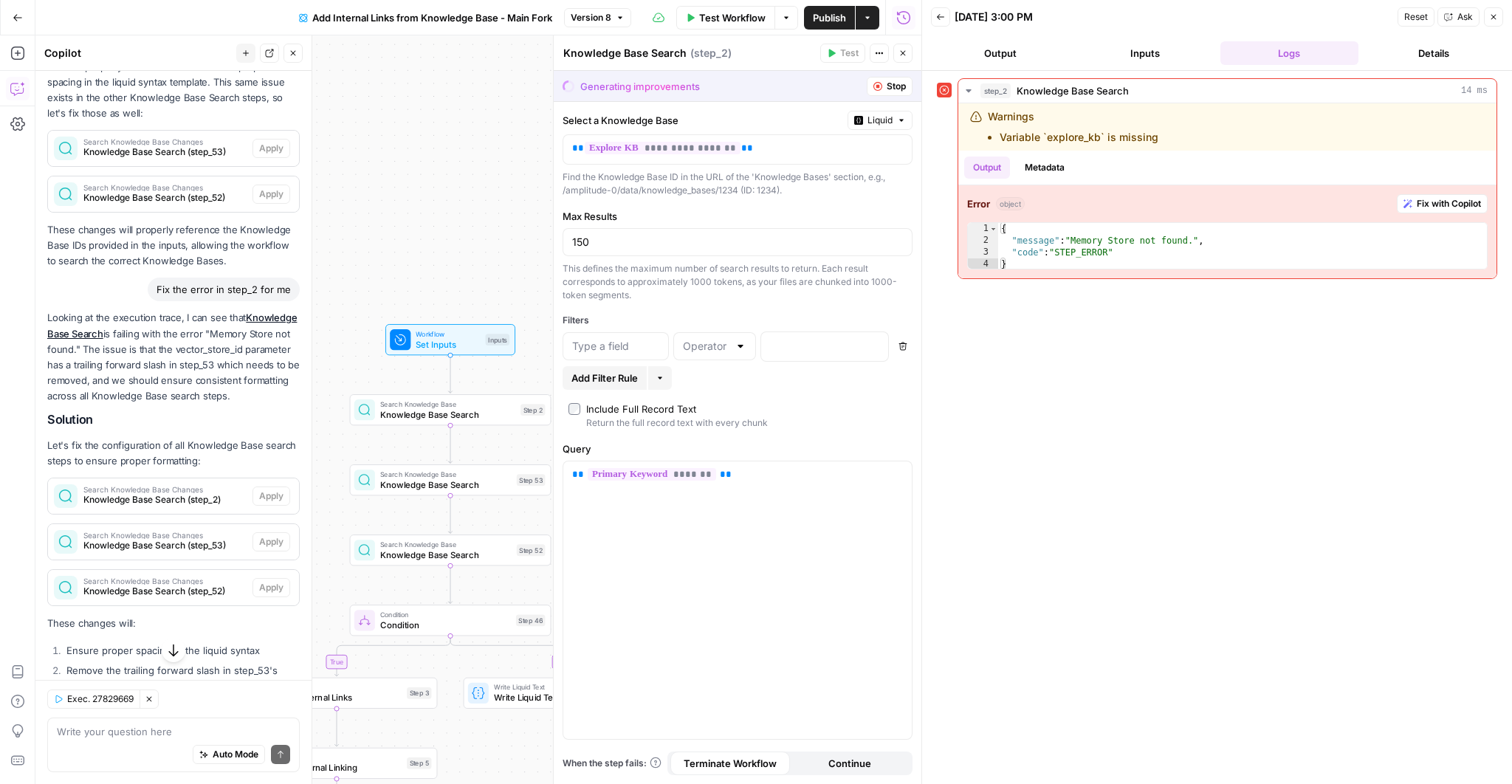
click at [1499, 15] on button "Close" at bounding box center [1494, 17] width 19 height 19
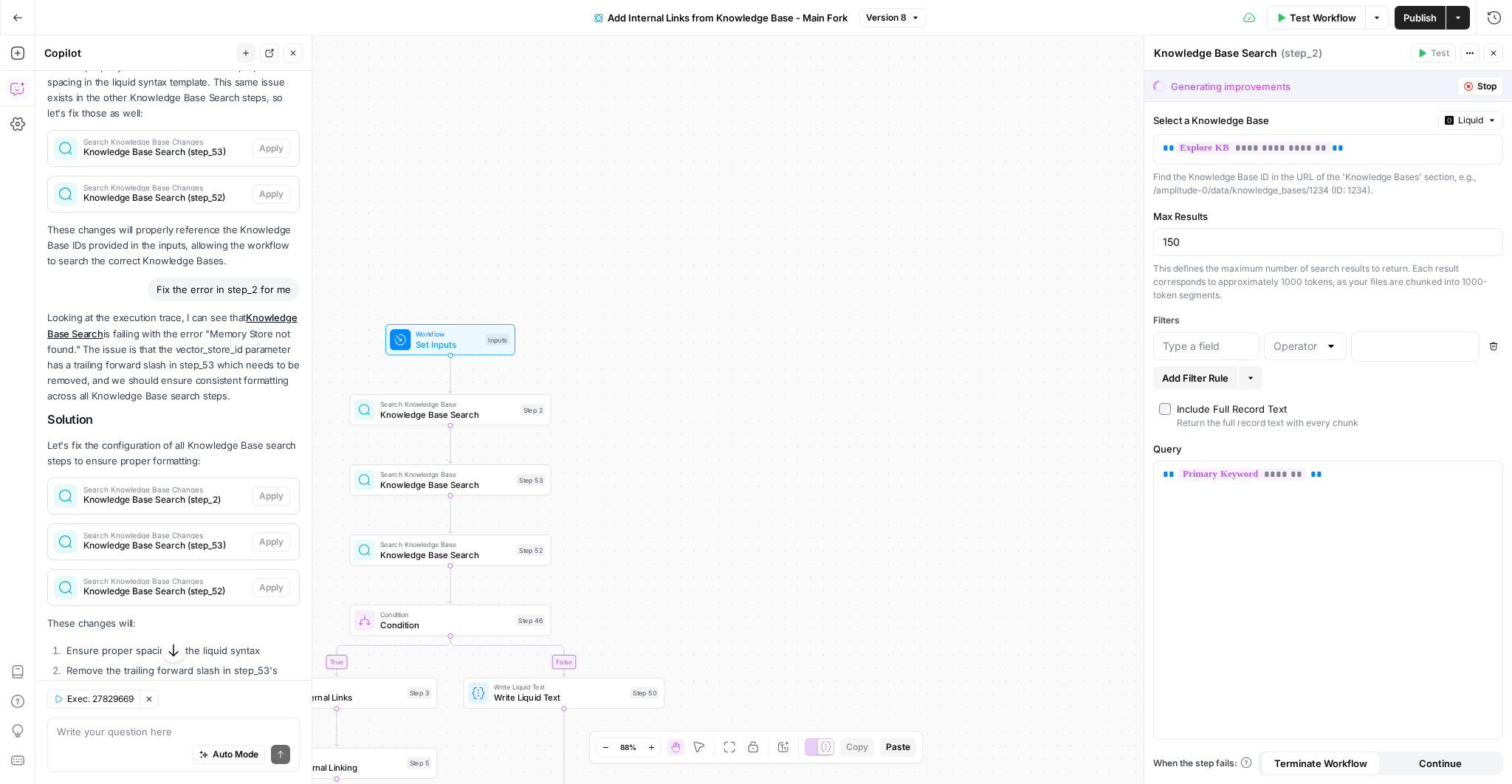
click at [1476, 80] on button "Stop" at bounding box center [1480, 87] width 46 height 19
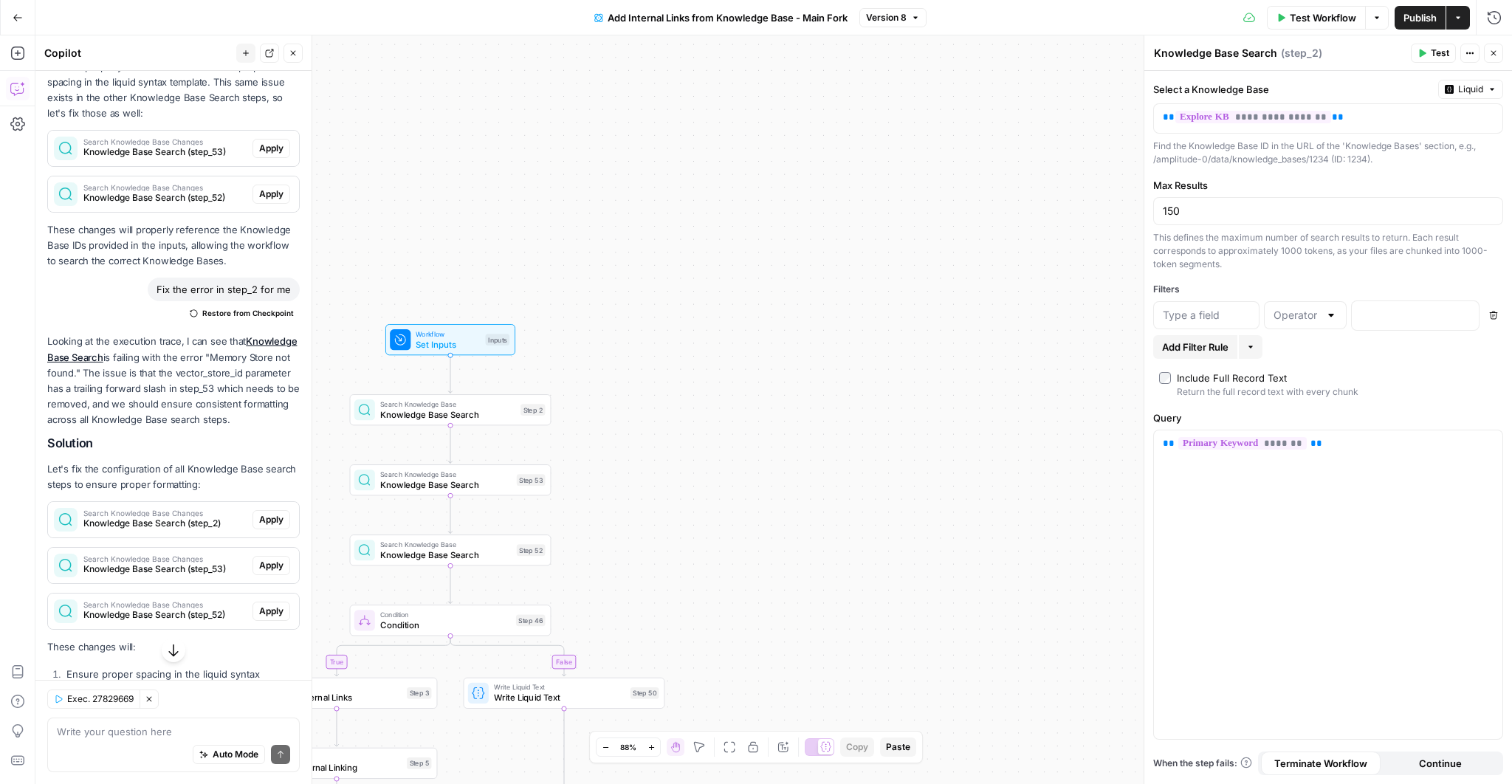
scroll to position [561, 0]
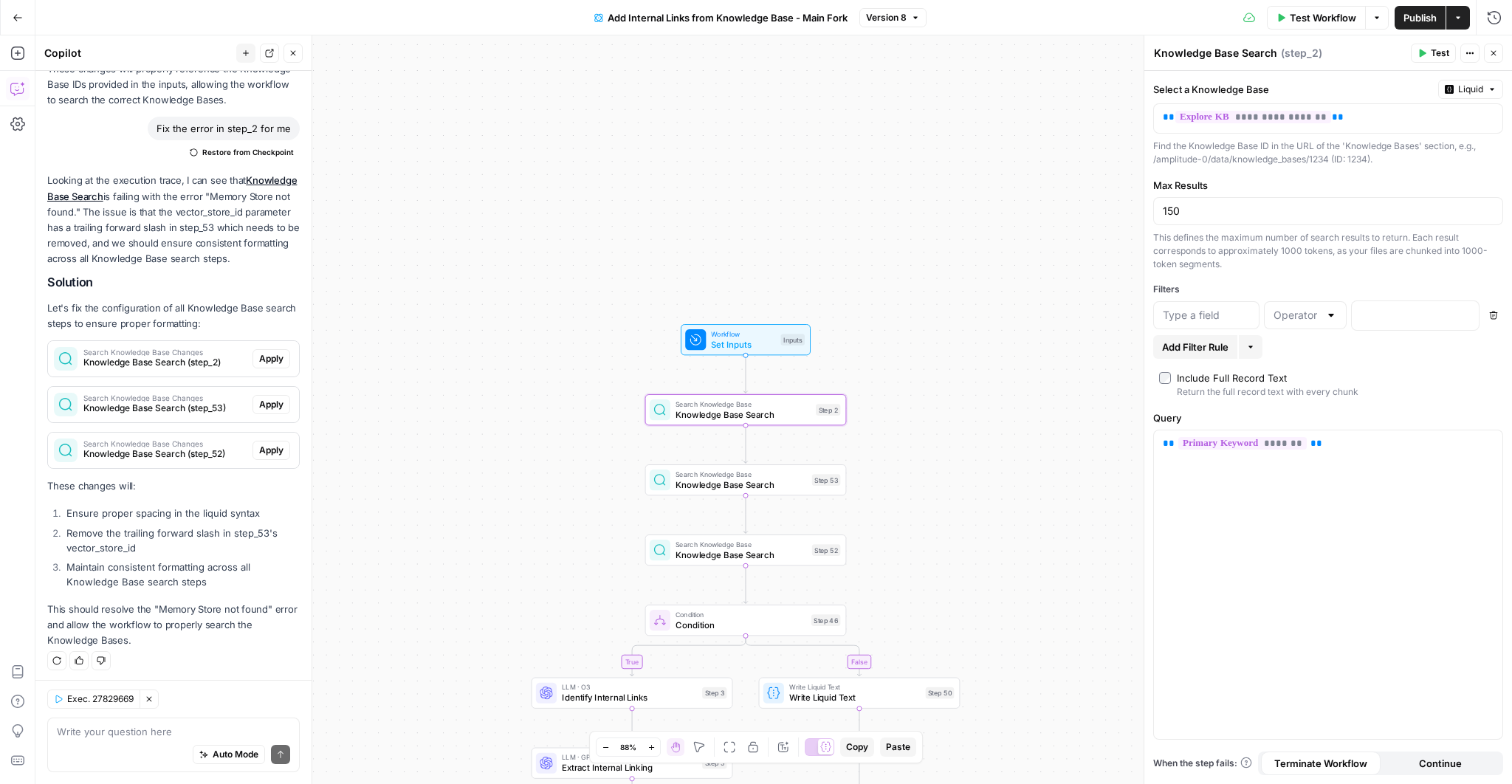
click at [243, 367] on span "Knowledge Base Search (step_2)" at bounding box center [165, 362] width 163 height 13
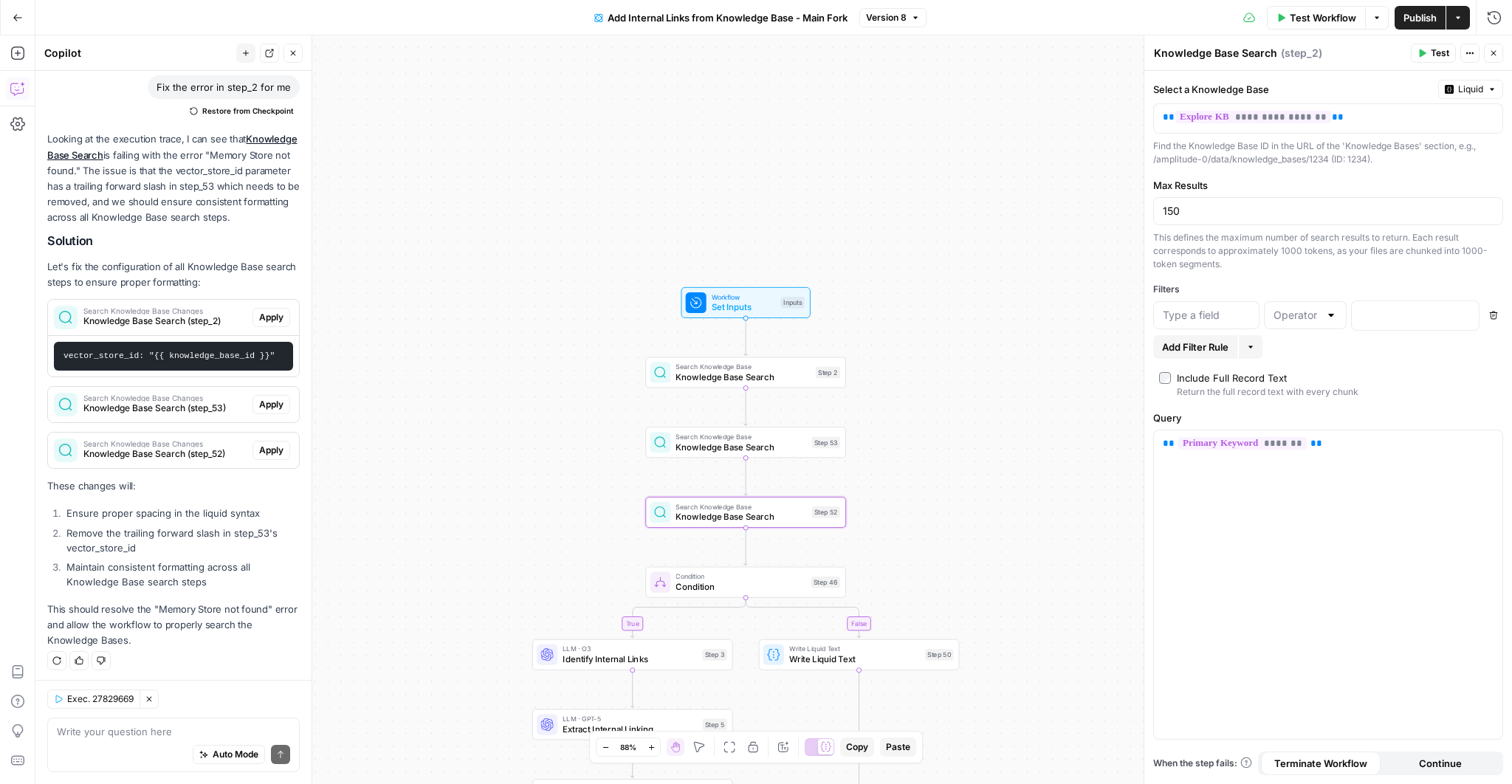
click at [210, 443] on span "Search Knowledge Base Changes" at bounding box center [165, 443] width 163 height 7
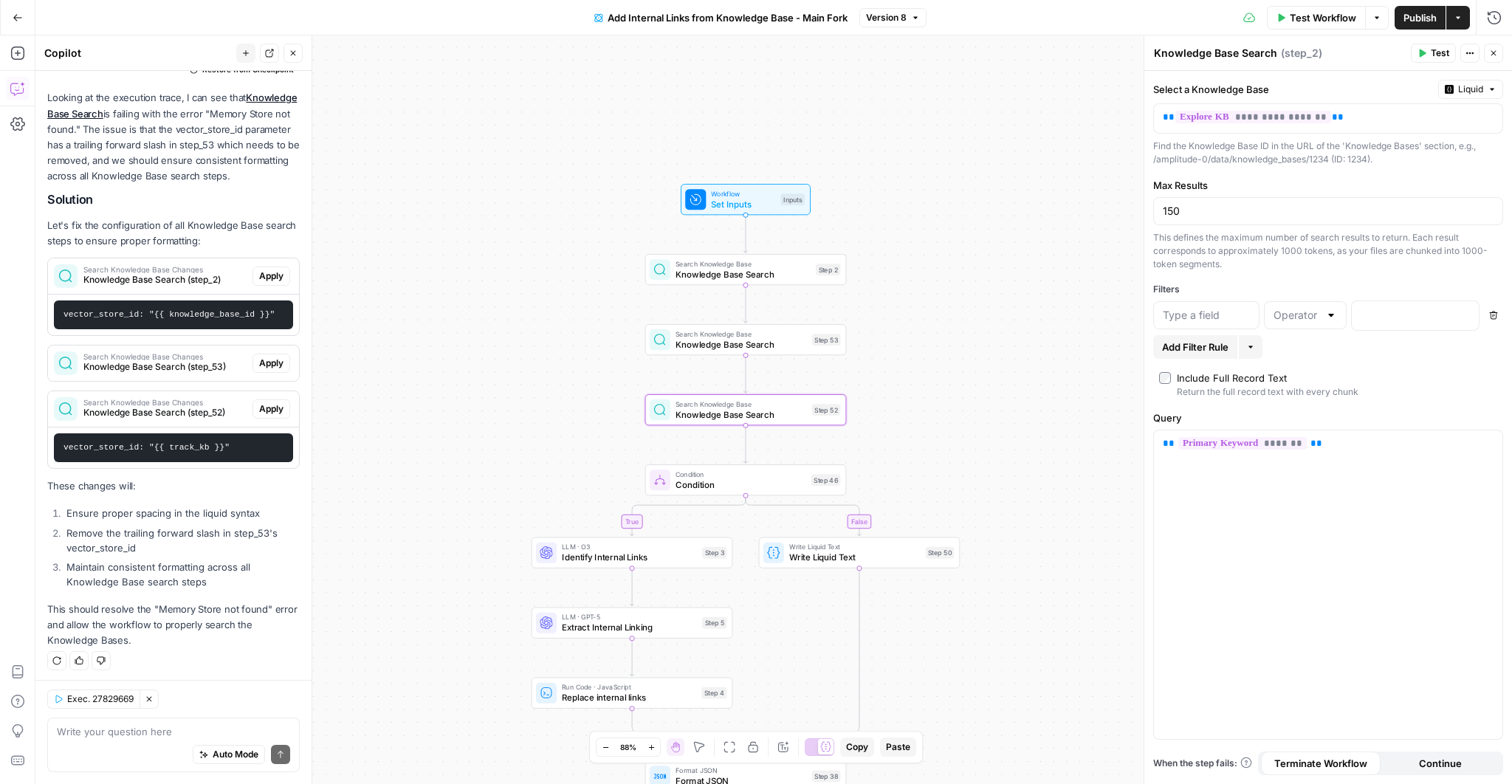
click at [210, 402] on span "Search Knowledge Base Changes" at bounding box center [165, 401] width 163 height 7
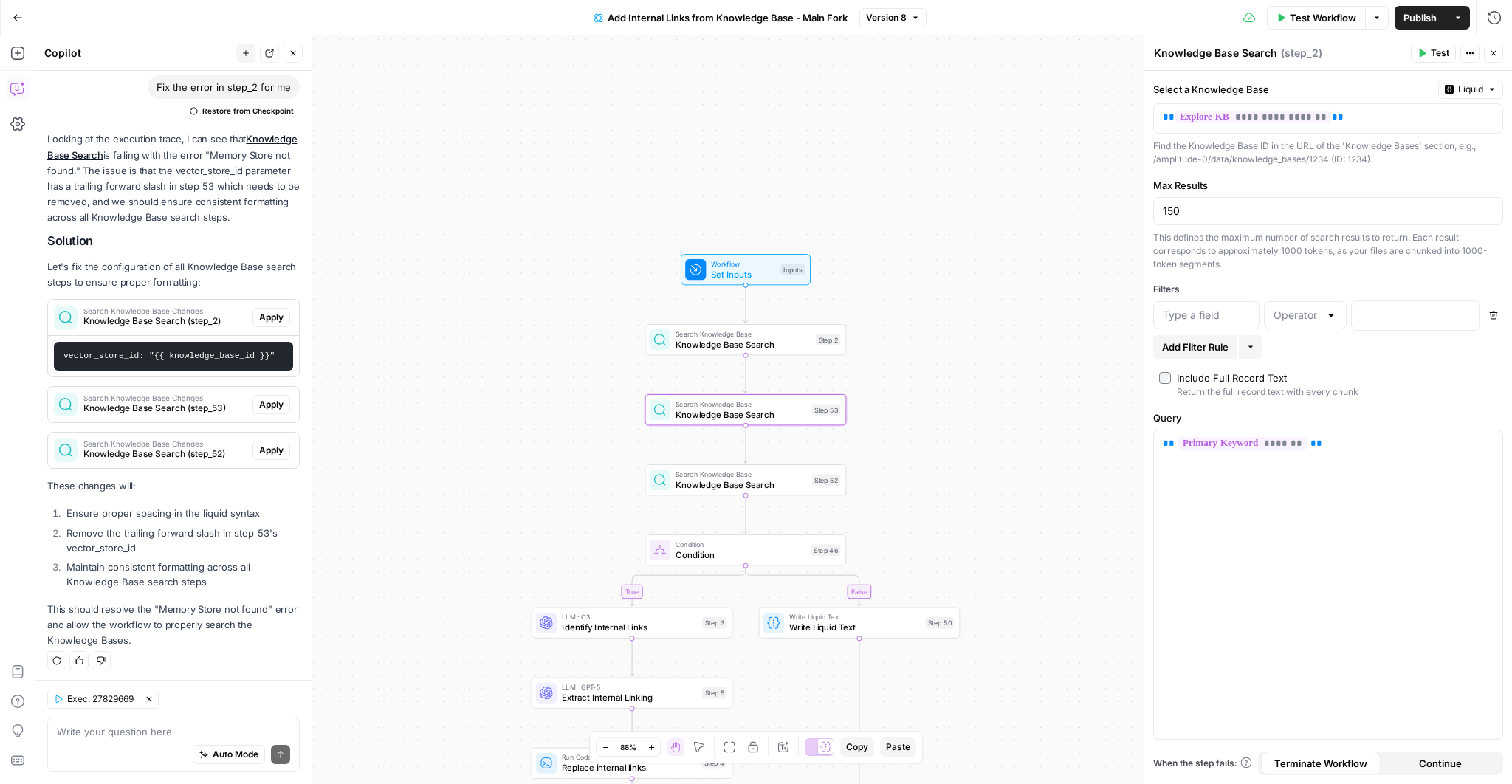
click at [210, 402] on span "Knowledge Base Search (step_53)" at bounding box center [165, 408] width 163 height 13
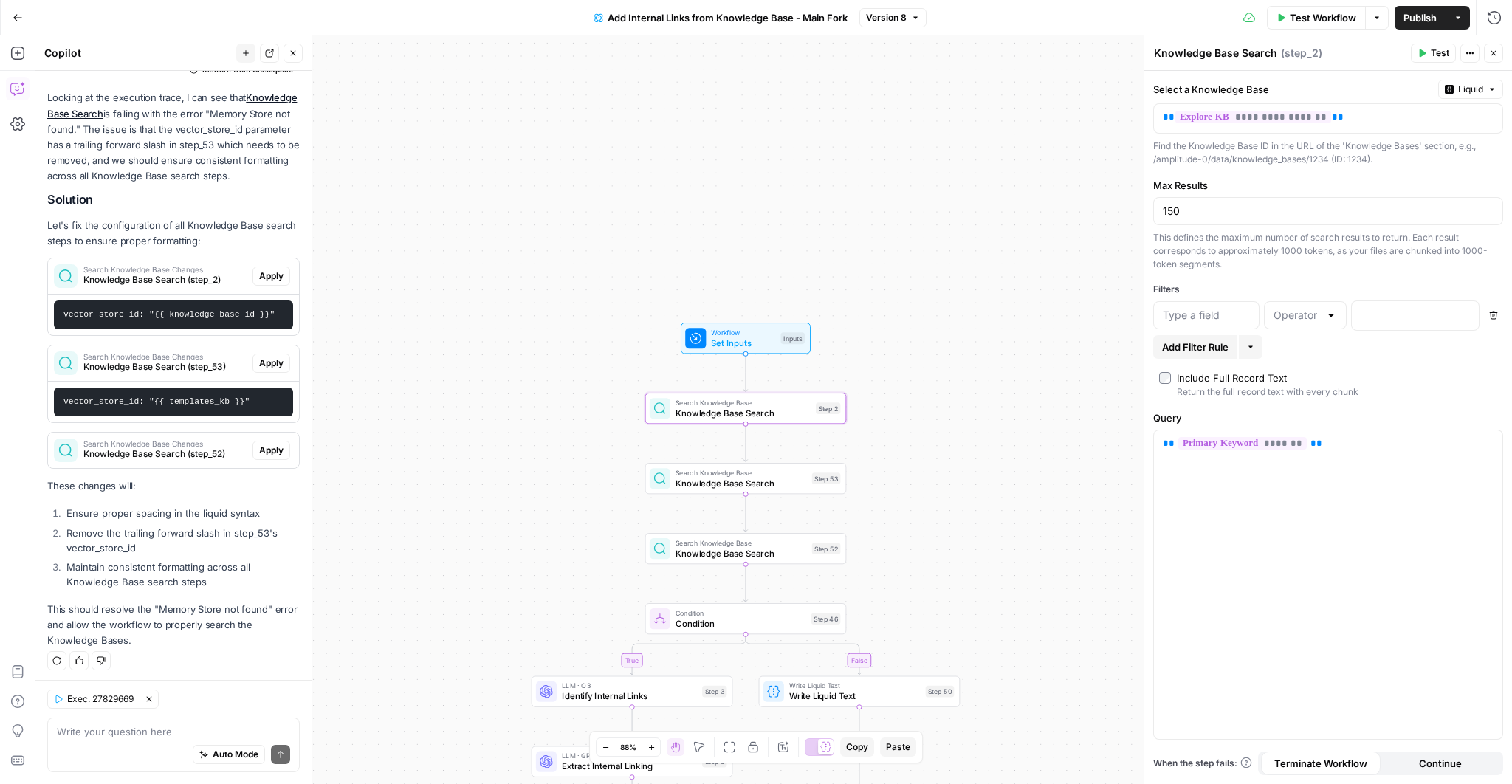
click at [275, 274] on span "Apply" at bounding box center [271, 276] width 24 height 13
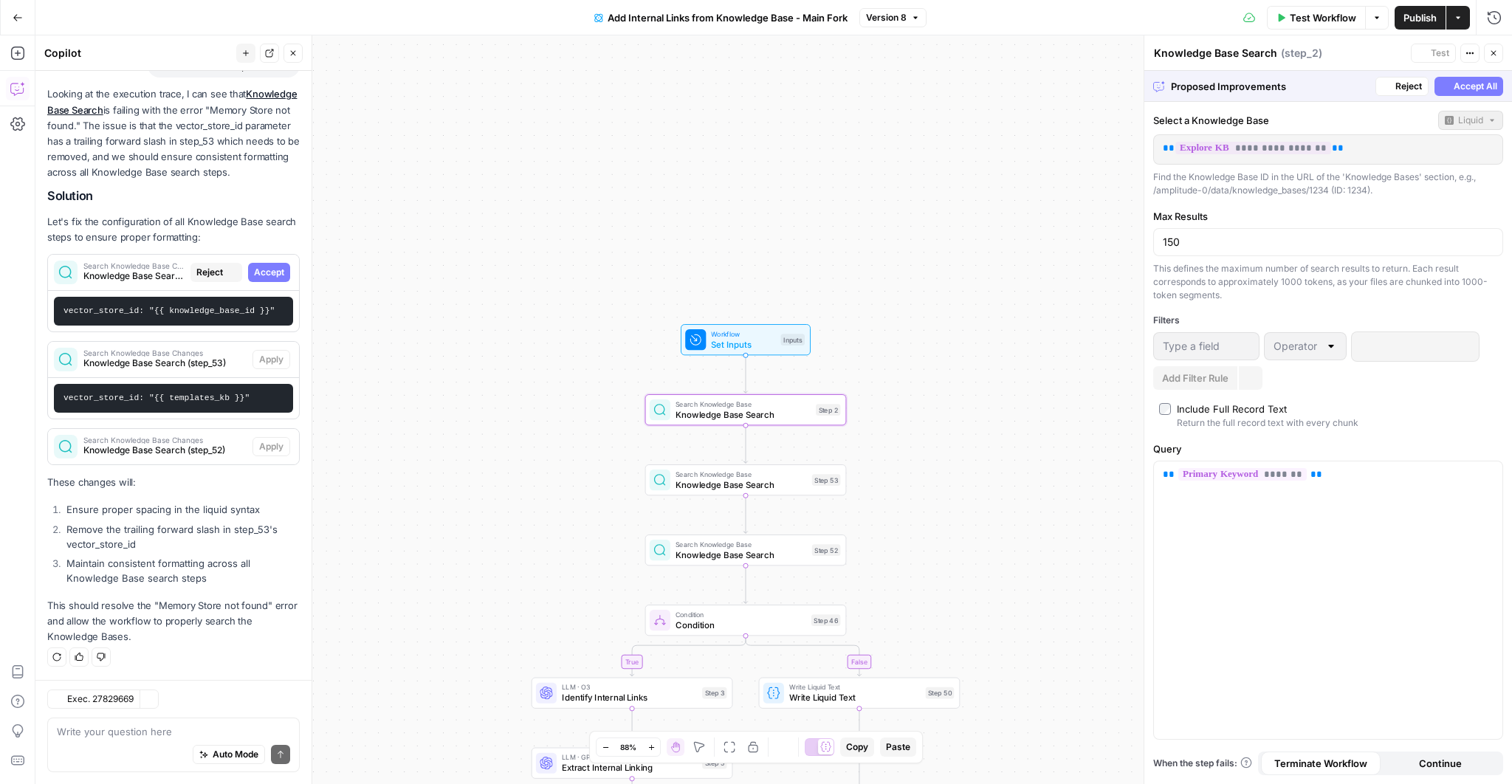
scroll to position [597, 0]
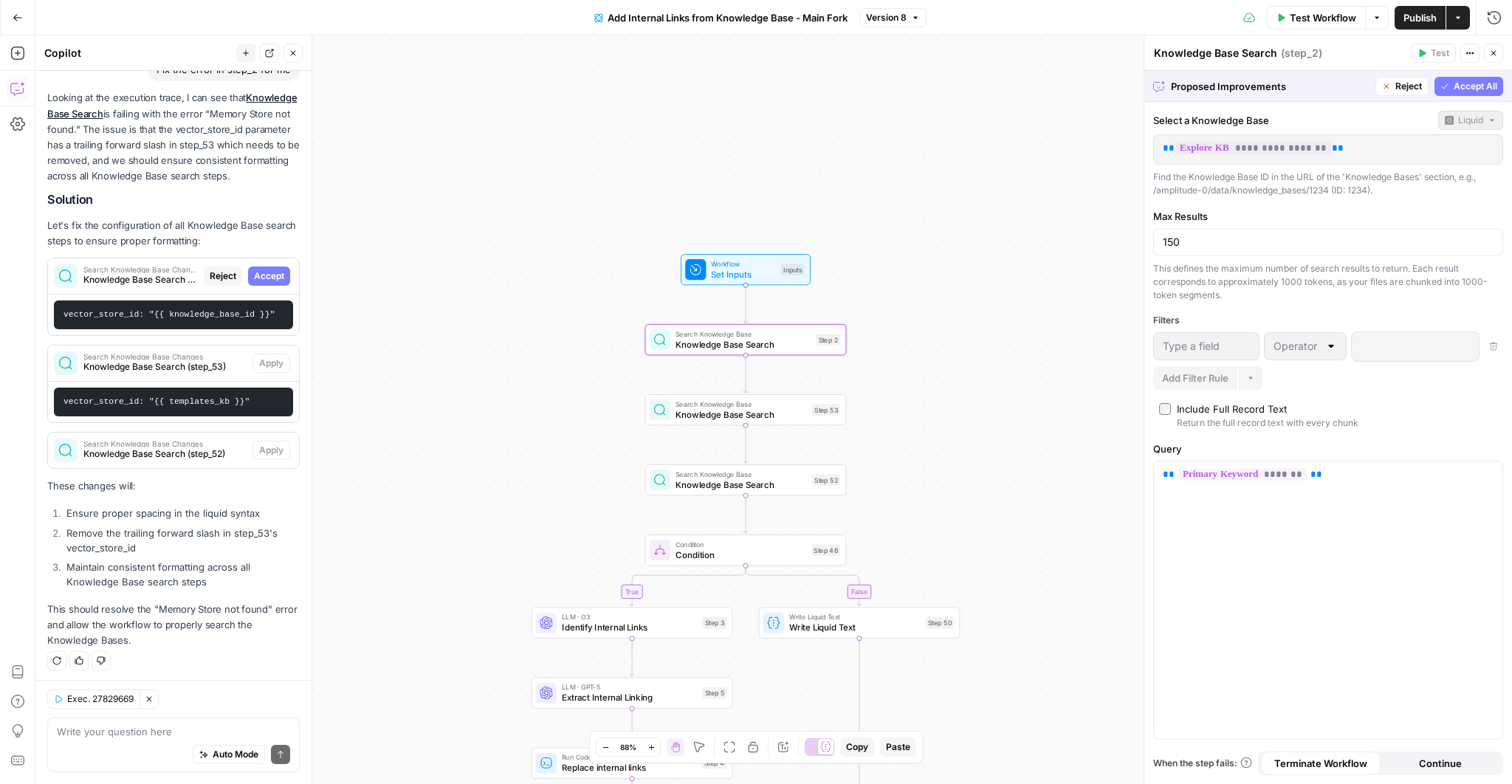
click at [274, 275] on span "Accept" at bounding box center [269, 276] width 30 height 13
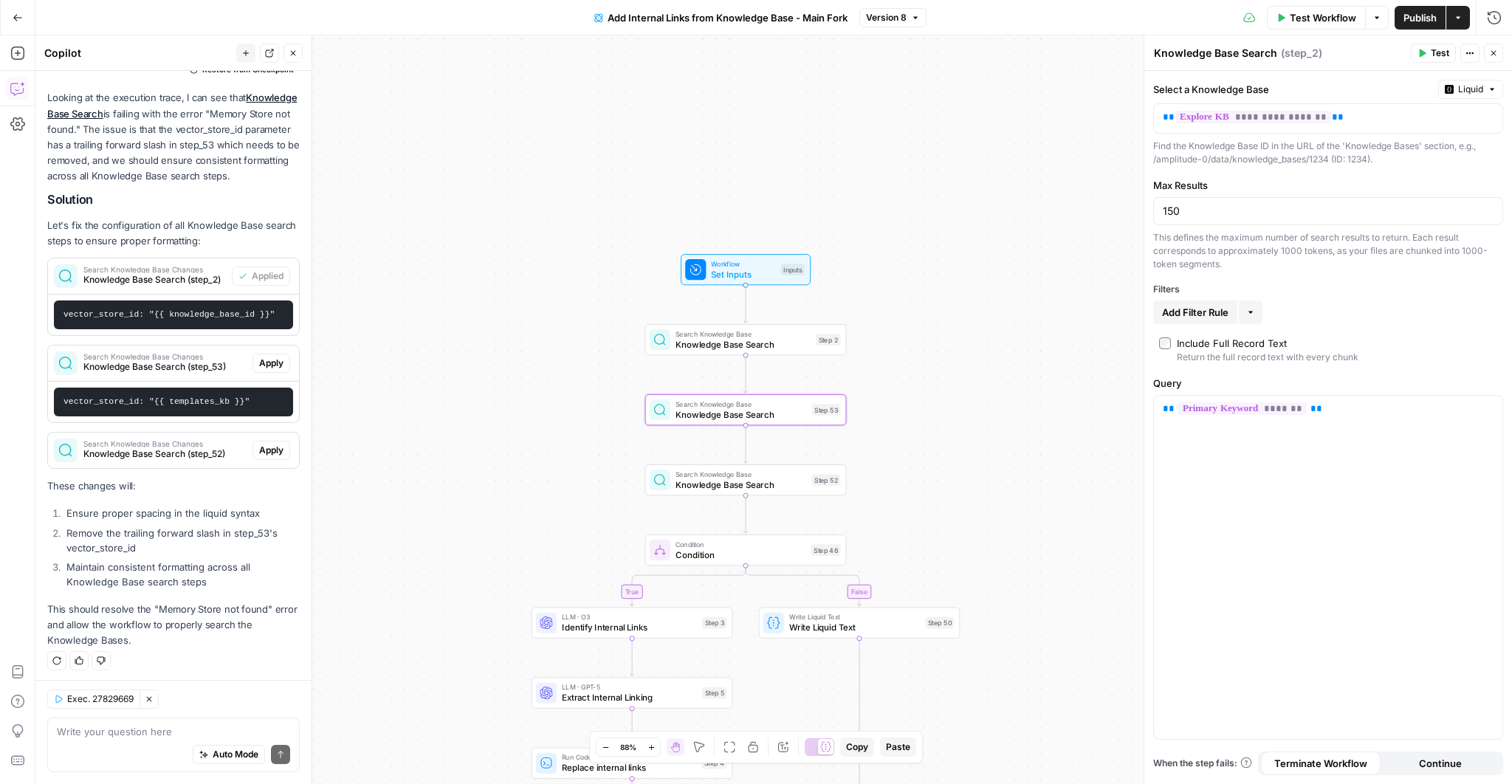
click at [268, 353] on button "Apply" at bounding box center [272, 363] width 38 height 19
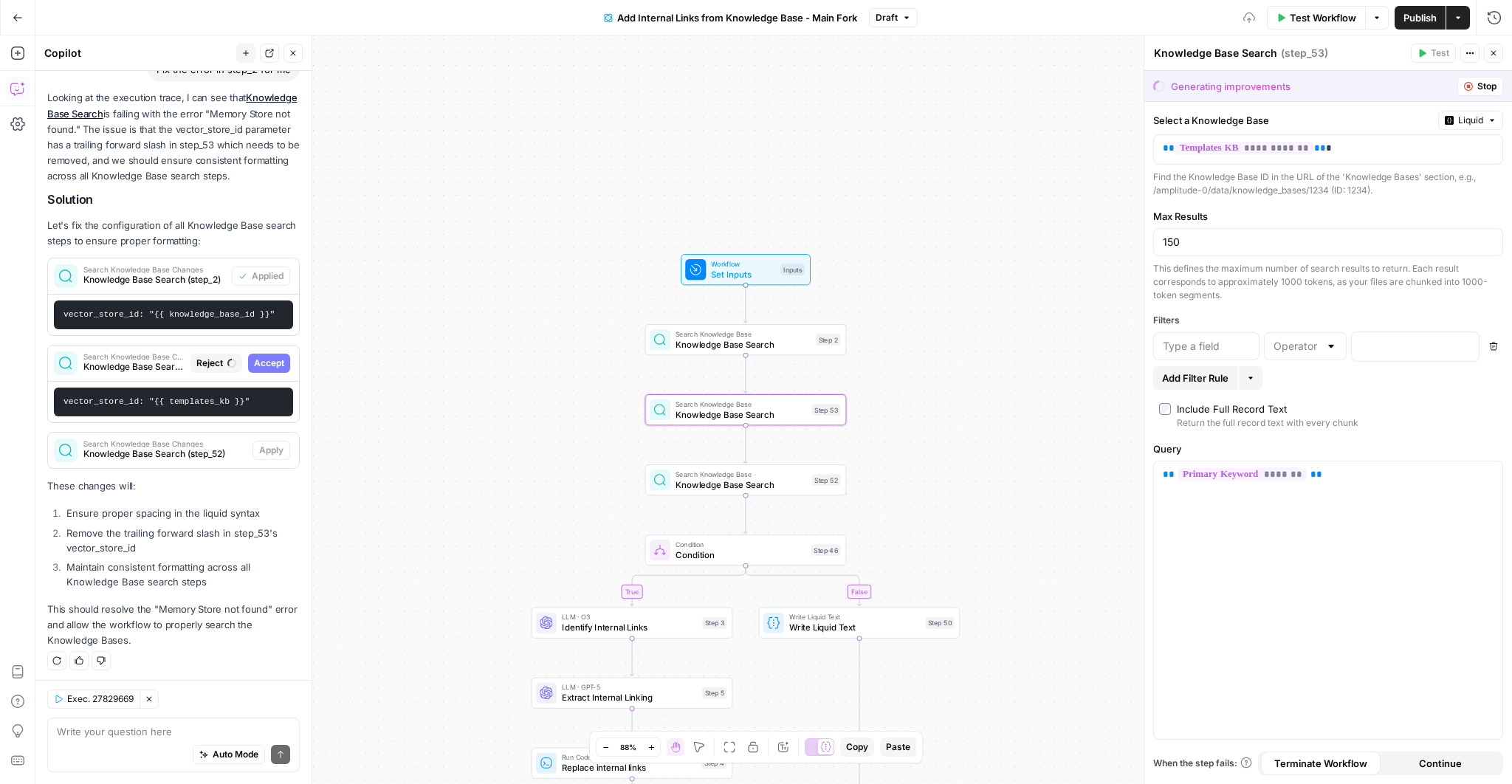
click at [267, 361] on span "Accept" at bounding box center [269, 363] width 30 height 13
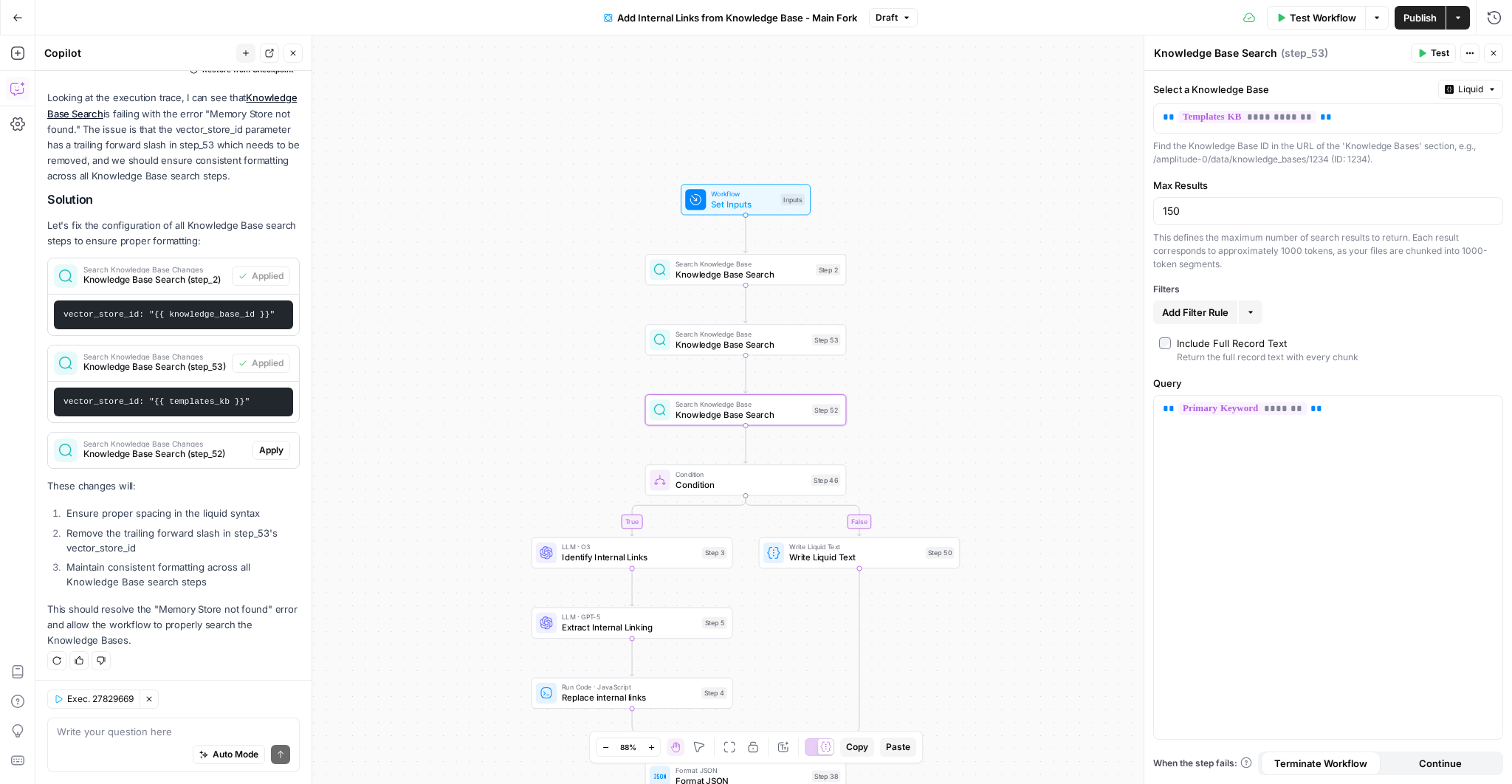
click at [267, 457] on div "Search Knowledge Base Changes Knowledge Base Search (step_52) Apply" at bounding box center [173, 450] width 251 height 24
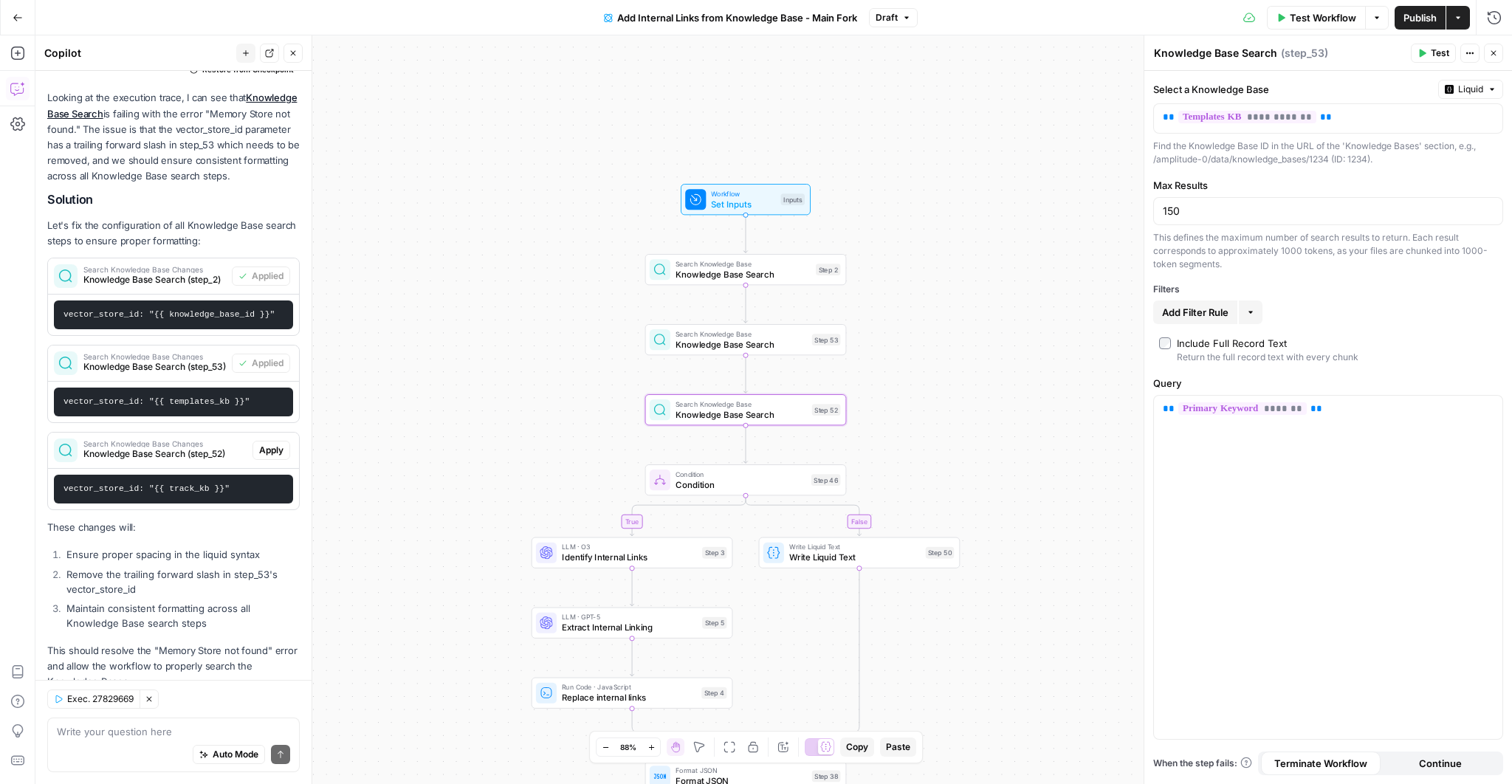
click at [284, 441] on button "Apply" at bounding box center [272, 450] width 38 height 19
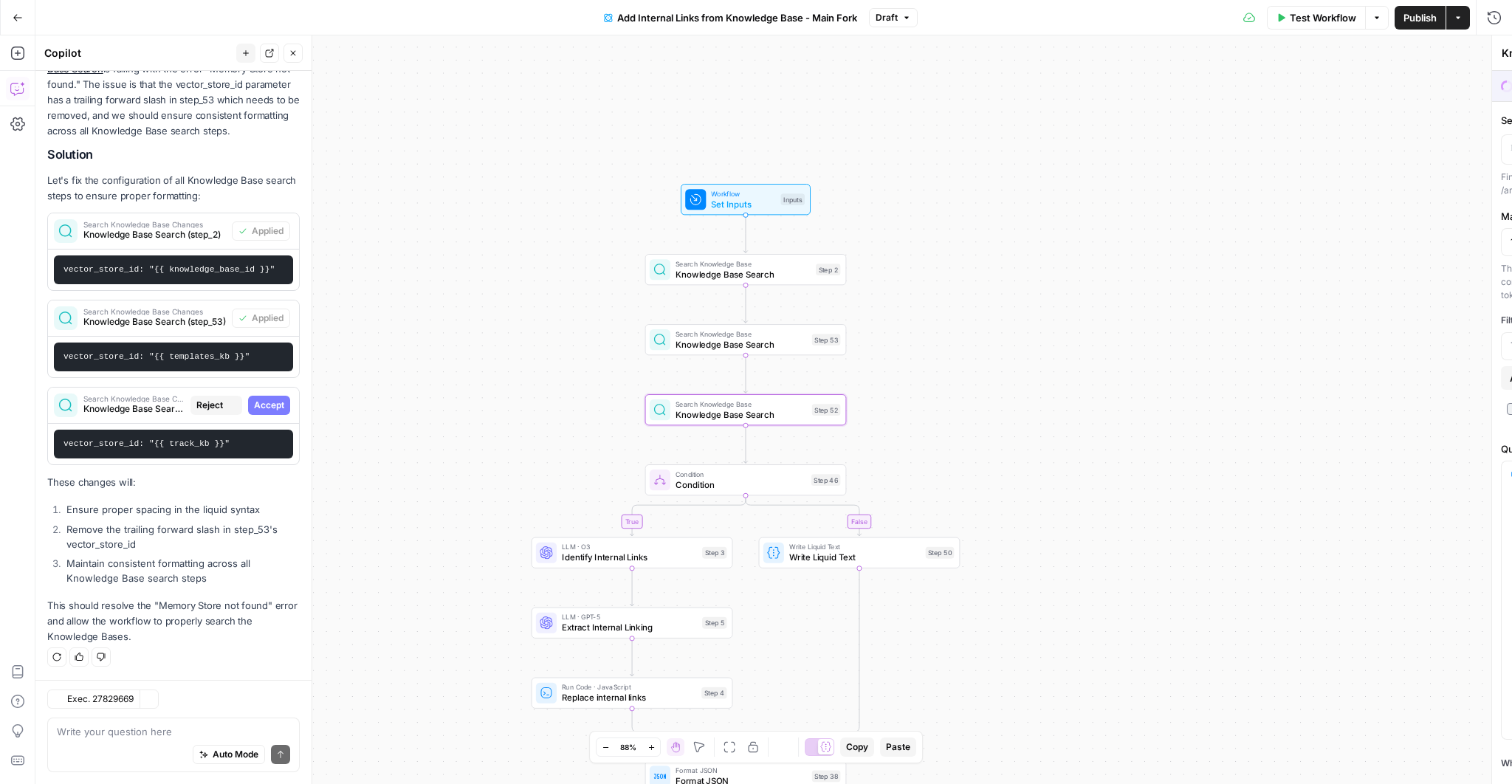
scroll to position [638, 0]
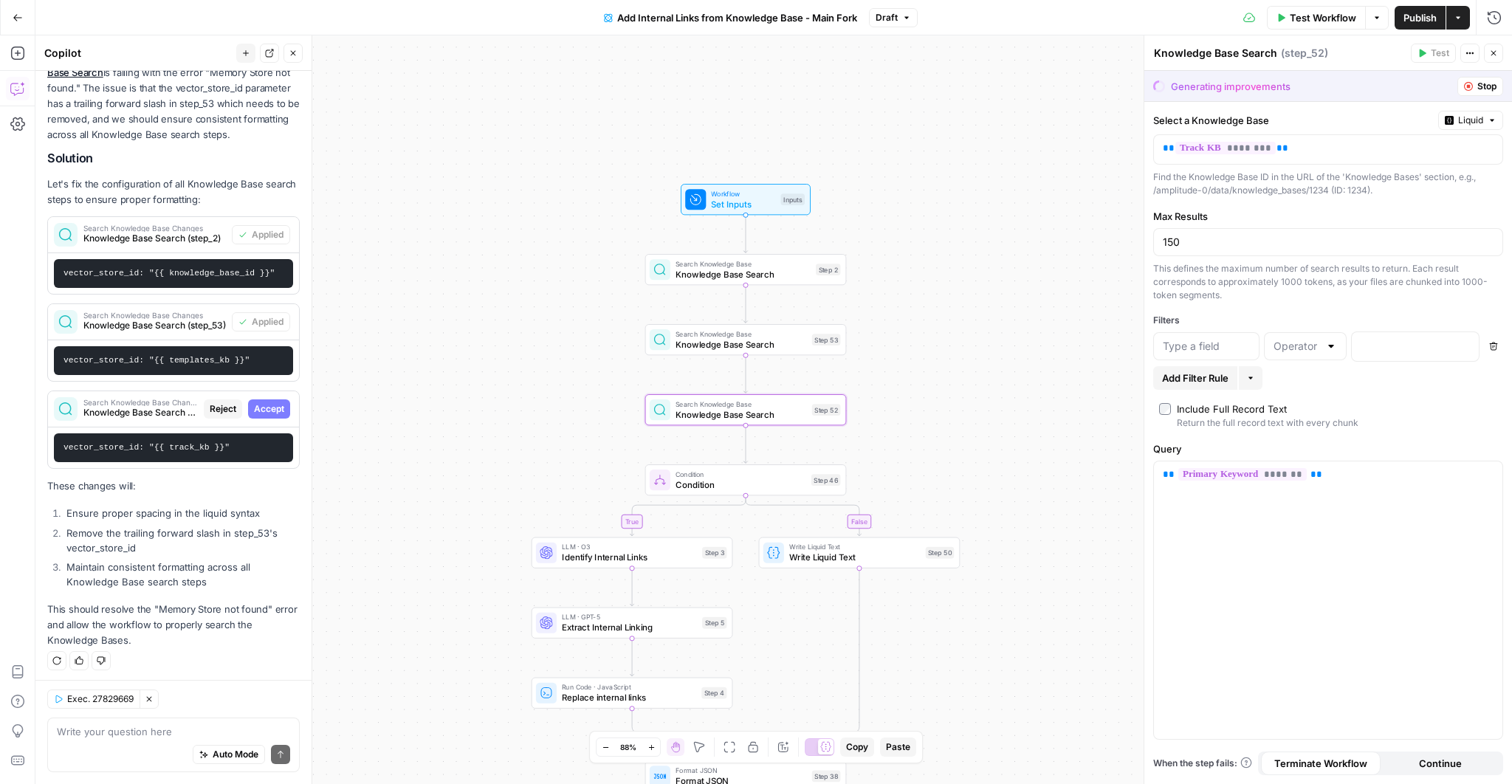
click at [279, 408] on span "Accept" at bounding box center [269, 409] width 30 height 13
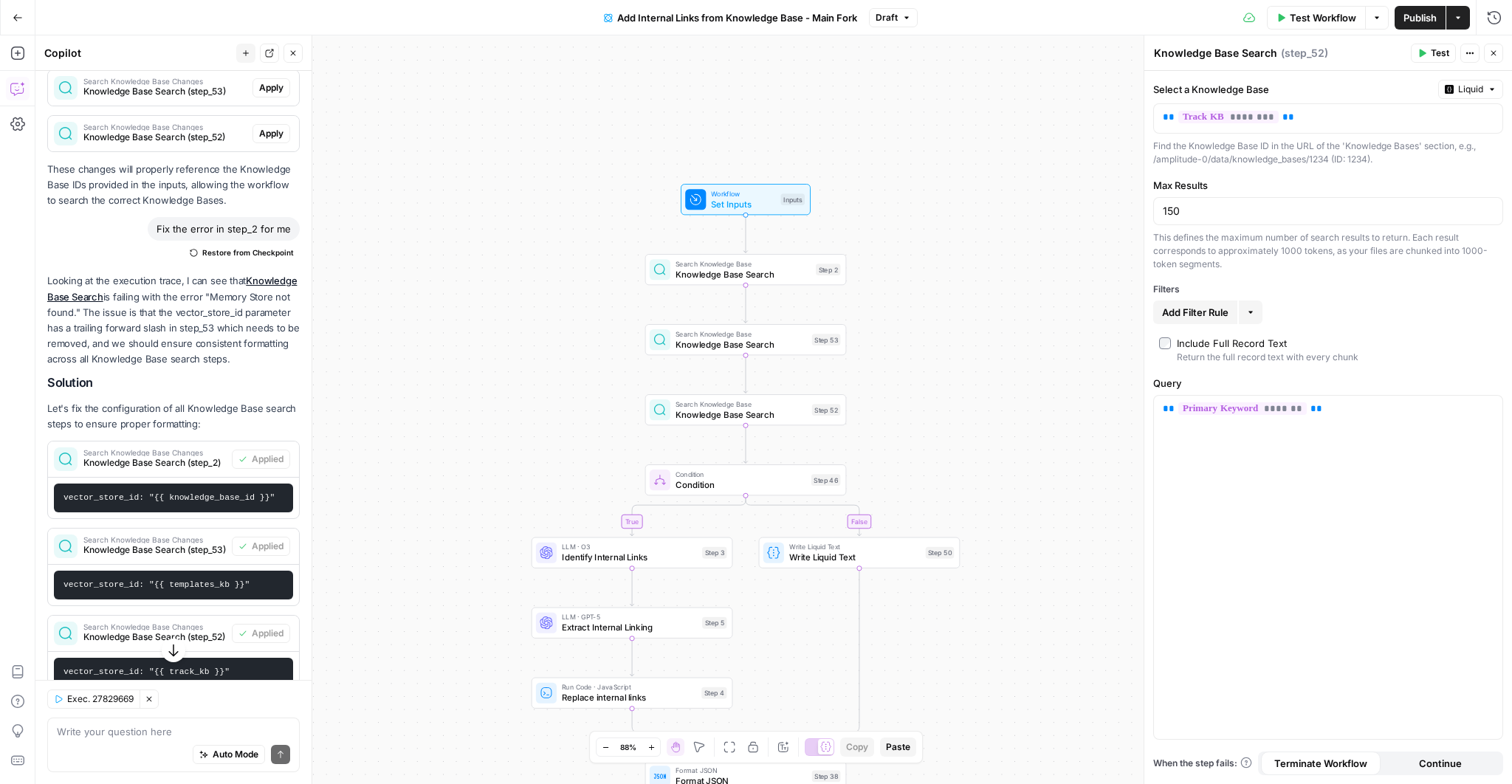
scroll to position [685, 0]
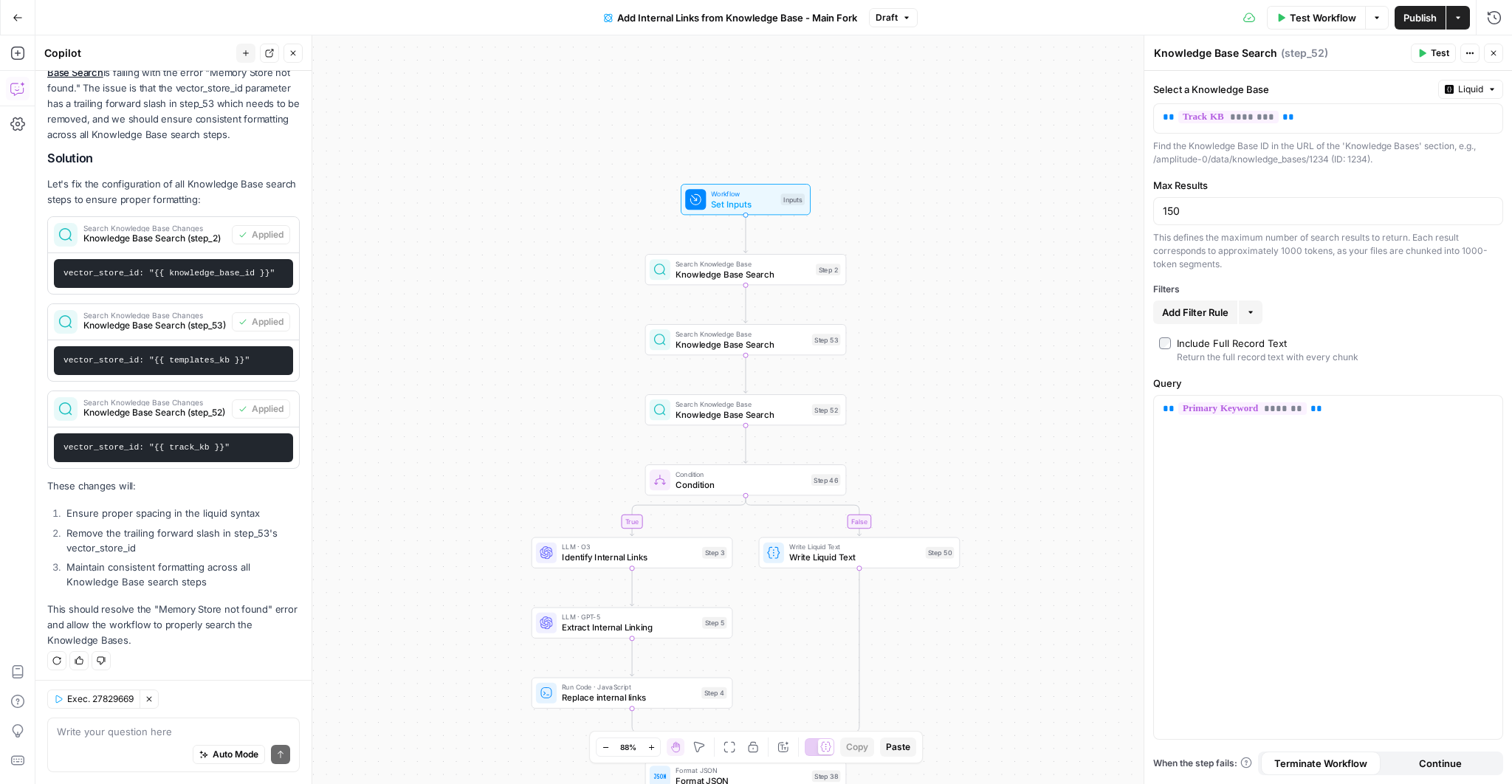
click at [1425, 19] on span "Publish" at bounding box center [1421, 17] width 33 height 15
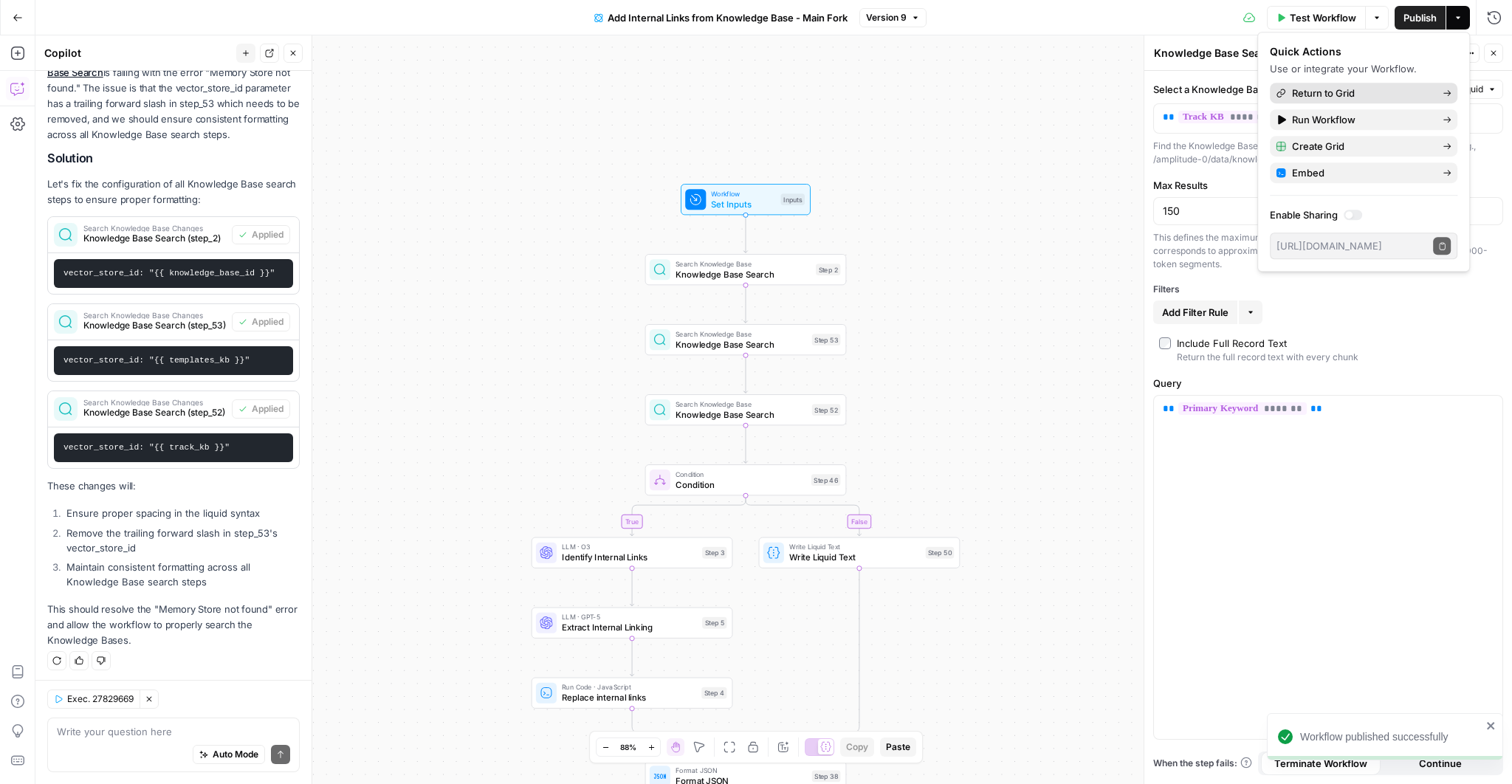
click at [1377, 88] on span "Return to Grid" at bounding box center [1362, 93] width 139 height 15
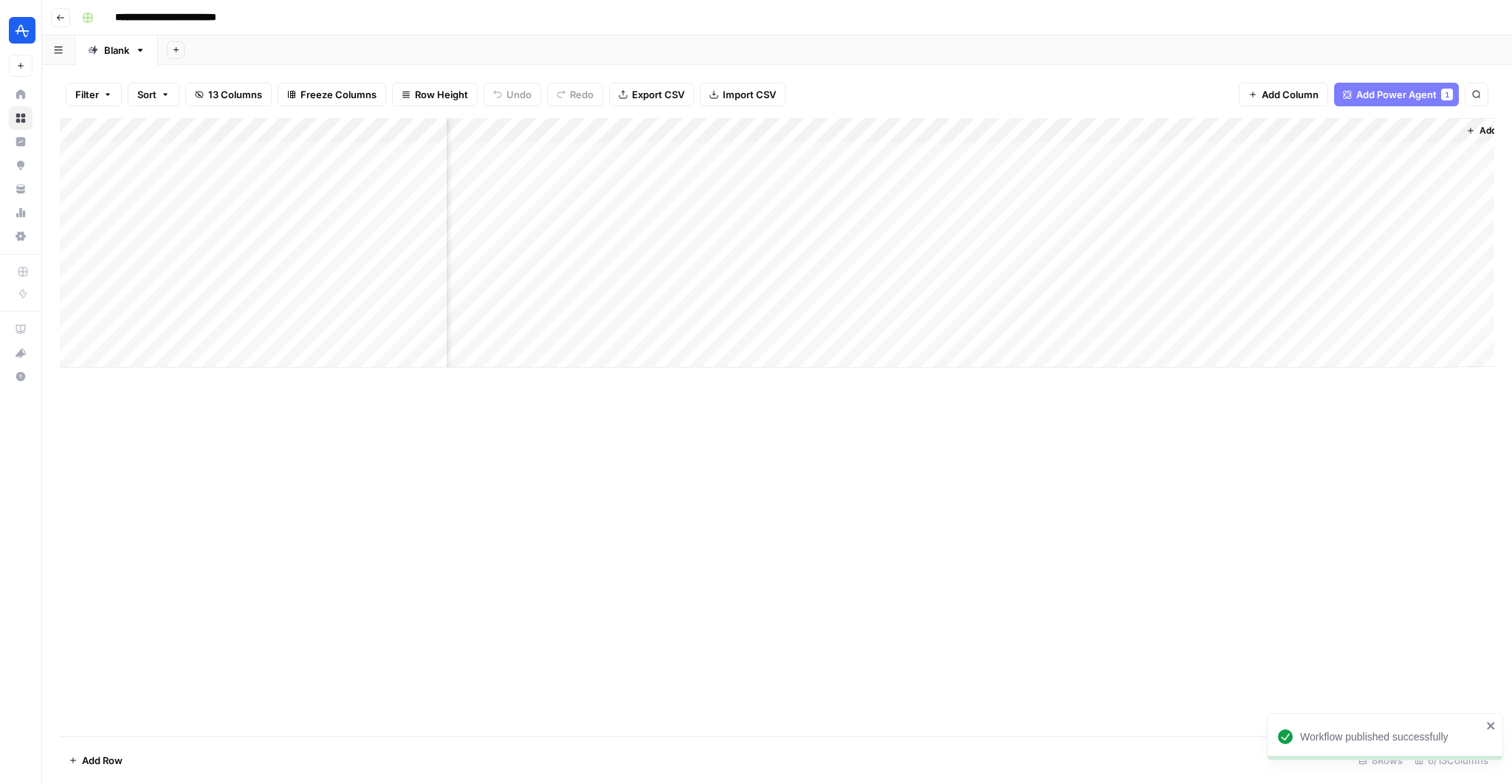
scroll to position [0, 89]
click at [1401, 301] on div "Add Column" at bounding box center [777, 242] width 1435 height 250
click at [1162, 298] on div "Add Column" at bounding box center [777, 242] width 1435 height 250
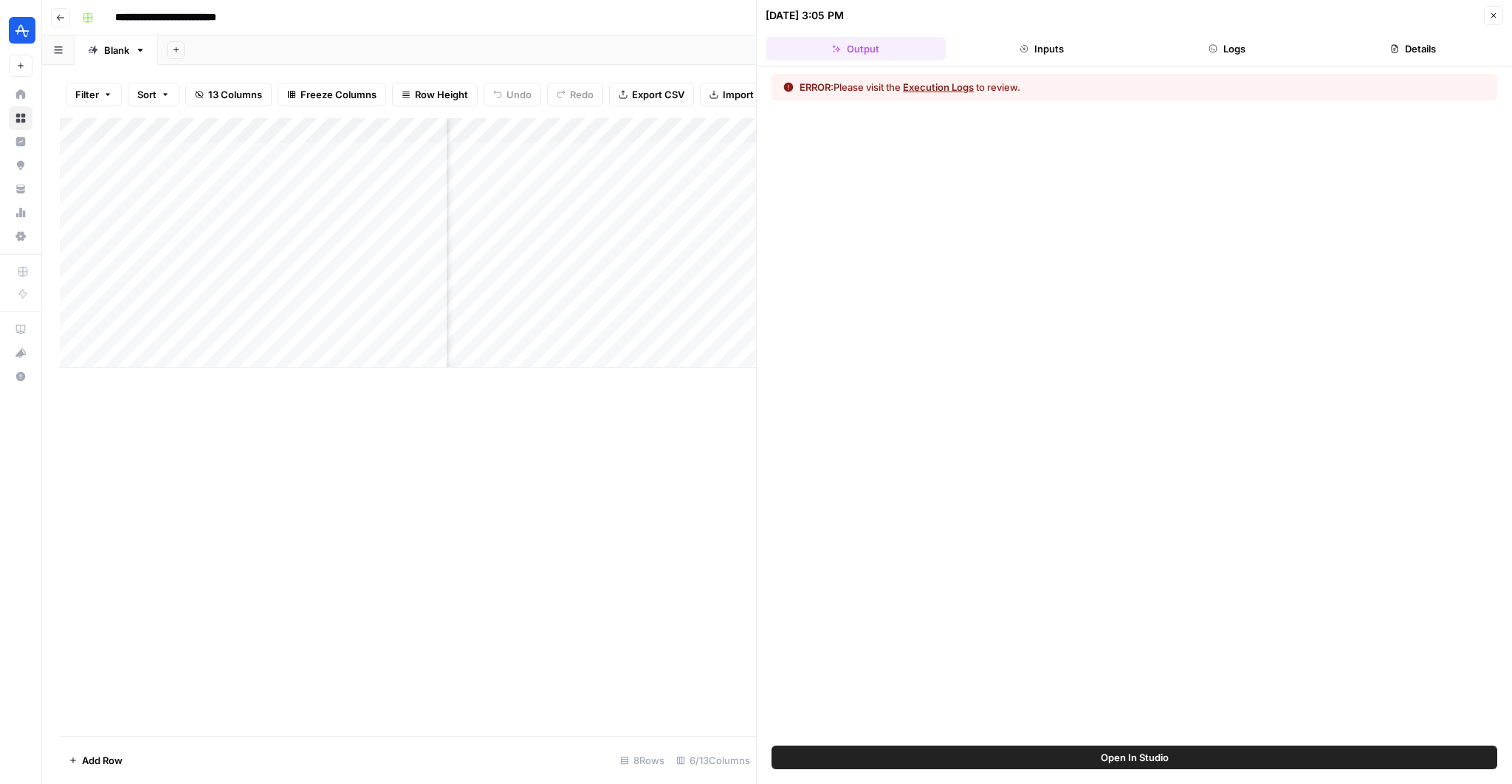
click at [947, 88] on button "Execution Logs" at bounding box center [939, 87] width 71 height 15
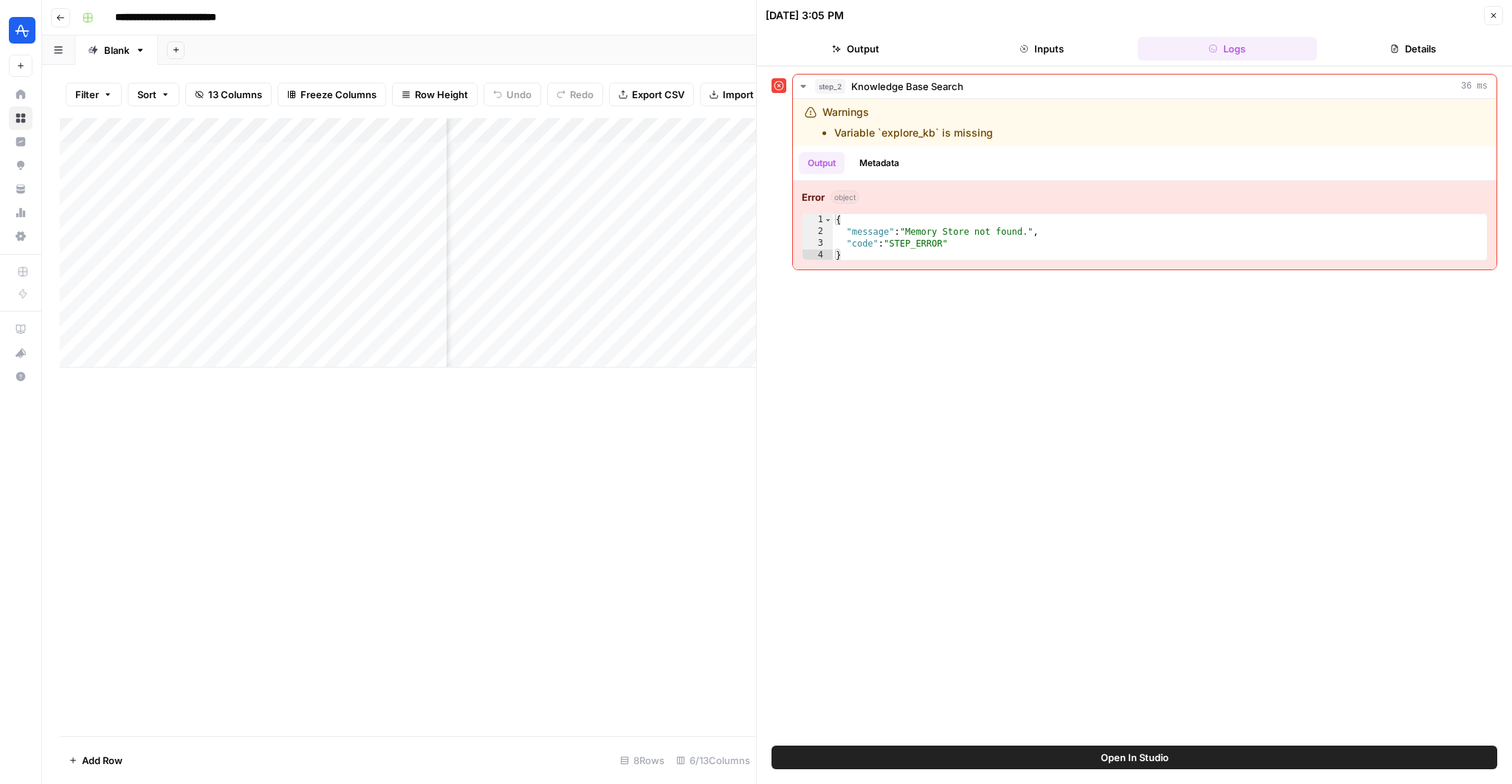
click at [1033, 765] on button "Open In Studio" at bounding box center [1135, 757] width 726 height 24
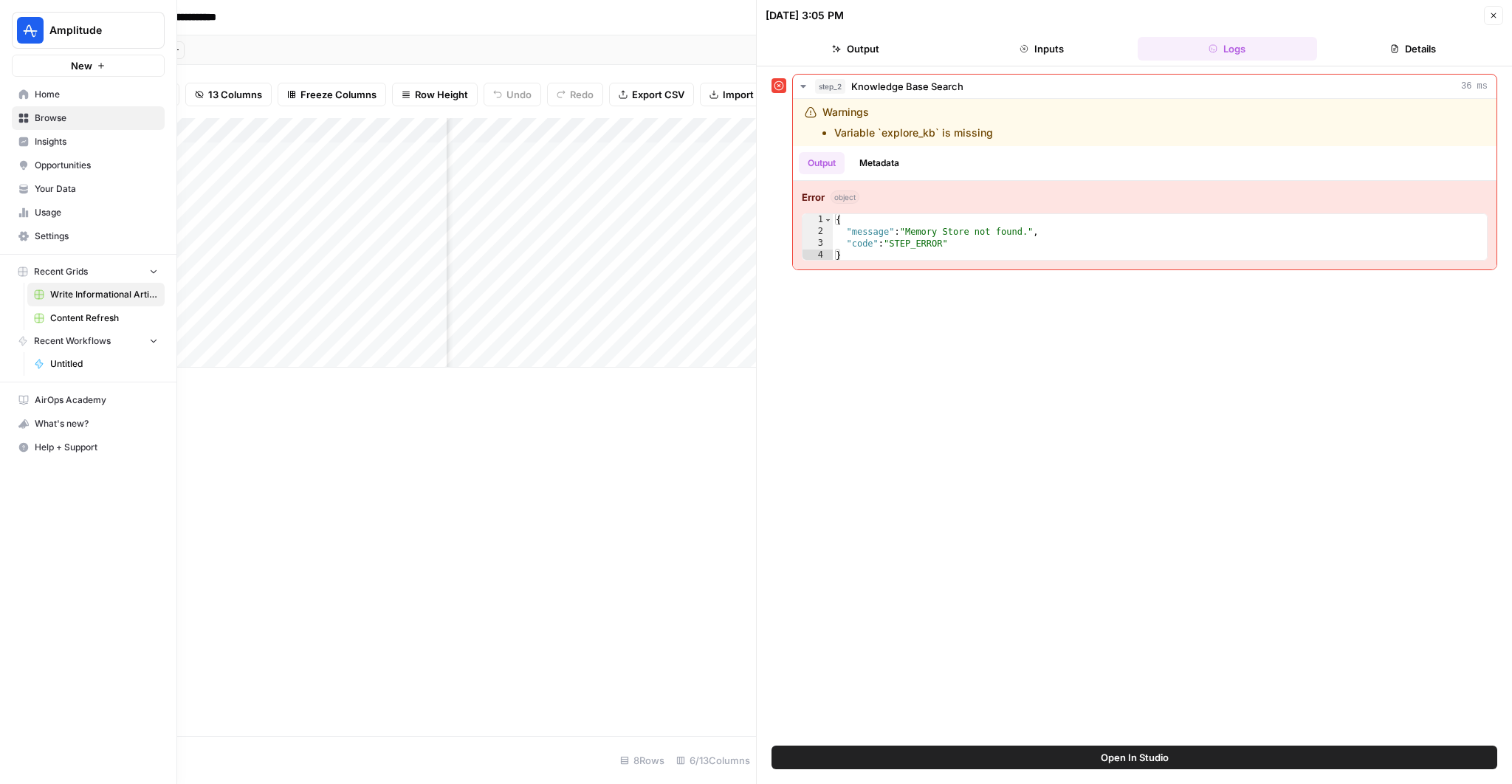
click at [53, 209] on span "Usage" at bounding box center [96, 213] width 124 height 13
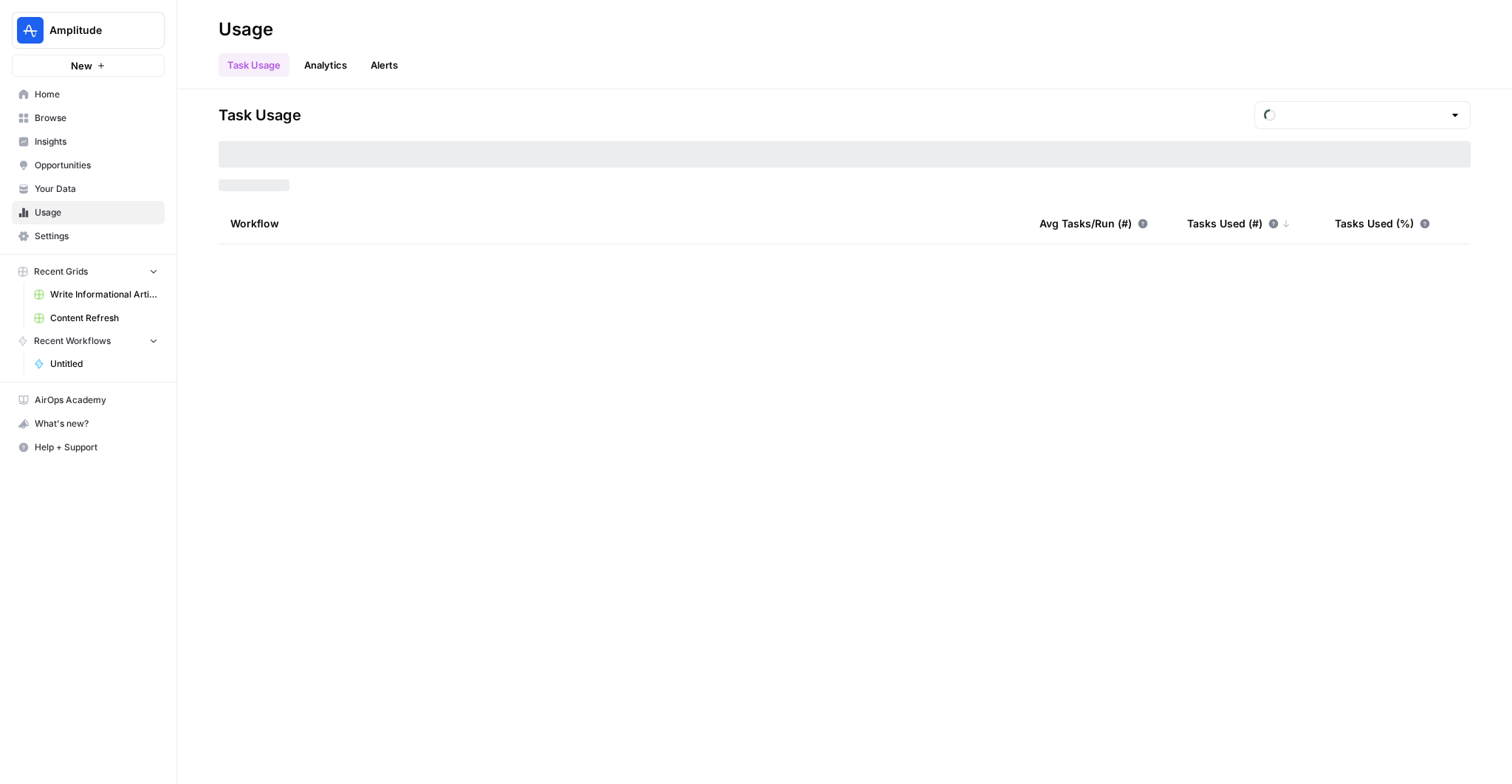
type input "August Tasks"
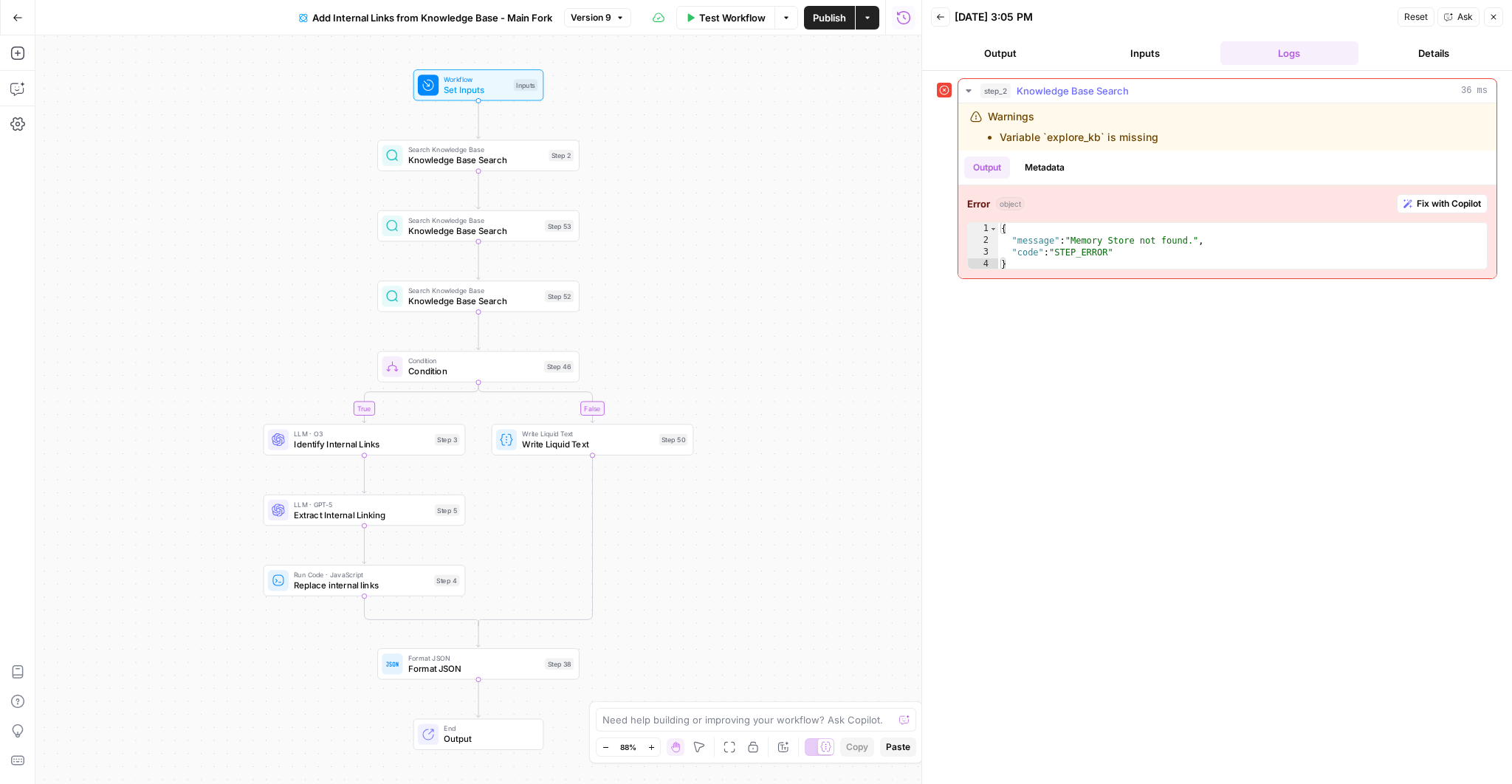
click at [1441, 205] on span "Fix with Copilot" at bounding box center [1449, 203] width 65 height 13
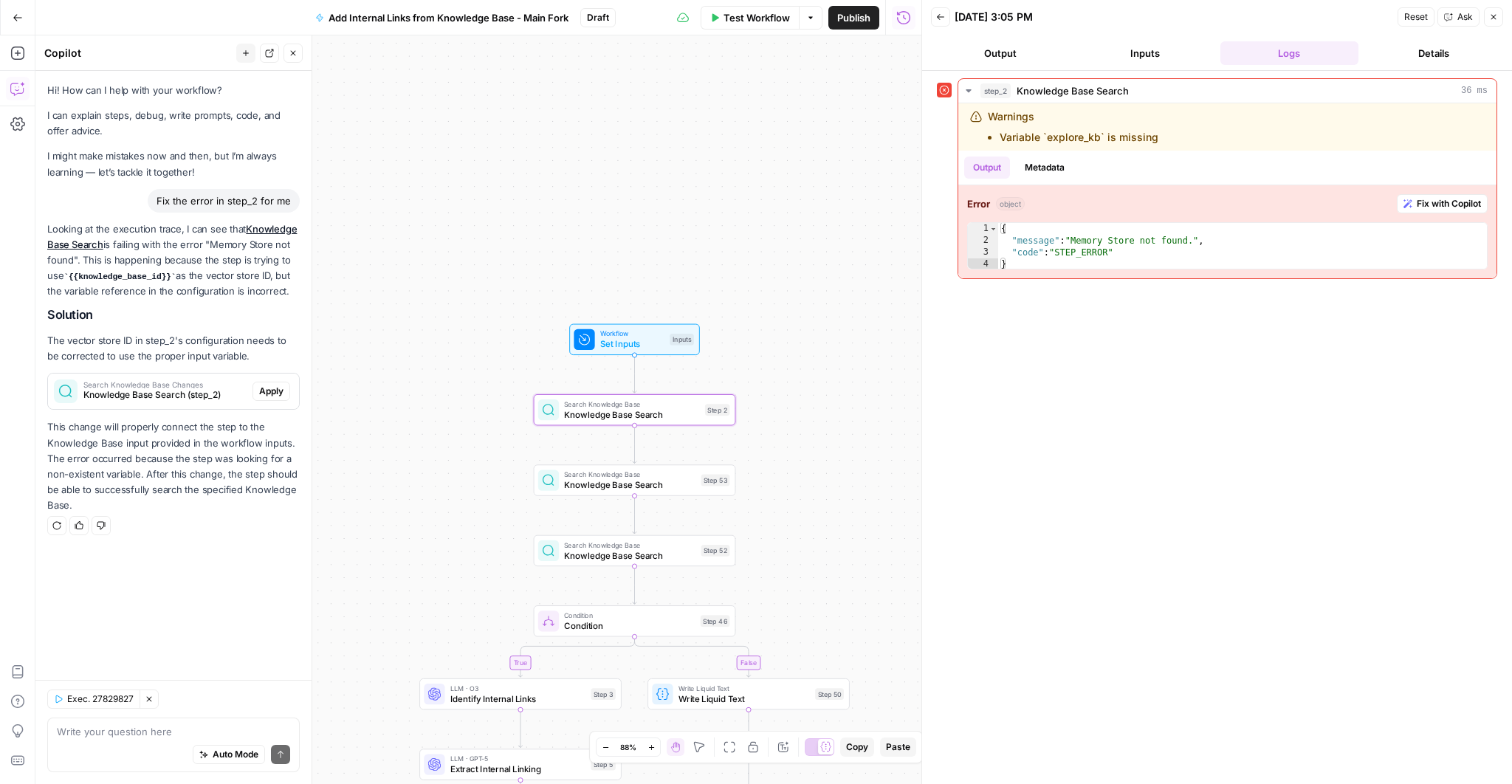
click at [268, 397] on span "Apply" at bounding box center [271, 391] width 24 height 13
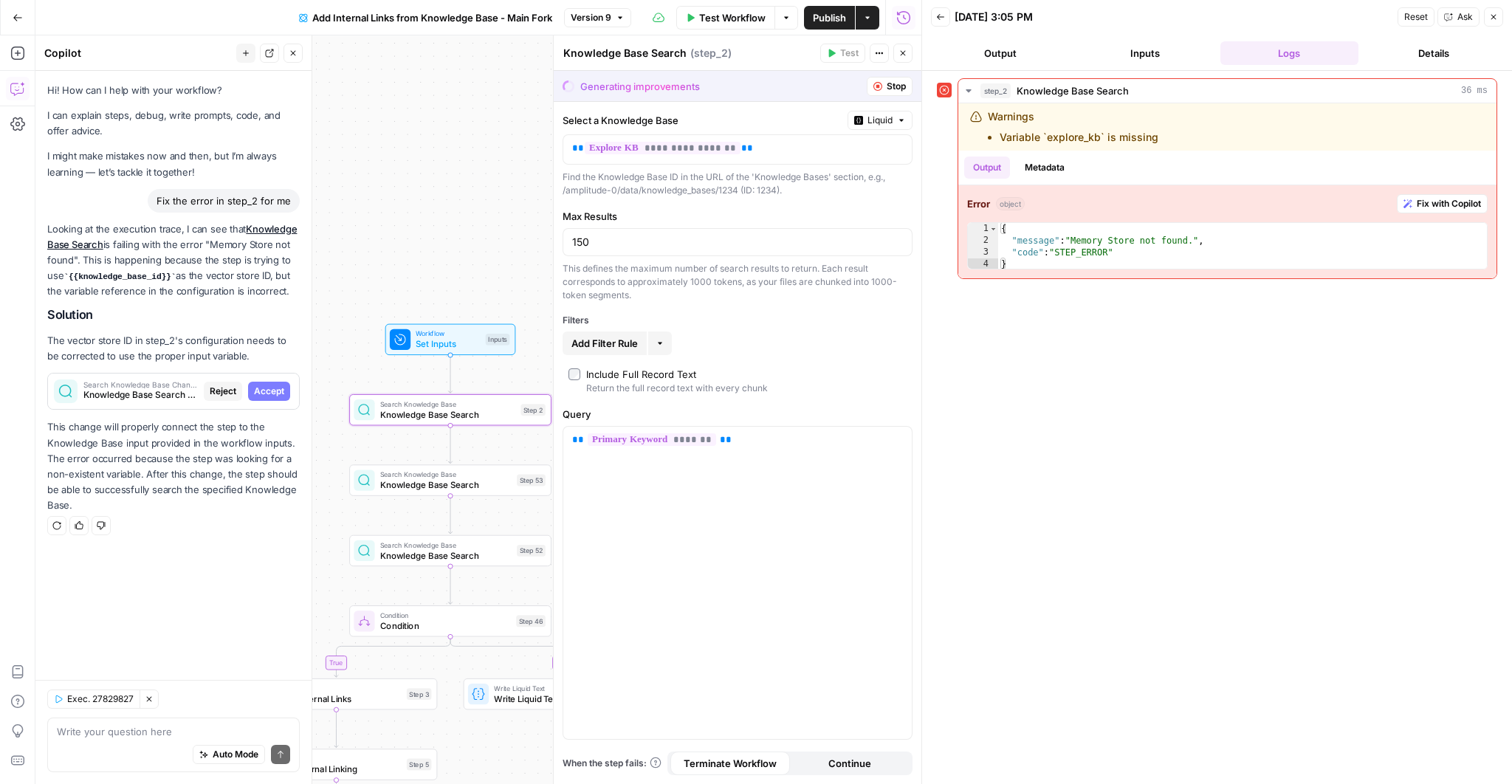
click at [264, 397] on span "Accept" at bounding box center [269, 391] width 30 height 13
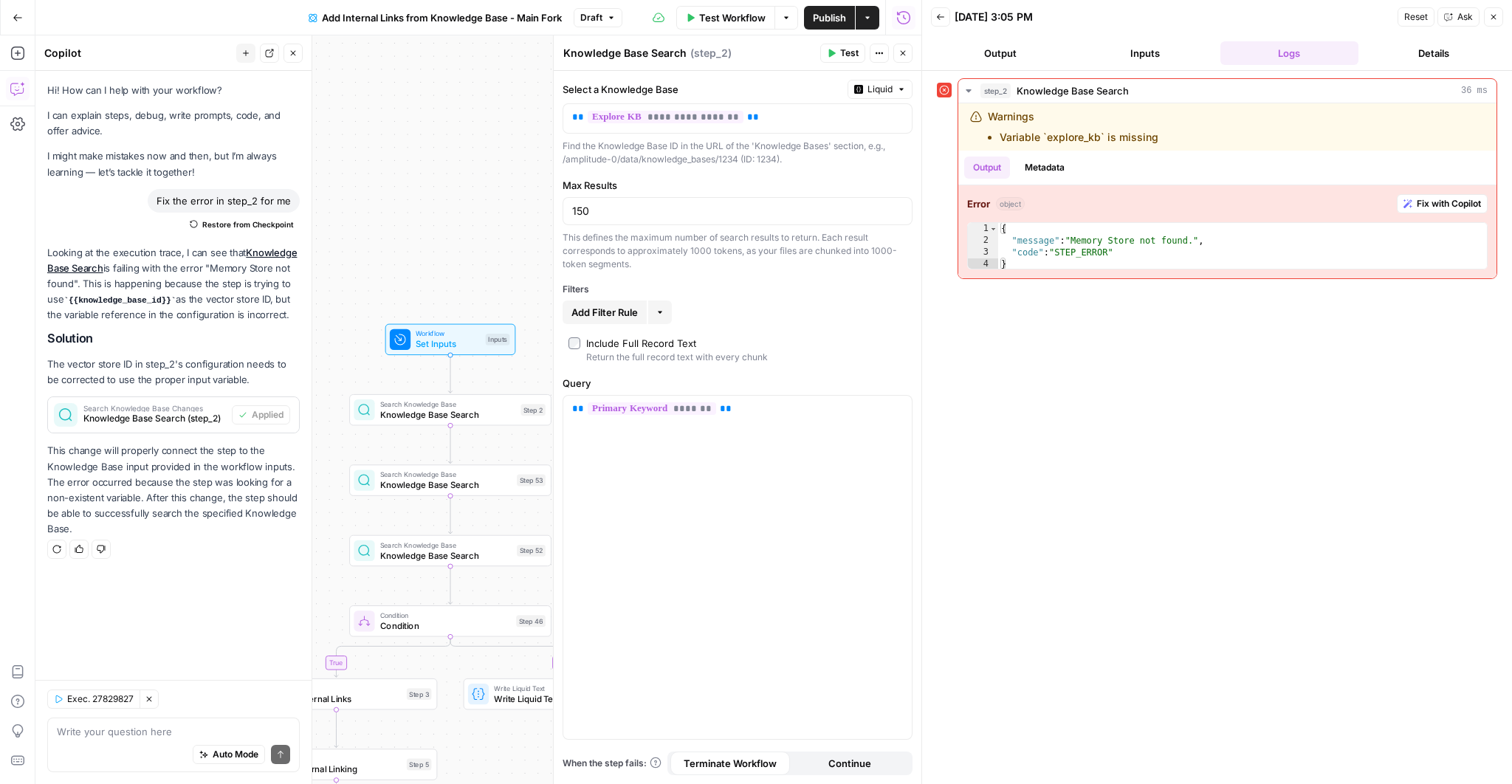
click at [836, 11] on span "Publish" at bounding box center [829, 17] width 33 height 15
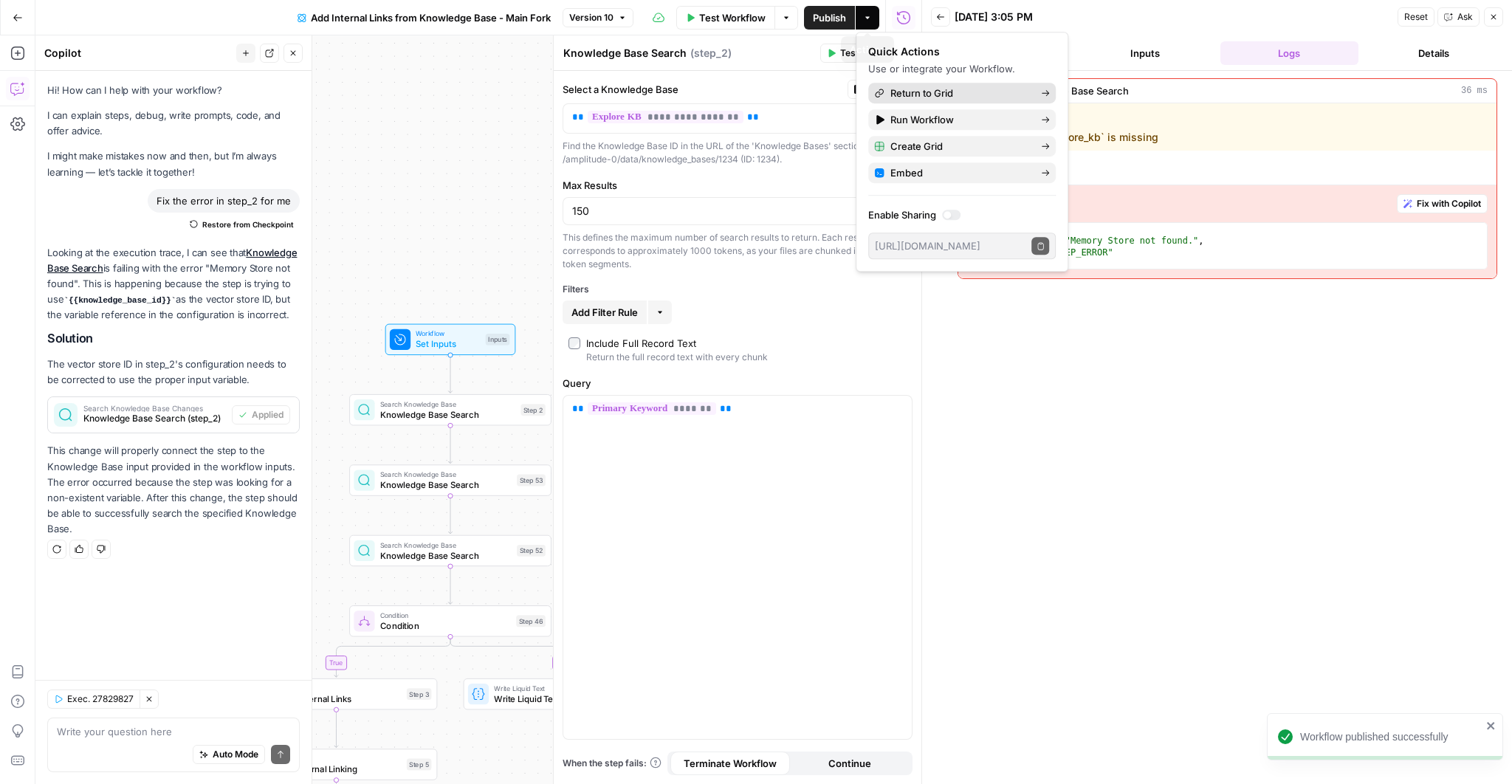
click at [909, 93] on span "Return to Grid" at bounding box center [960, 93] width 139 height 15
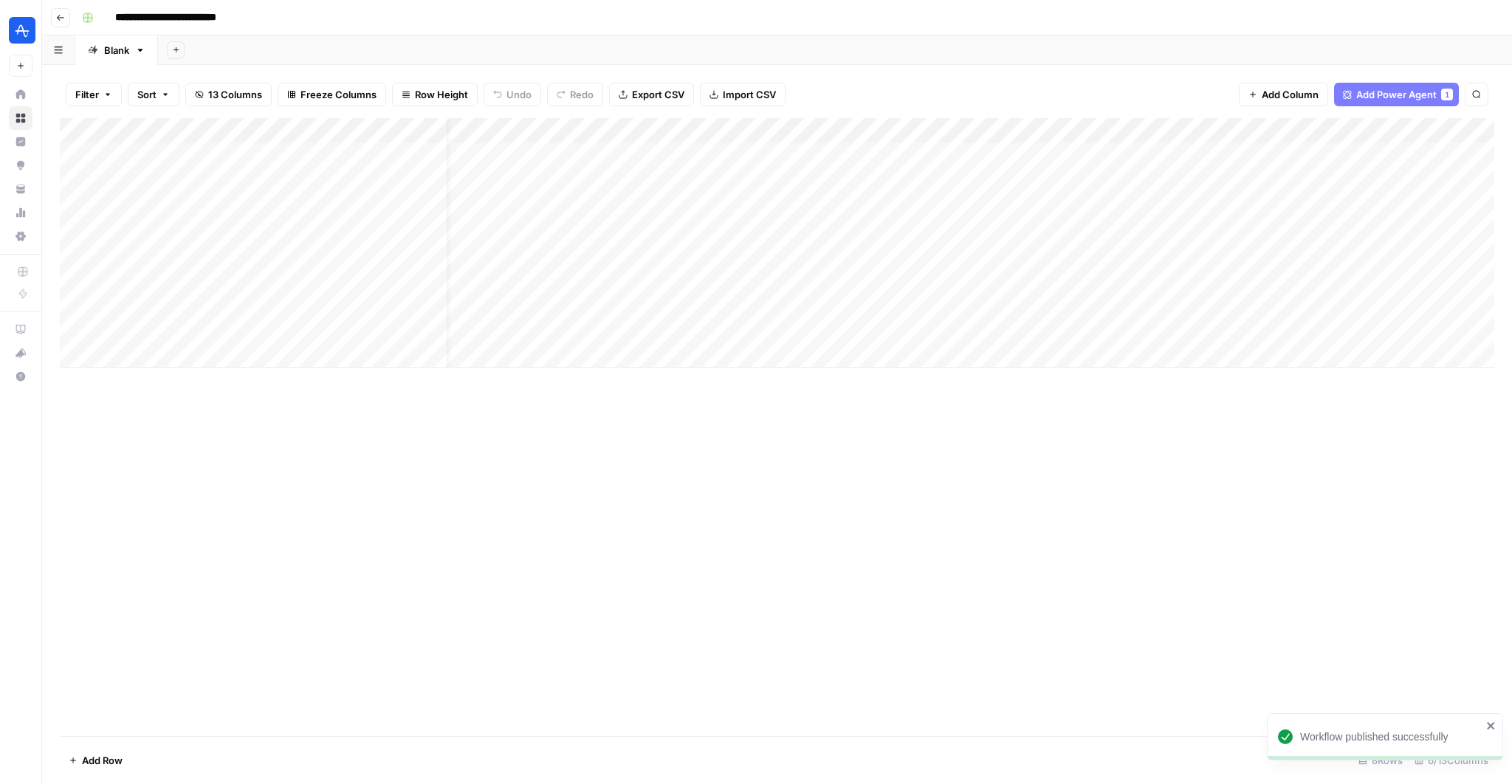
scroll to position [0, 89]
click at [1400, 306] on div "Add Column" at bounding box center [777, 242] width 1435 height 250
click at [1377, 132] on div "Add Column" at bounding box center [777, 242] width 1435 height 250
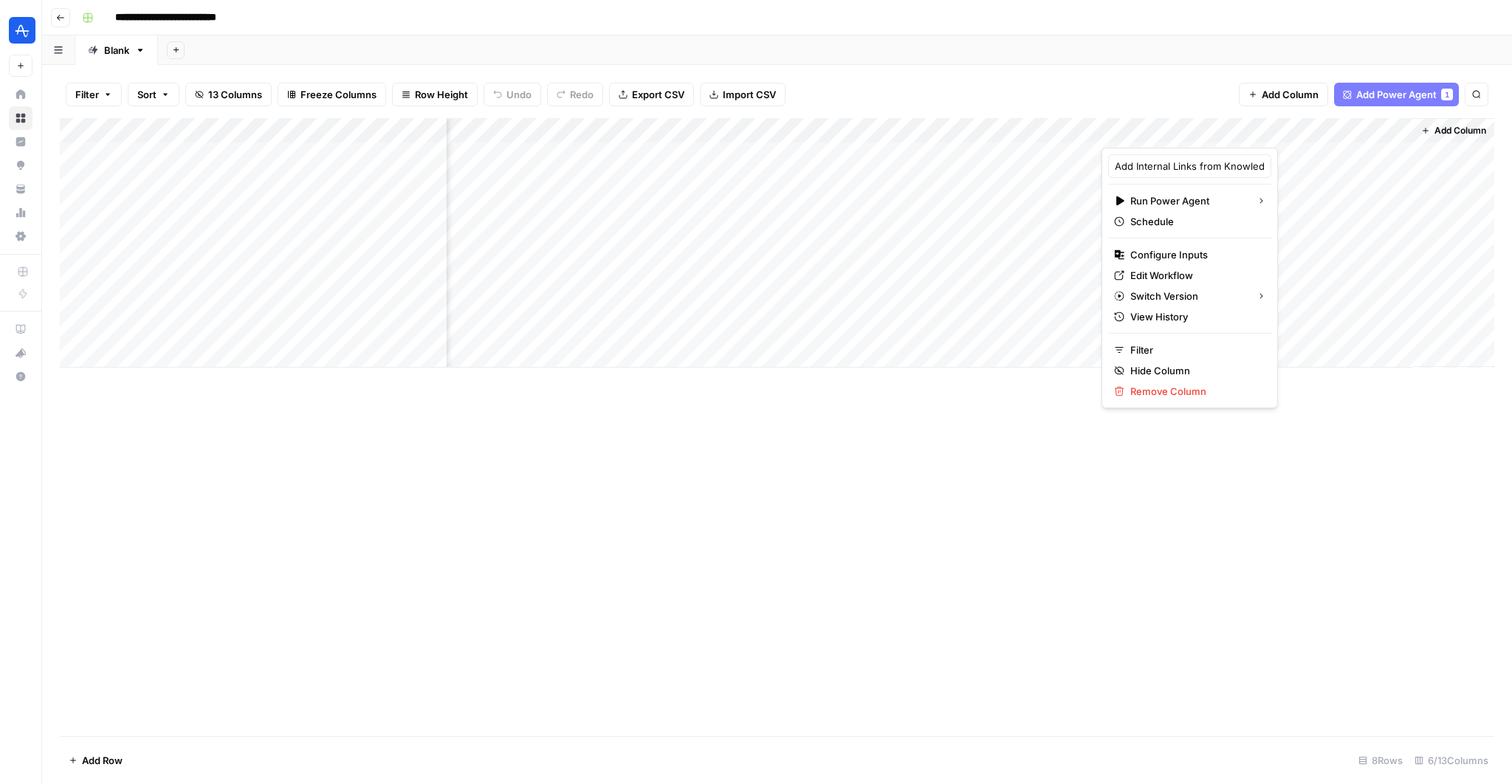
click at [1329, 362] on div "Add Column" at bounding box center [777, 242] width 1435 height 250
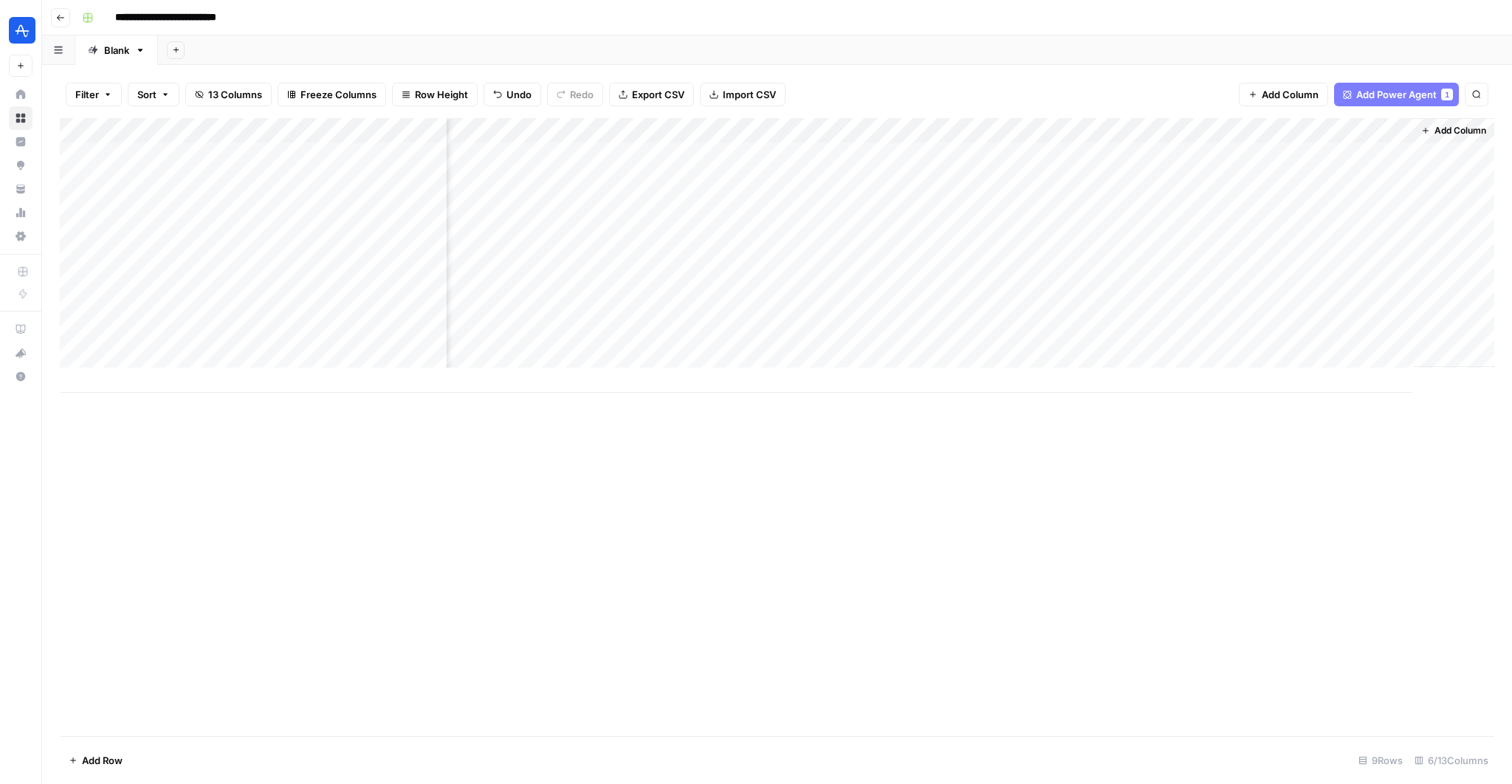
click at [1156, 304] on div "Add Column" at bounding box center [777, 255] width 1435 height 275
click at [1143, 312] on div "Add Column" at bounding box center [777, 255] width 1435 height 275
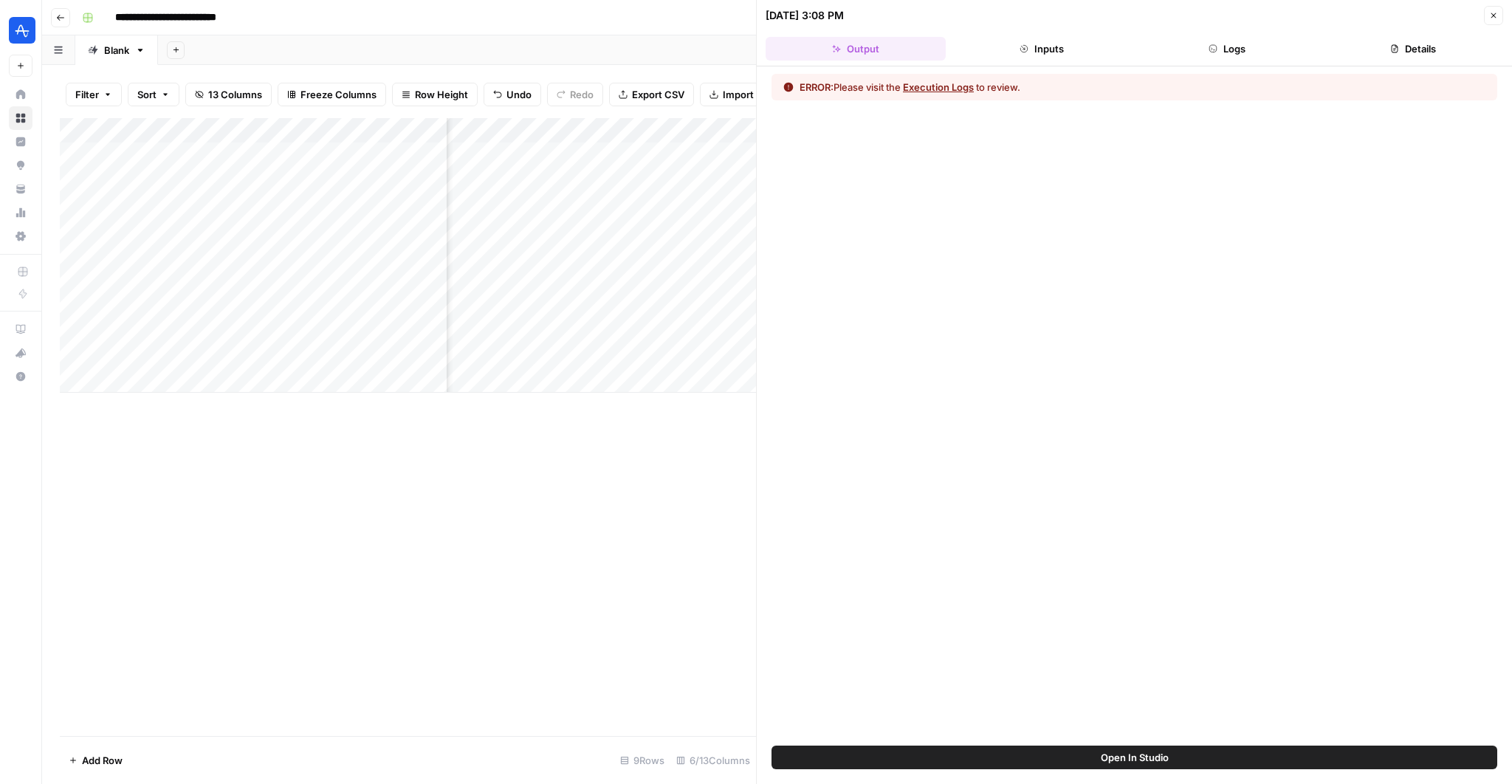
click at [1019, 761] on button "Open In Studio" at bounding box center [1135, 757] width 726 height 24
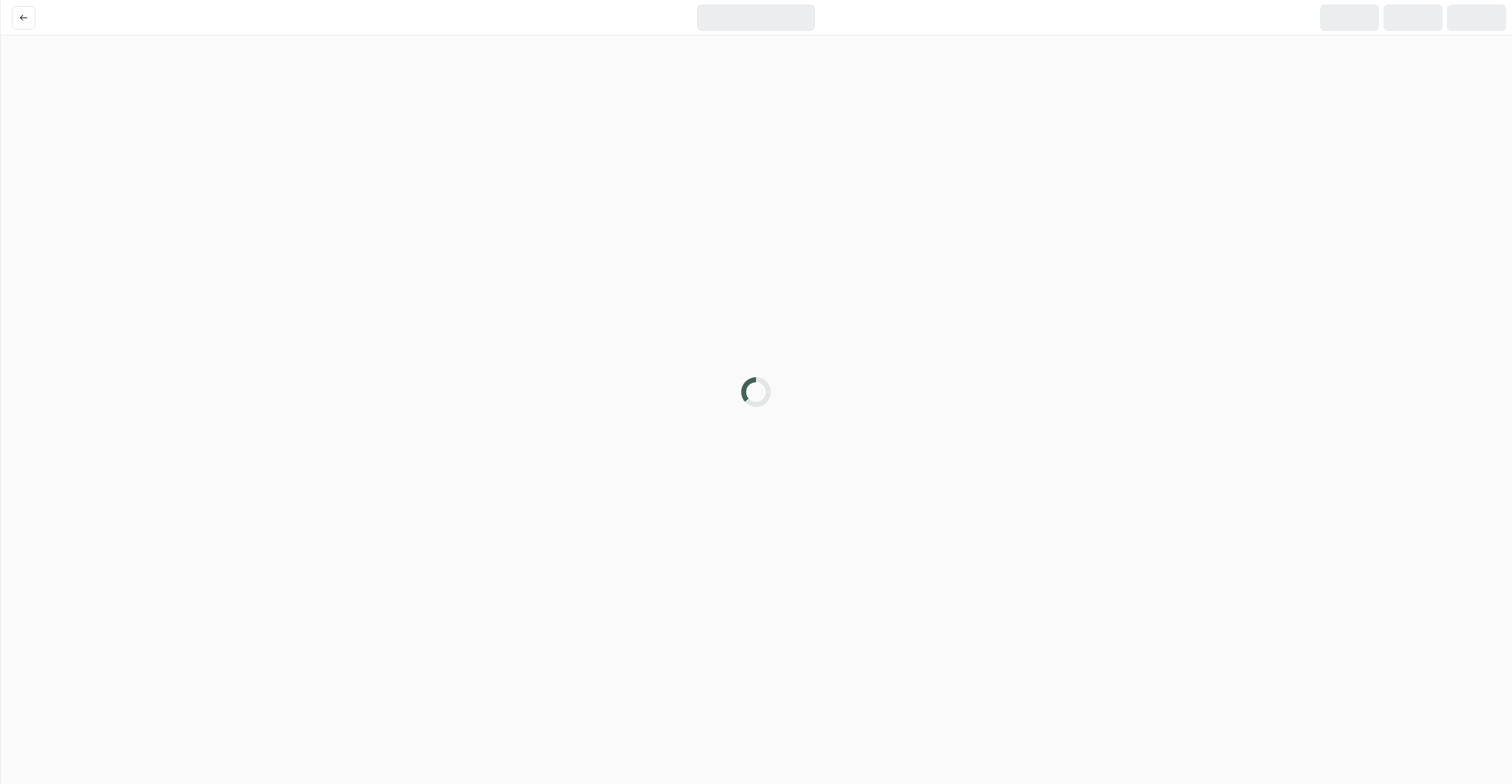
click at [1019, 761] on div at bounding box center [756, 392] width 1512 height 784
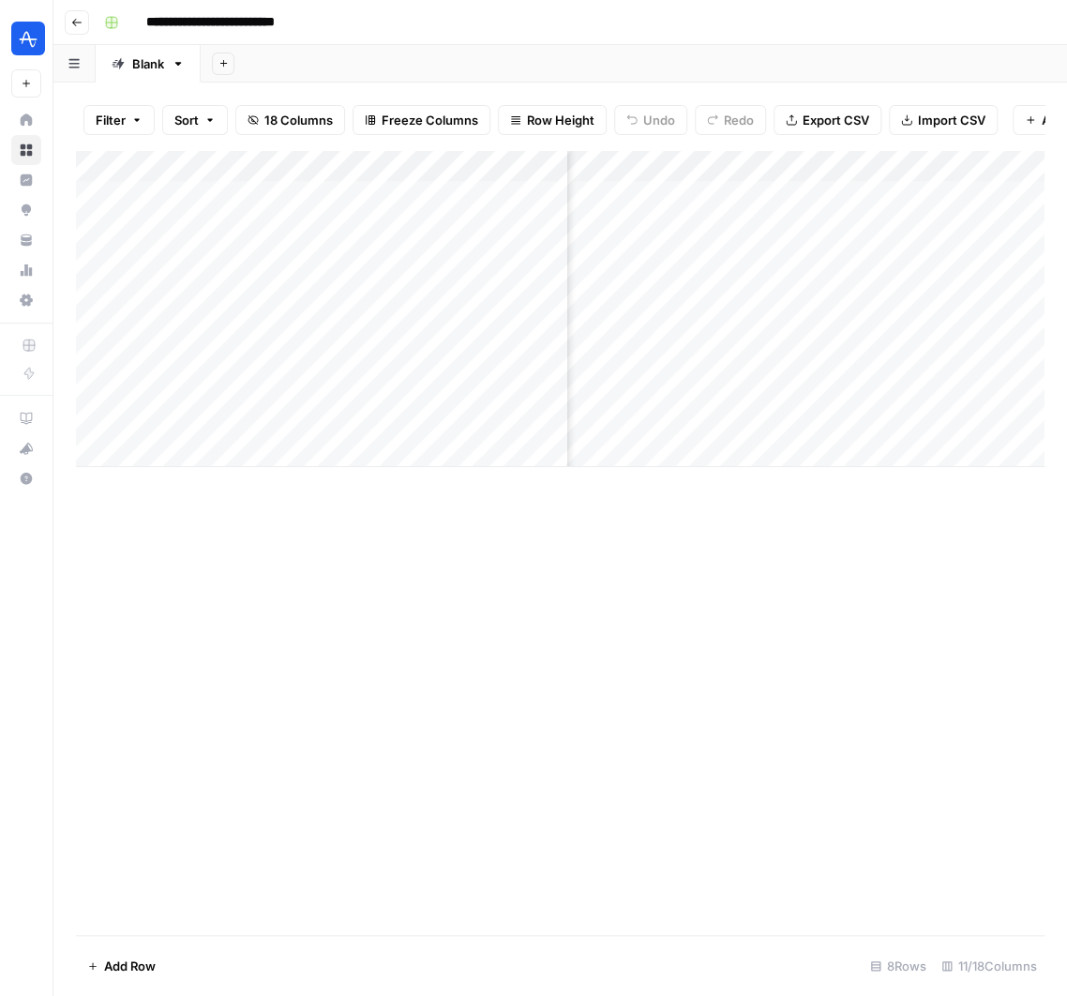
scroll to position [0, 1675]
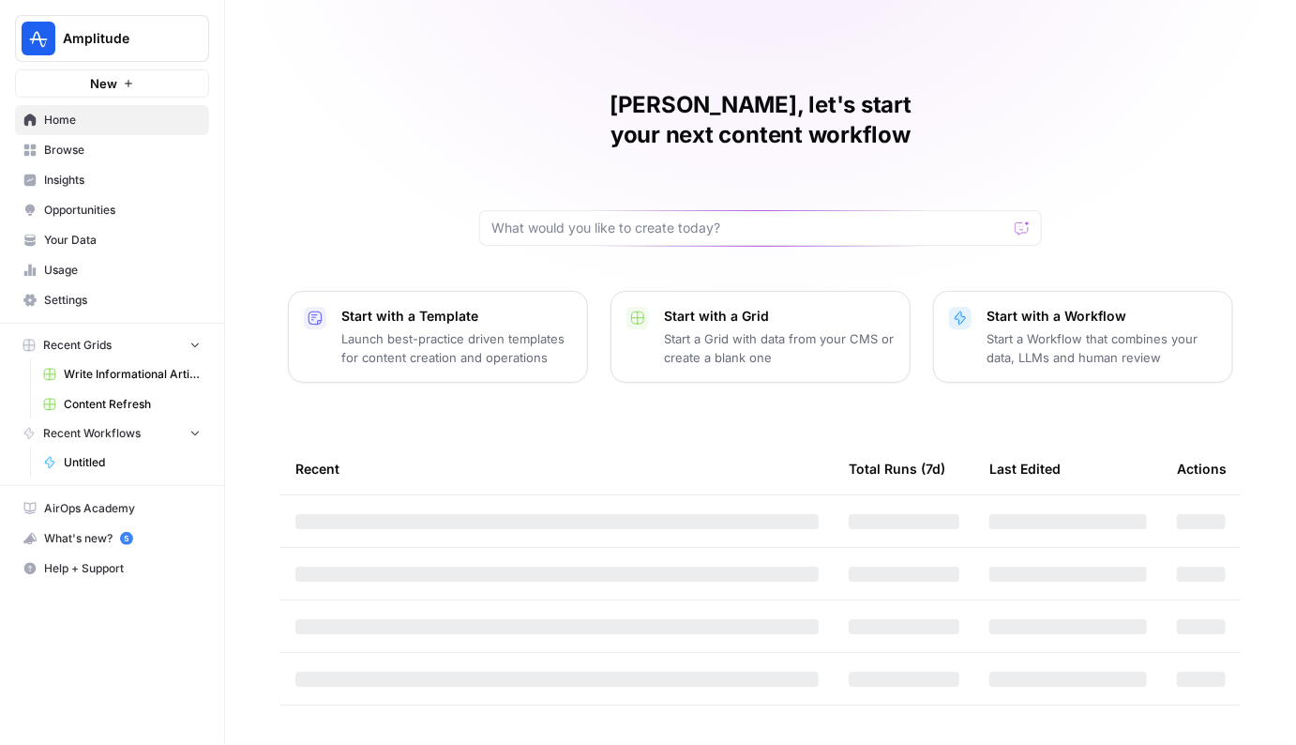
click at [84, 233] on span "Your Data" at bounding box center [122, 240] width 157 height 17
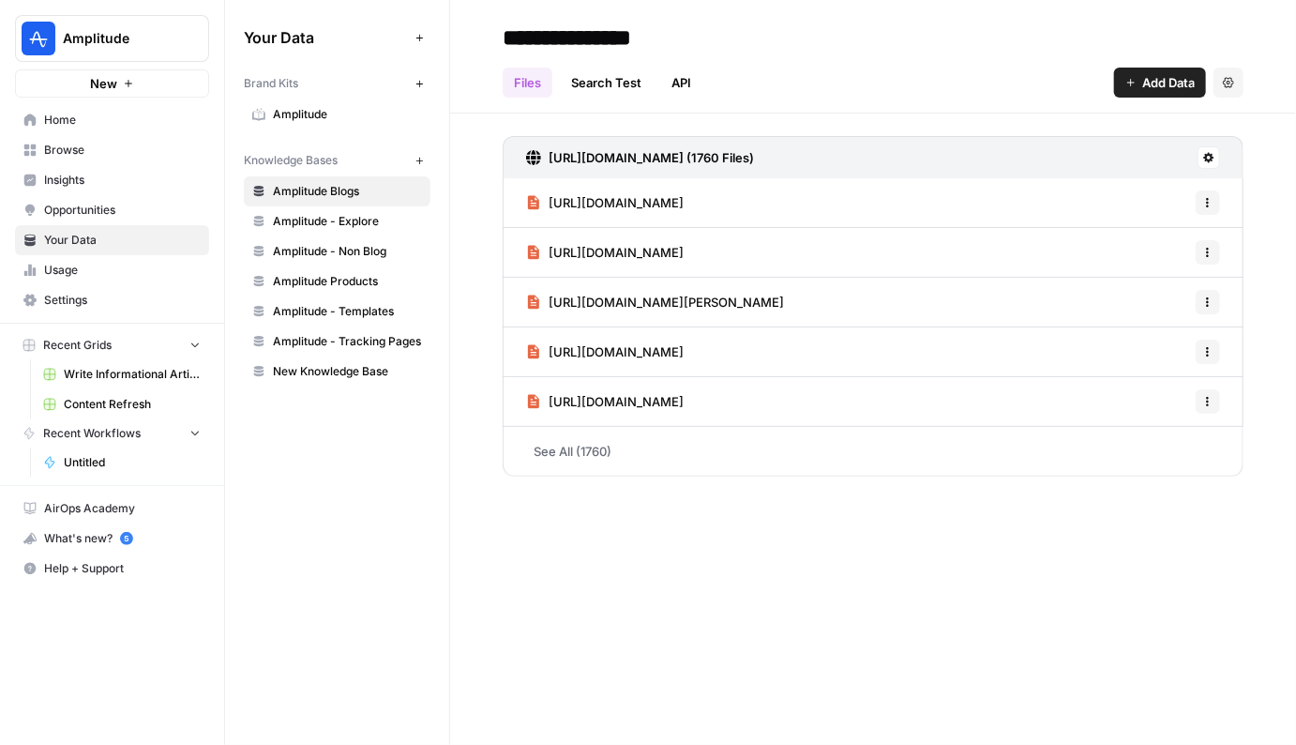
click at [420, 159] on icon "button" at bounding box center [418, 160] width 7 height 7
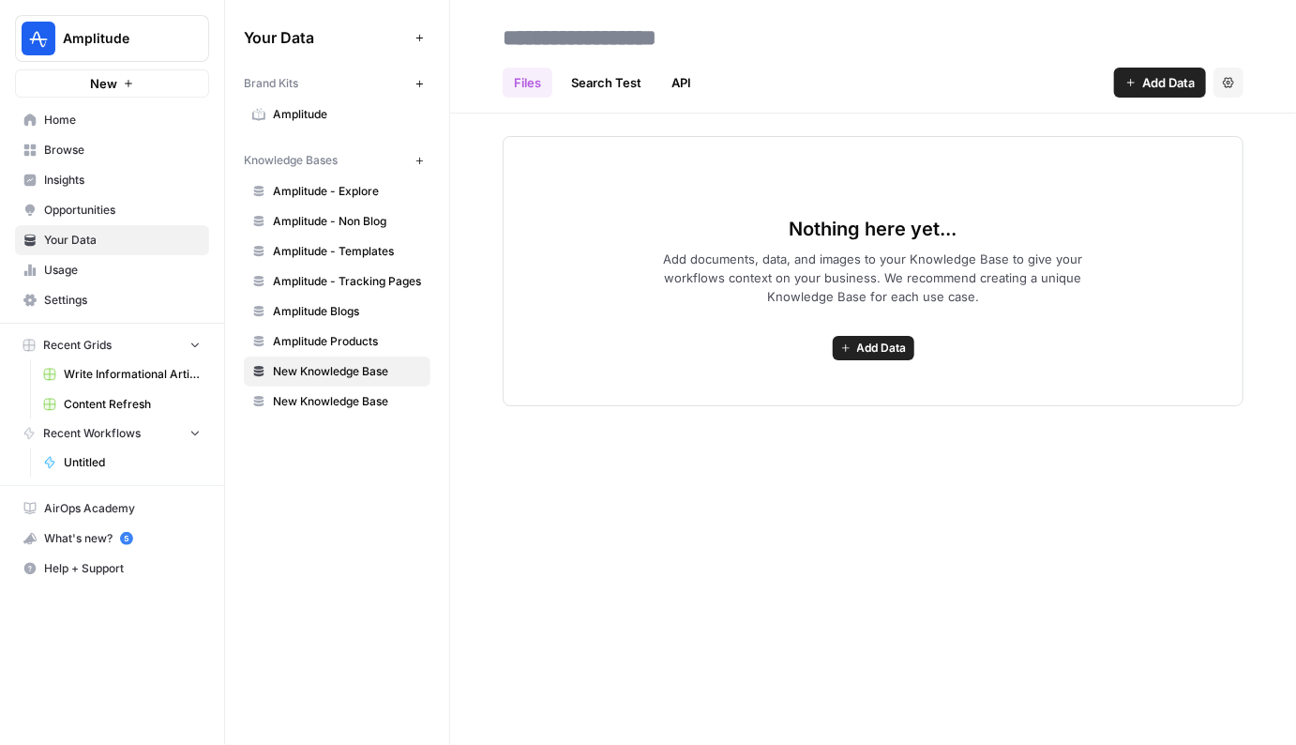
click at [1186, 110] on header "Files Search Test API Add Data Settings" at bounding box center [873, 56] width 846 height 113
click at [1181, 82] on span "Add Data" at bounding box center [1168, 82] width 53 height 19
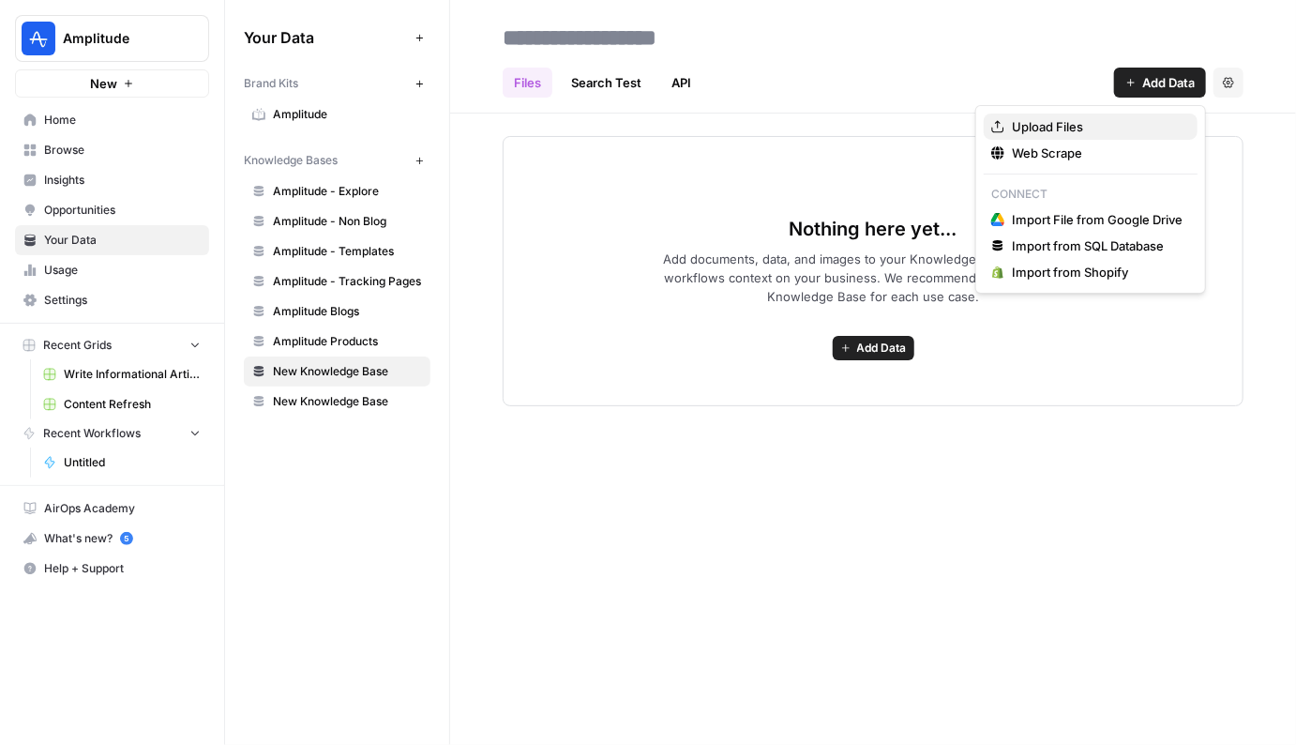
click at [1081, 125] on span "Upload Files" at bounding box center [1097, 126] width 171 height 19
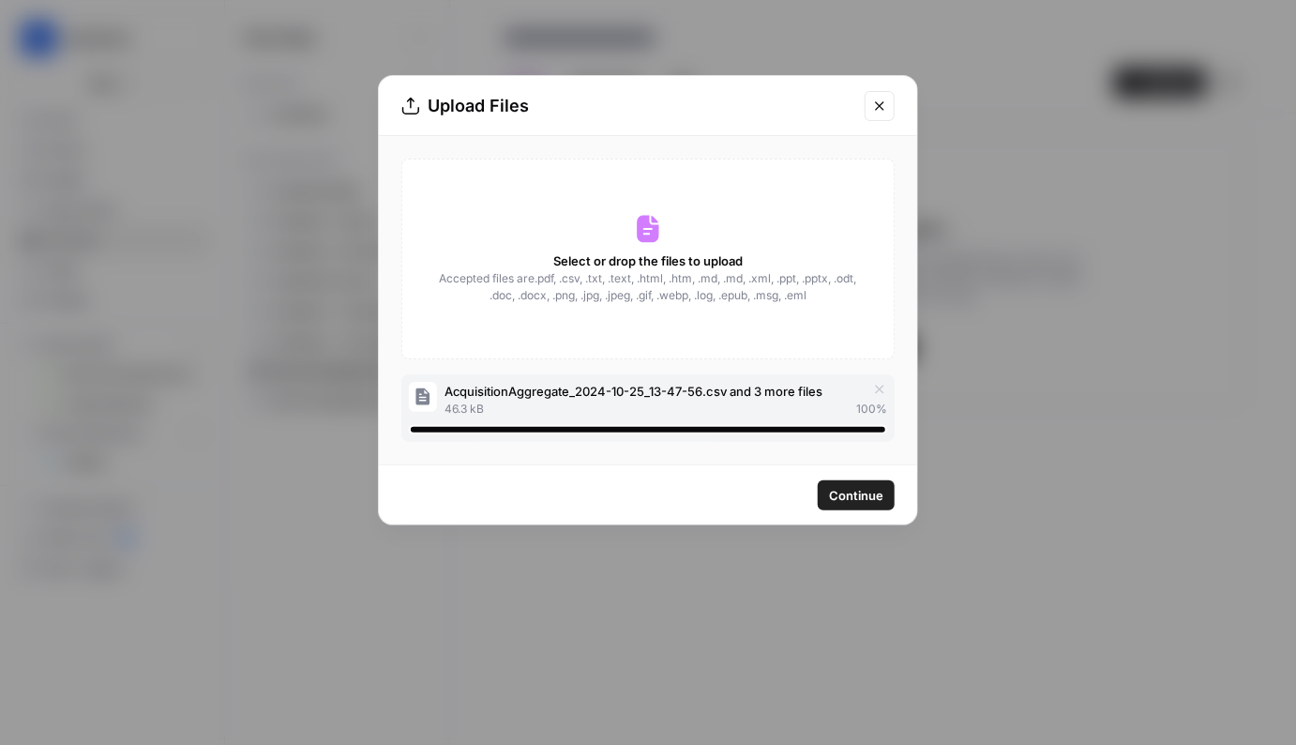
click at [847, 499] on span "Continue" at bounding box center [856, 495] width 54 height 19
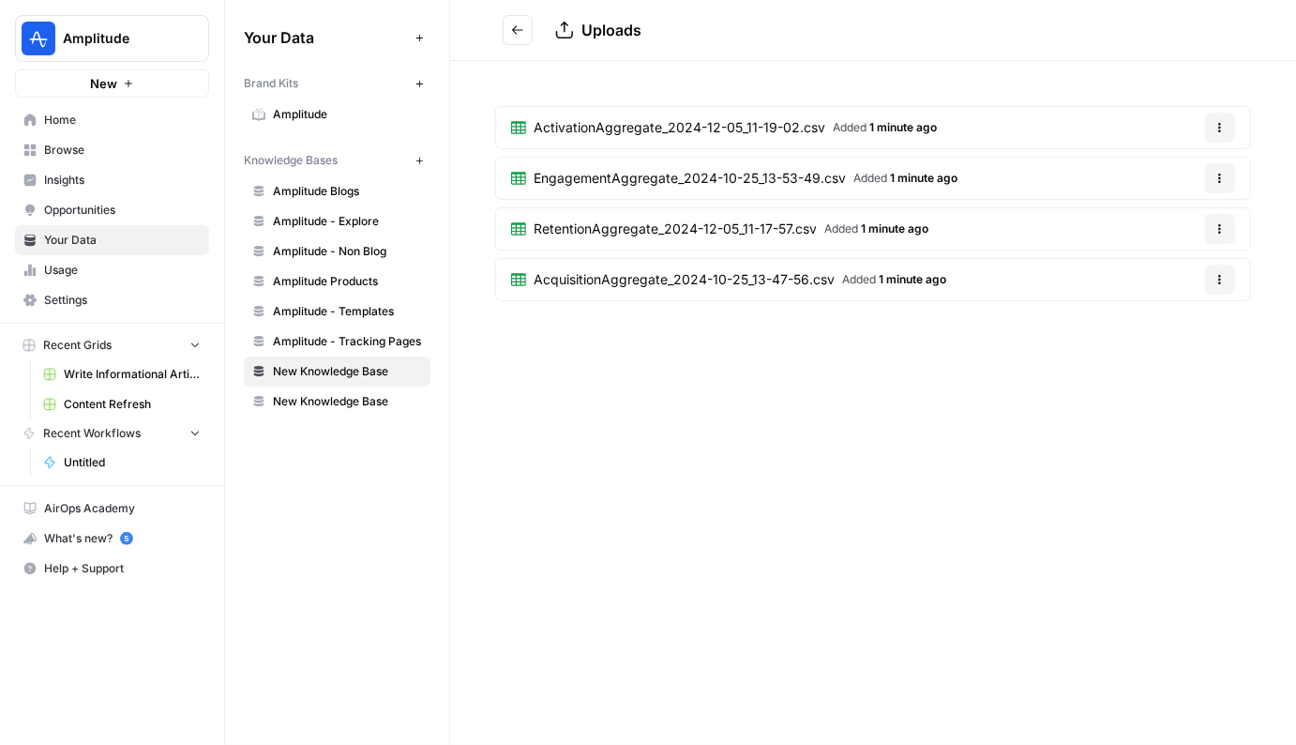
click at [640, 737] on div "Uploads ActivationAggregate_2024-12-05_11-19-02.csv Added 1 minute ago Options …" at bounding box center [873, 372] width 846 height 745
click at [318, 369] on span "New Knowledge Base" at bounding box center [347, 371] width 149 height 17
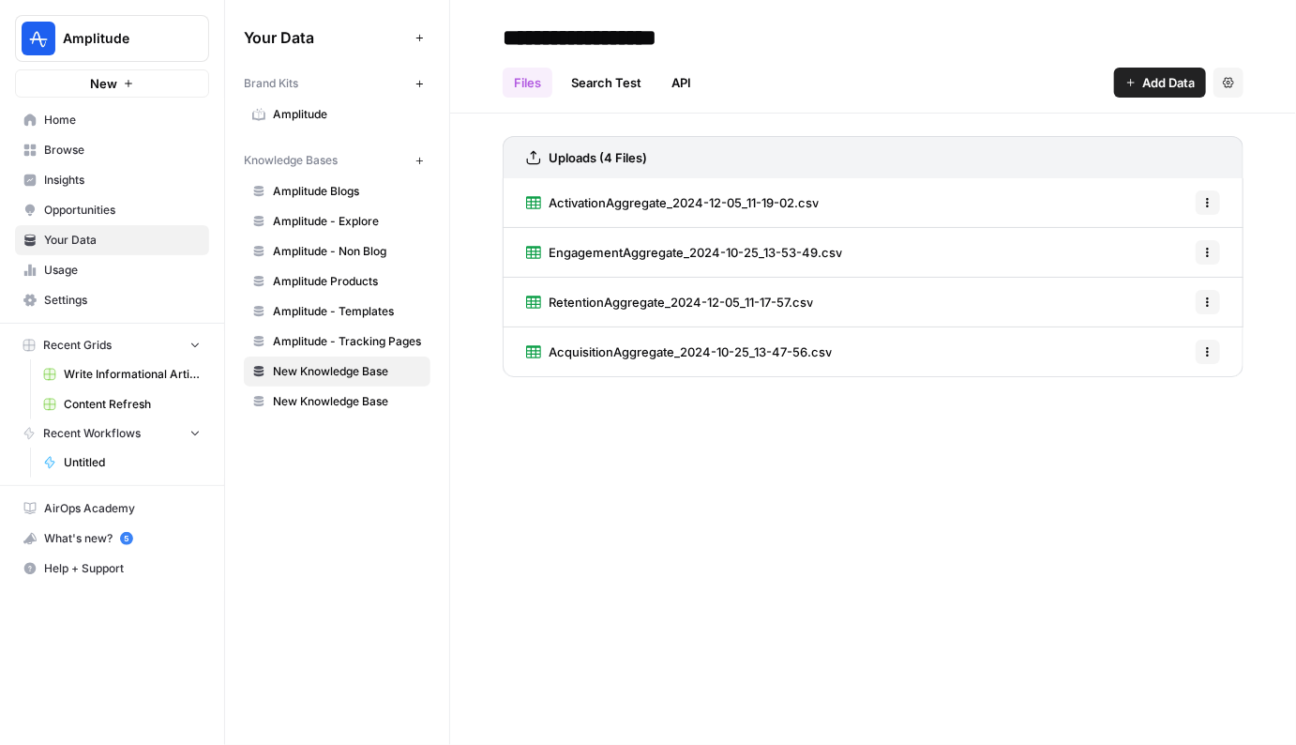
click at [692, 37] on input "**********" at bounding box center [645, 38] width 300 height 38
type input "**********"
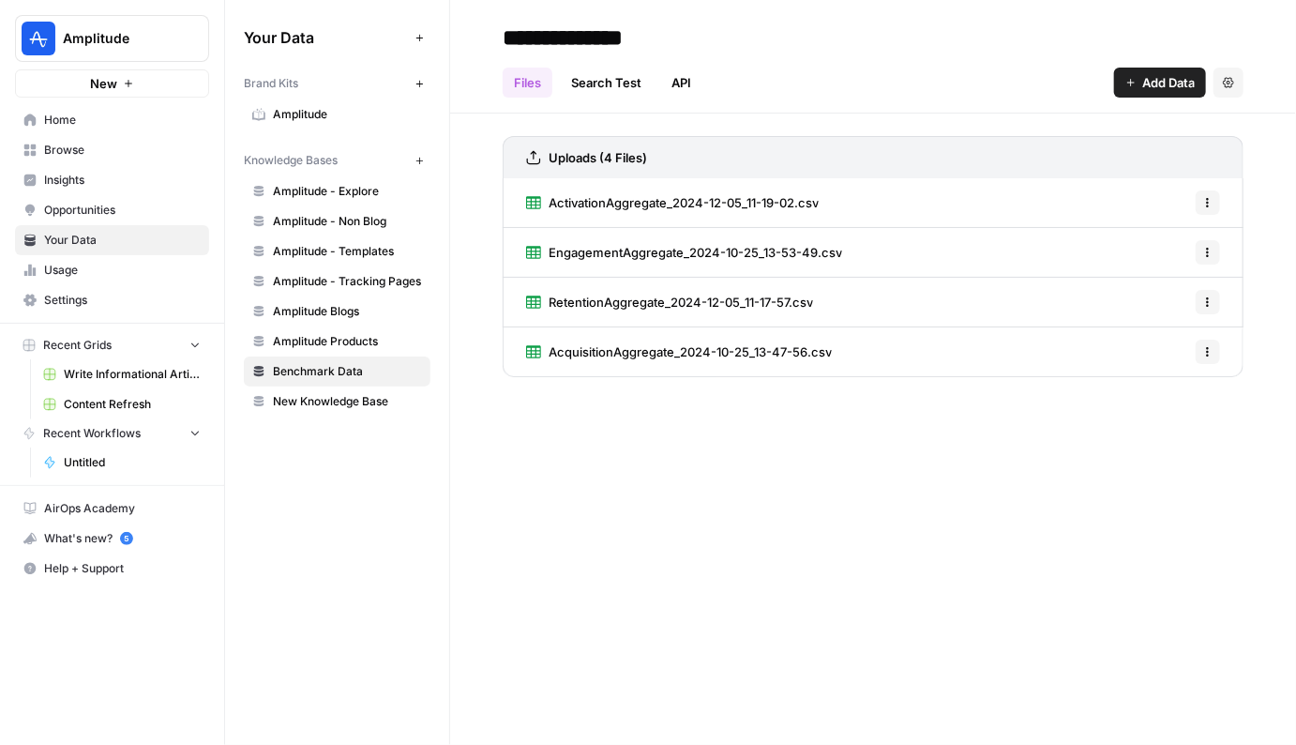
click at [1205, 197] on icon "button" at bounding box center [1207, 202] width 11 height 11
click at [959, 200] on div "ActivationAggregate_2024-12-05_11-19-02.csv Options" at bounding box center [873, 203] width 741 height 50
click at [756, 215] on link "ActivationAggregate_2024-12-05_11-19-02.csv" at bounding box center [672, 202] width 293 height 49
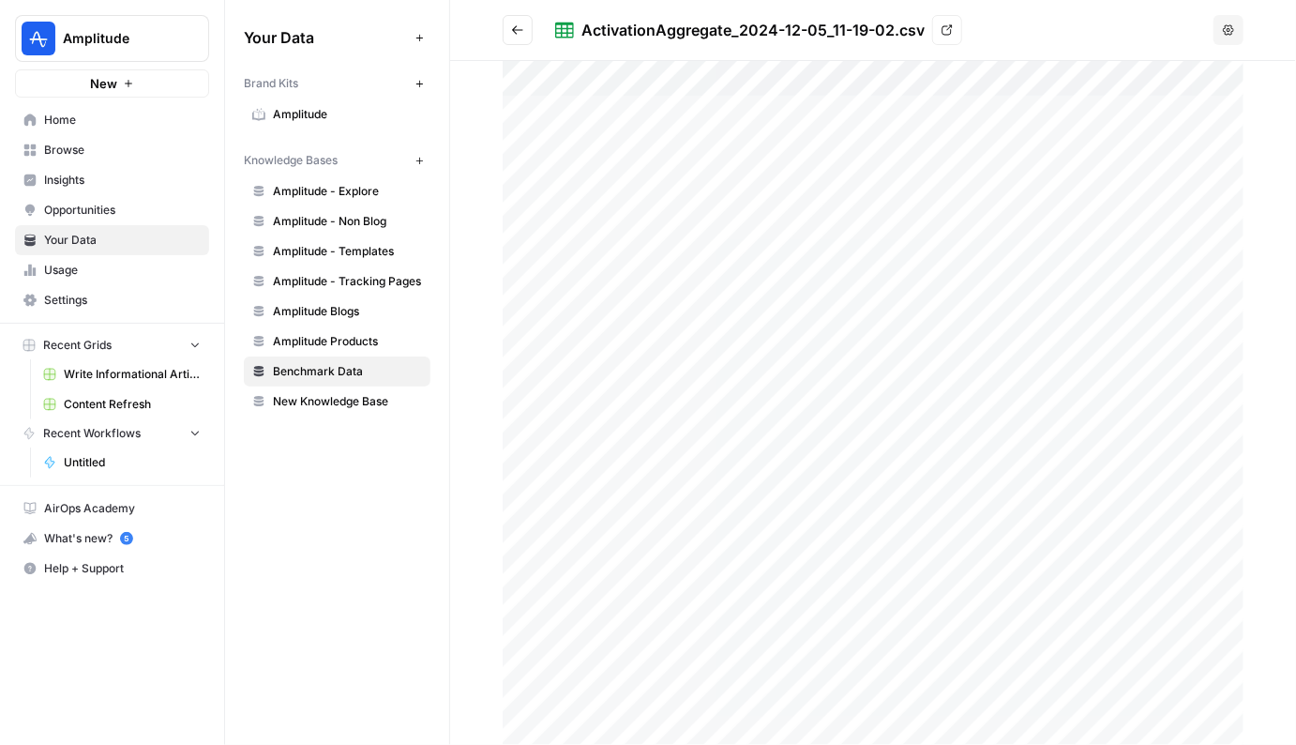
click at [648, 23] on div "ActivationAggregate_2024-12-05_11-19-02.csv" at bounding box center [752, 30] width 343 height 23
click at [881, 27] on div "ActivationAggregate_2024-12-05_11-19-02.csv" at bounding box center [752, 30] width 343 height 23
click at [917, 24] on div "ActivationAggregate_2024-12-05_11-19-02.csv" at bounding box center [752, 30] width 343 height 23
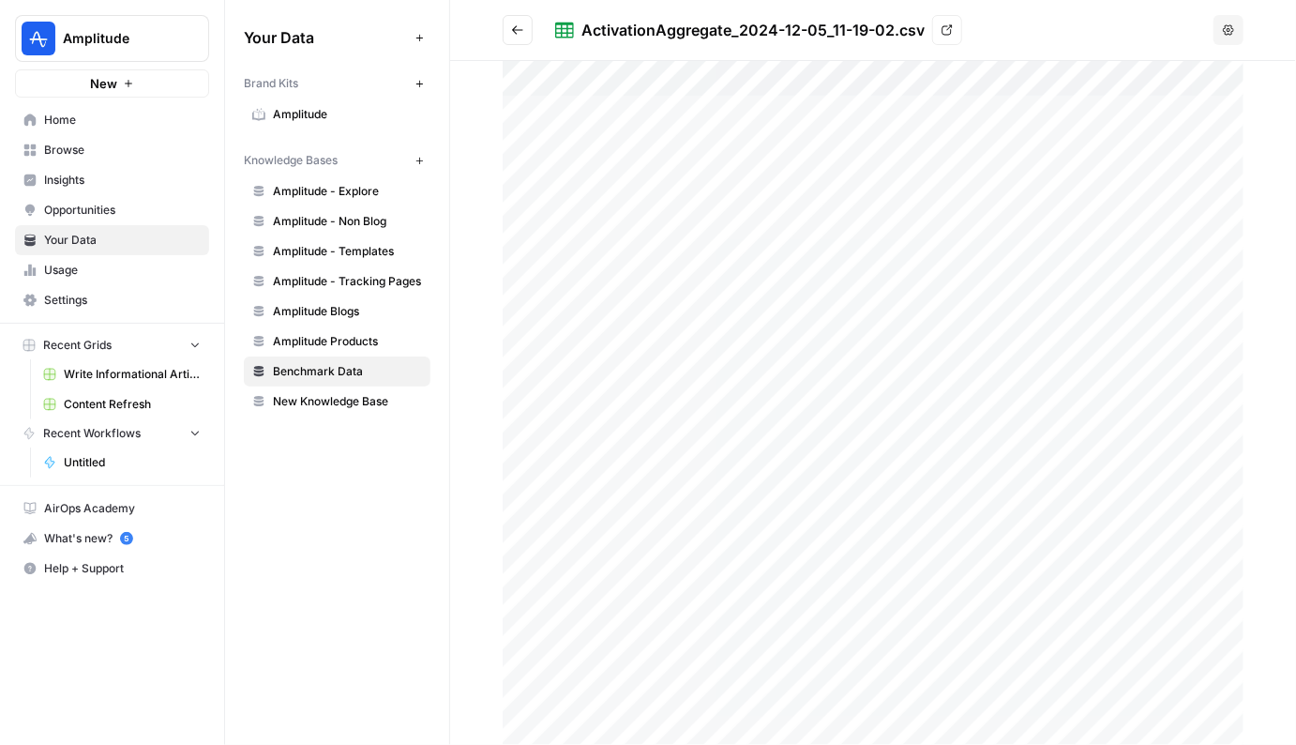
click at [892, 31] on div "ActivationAggregate_2024-12-05_11-19-02.csv" at bounding box center [752, 30] width 343 height 23
click at [868, 37] on div "ActivationAggregate_2024-12-05_11-19-02.csv" at bounding box center [752, 30] width 343 height 23
click at [1233, 23] on button "Options" at bounding box center [1228, 30] width 30 height 30
click at [1073, 20] on h2 "ActivationAggregate_2024-12-05_11-19-02.csv View" at bounding box center [854, 30] width 703 height 30
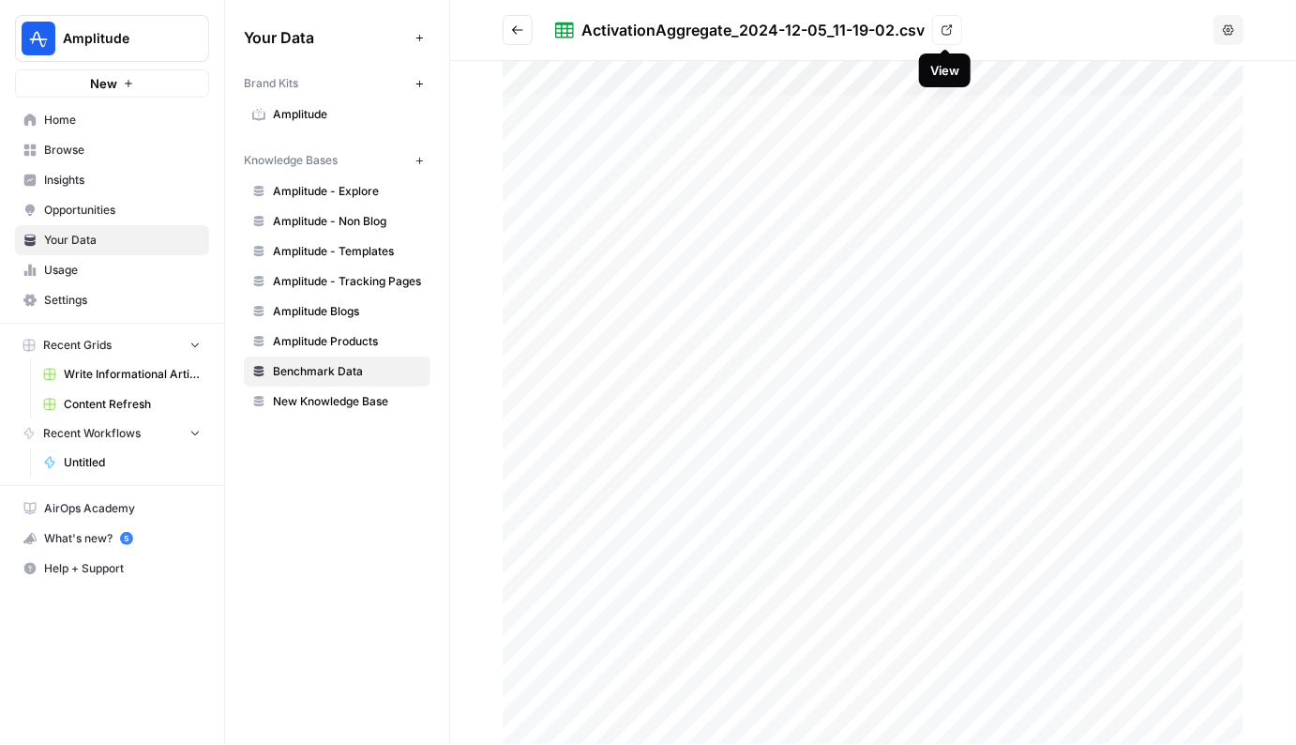
click at [943, 26] on icon at bounding box center [947, 30] width 10 height 10
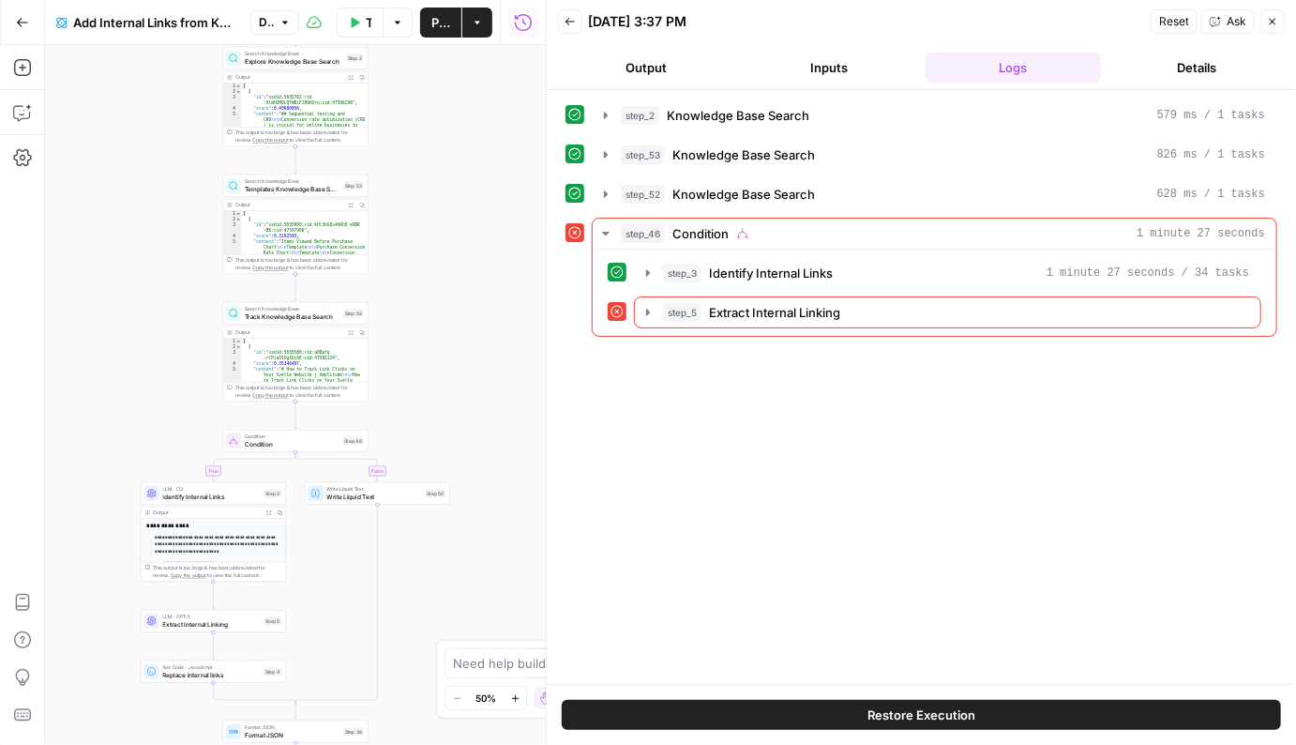
click at [489, 19] on button "Actions" at bounding box center [477, 23] width 30 height 30
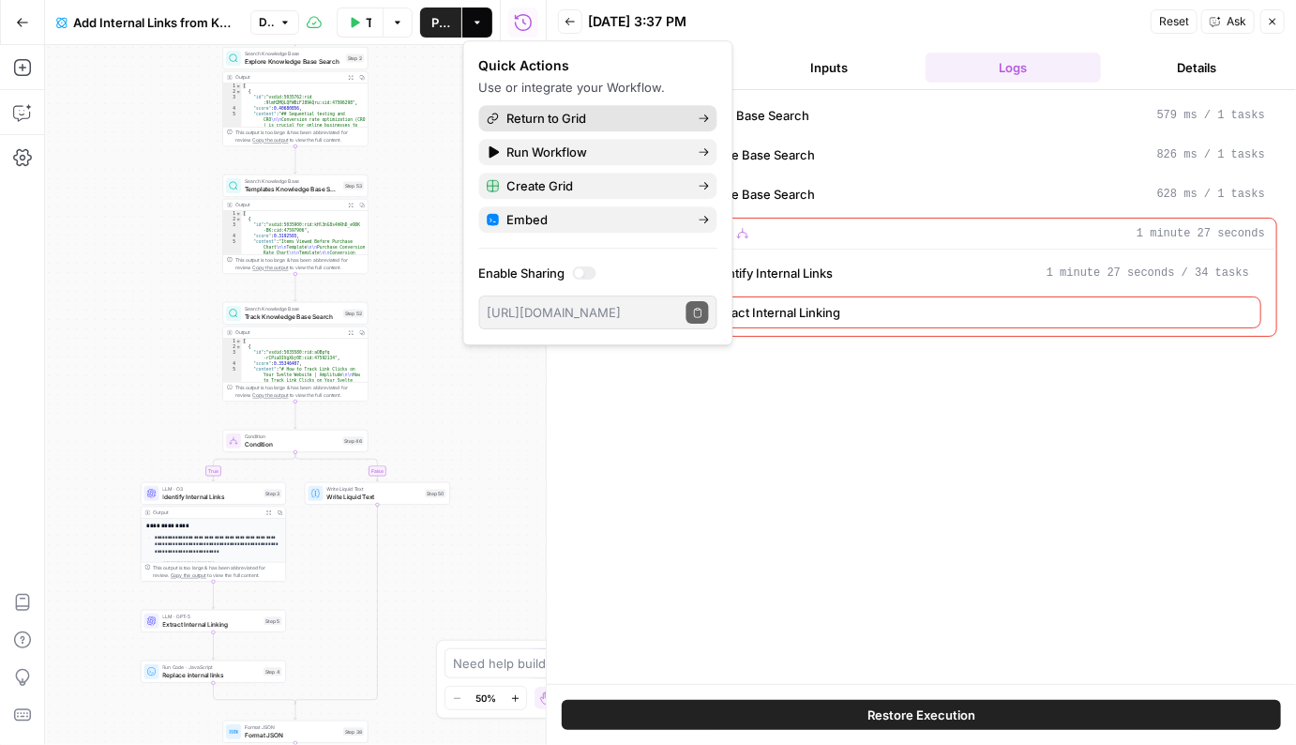
click at [534, 113] on span "Return to Grid" at bounding box center [595, 118] width 176 height 19
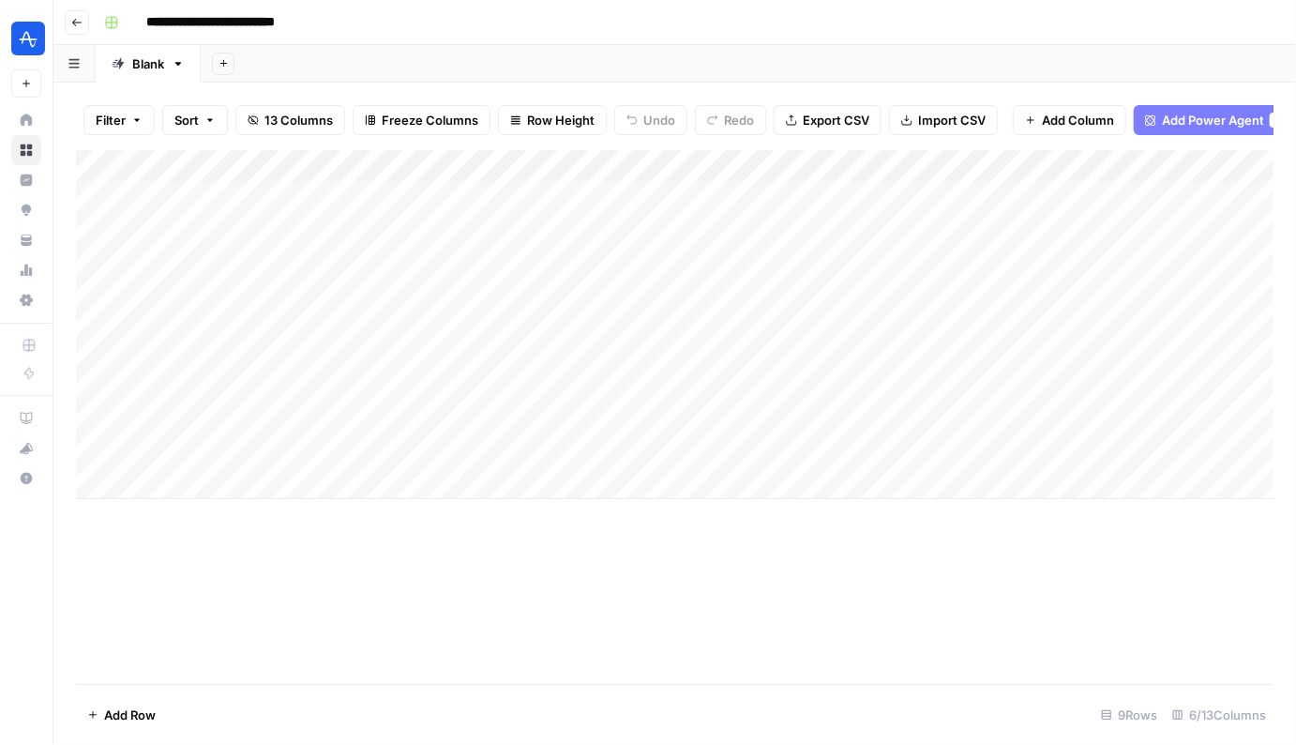
scroll to position [0, 736]
click at [1150, 386] on div "Add Column" at bounding box center [674, 324] width 1197 height 349
click at [1132, 162] on div "Add Column" at bounding box center [674, 324] width 1197 height 349
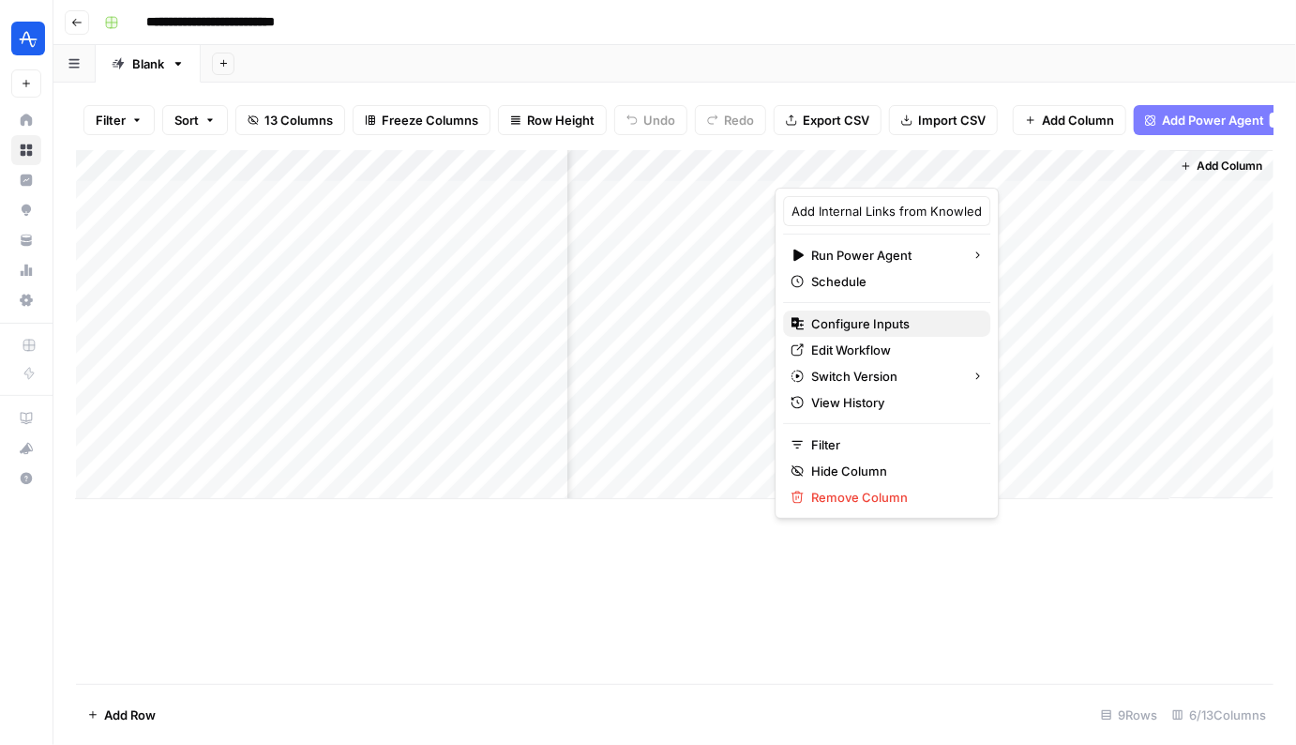
click at [871, 327] on span "Configure Inputs" at bounding box center [893, 323] width 164 height 19
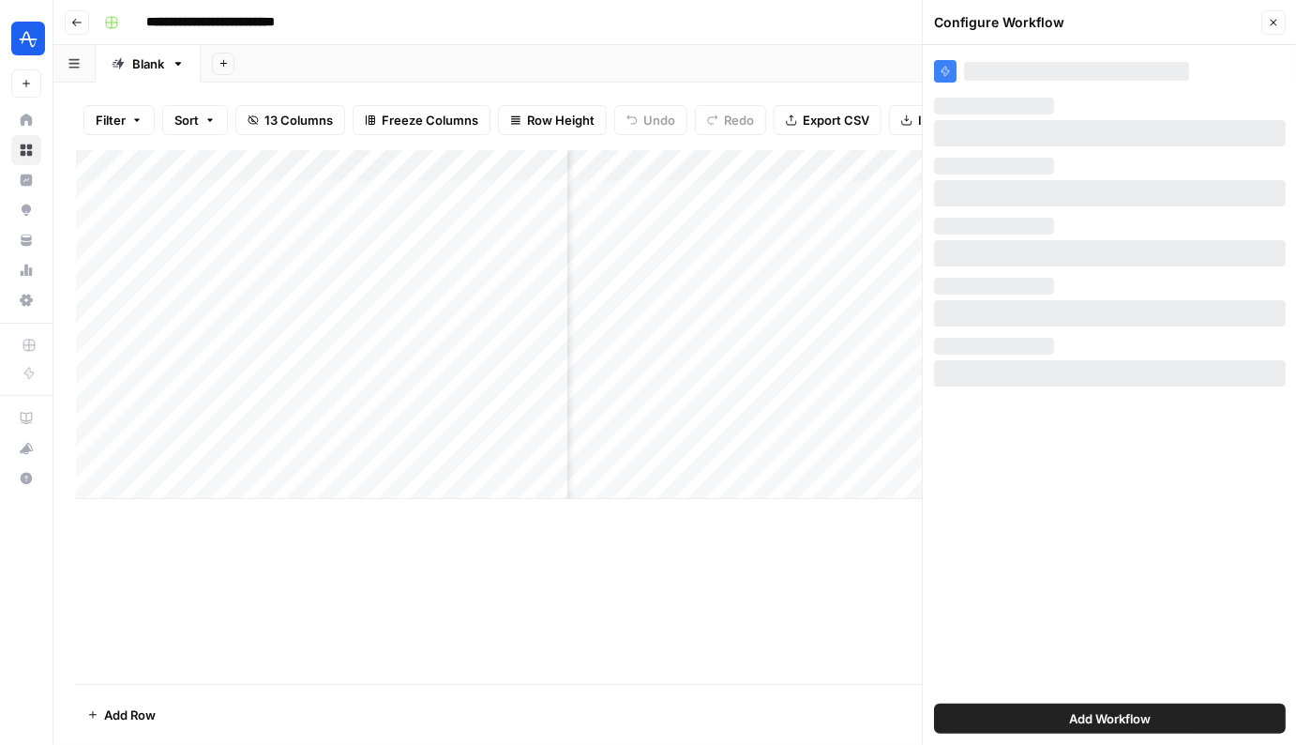
scroll to position [0, 0]
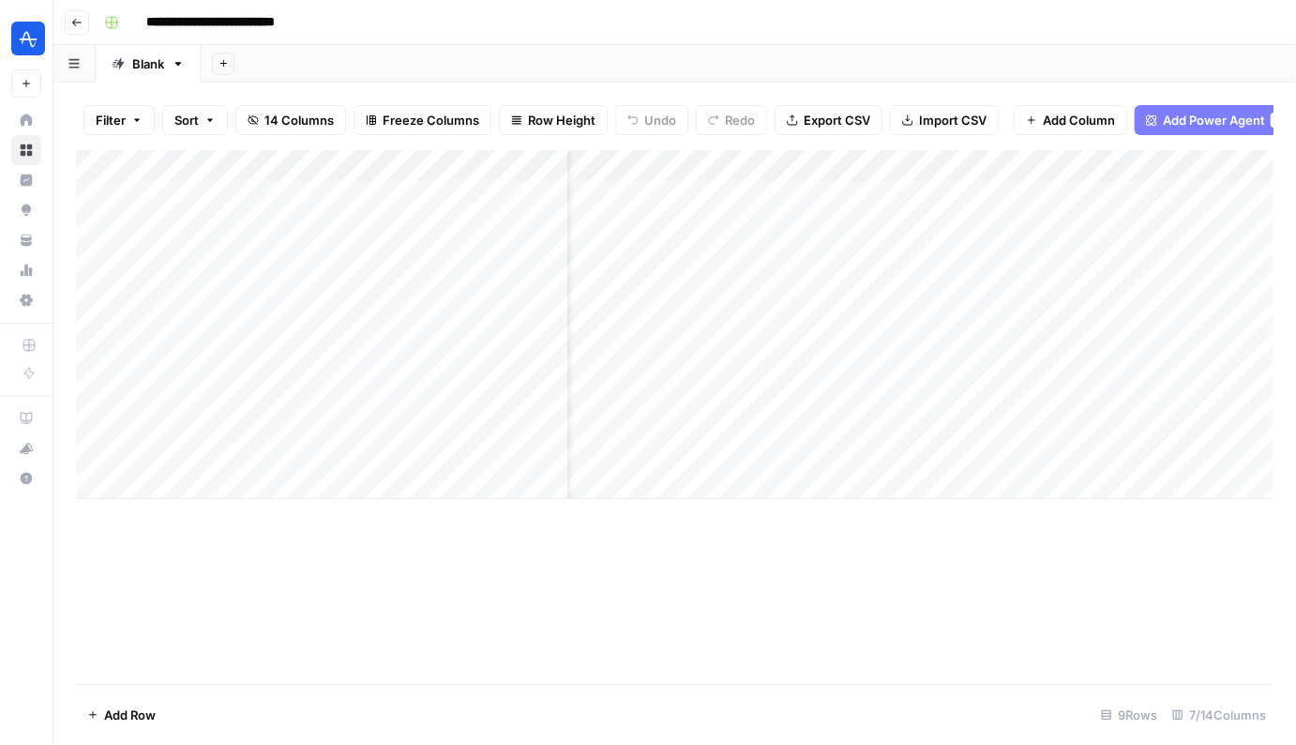
scroll to position [0, 905]
click at [1151, 384] on div "Add Column" at bounding box center [674, 324] width 1197 height 349
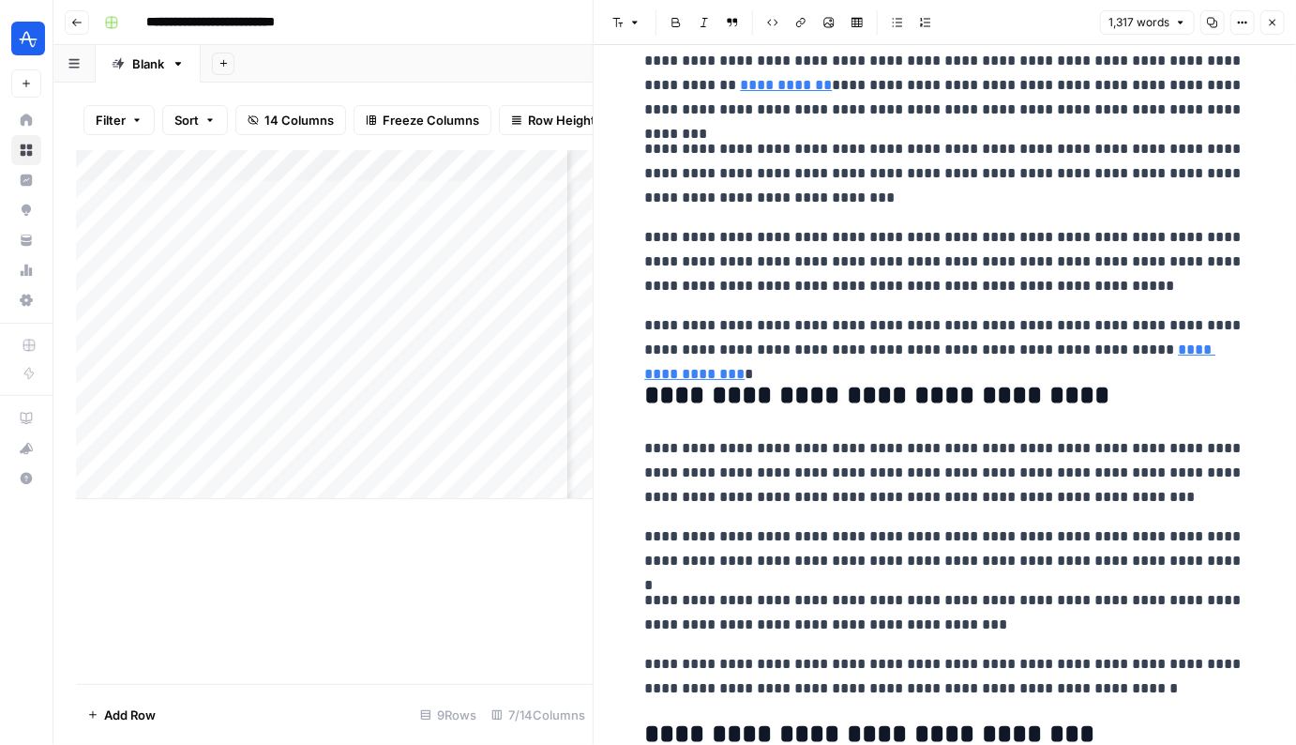
scroll to position [2805, 0]
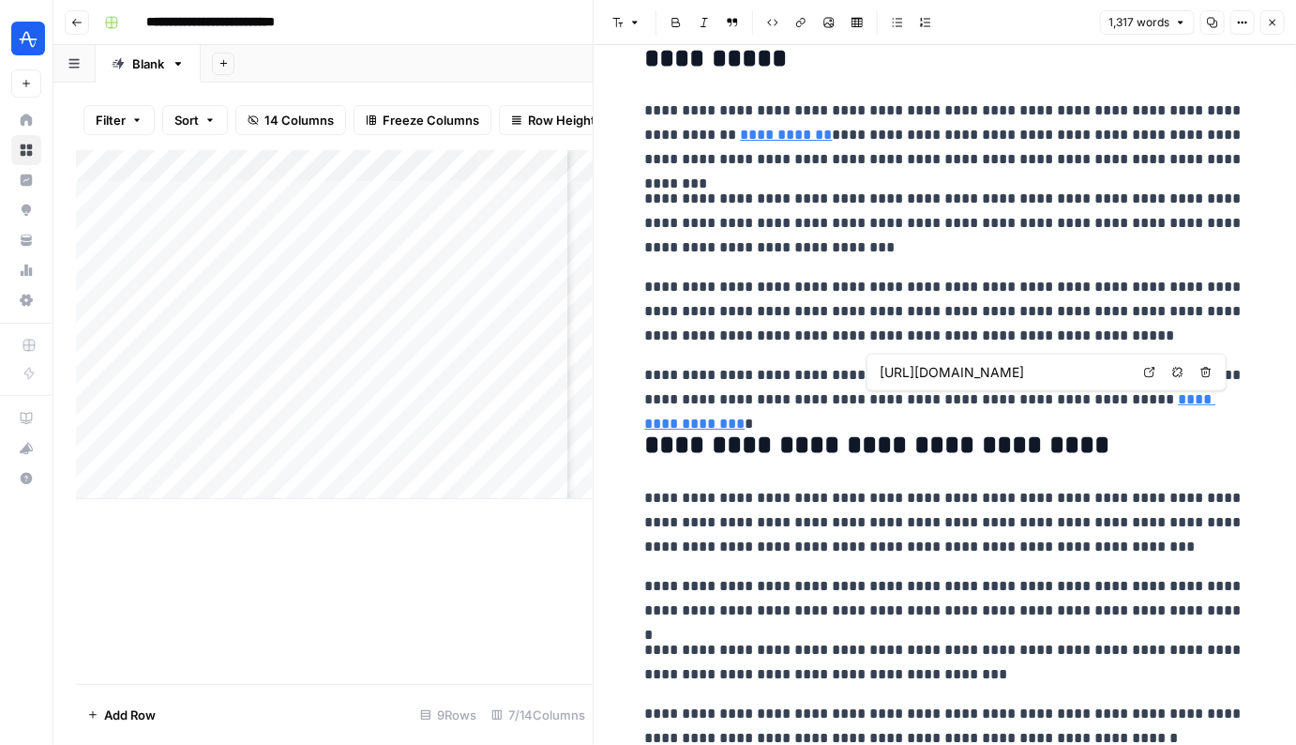
type input "[URL][DOMAIN_NAME]"
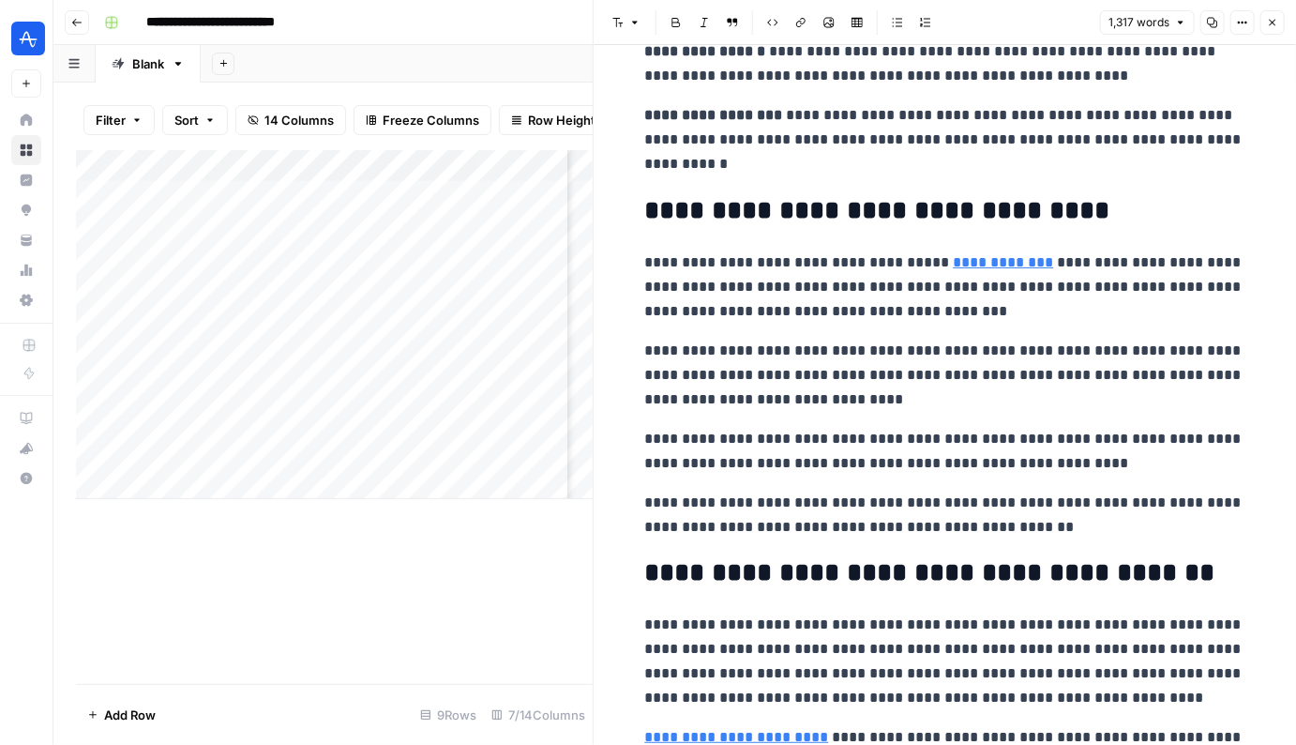
scroll to position [3861, 0]
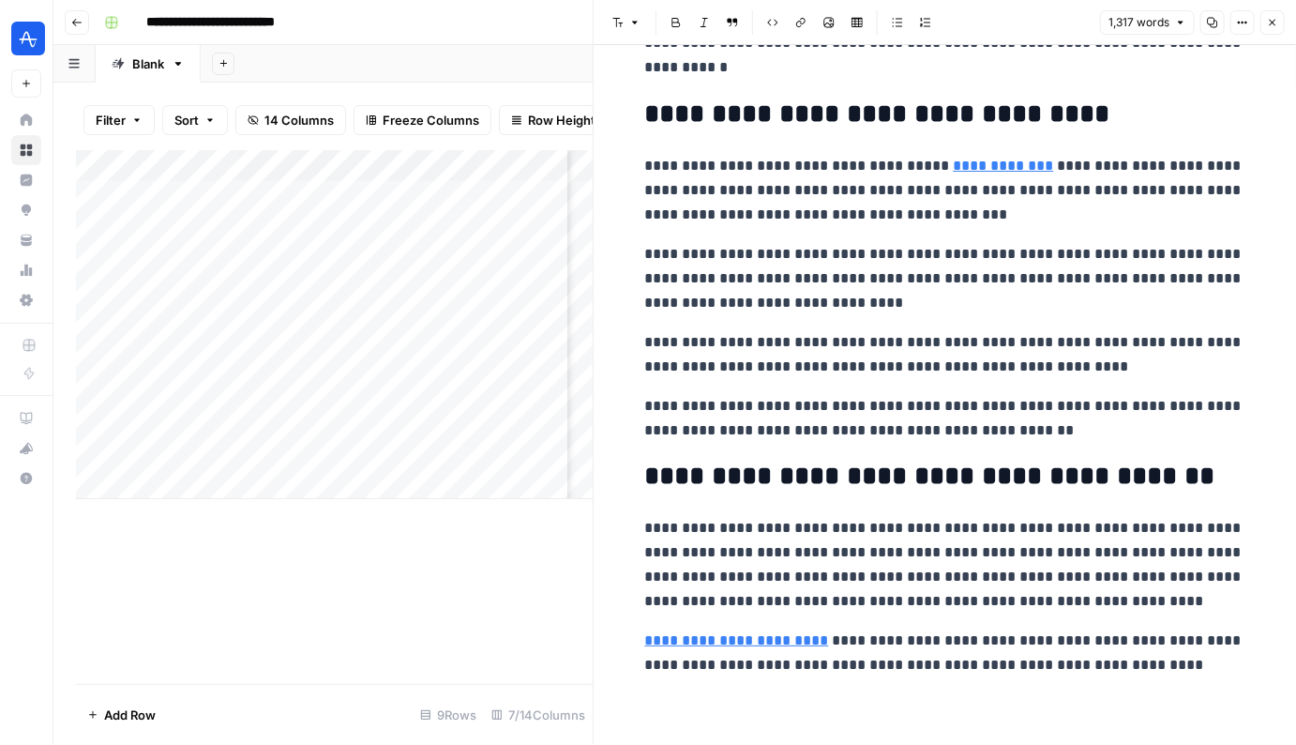
click at [1270, 27] on icon "button" at bounding box center [1272, 22] width 11 height 11
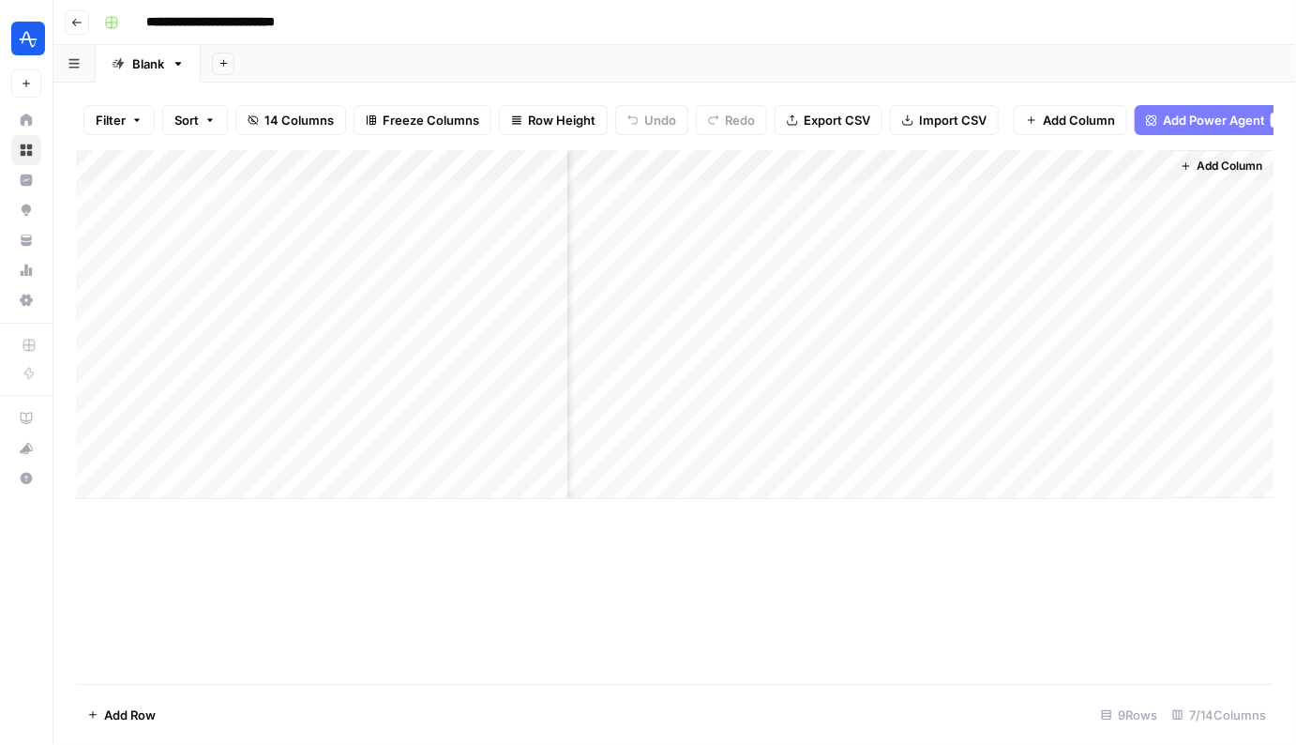
scroll to position [0, 882]
click at [985, 167] on div "Add Column" at bounding box center [674, 324] width 1197 height 349
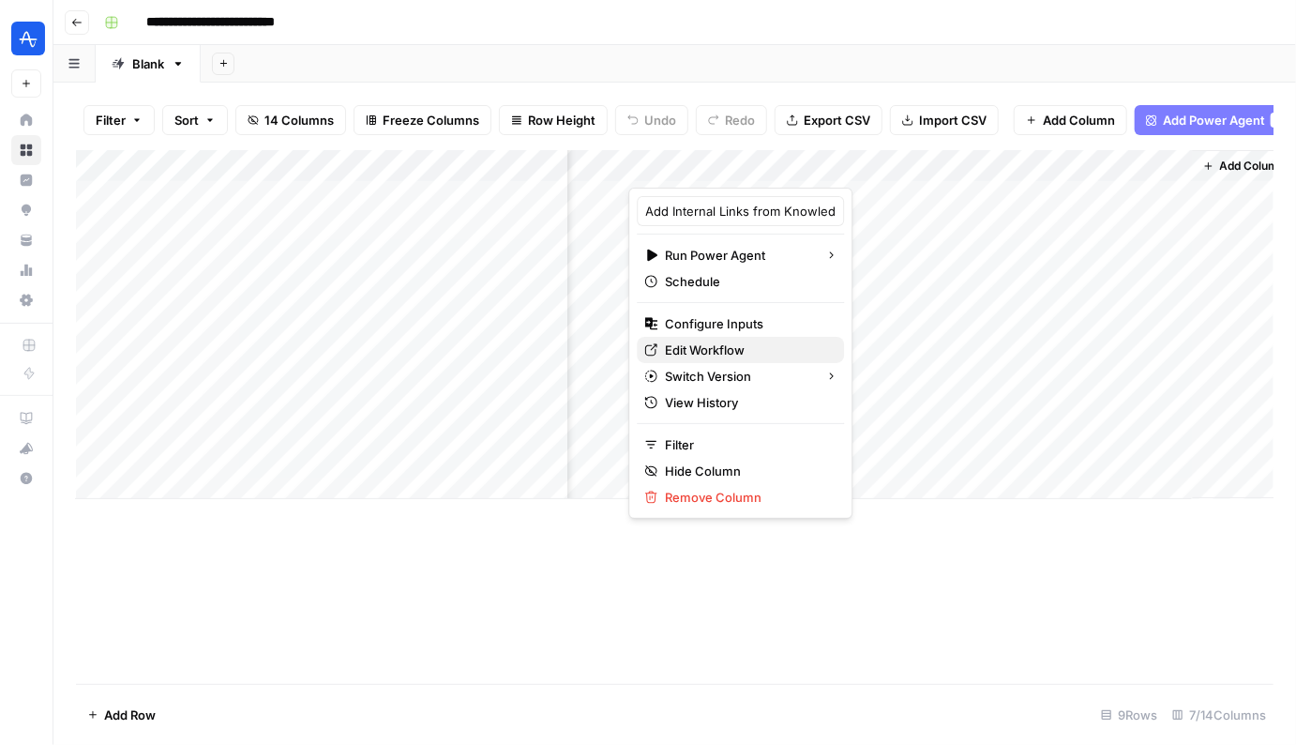
click at [734, 353] on span "Edit Workflow" at bounding box center [747, 349] width 164 height 19
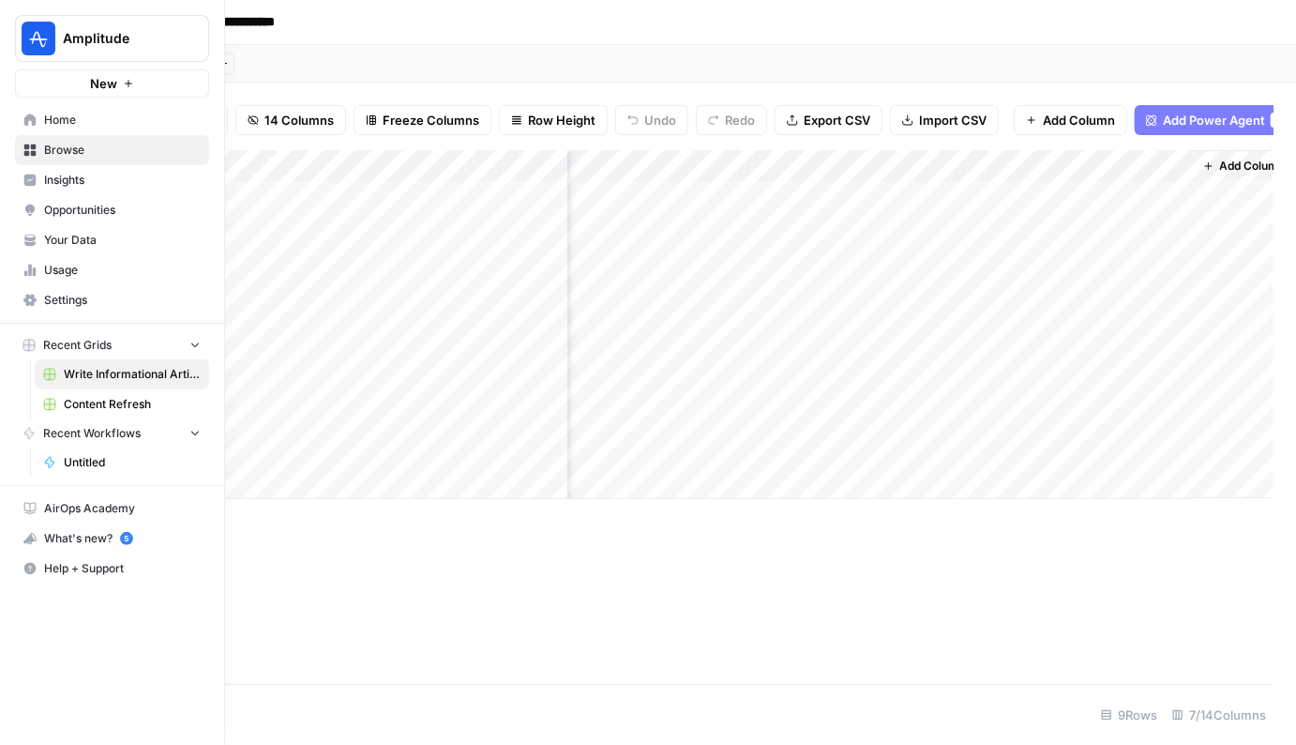
click at [82, 244] on span "Your Data" at bounding box center [122, 240] width 157 height 17
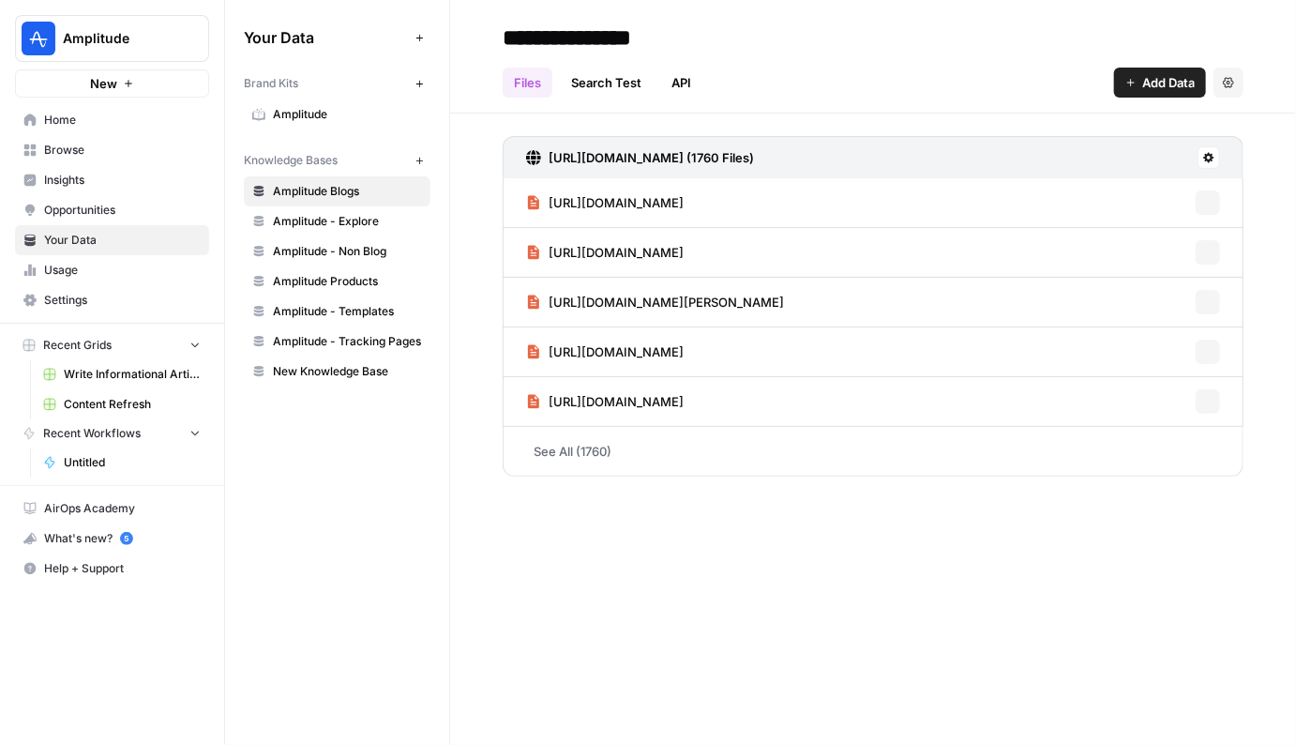
click at [421, 165] on button "New" at bounding box center [419, 160] width 23 height 23
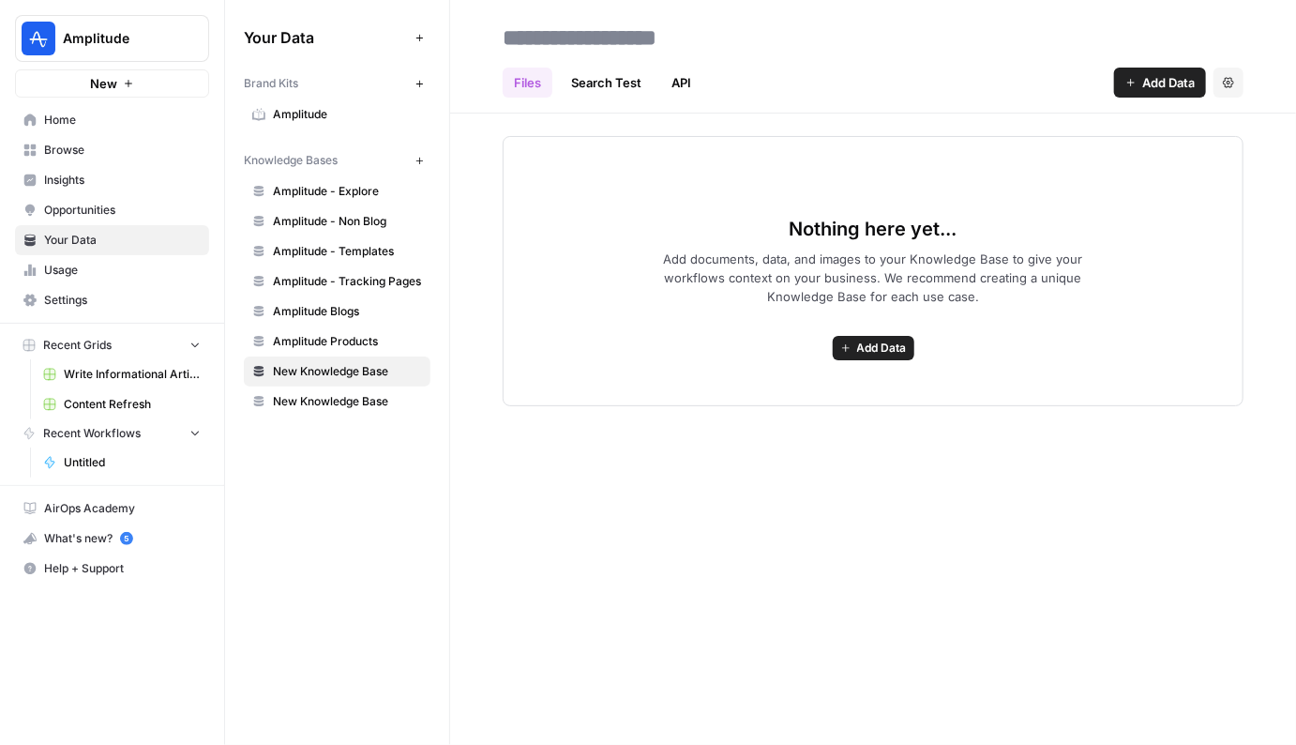
click at [1160, 93] on button "Add Data" at bounding box center [1160, 83] width 92 height 30
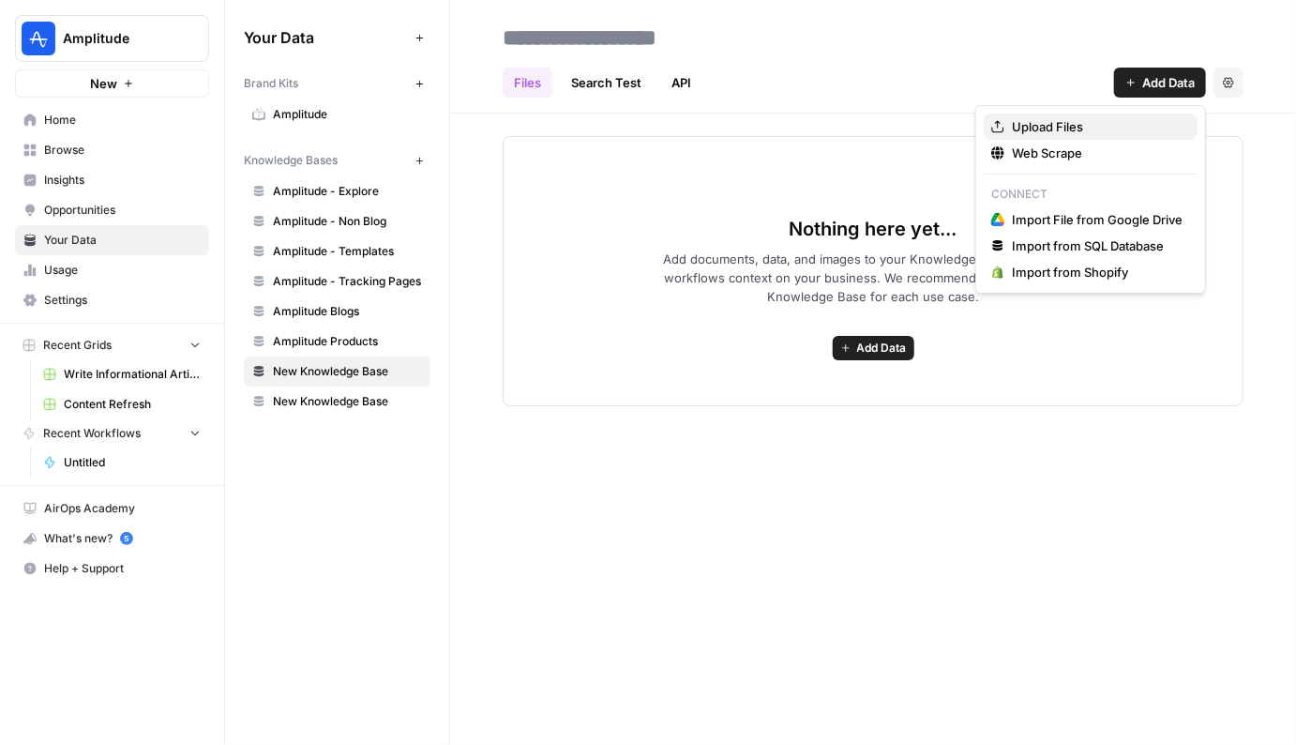
click at [1080, 127] on span "Upload Files" at bounding box center [1097, 126] width 171 height 19
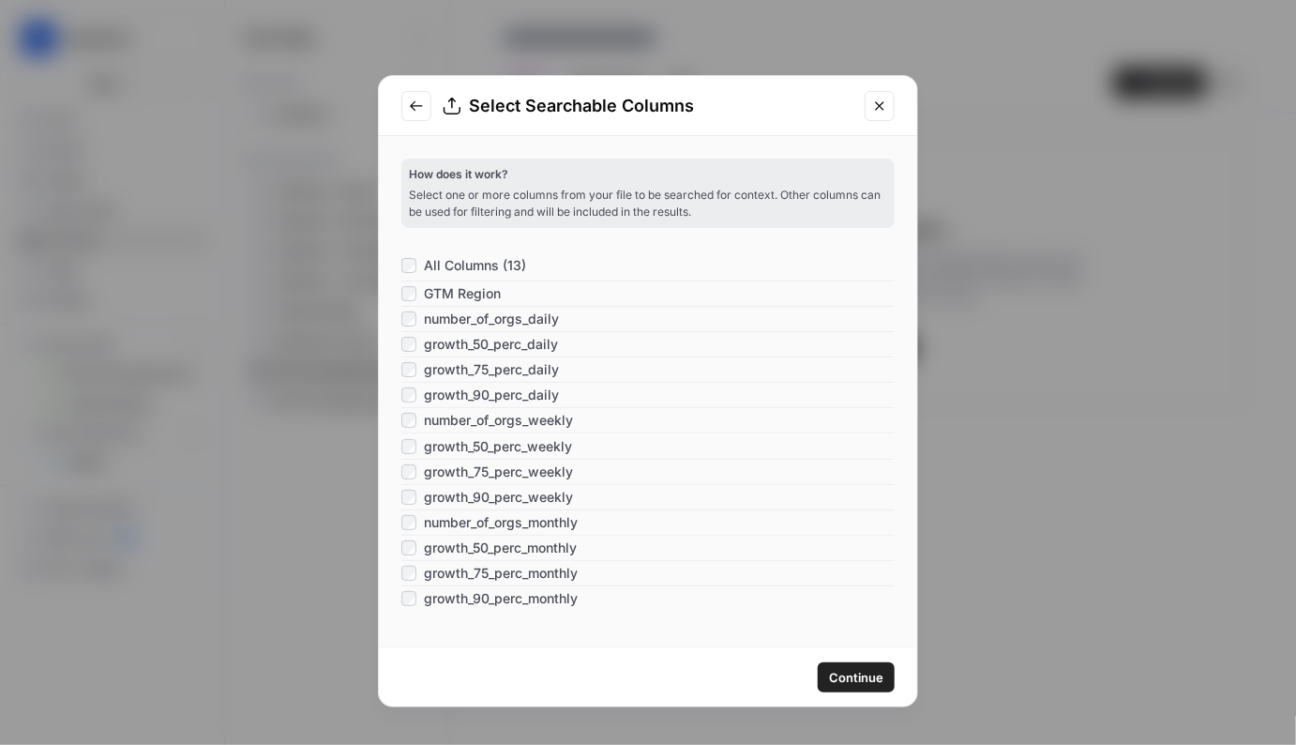
click at [834, 677] on span "Continue" at bounding box center [856, 677] width 54 height 19
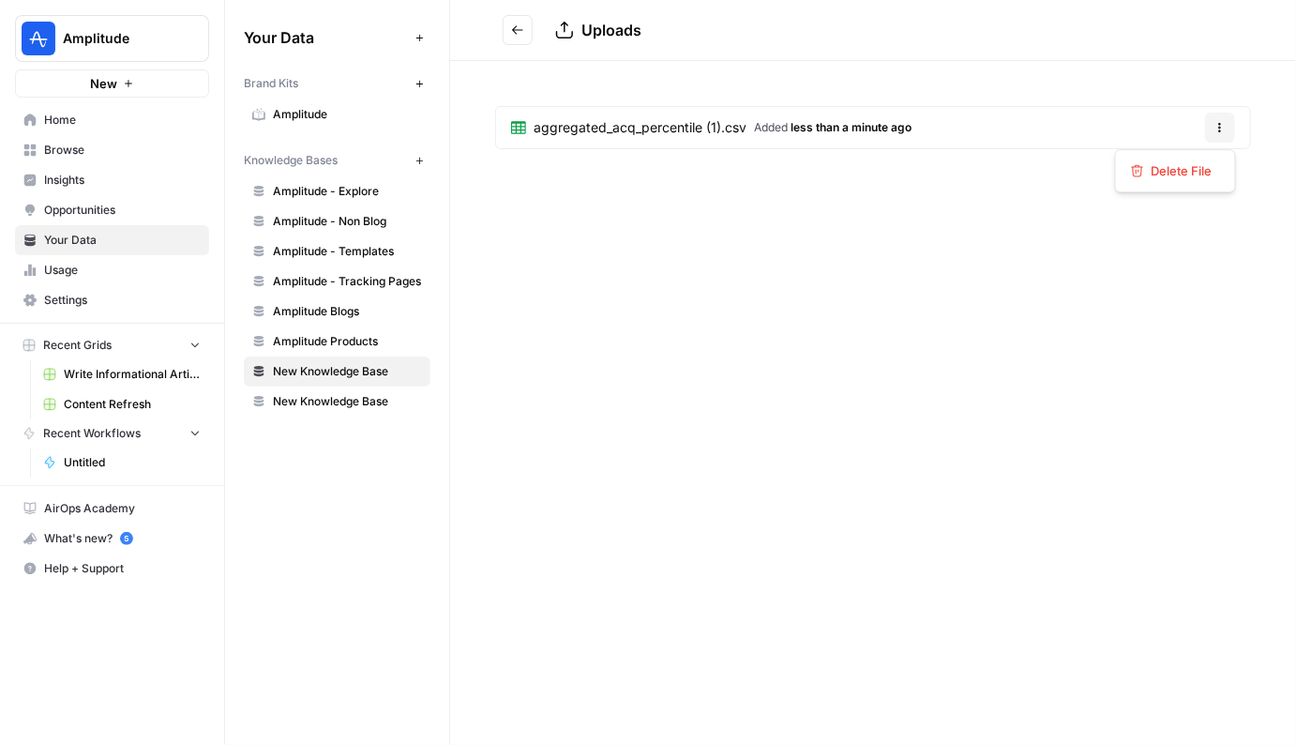
click at [1220, 128] on icon "button" at bounding box center [1219, 127] width 11 height 11
click at [1179, 173] on span "Delete File" at bounding box center [1182, 170] width 61 height 19
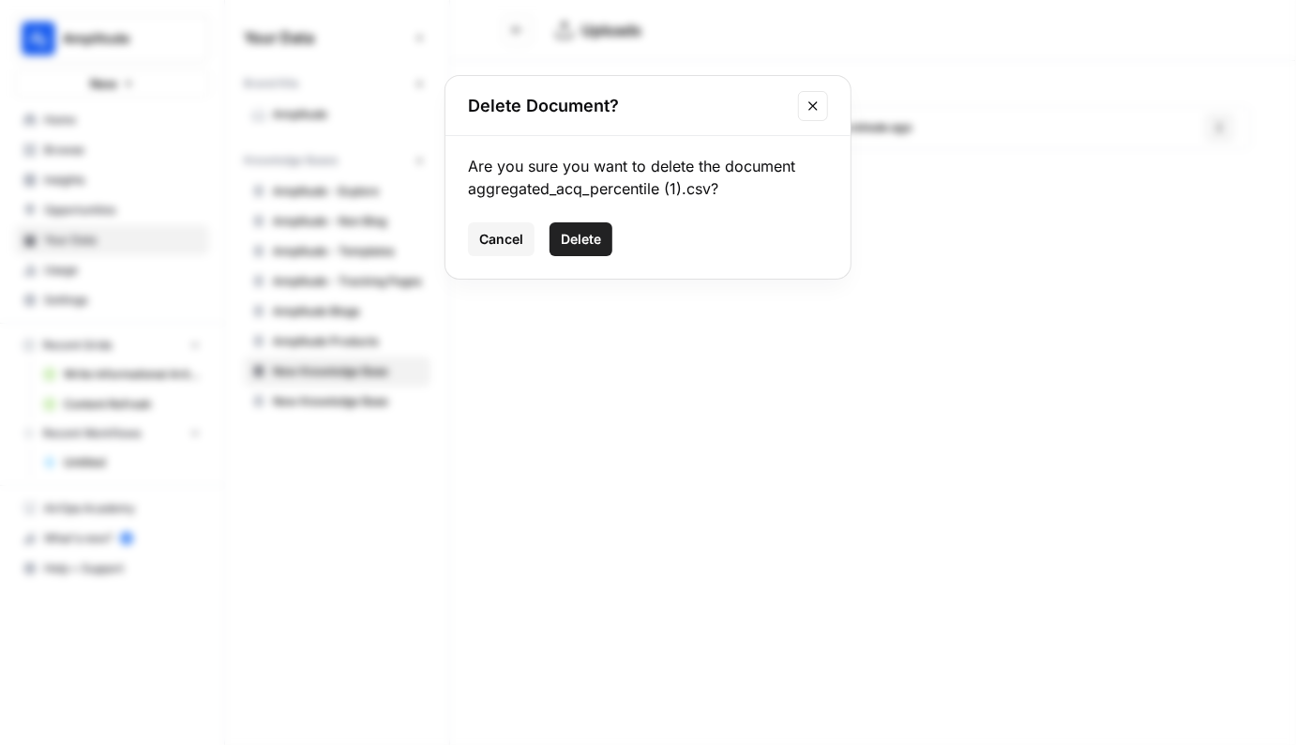
click at [561, 248] on button "Delete" at bounding box center [580, 239] width 63 height 34
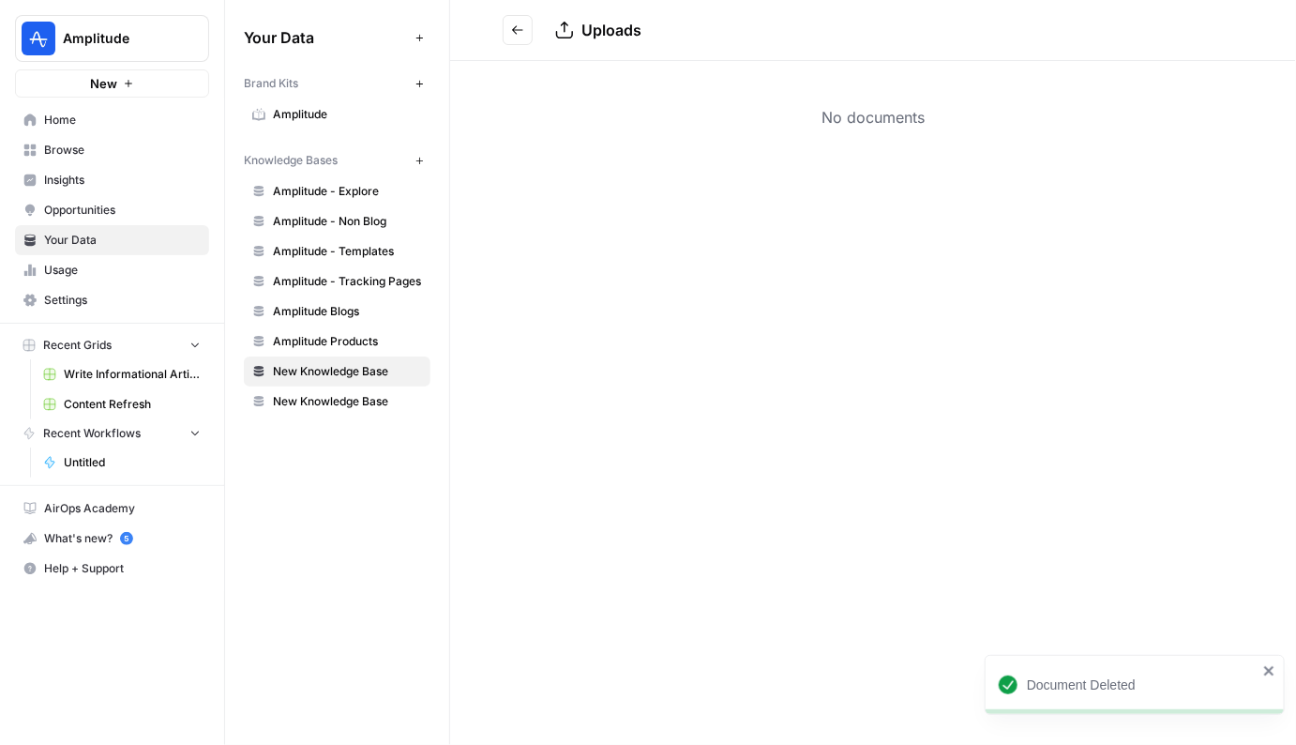
click at [354, 364] on span "New Knowledge Base" at bounding box center [347, 371] width 149 height 17
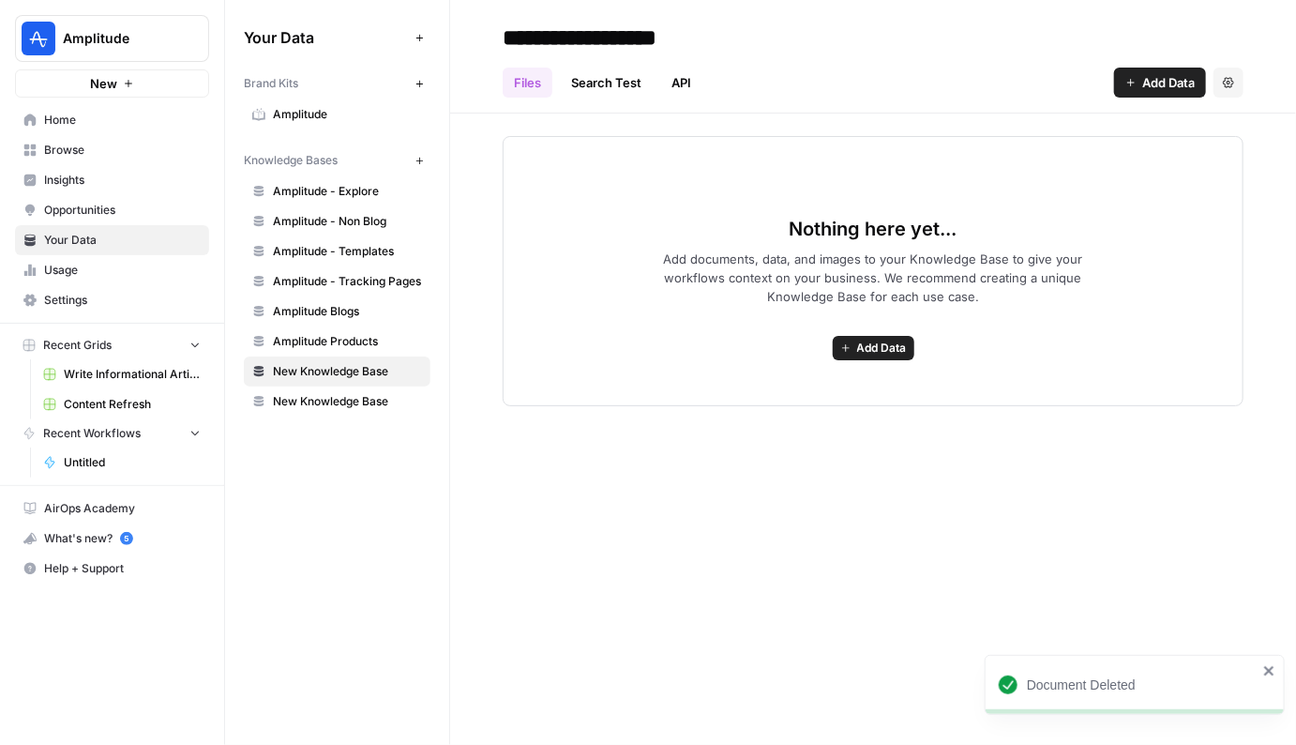
click at [338, 406] on link "New Knowledge Base" at bounding box center [337, 401] width 187 height 30
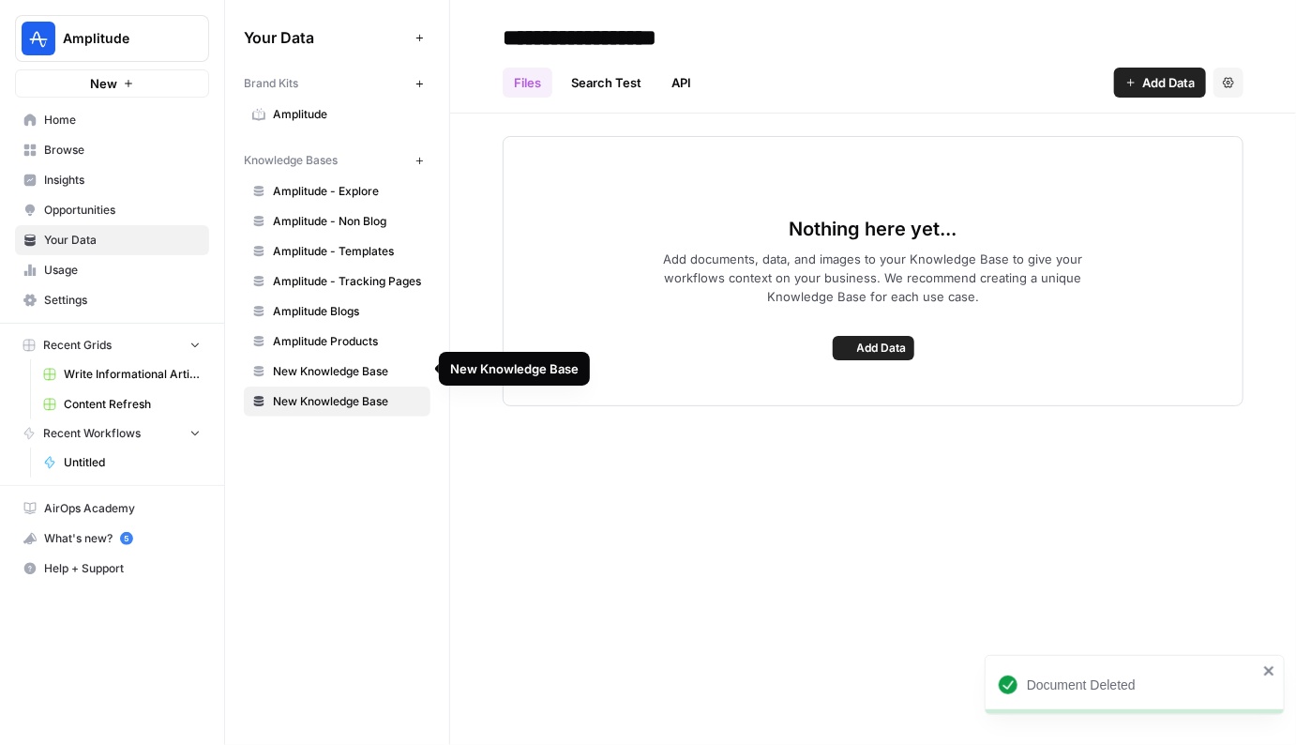
click at [359, 367] on span "New Knowledge Base" at bounding box center [347, 371] width 149 height 17
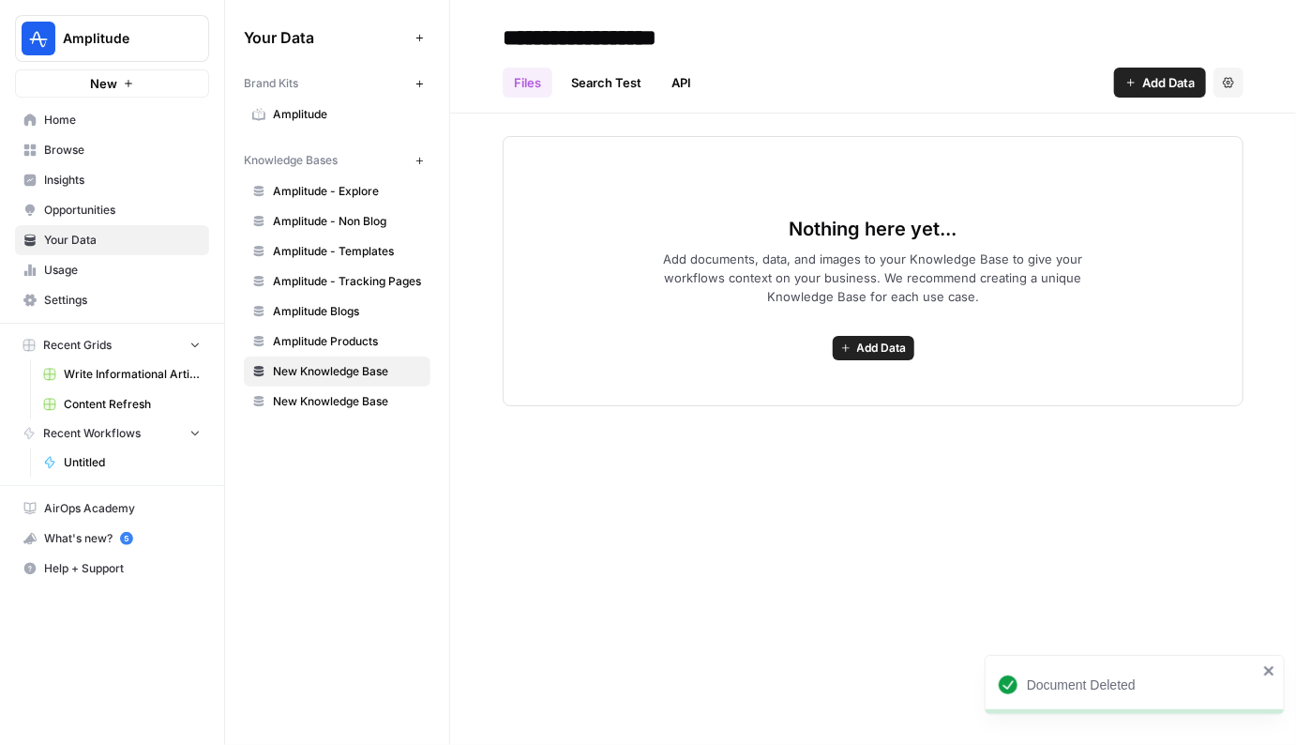
click at [603, 43] on input "**********" at bounding box center [645, 38] width 300 height 38
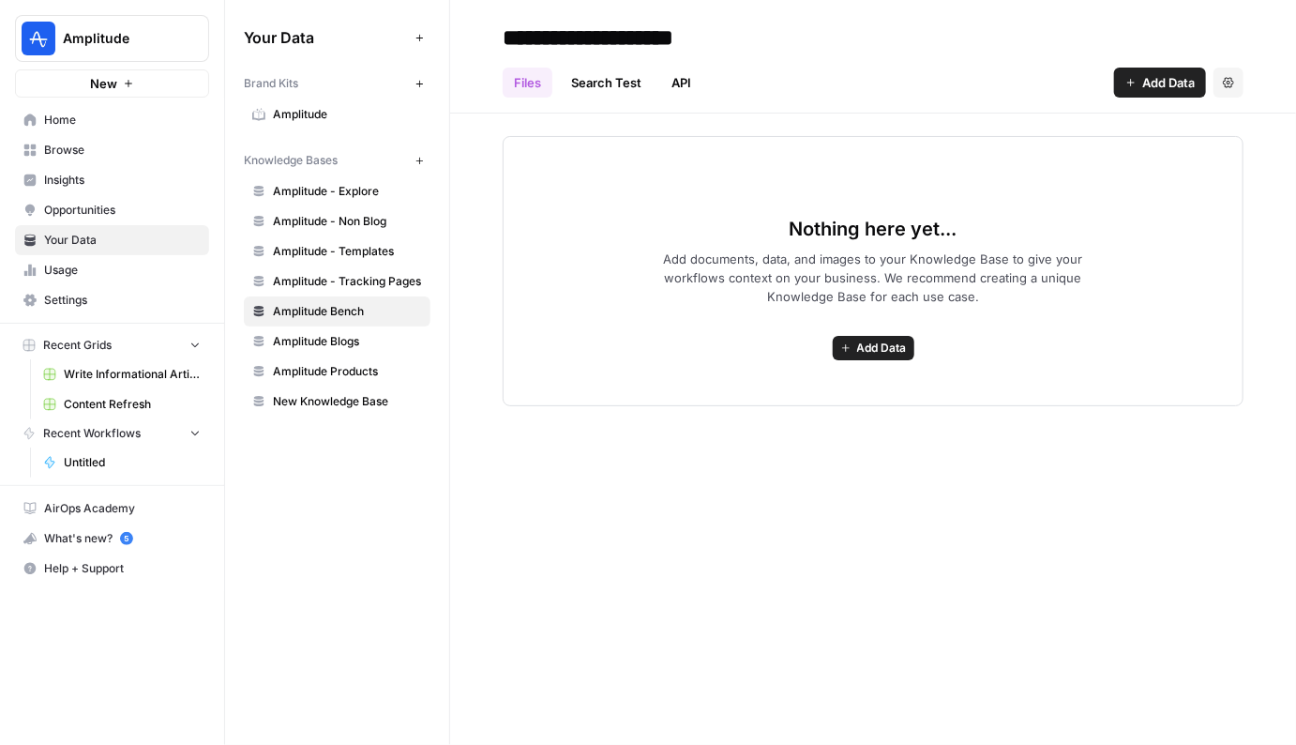
type input "**********"
click at [730, 411] on div "**********" at bounding box center [873, 372] width 846 height 745
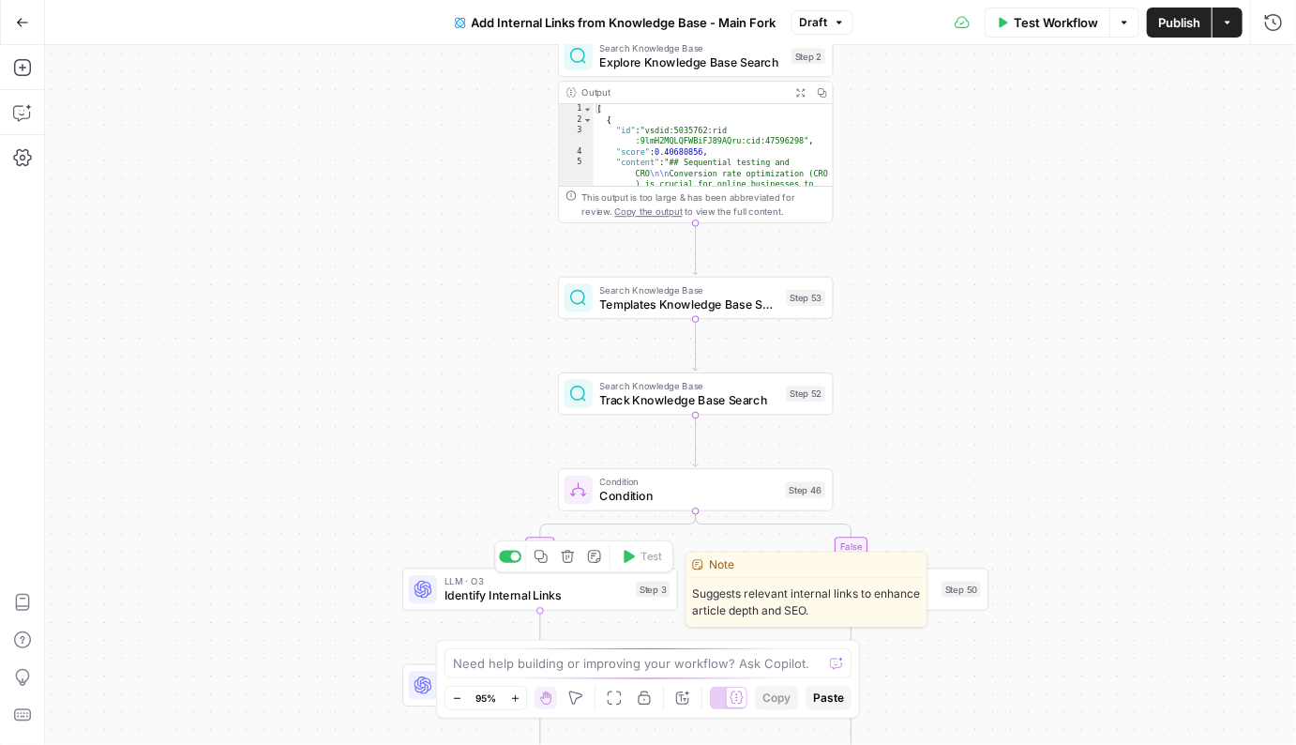
click at [493, 588] on span "Identify Internal Links" at bounding box center [536, 595] width 185 height 18
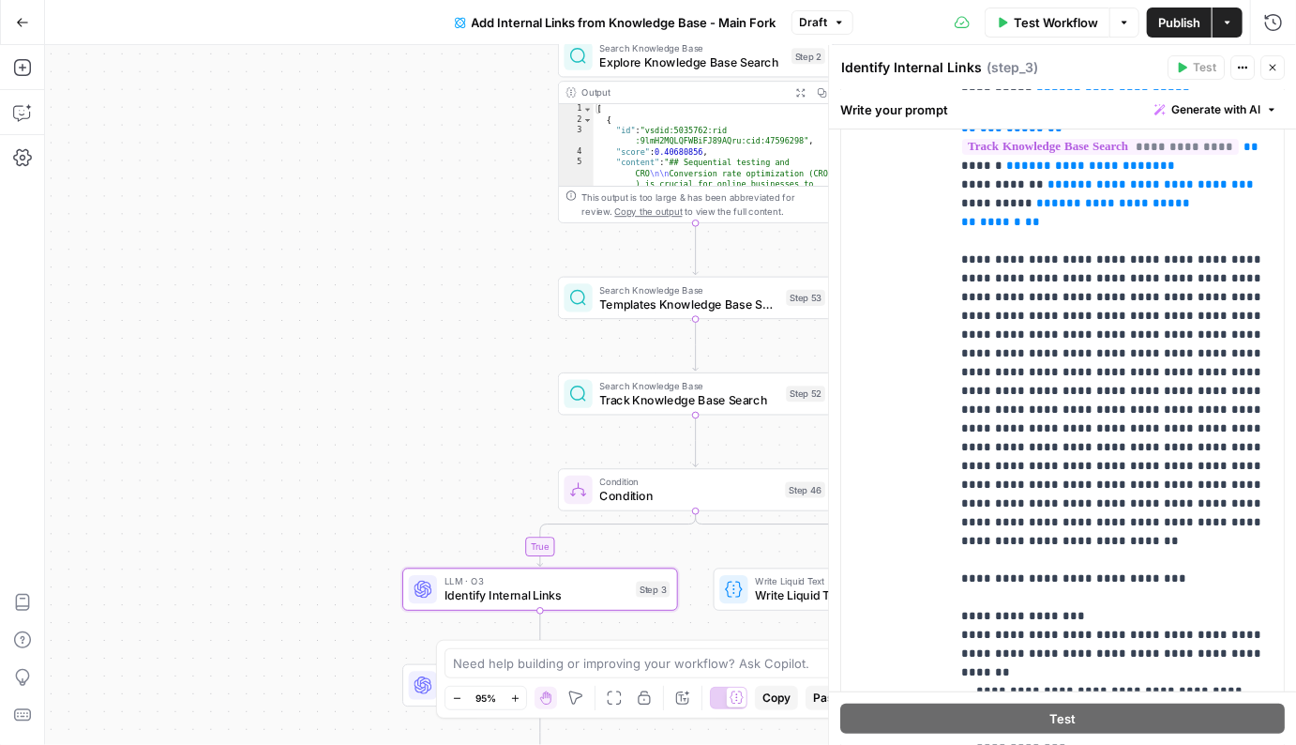
scroll to position [432, 0]
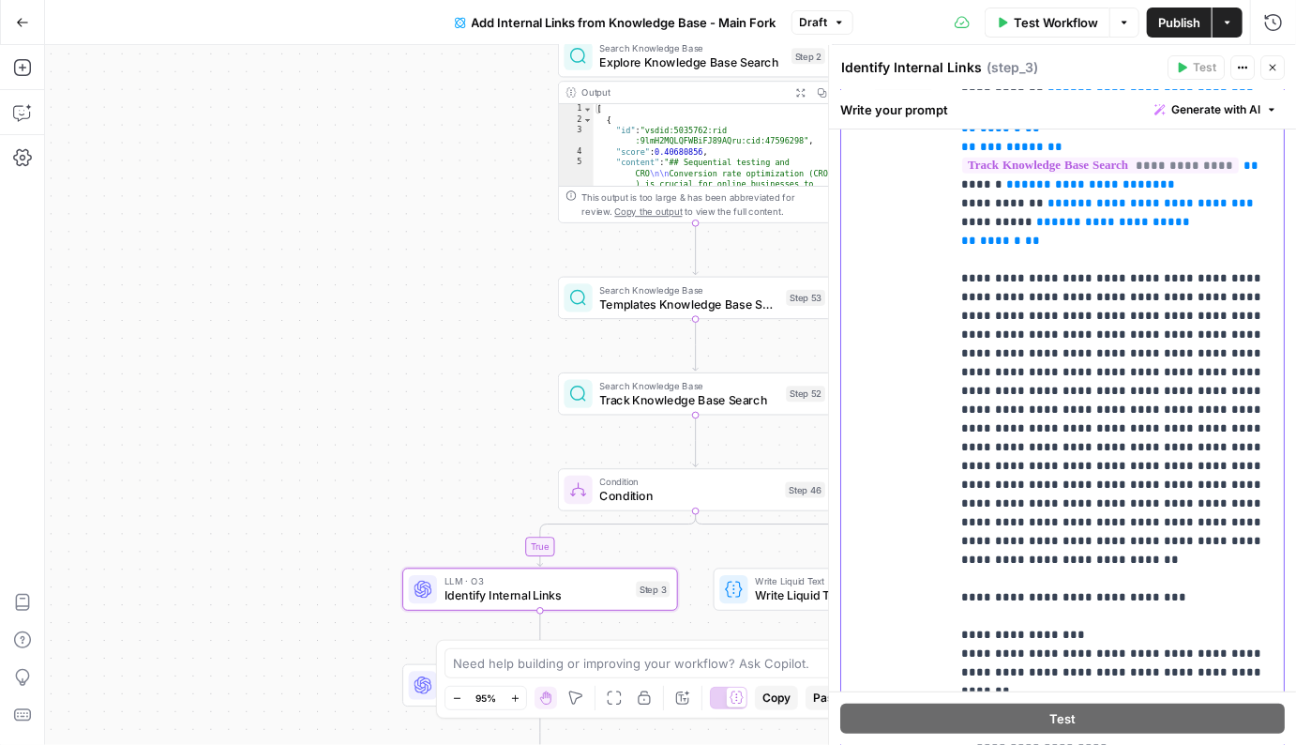
click at [1226, 255] on p "**********" at bounding box center [1117, 231] width 312 height 1200
click at [1203, 329] on p "**********" at bounding box center [1117, 231] width 312 height 1200
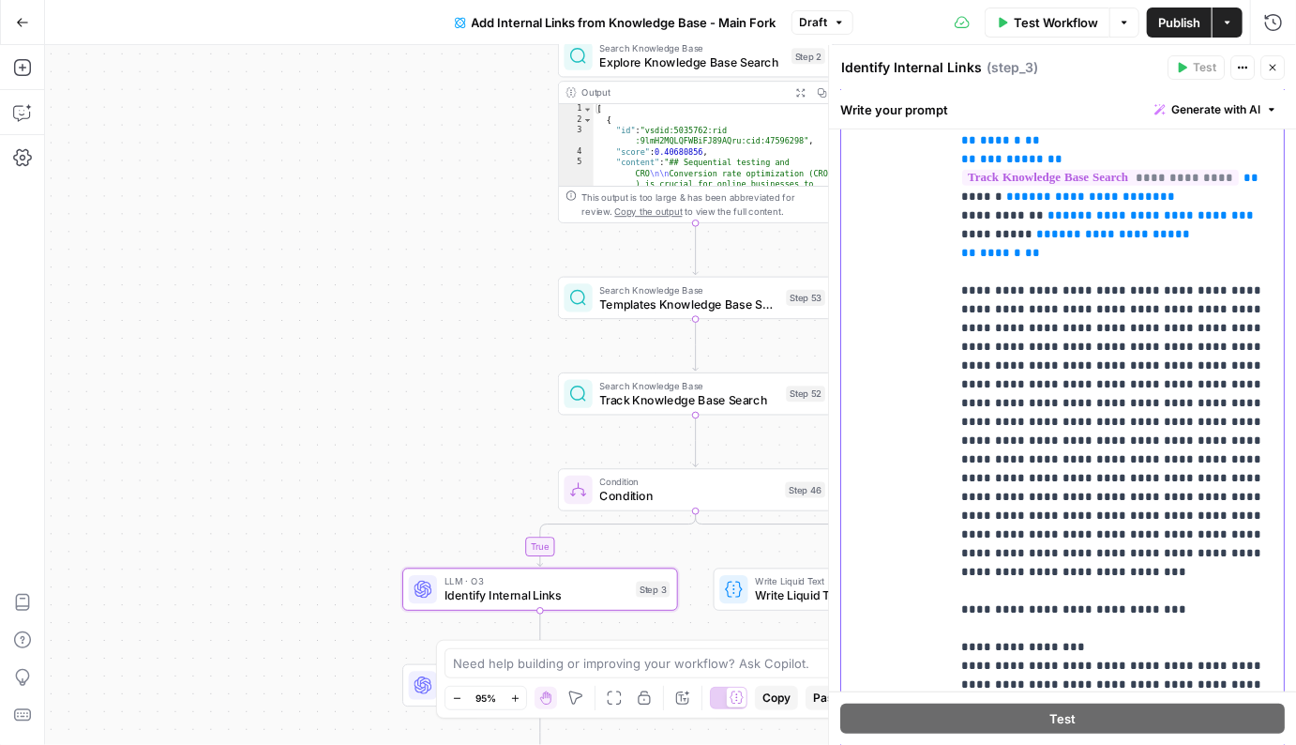
scroll to position [338, 0]
click at [1099, 522] on p "**********" at bounding box center [1117, 245] width 312 height 1200
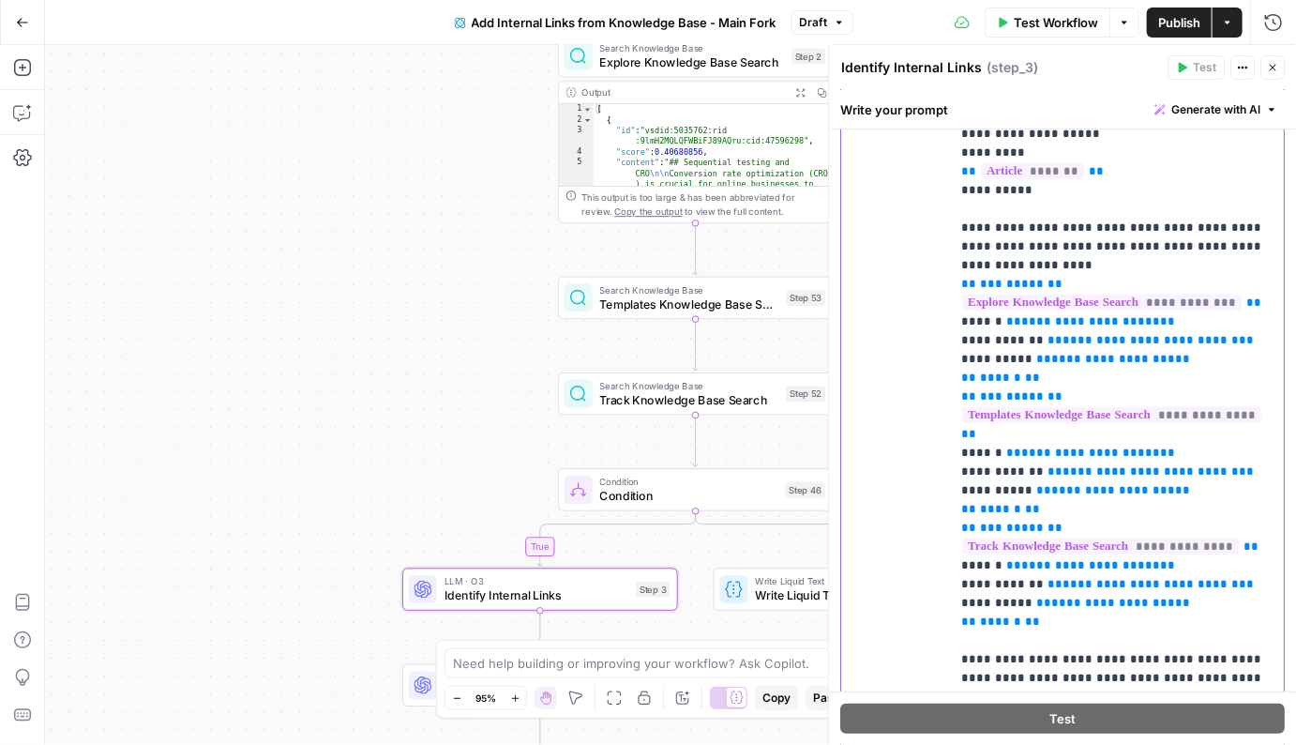
scroll to position [389, 0]
click at [1085, 238] on p "**********" at bounding box center [1117, 613] width 312 height 1200
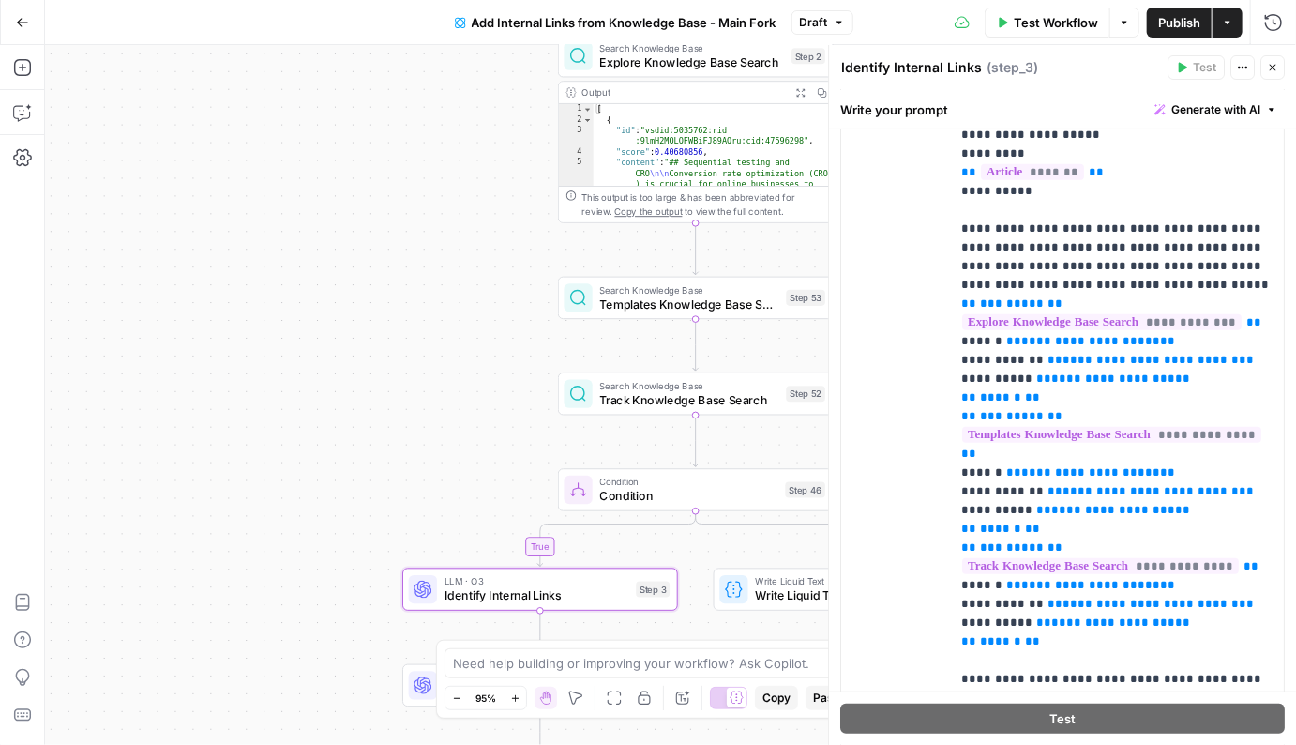
click at [1176, 23] on span "Publish" at bounding box center [1179, 22] width 42 height 19
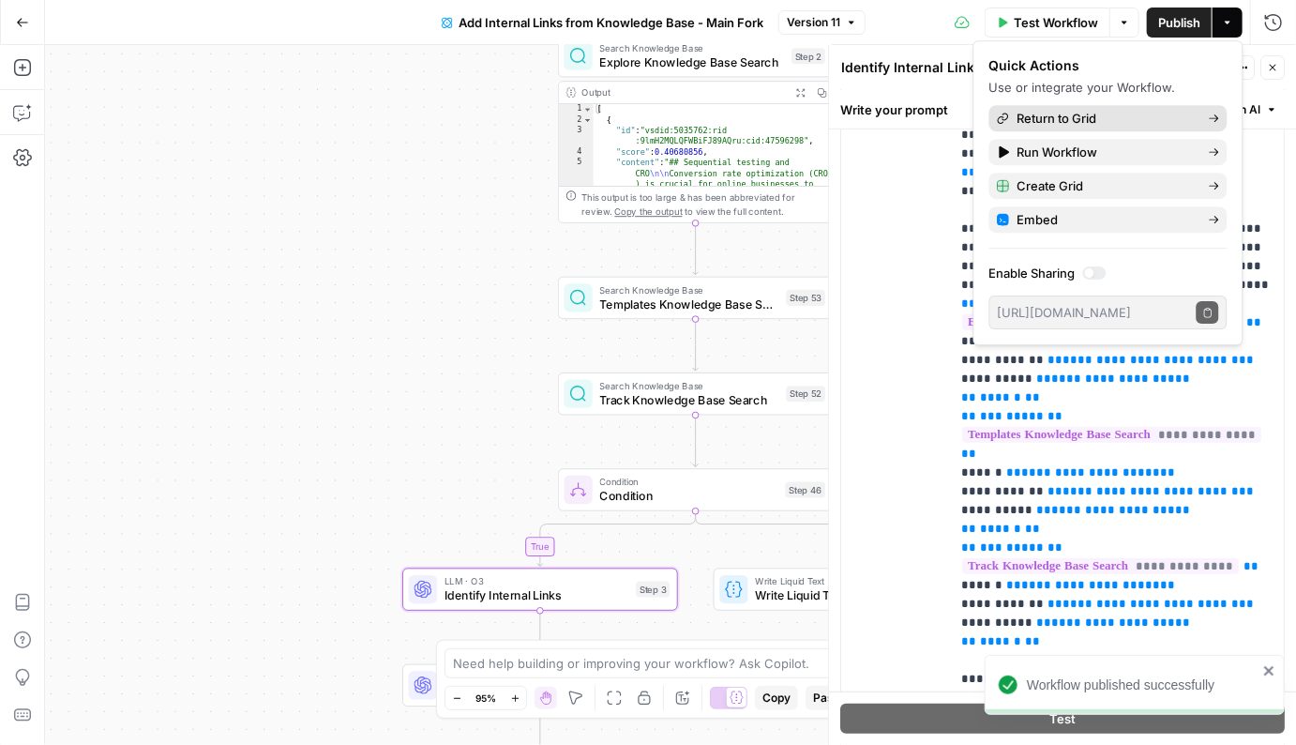
click at [1162, 119] on span "Return to Grid" at bounding box center [1105, 118] width 176 height 19
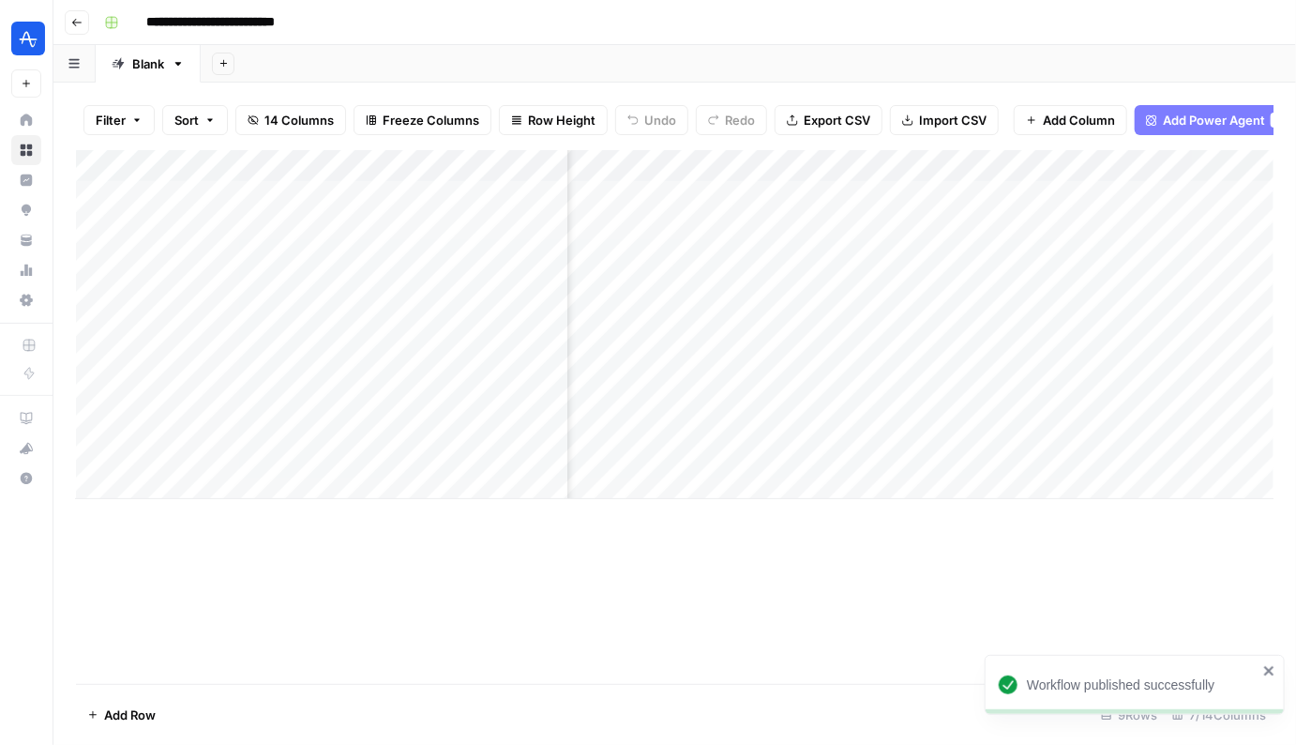
scroll to position [0, 905]
click at [982, 386] on div "Add Column" at bounding box center [674, 324] width 1197 height 349
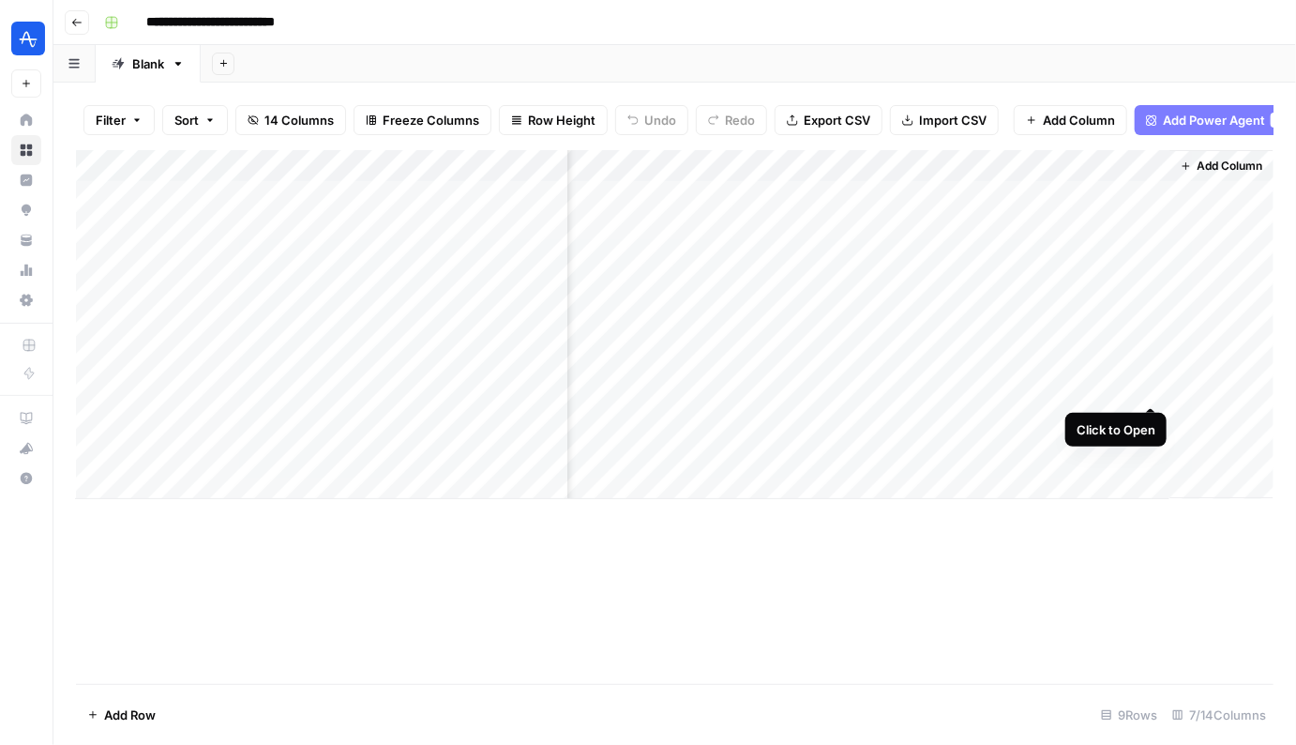
click at [1152, 388] on div "Add Column" at bounding box center [674, 324] width 1197 height 349
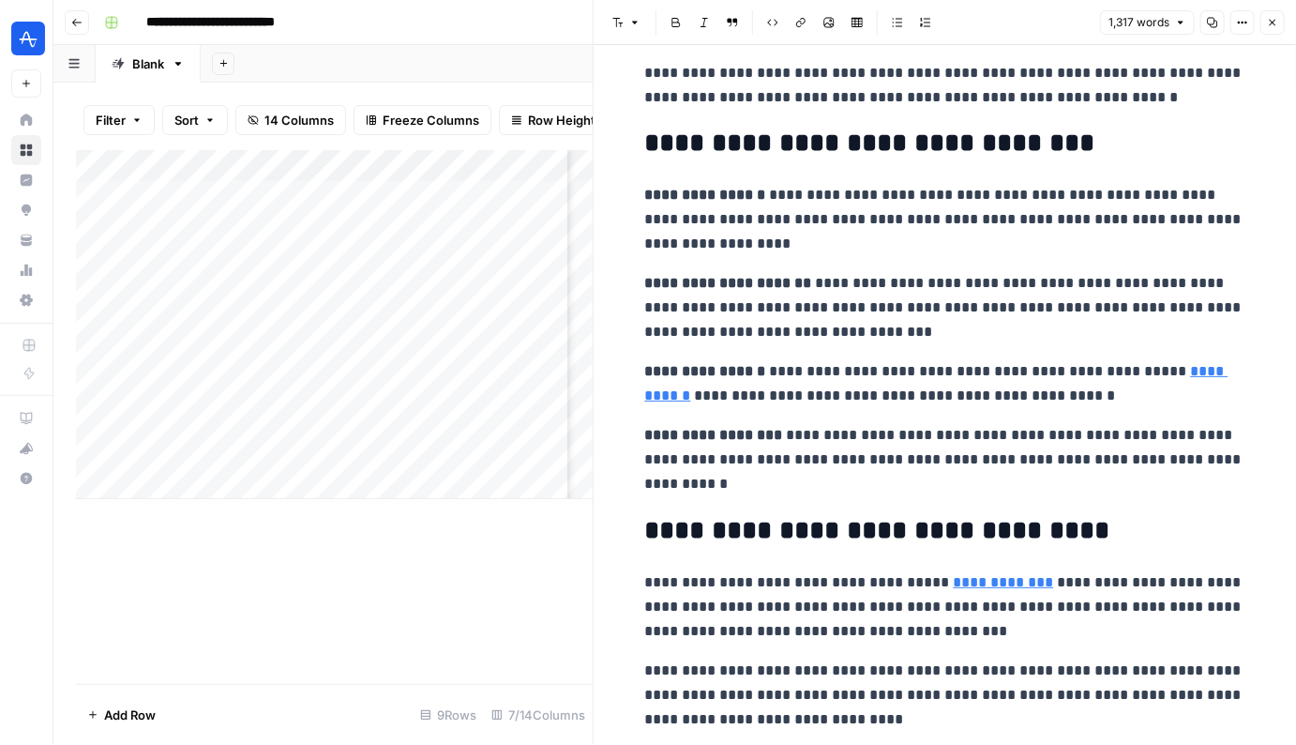
scroll to position [3462, 0]
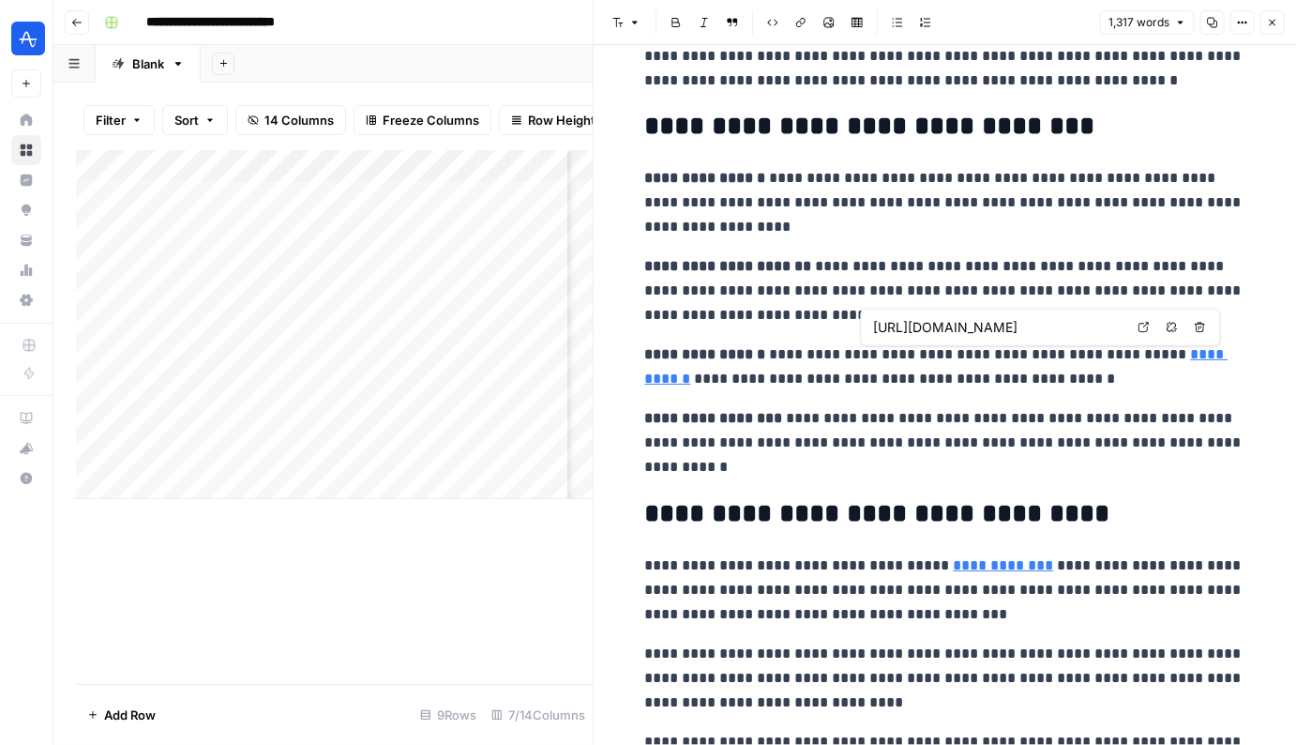
type input "https://amplitude.com/explore/experiment/feature-flags-best-practices"
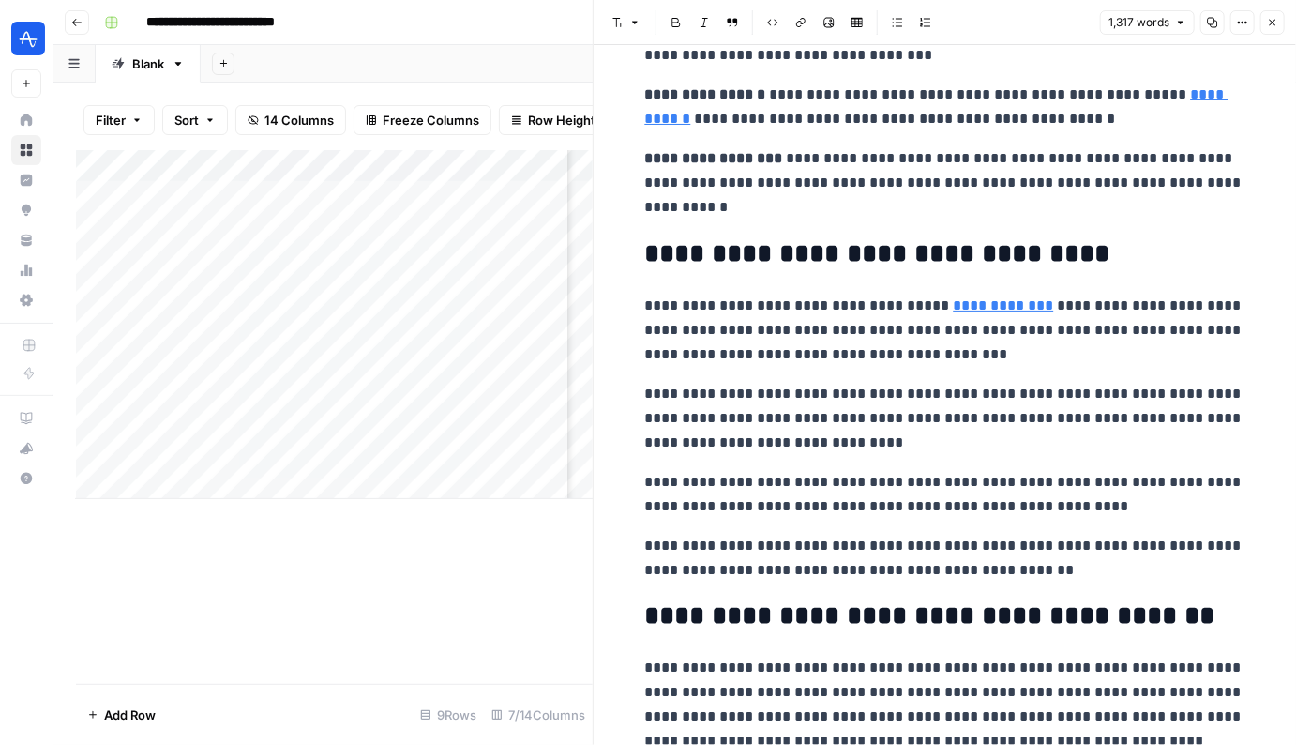
scroll to position [3861, 0]
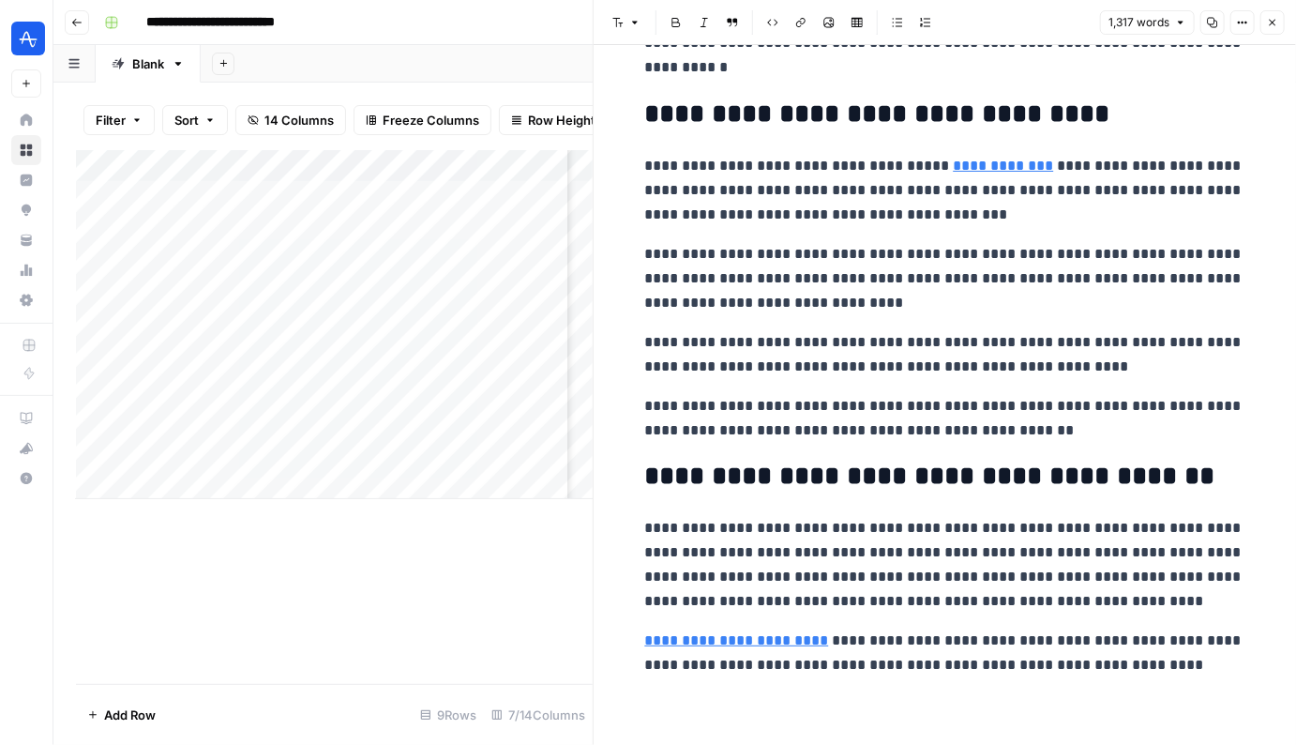
click at [1272, 28] on button "Close" at bounding box center [1272, 22] width 24 height 24
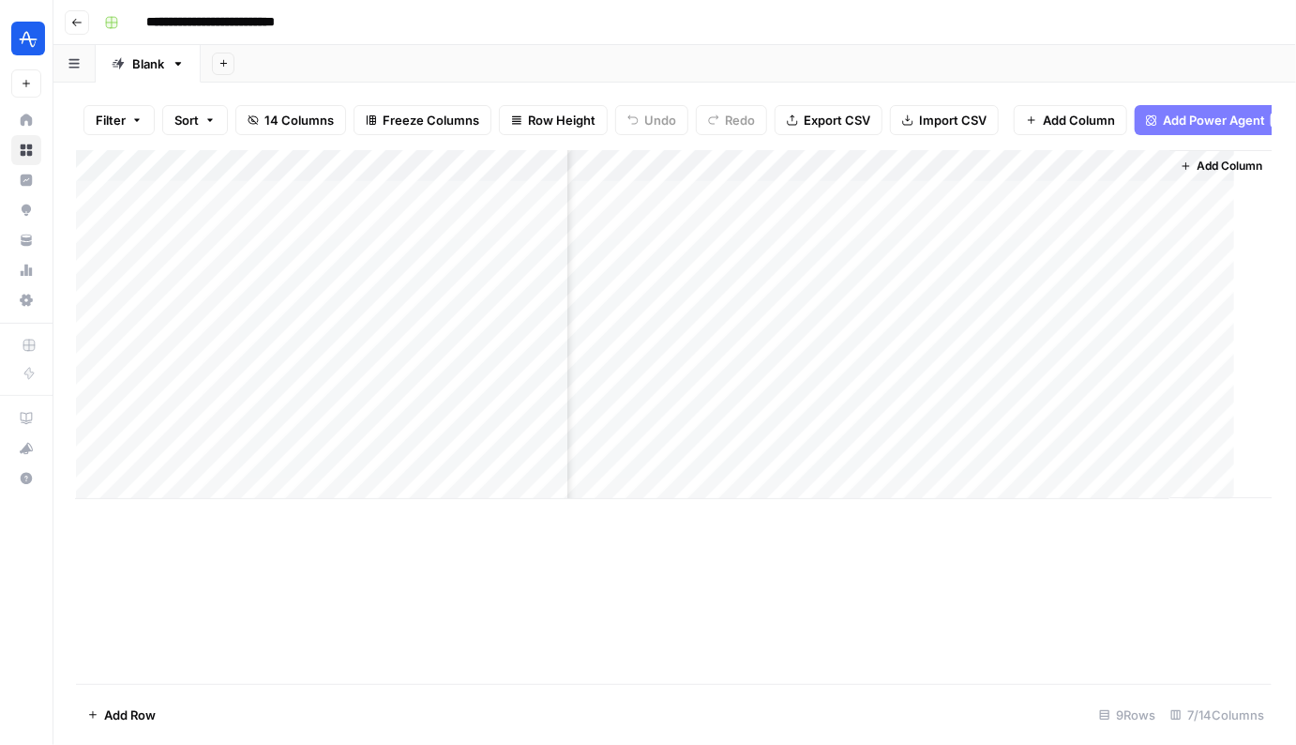
scroll to position [0, 882]
click at [986, 165] on div "Add Column" at bounding box center [674, 324] width 1197 height 349
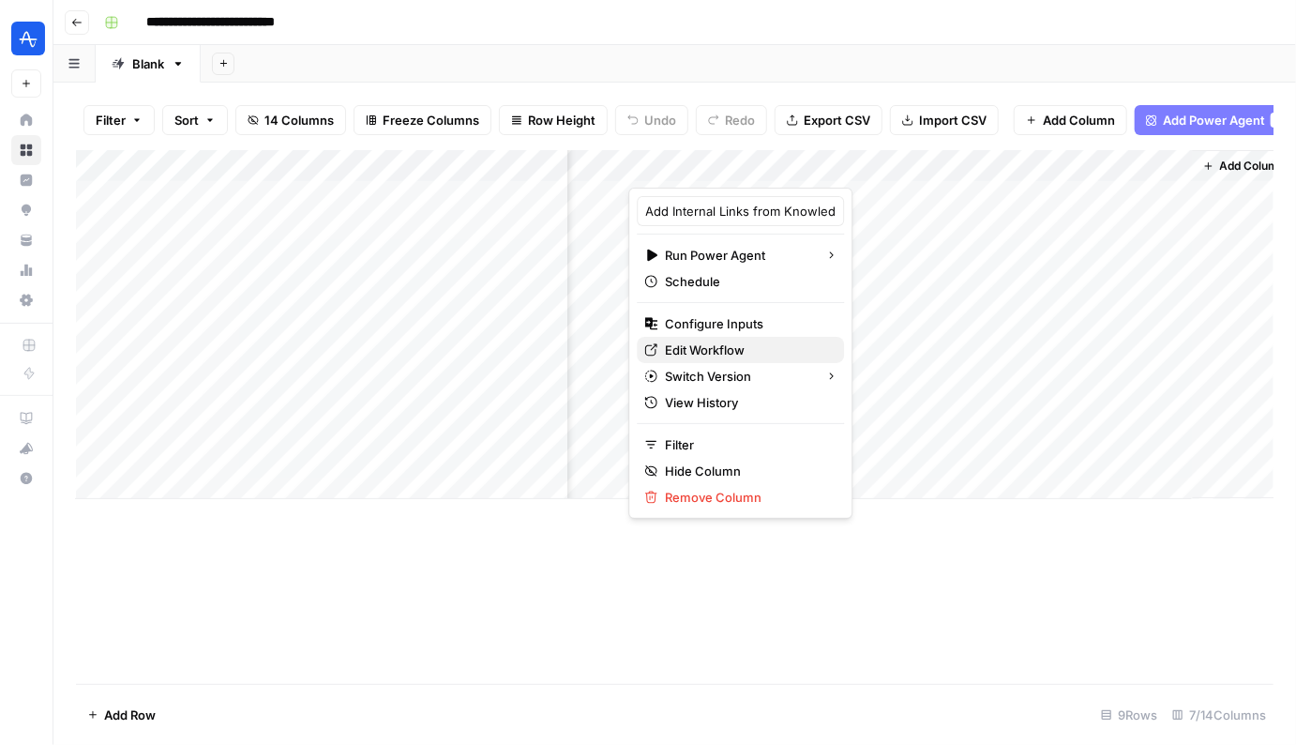
click at [718, 341] on span "Edit Workflow" at bounding box center [747, 349] width 164 height 19
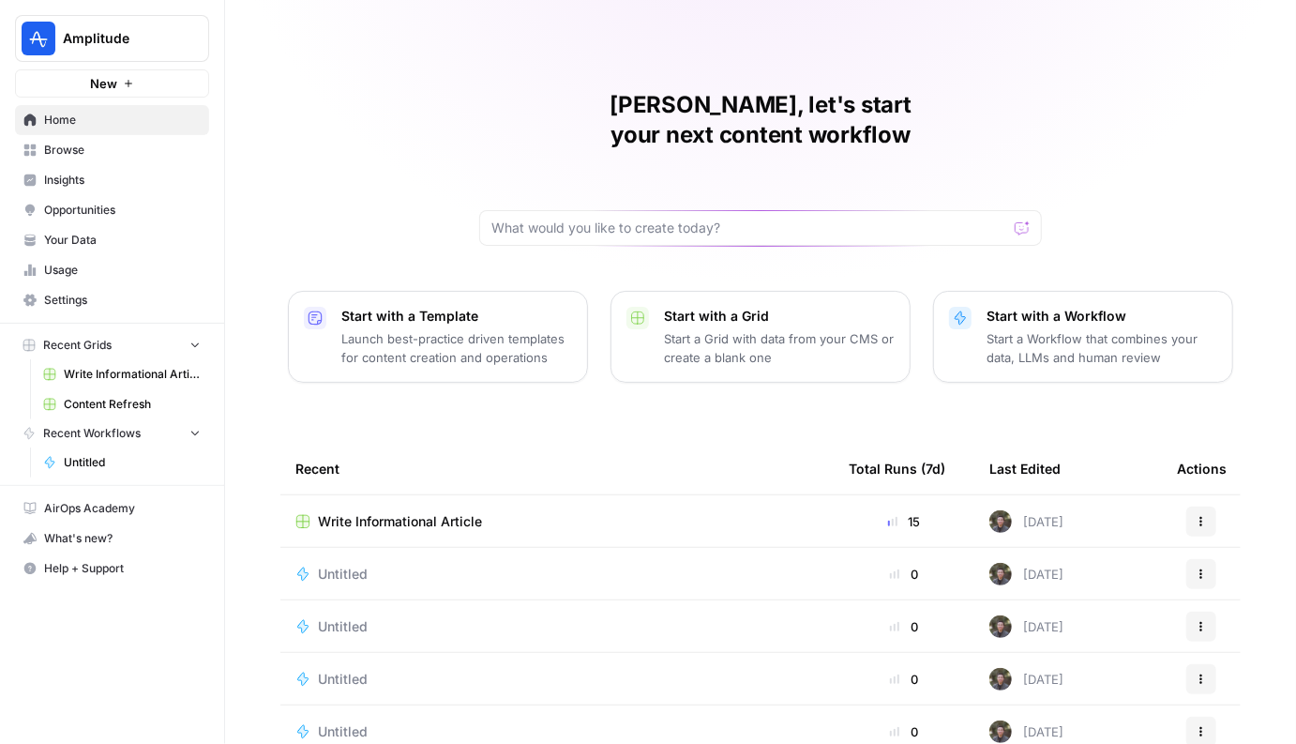
click at [113, 232] on span "Your Data" at bounding box center [122, 240] width 157 height 17
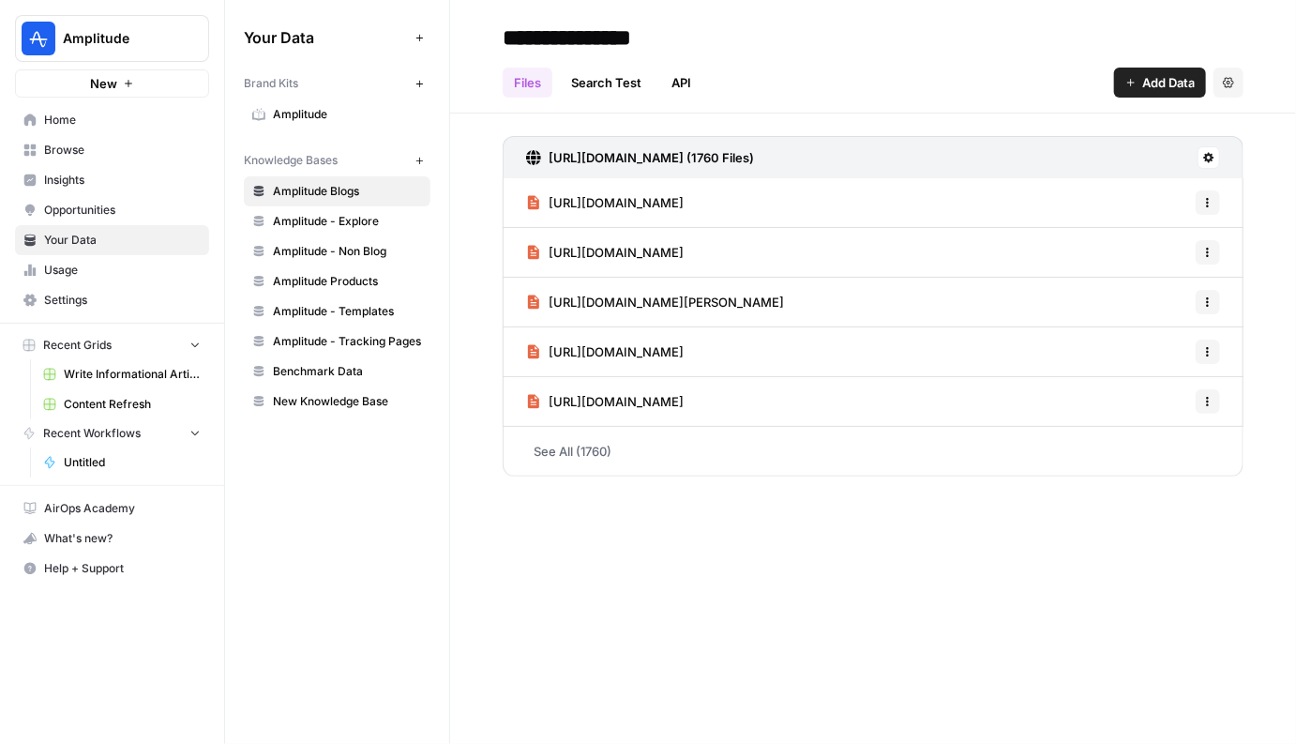
click at [331, 400] on span "New Knowledge Base" at bounding box center [347, 401] width 149 height 17
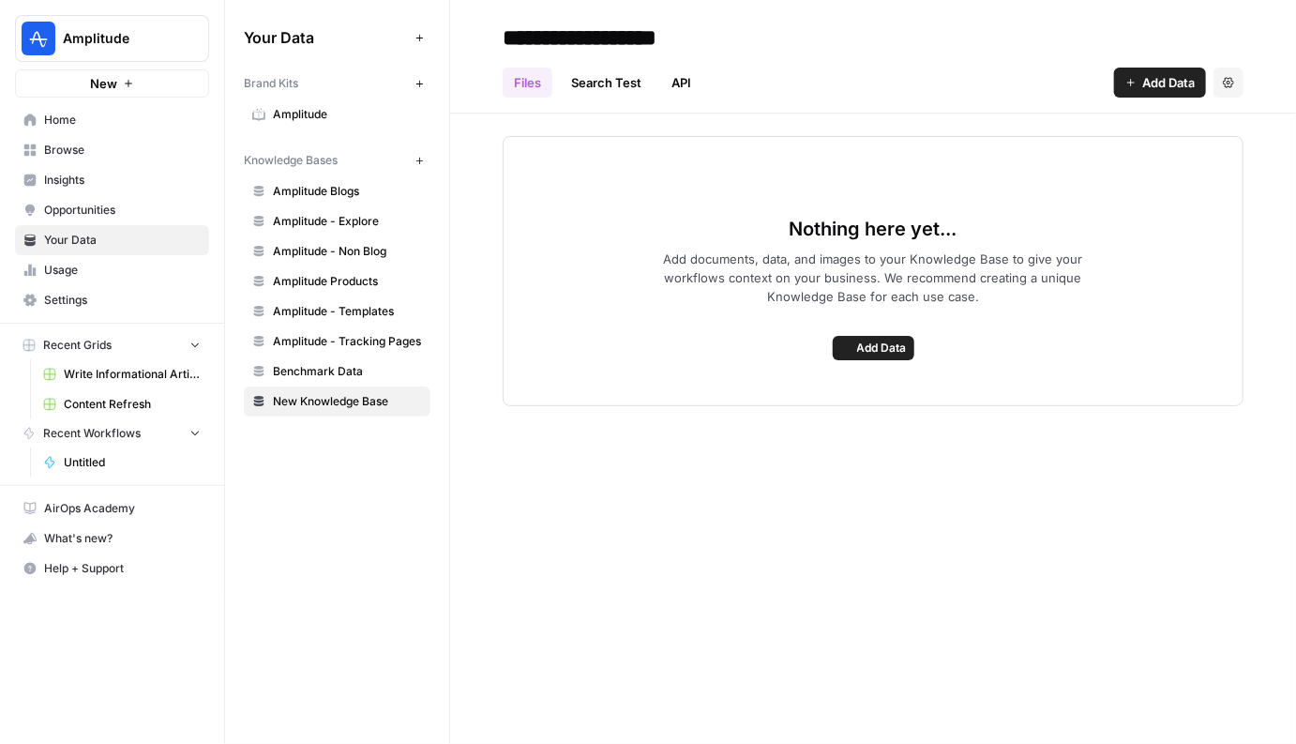
click at [332, 373] on span "Benchmark Data" at bounding box center [347, 371] width 149 height 17
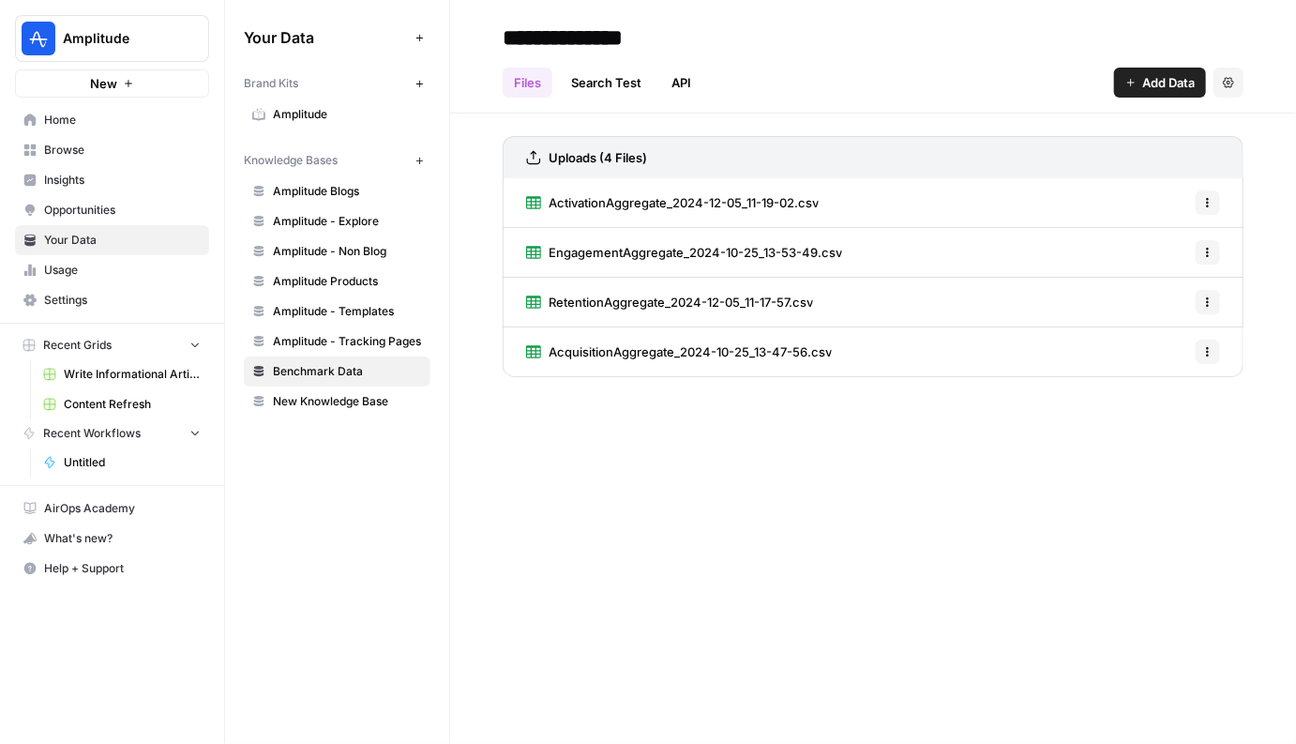
click at [798, 203] on span "ActivationAggregate_2024-12-05_11-19-02.csv" at bounding box center [684, 202] width 270 height 19
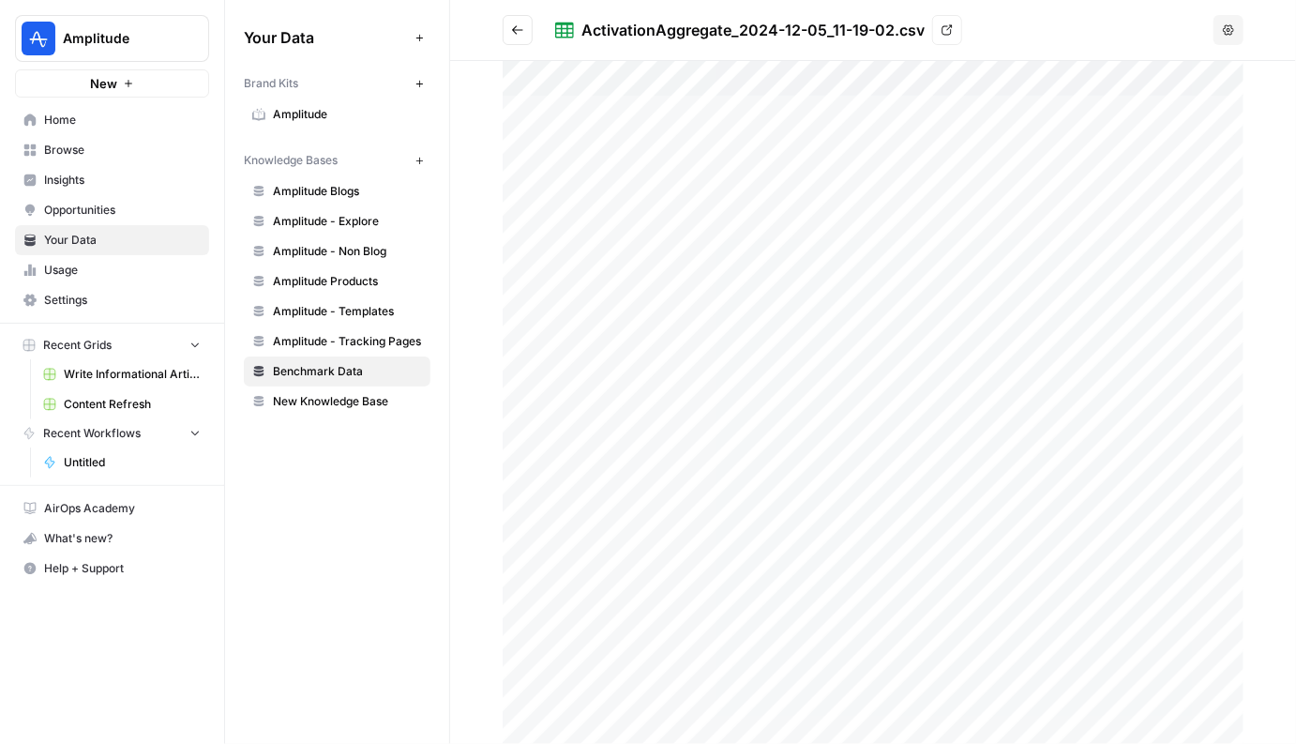
click at [1228, 30] on icon "button" at bounding box center [1228, 29] width 11 height 11
click at [1174, 82] on span "Delete File" at bounding box center [1190, 74] width 61 height 19
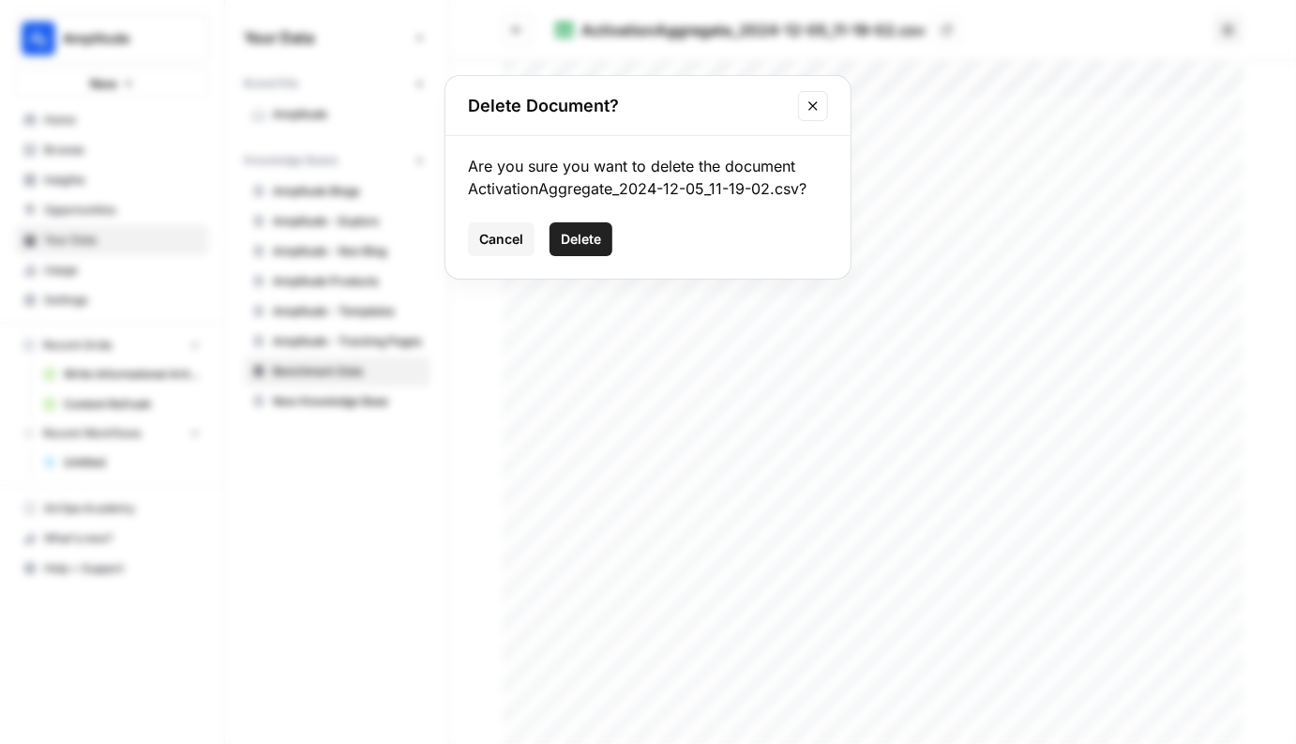
click at [687, 118] on div "Delete Document?" at bounding box center [647, 106] width 405 height 60
click at [816, 100] on icon "Close modal" at bounding box center [812, 105] width 15 height 15
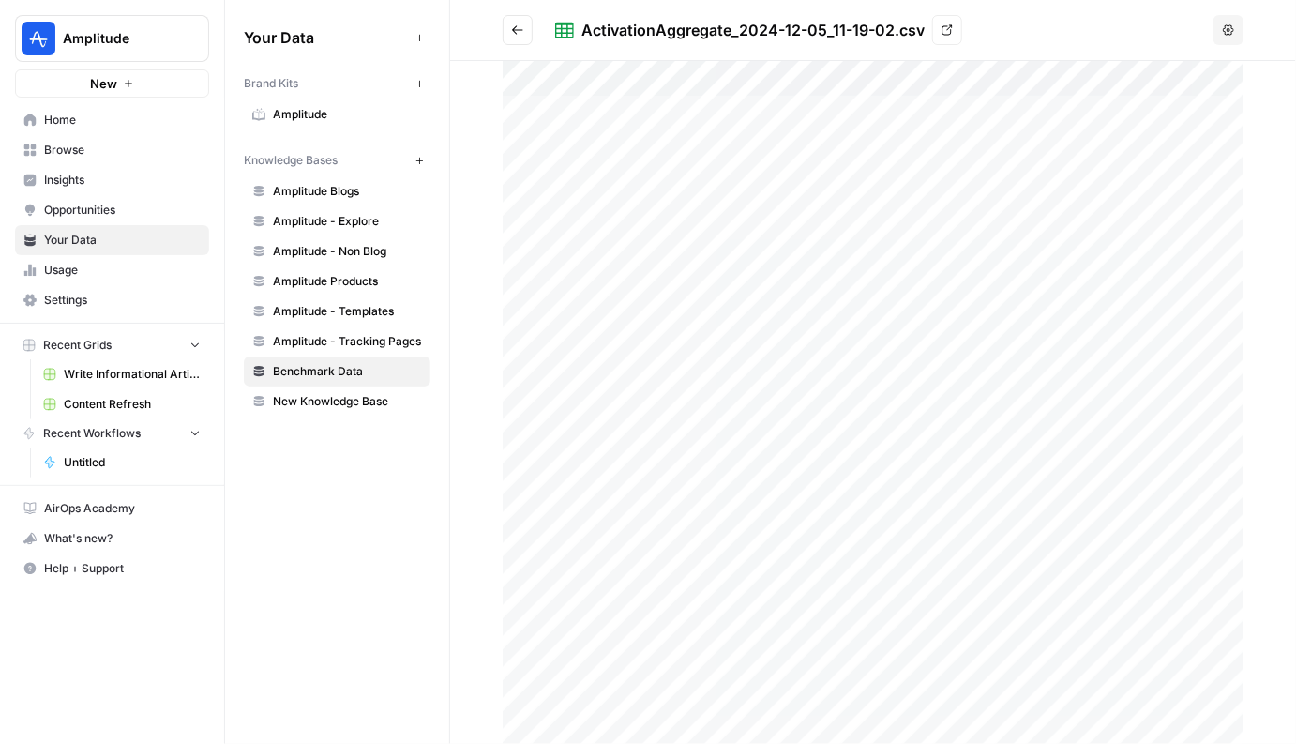
click at [521, 19] on button "Go back" at bounding box center [518, 30] width 30 height 30
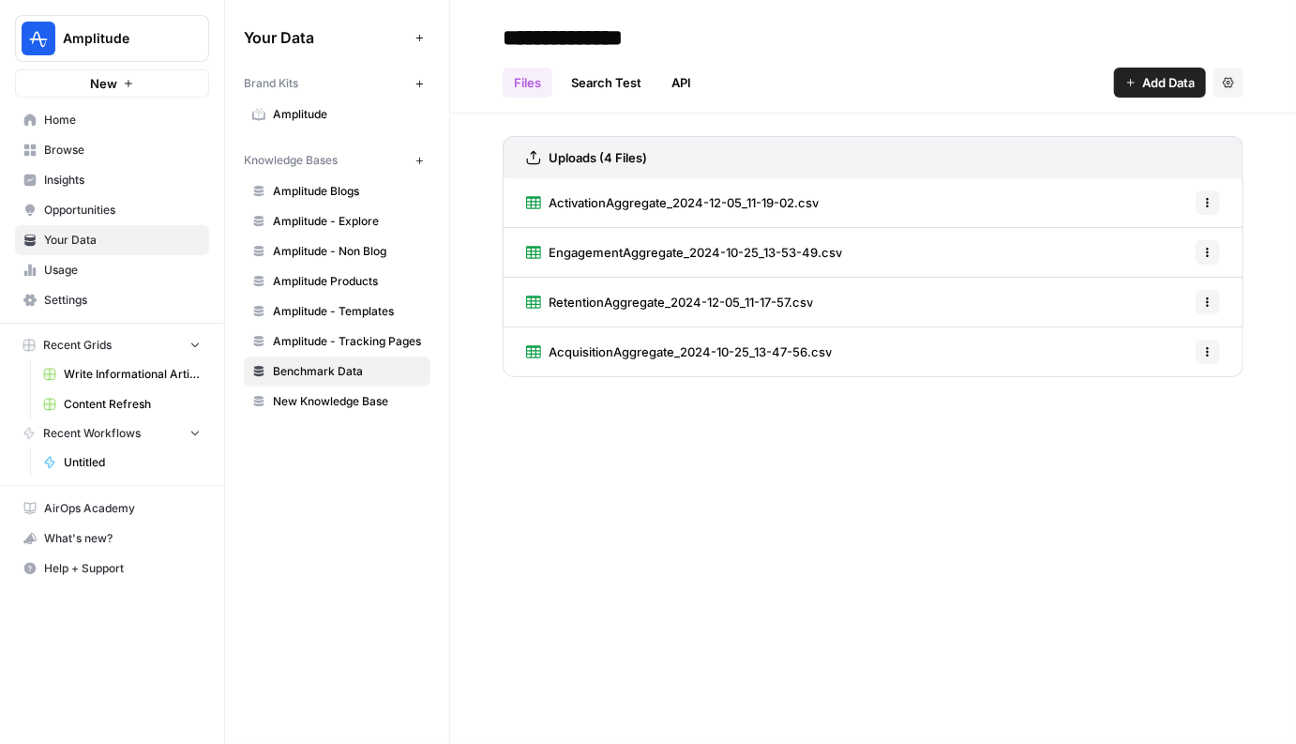
click at [1225, 84] on icon "button" at bounding box center [1228, 82] width 11 height 11
click at [1159, 134] on span "Delete Knowledge Base" at bounding box center [1152, 126] width 139 height 19
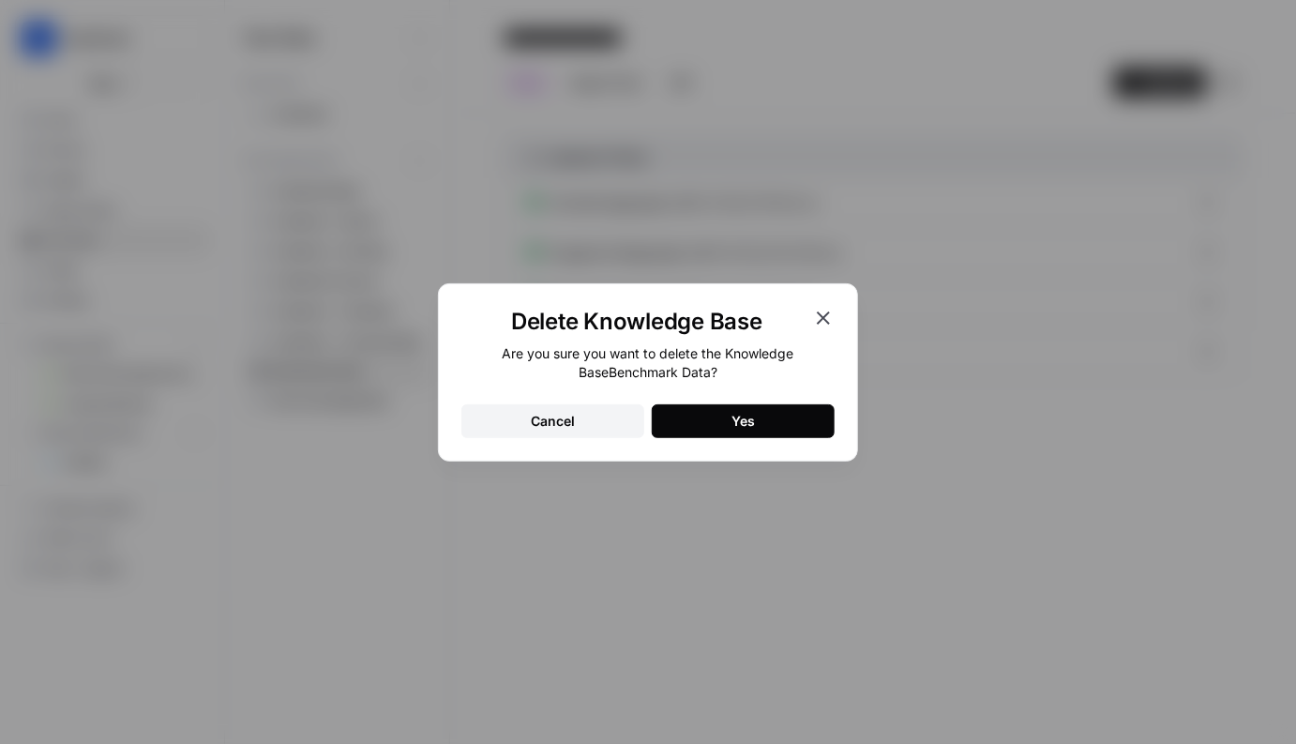
click at [797, 423] on button "Yes" at bounding box center [743, 421] width 183 height 34
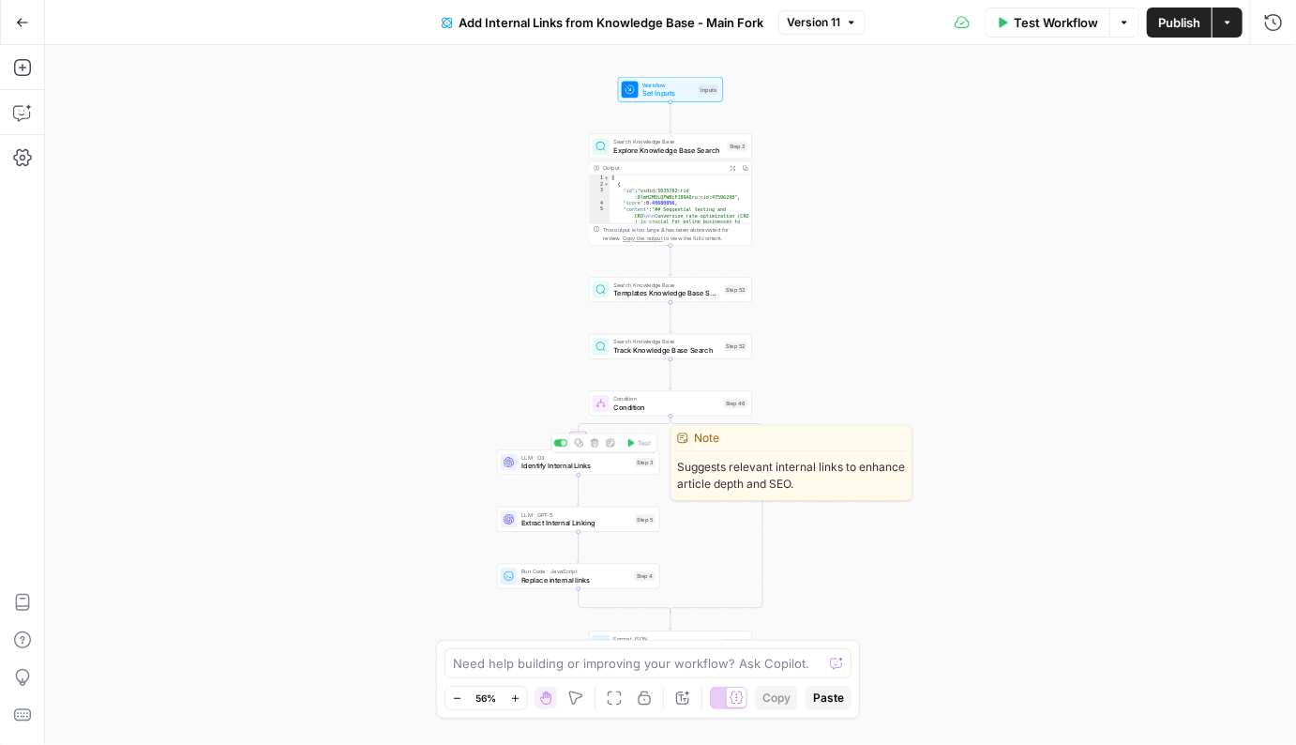
click at [553, 471] on div "LLM · O3 Identify Internal Links Step 3 Copy step Delete step Edit Note Test" at bounding box center [578, 461] width 163 height 25
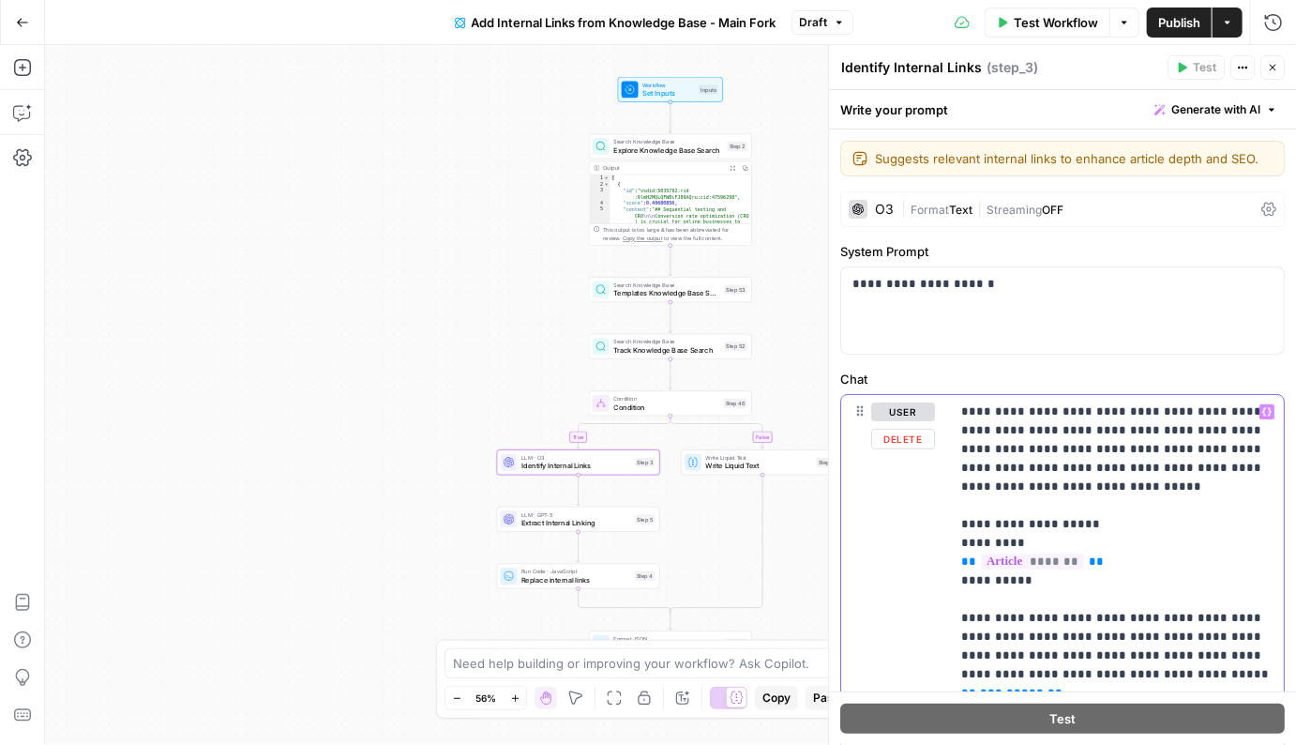
click at [1181, 23] on span "Publish" at bounding box center [1179, 22] width 42 height 19
click at [1227, 21] on icon "button" at bounding box center [1228, 22] width 6 height 3
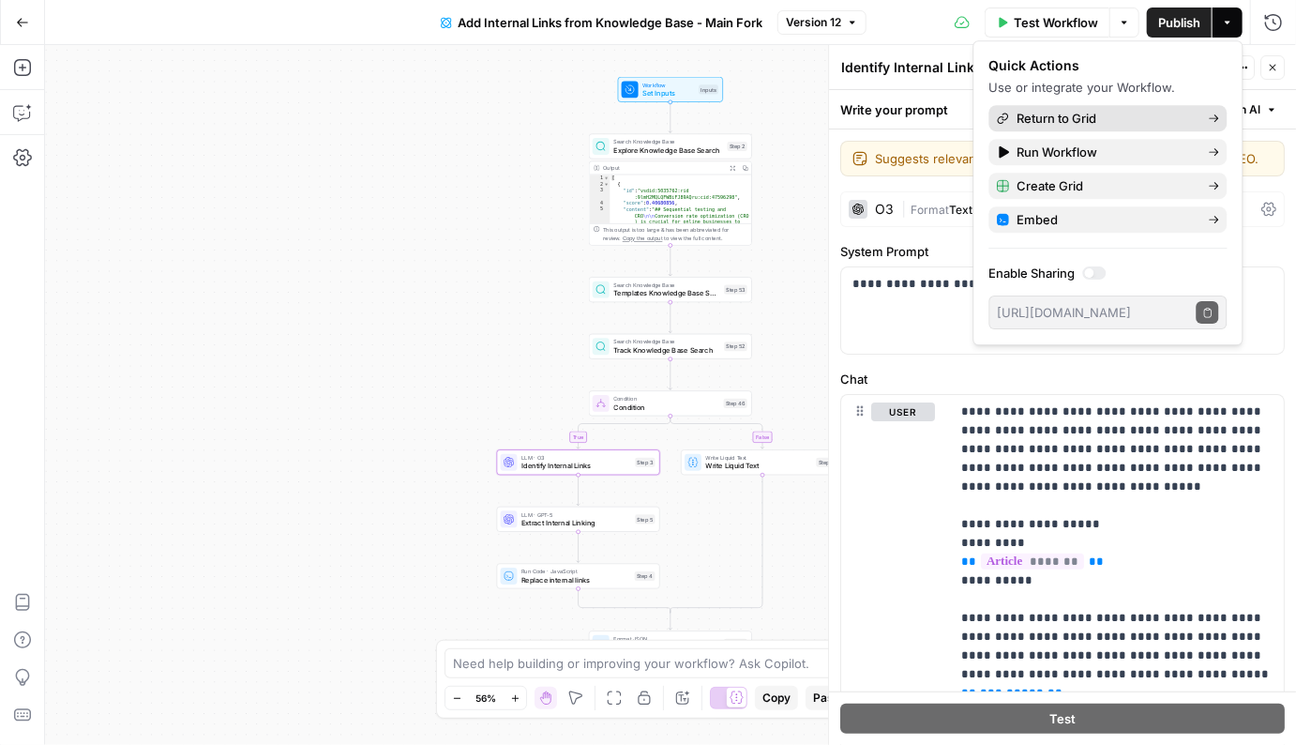
click at [1061, 122] on span "Return to Grid" at bounding box center [1105, 118] width 176 height 19
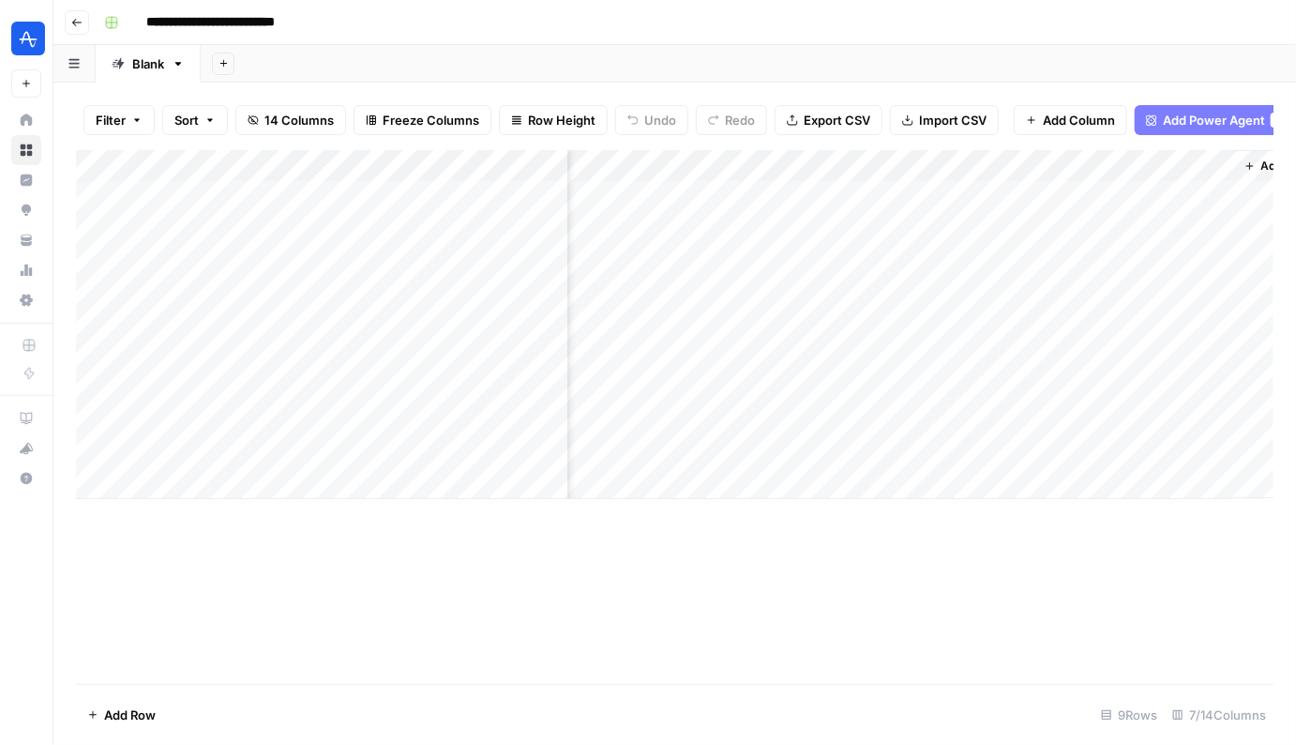
scroll to position [0, 829]
click at [1061, 384] on div "Add Column" at bounding box center [674, 324] width 1197 height 349
click at [1228, 385] on div "Add Column" at bounding box center [674, 324] width 1197 height 349
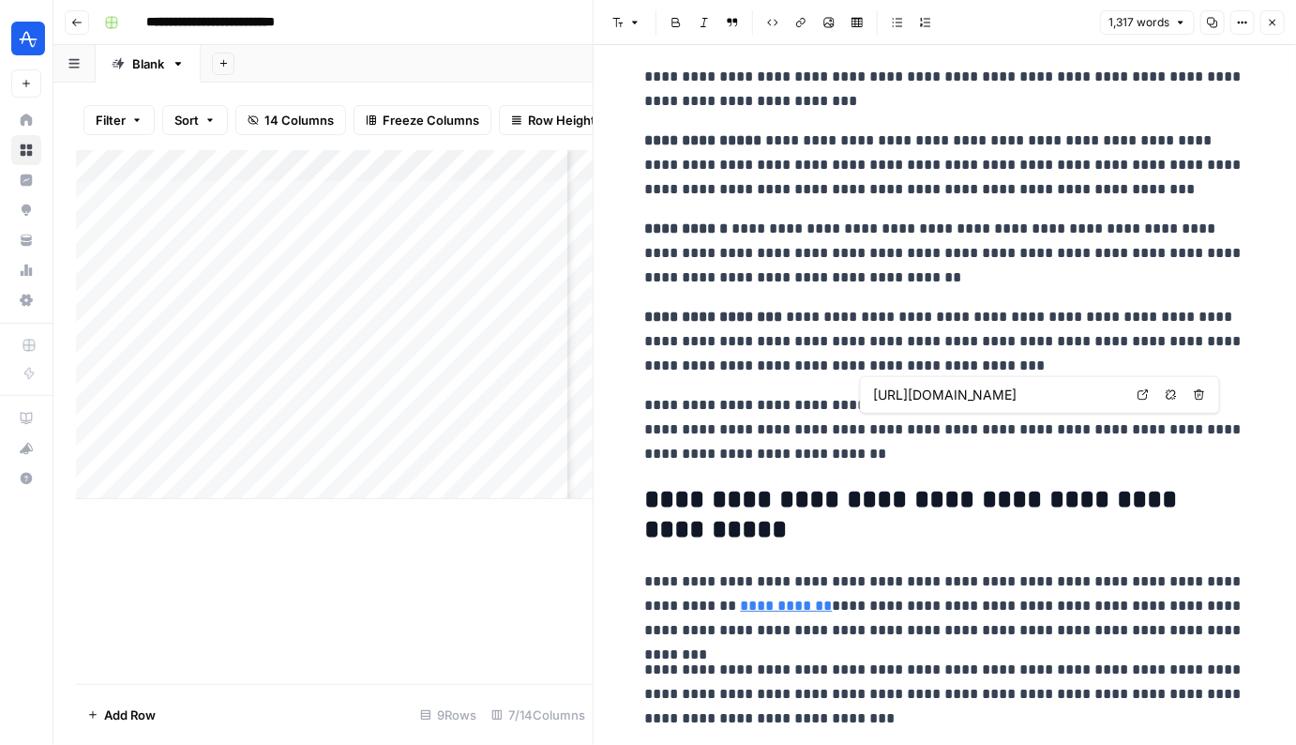
scroll to position [2336, 0]
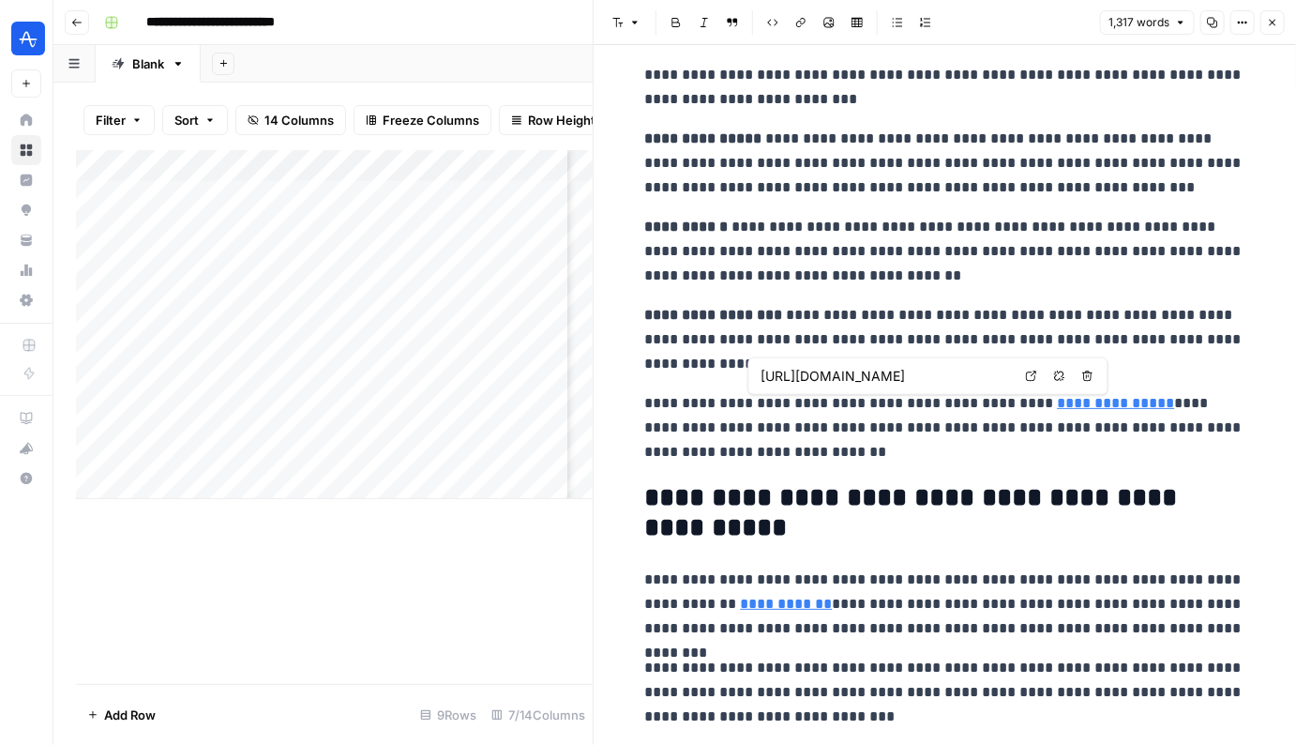
type input "[URL][DOMAIN_NAME]"
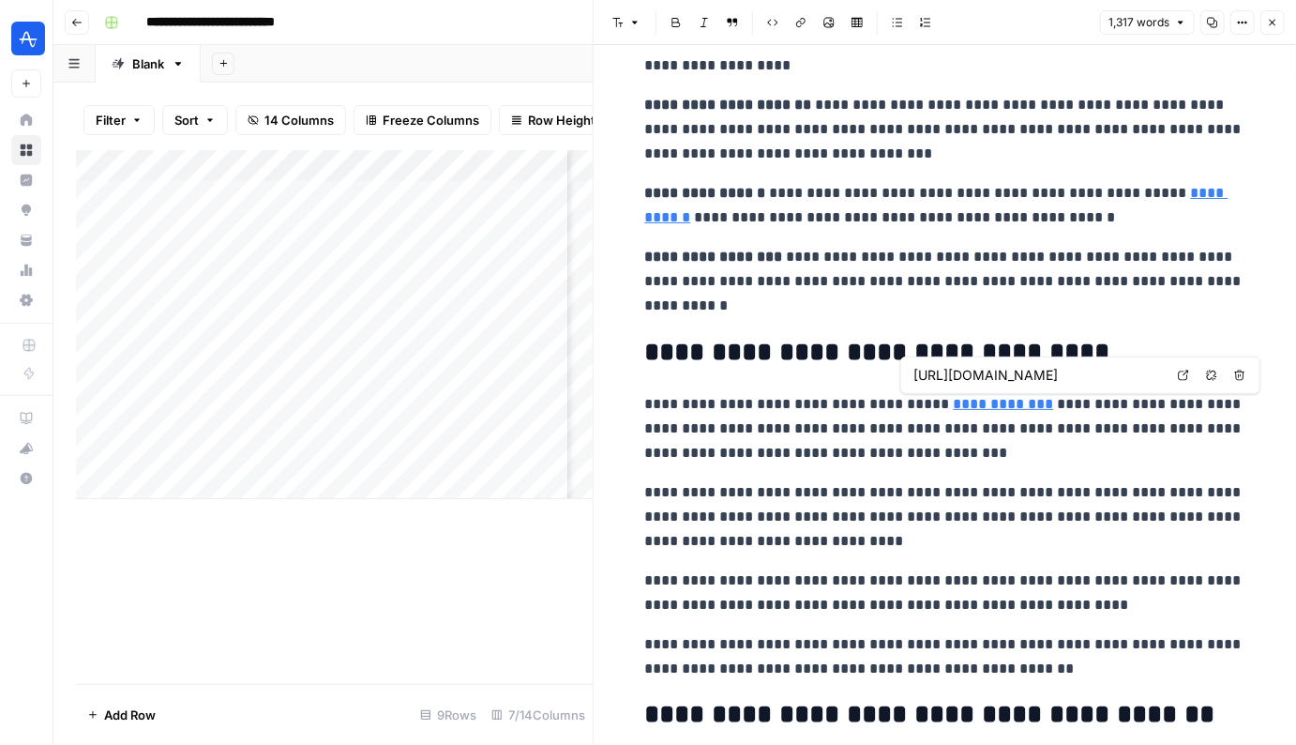
scroll to position [3861, 0]
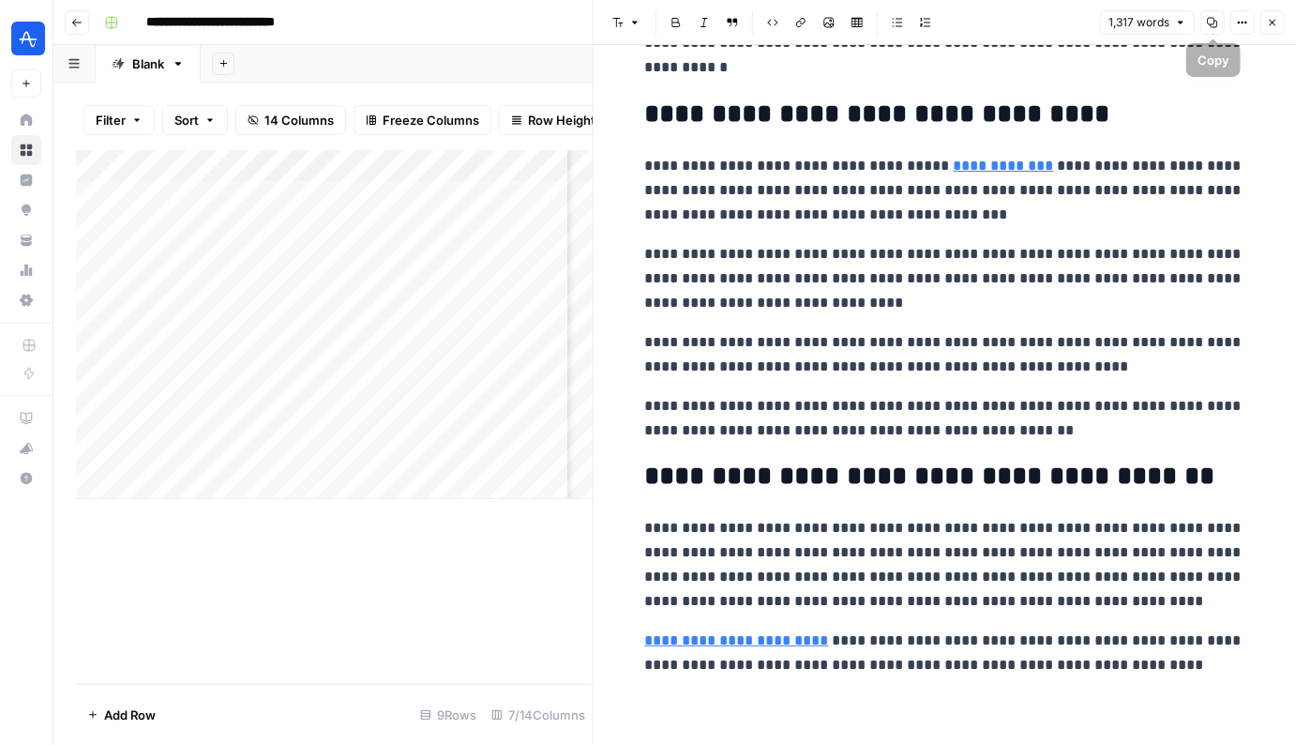
click at [1271, 18] on icon "button" at bounding box center [1272, 22] width 11 height 11
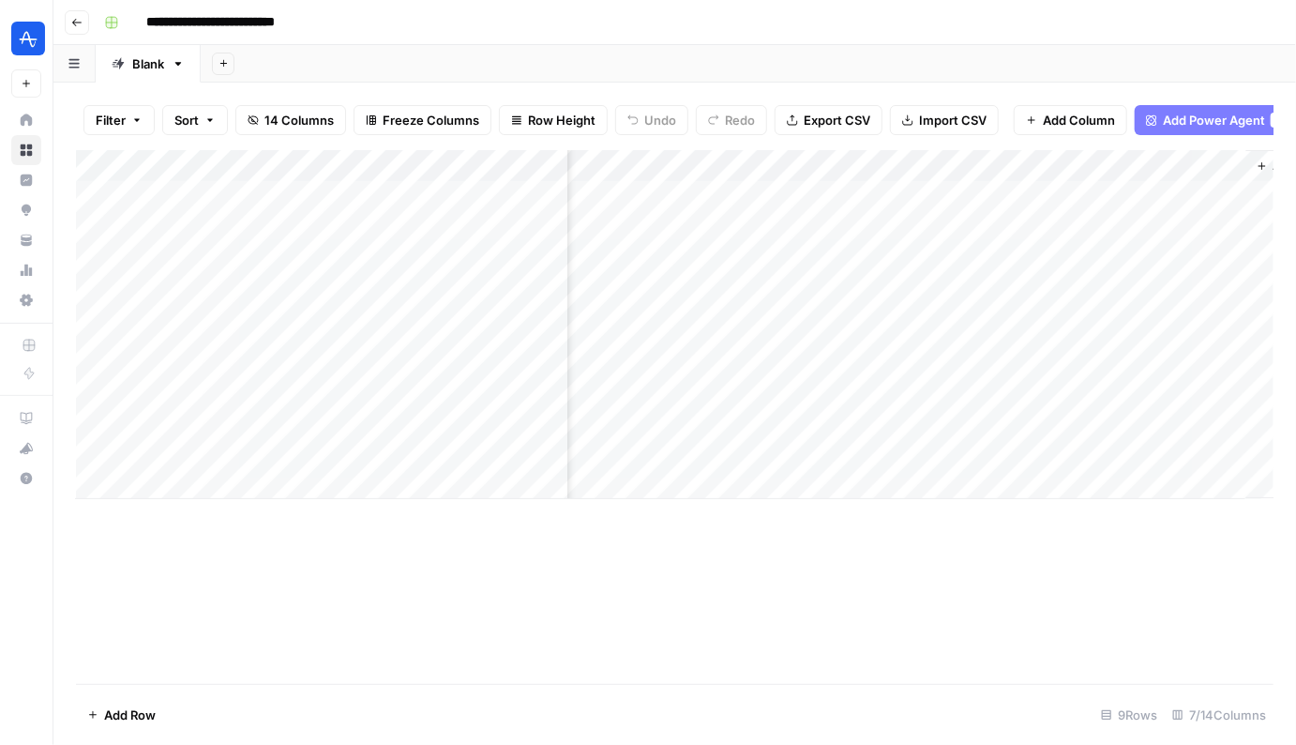
click at [1024, 342] on div "Add Column" at bounding box center [674, 324] width 1197 height 349
click at [877, 226] on div "Add Column" at bounding box center [674, 324] width 1197 height 349
